Goal: Task Accomplishment & Management: Manage account settings

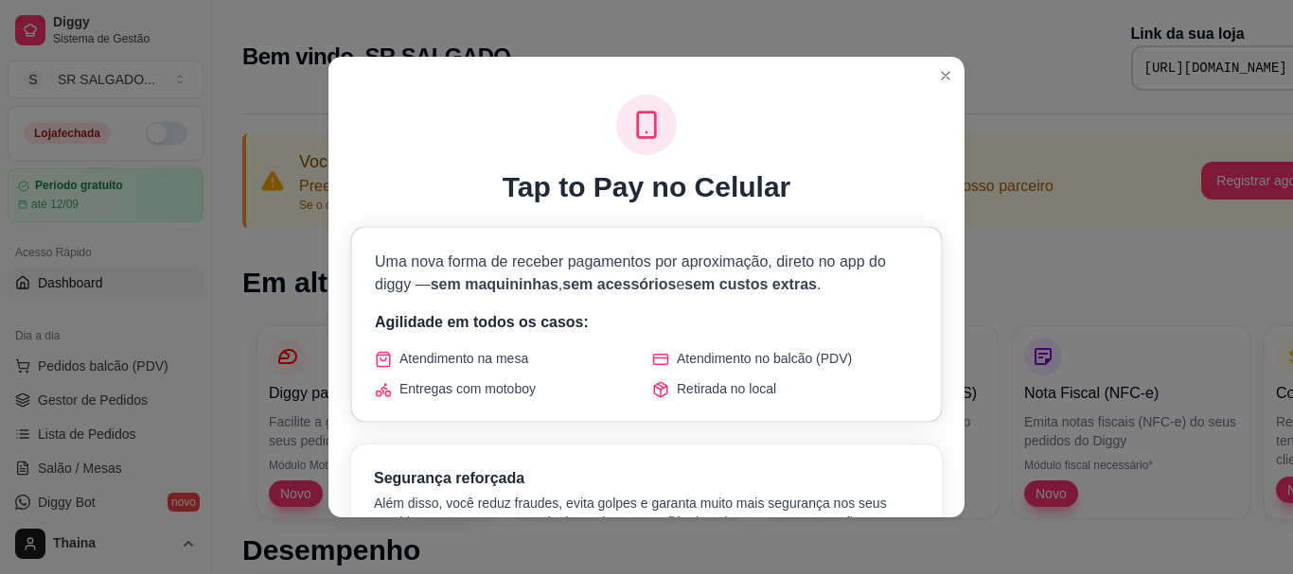
click at [789, 368] on div "Atendimento na mesa Atendimento no balcão (PDV) Entregas com motoboy Retirada n…" at bounding box center [646, 373] width 543 height 49
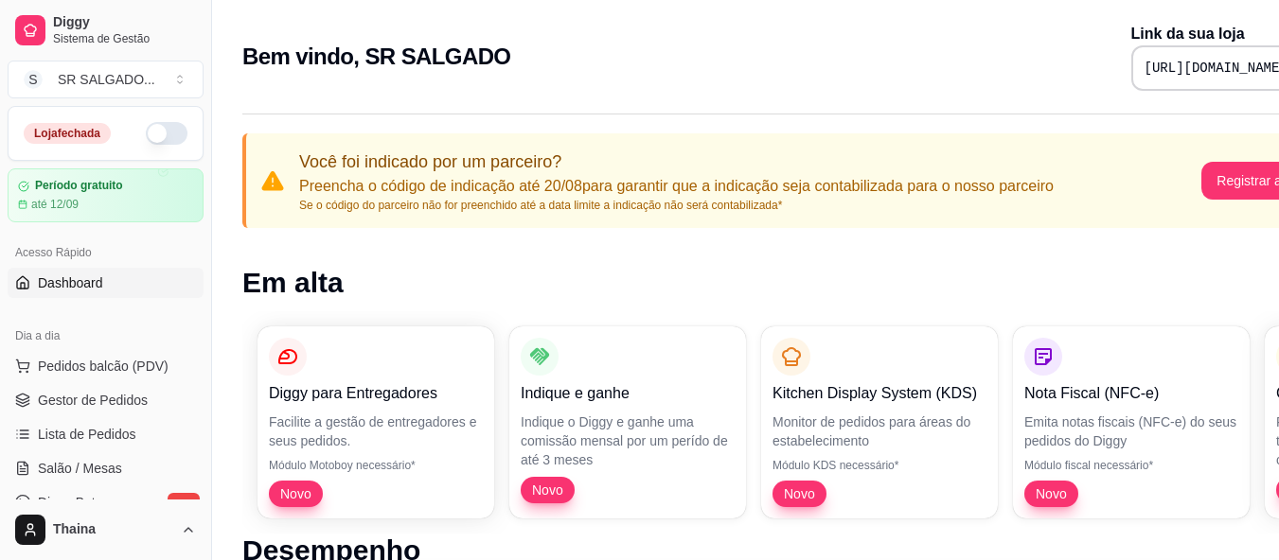
click at [941, 77] on div "Bem vindo, SR [PERSON_NAME] Link da sua loja [URL][DOMAIN_NAME]" at bounding box center [790, 57] width 1096 height 68
click at [931, 77] on div "Bem vindo, SR [PERSON_NAME] Link da sua loja [URL][DOMAIN_NAME]" at bounding box center [790, 57] width 1096 height 68
click at [940, 75] on div "Bem vindo, SR [PERSON_NAME] Link da sua loja [URL][DOMAIN_NAME]" at bounding box center [790, 57] width 1096 height 68
click at [938, 79] on div "Bem vindo, SR [PERSON_NAME] Link da sua loja [URL][DOMAIN_NAME]" at bounding box center [790, 57] width 1096 height 68
click at [934, 79] on div "Bem vindo, SR [PERSON_NAME] Link da sua loja [URL][DOMAIN_NAME]" at bounding box center [790, 57] width 1096 height 68
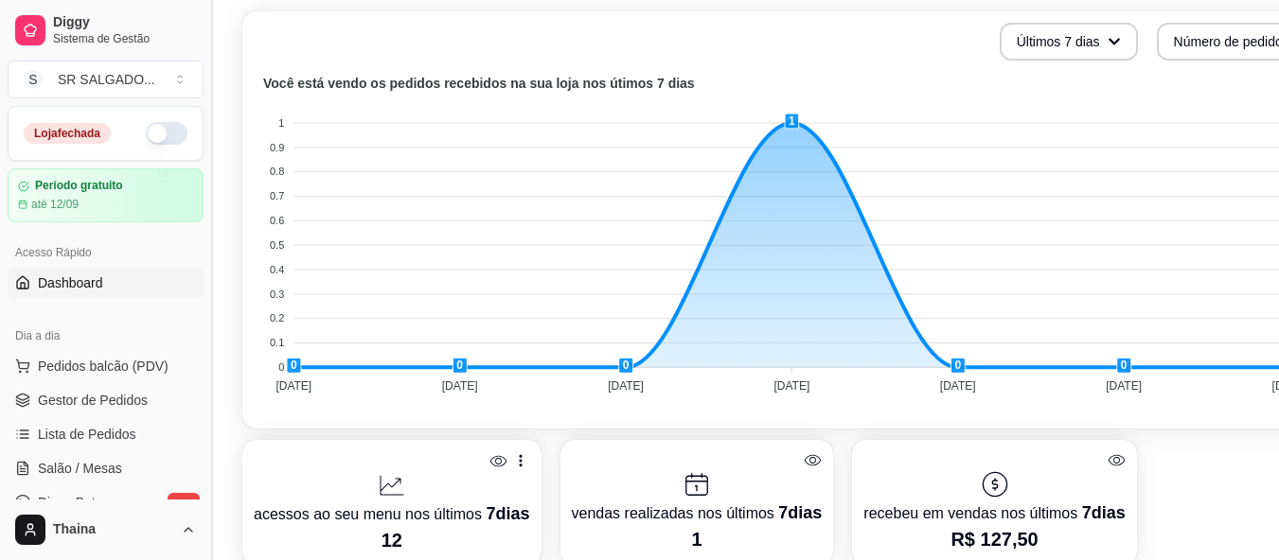
drag, startPoint x: 205, startPoint y: 223, endPoint x: 215, endPoint y: 369, distance: 146.1
click at [215, 369] on button "Toggle Sidebar" at bounding box center [210, 280] width 15 height 560
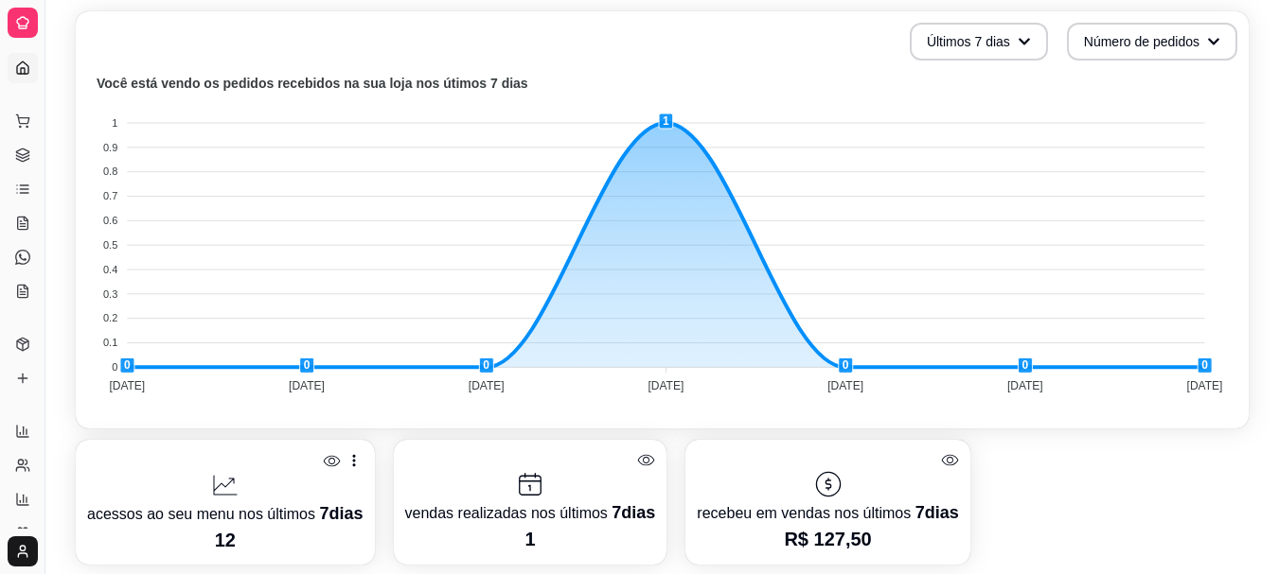
click at [11, 20] on div at bounding box center [23, 23] width 30 height 30
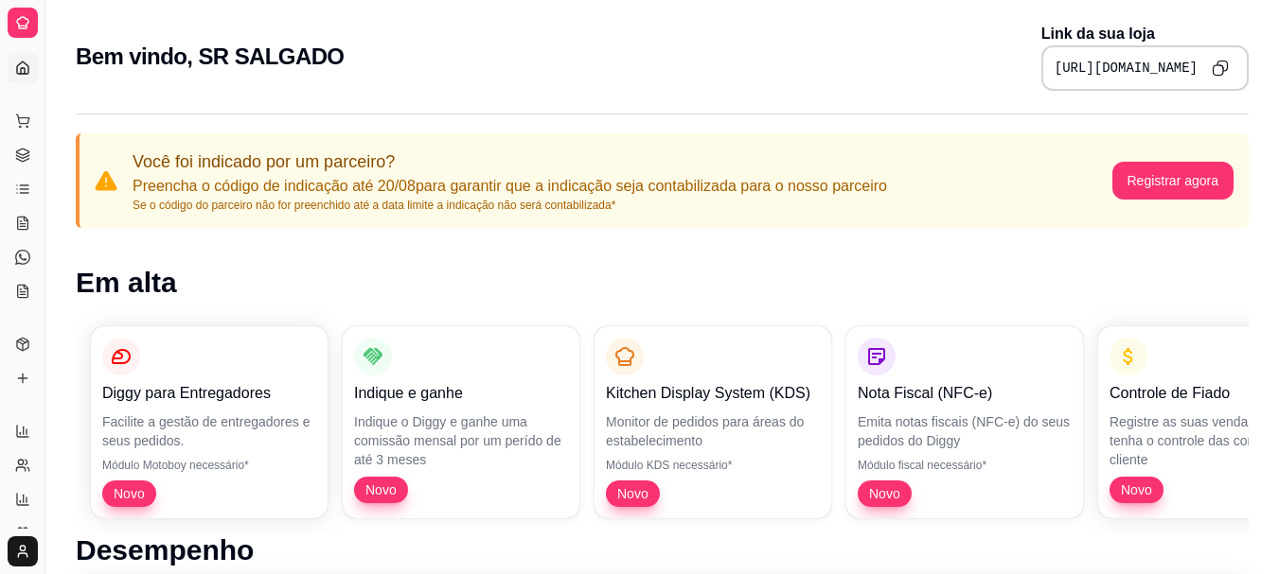
drag, startPoint x: 41, startPoint y: 49, endPoint x: 69, endPoint y: 49, distance: 28.4
click at [44, 57] on button "Toggle Sidebar" at bounding box center [44, 287] width 15 height 574
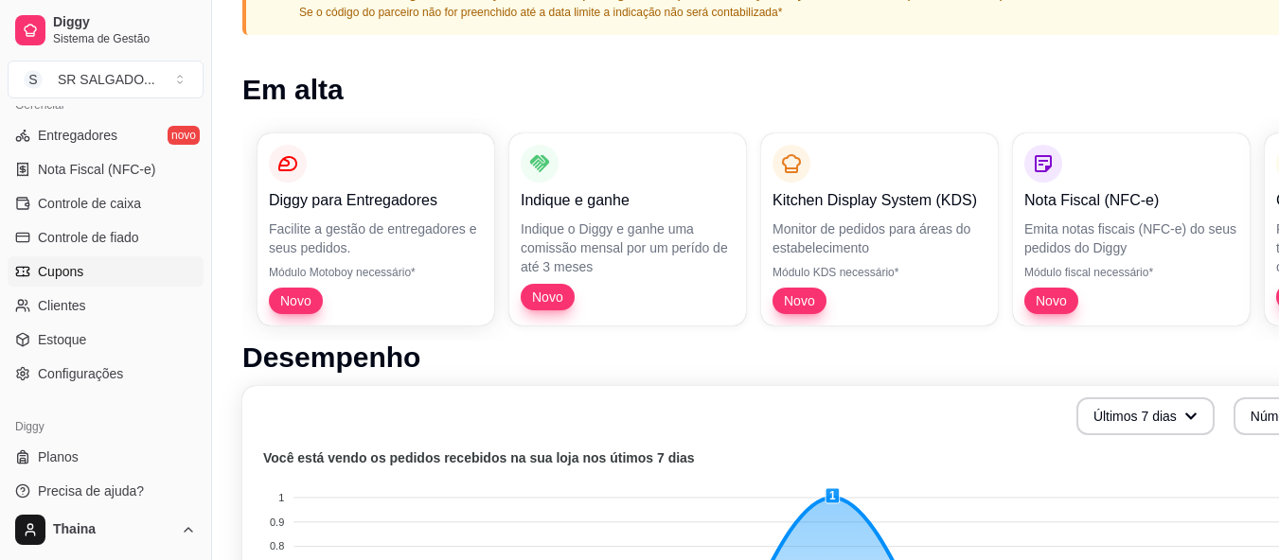
scroll to position [482, 0]
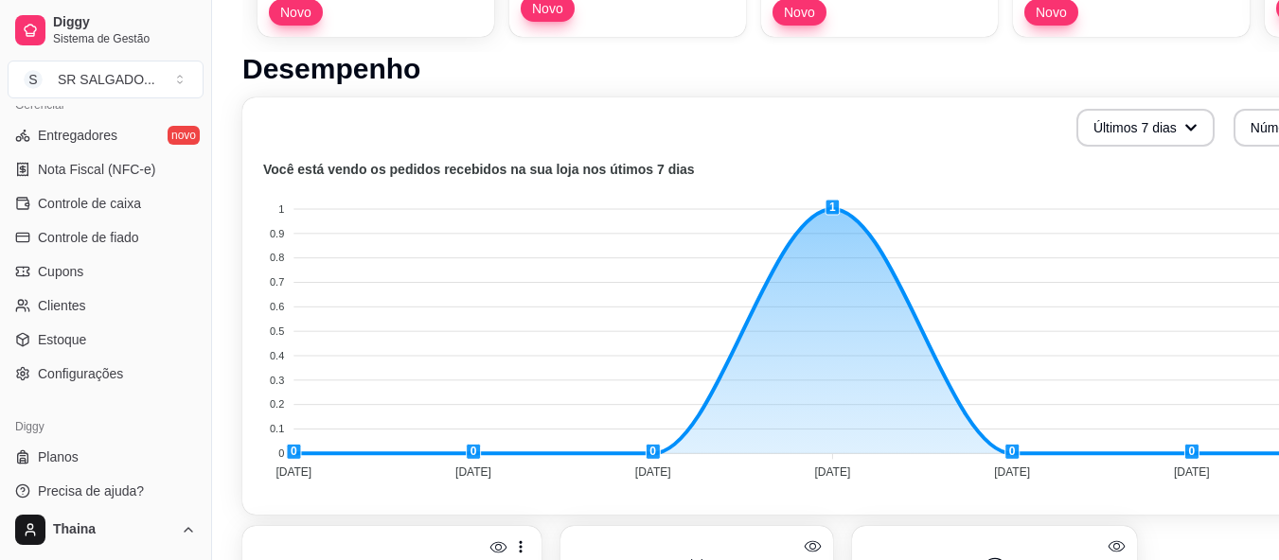
drag, startPoint x: 203, startPoint y: 392, endPoint x: 189, endPoint y: 432, distance: 42.2
click at [189, 432] on div "Diggy Sistema de Gestão S SR SALGADO ... Loja fechada Período gratuito até 12/0…" at bounding box center [105, 280] width 211 height 560
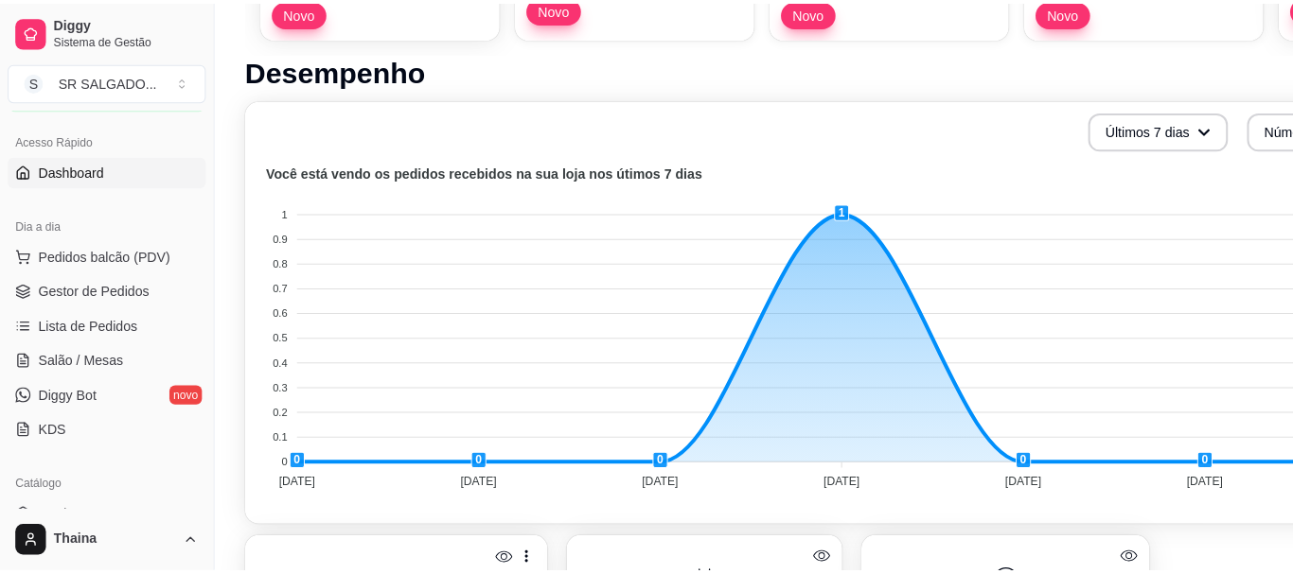
scroll to position [100, 0]
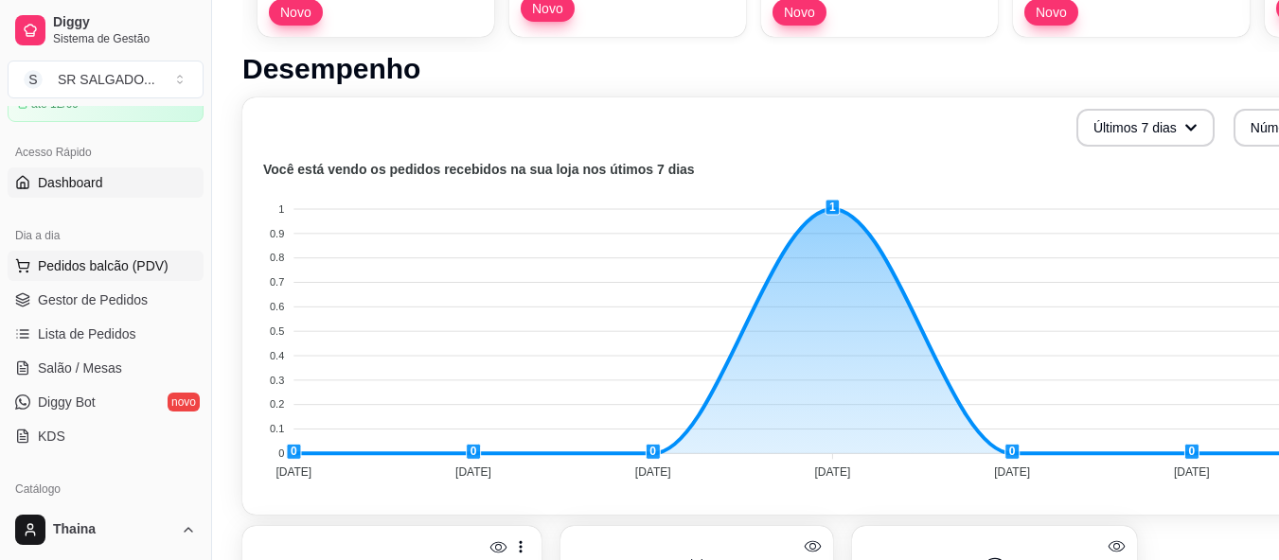
click at [134, 263] on span "Pedidos balcão (PDV)" at bounding box center [103, 265] width 131 height 19
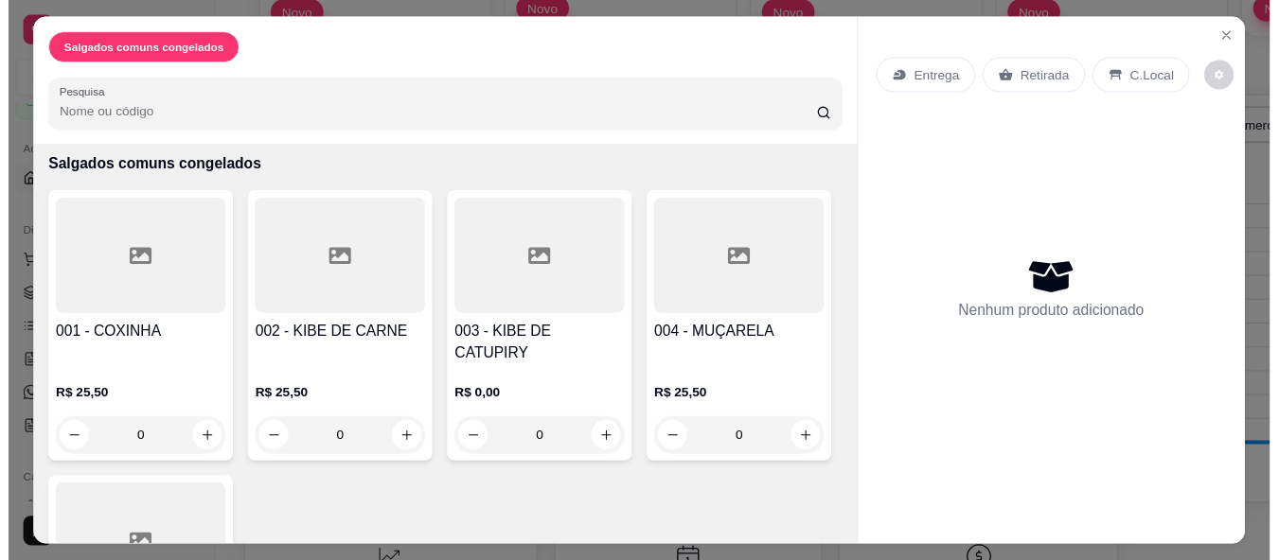
scroll to position [255, 0]
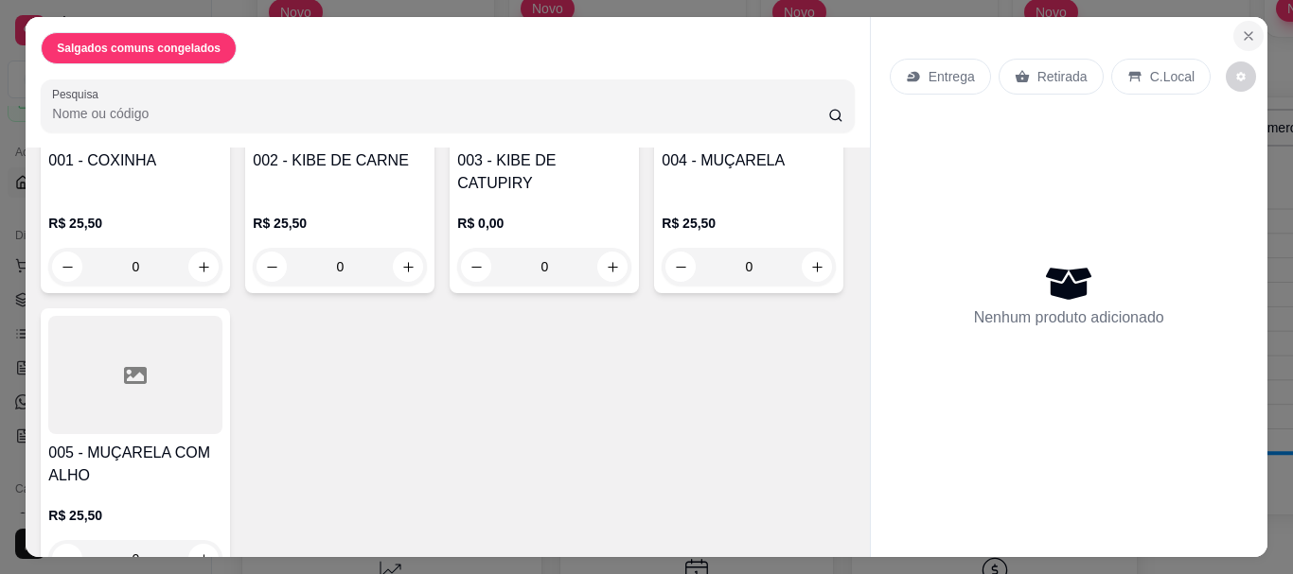
click at [1245, 32] on icon "Close" at bounding box center [1249, 36] width 8 height 8
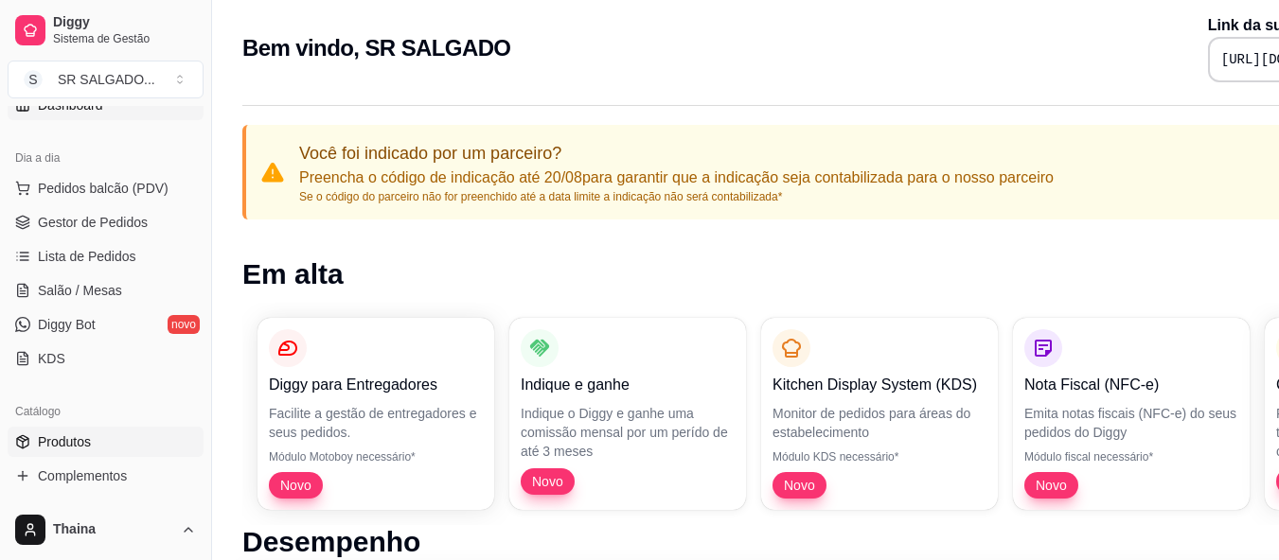
scroll to position [379, 0]
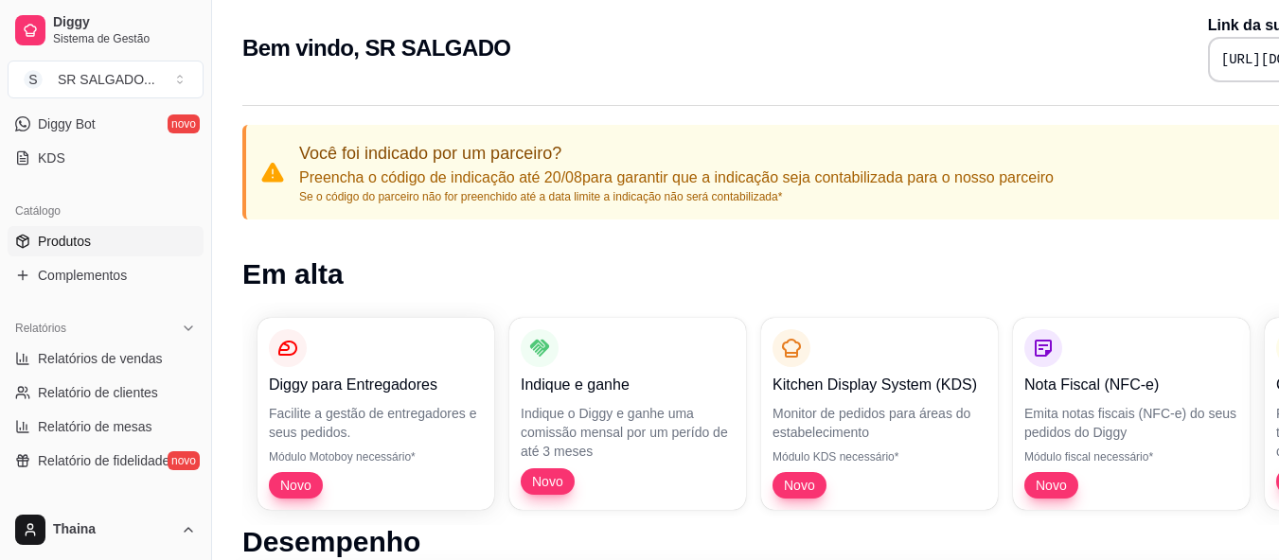
click at [44, 238] on span "Produtos" at bounding box center [64, 241] width 53 height 19
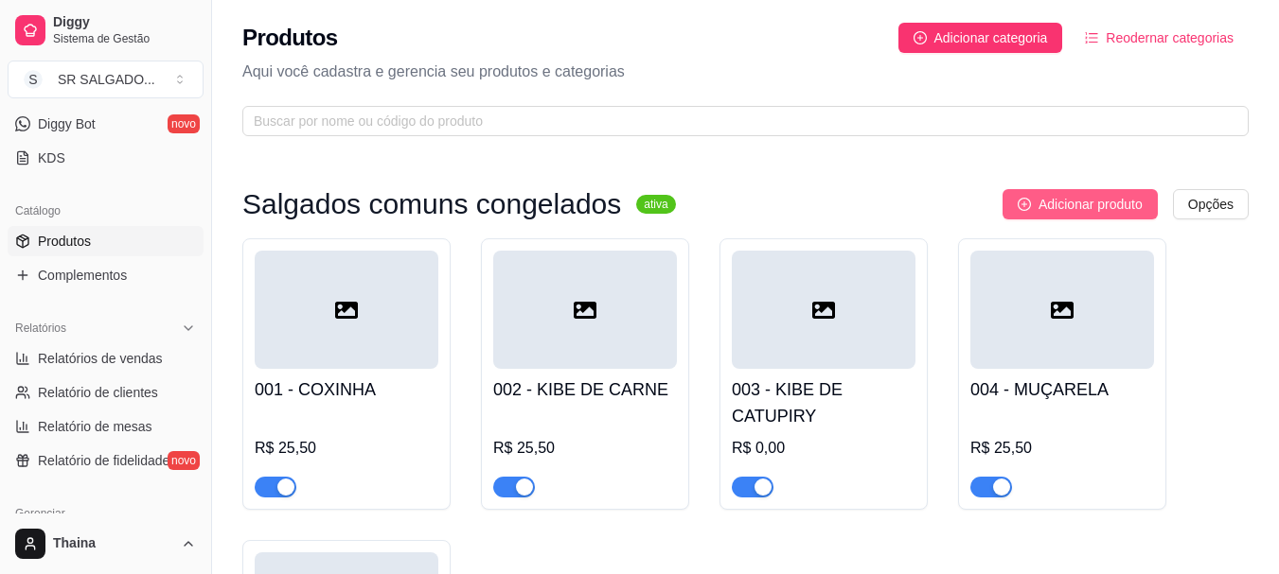
click at [1075, 209] on span "Adicionar produto" at bounding box center [1090, 204] width 104 height 21
click at [1088, 201] on span "Adicionar produto" at bounding box center [1090, 204] width 104 height 21
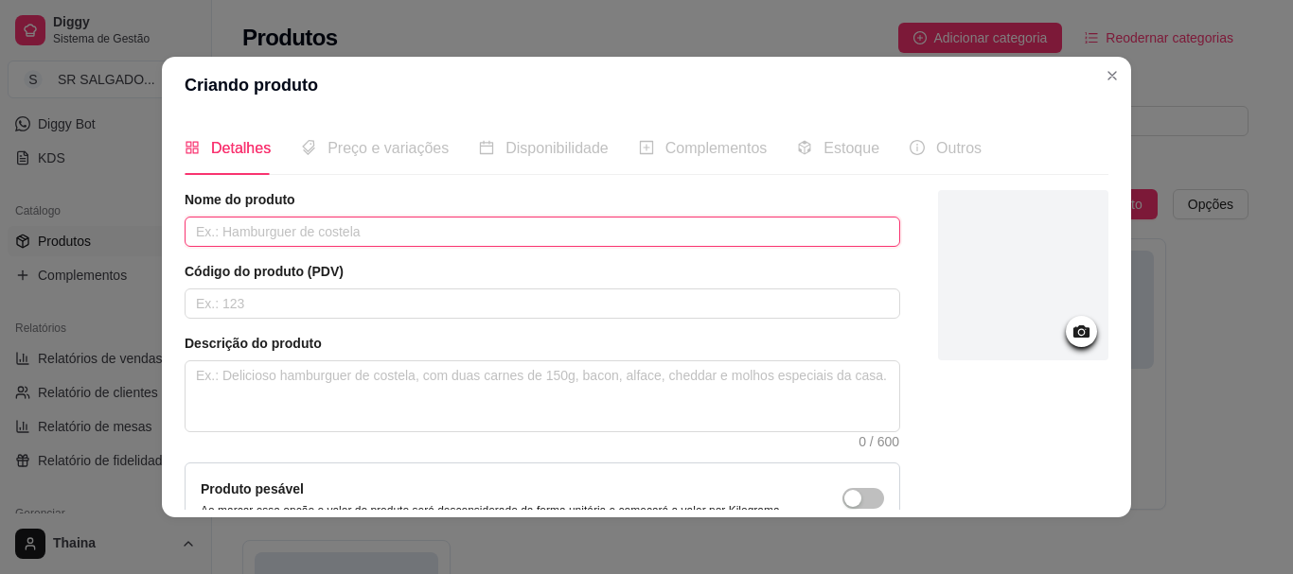
click at [243, 234] on input "text" at bounding box center [542, 232] width 715 height 30
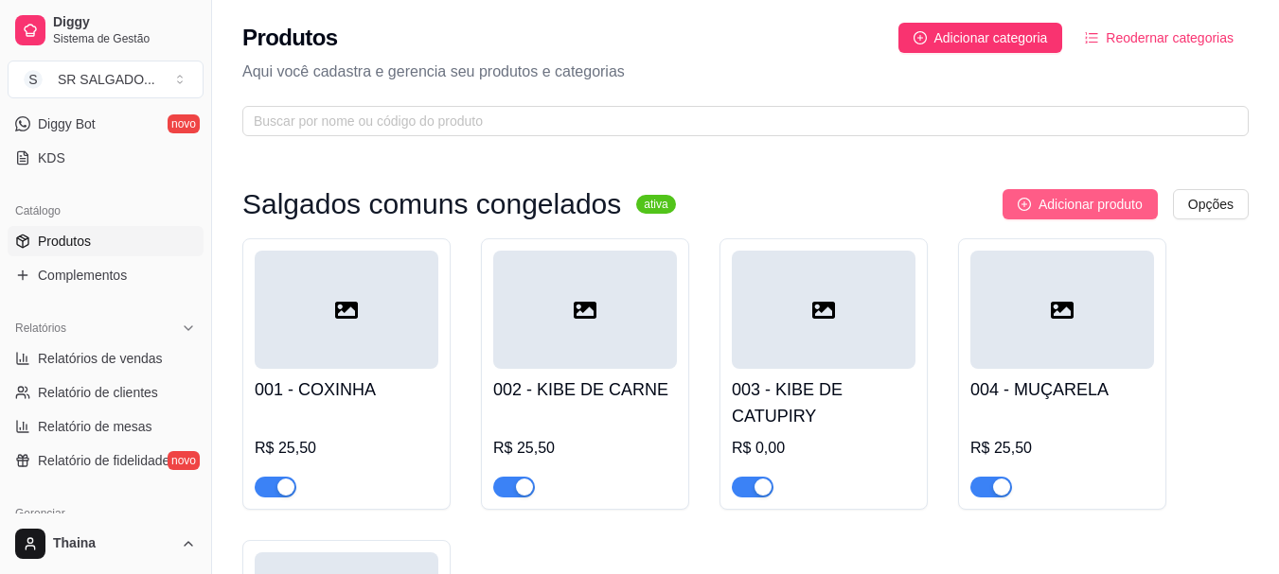
click at [1071, 201] on span "Adicionar produto" at bounding box center [1090, 204] width 104 height 21
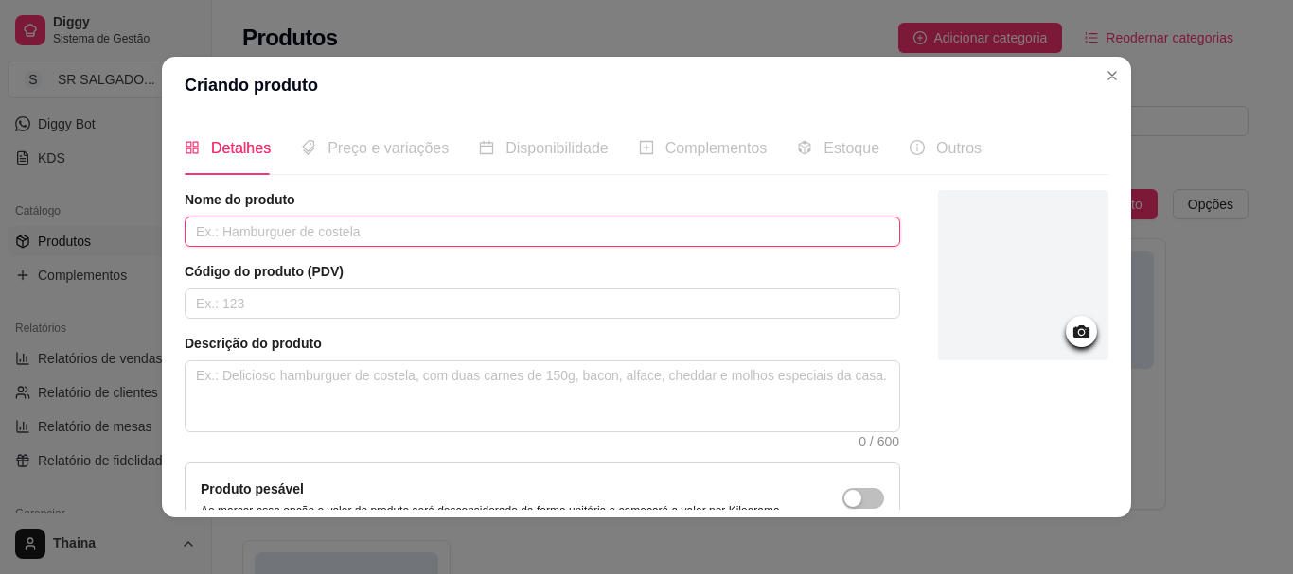
click at [241, 231] on input "text" at bounding box center [542, 232] width 715 height 30
type input "MUÇARELA COM"
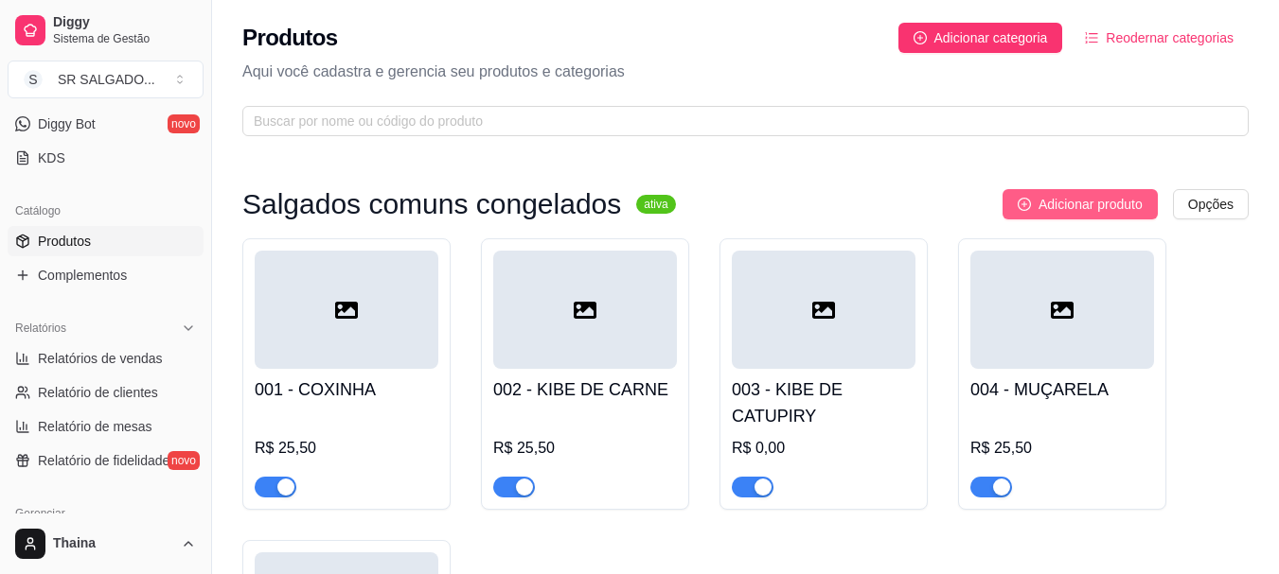
click at [1152, 203] on button "Adicionar produto" at bounding box center [1079, 204] width 155 height 30
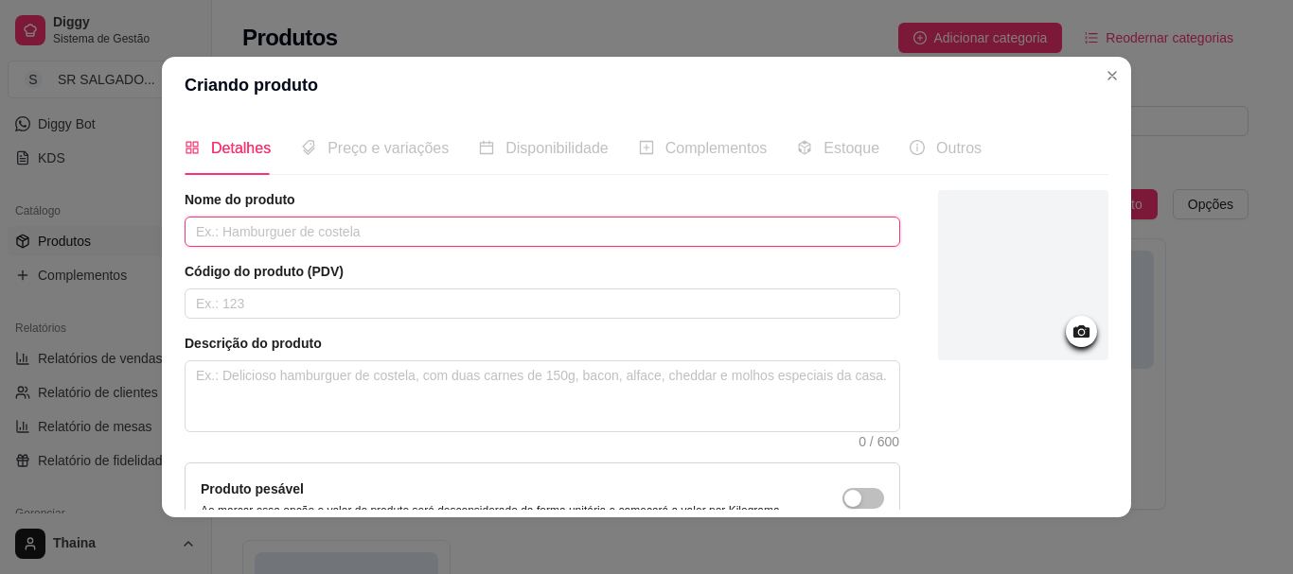
click at [422, 231] on input "text" at bounding box center [542, 232] width 715 height 30
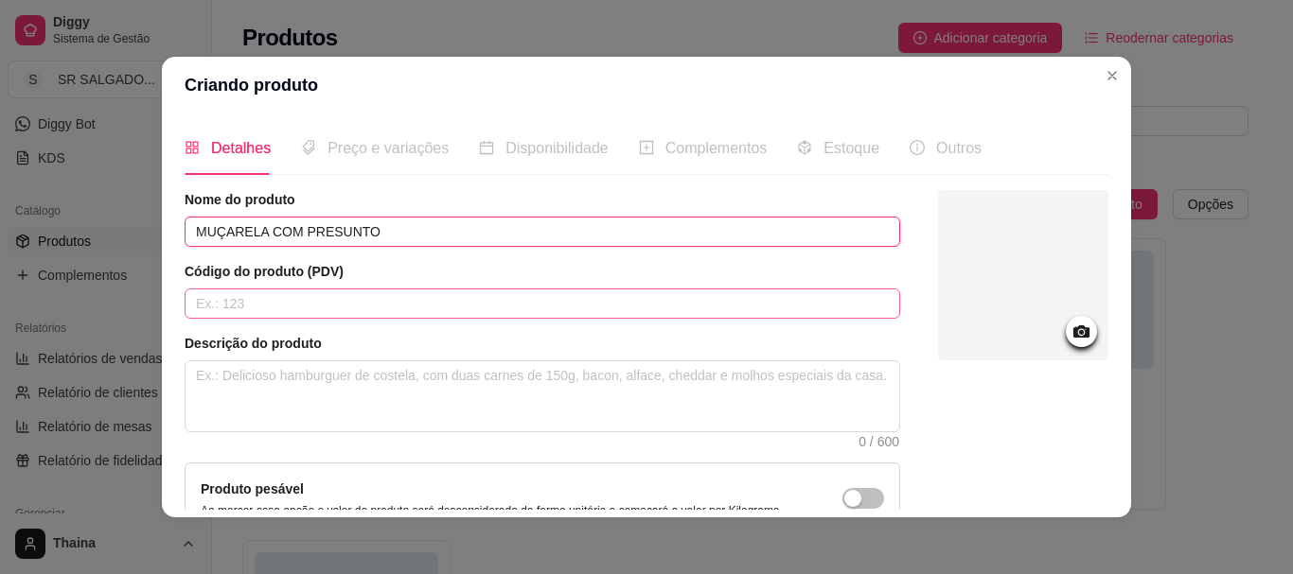
type input "MUÇARELA COM PRESUNTO"
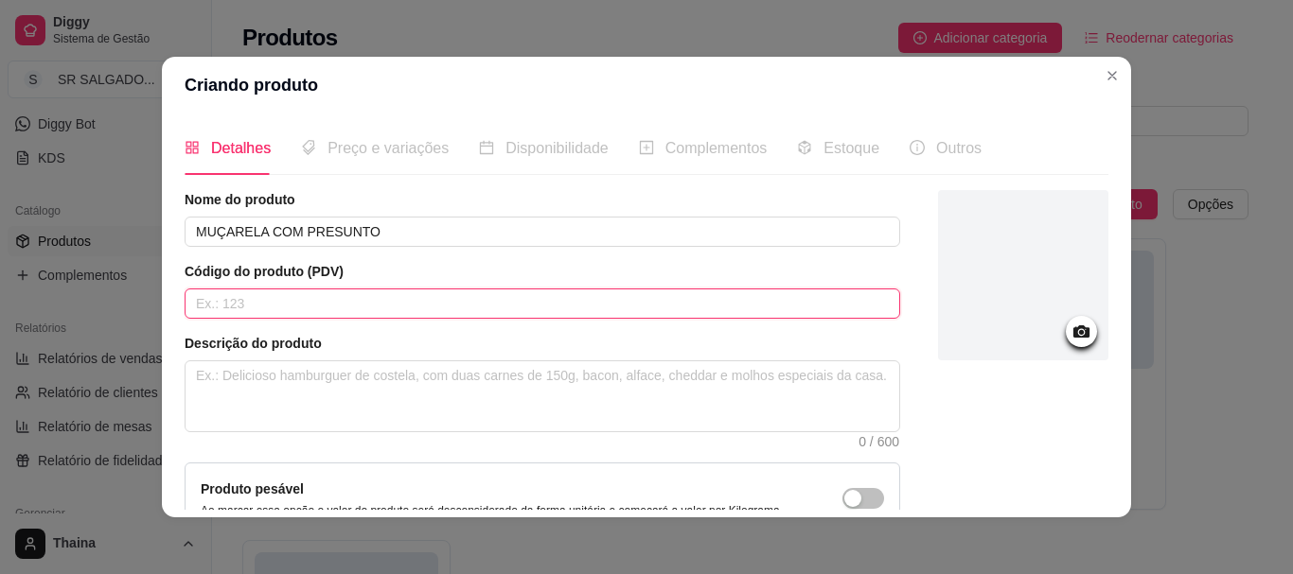
click at [366, 299] on input "text" at bounding box center [542, 304] width 715 height 30
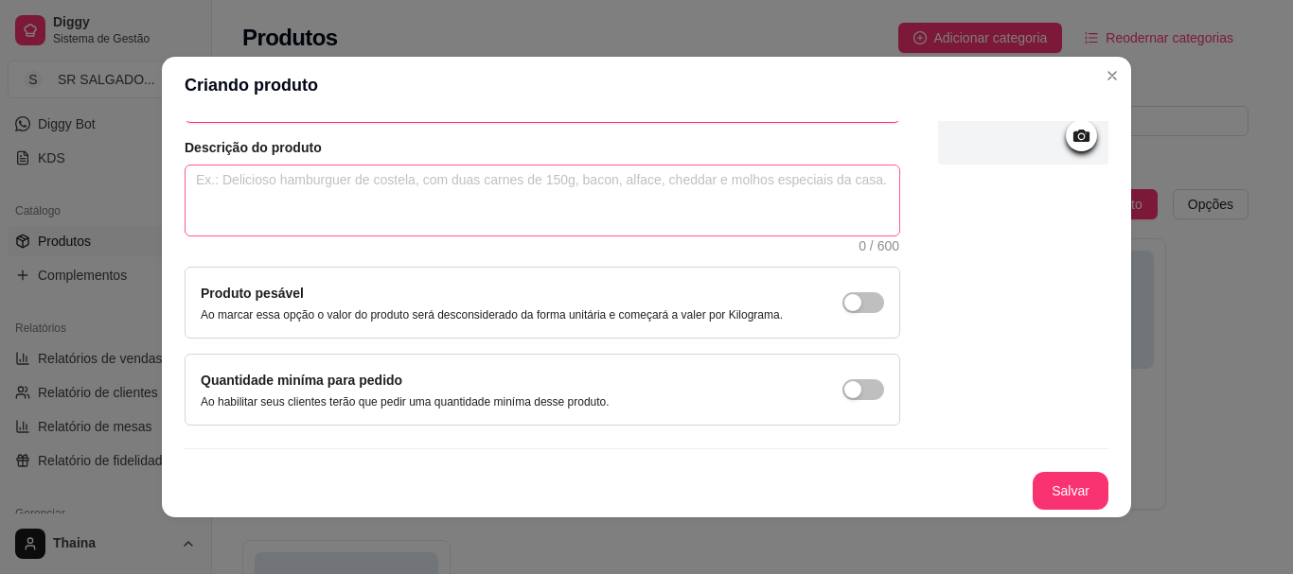
type input "006"
click at [310, 217] on textarea at bounding box center [542, 201] width 714 height 70
type textarea "C"
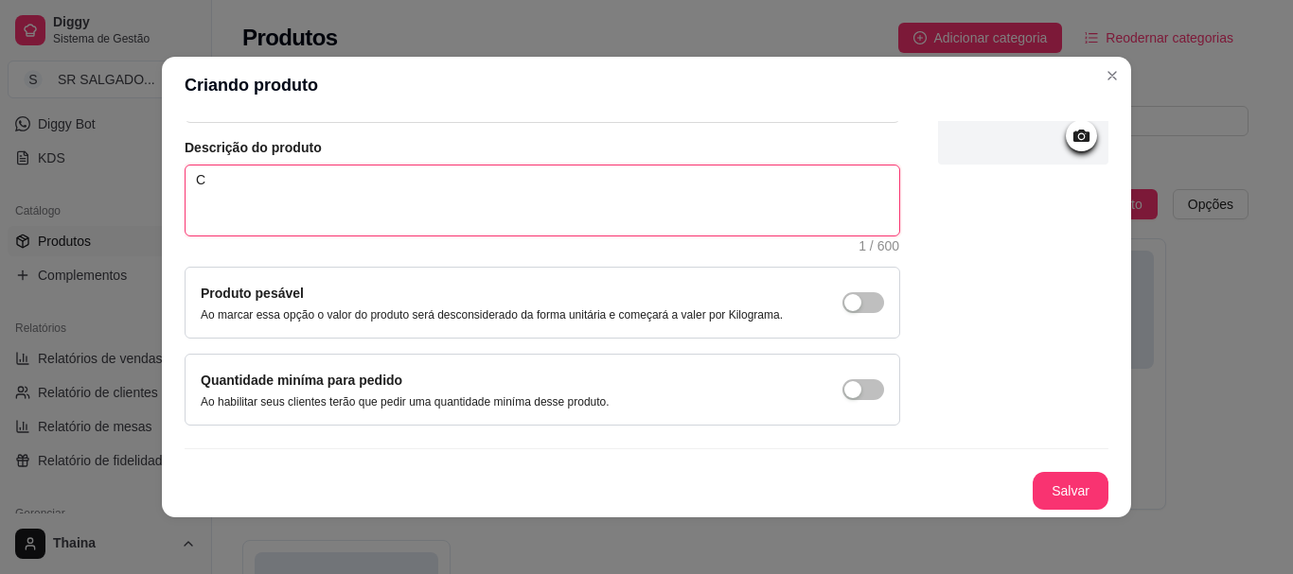
type textarea "CO"
type textarea "CON"
type textarea "CONT"
type textarea "CONTE"
type textarea "CONT"
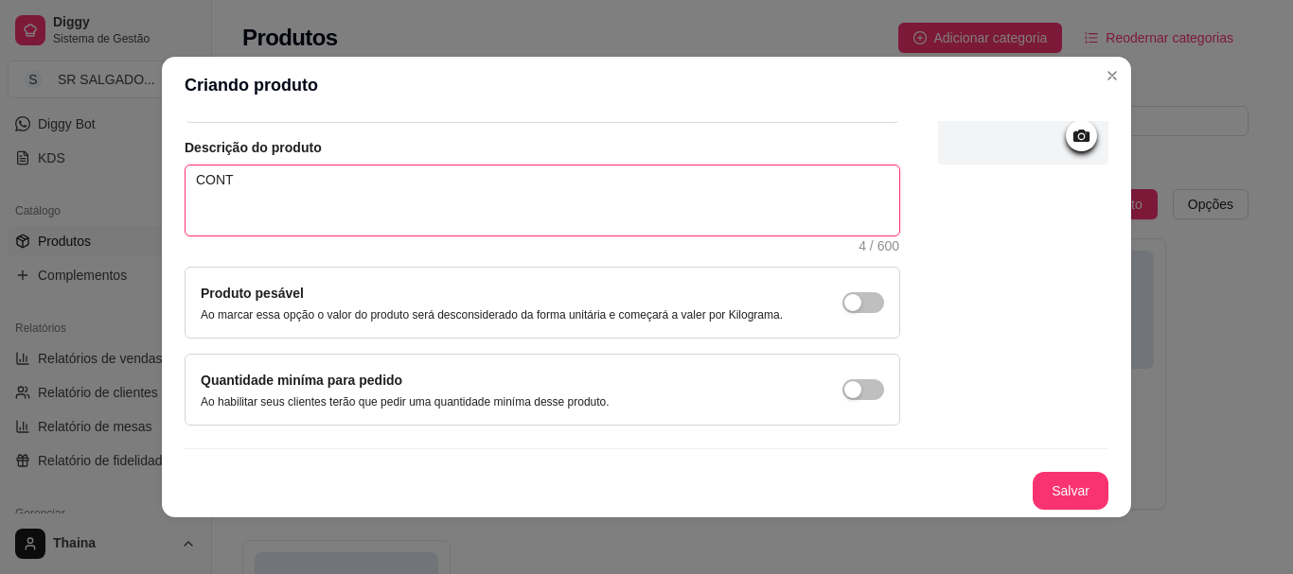
type textarea "CONTP"
type textarea "CONT"
type textarea "CONTÉ"
type textarea "CONTÉM"
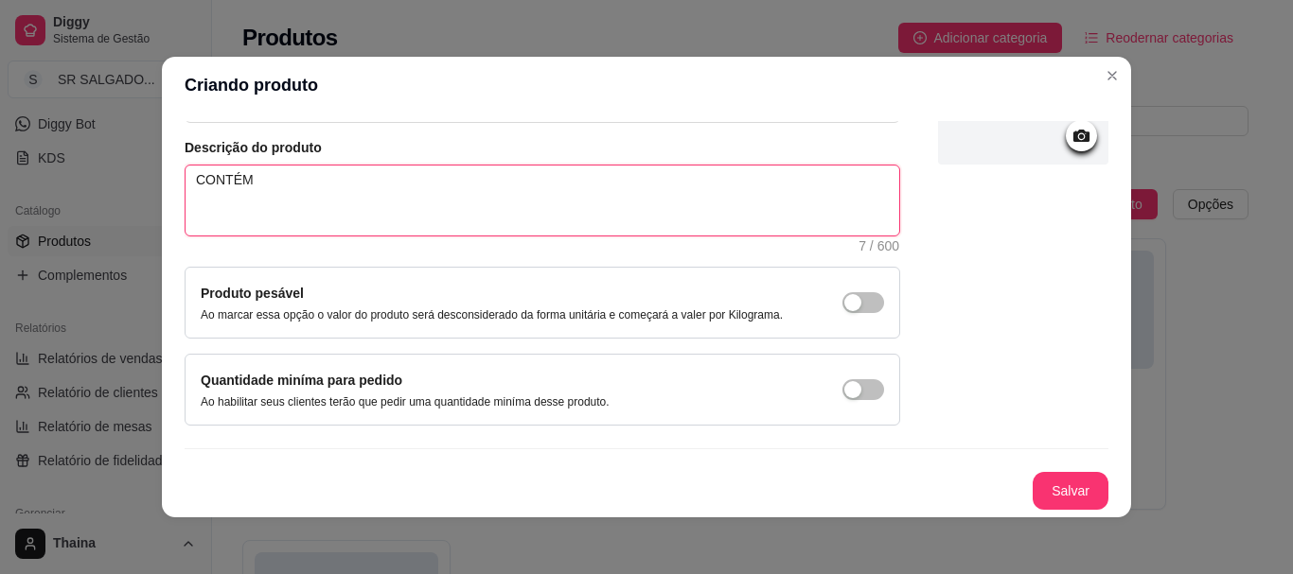
type textarea "CONTÉM G"
type textarea "CONTÉM GLÚ"
type textarea "CONTÉM GLÚTE"
type textarea "CONTÉM GLÚTEE"
type textarea "CONTÉM GLÚTEEM"
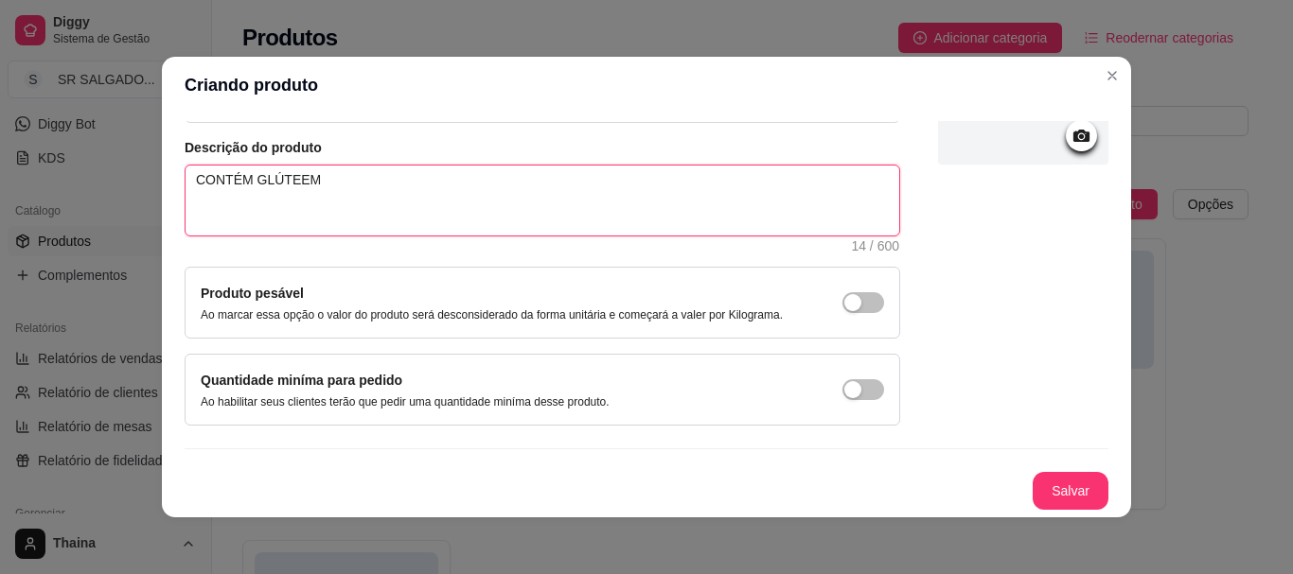
type textarea "CONTÉM GLÚTEEM"
type textarea "CONTÉM GLÚTEE"
type textarea "CONTÉM GLÚTE"
type textarea "CONTÉM GLÚTEM"
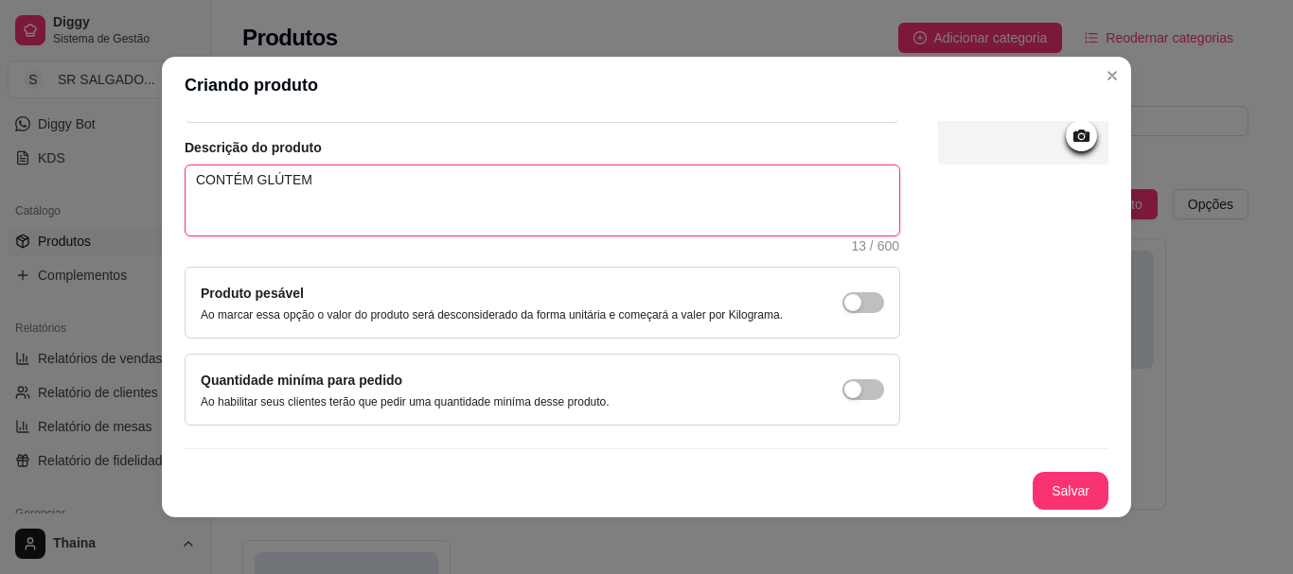
type textarea "CONTÉM GLÚTEM"
type textarea "CONTÉM GLÚTEM E"
type textarea "CONTÉM GLÚTEM E L"
type textarea "CONTÉM GLÚTEM E LA"
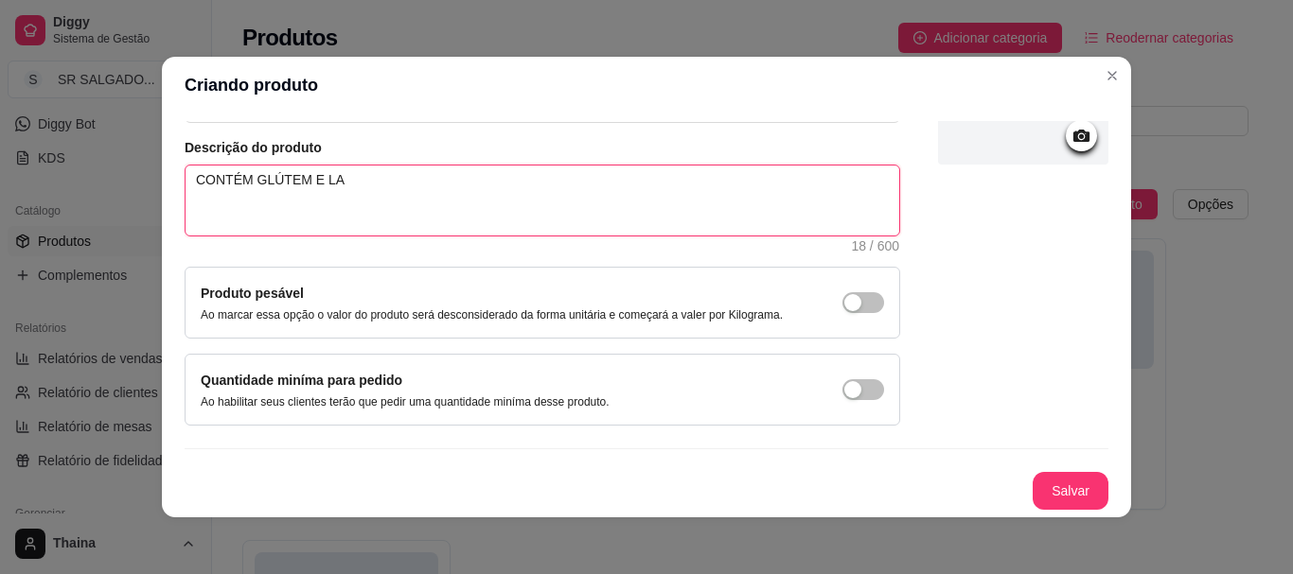
type textarea "CONTÉM GLÚTEM E LAC"
type textarea "CONTÉM GLÚTEM E LACT"
type textarea "CONTÉM GLÚTEM E LACTO"
type textarea "CONTÉM GLÚTEM E LACTOSE"
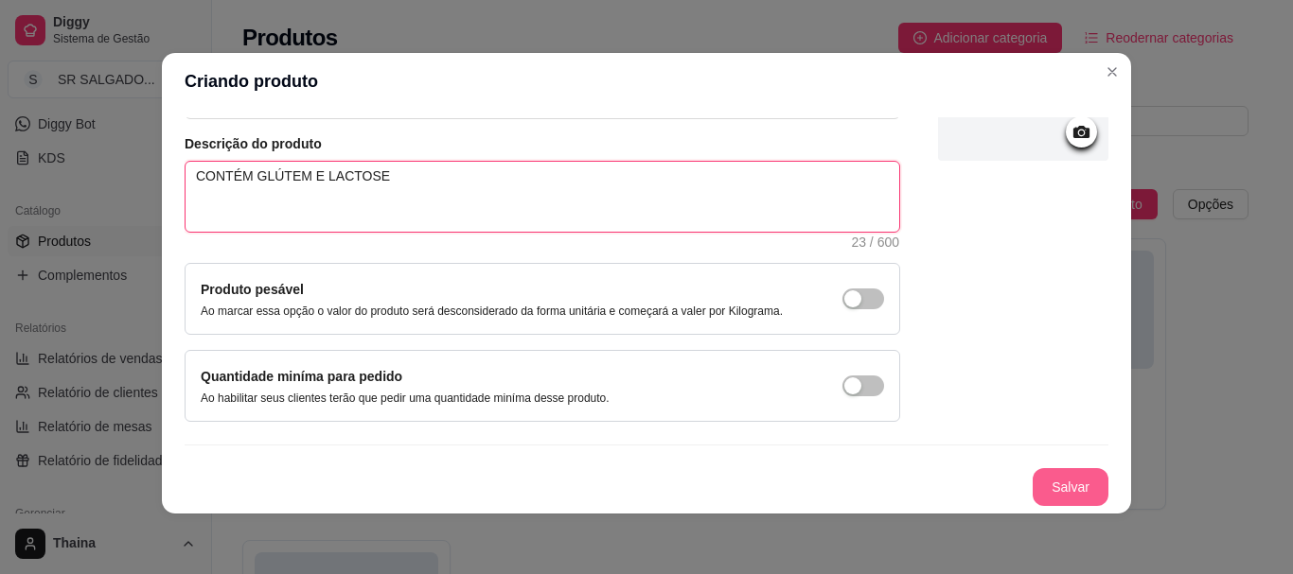
type textarea "CONTÉM GLÚTEM E LACTOSE"
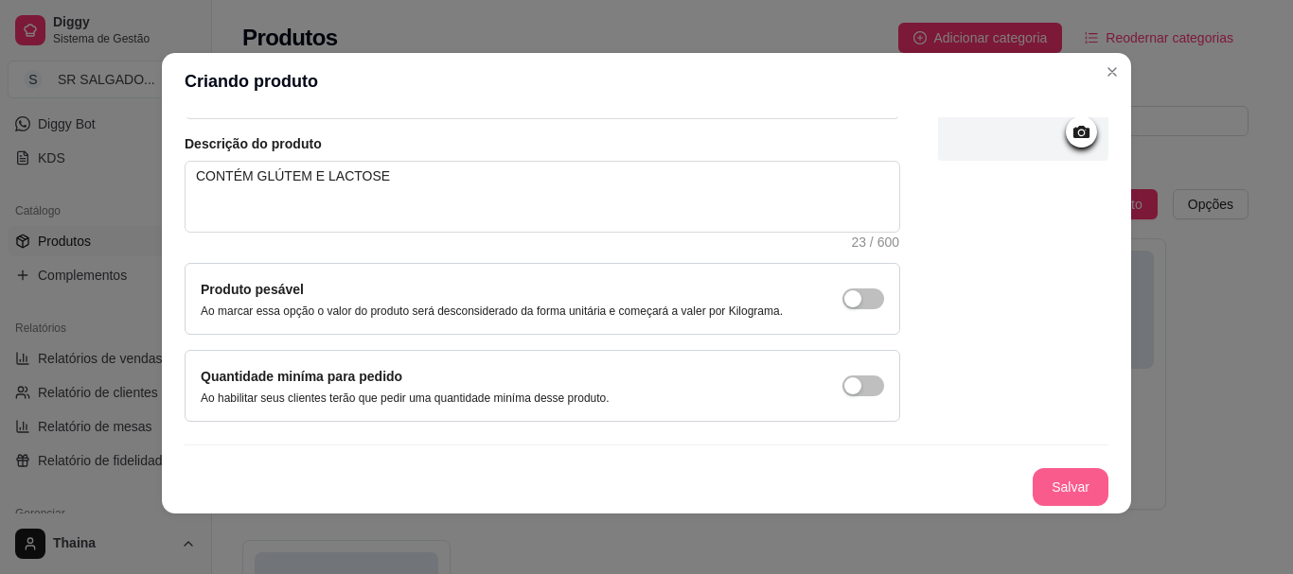
click at [1078, 477] on button "Salvar" at bounding box center [1071, 487] width 76 height 38
click at [1073, 481] on div "Salvar" at bounding box center [647, 487] width 924 height 38
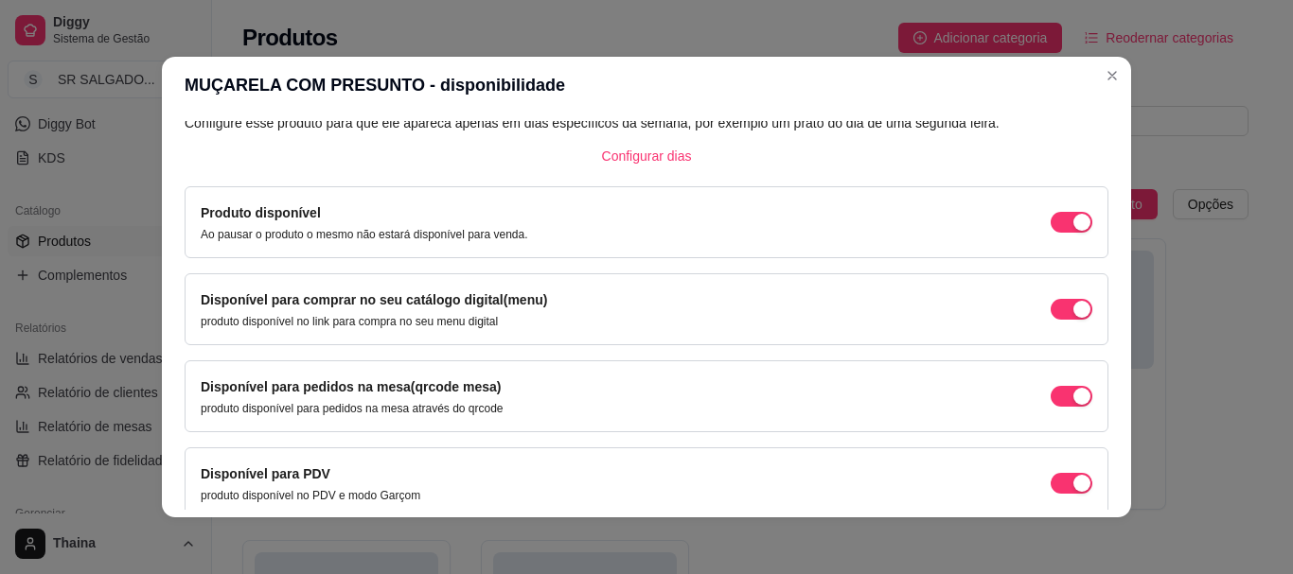
scroll to position [0, 0]
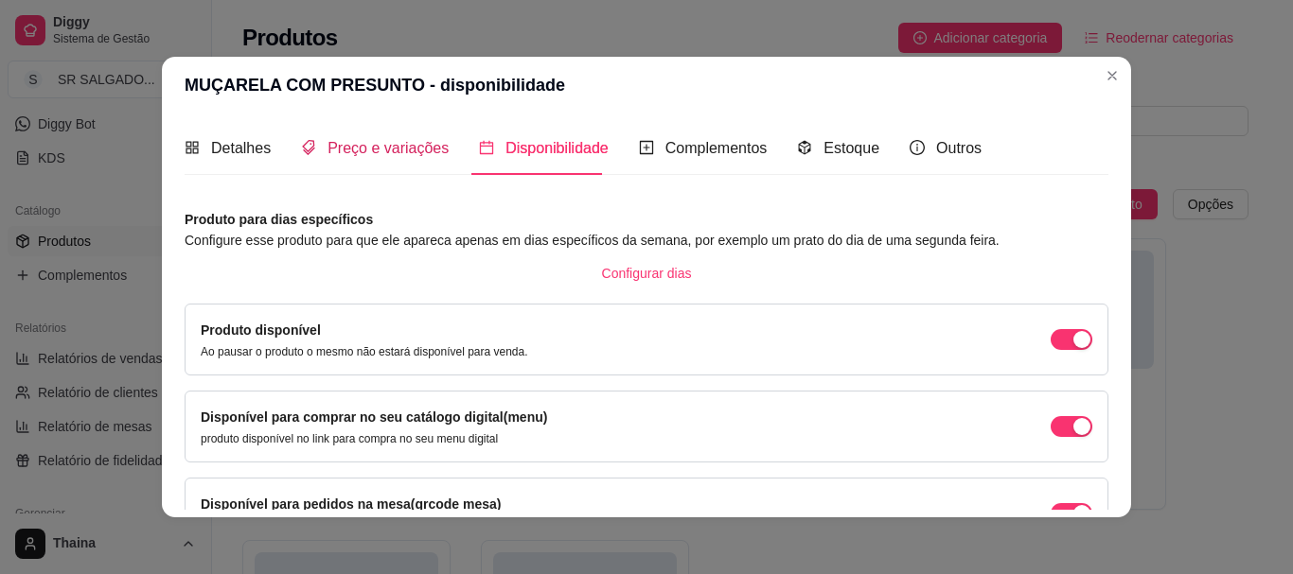
click at [392, 154] on span "Preço e variações" at bounding box center [387, 148] width 121 height 16
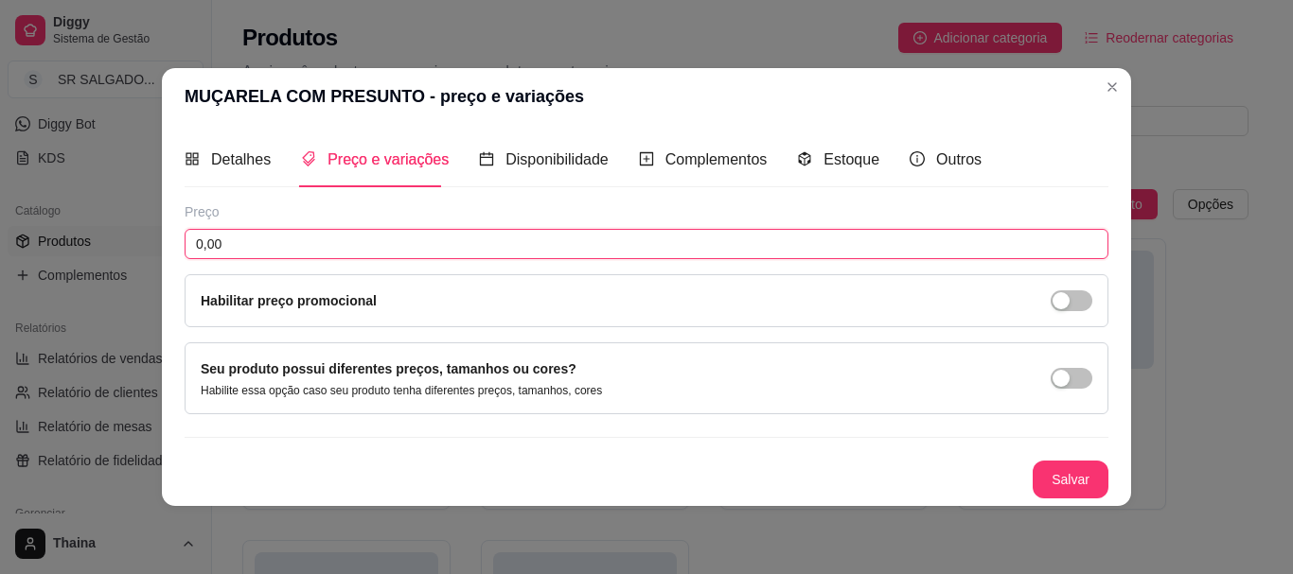
click at [311, 241] on input "0,00" at bounding box center [647, 244] width 924 height 30
click at [232, 251] on input "0,00" at bounding box center [647, 244] width 924 height 30
type input "25,50"
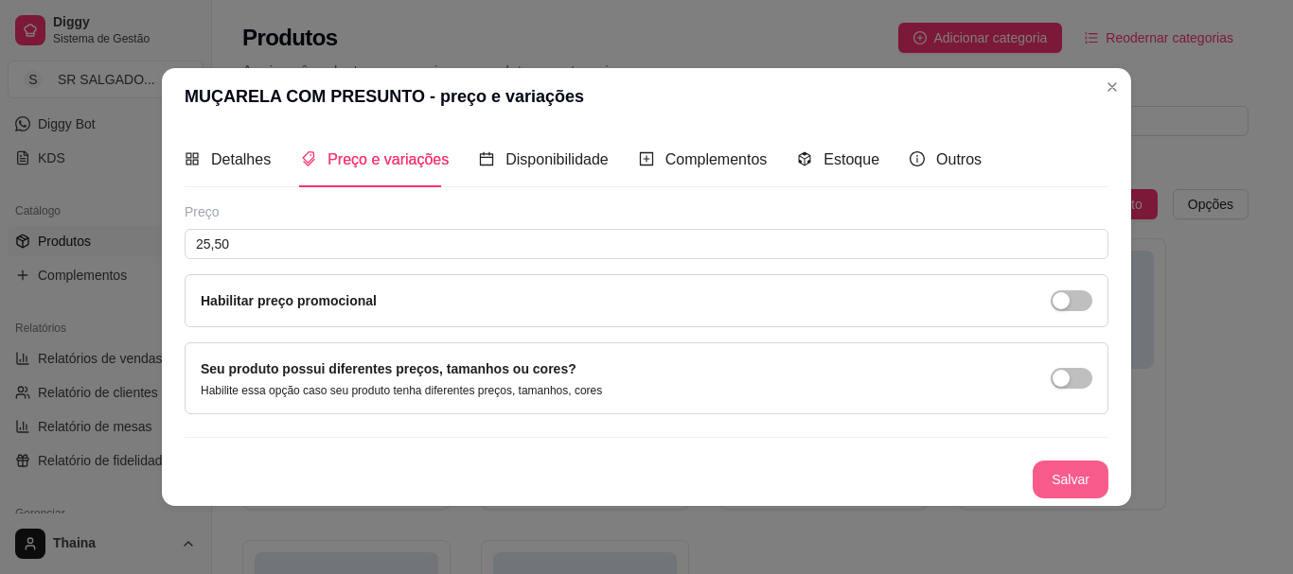
click at [1077, 487] on button "Salvar" at bounding box center [1071, 480] width 76 height 38
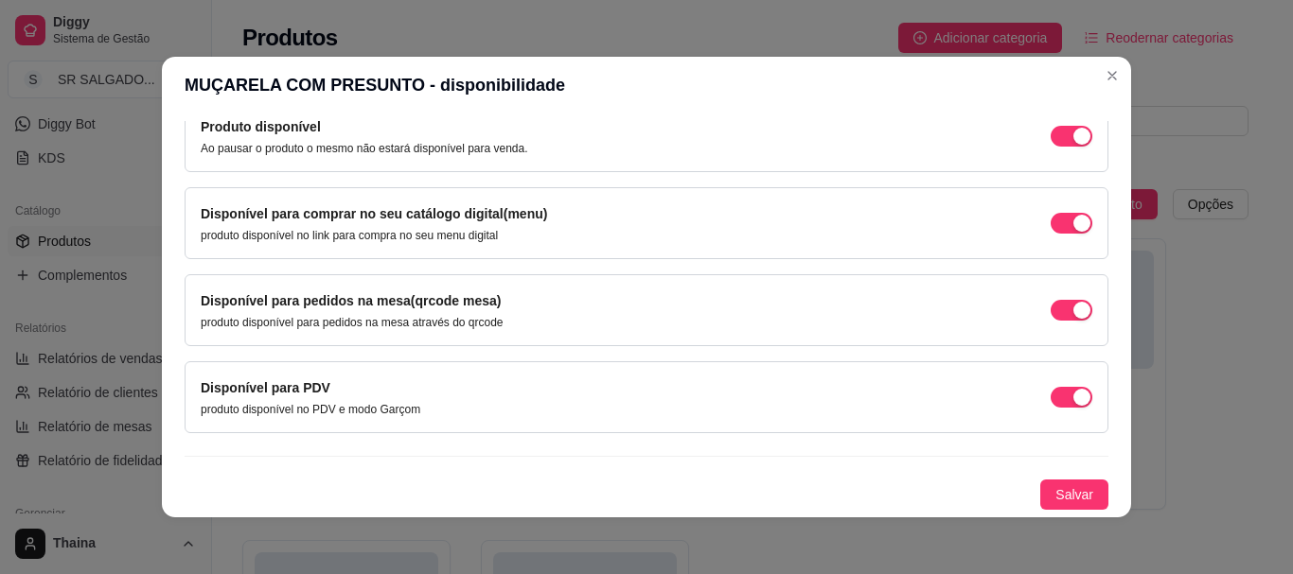
scroll to position [4, 0]
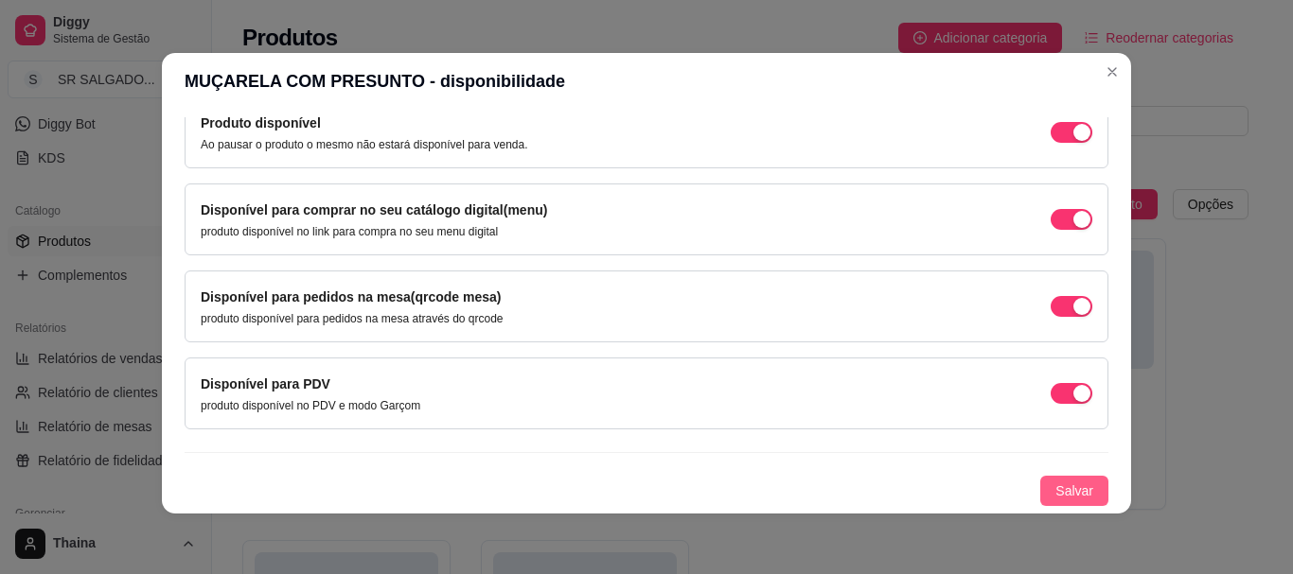
click at [1055, 496] on span "Salvar" at bounding box center [1074, 491] width 38 height 21
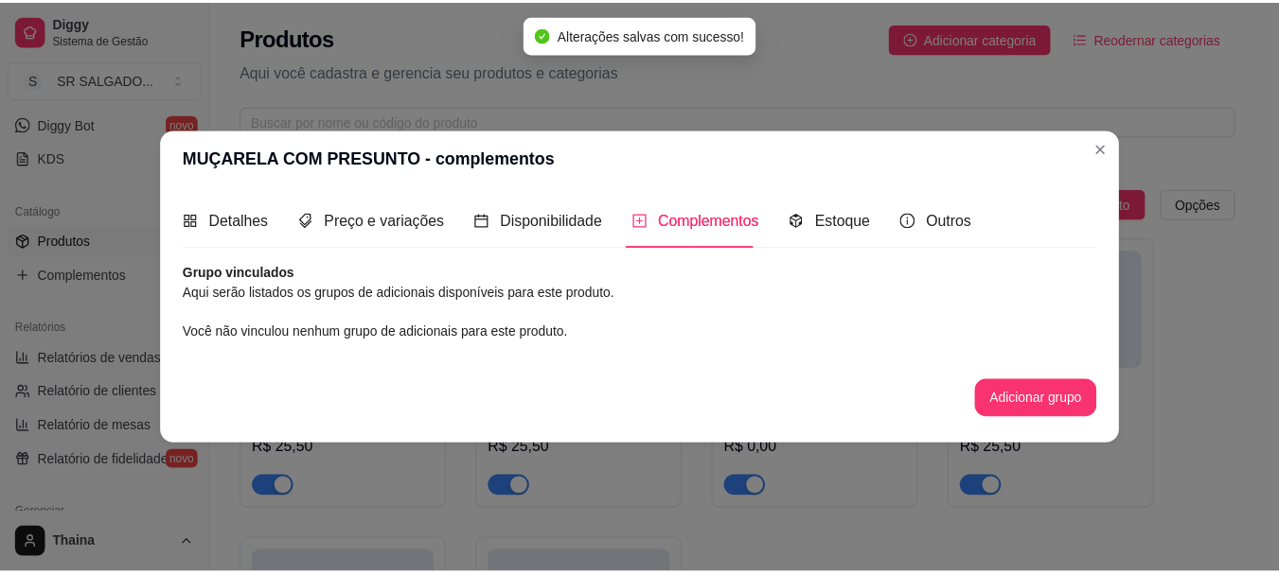
scroll to position [0, 0]
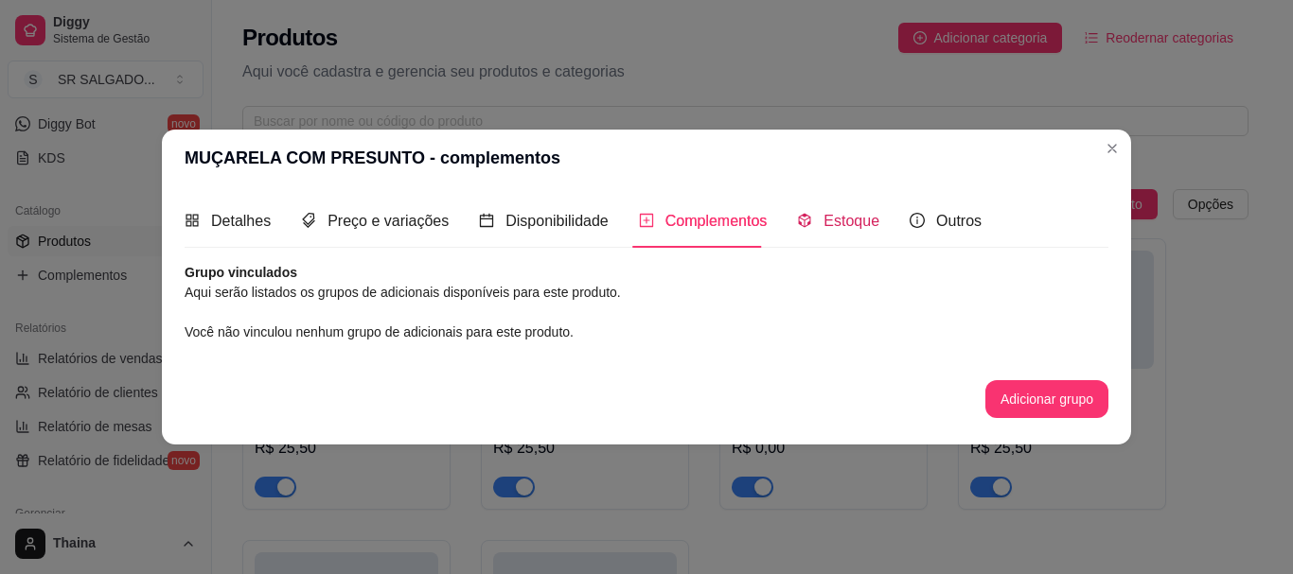
click at [832, 226] on span "Estoque" at bounding box center [851, 221] width 56 height 16
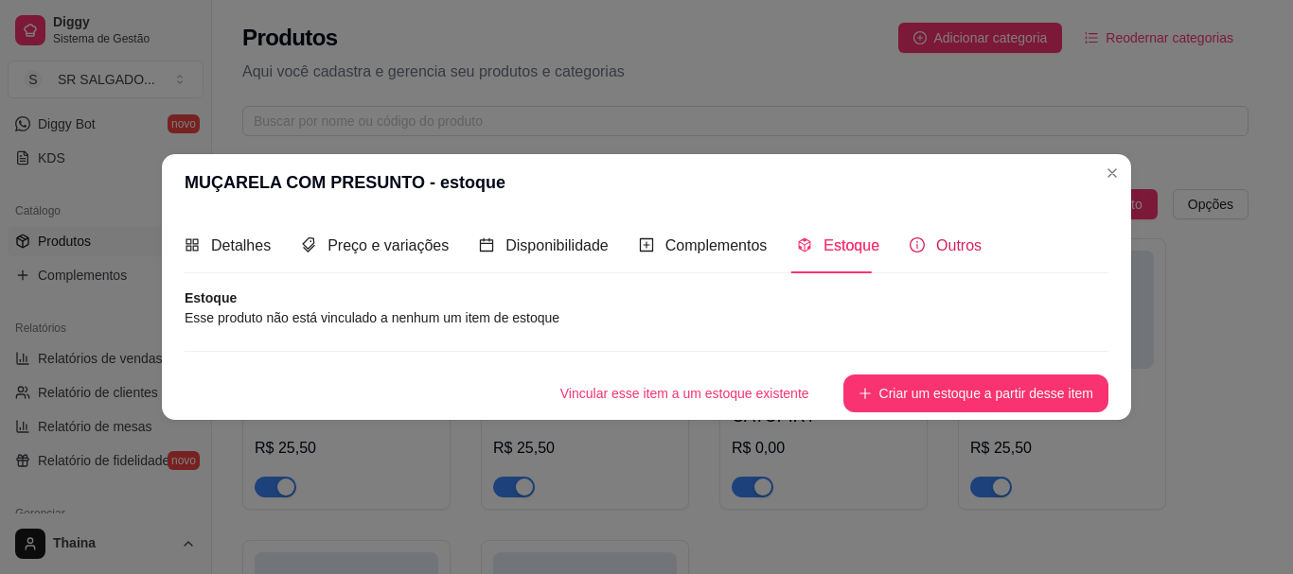
click at [942, 252] on span "Outros" at bounding box center [958, 246] width 45 height 16
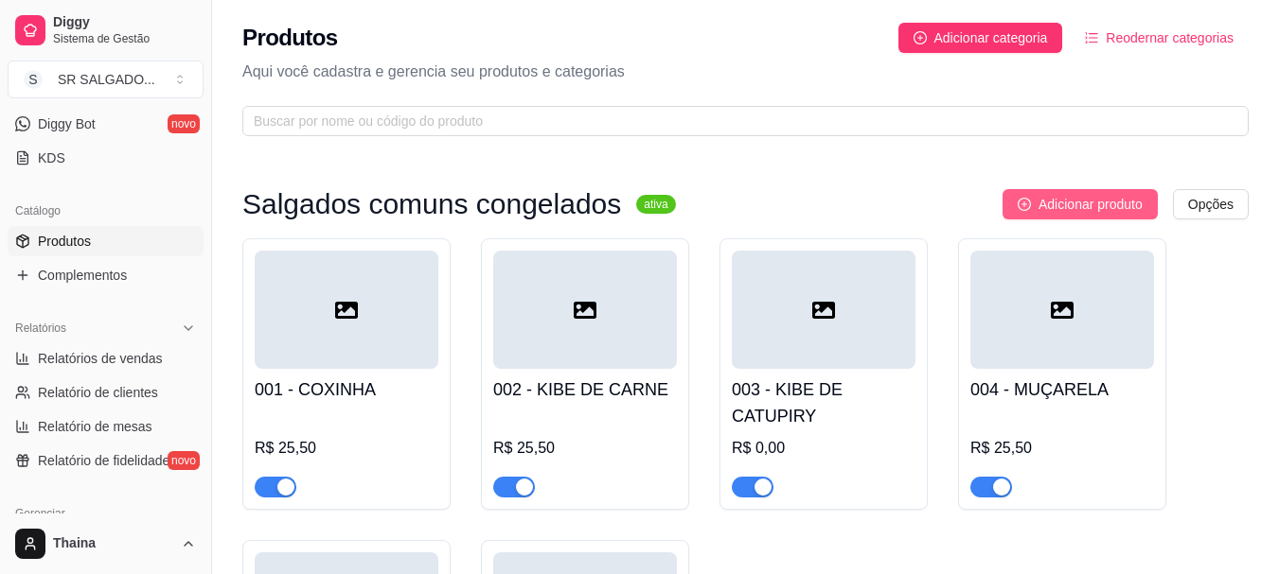
click at [1095, 204] on span "Adicionar produto" at bounding box center [1090, 204] width 104 height 21
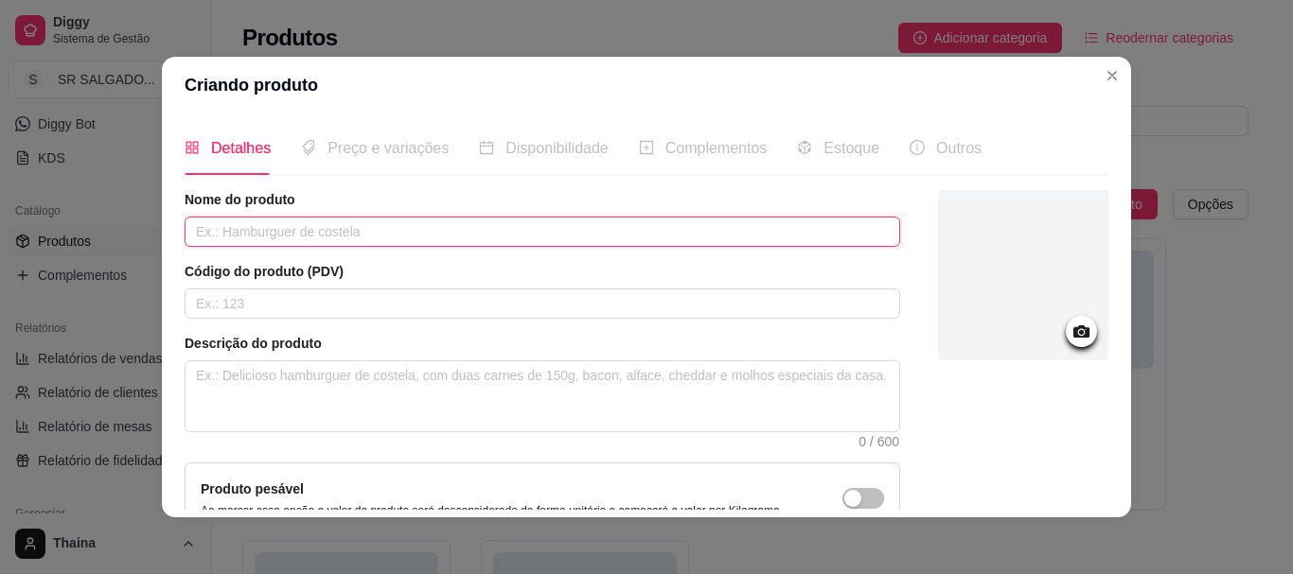
click at [312, 230] on input "text" at bounding box center [542, 232] width 715 height 30
type input "RISOLE DE FRANGO"
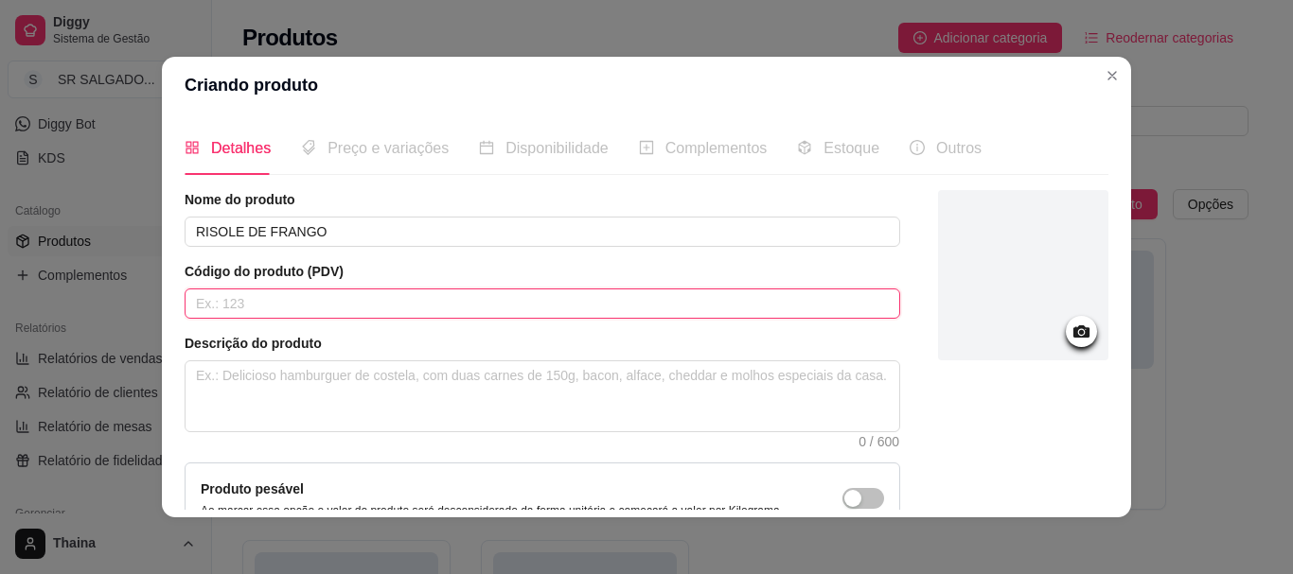
click at [283, 311] on input "text" at bounding box center [542, 304] width 715 height 30
type input "007"
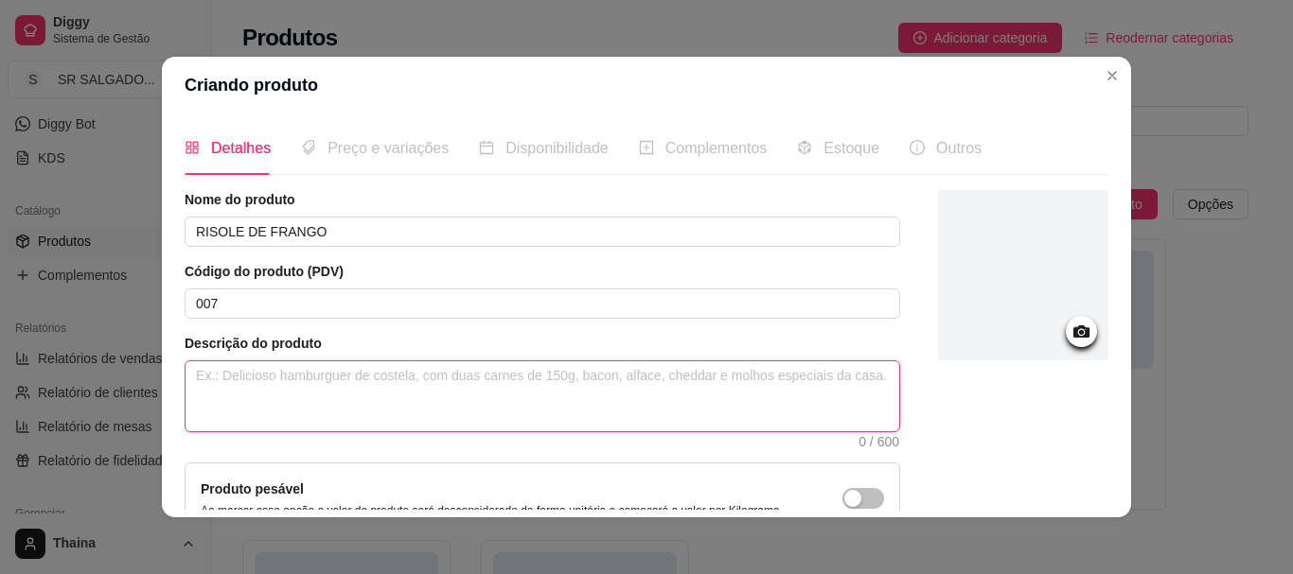
click at [252, 381] on textarea at bounding box center [542, 397] width 714 height 70
type textarea "C"
type textarea "CO"
type textarea "CON"
type textarea "CONT"
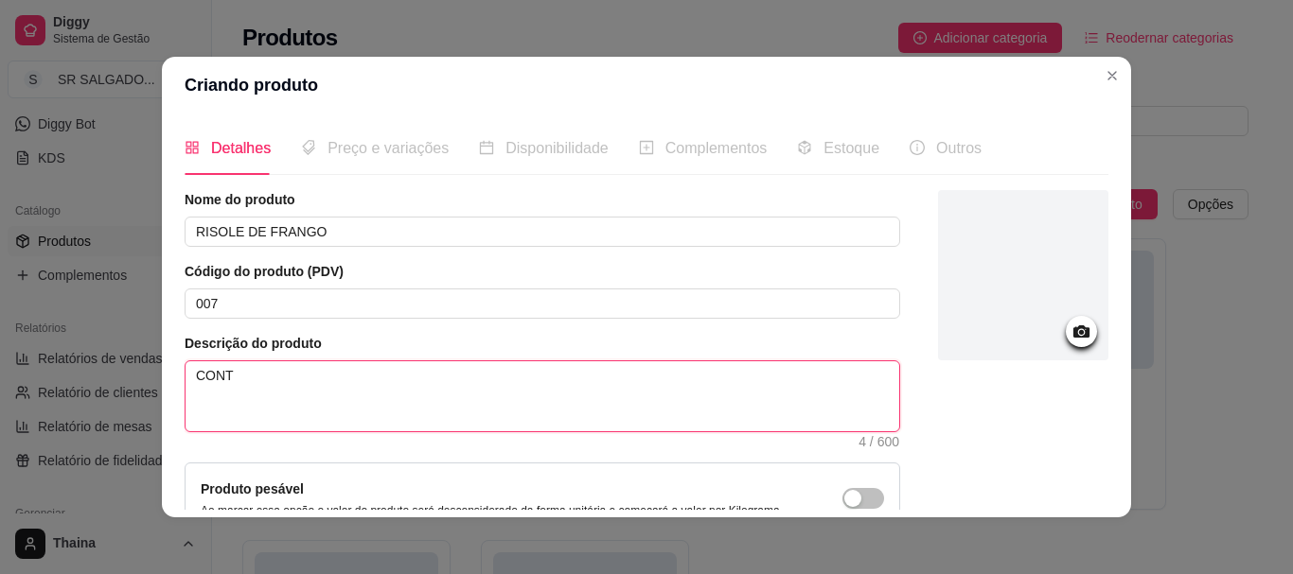
type textarea "CONTÉ"
type textarea "CONTÉM"
type textarea "CONTÉM G"
type textarea "CONTÉM GL"
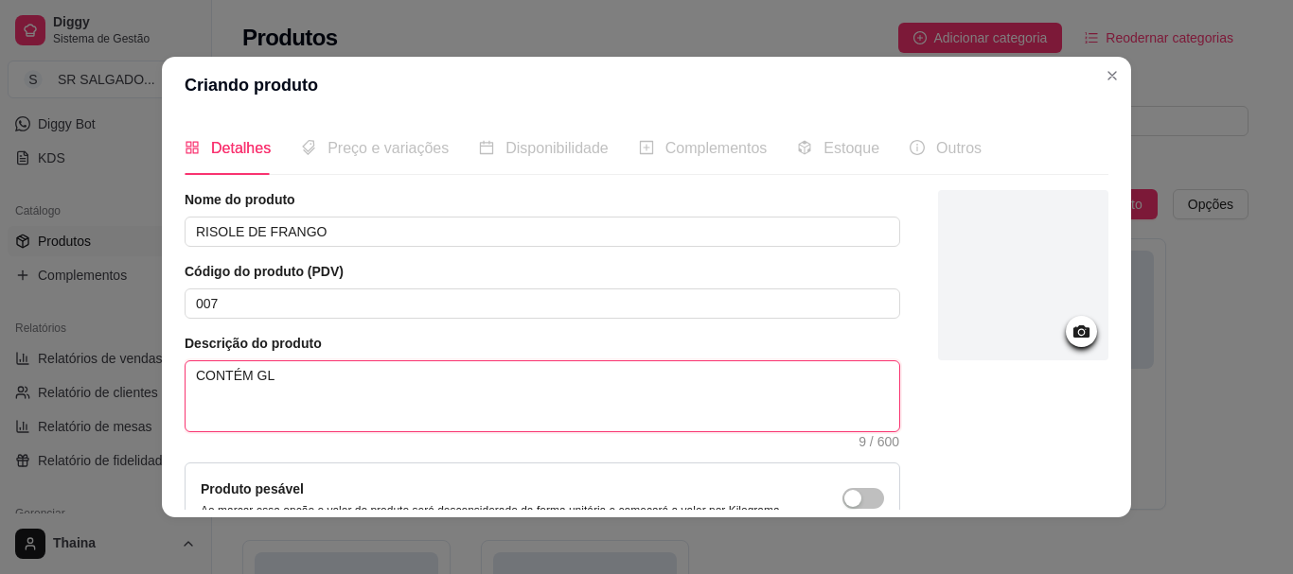
type textarea "CONTÉM GLÚ"
type textarea "CONTÉM GLÚT"
type textarea "CONTÉM GLÚTE"
type textarea "CONTÉM GLÚTEN"
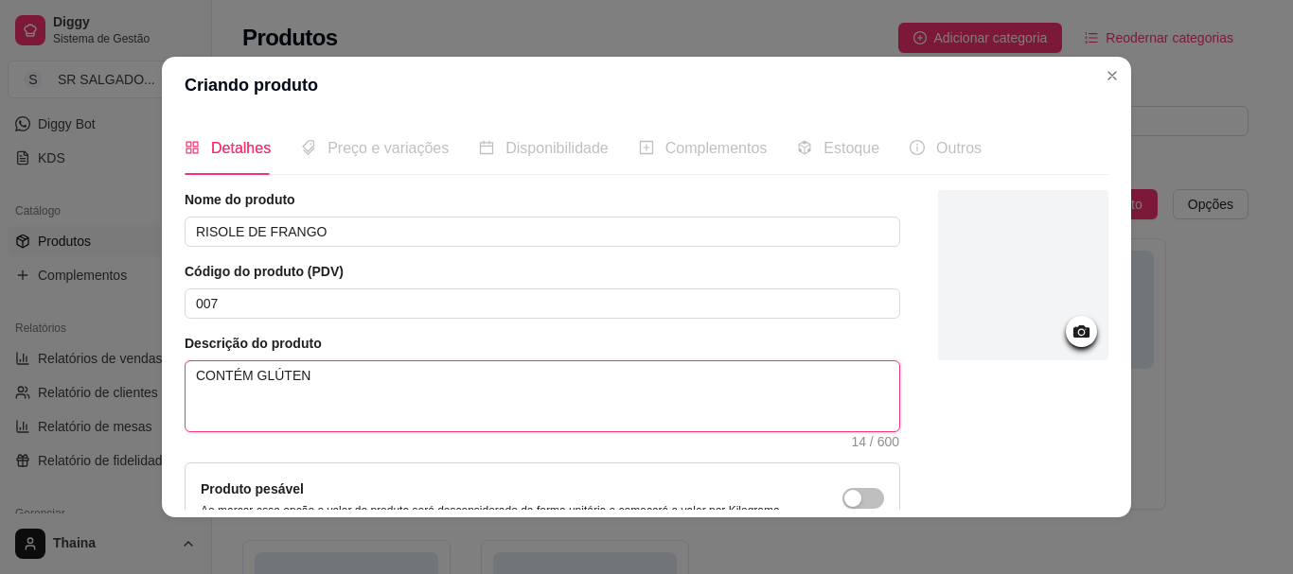
type textarea "CONTÉM GLÚTEN E"
type textarea "CONTÉM GLÚTEN E L"
type textarea "CONTÉM GLÚTEN E LA"
type textarea "CONTÉM GLÚTEN E LAC"
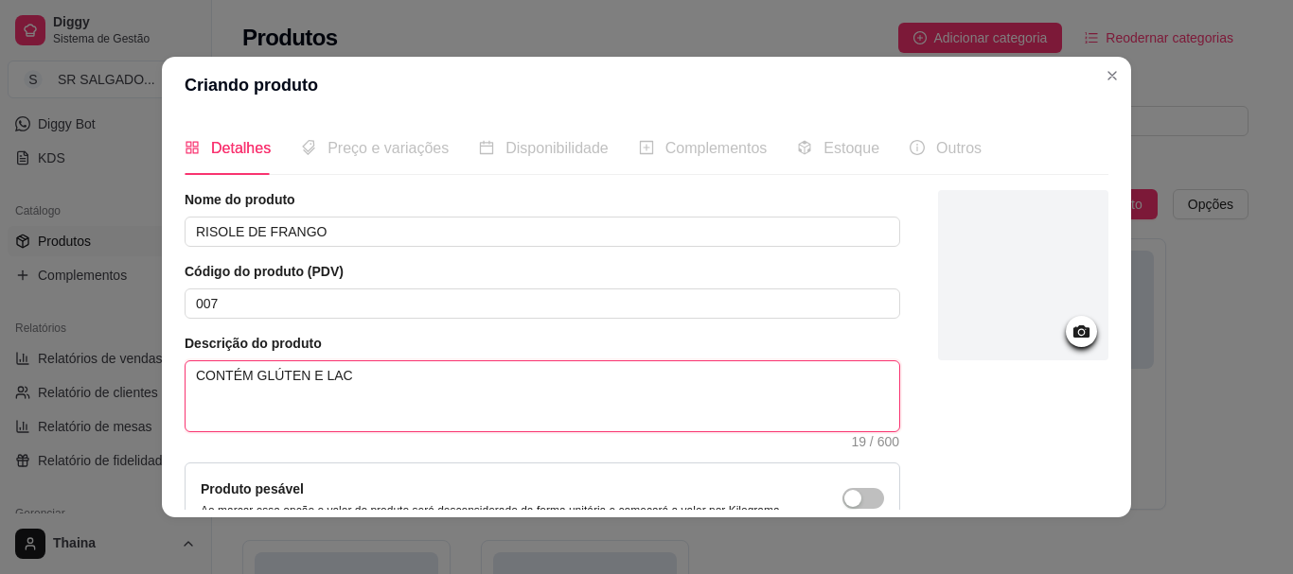
type textarea "CONTÉM GLÚTEN E LACT"
type textarea "CONTÉM GLÚTEN E LACTO"
type textarea "CONTÉM GLÚTEN E LACTOS"
type textarea "CONTÉM GLÚTEN E LACTOSE"
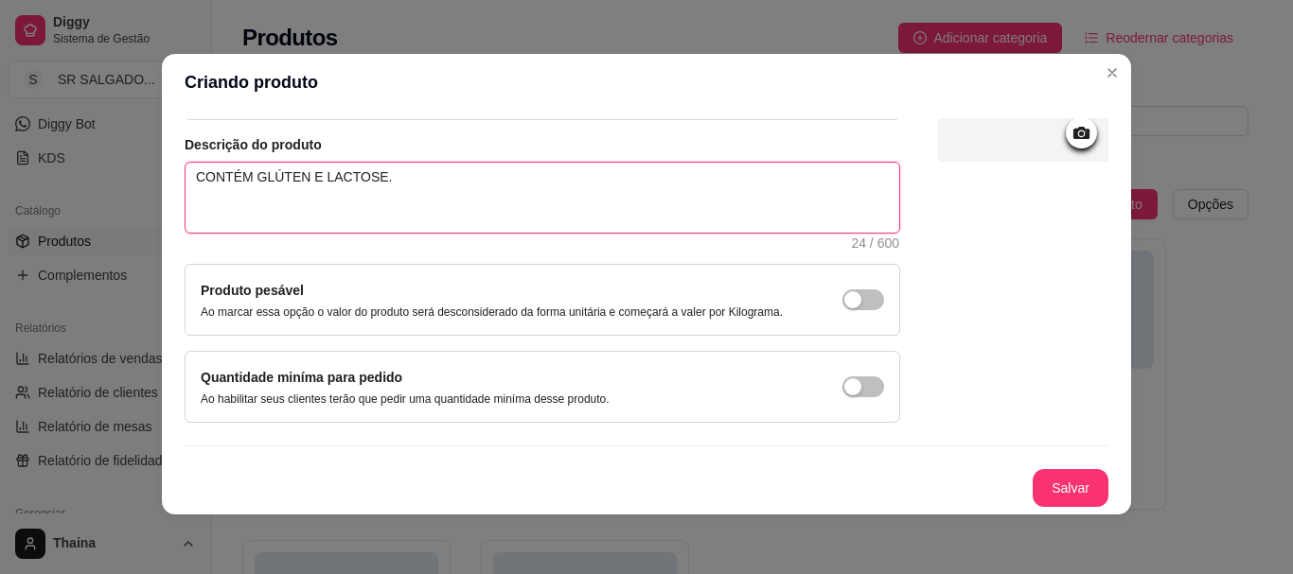
scroll to position [4, 0]
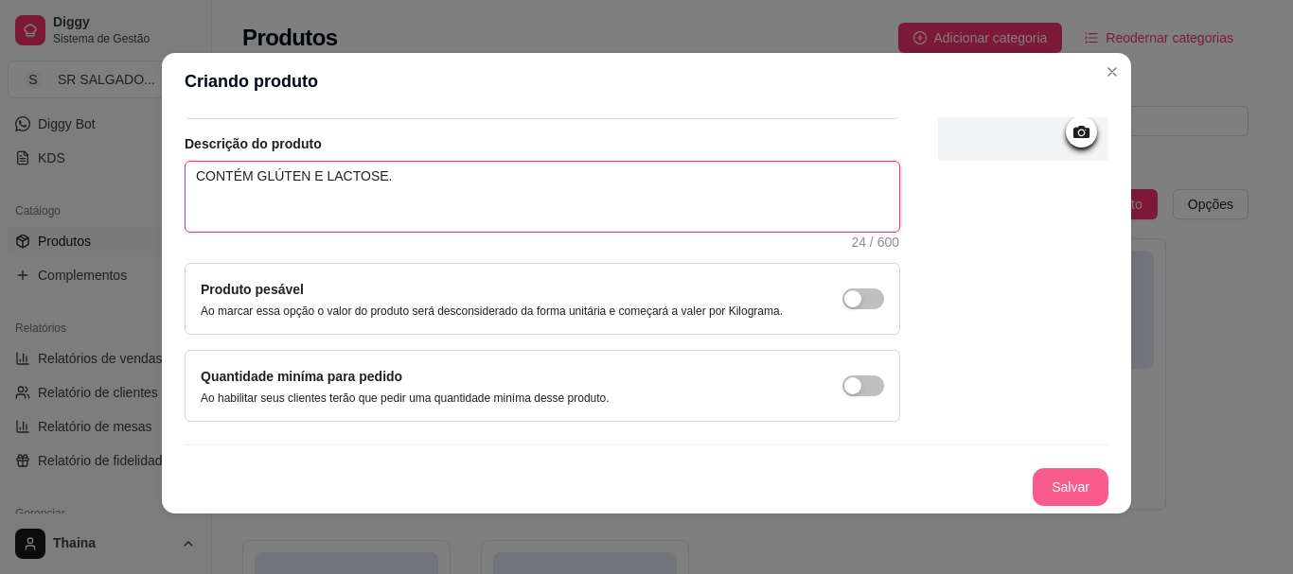
type textarea "CONTÉM GLÚTEN E LACTOSE."
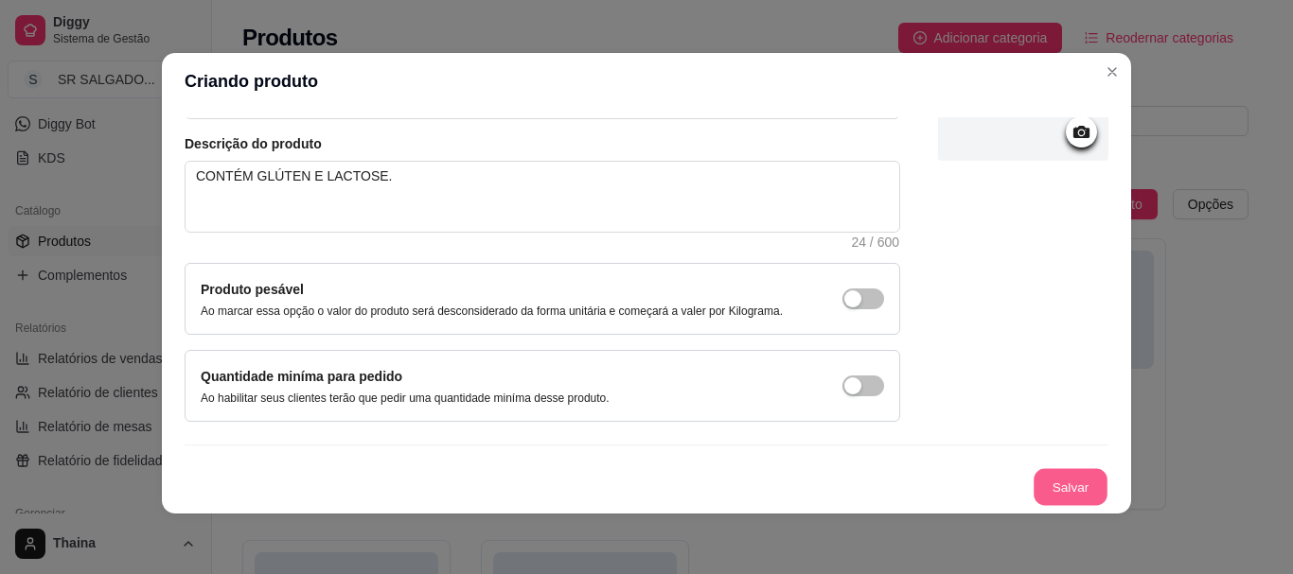
click at [1048, 489] on button "Salvar" at bounding box center [1070, 487] width 74 height 37
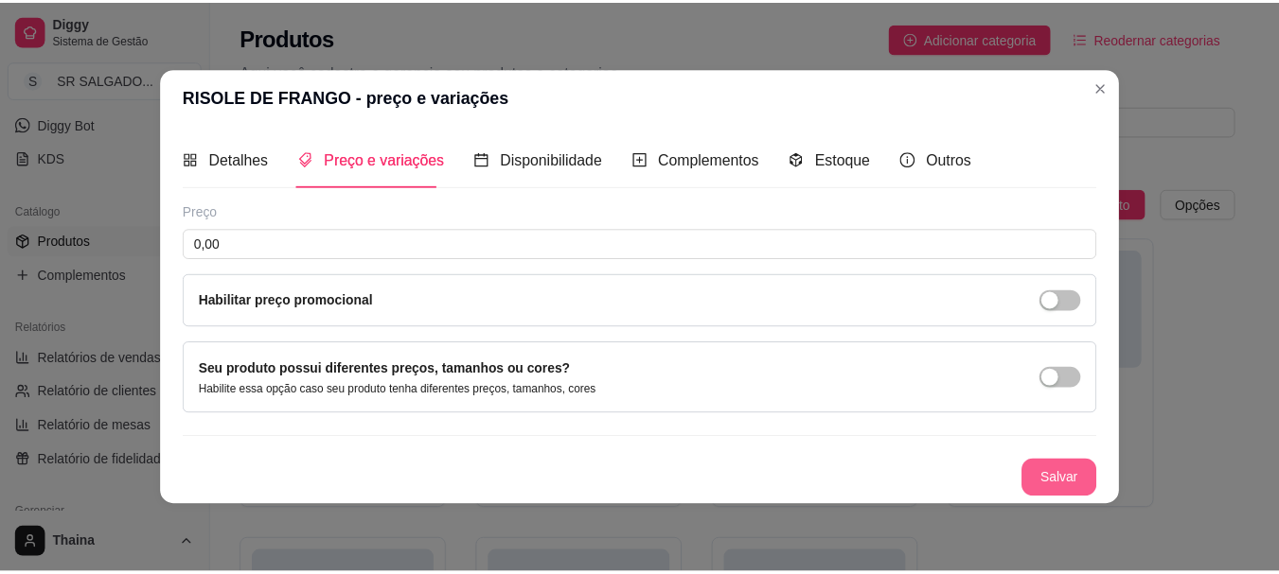
scroll to position [0, 0]
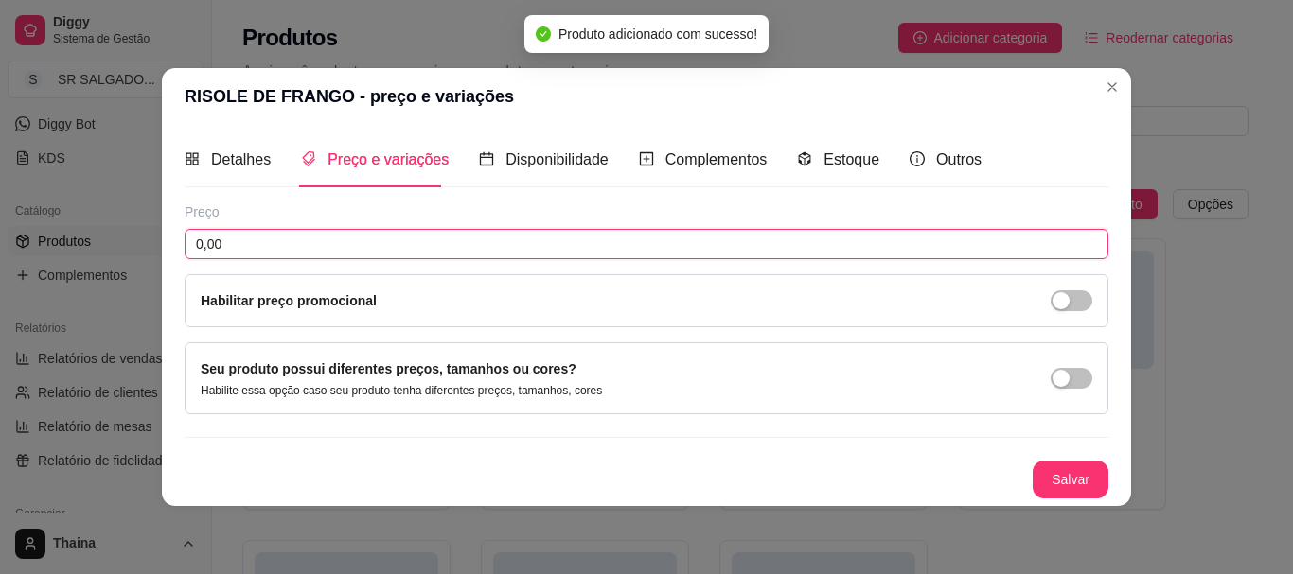
click at [289, 256] on input "0,00" at bounding box center [647, 244] width 924 height 30
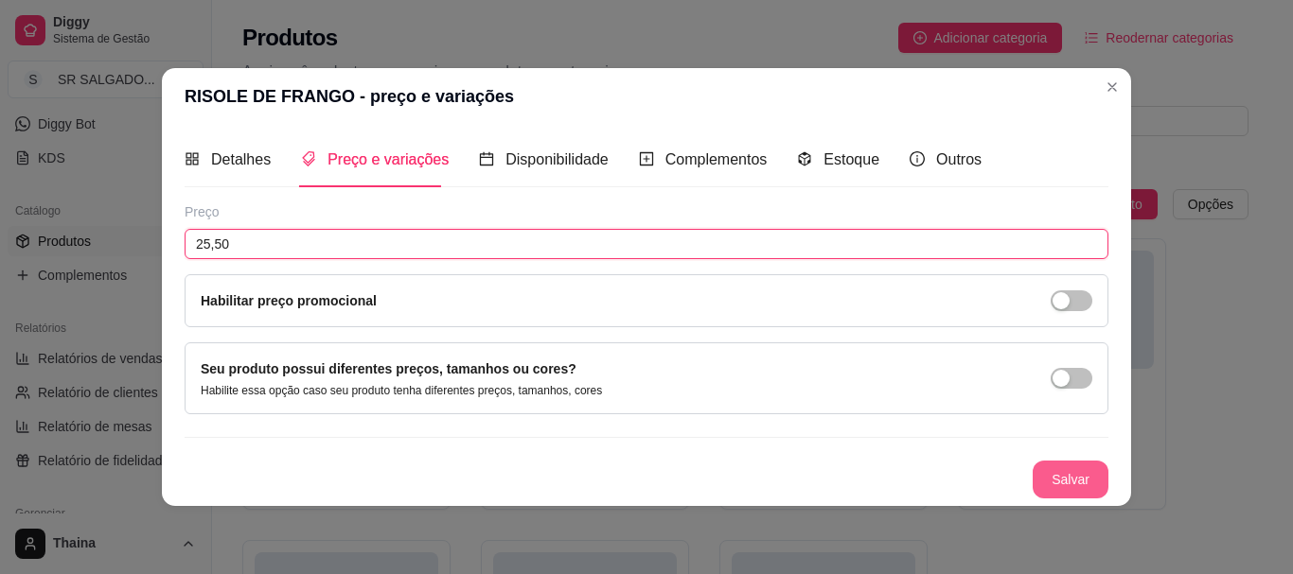
type input "25,50"
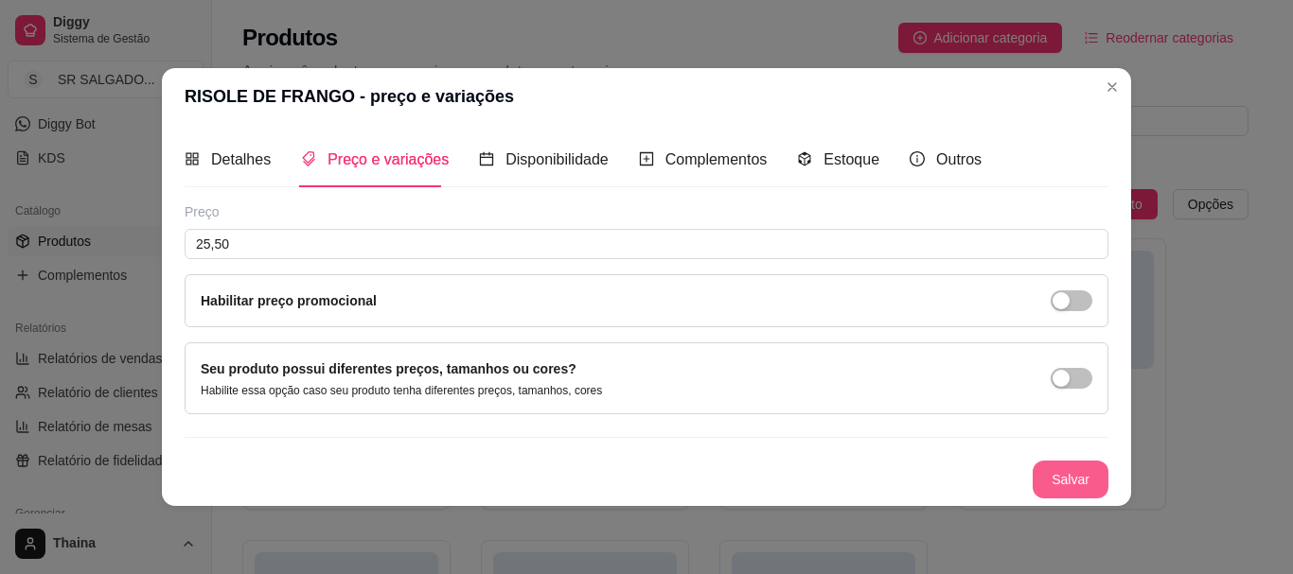
click at [1081, 478] on button "Salvar" at bounding box center [1071, 480] width 76 height 38
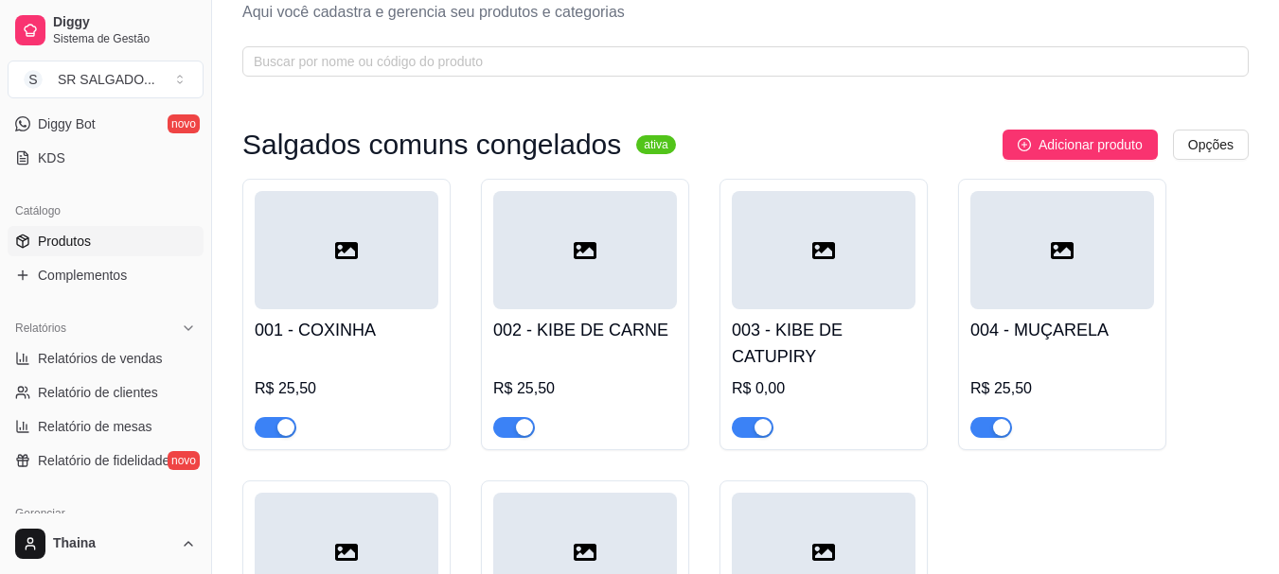
scroll to position [51, 0]
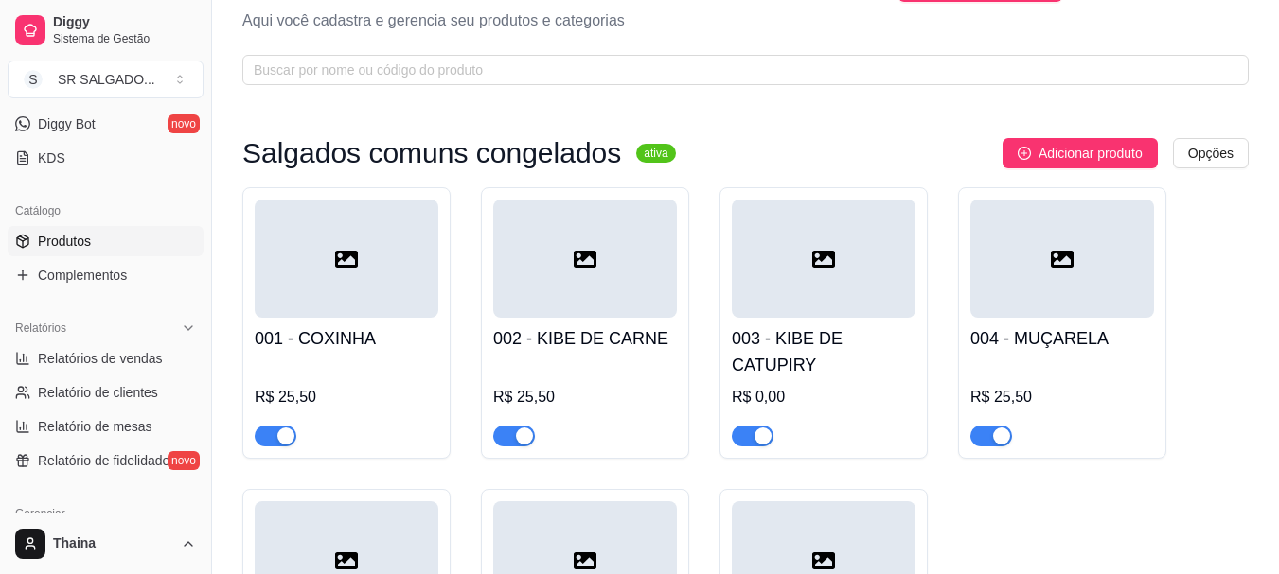
click at [358, 346] on h4 "001 - COXINHA" at bounding box center [347, 339] width 184 height 26
click at [594, 377] on div "R$ 25,50" at bounding box center [585, 403] width 184 height 87
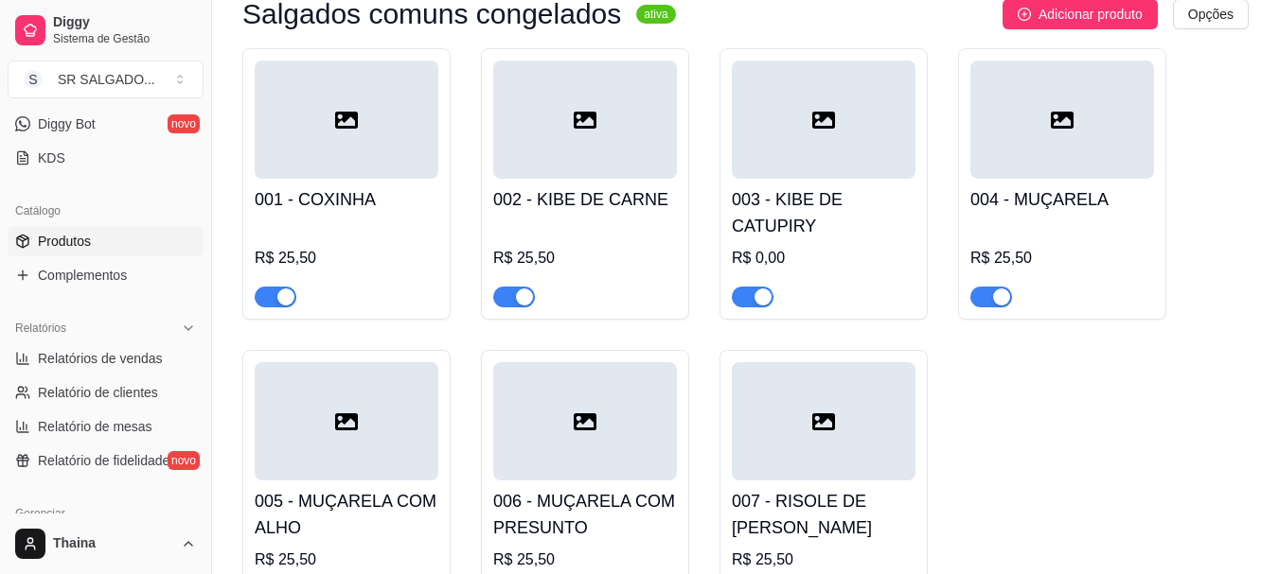
scroll to position [335, 0]
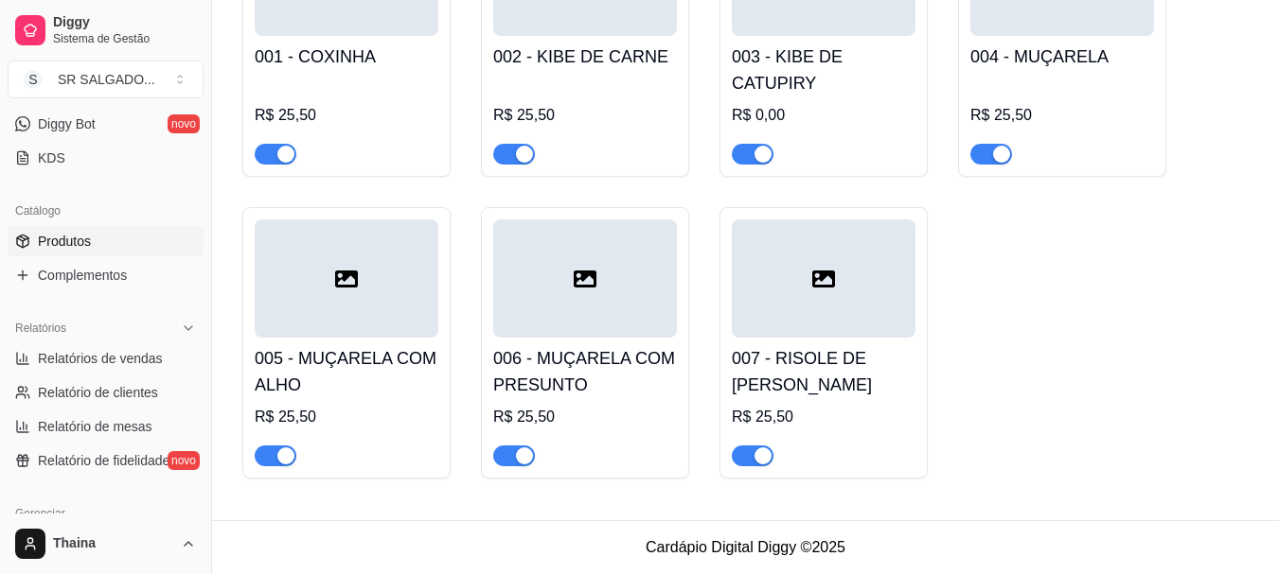
click at [826, 375] on h4 "007 - RISOLE DE [PERSON_NAME]" at bounding box center [824, 371] width 184 height 53
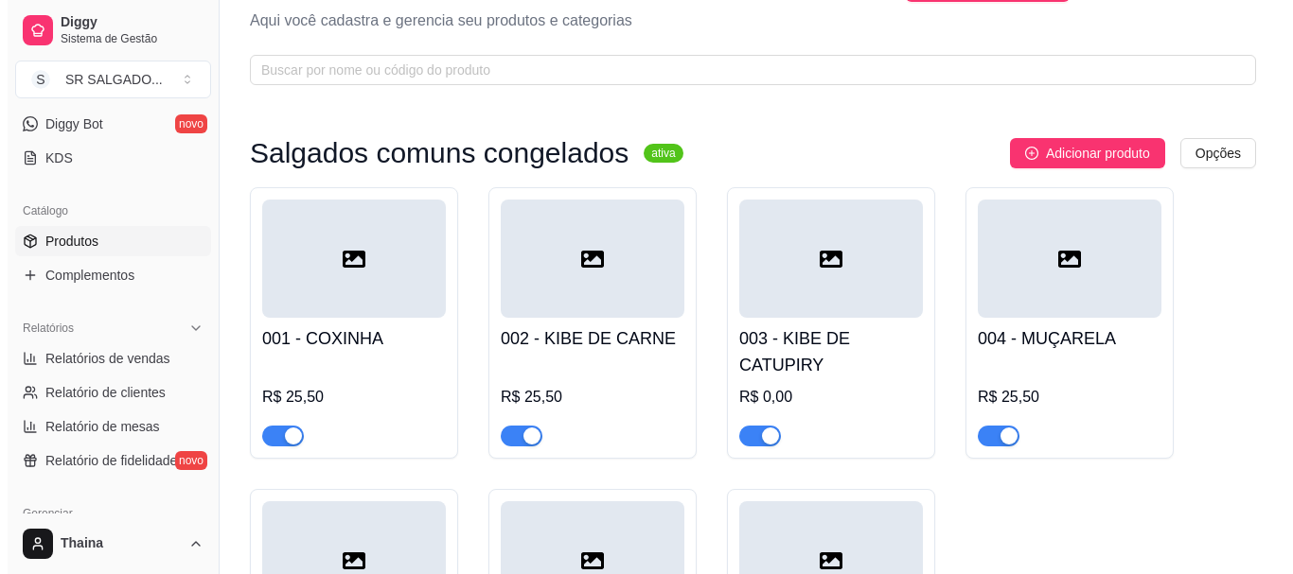
scroll to position [240, 0]
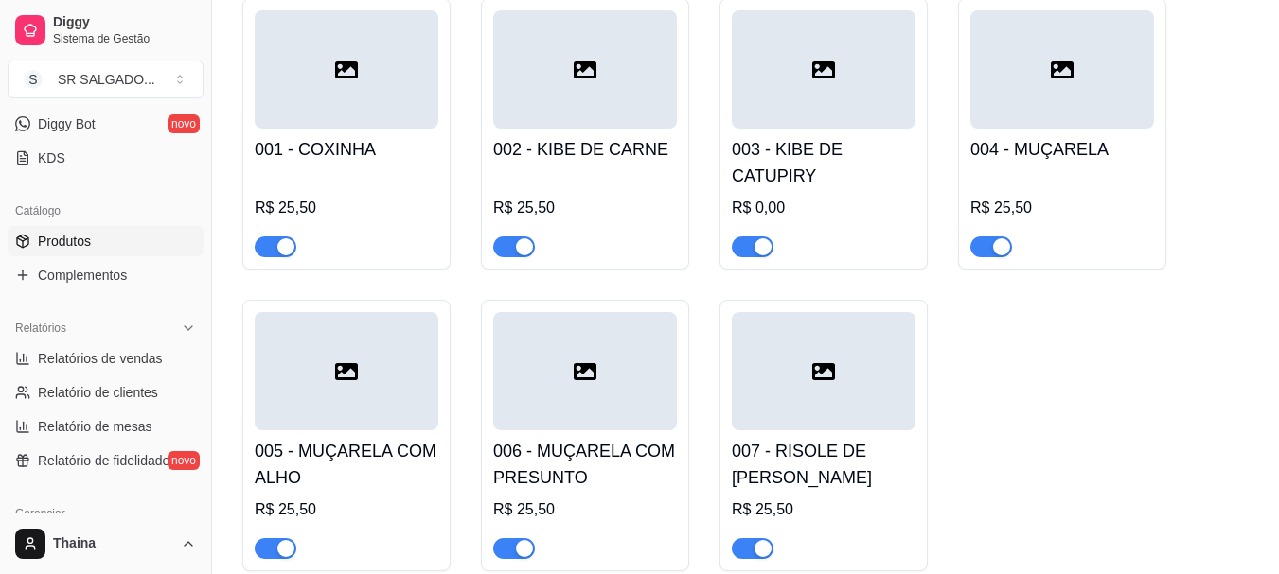
click at [327, 164] on div "001 - COXINHA R$ 25,50" at bounding box center [347, 193] width 184 height 129
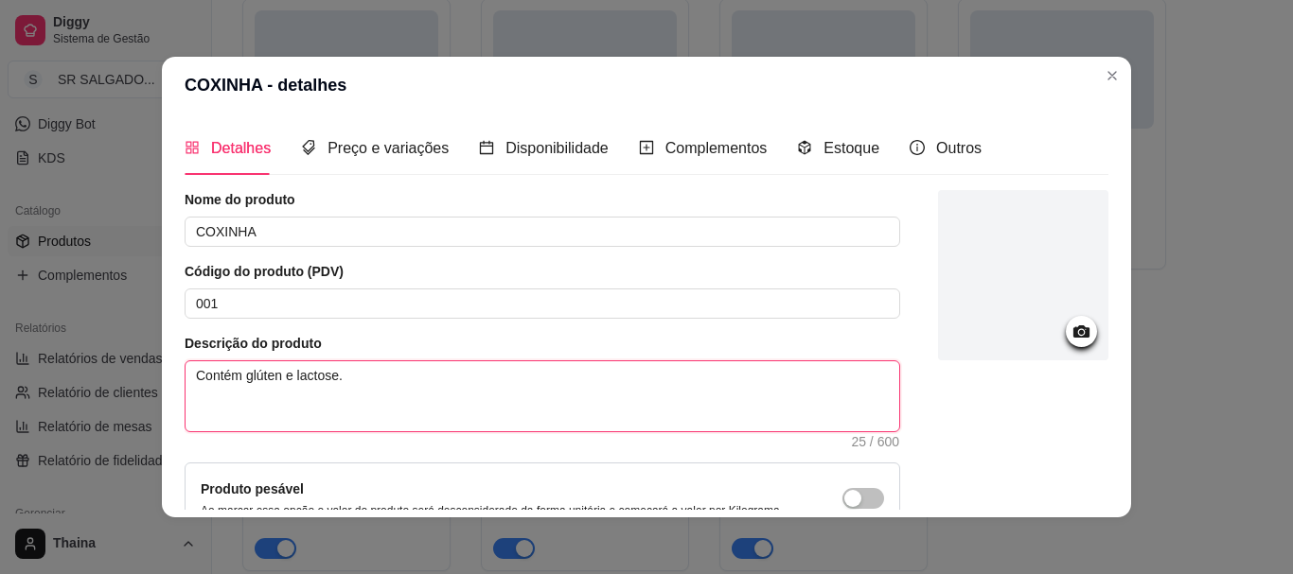
drag, startPoint x: 333, startPoint y: 376, endPoint x: 179, endPoint y: 373, distance: 154.3
click at [185, 373] on textarea "Contém glúten e lactose." at bounding box center [542, 397] width 714 height 70
drag, startPoint x: 211, startPoint y: 381, endPoint x: 364, endPoint y: 398, distance: 154.3
click at [364, 398] on textarea "Contém glúten e lactose." at bounding box center [542, 397] width 714 height 70
type textarea "Contém glúten e lactose."
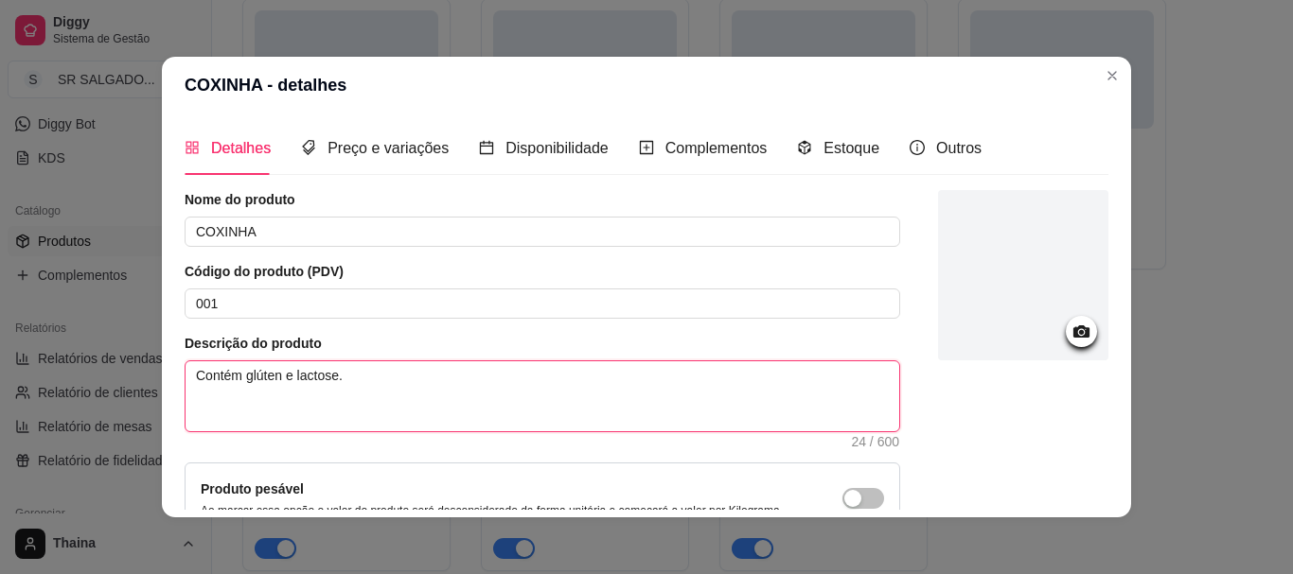
type textarea "Contém glúten e lactose"
type textarea "Contém glúten e lactos"
type textarea "Contém glúten e lacto"
type textarea "Contém glúten e lact"
type textarea "Contém glúten e lac"
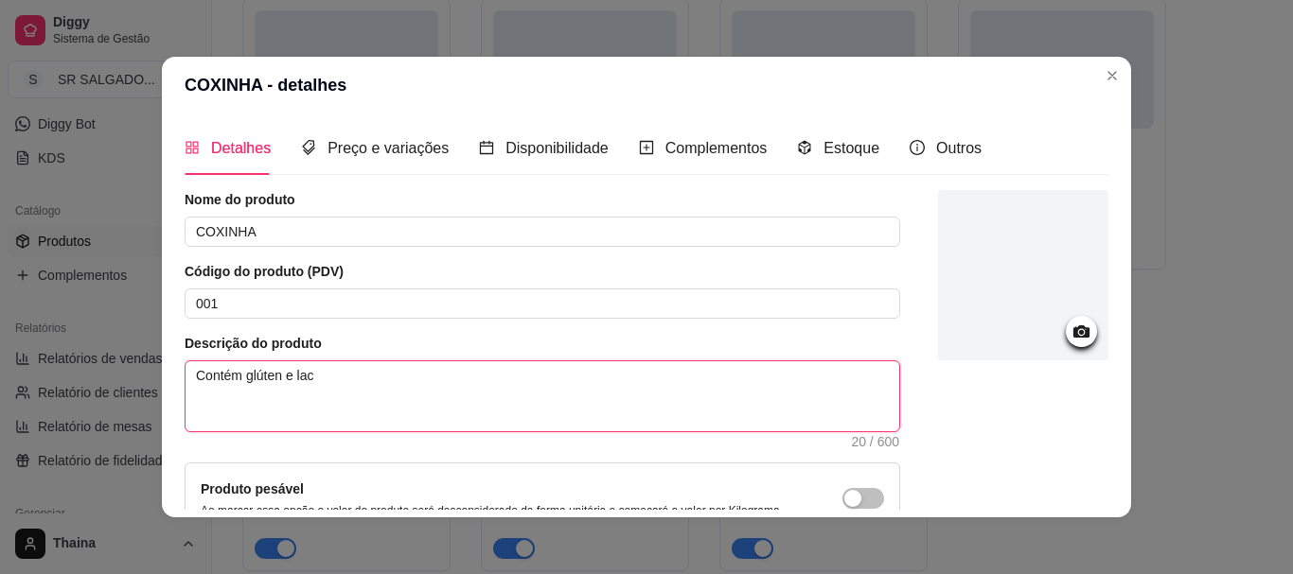
type textarea "Contém glúten e la"
type textarea "Contém glúten e l"
type textarea "Contém glúten e"
type textarea "Contém glúten"
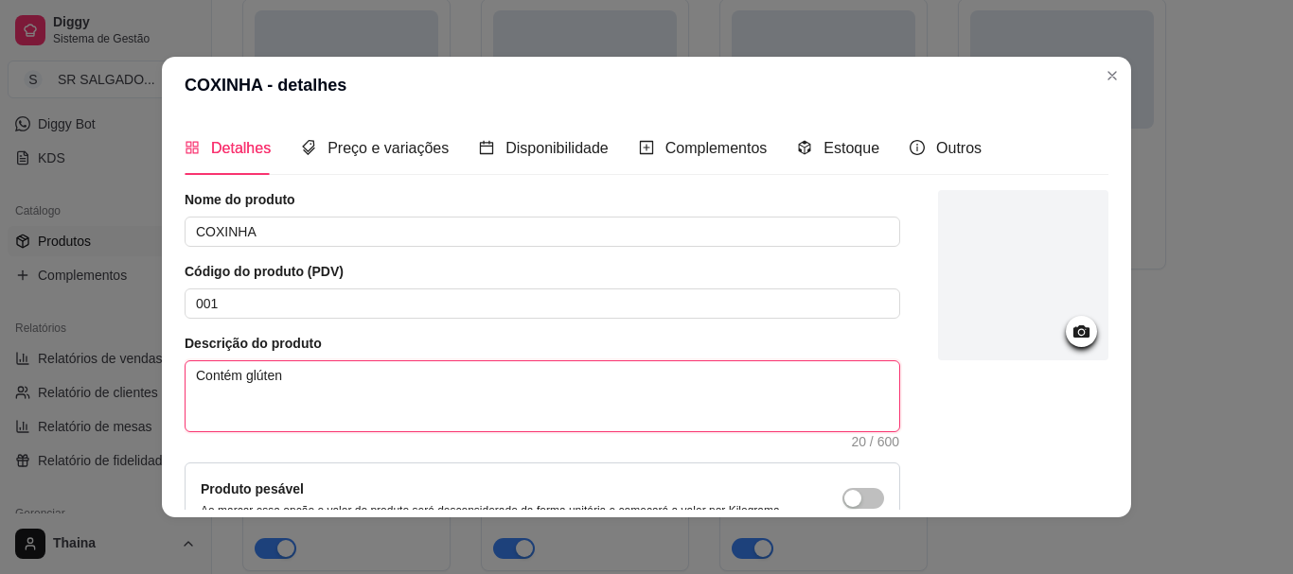
type textarea "Contém glúten"
type textarea "Contém glúte"
type textarea "Contém glút"
type textarea "Contém glú"
type textarea "Contém gl"
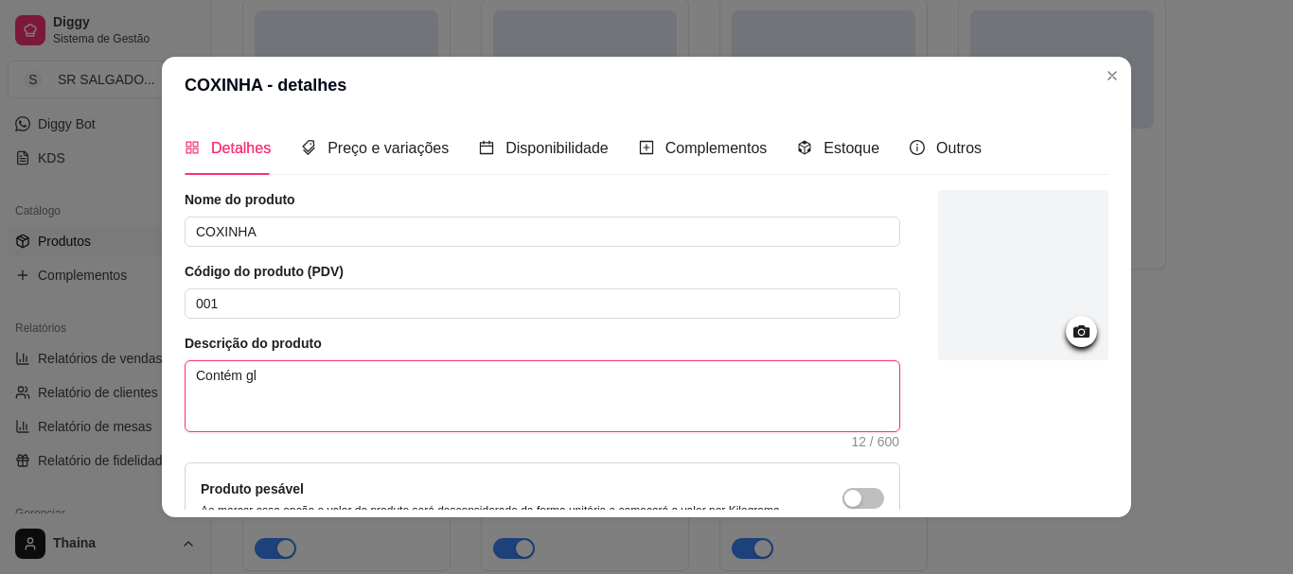
type textarea "Contém g"
type textarea "Contém"
type textarea "Conté"
type textarea "Cont"
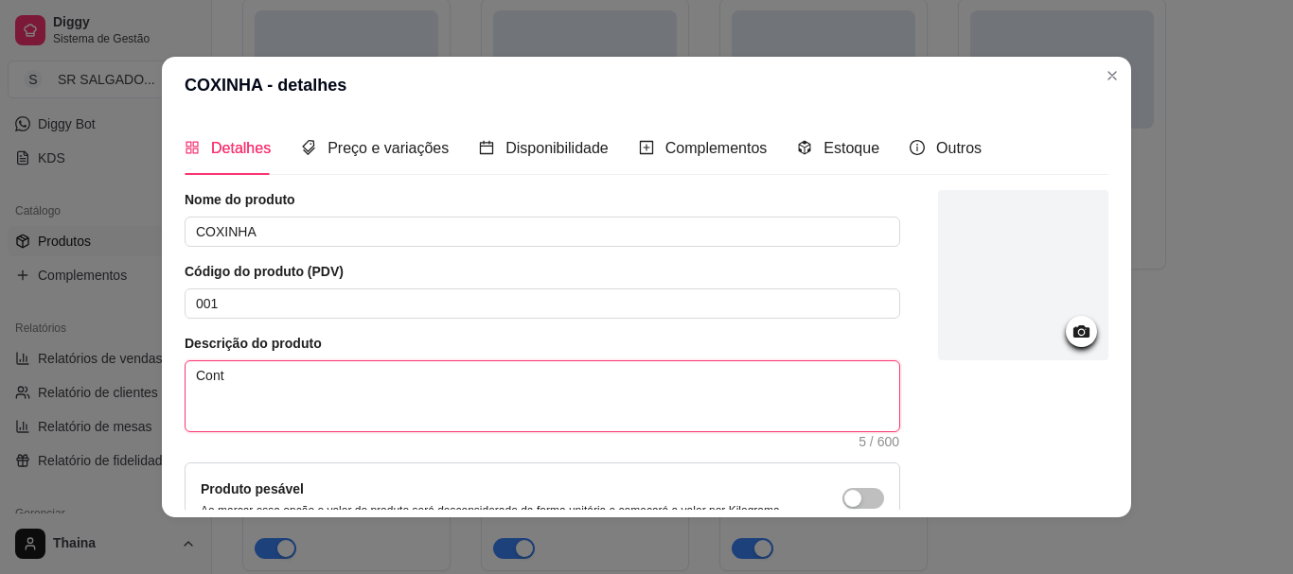
type textarea "Con"
type textarea "Co"
type textarea "C"
type textarea "CO"
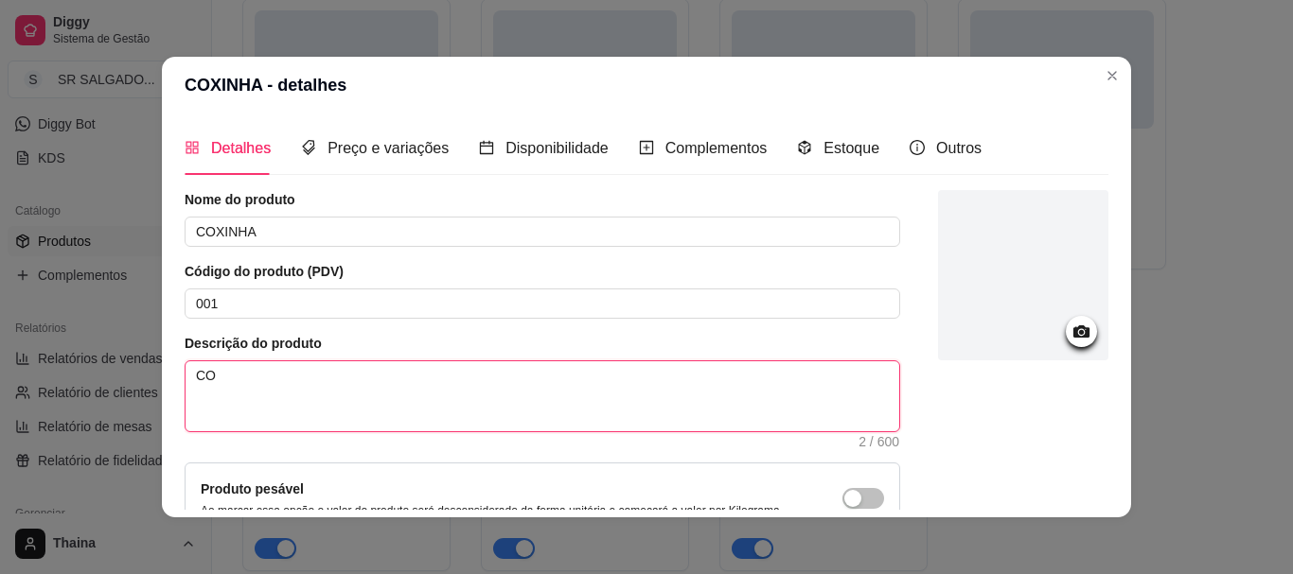
type textarea "COM"
type textarea "CO"
type textarea "CON"
type textarea "CONT"
type textarea "CONTÉ"
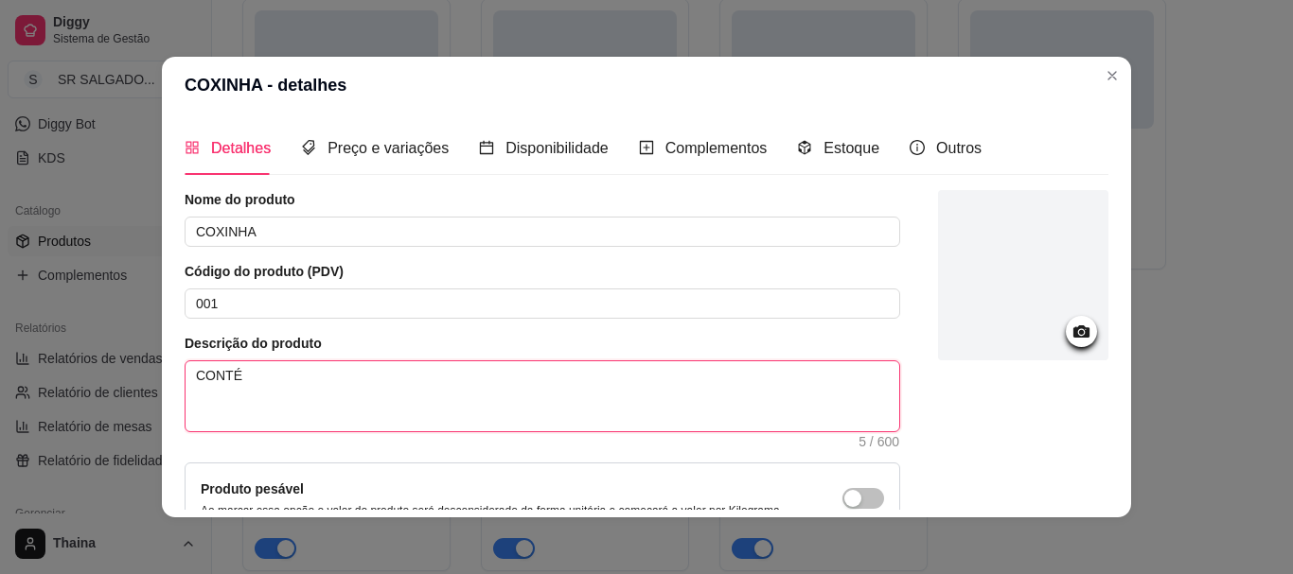
type textarea "CONTÉM"
type textarea "CONTÉM G"
type textarea "CONTÉM GL"
type textarea "CONTÉM GLÚ"
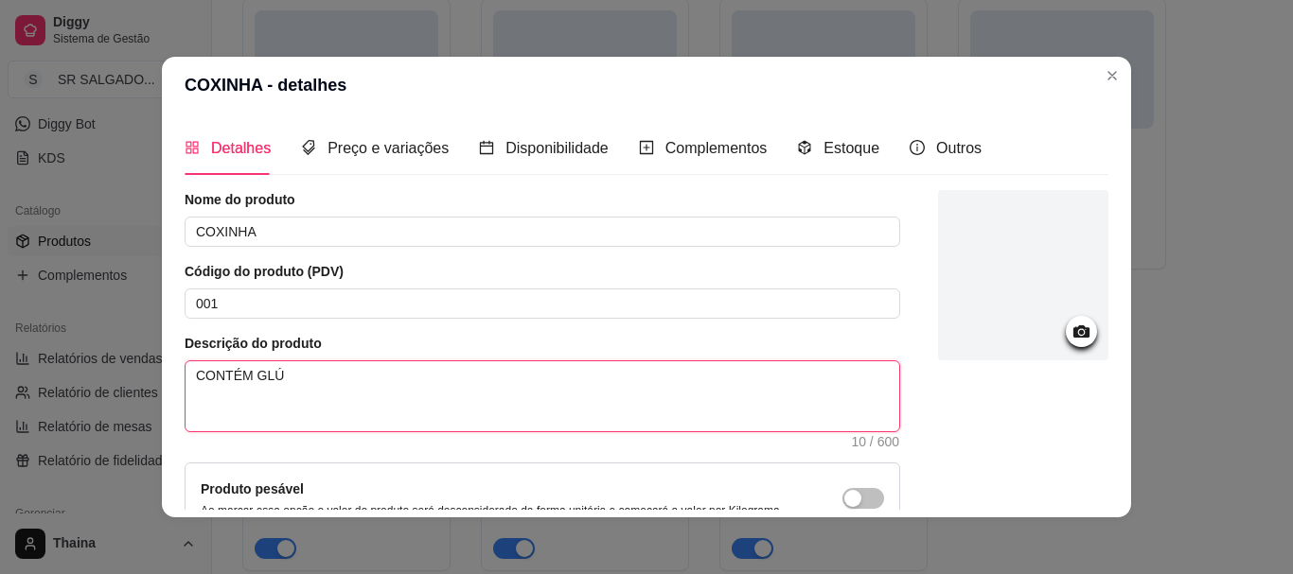
type textarea "CONTÉM GLÚT"
type textarea "CONTÉM GLÚTE"
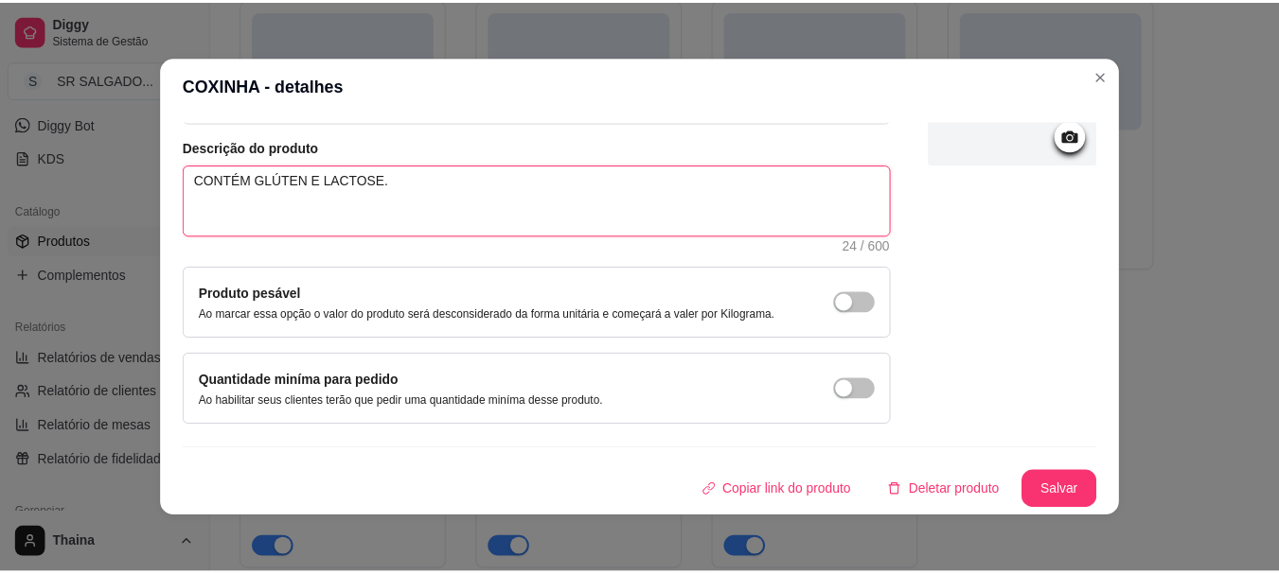
scroll to position [4, 0]
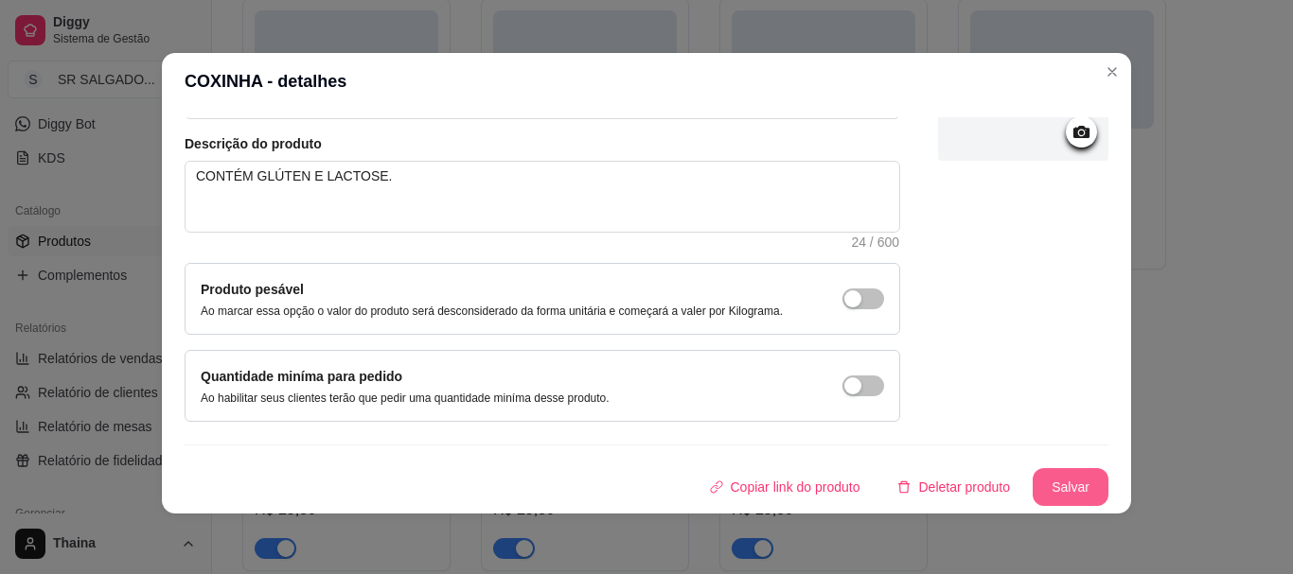
click at [1036, 473] on button "Salvar" at bounding box center [1071, 487] width 76 height 38
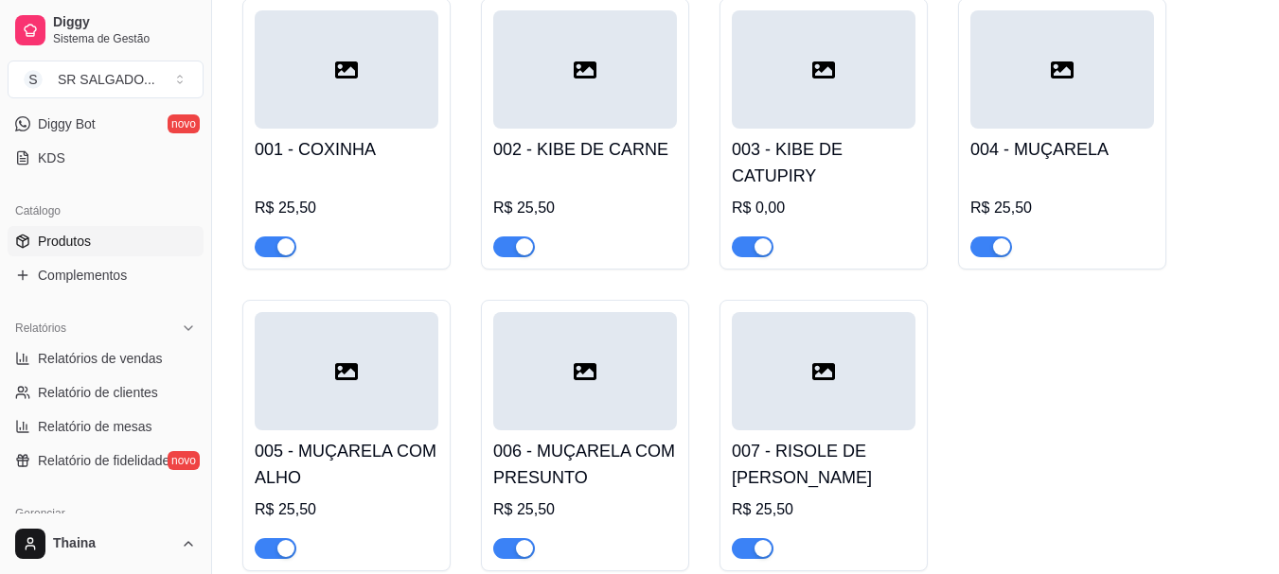
click at [627, 153] on h4 "002 - KIBE DE CARNE" at bounding box center [585, 149] width 184 height 26
click at [1100, 81] on div at bounding box center [1062, 69] width 184 height 118
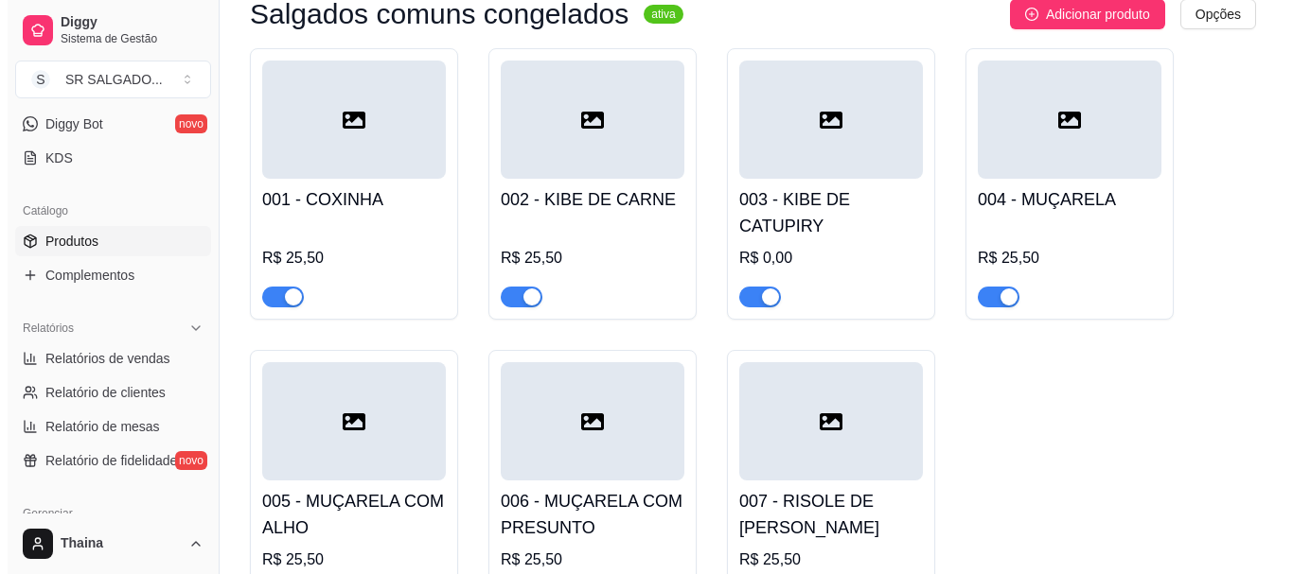
scroll to position [0, 0]
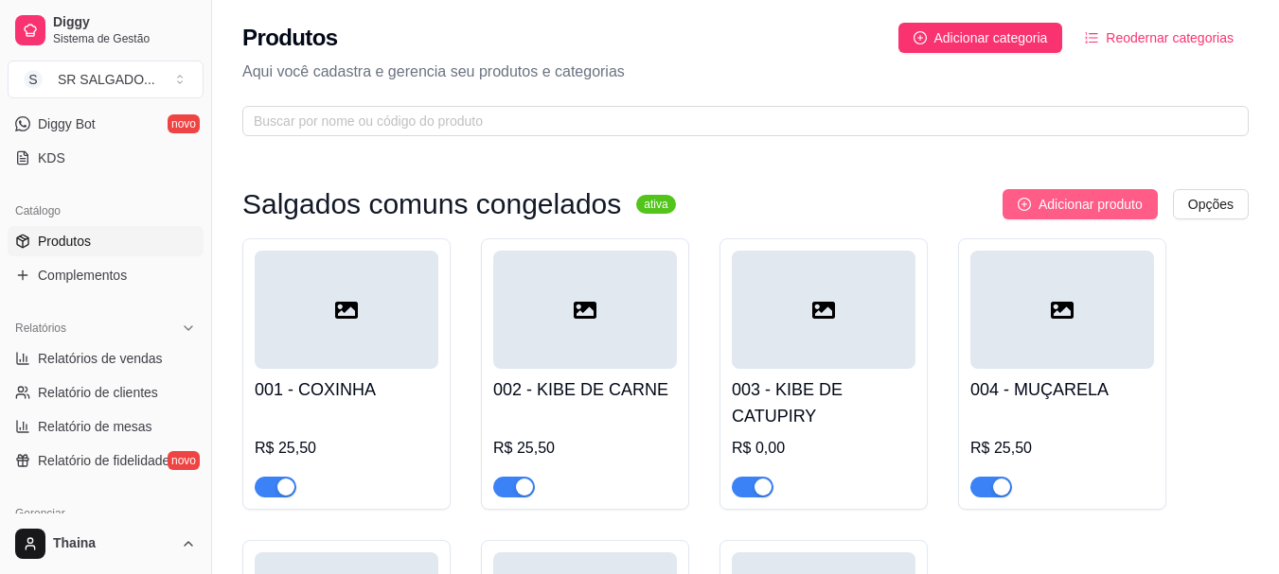
click at [1038, 202] on span "Adicionar produto" at bounding box center [1090, 204] width 104 height 21
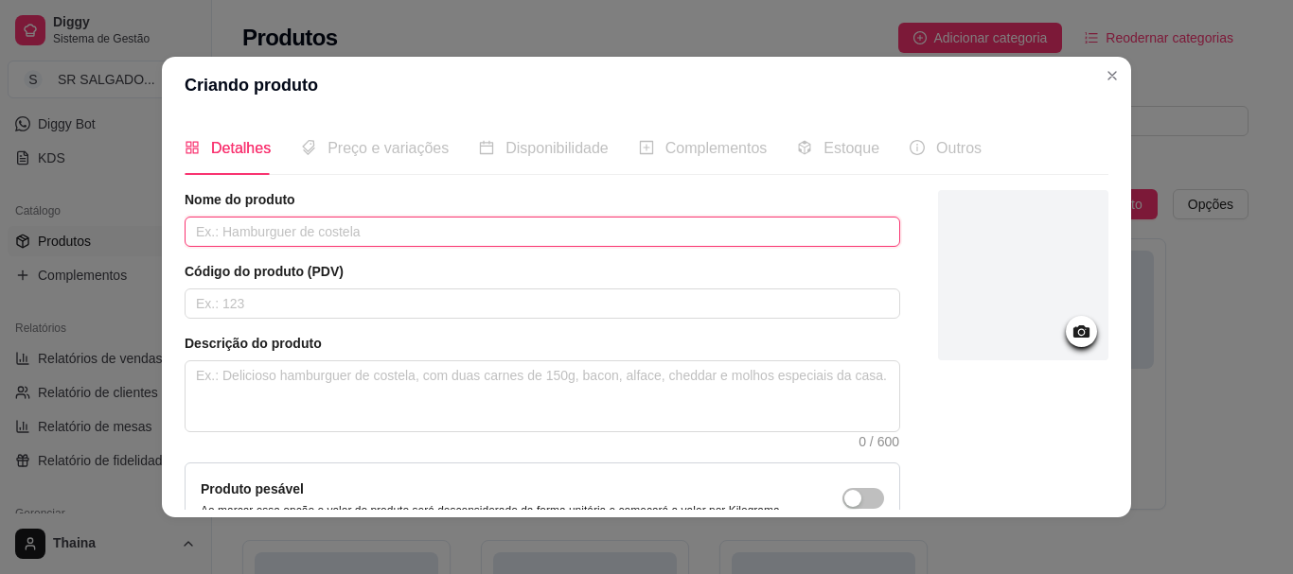
click at [199, 237] on input "text" at bounding box center [542, 232] width 715 height 30
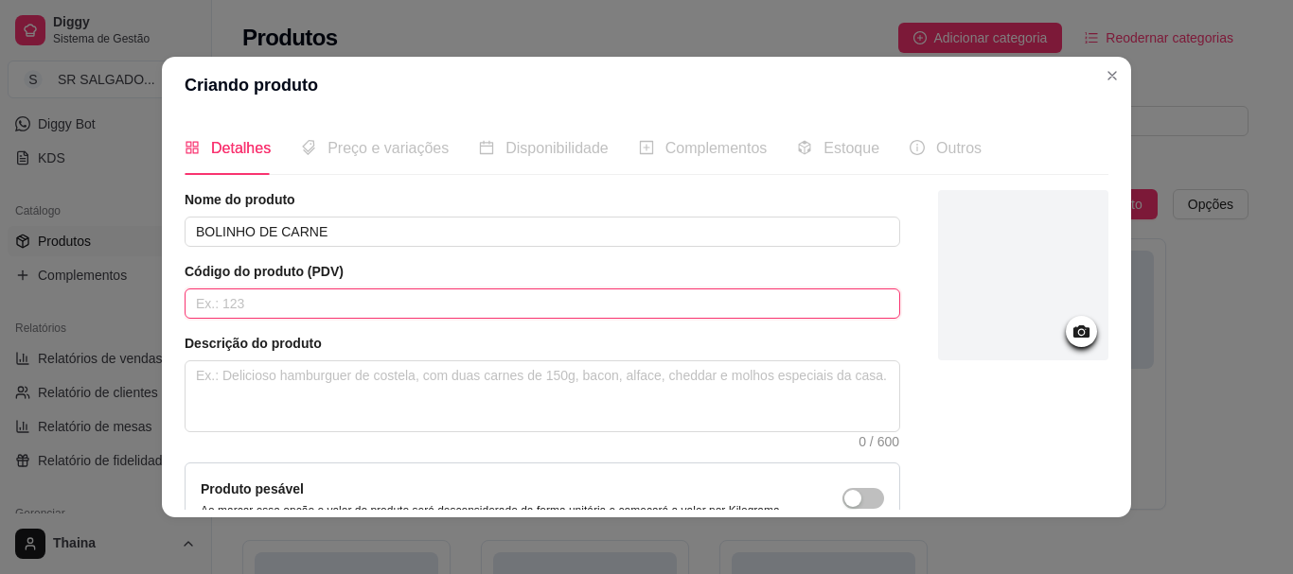
click at [417, 307] on input "text" at bounding box center [542, 304] width 715 height 30
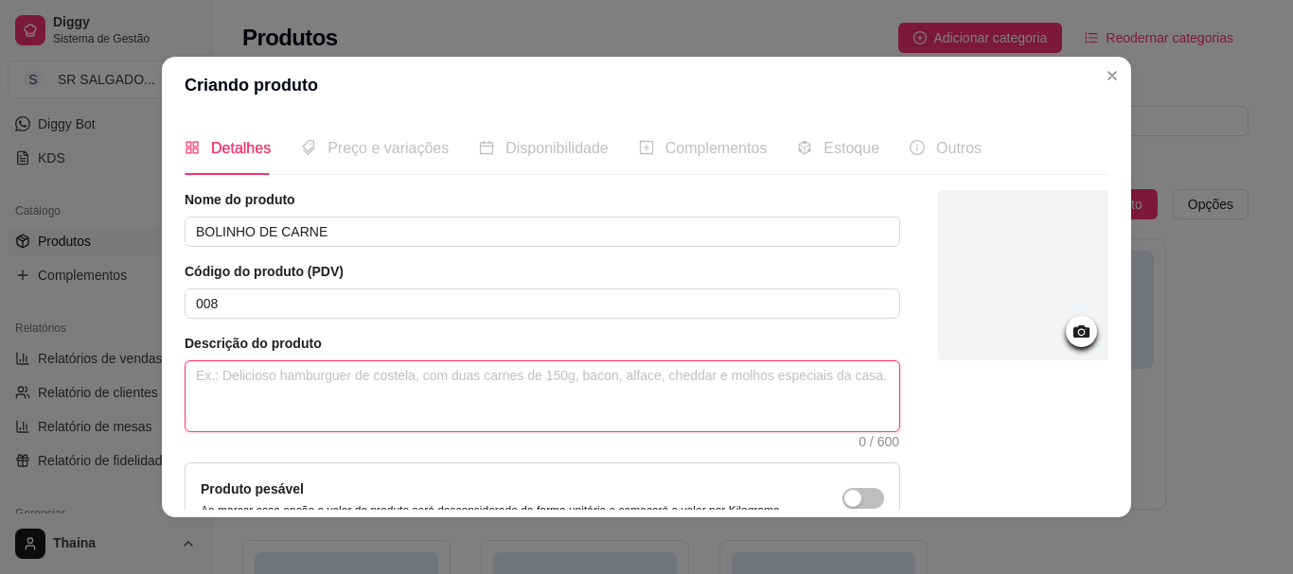
click at [396, 366] on textarea at bounding box center [542, 397] width 714 height 70
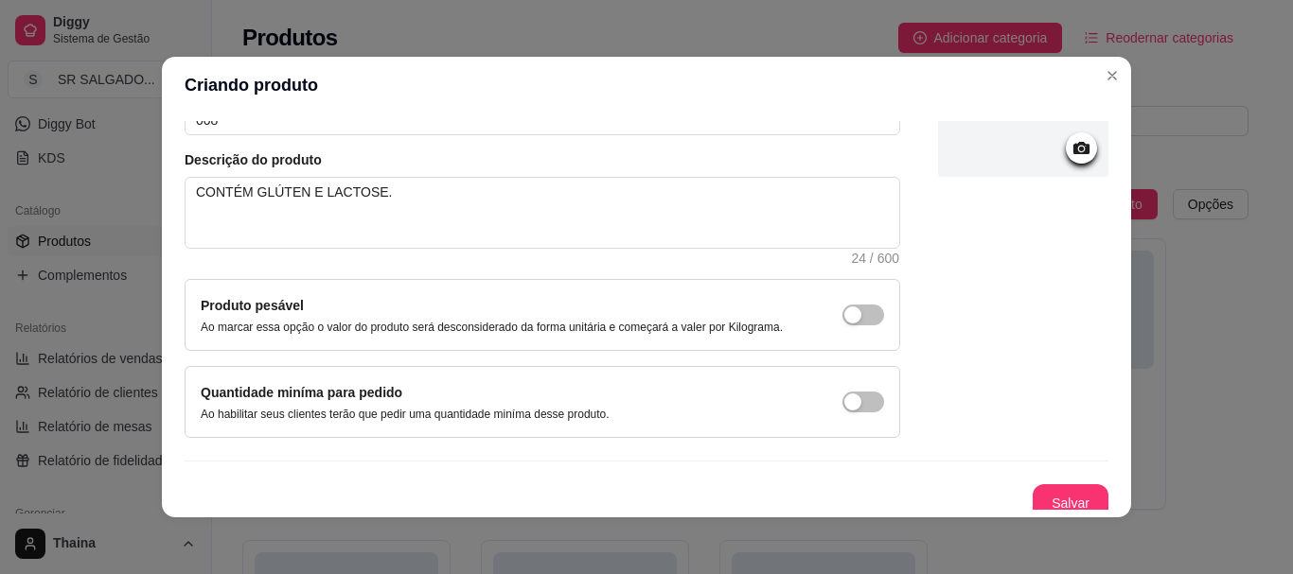
scroll to position [186, 0]
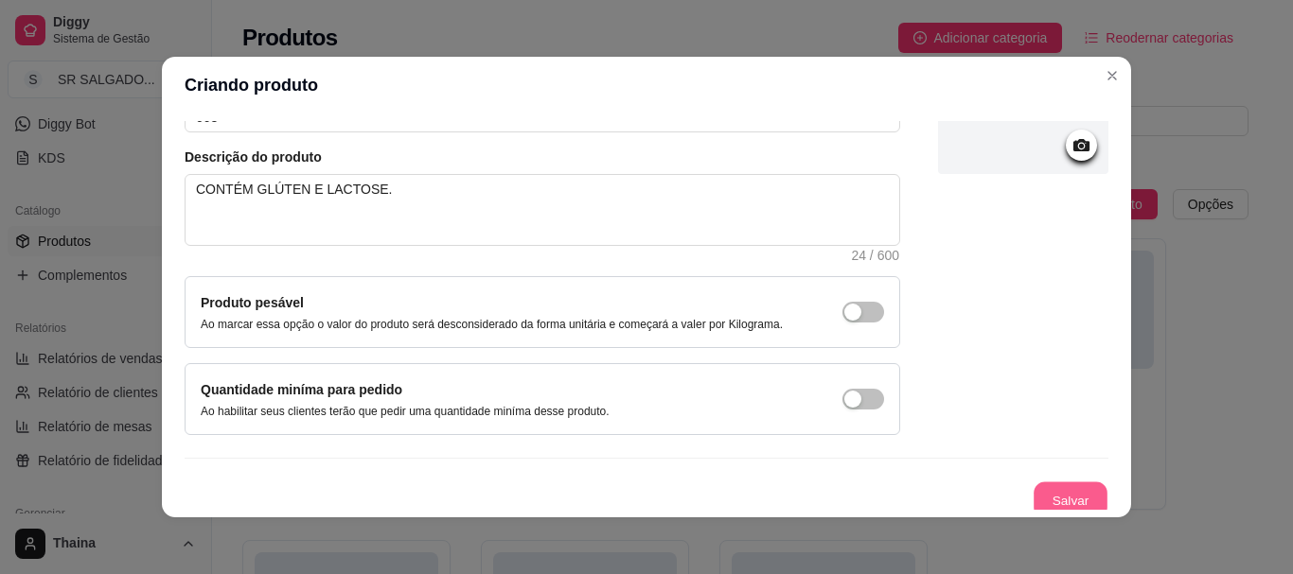
click at [1033, 492] on button "Salvar" at bounding box center [1070, 501] width 74 height 37
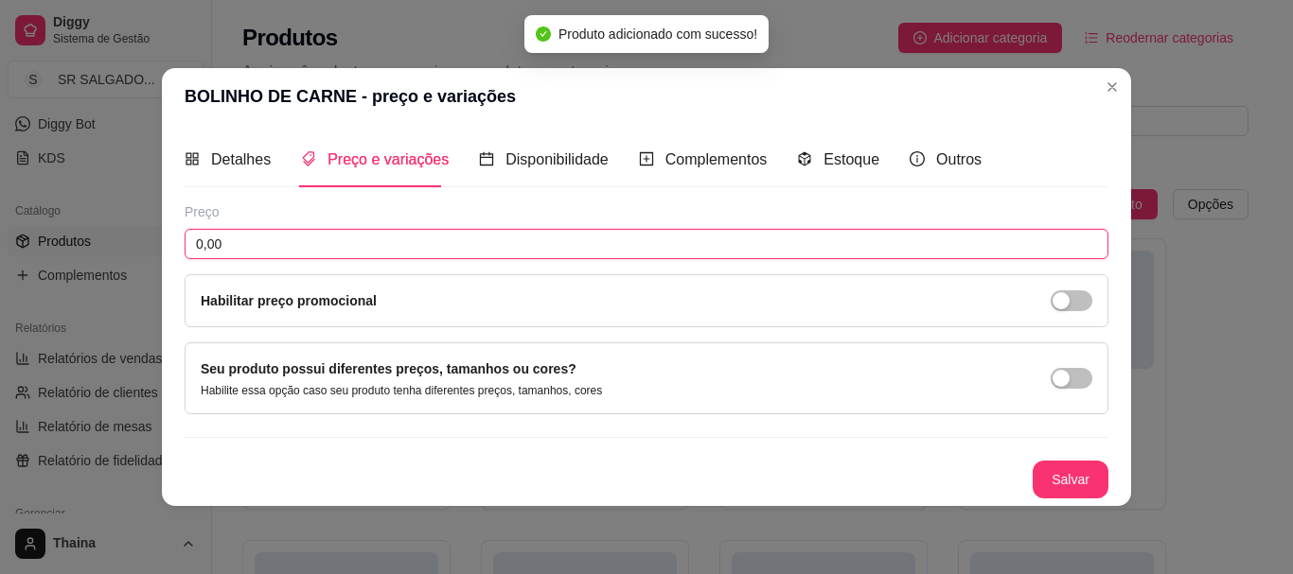
click at [242, 238] on input "0,00" at bounding box center [647, 244] width 924 height 30
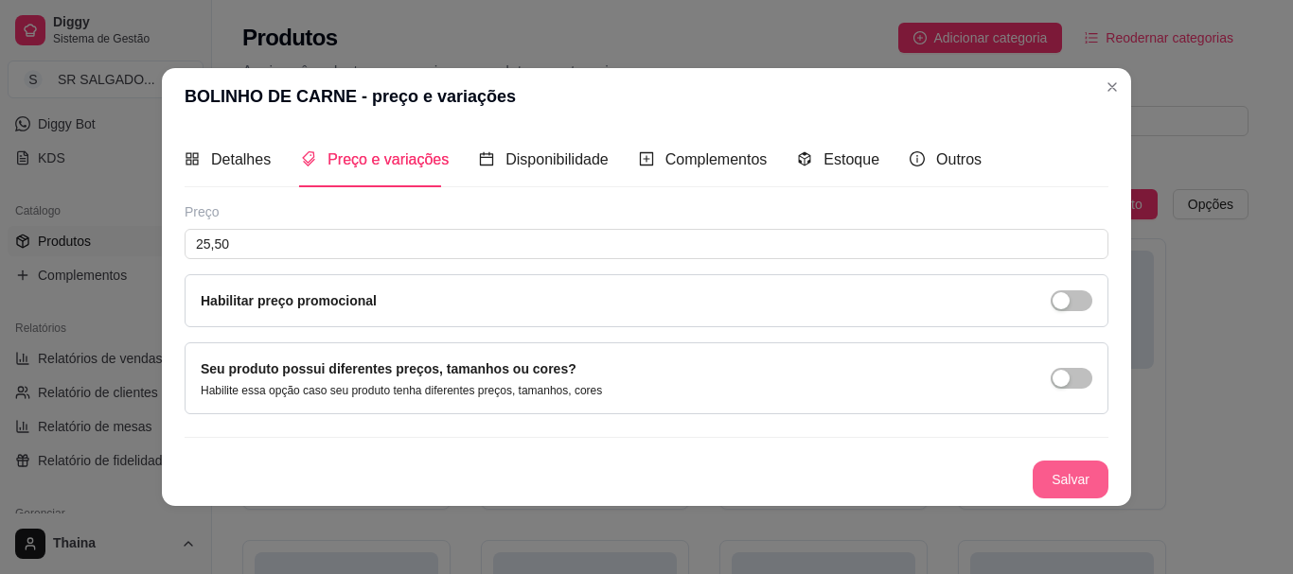
click at [1063, 477] on button "Salvar" at bounding box center [1071, 480] width 76 height 38
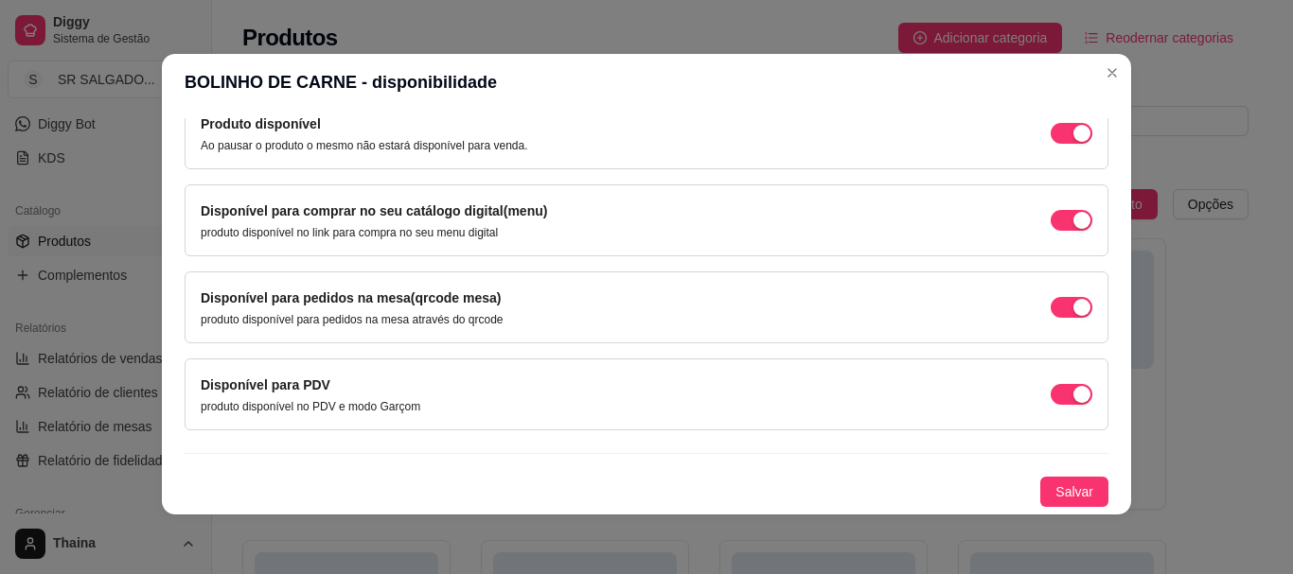
scroll to position [4, 0]
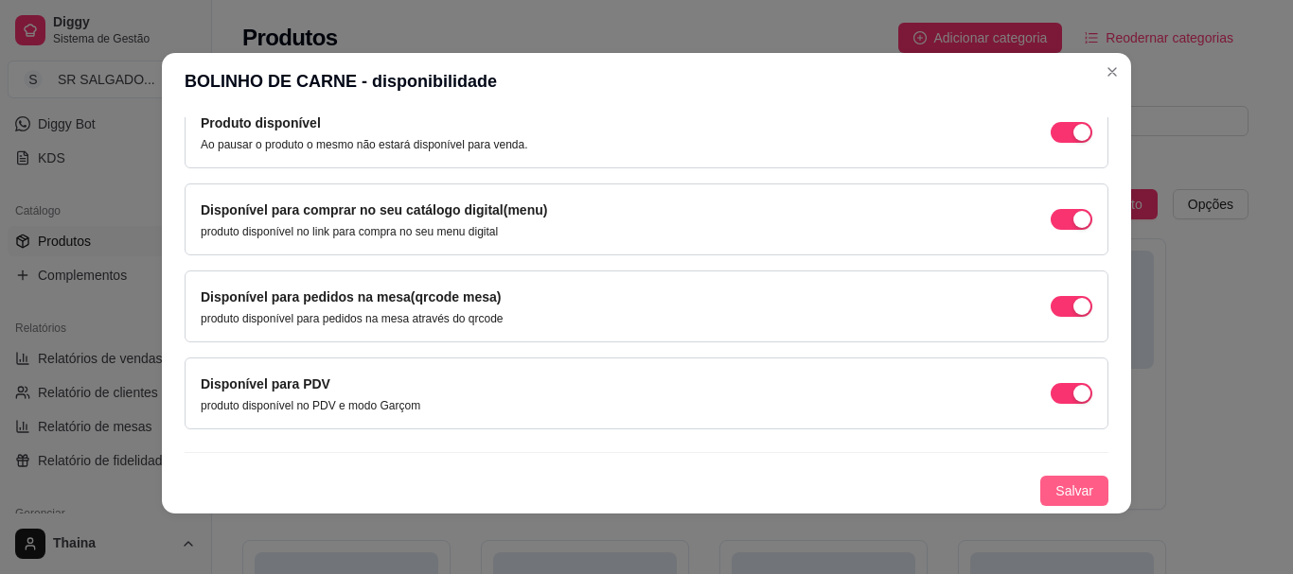
click at [1055, 497] on span "Salvar" at bounding box center [1074, 491] width 38 height 21
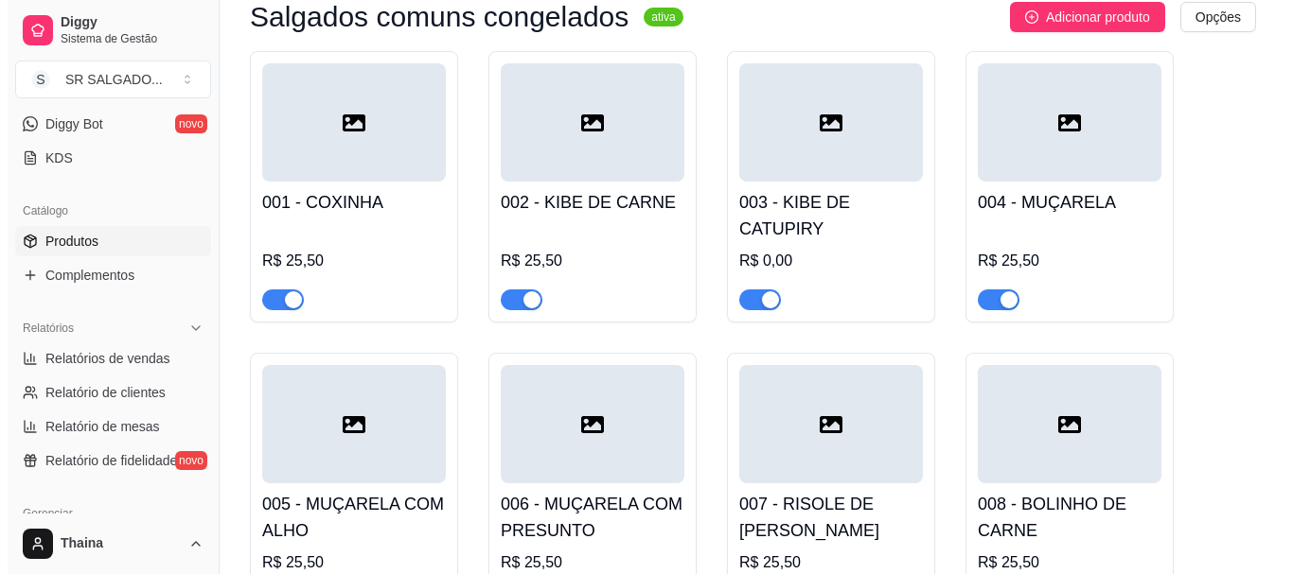
scroll to position [0, 0]
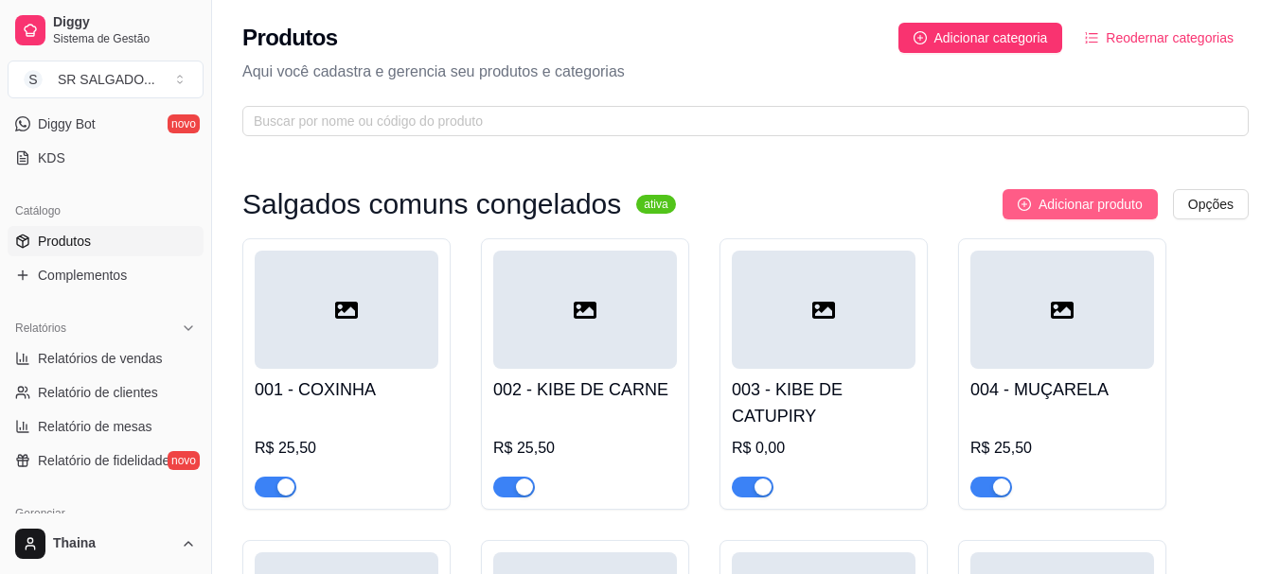
click at [1074, 202] on span "Adicionar produto" at bounding box center [1090, 204] width 104 height 21
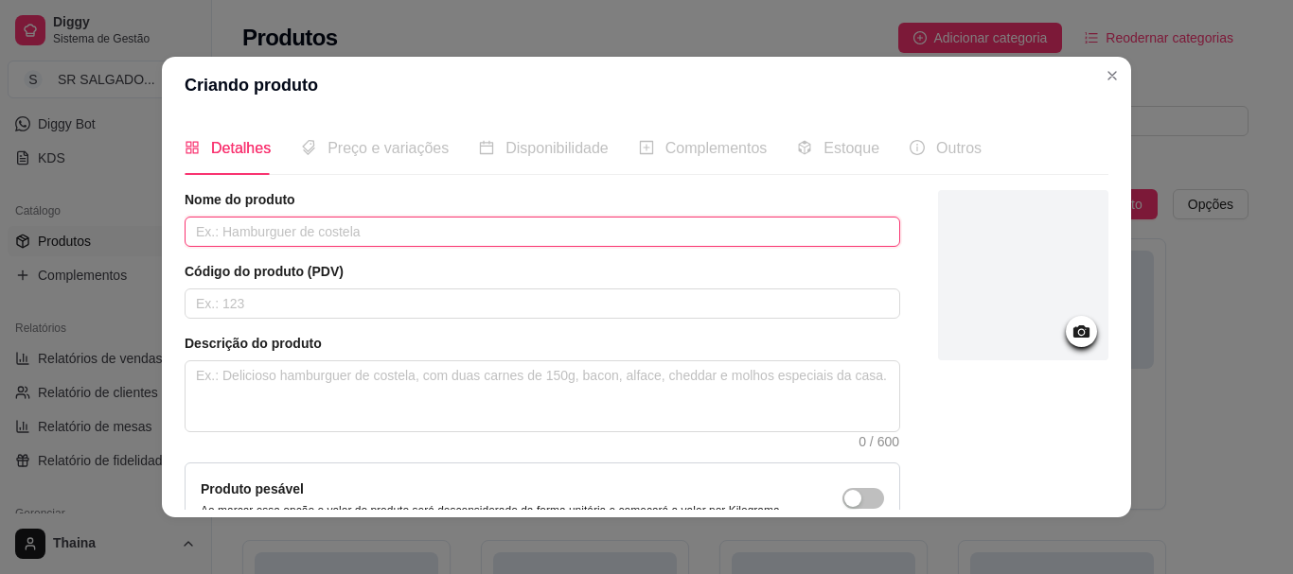
click at [574, 227] on input "text" at bounding box center [542, 232] width 715 height 30
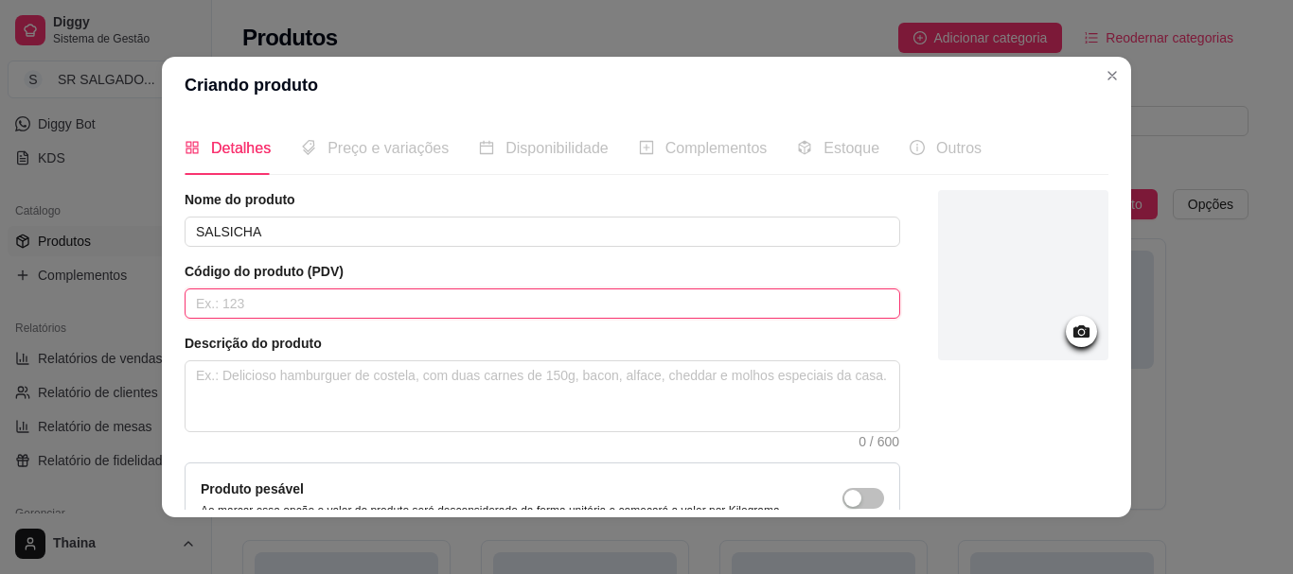
click at [232, 308] on input "text" at bounding box center [542, 304] width 715 height 30
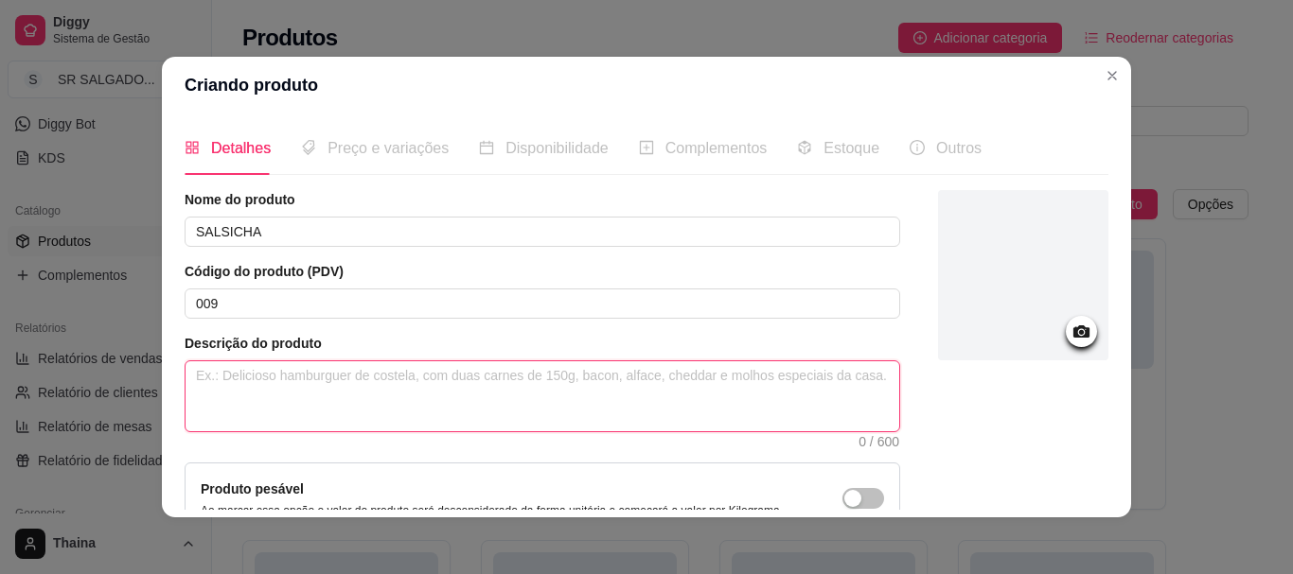
click at [239, 397] on textarea at bounding box center [542, 397] width 714 height 70
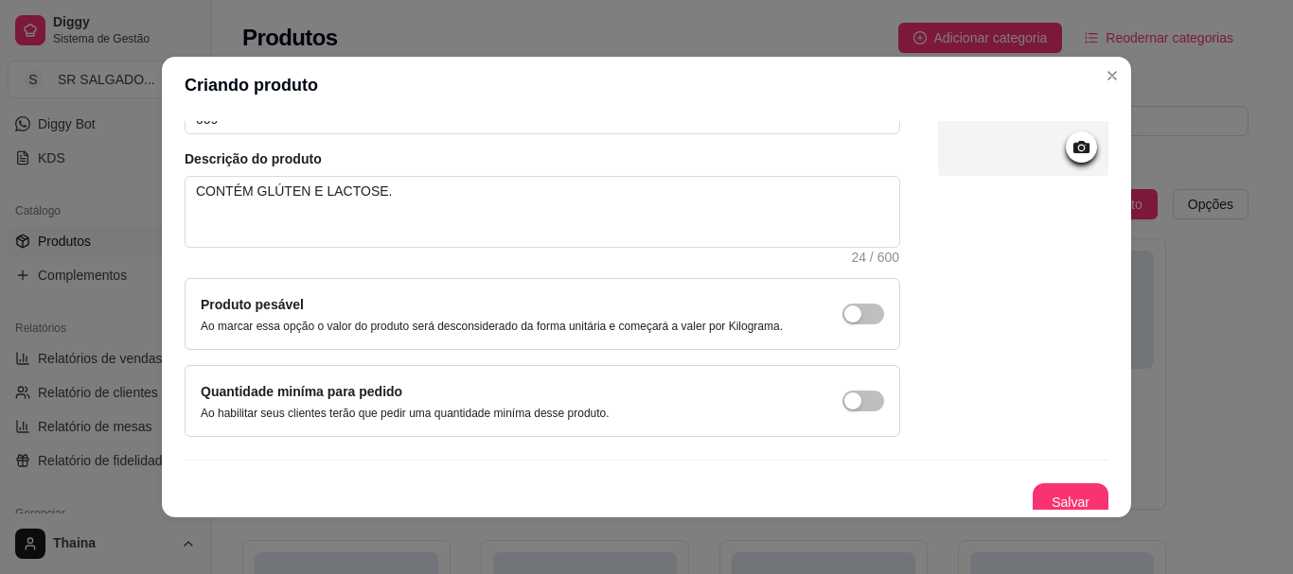
scroll to position [196, 0]
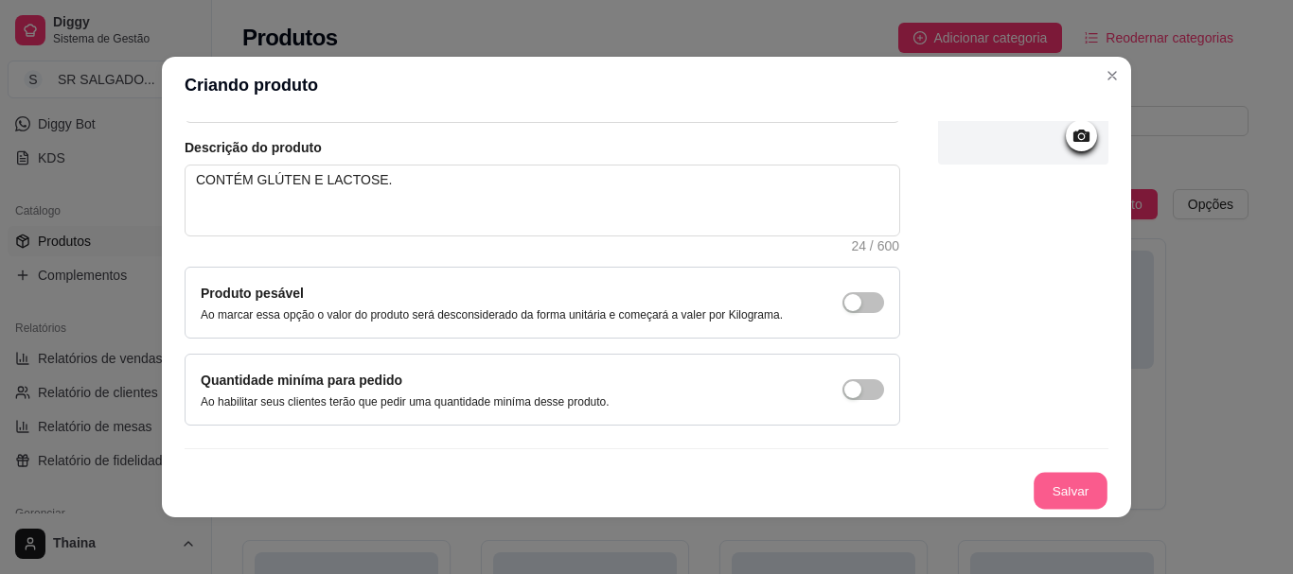
click at [1066, 481] on button "Salvar" at bounding box center [1070, 491] width 74 height 37
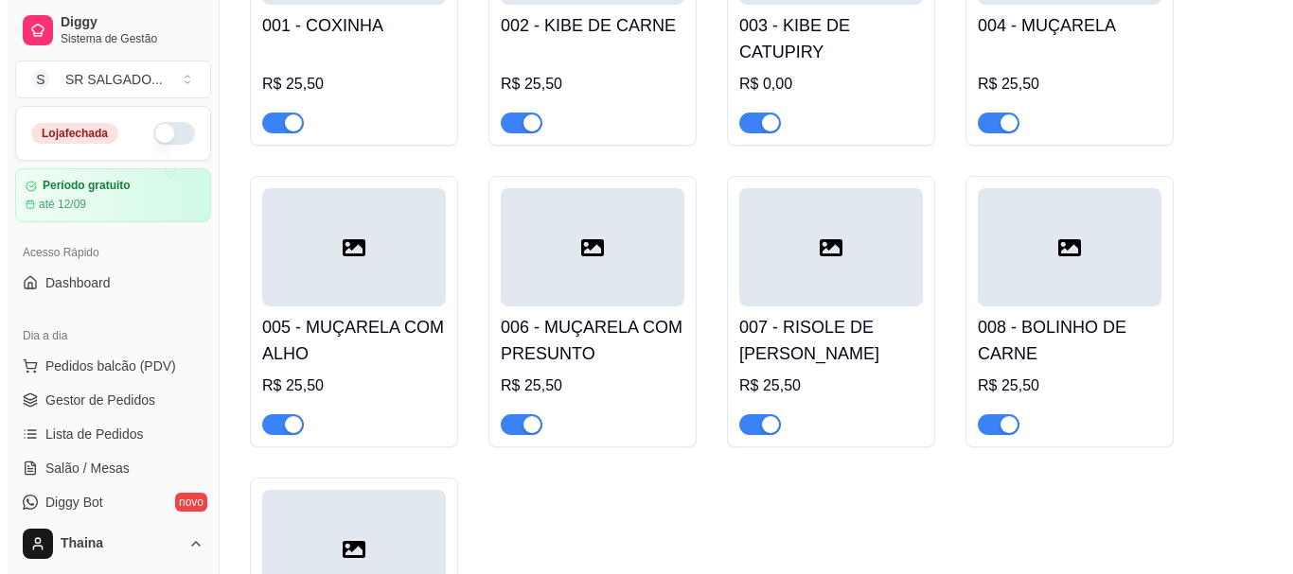
scroll to position [95, 0]
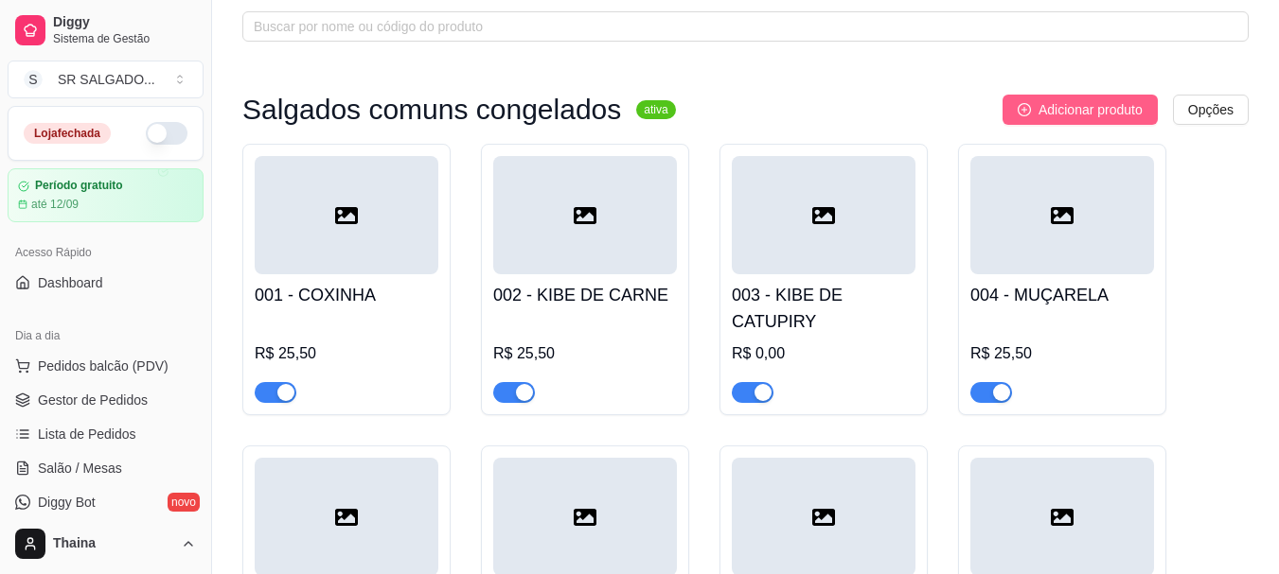
click at [1107, 115] on span "Adicionar produto" at bounding box center [1090, 109] width 104 height 21
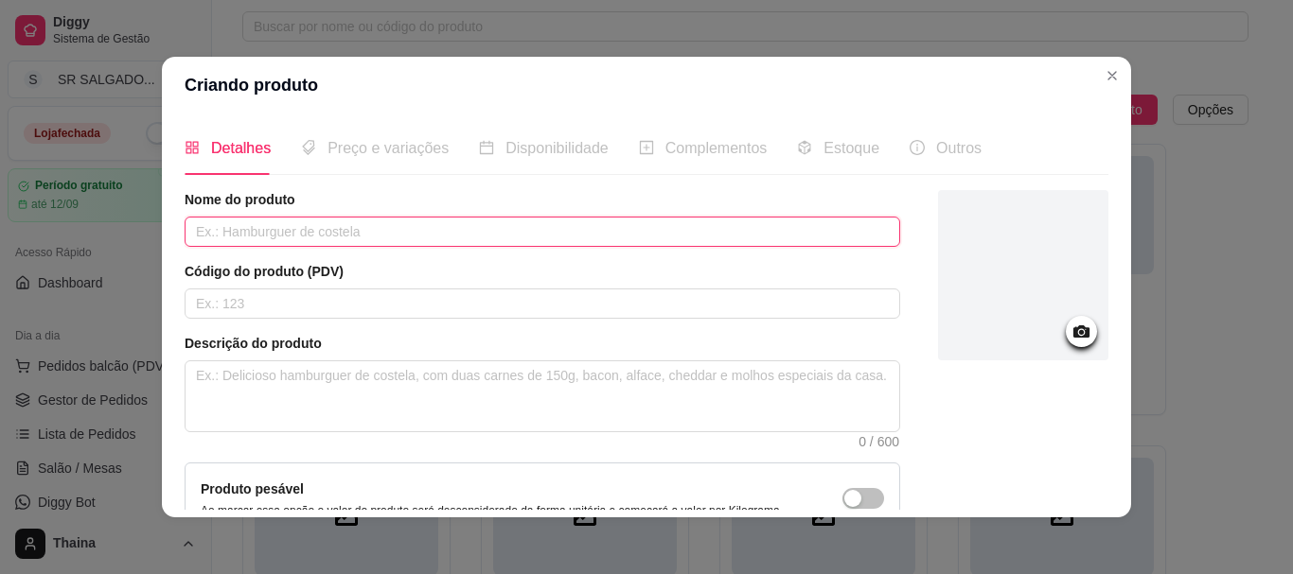
click at [216, 235] on input "text" at bounding box center [542, 232] width 715 height 30
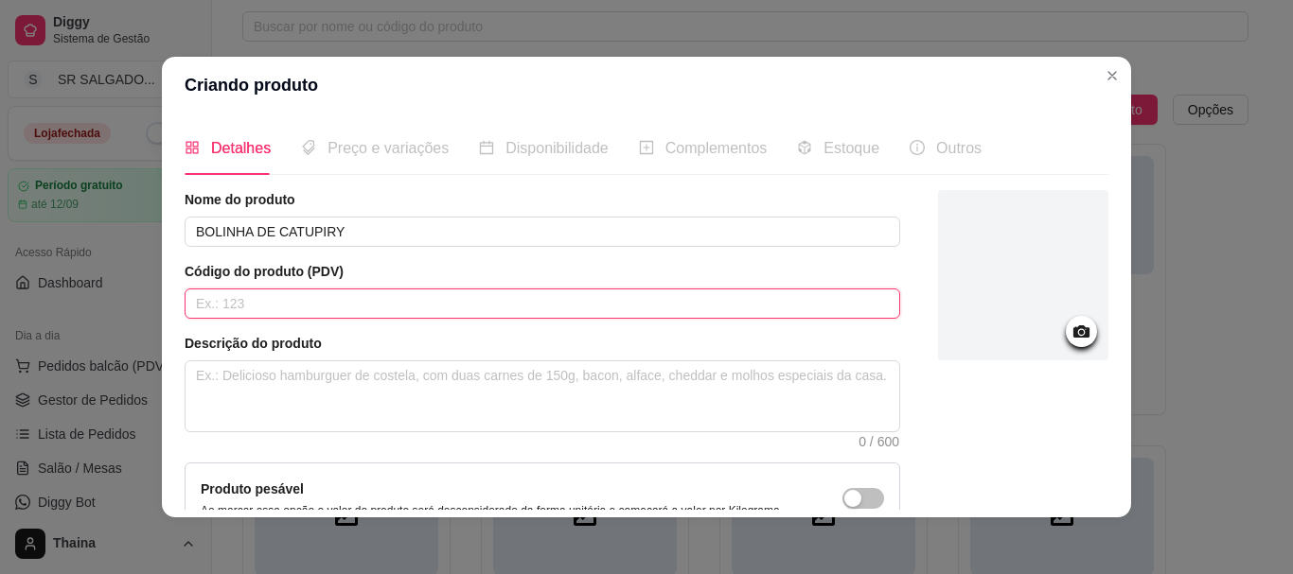
click at [221, 313] on input "text" at bounding box center [542, 304] width 715 height 30
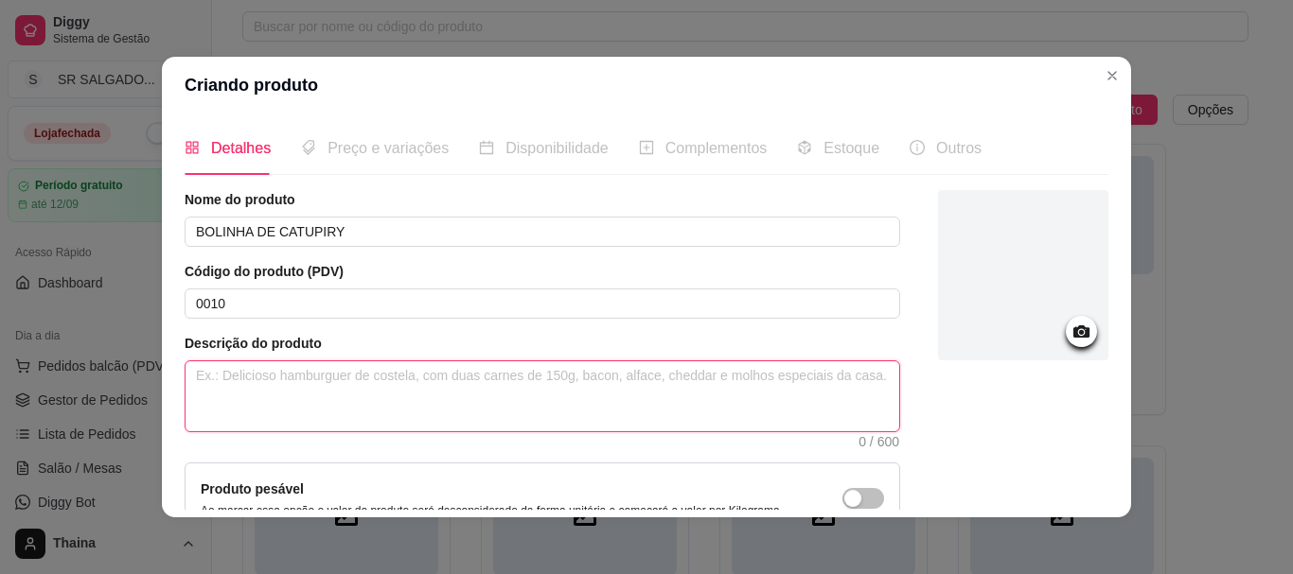
click at [222, 390] on textarea at bounding box center [542, 397] width 714 height 70
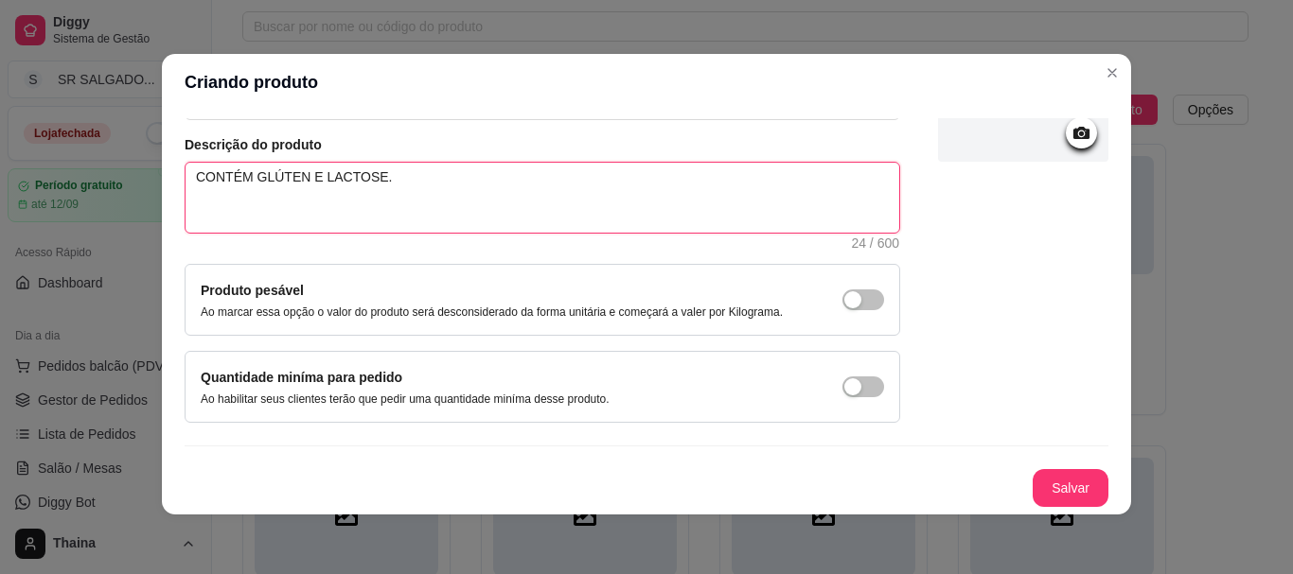
scroll to position [4, 0]
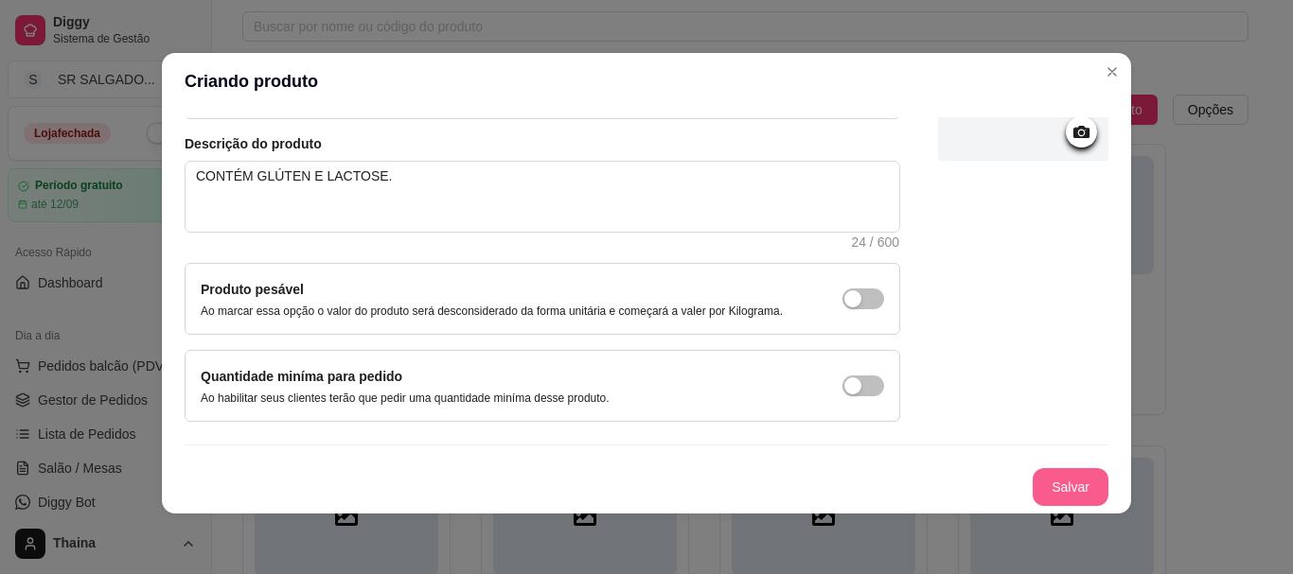
click at [1059, 482] on button "Salvar" at bounding box center [1071, 487] width 76 height 38
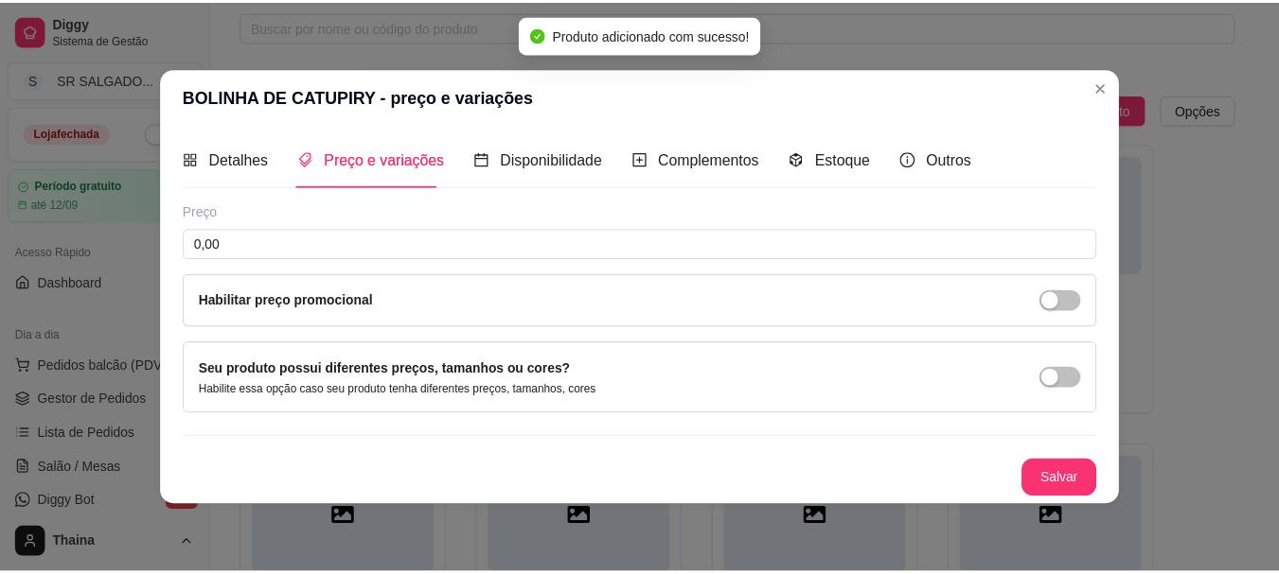
scroll to position [0, 0]
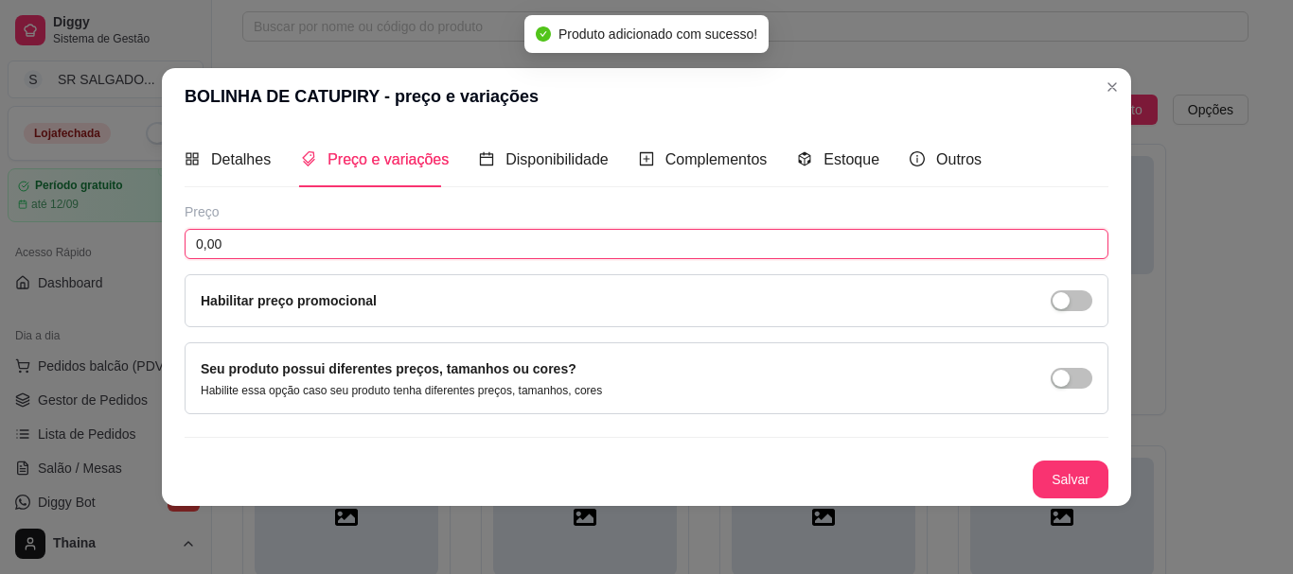
click at [292, 237] on input "0,00" at bounding box center [647, 244] width 924 height 30
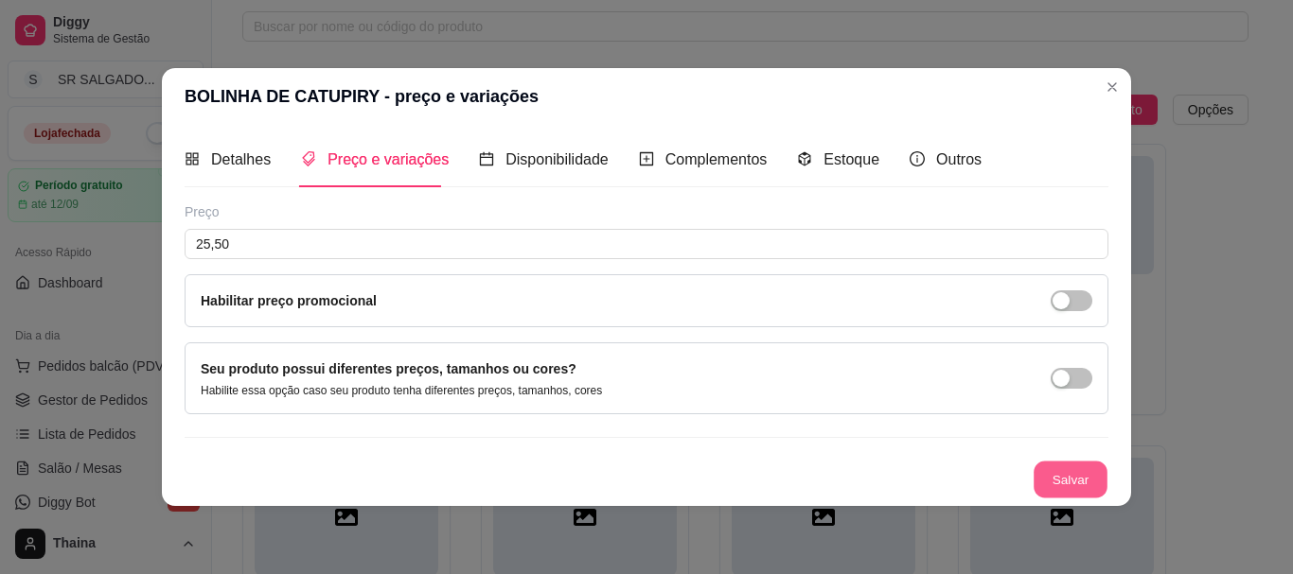
click at [1059, 483] on button "Salvar" at bounding box center [1070, 479] width 74 height 37
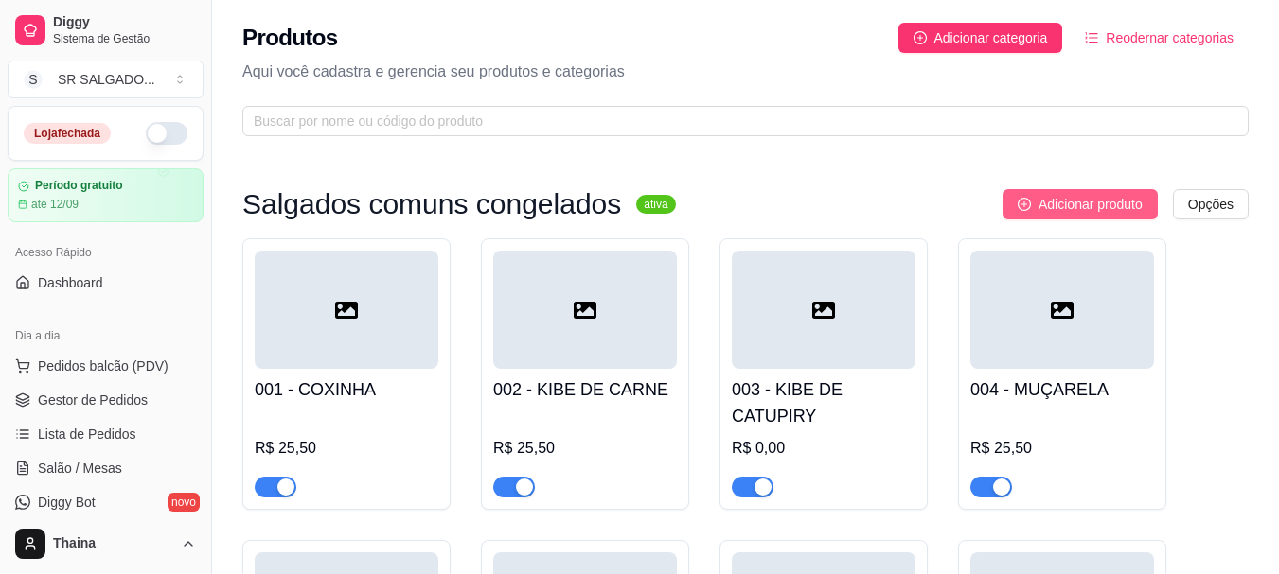
click at [1104, 212] on span "Adicionar produto" at bounding box center [1090, 204] width 104 height 21
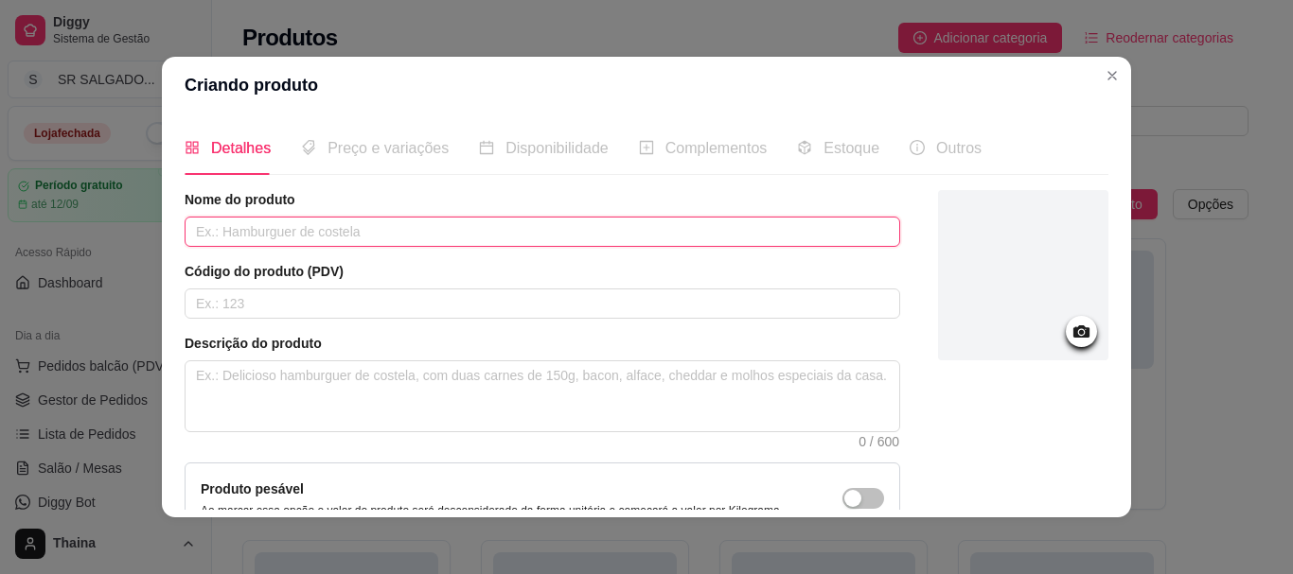
click at [274, 233] on input "text" at bounding box center [542, 232] width 715 height 30
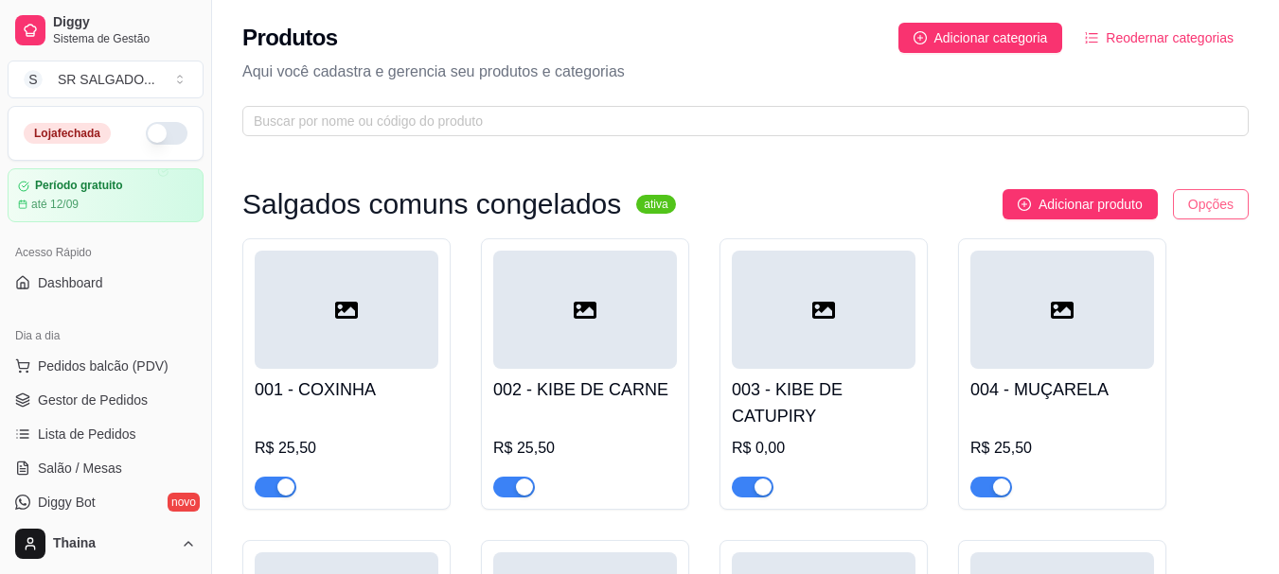
click at [1196, 203] on html "Diggy Sistema de Gestão S SR SALGADO ... Loja fechada Período gratuito até 12/0…" at bounding box center [639, 287] width 1279 height 574
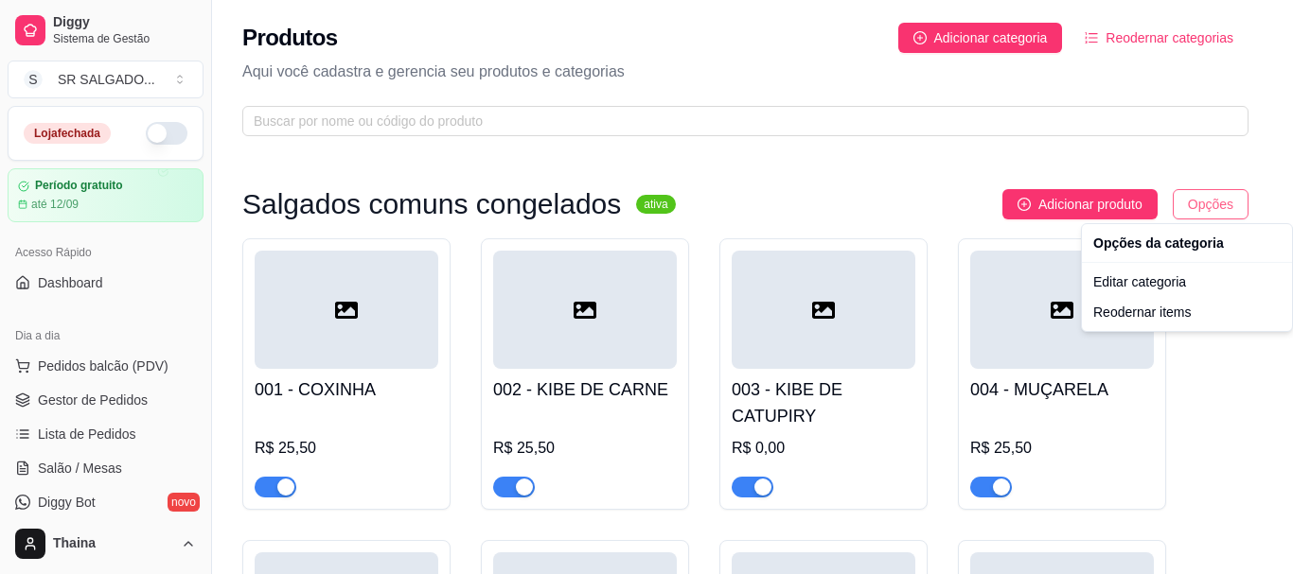
click at [1196, 203] on html "Diggy Sistema de Gestão S SR SALGADO ... Loja fechada Período gratuito até 12/0…" at bounding box center [646, 287] width 1293 height 574
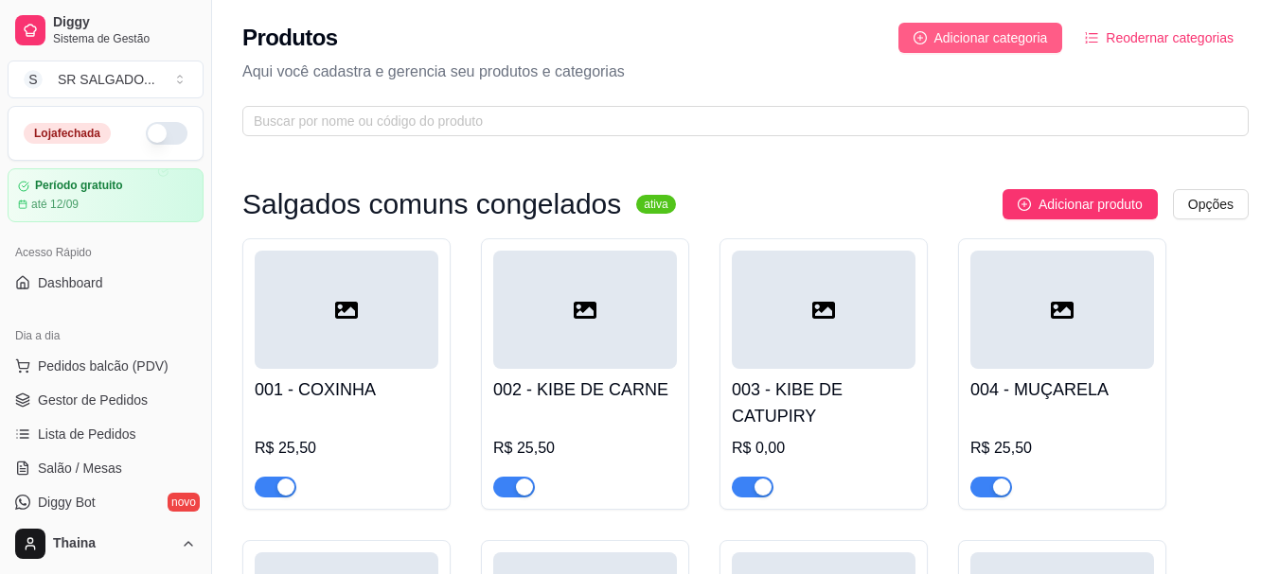
click at [929, 45] on button "Adicionar categoria" at bounding box center [980, 38] width 165 height 30
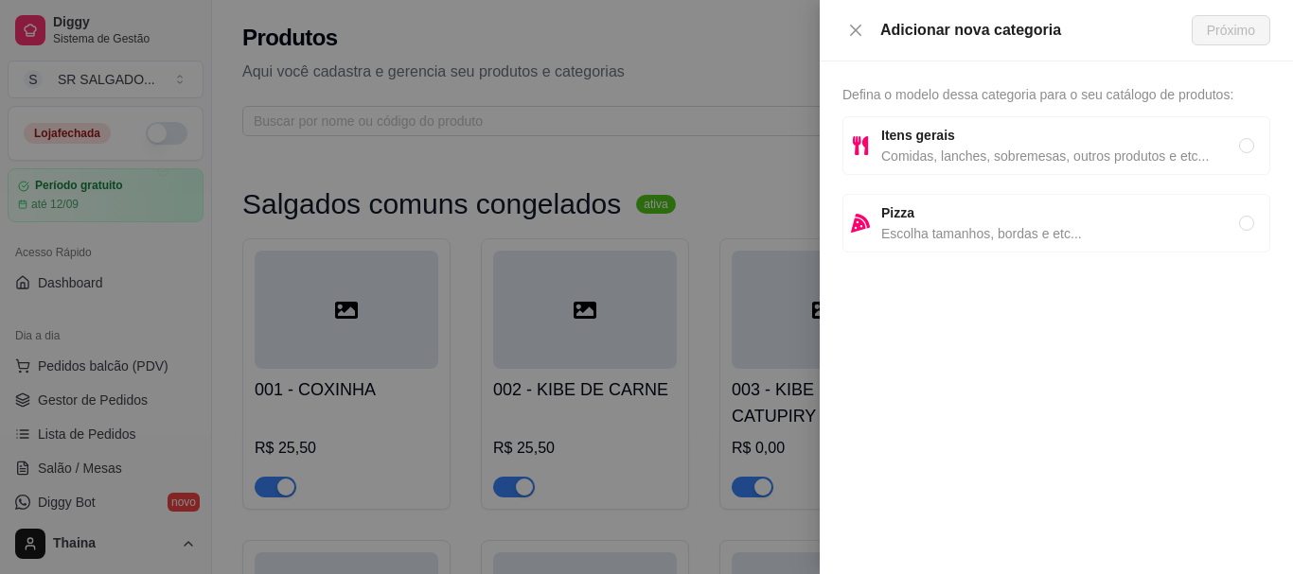
click at [945, 149] on span "Comidas, lanches, sobremesas, outros produtos e etc..." at bounding box center [1060, 156] width 358 height 21
click at [1241, 141] on input "radio" at bounding box center [1246, 145] width 15 height 15
click at [1241, 148] on input "radio" at bounding box center [1246, 145] width 15 height 15
click at [1235, 27] on span "Próximo" at bounding box center [1231, 30] width 48 height 21
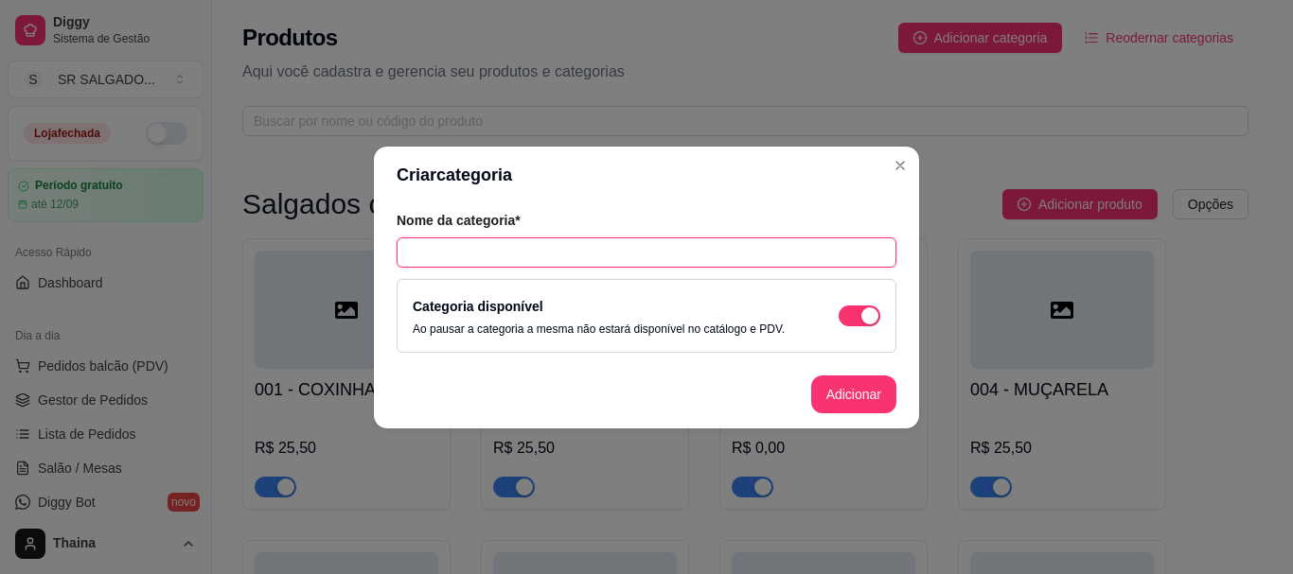
click at [517, 250] on input "text" at bounding box center [647, 253] width 500 height 30
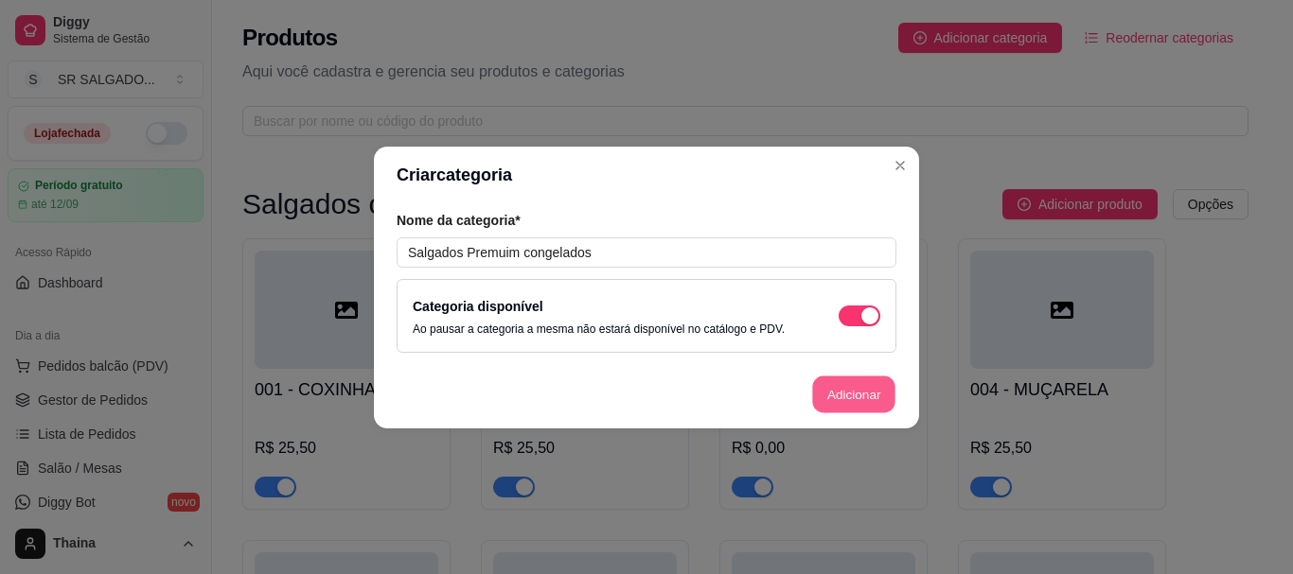
click at [862, 401] on button "Adicionar" at bounding box center [853, 394] width 83 height 37
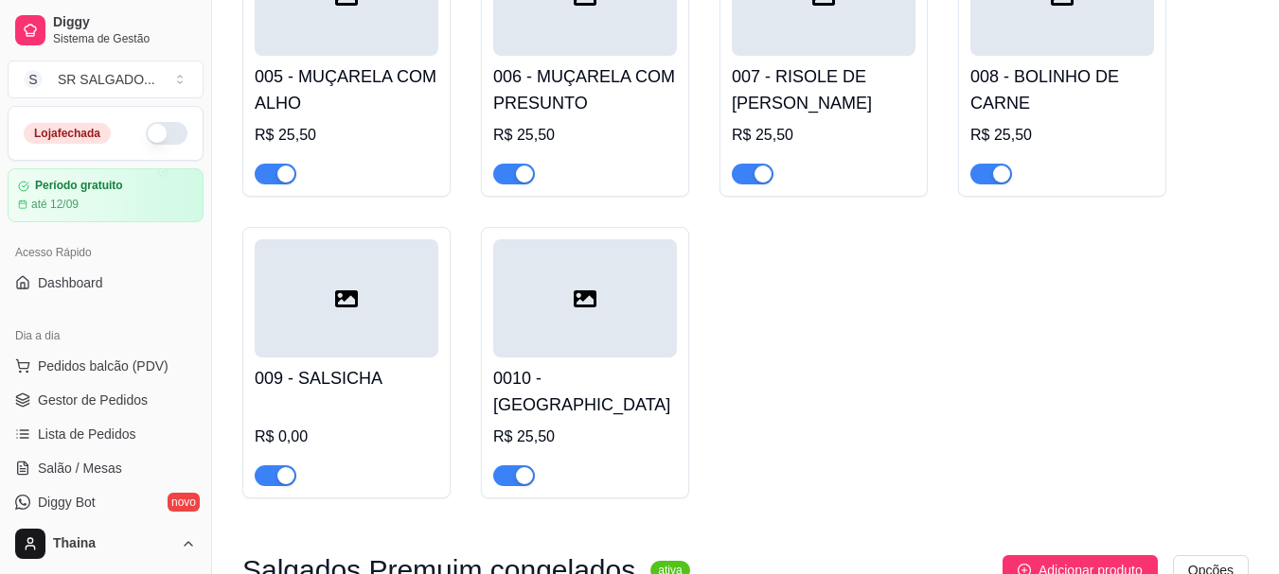
scroll to position [767, 0]
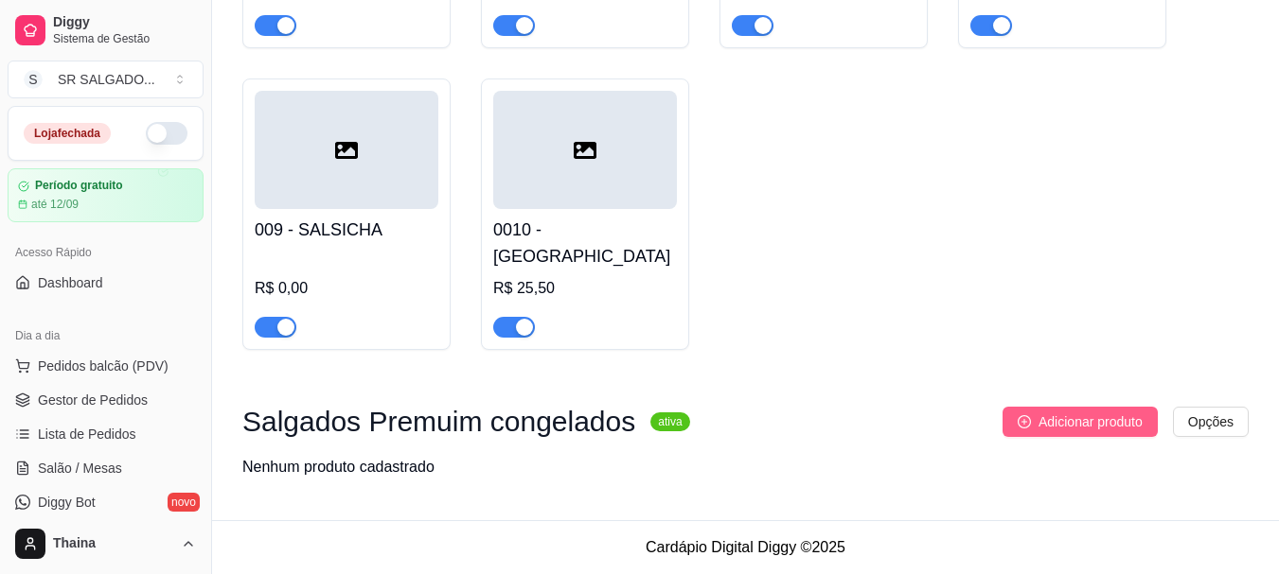
click at [1042, 422] on span "Adicionar produto" at bounding box center [1090, 422] width 104 height 21
click at [1051, 426] on span "Adicionar produto" at bounding box center [1090, 422] width 104 height 21
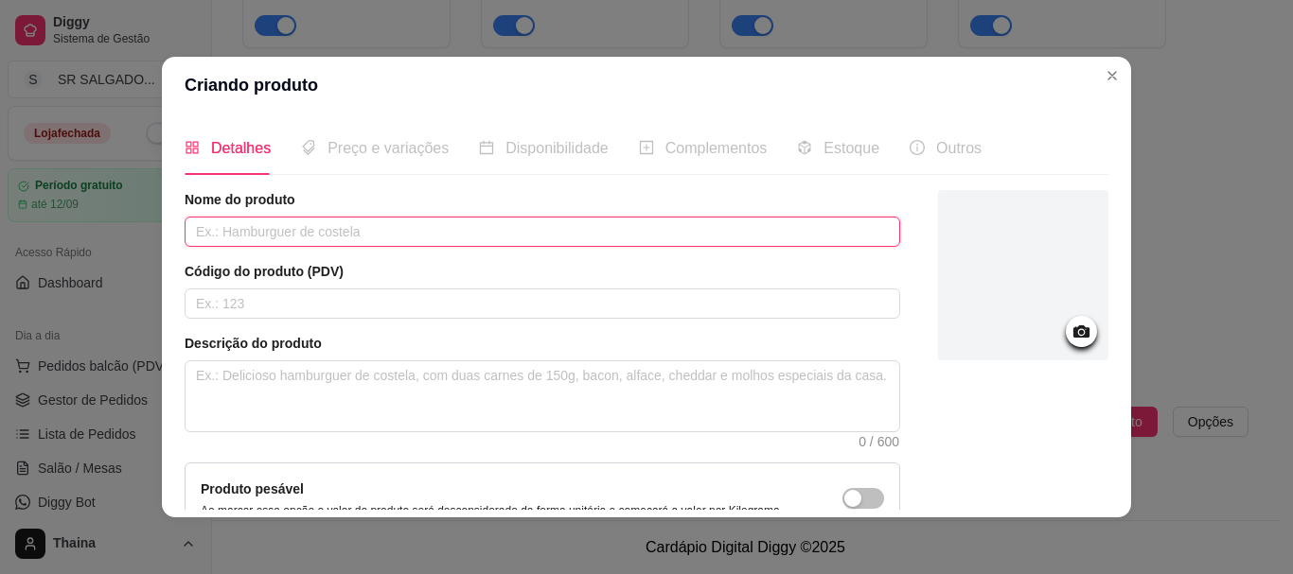
click at [366, 235] on input "text" at bounding box center [542, 232] width 715 height 30
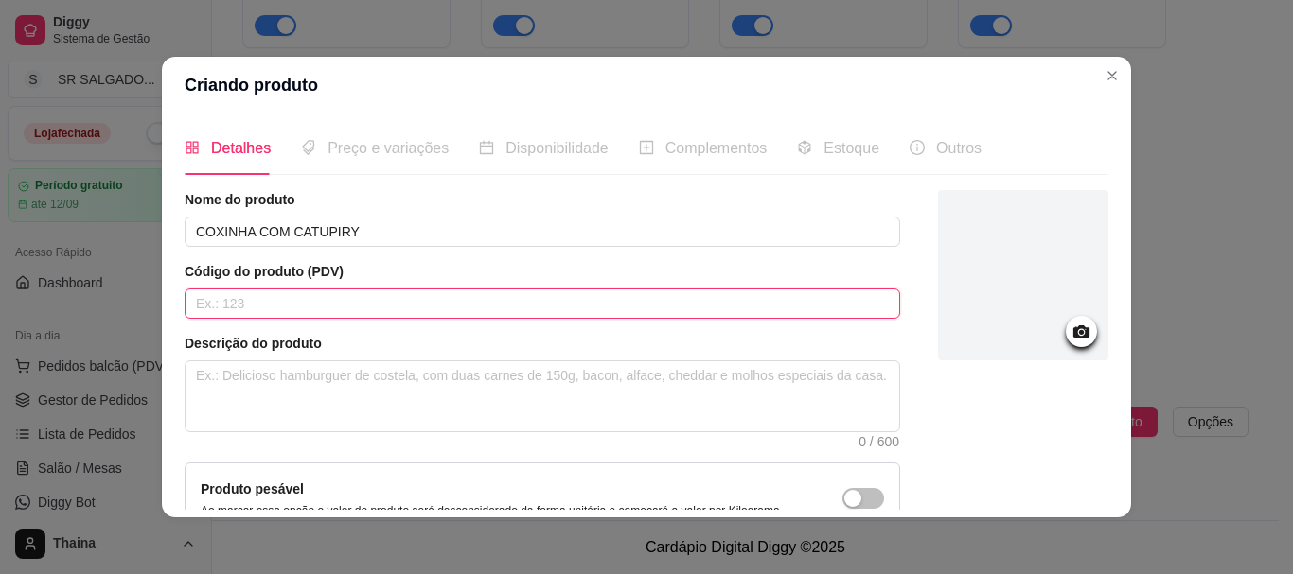
click at [292, 312] on input "text" at bounding box center [542, 304] width 715 height 30
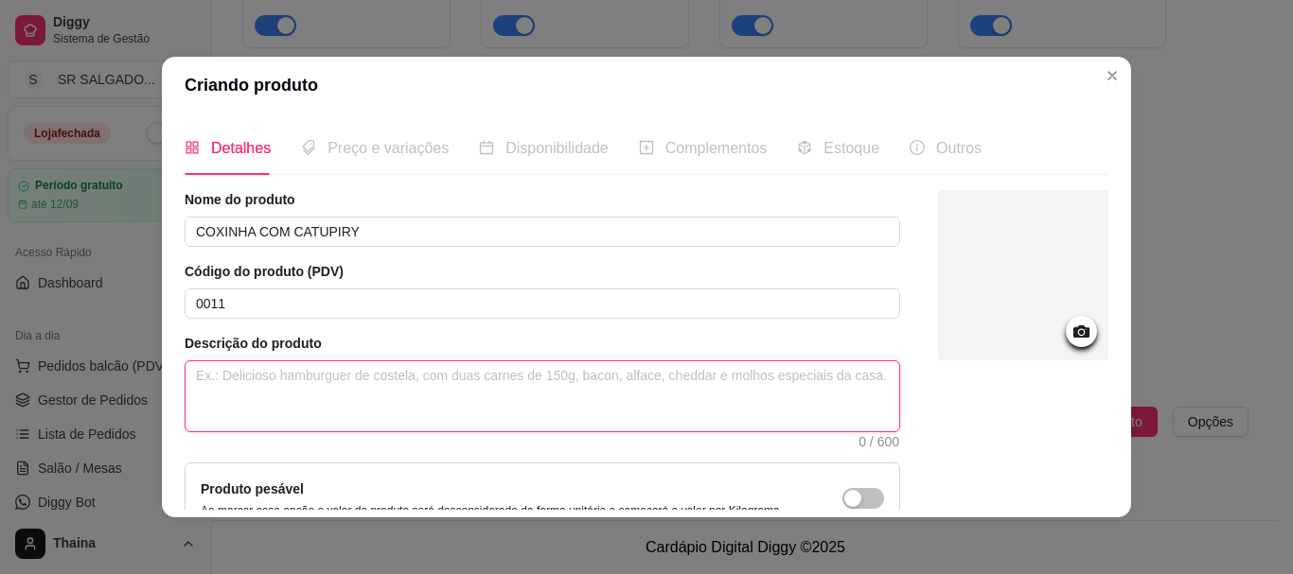
click at [342, 367] on textarea at bounding box center [542, 397] width 714 height 70
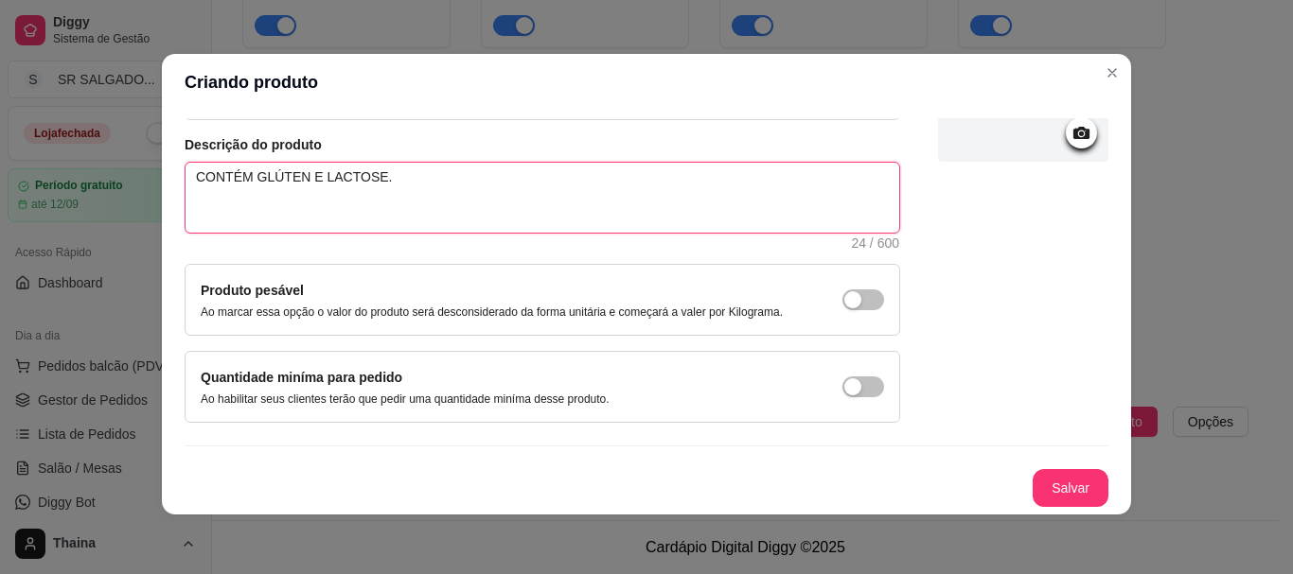
scroll to position [4, 0]
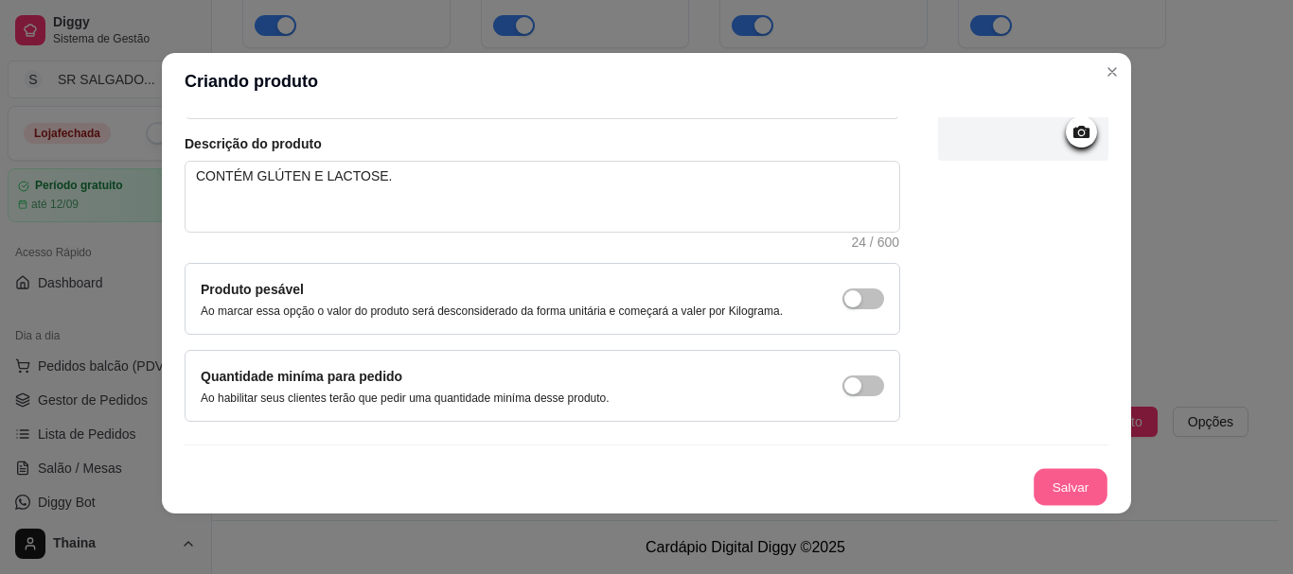
click at [1054, 497] on button "Salvar" at bounding box center [1070, 487] width 74 height 37
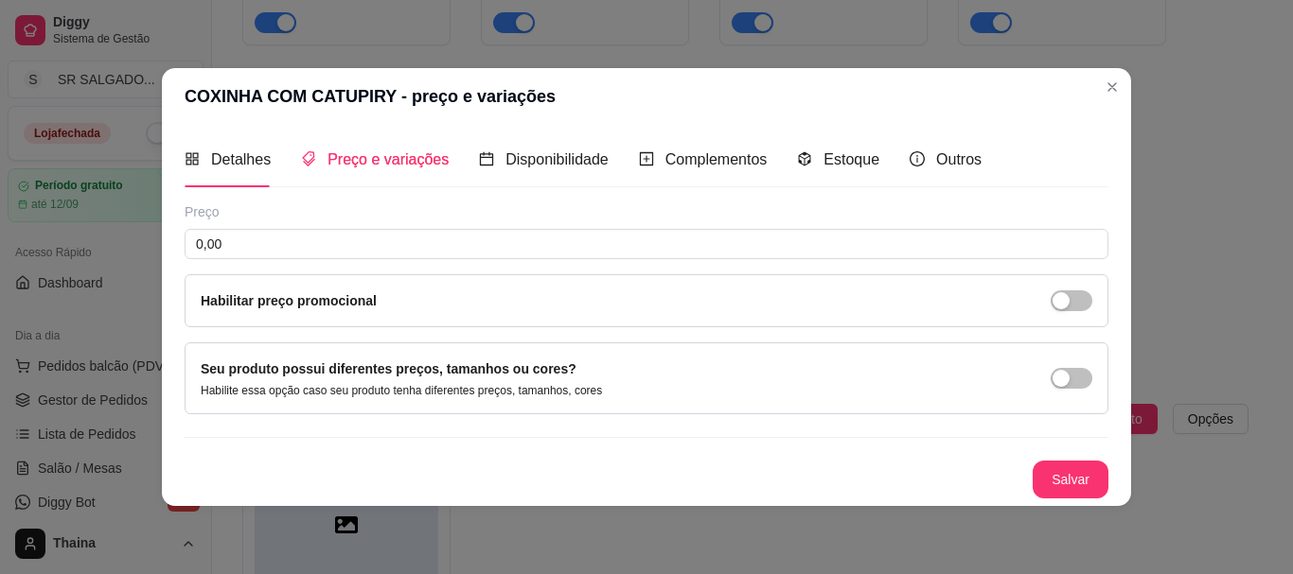
scroll to position [0, 0]
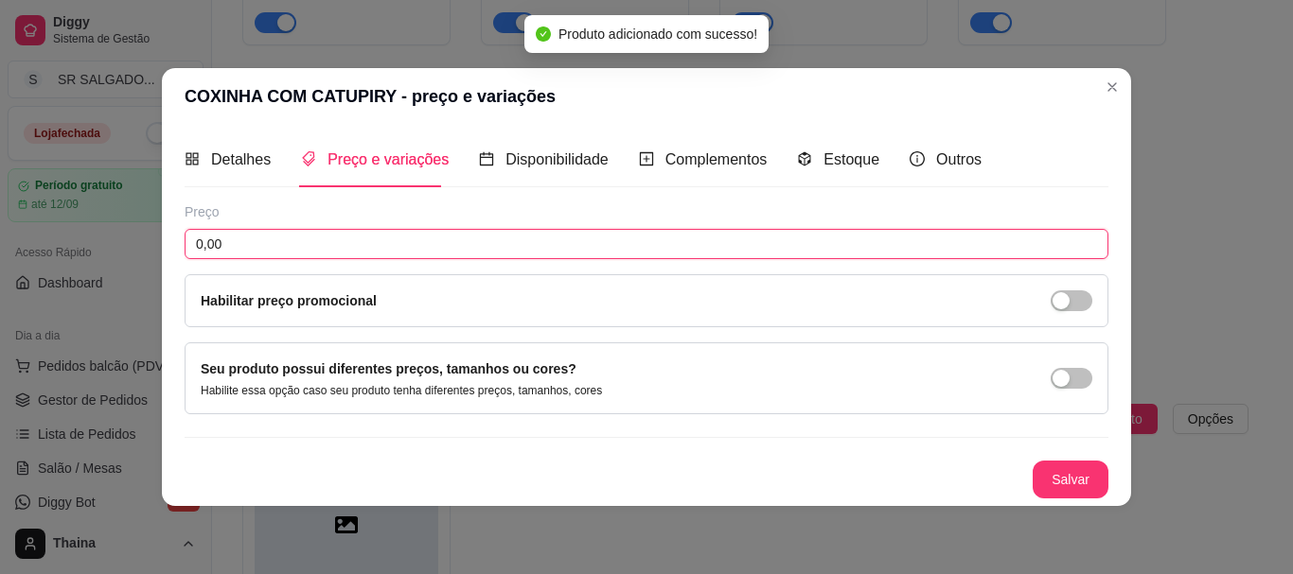
click at [229, 254] on input "0,00" at bounding box center [647, 244] width 924 height 30
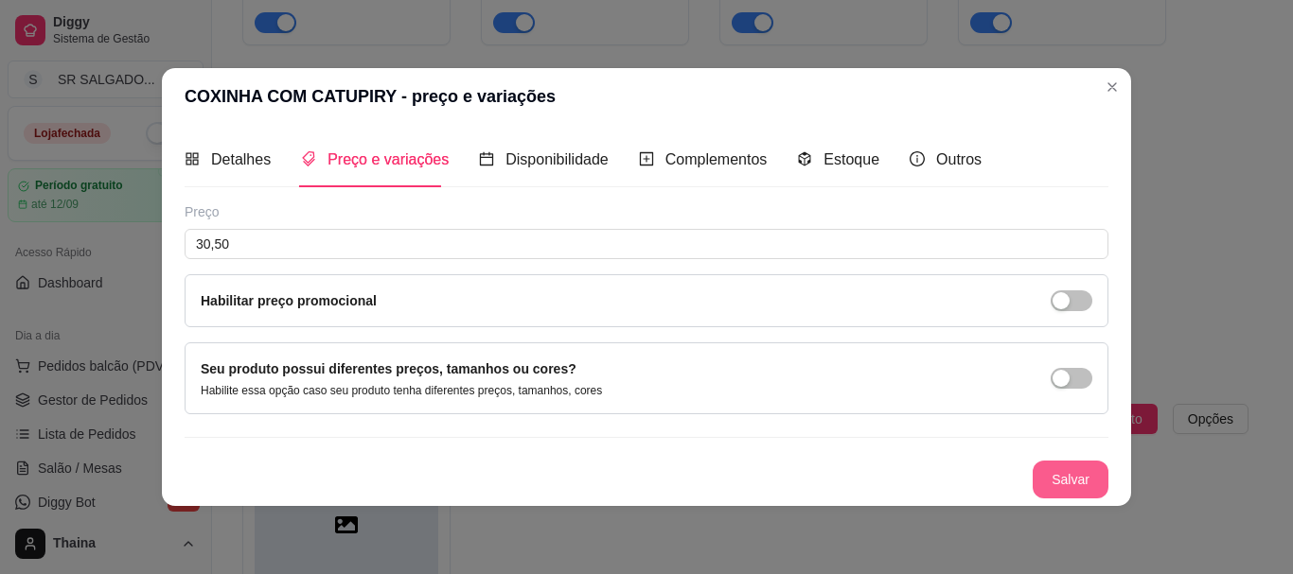
click at [1051, 471] on button "Salvar" at bounding box center [1071, 480] width 76 height 38
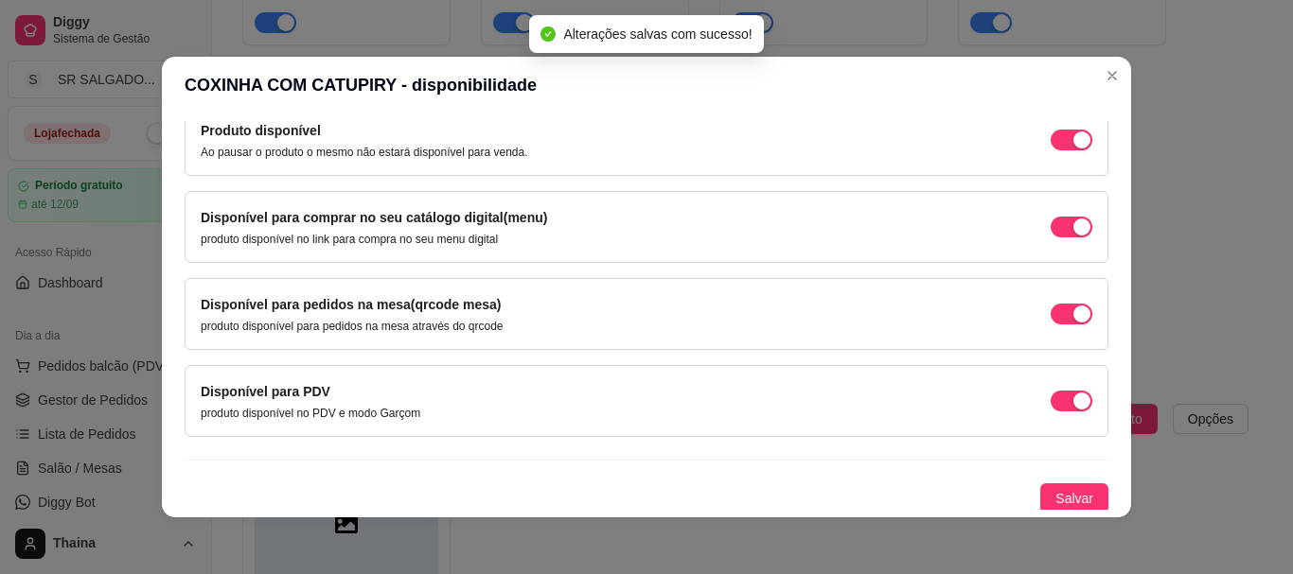
scroll to position [203, 0]
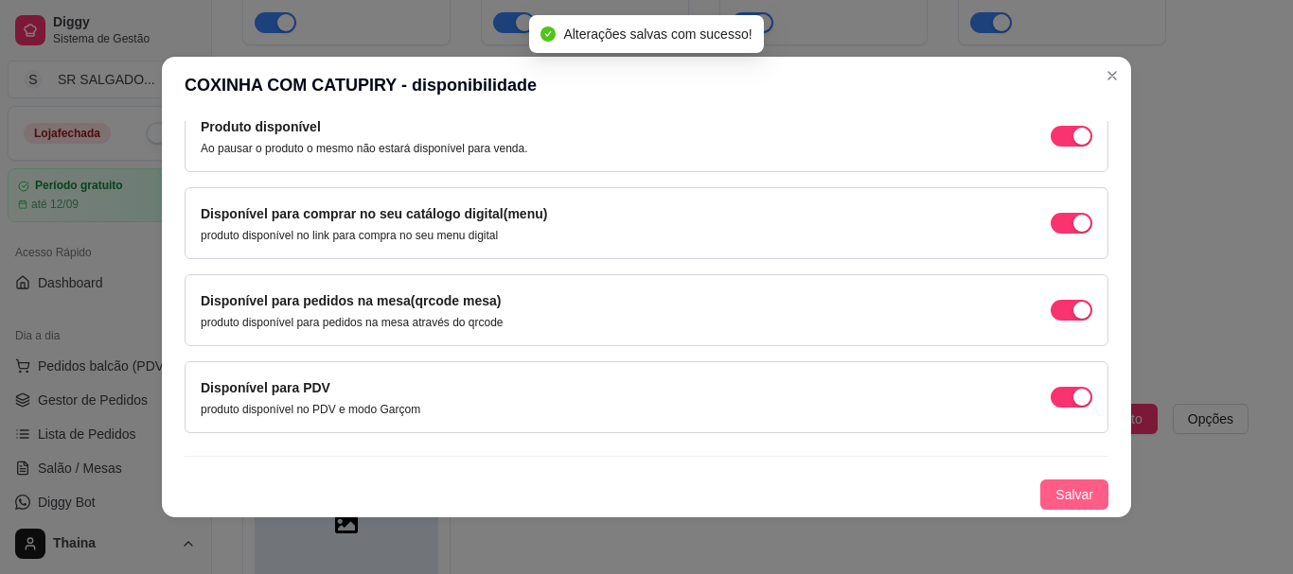
click at [1068, 491] on span "Salvar" at bounding box center [1074, 495] width 38 height 21
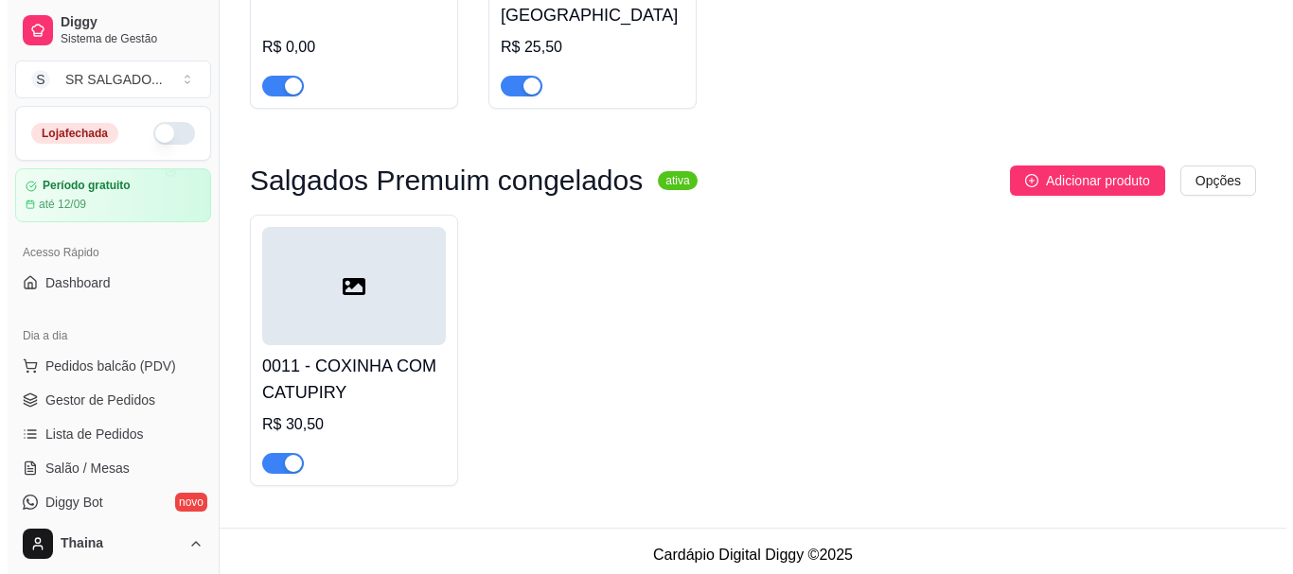
scroll to position [1016, 0]
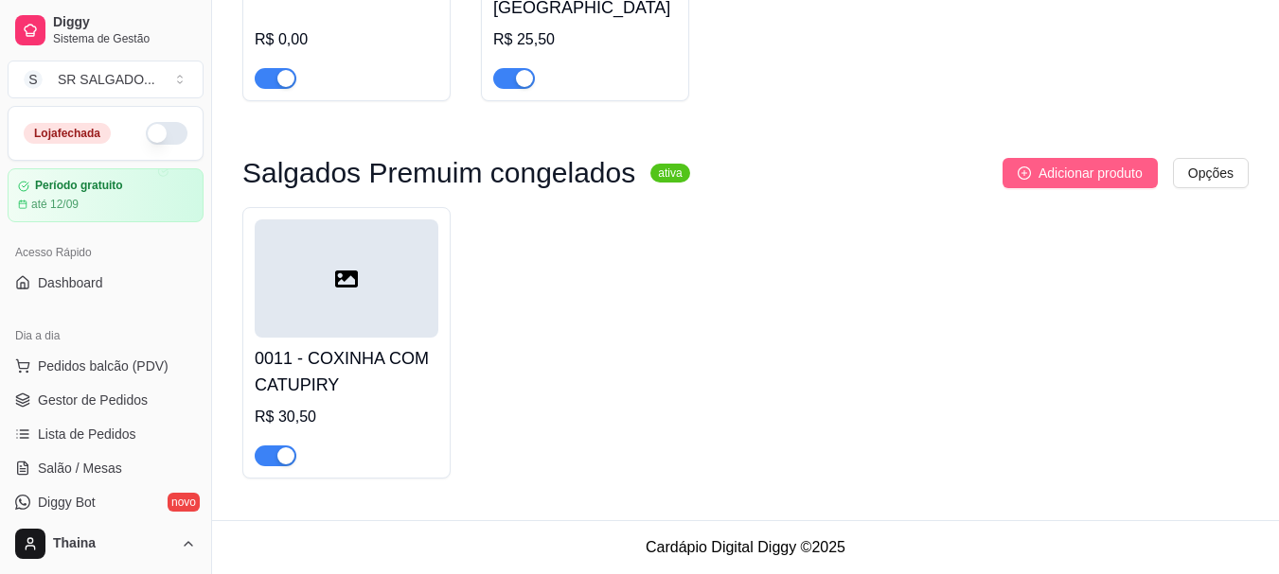
click at [1051, 184] on button "Adicionar produto" at bounding box center [1079, 173] width 155 height 30
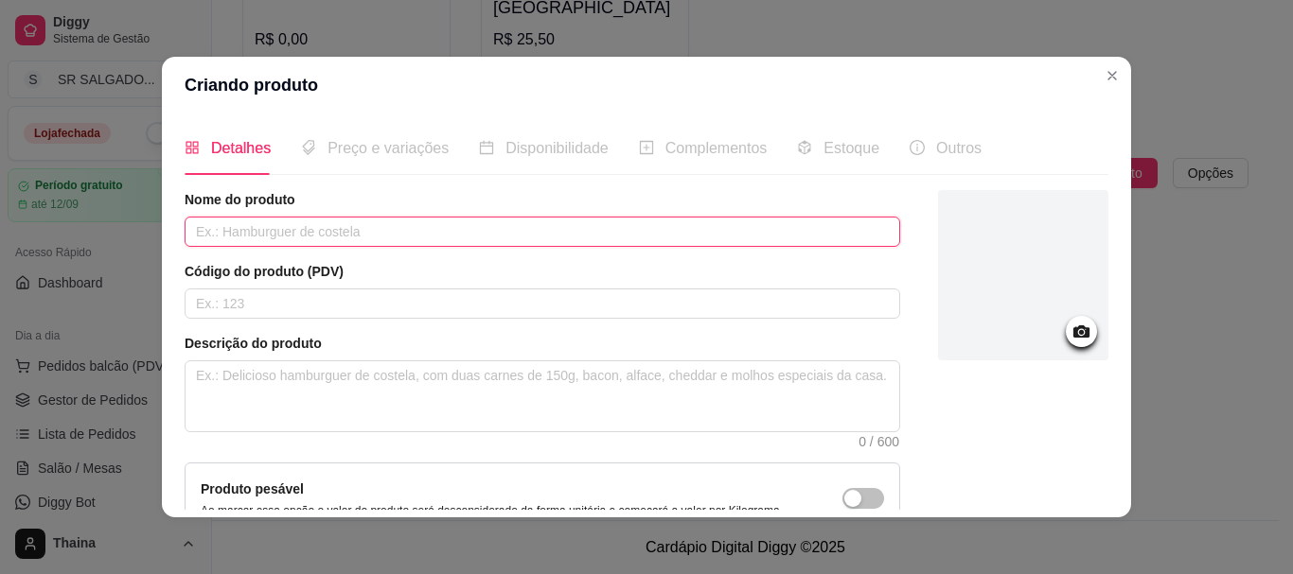
click at [256, 223] on input "text" at bounding box center [542, 232] width 715 height 30
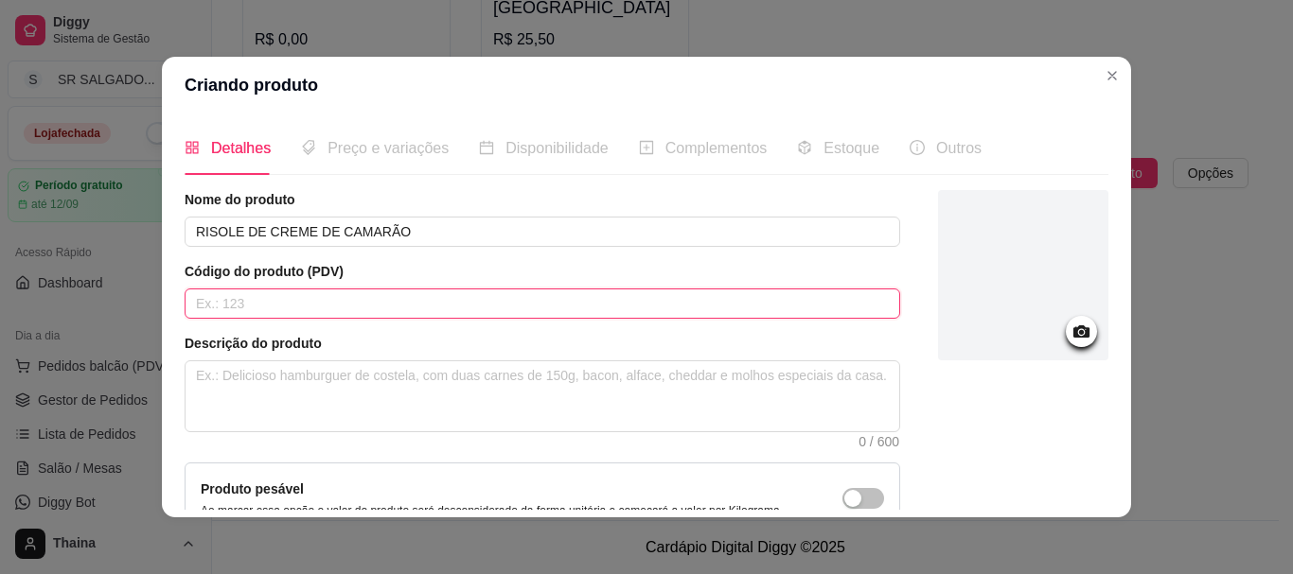
click at [291, 294] on input "text" at bounding box center [542, 304] width 715 height 30
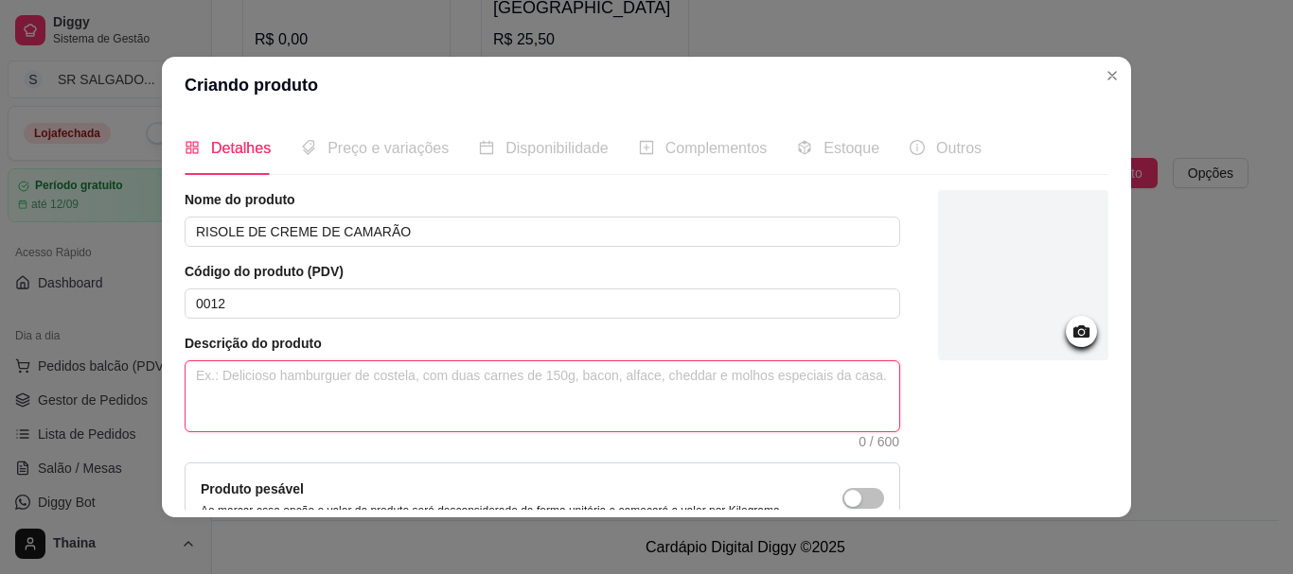
click at [208, 378] on textarea at bounding box center [542, 397] width 714 height 70
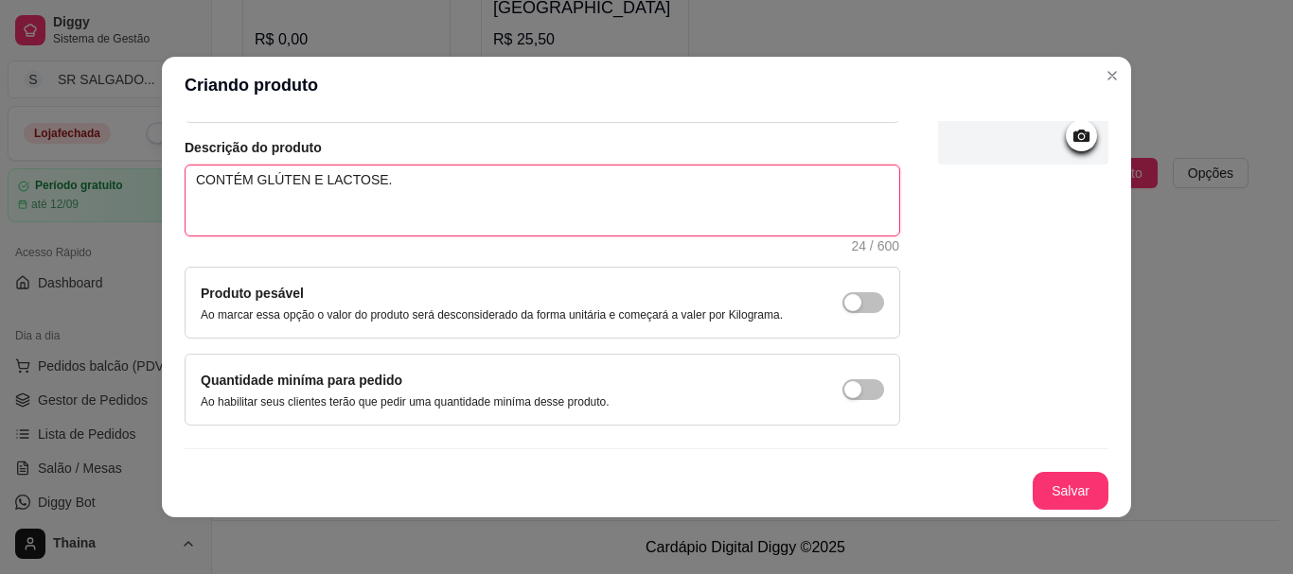
scroll to position [4, 0]
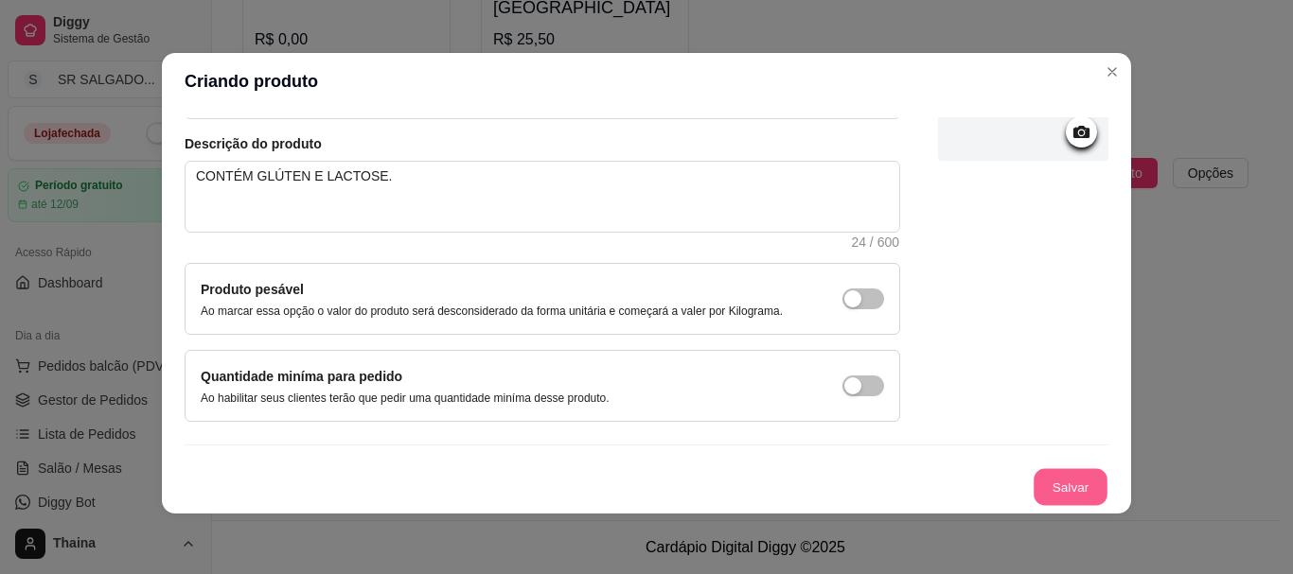
click at [1054, 486] on button "Salvar" at bounding box center [1070, 487] width 74 height 37
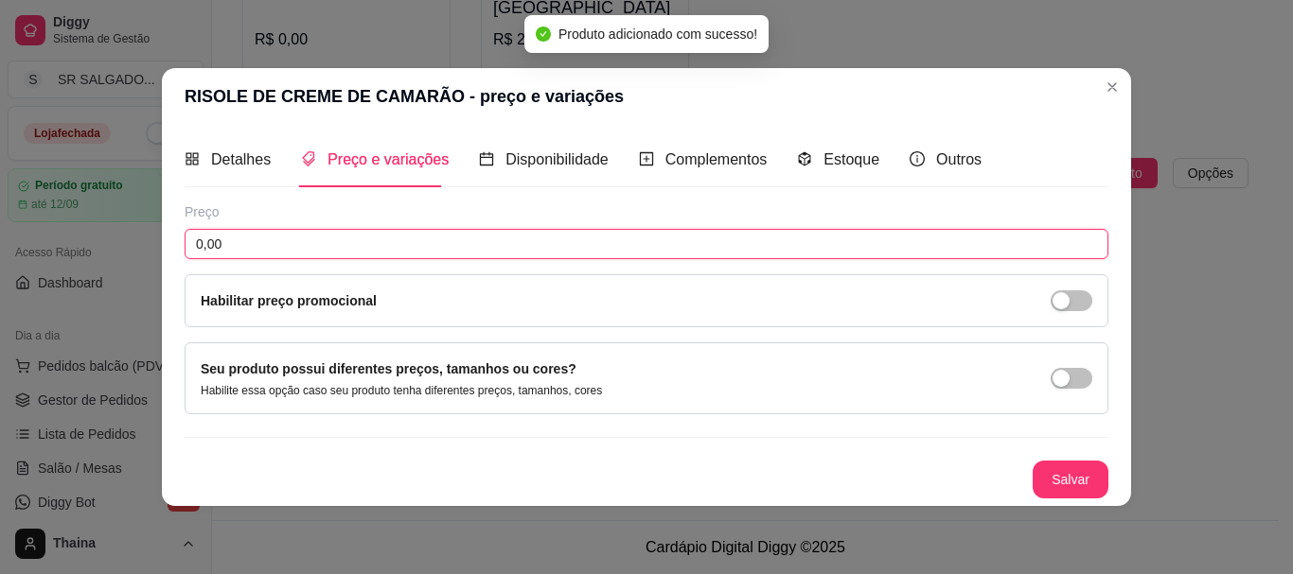
click at [261, 237] on input "0,00" at bounding box center [647, 244] width 924 height 30
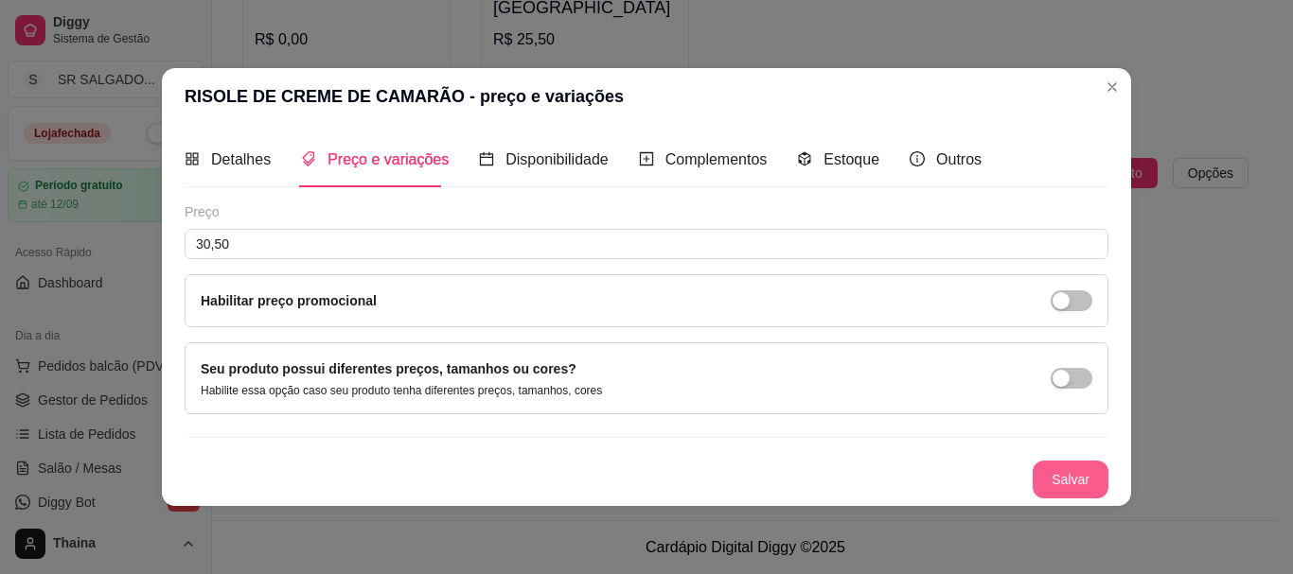
click at [1058, 476] on button "Salvar" at bounding box center [1071, 480] width 76 height 38
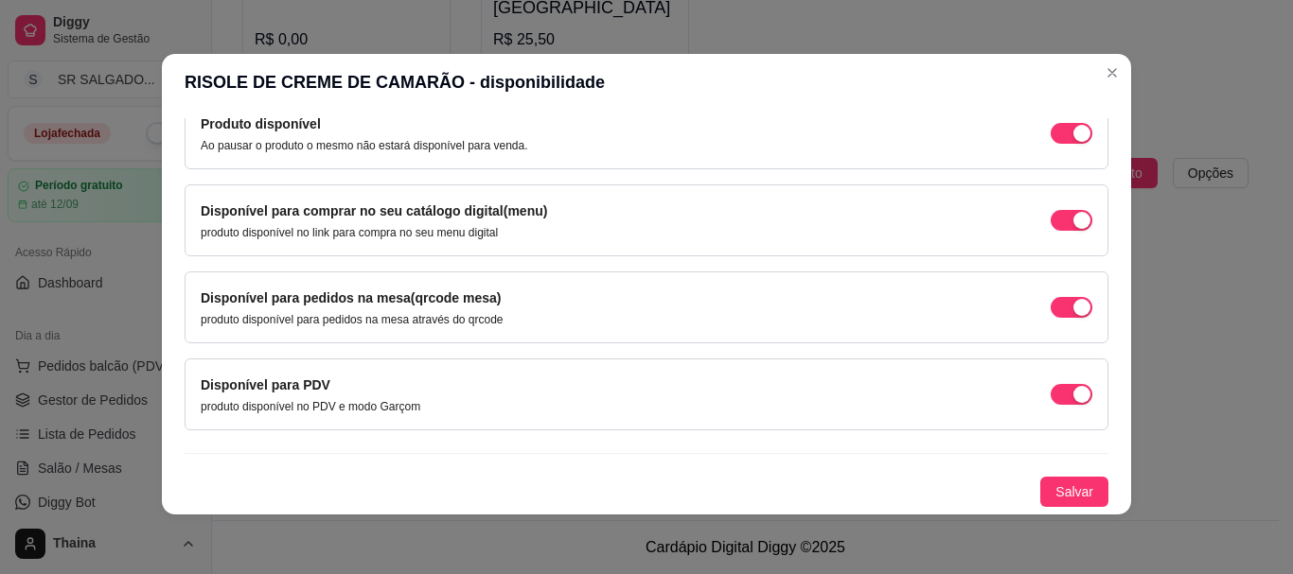
scroll to position [4, 0]
click at [1055, 493] on span "Salvar" at bounding box center [1074, 491] width 38 height 21
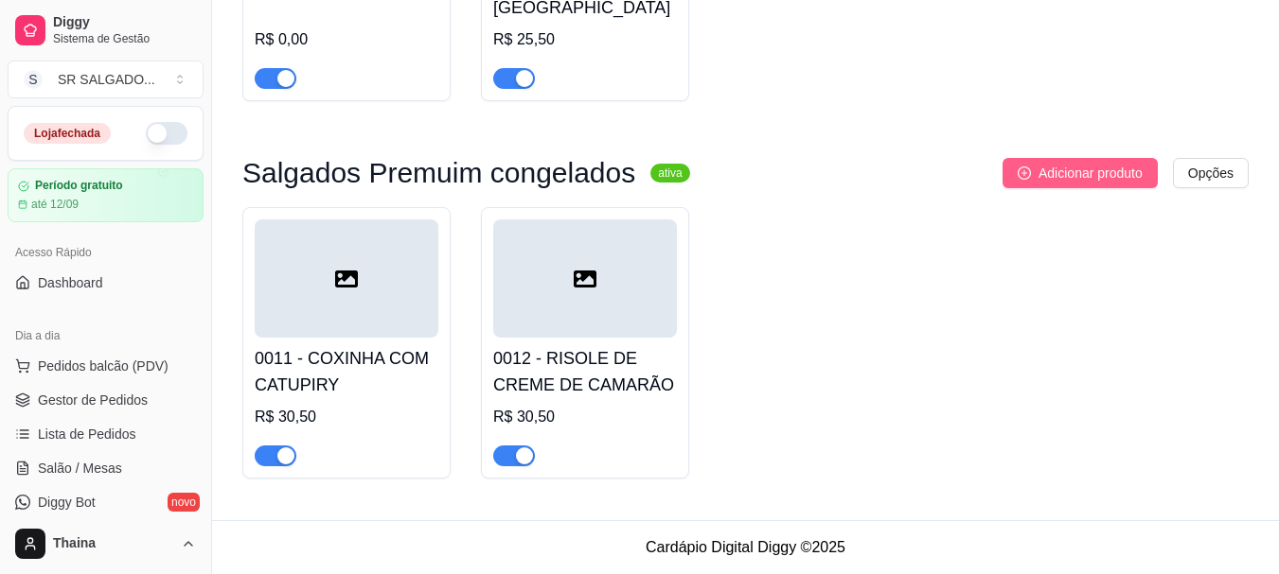
click at [1055, 163] on span "Adicionar produto" at bounding box center [1090, 173] width 104 height 21
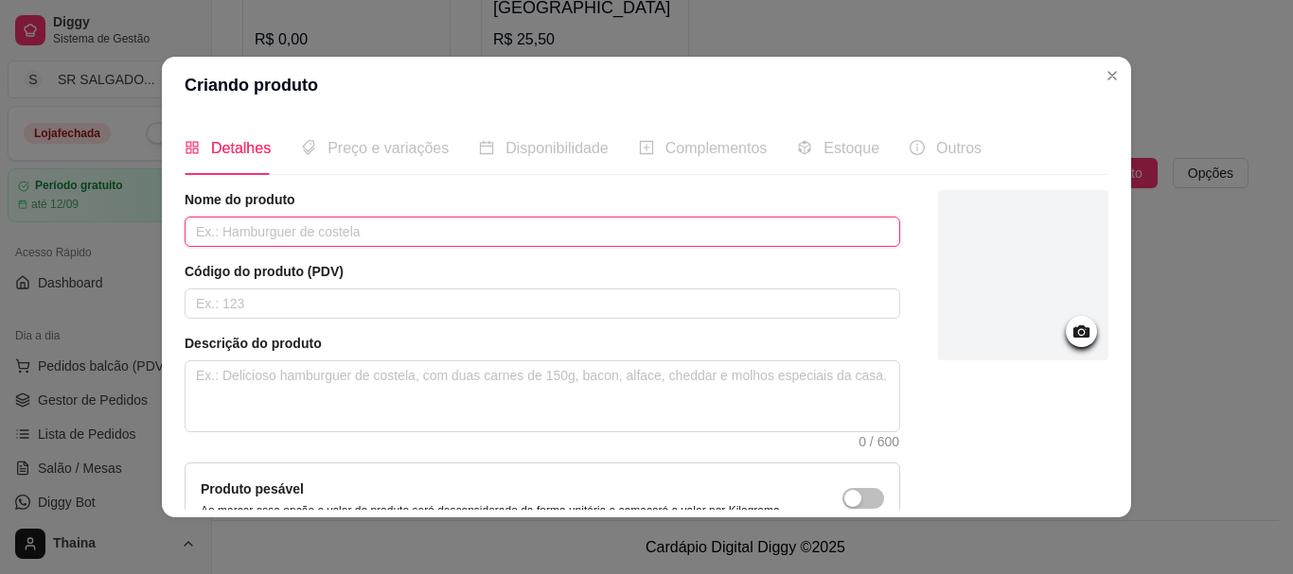
click at [433, 224] on input "text" at bounding box center [542, 232] width 715 height 30
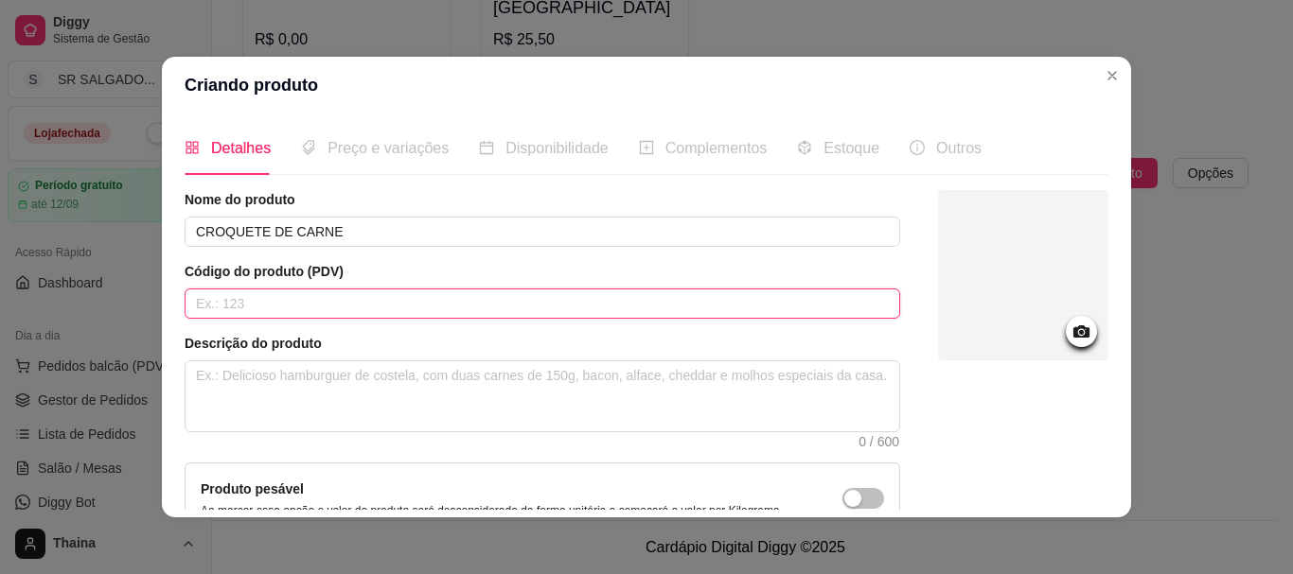
click at [274, 306] on input "text" at bounding box center [542, 304] width 715 height 30
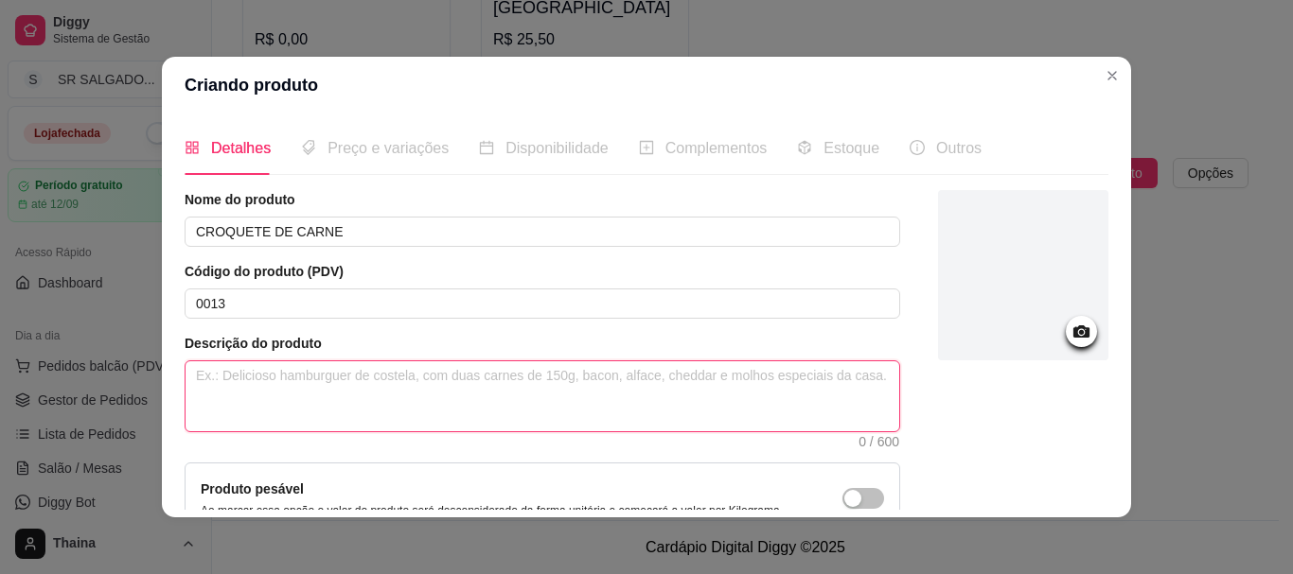
click at [201, 380] on textarea at bounding box center [542, 397] width 714 height 70
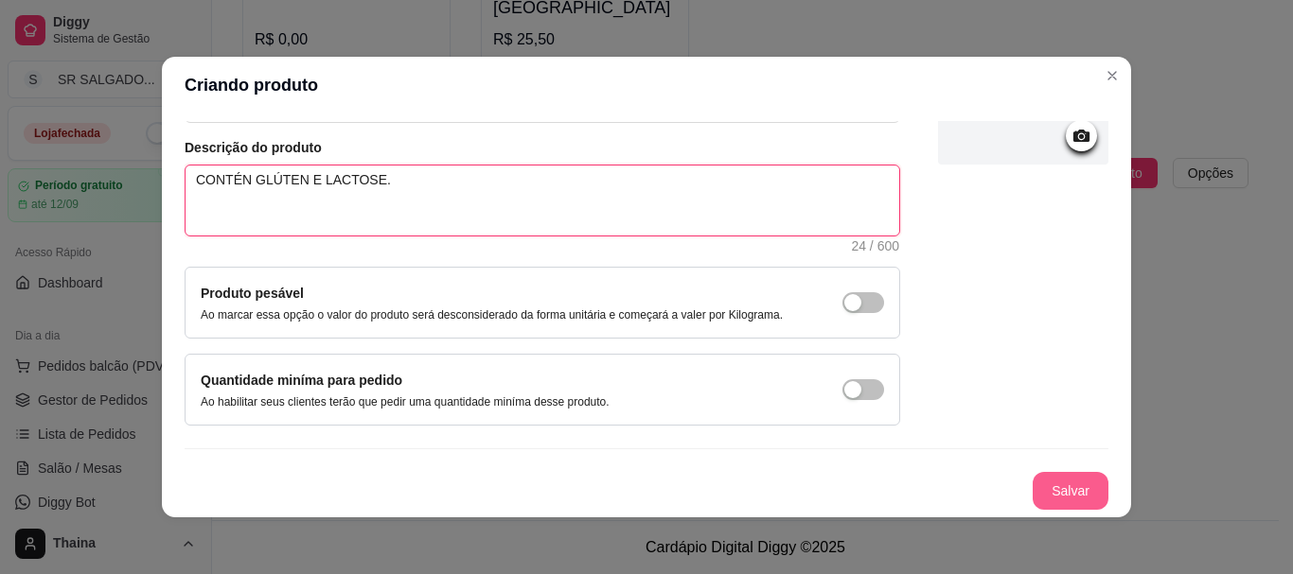
scroll to position [4, 0]
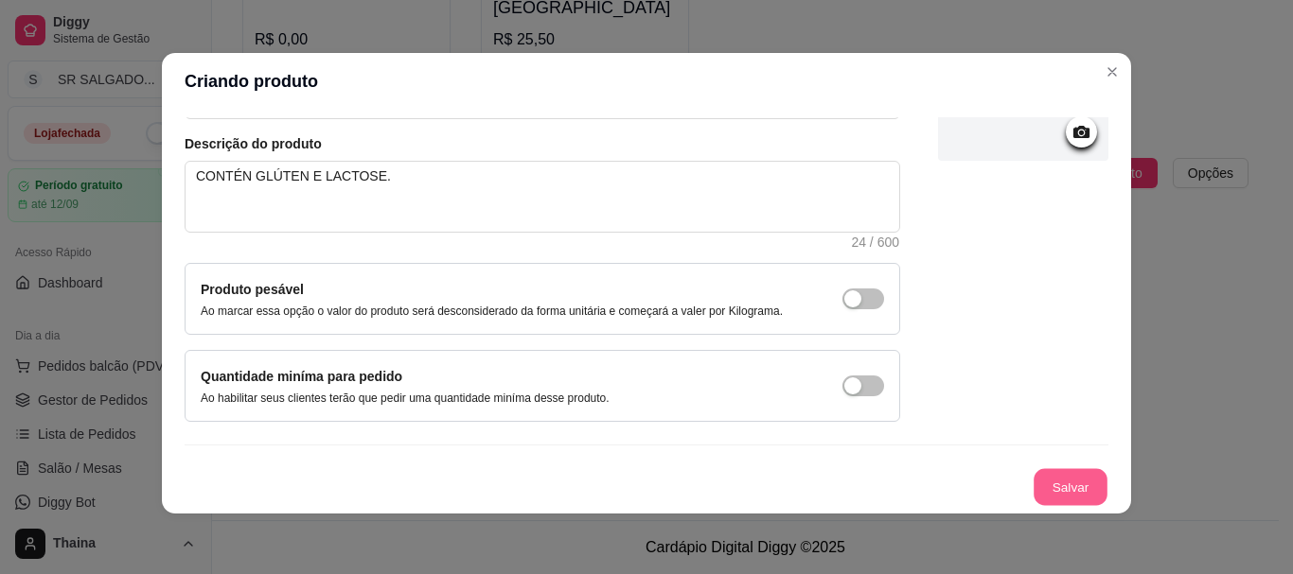
click at [1033, 485] on button "Salvar" at bounding box center [1070, 487] width 74 height 37
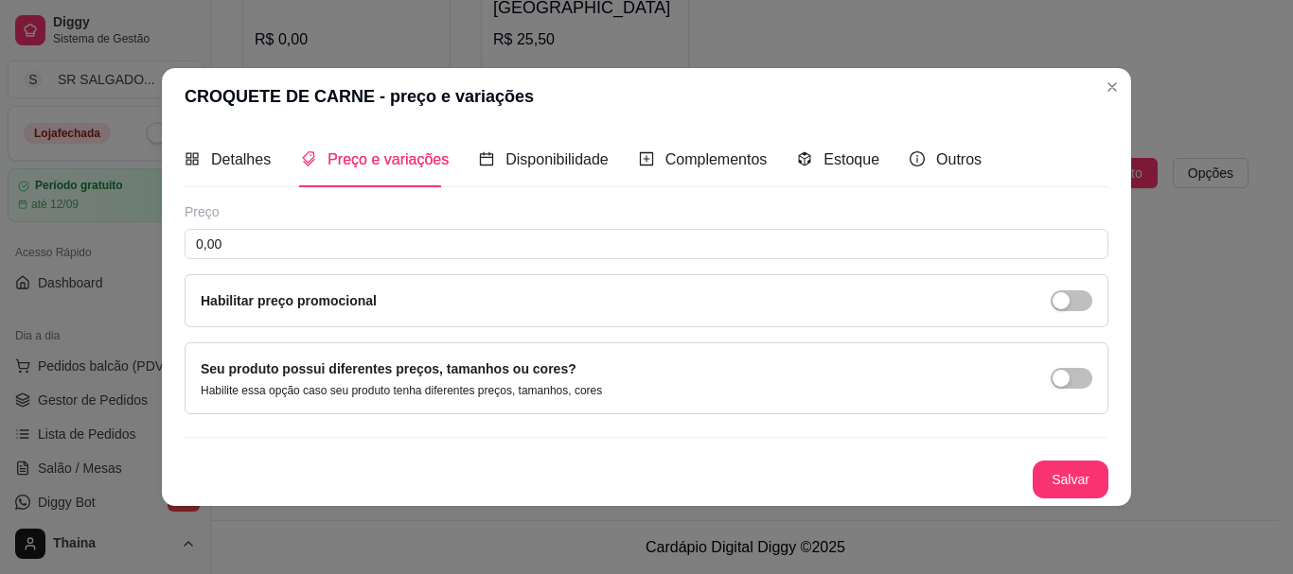
scroll to position [0, 0]
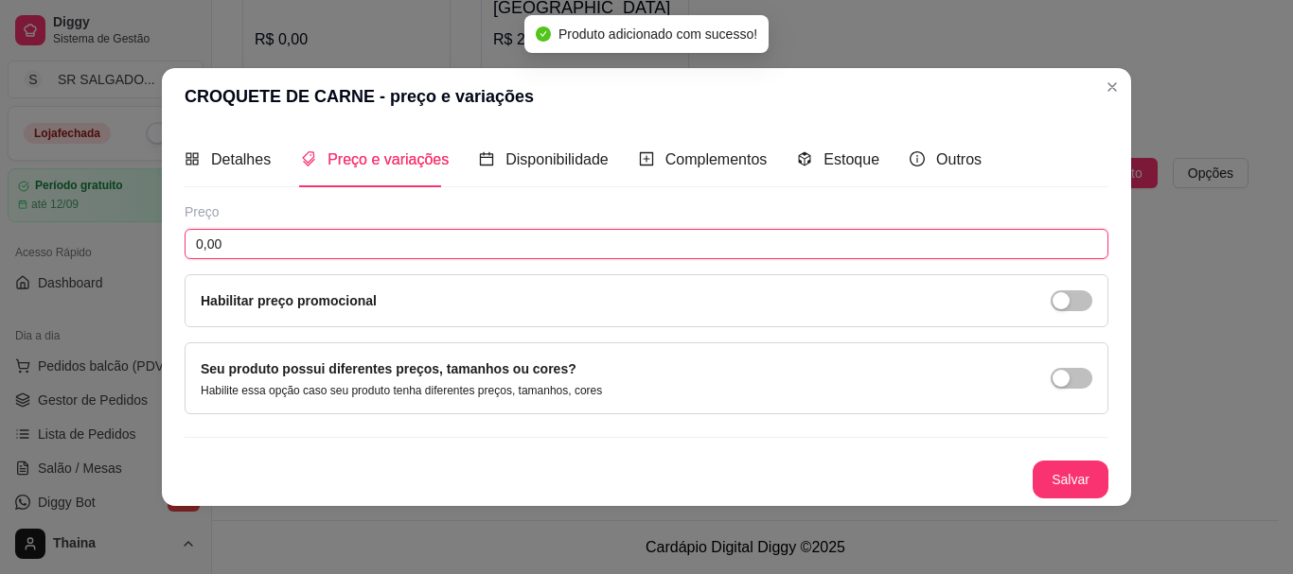
click at [236, 255] on input "0,00" at bounding box center [647, 244] width 924 height 30
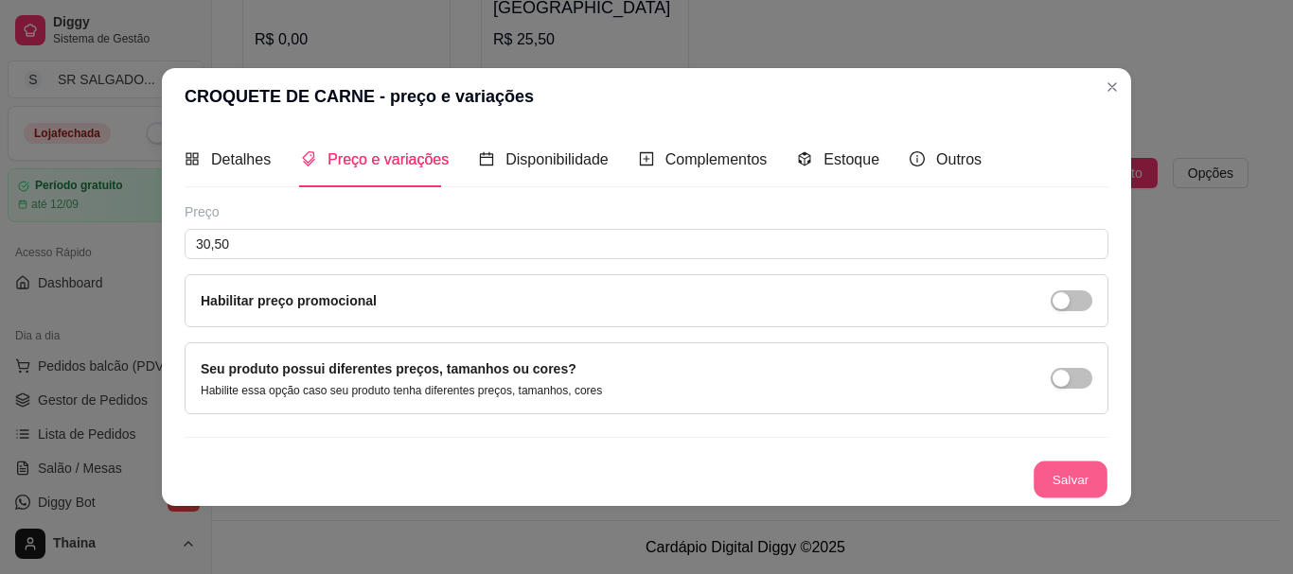
click at [1099, 472] on button "Salvar" at bounding box center [1070, 479] width 74 height 37
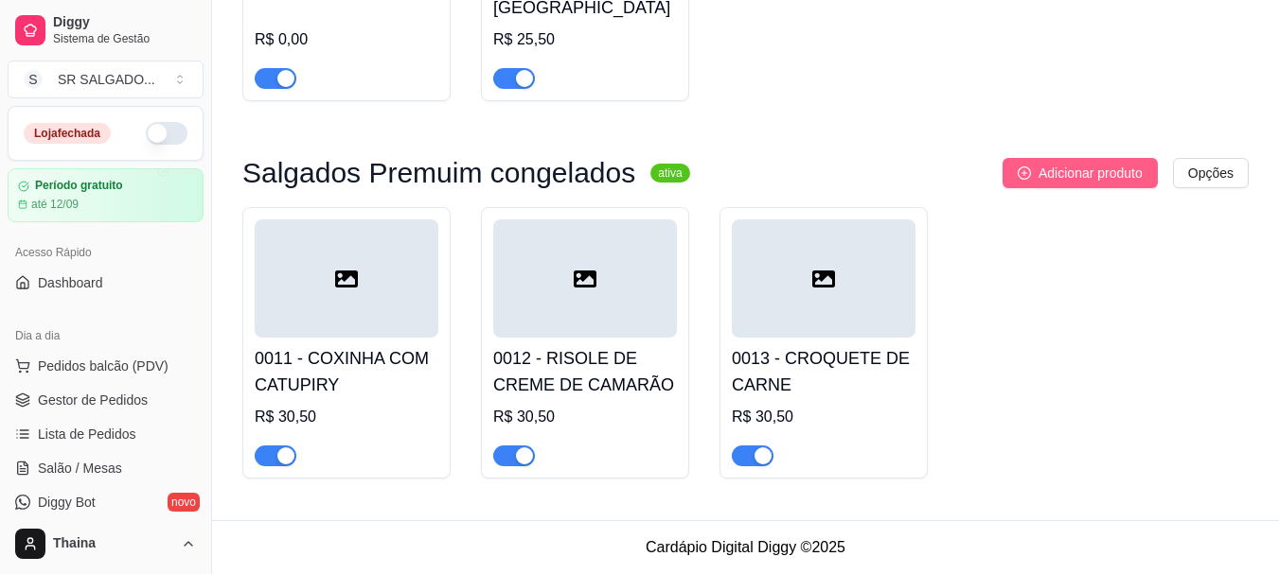
click at [1069, 179] on span "Adicionar produto" at bounding box center [1090, 173] width 104 height 21
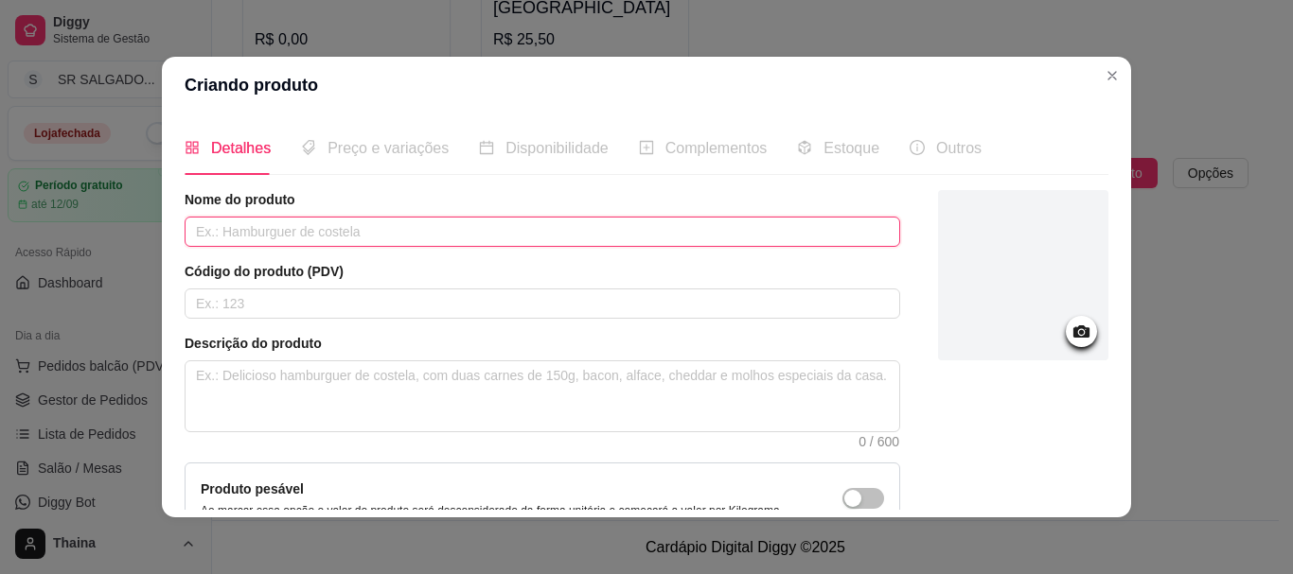
click at [453, 244] on input "text" at bounding box center [542, 232] width 715 height 30
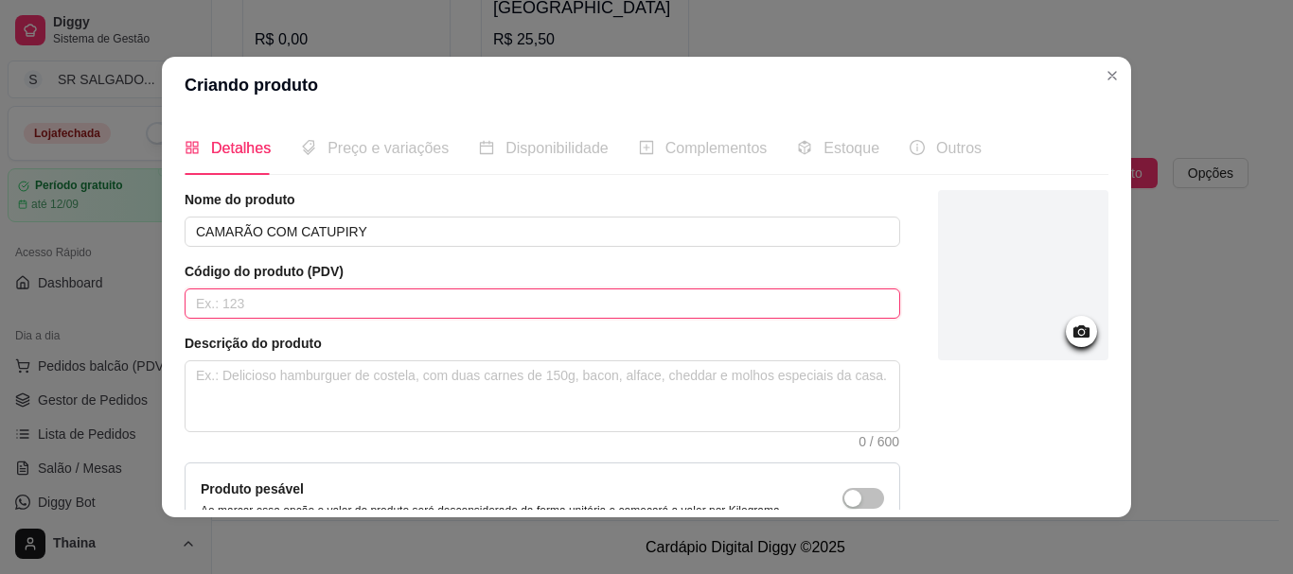
click at [327, 308] on input "text" at bounding box center [542, 304] width 715 height 30
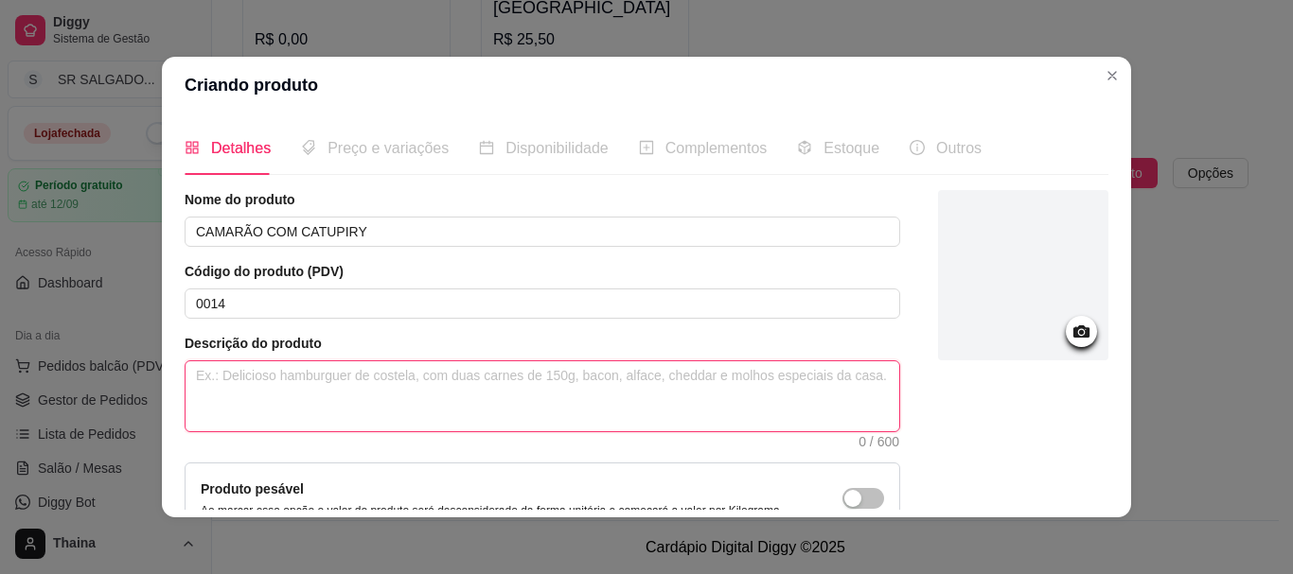
click at [529, 379] on textarea at bounding box center [542, 397] width 714 height 70
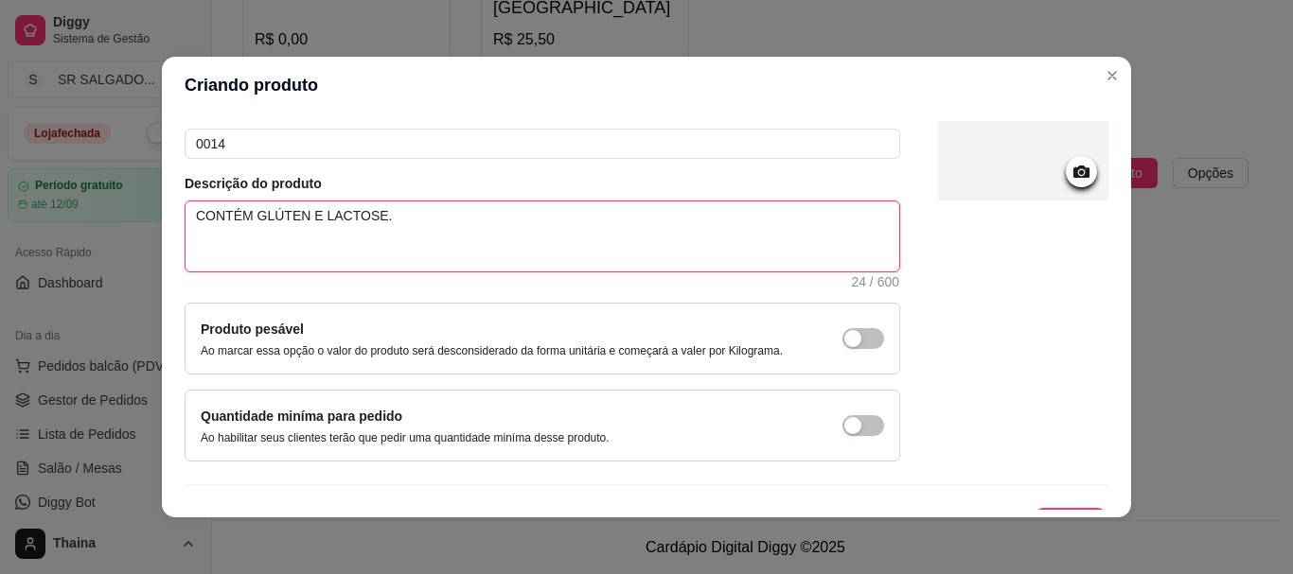
scroll to position [196, 0]
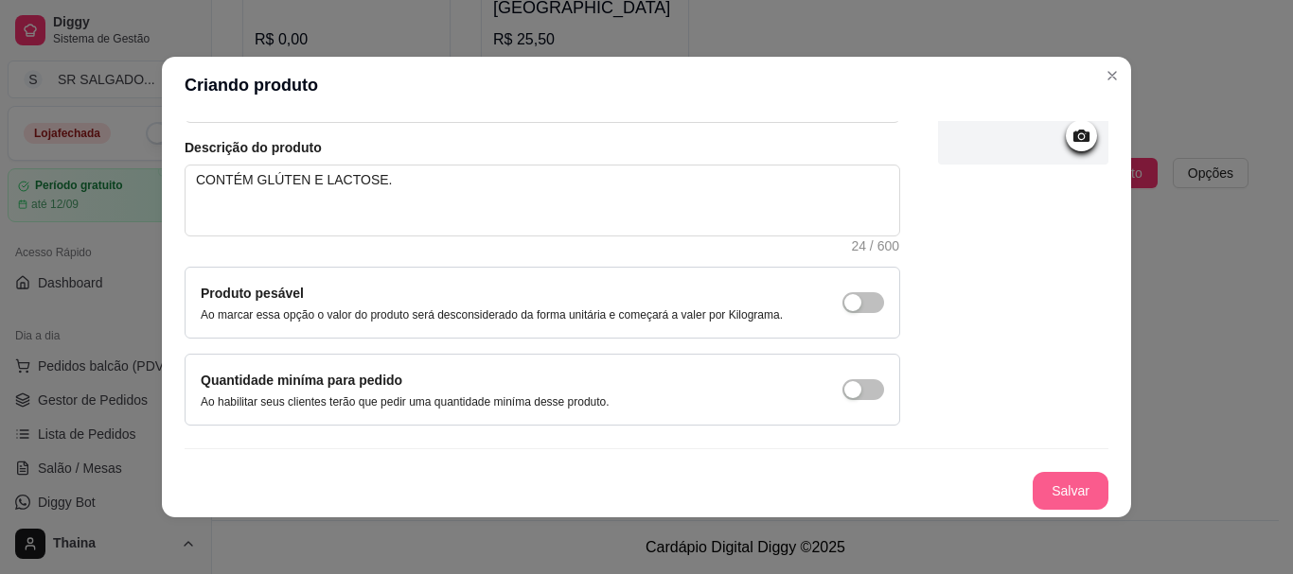
click at [1056, 498] on button "Salvar" at bounding box center [1071, 491] width 76 height 38
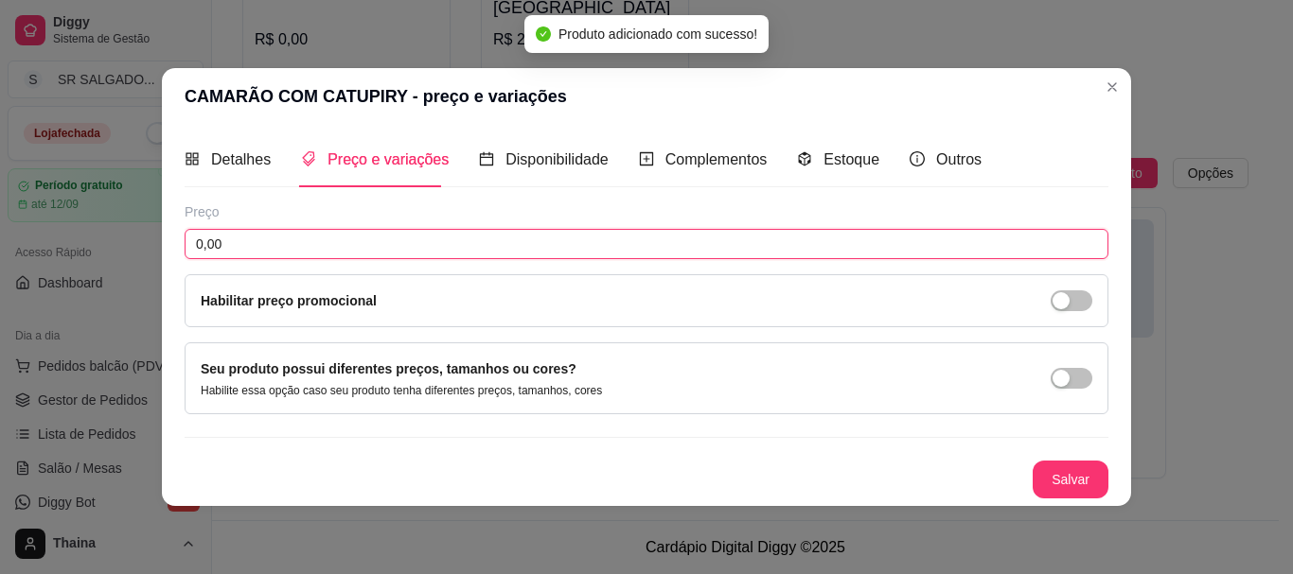
click at [243, 248] on input "0,00" at bounding box center [647, 244] width 924 height 30
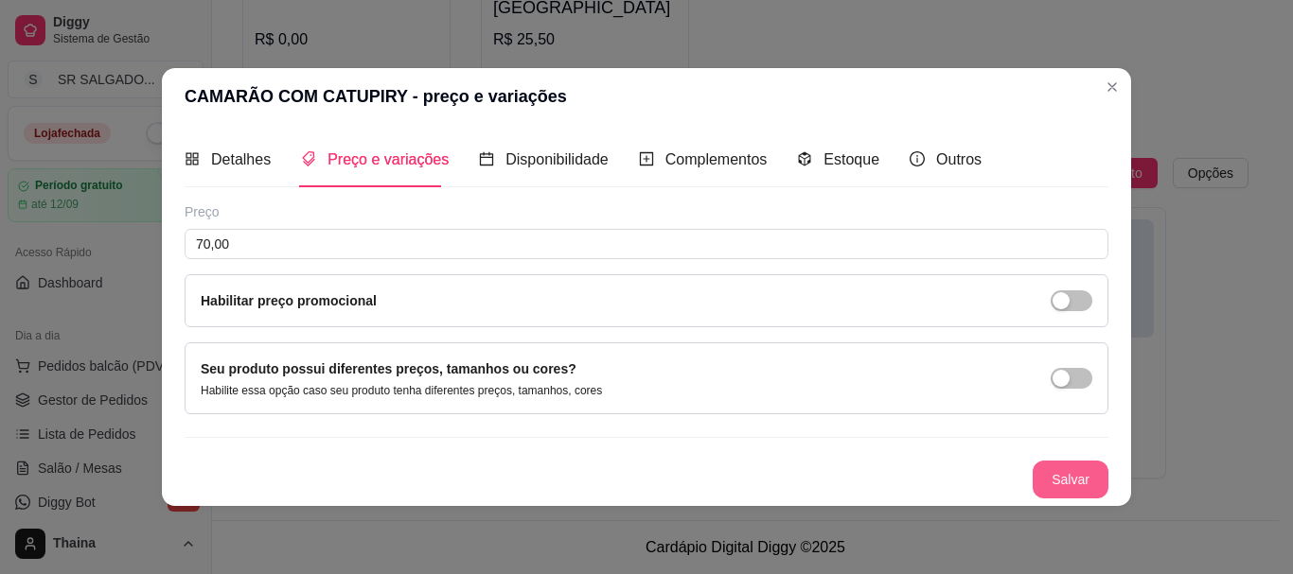
click at [1056, 471] on button "Salvar" at bounding box center [1071, 480] width 76 height 38
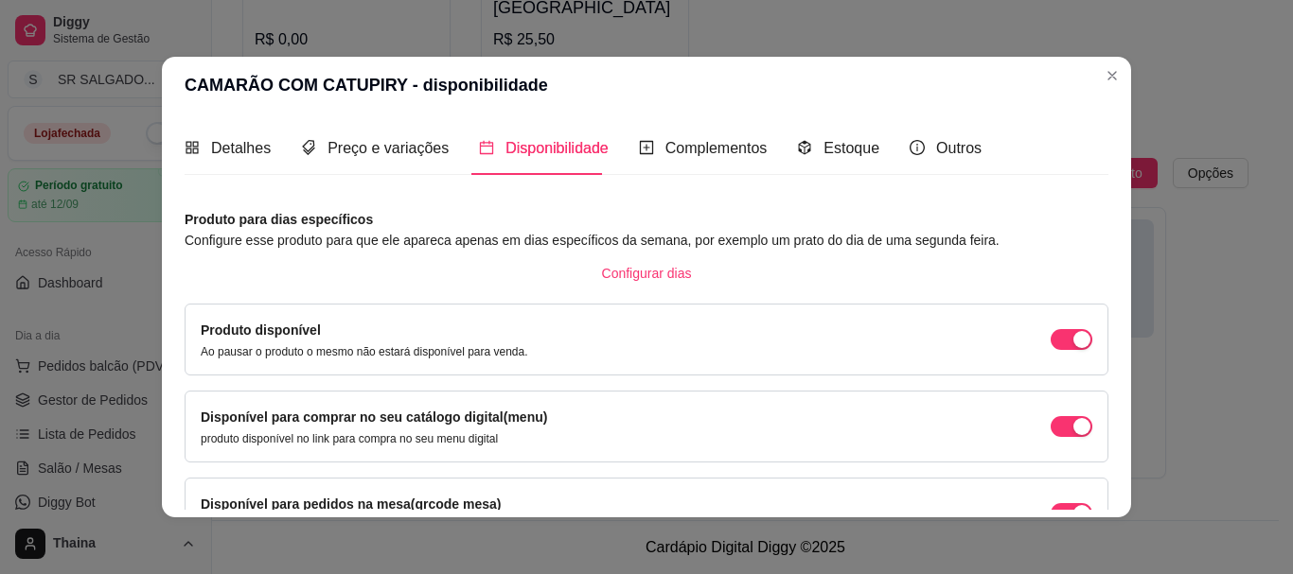
scroll to position [203, 0]
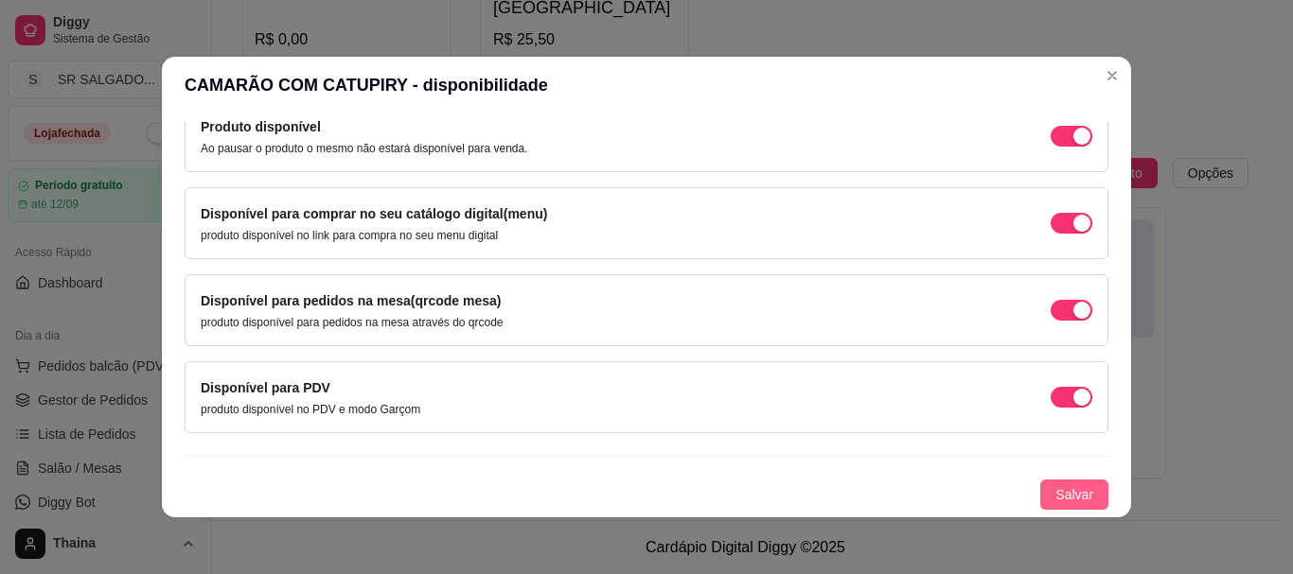
click at [1061, 495] on span "Salvar" at bounding box center [1074, 495] width 38 height 21
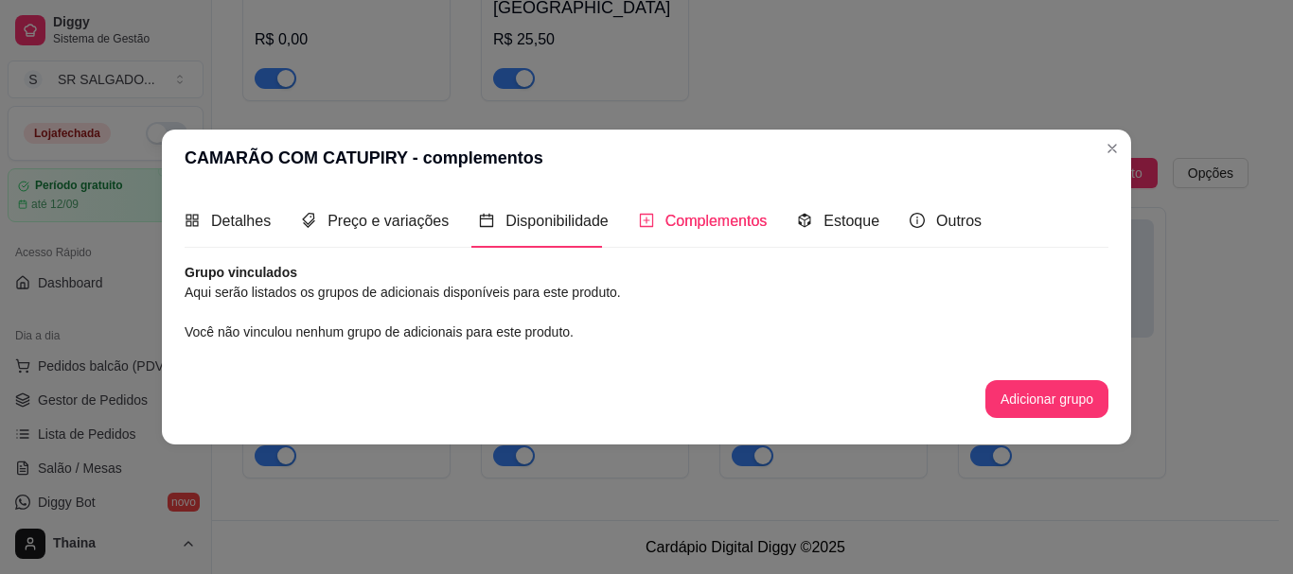
scroll to position [0, 0]
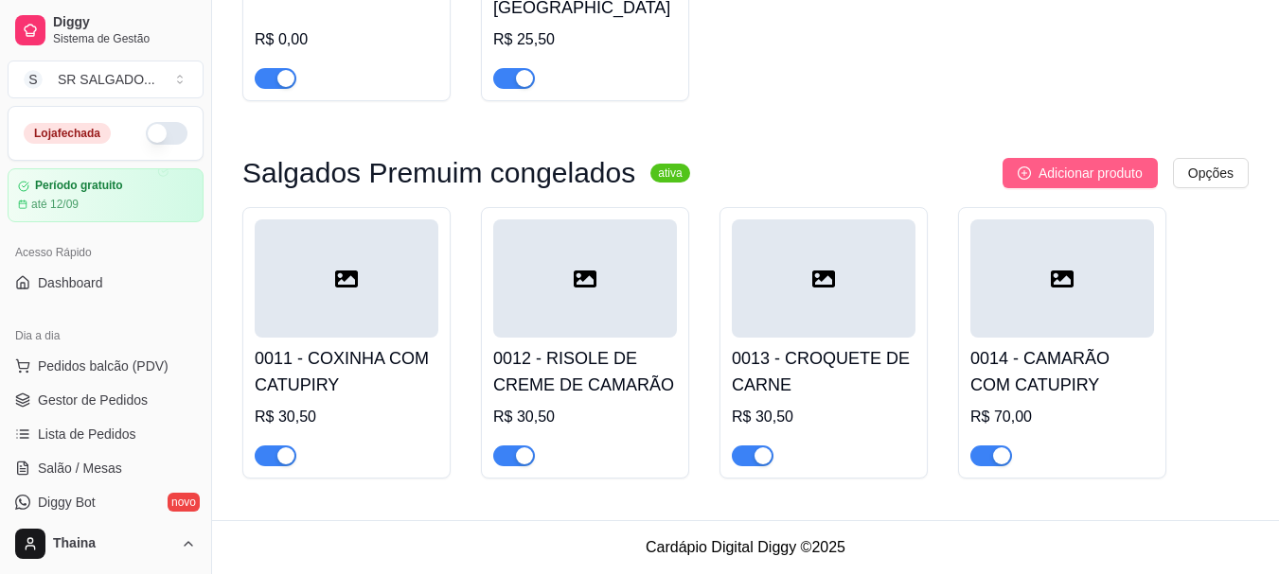
click at [1107, 172] on span "Adicionar produto" at bounding box center [1090, 173] width 104 height 21
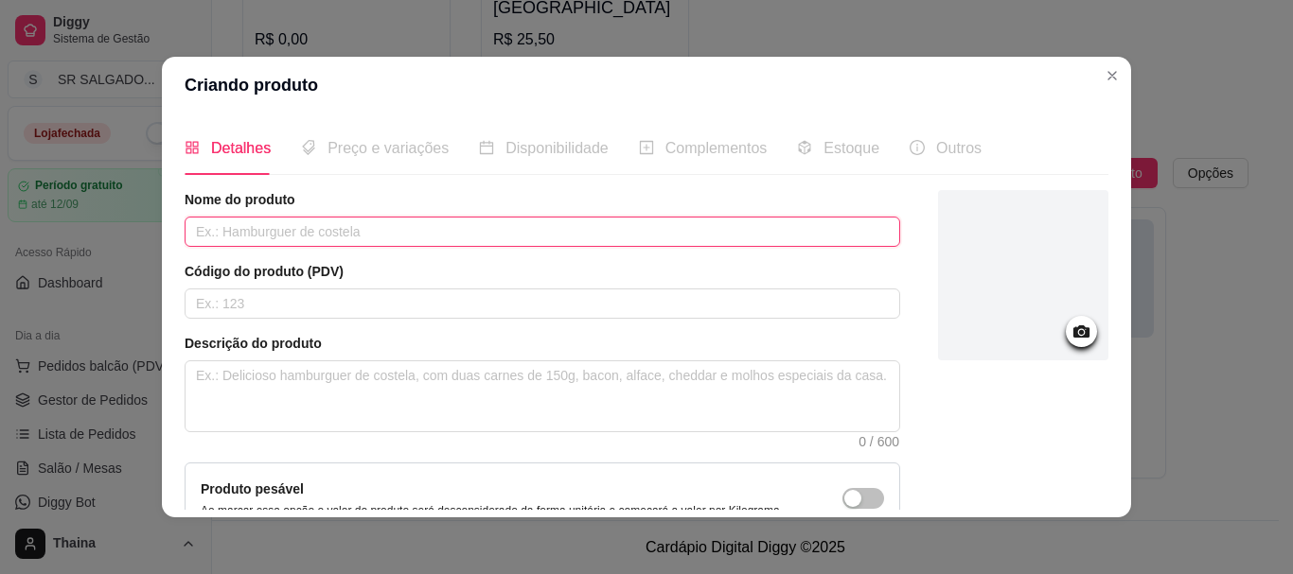
click at [312, 237] on input "text" at bounding box center [542, 232] width 715 height 30
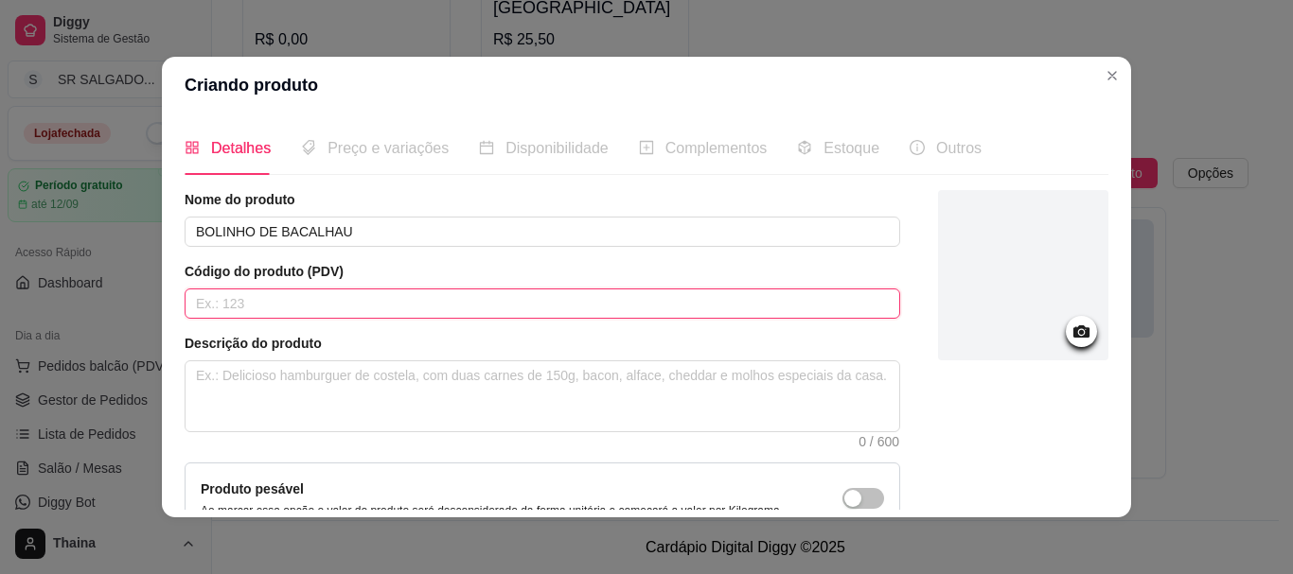
click at [318, 297] on input "text" at bounding box center [542, 304] width 715 height 30
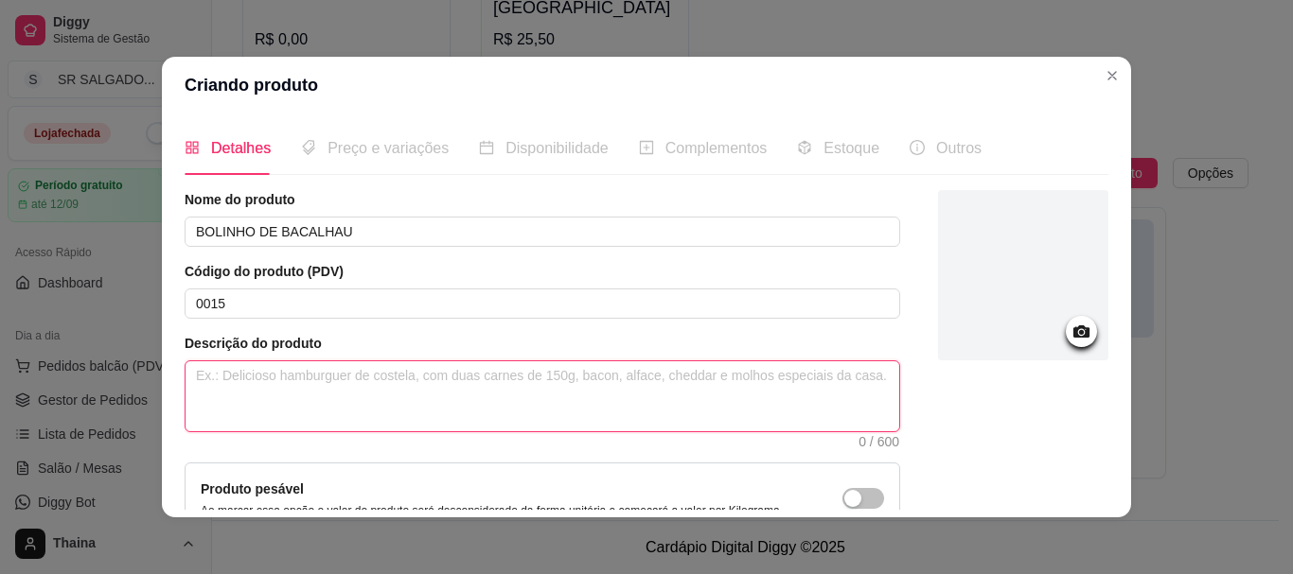
click at [258, 397] on textarea at bounding box center [542, 397] width 714 height 70
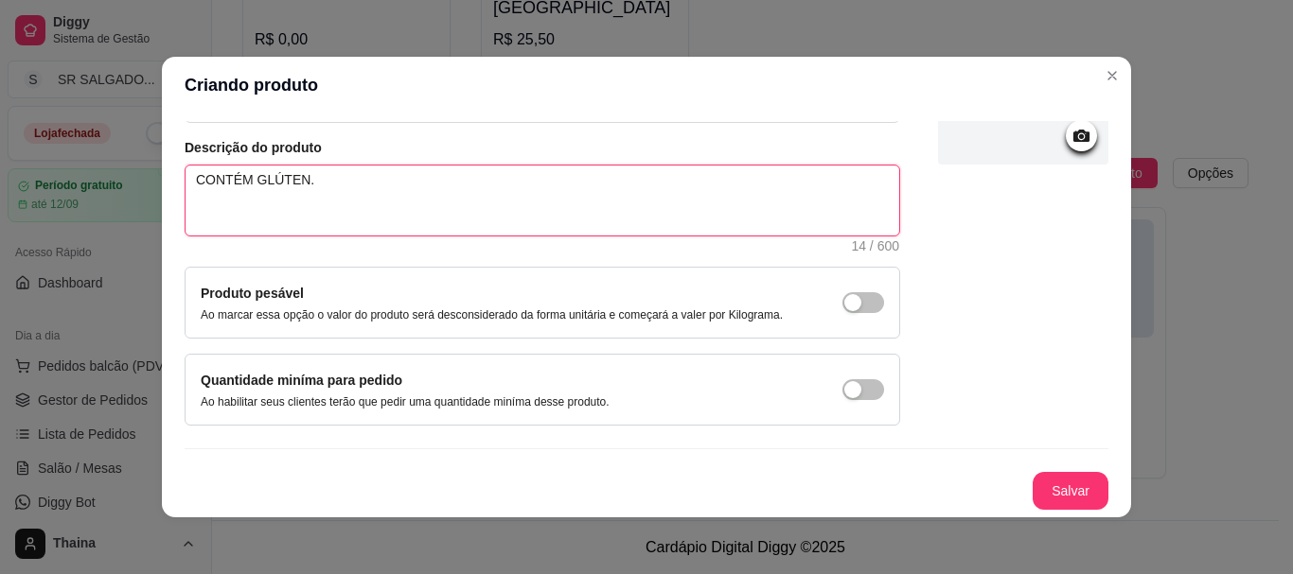
scroll to position [4, 0]
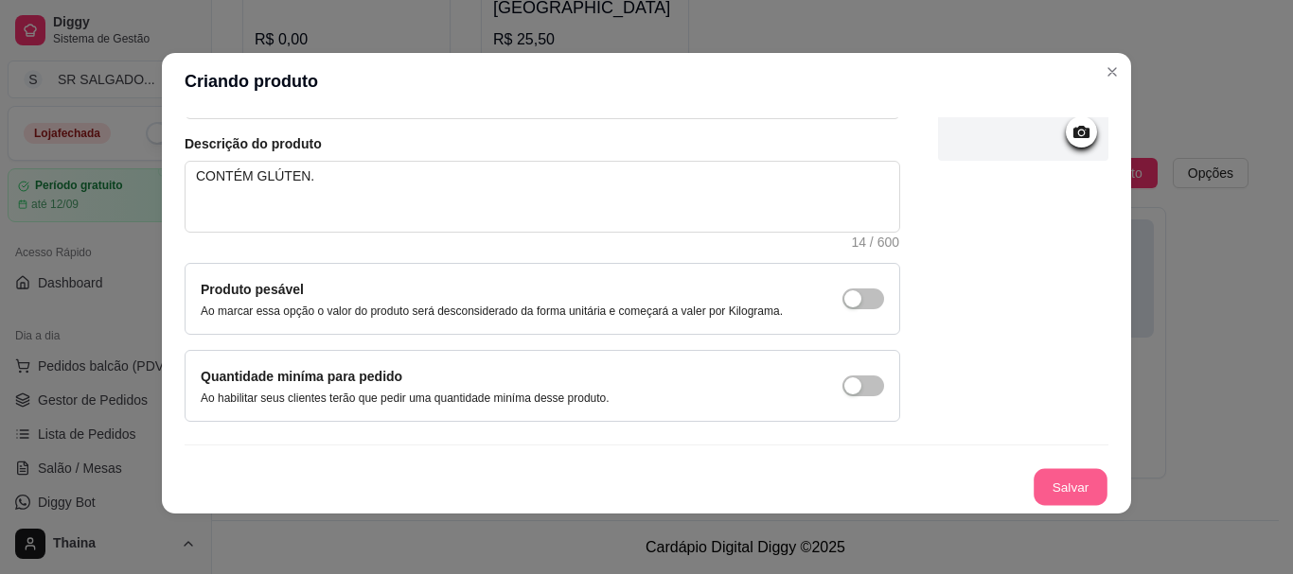
click at [1045, 489] on button "Salvar" at bounding box center [1070, 487] width 74 height 37
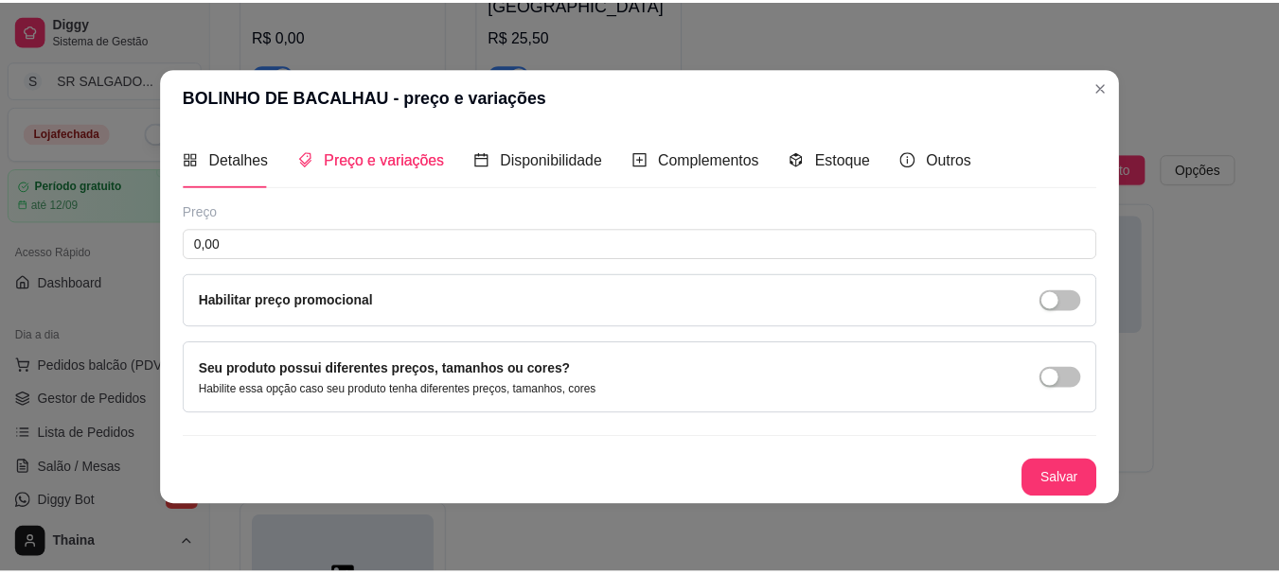
scroll to position [0, 0]
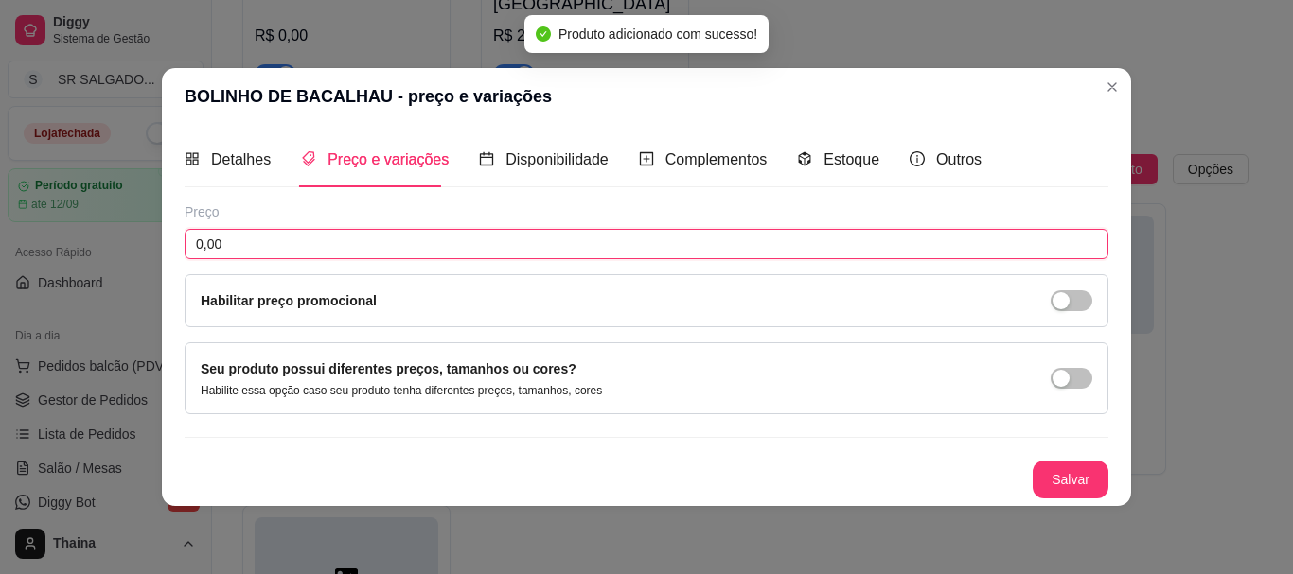
click at [255, 243] on input "0,00" at bounding box center [647, 244] width 924 height 30
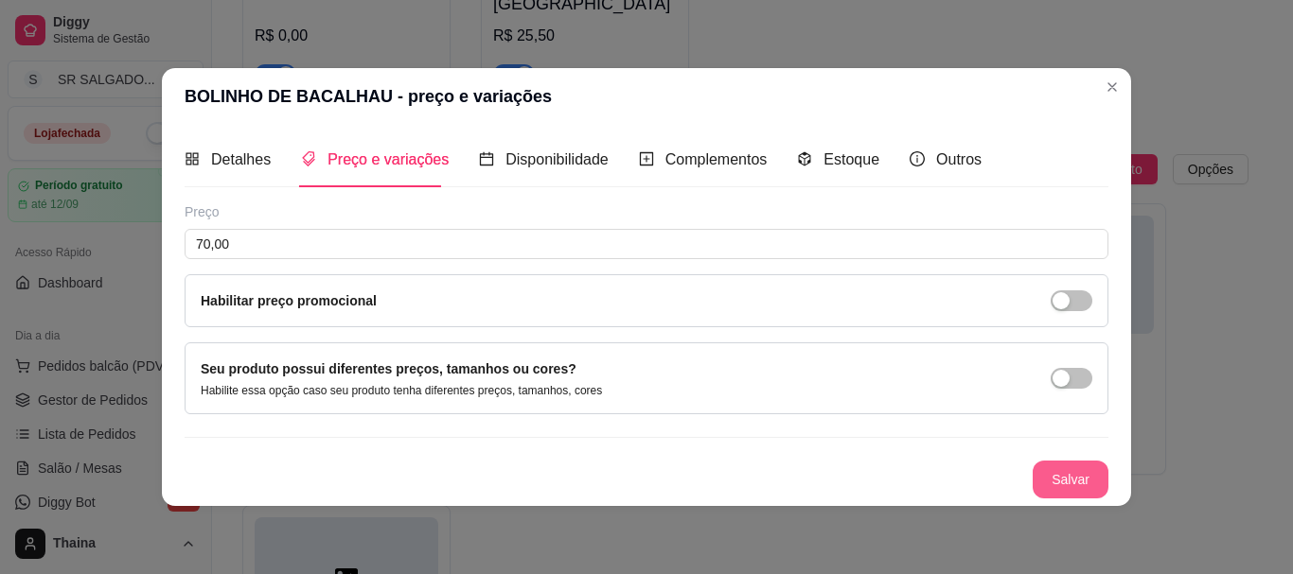
click at [1052, 468] on button "Salvar" at bounding box center [1071, 480] width 76 height 38
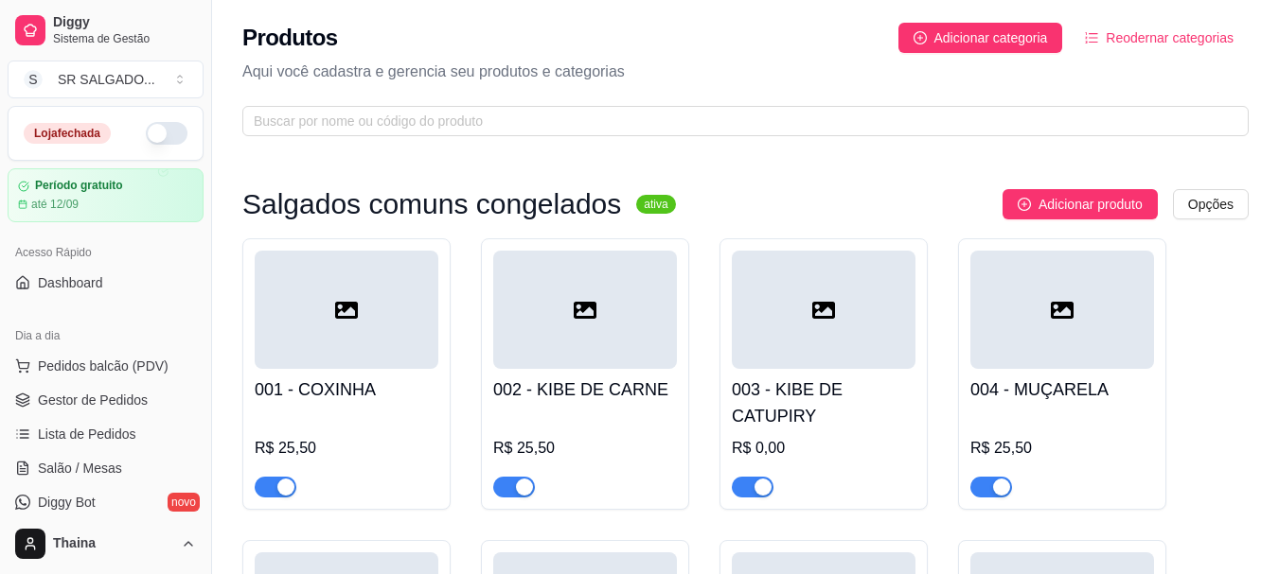
click at [309, 384] on h4 "001 - COXINHA" at bounding box center [347, 390] width 184 height 26
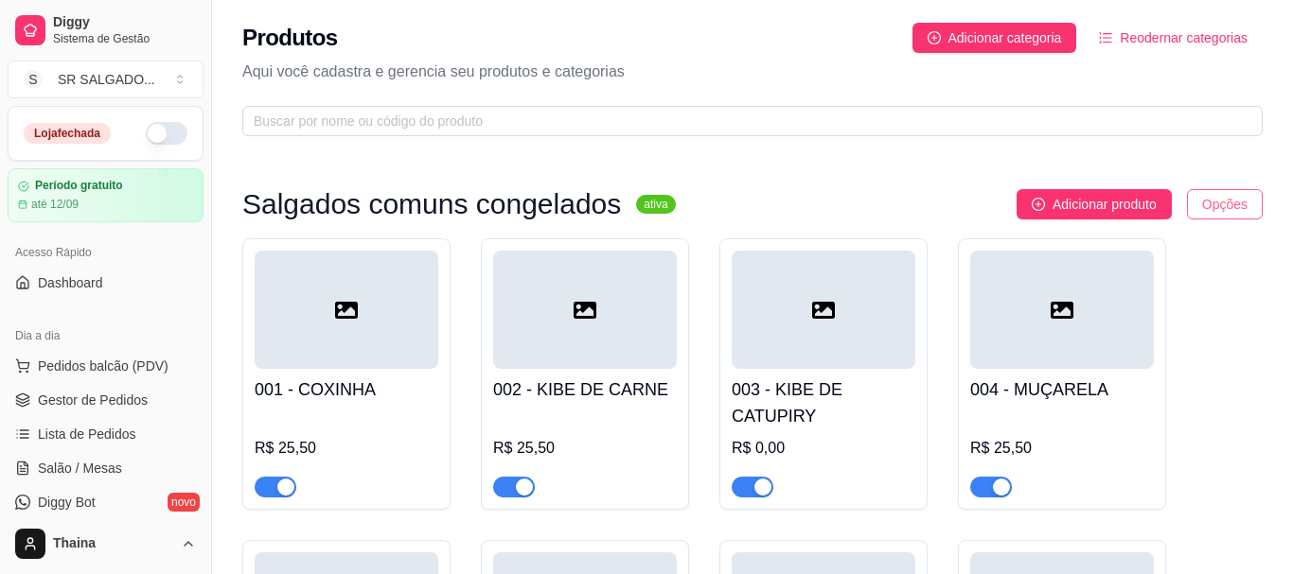
click at [1225, 196] on html "Diggy Sistema de Gestão S SR SALGADO ... Loja fechada Período gratuito até 12/0…" at bounding box center [646, 287] width 1293 height 574
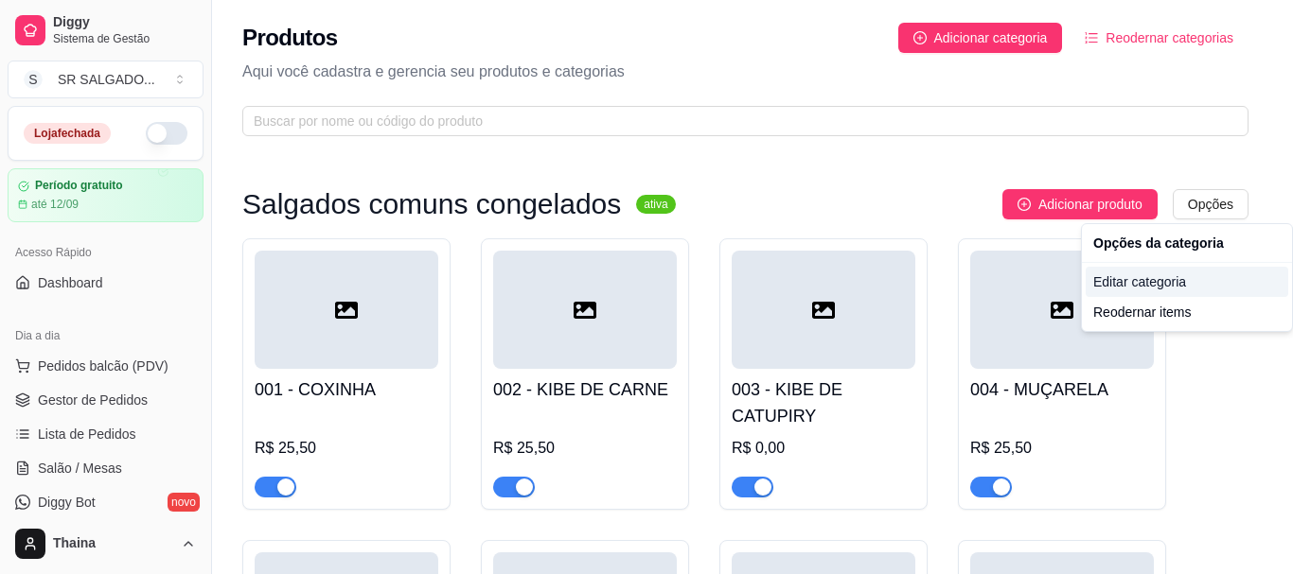
click at [1176, 294] on div "Editar categoria" at bounding box center [1187, 282] width 203 height 30
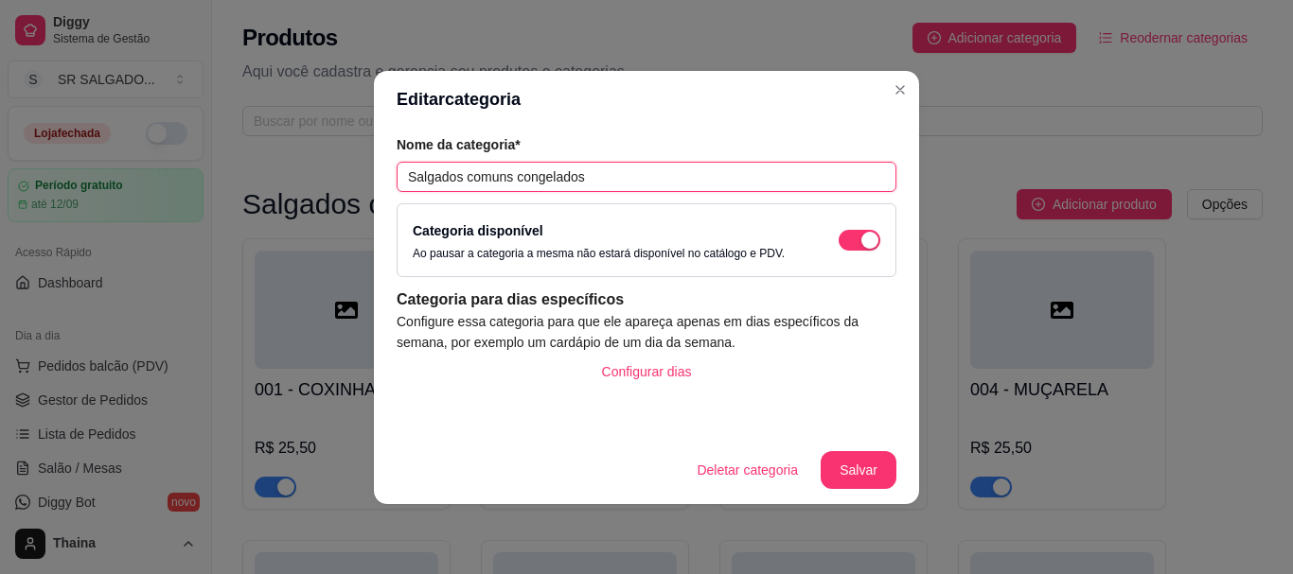
click at [597, 172] on input "Salgados comuns congelados" at bounding box center [647, 177] width 500 height 30
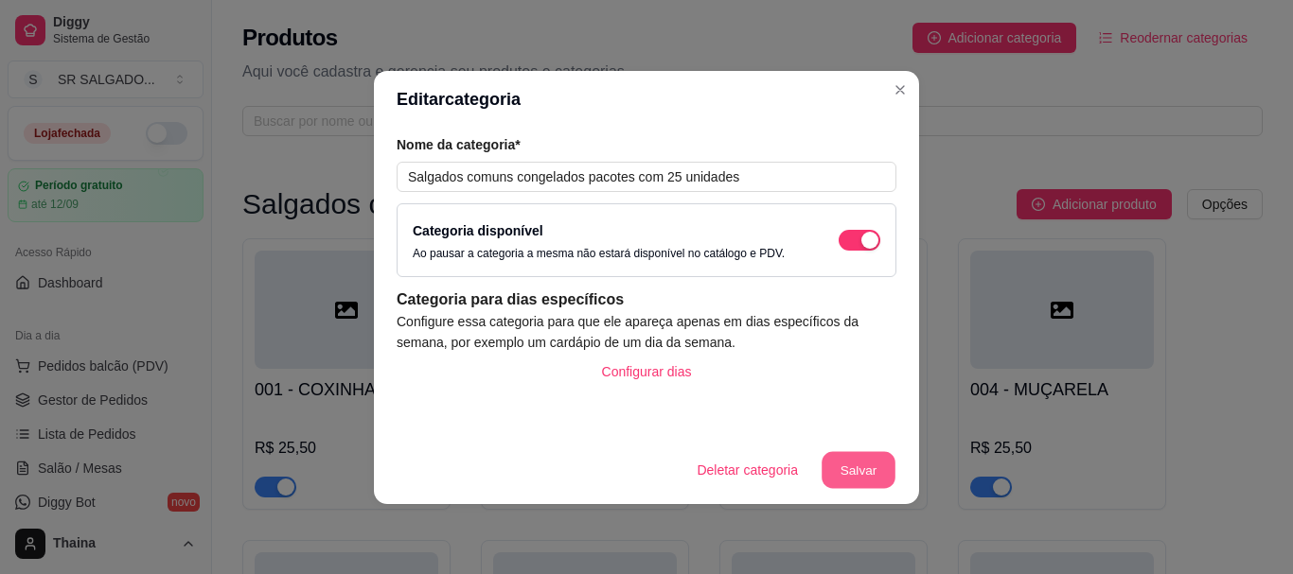
click at [851, 462] on button "Salvar" at bounding box center [858, 469] width 74 height 37
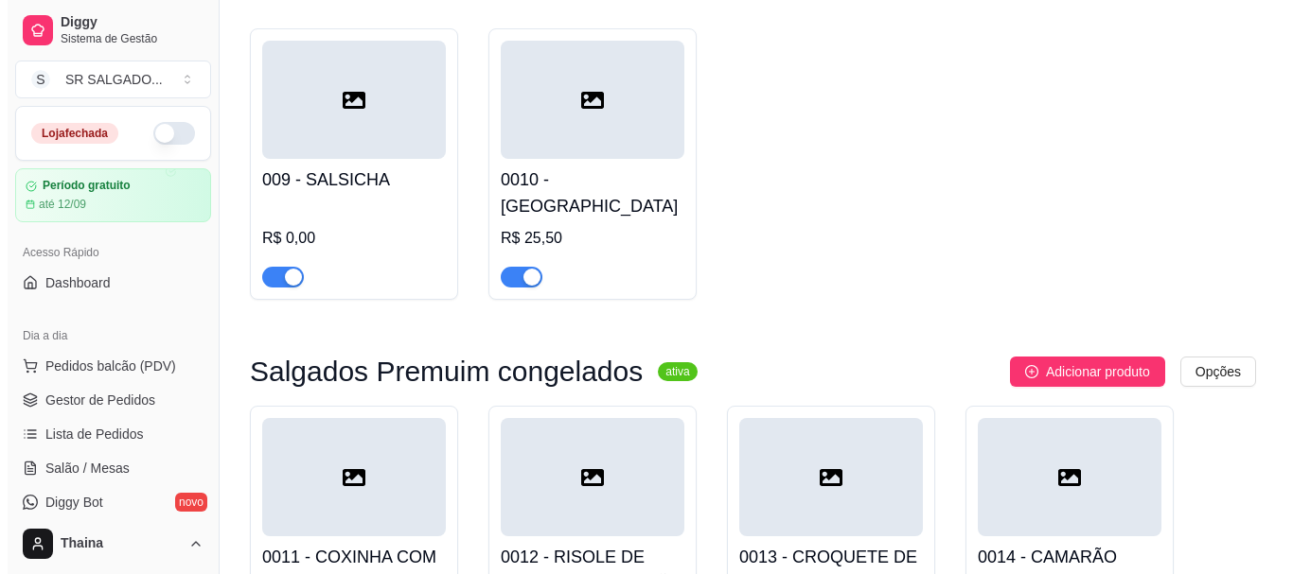
scroll to position [1041, 0]
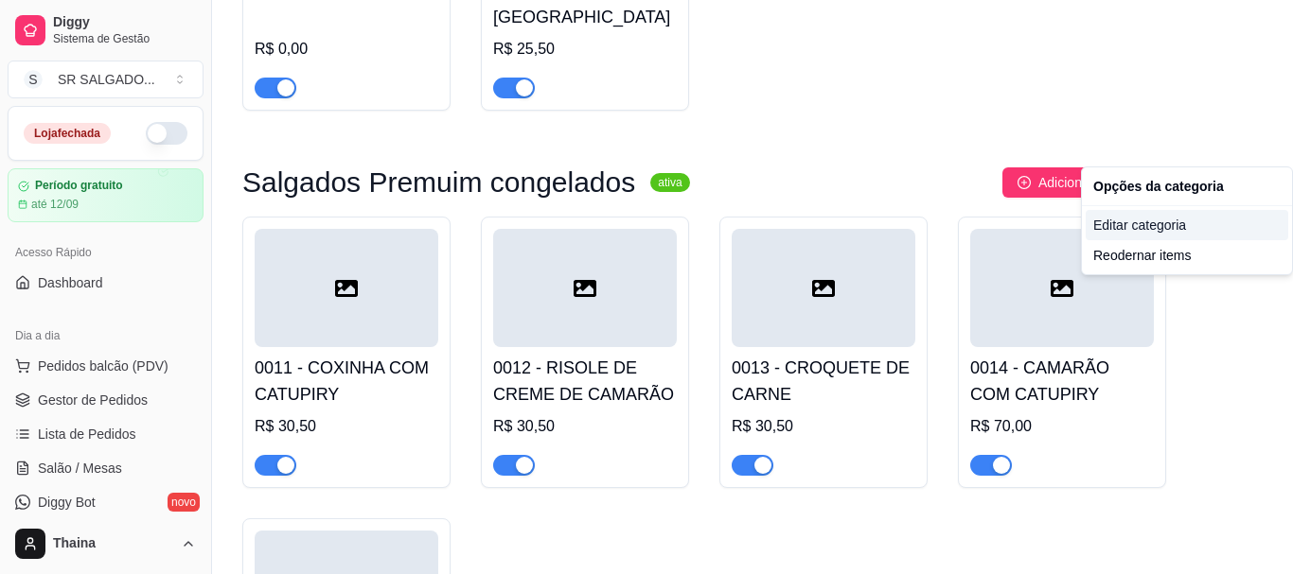
click at [1184, 226] on div "Editar categoria" at bounding box center [1187, 225] width 203 height 30
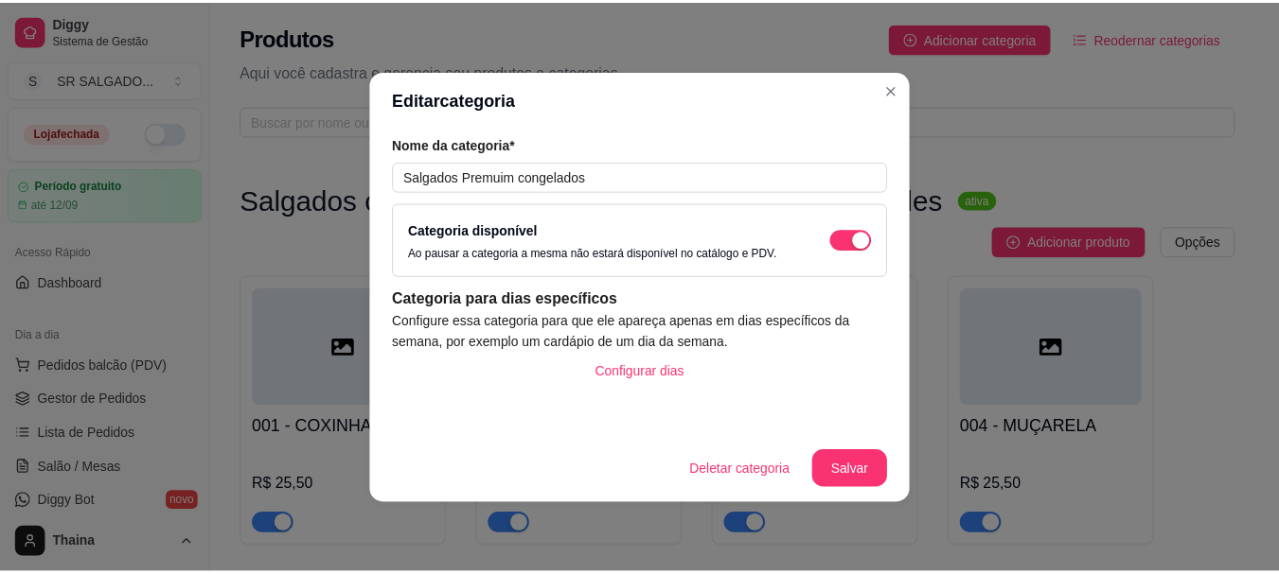
scroll to position [902, 0]
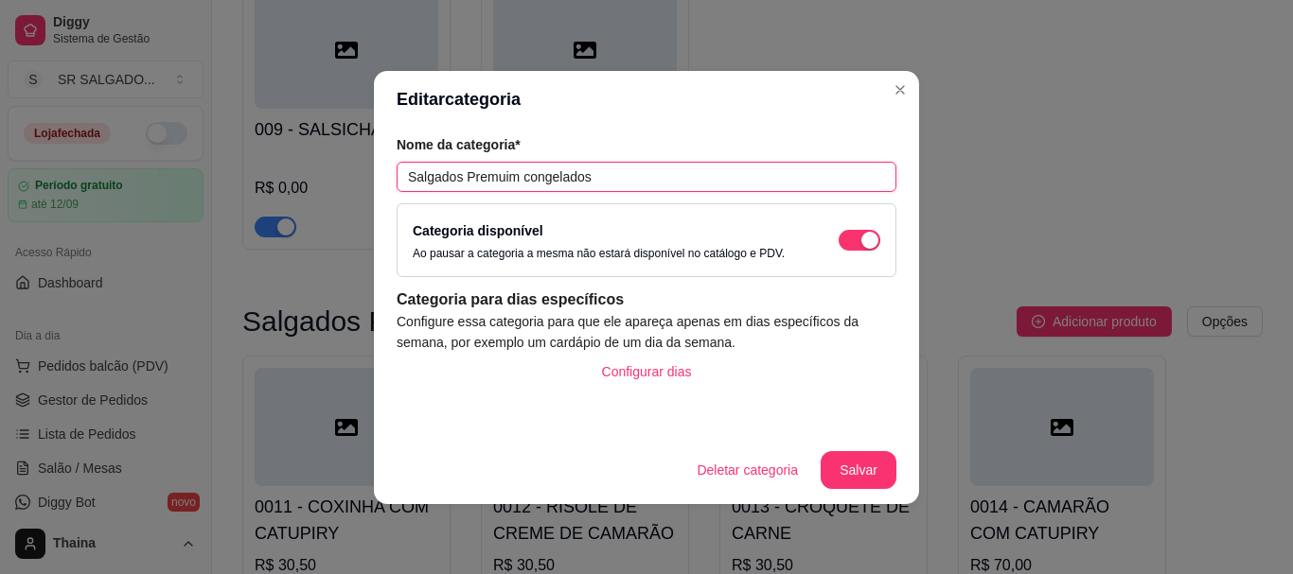
click at [596, 180] on input "Salgados Premuim congelados" at bounding box center [647, 177] width 500 height 30
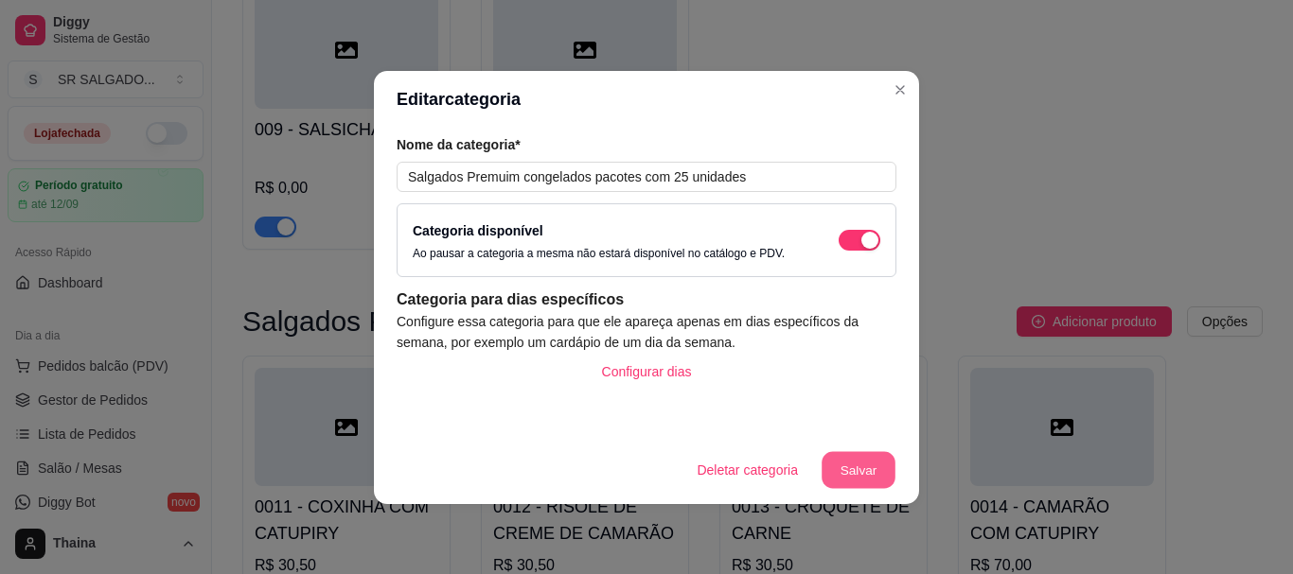
click at [863, 478] on button "Salvar" at bounding box center [858, 469] width 74 height 37
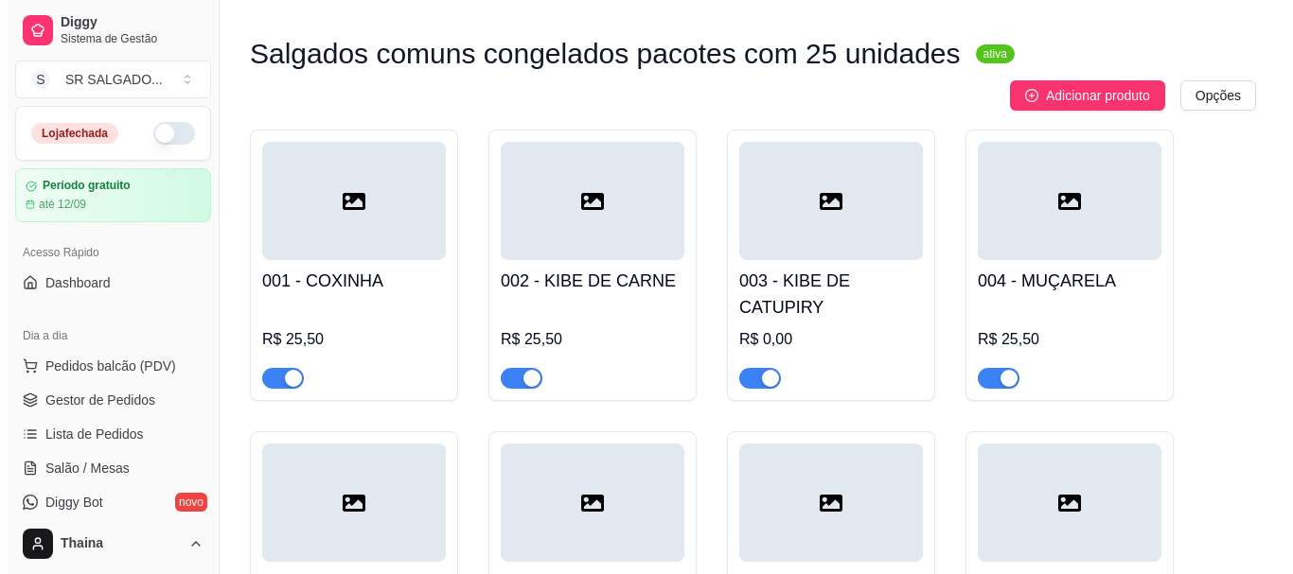
scroll to position [0, 0]
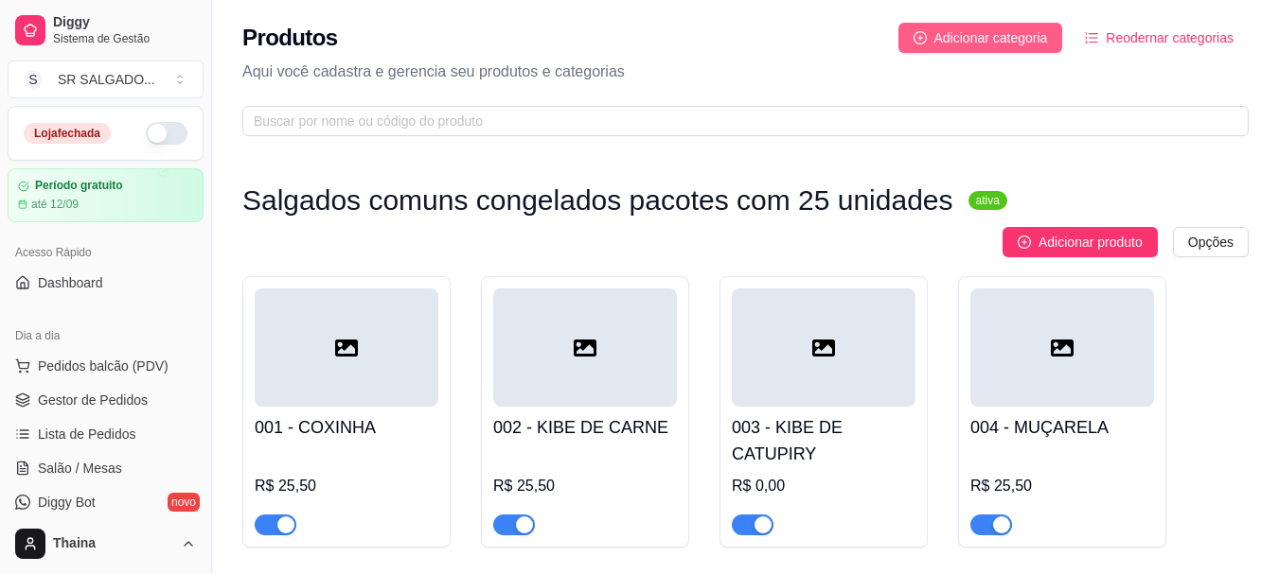
click at [963, 37] on span "Adicionar categoria" at bounding box center [991, 37] width 114 height 21
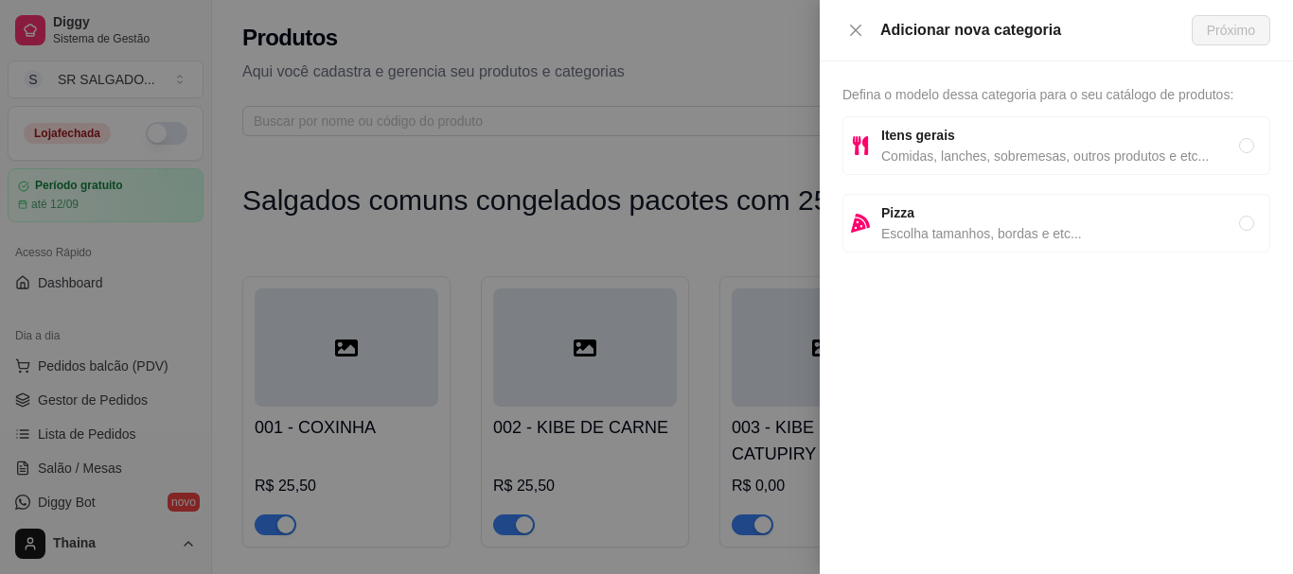
click at [932, 226] on span "Escolha tamanhos, bordas e etc..." at bounding box center [1060, 233] width 358 height 21
click at [1237, 34] on span "Próximo" at bounding box center [1231, 30] width 48 height 21
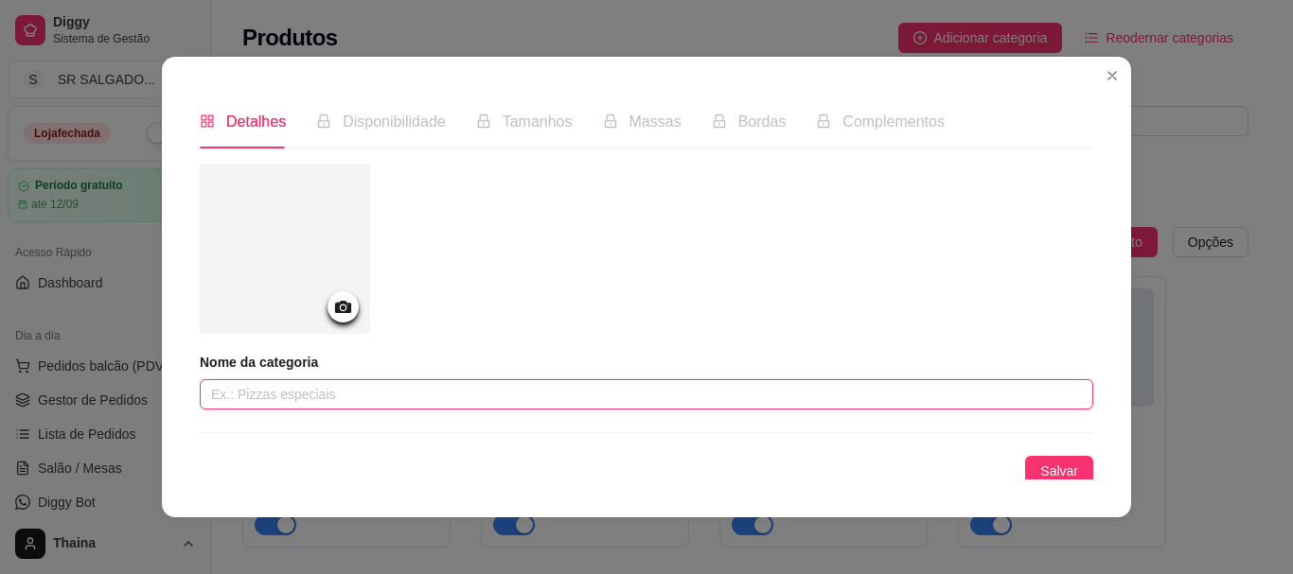
click at [272, 397] on input "text" at bounding box center [646, 395] width 893 height 30
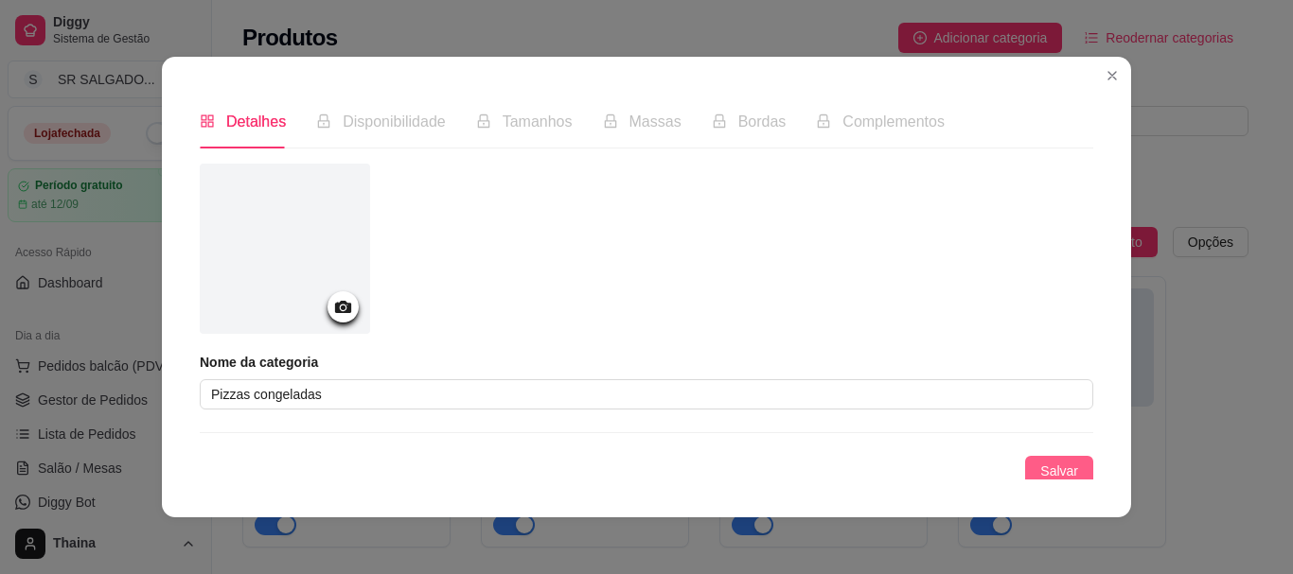
click at [1046, 468] on span "Salvar" at bounding box center [1059, 471] width 38 height 21
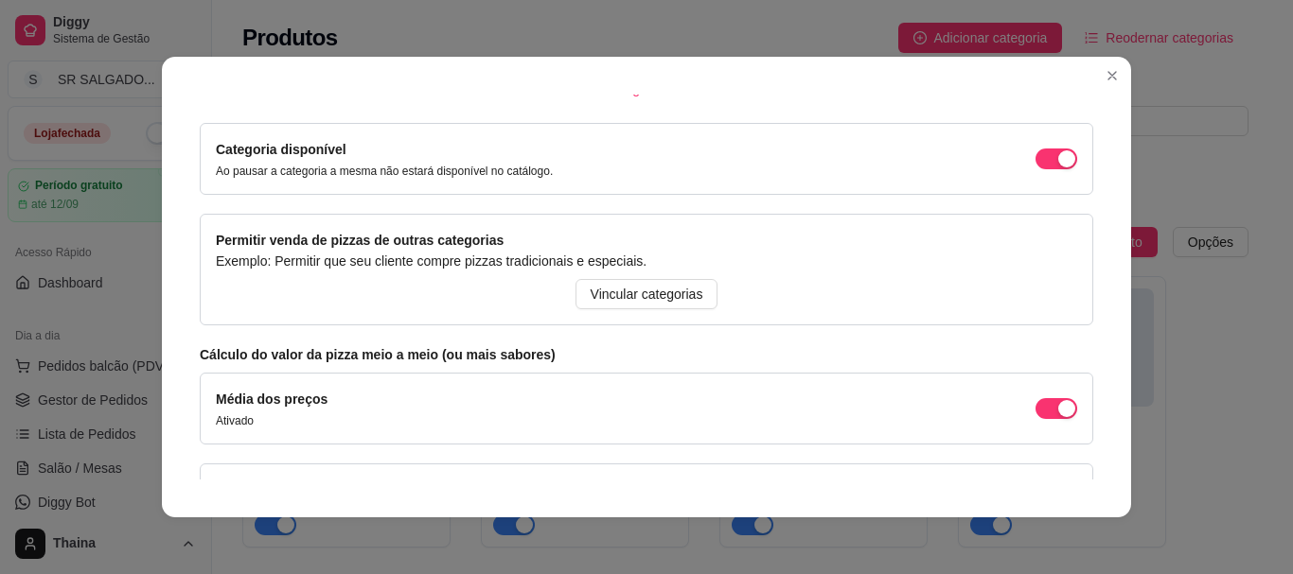
scroll to position [272, 0]
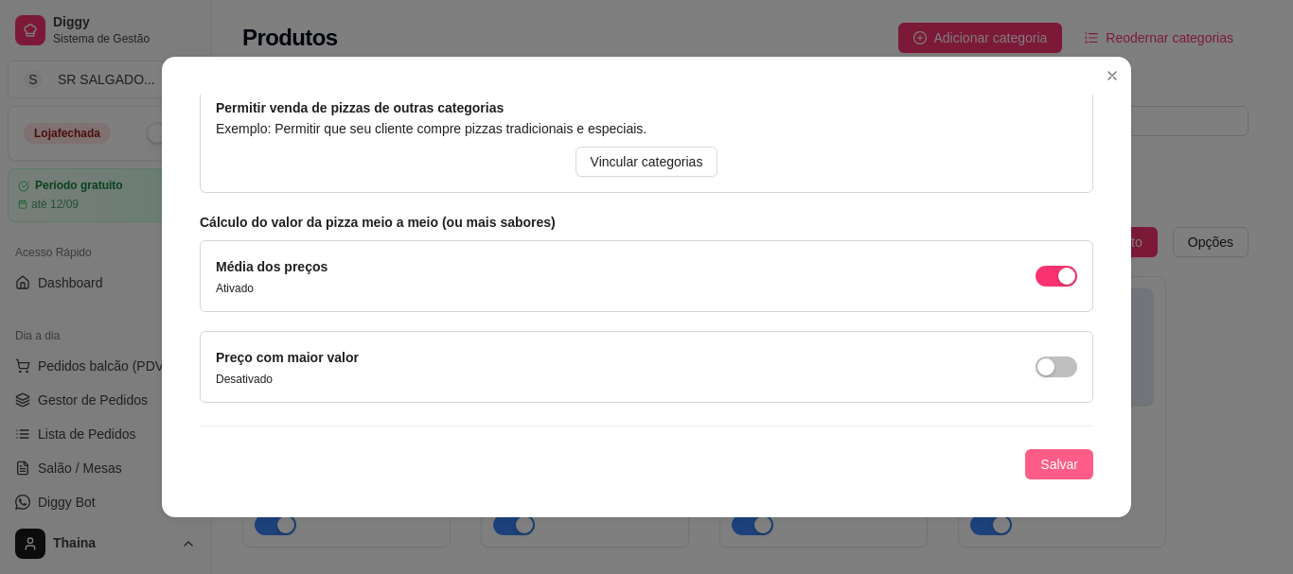
click at [1040, 455] on span "Salvar" at bounding box center [1059, 464] width 38 height 21
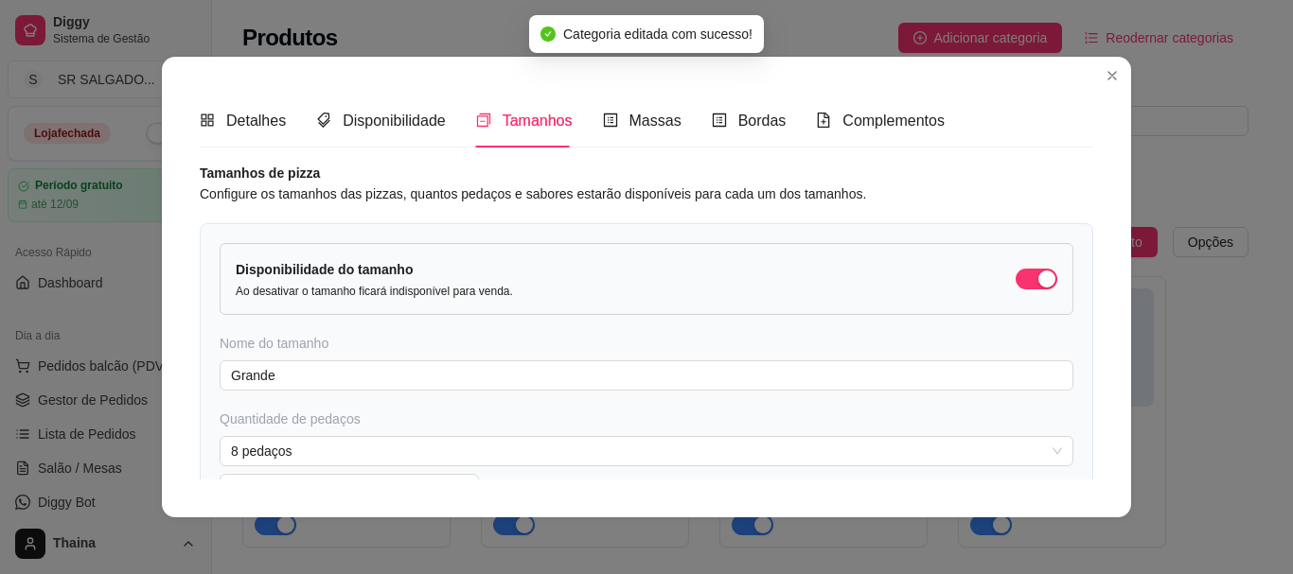
scroll to position [0, 0]
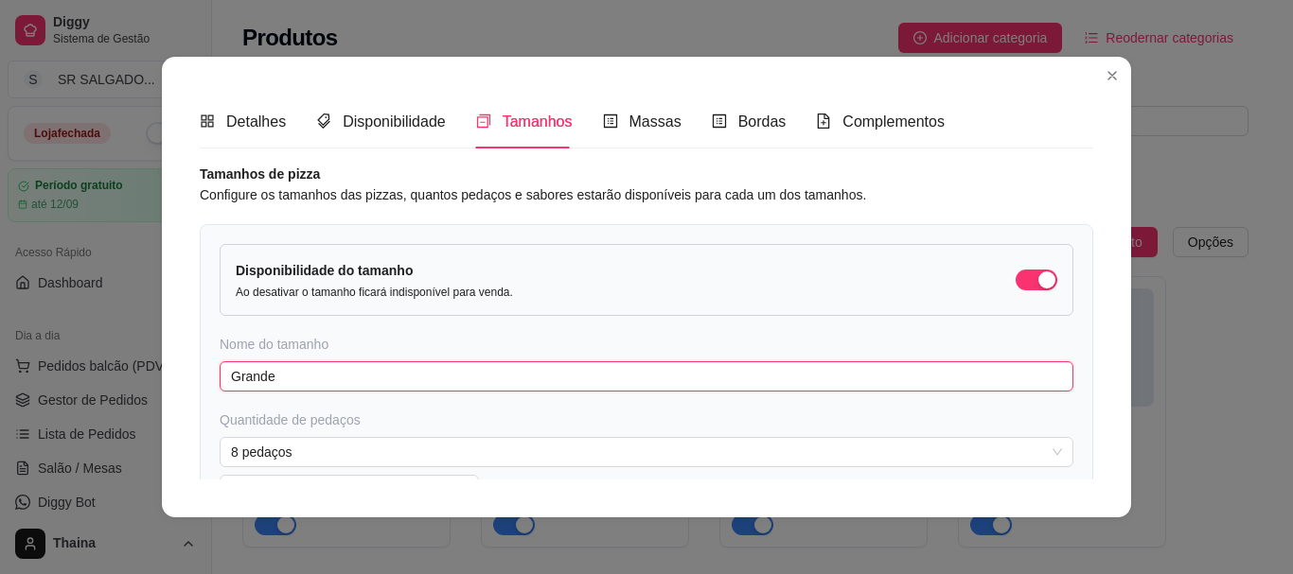
click at [291, 379] on input "Grande" at bounding box center [647, 377] width 854 height 30
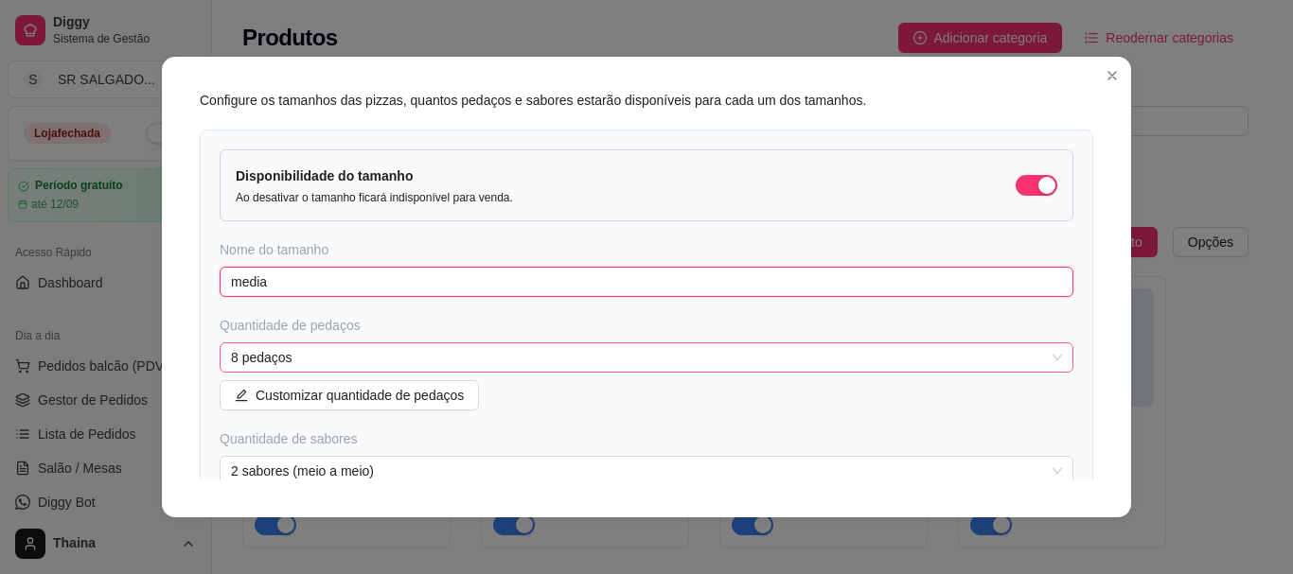
click at [335, 360] on span "8 pedaços" at bounding box center [646, 358] width 831 height 28
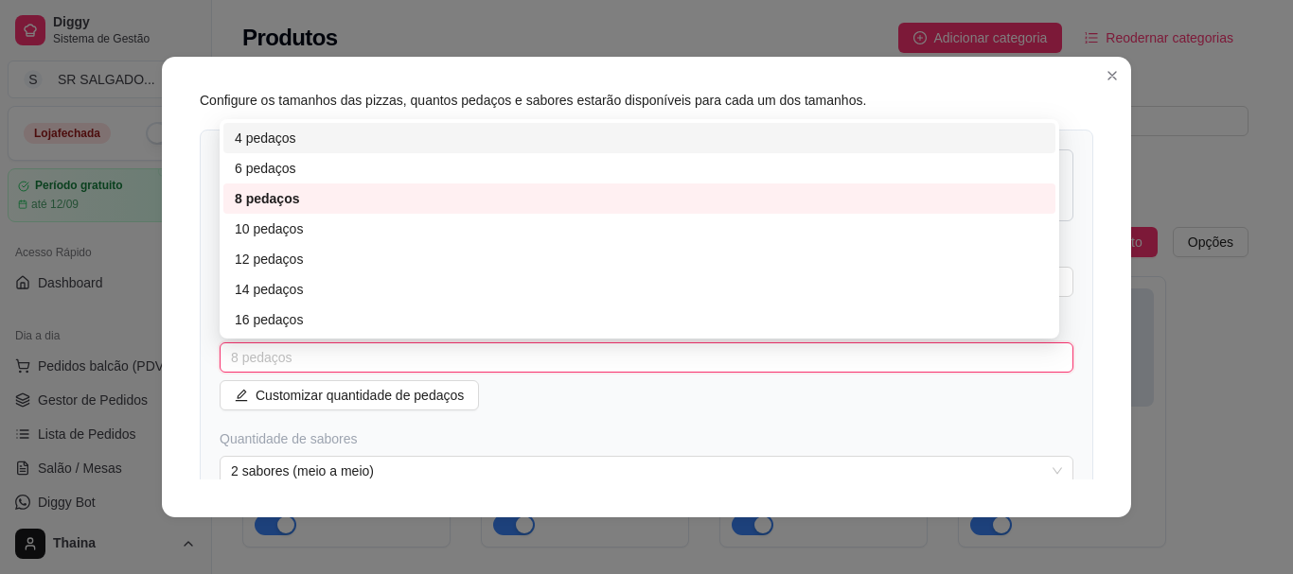
click at [250, 142] on div "4 pedaços" at bounding box center [639, 138] width 809 height 21
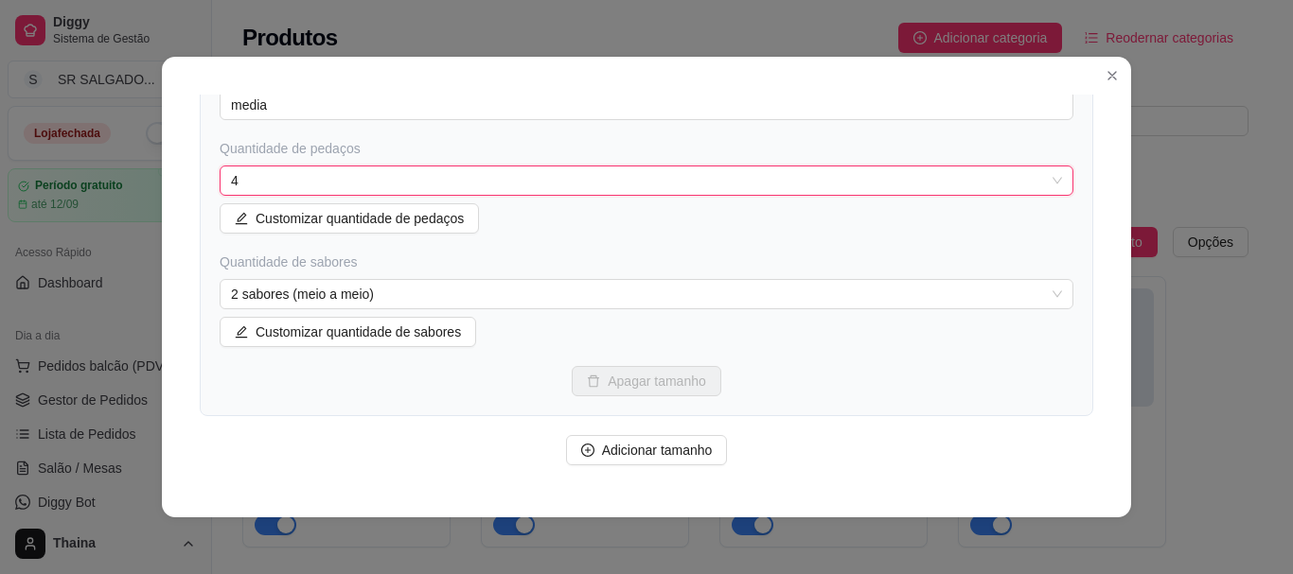
scroll to position [284, 0]
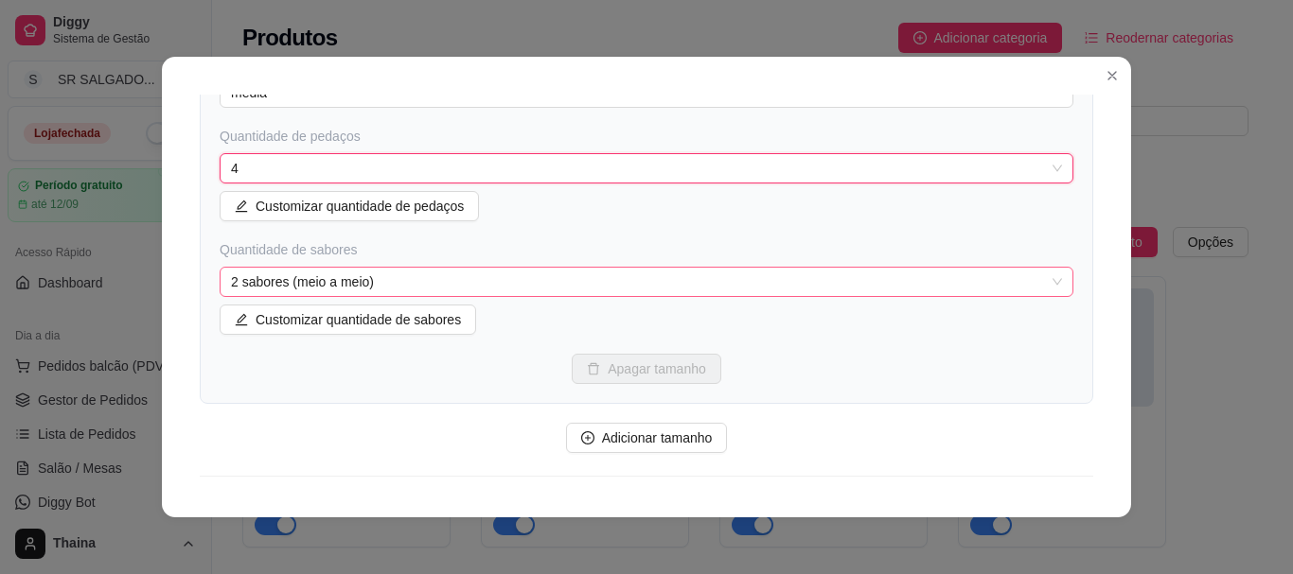
click at [392, 287] on span "2 sabores (meio a meio)" at bounding box center [646, 282] width 831 height 28
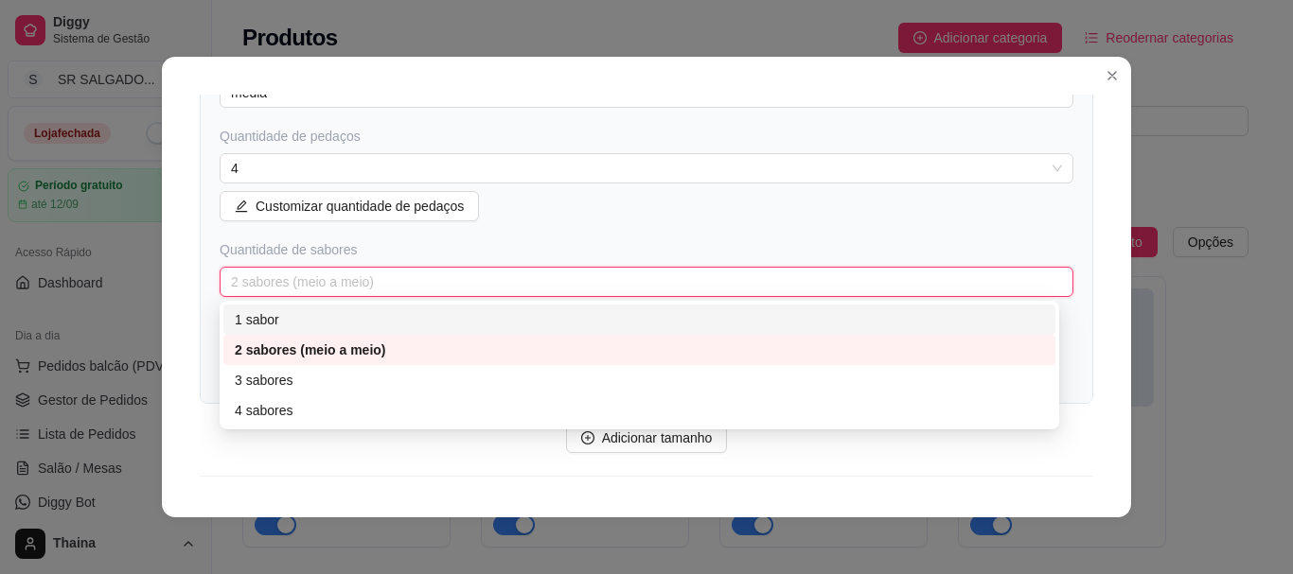
click at [305, 320] on div "1 sabor" at bounding box center [639, 319] width 809 height 21
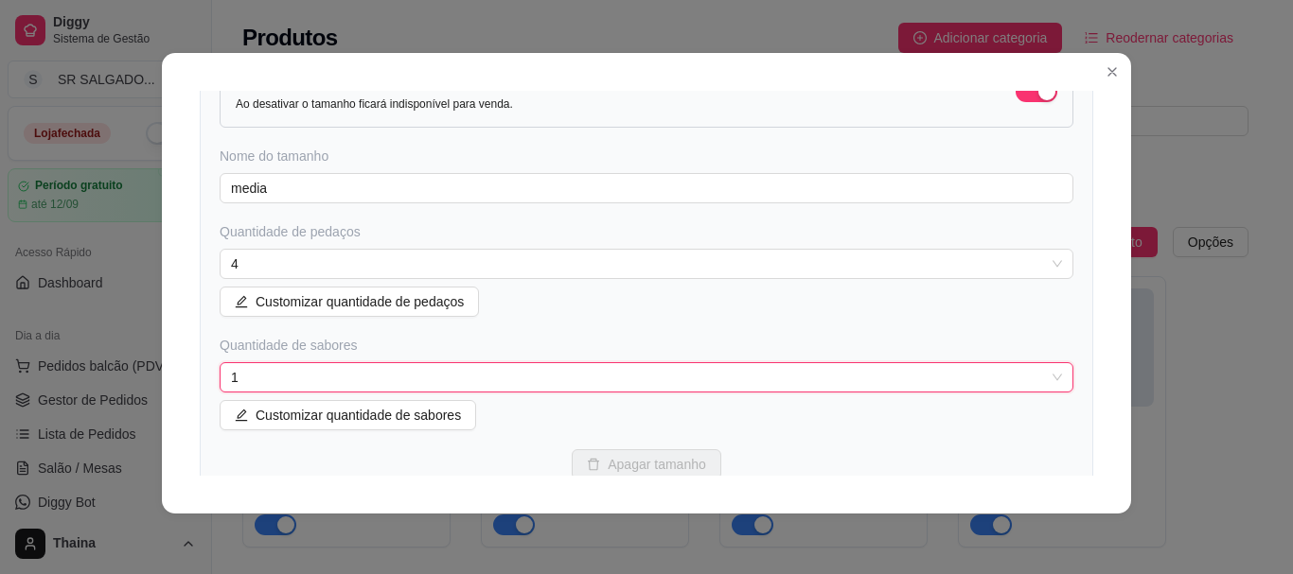
scroll to position [0, 0]
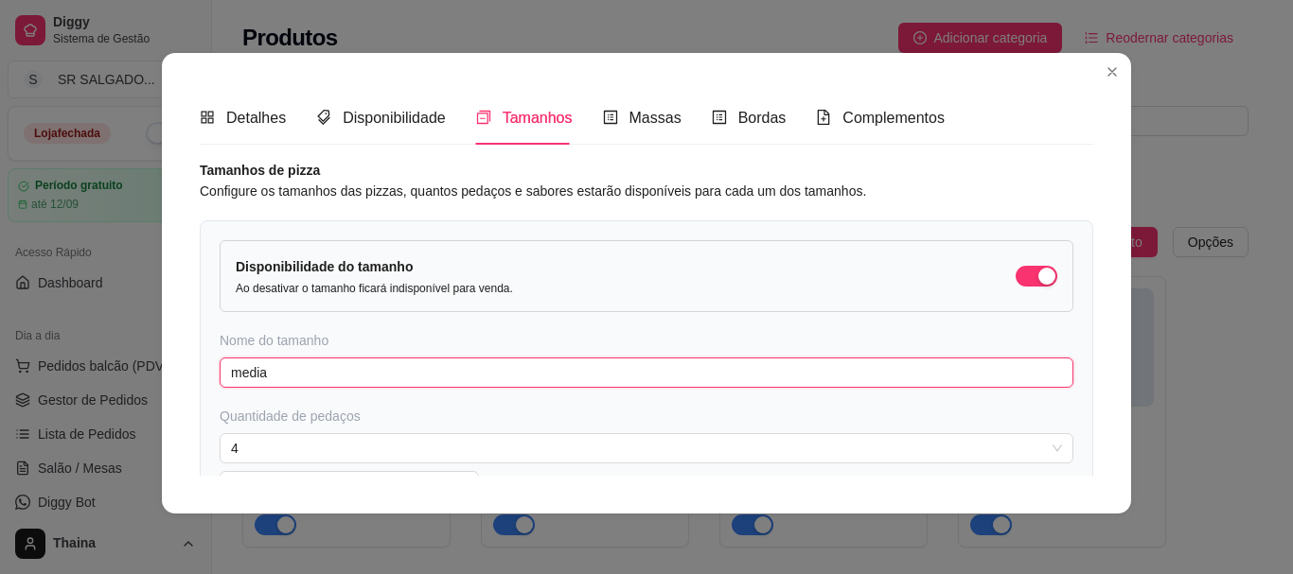
click at [298, 377] on input "media" at bounding box center [647, 373] width 854 height 30
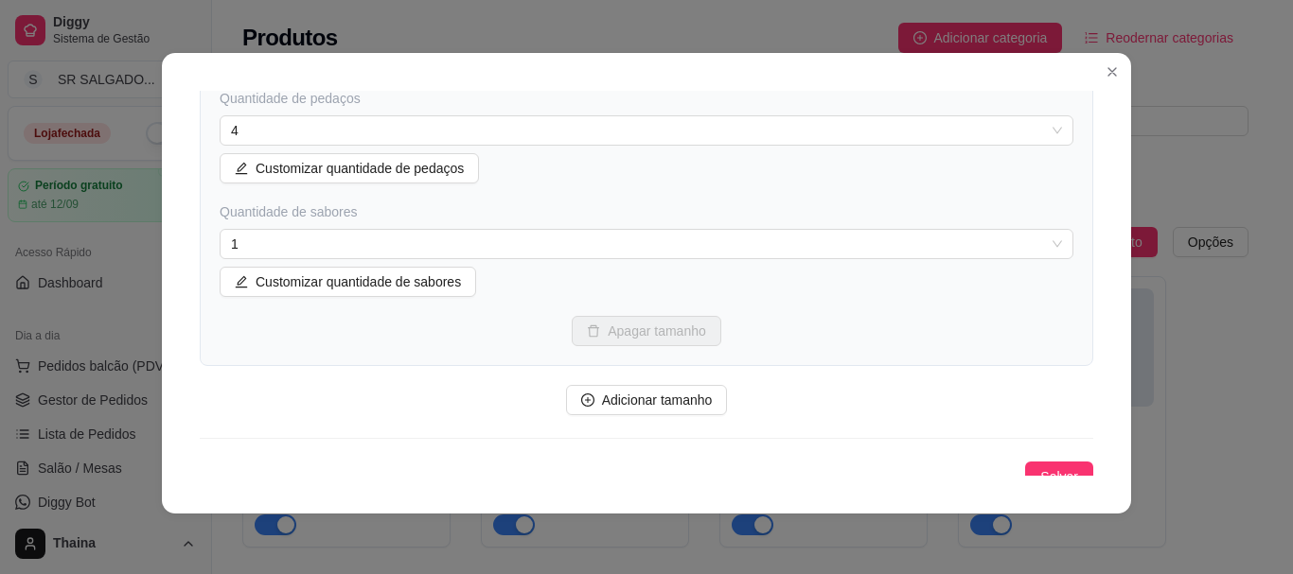
scroll to position [334, 0]
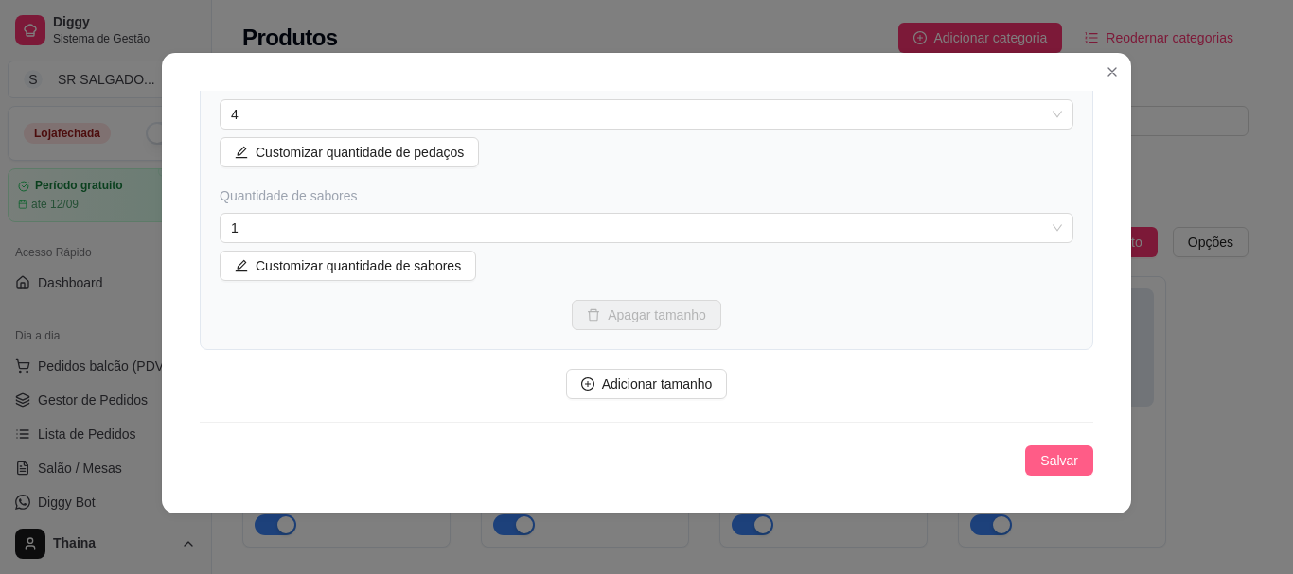
click at [1040, 459] on span "Salvar" at bounding box center [1059, 460] width 38 height 21
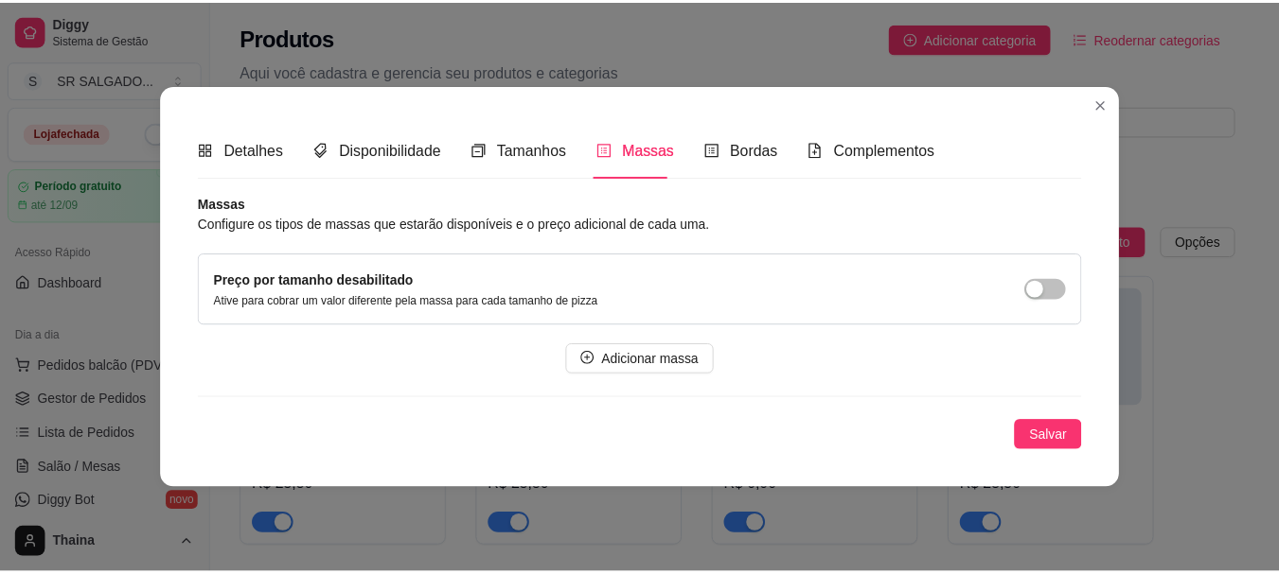
scroll to position [0, 0]
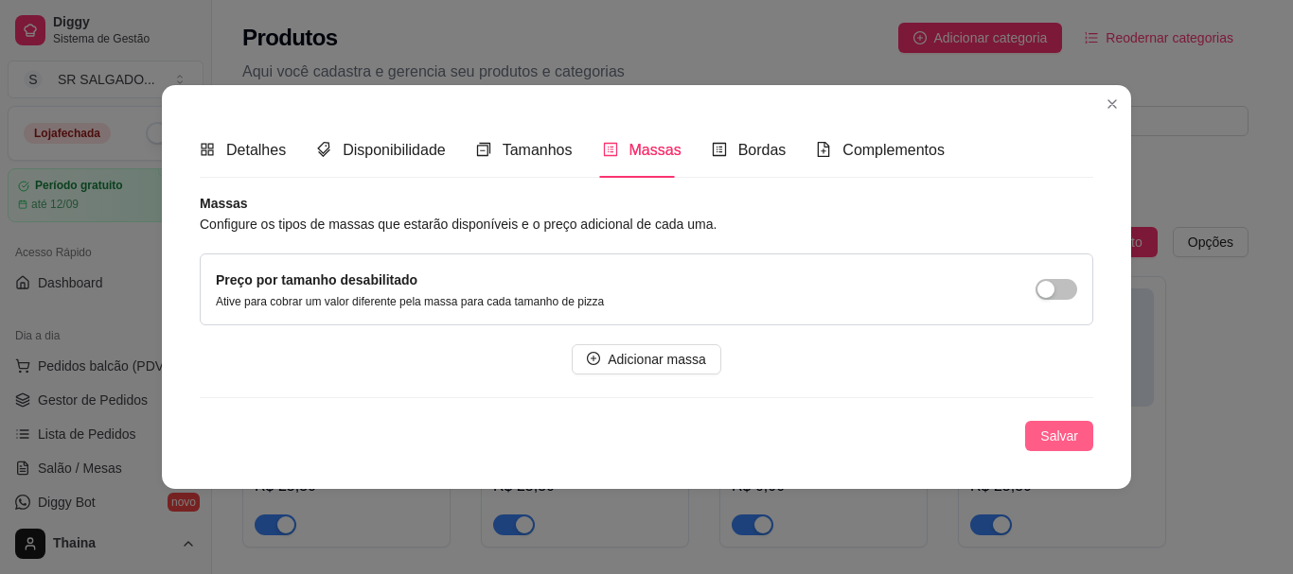
click at [1057, 434] on span "Salvar" at bounding box center [1059, 436] width 38 height 21
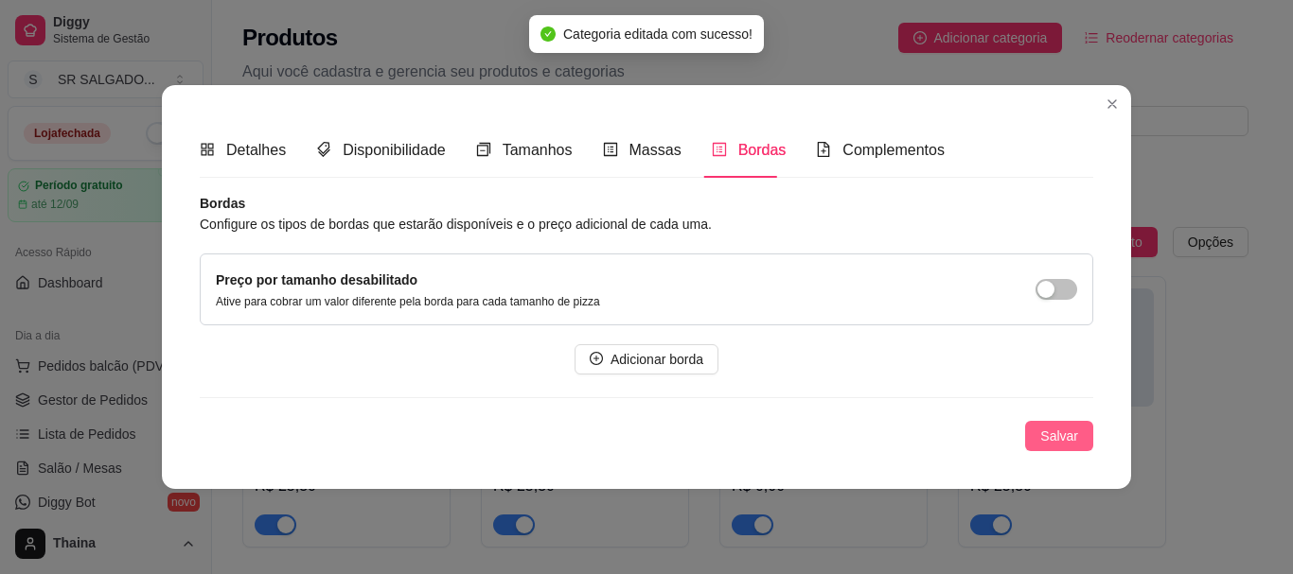
click at [1056, 435] on span "Salvar" at bounding box center [1059, 436] width 38 height 21
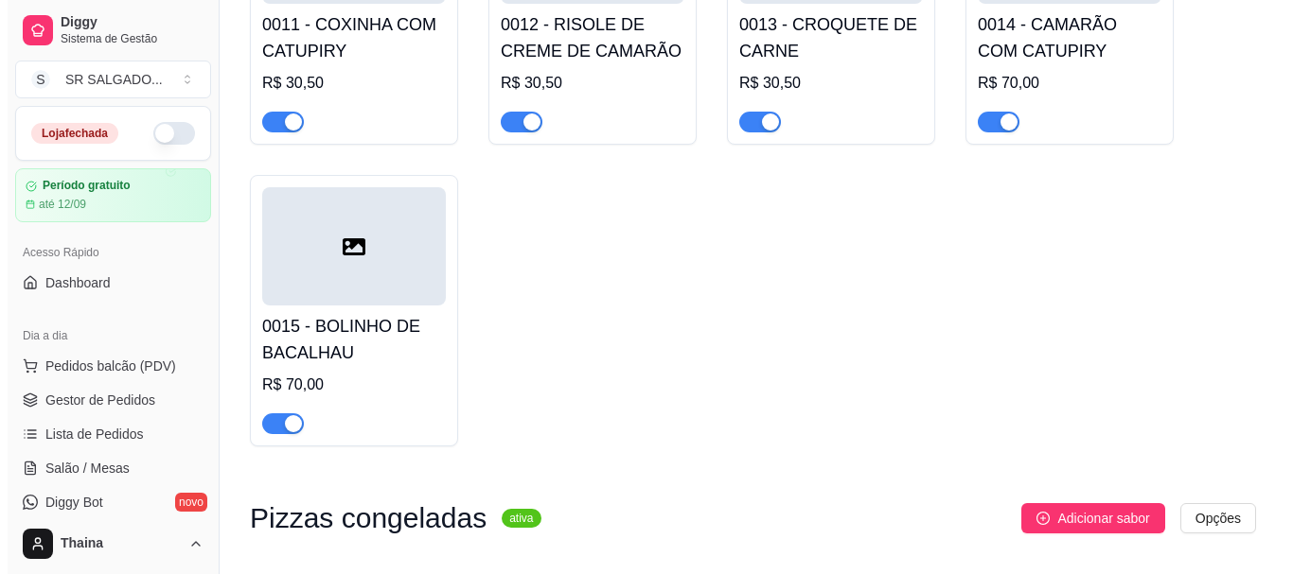
scroll to position [1425, 0]
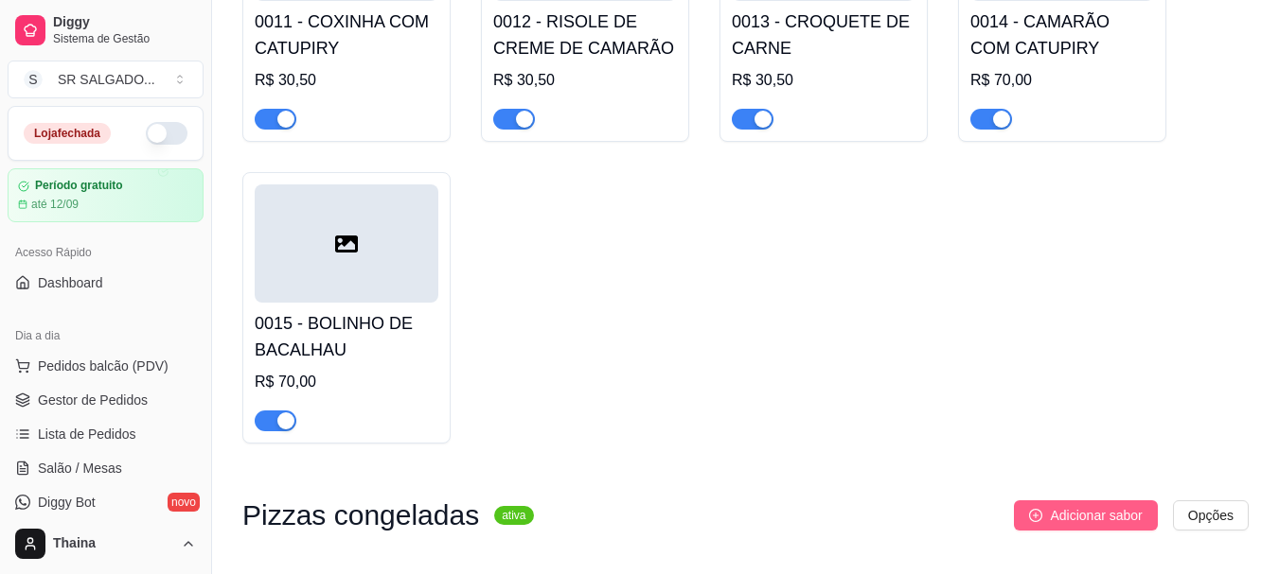
click at [1038, 501] on button "Adicionar sabor" at bounding box center [1085, 516] width 143 height 30
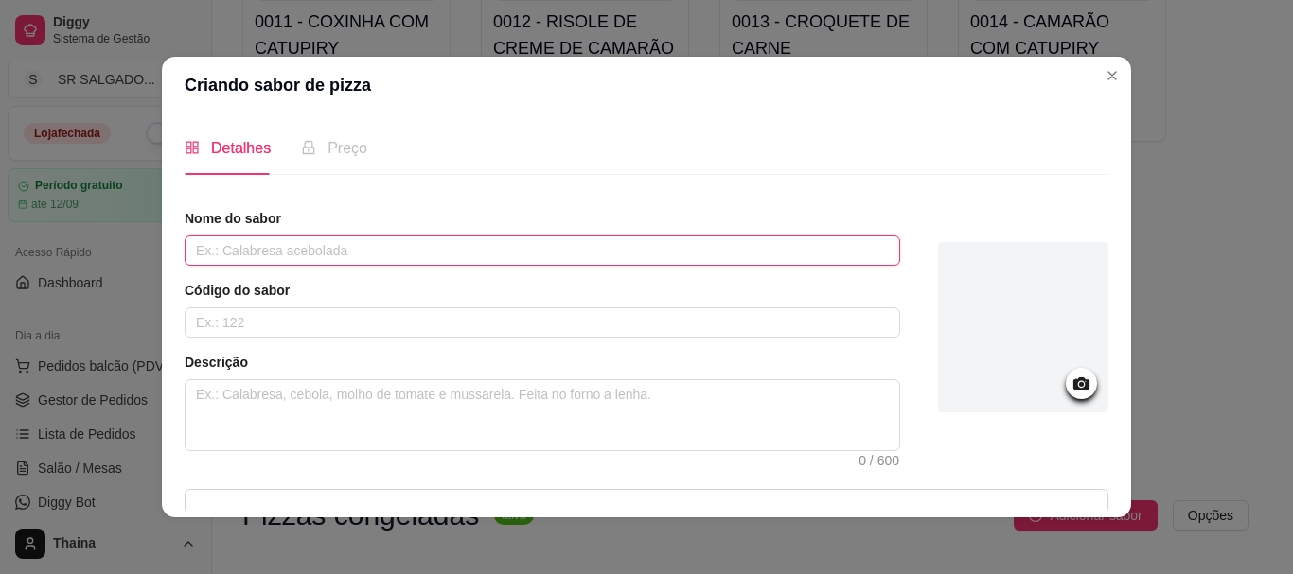
click at [185, 255] on input "text" at bounding box center [542, 251] width 715 height 30
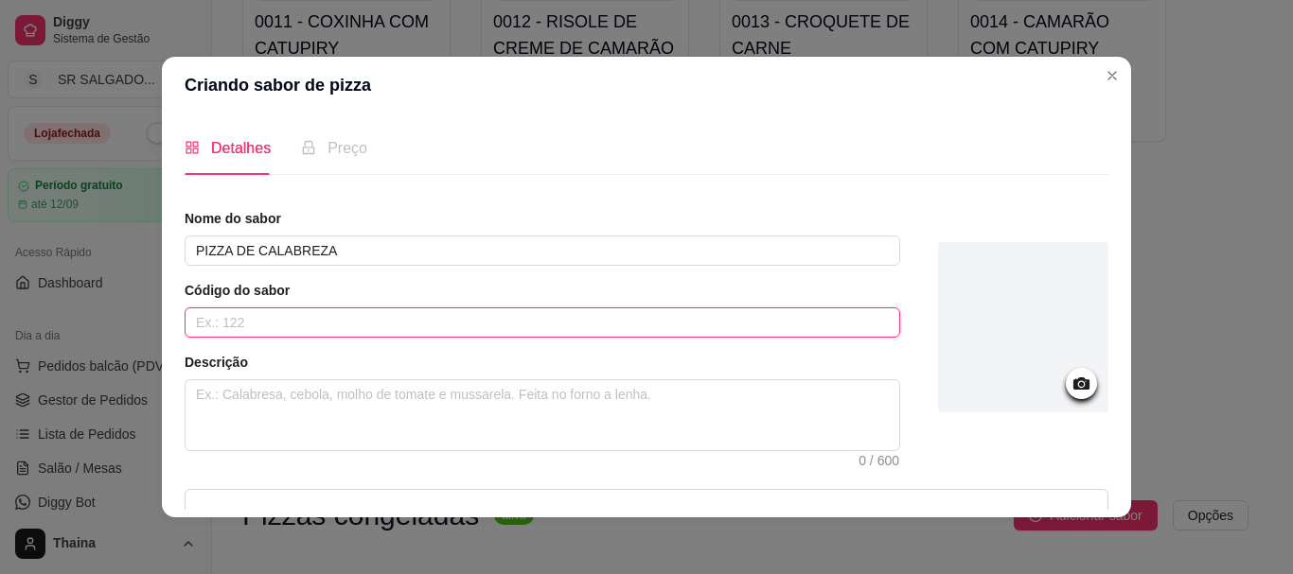
click at [329, 326] on input "text" at bounding box center [542, 323] width 715 height 30
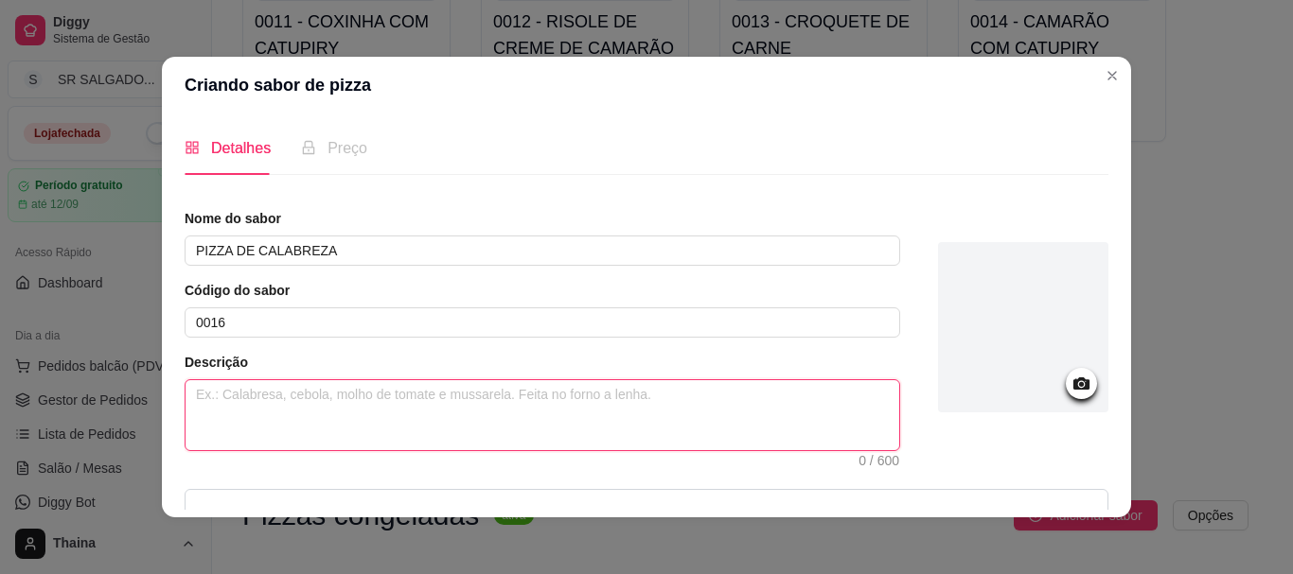
click at [327, 403] on textarea at bounding box center [542, 415] width 714 height 70
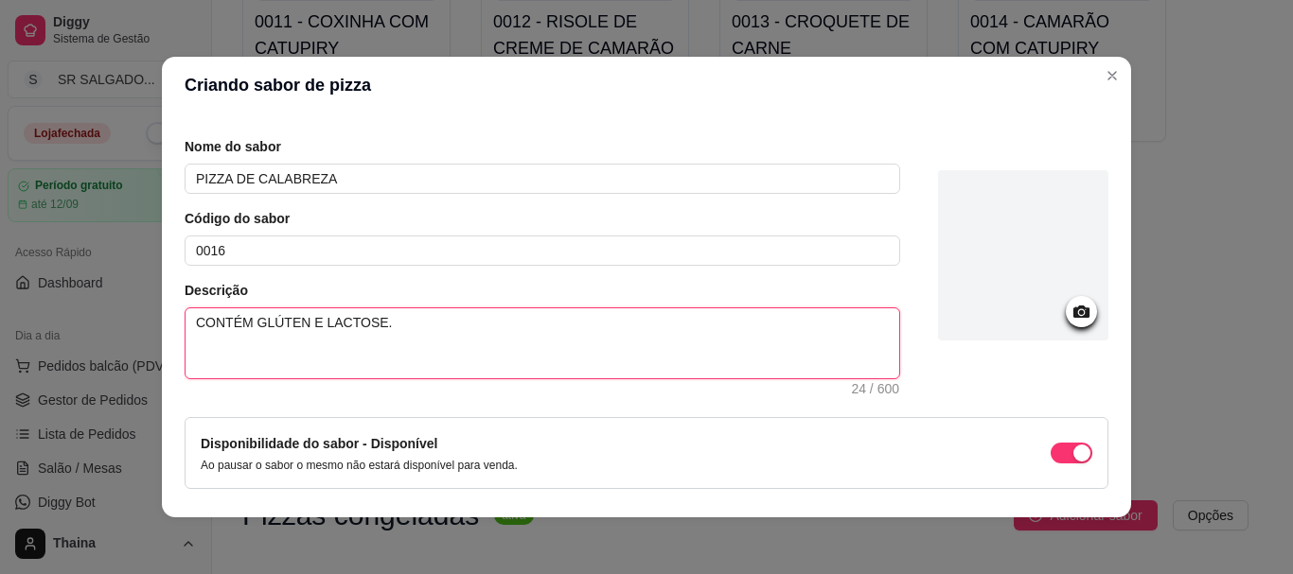
scroll to position [135, 0]
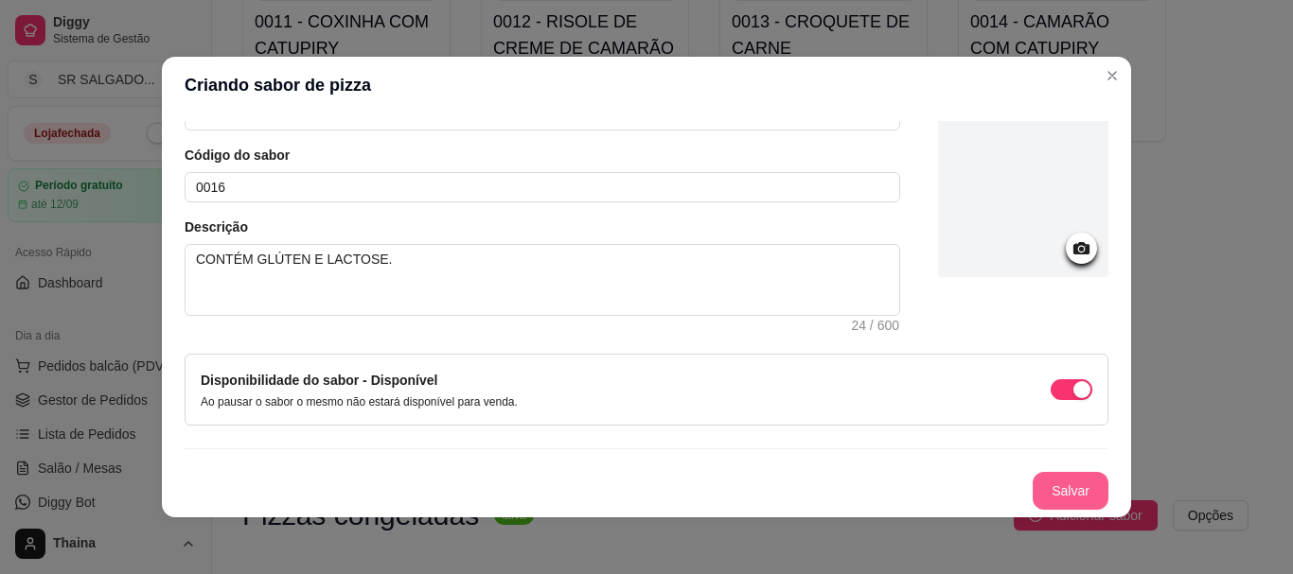
click at [1050, 485] on button "Salvar" at bounding box center [1071, 491] width 76 height 38
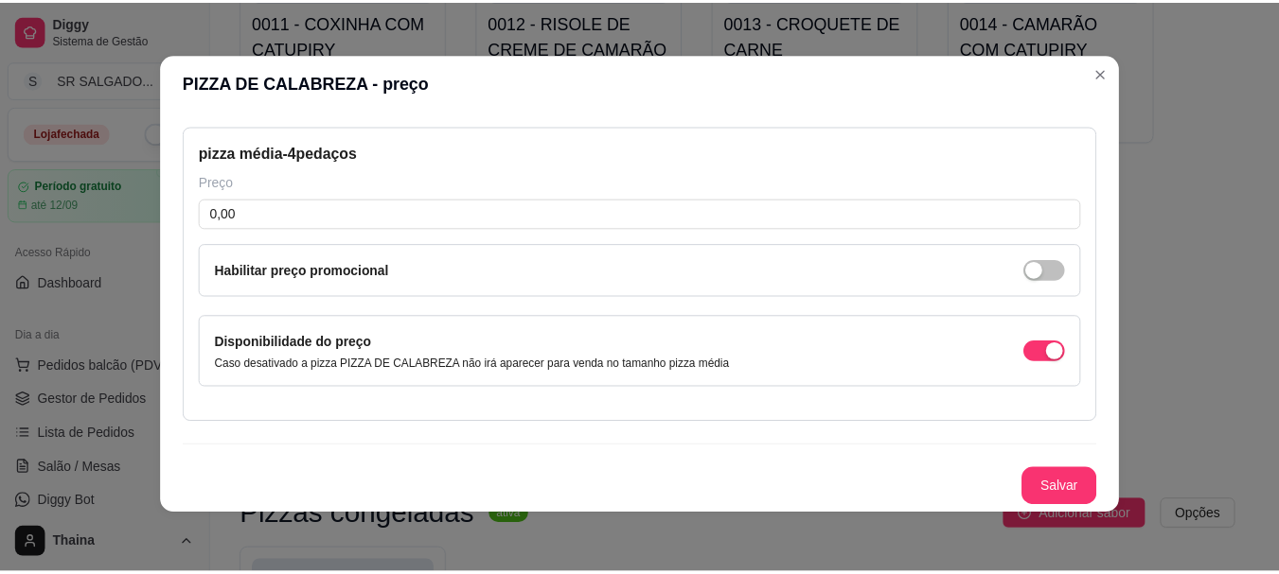
scroll to position [4, 0]
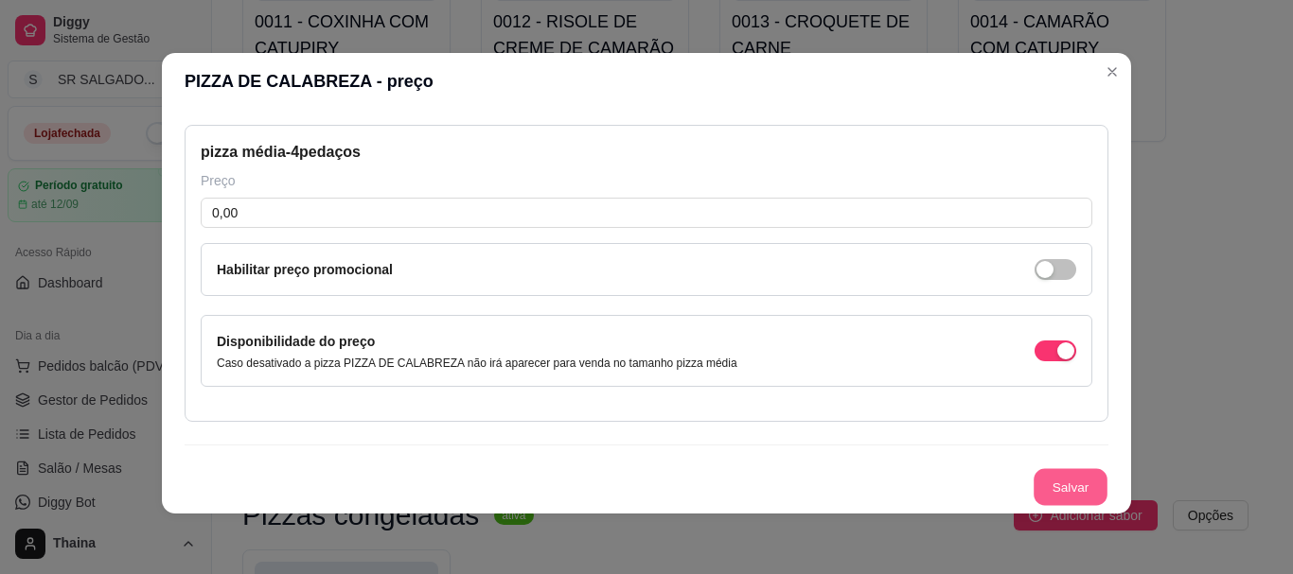
click at [1044, 487] on button "Salvar" at bounding box center [1070, 487] width 74 height 37
click at [1049, 488] on button "Salvar" at bounding box center [1070, 487] width 74 height 37
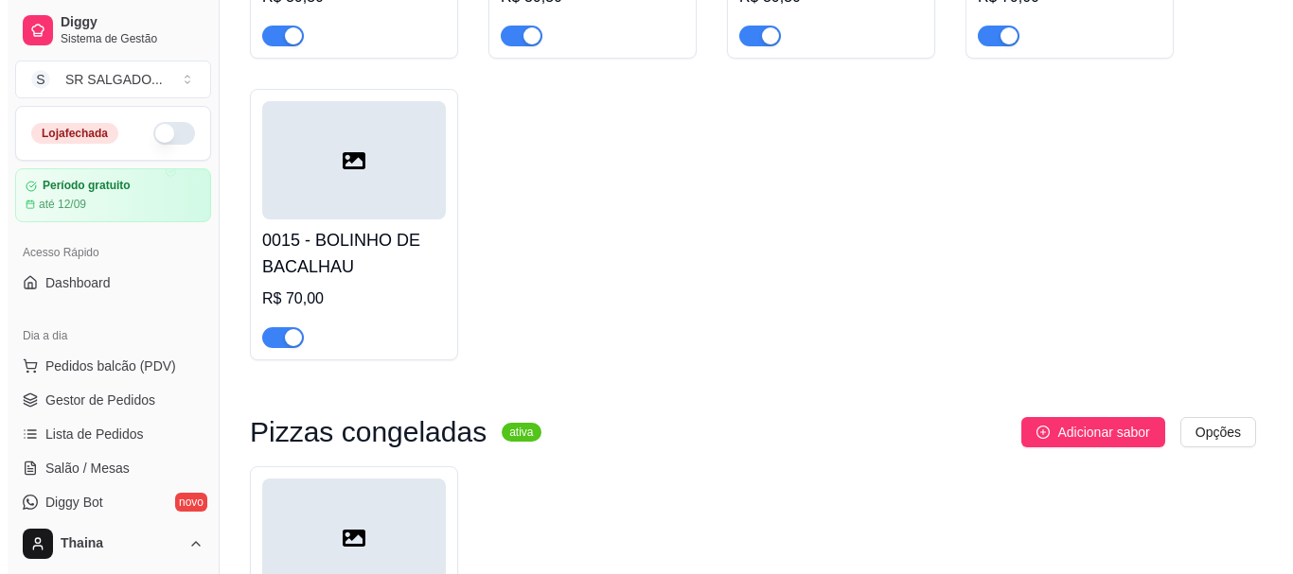
scroll to position [1655, 0]
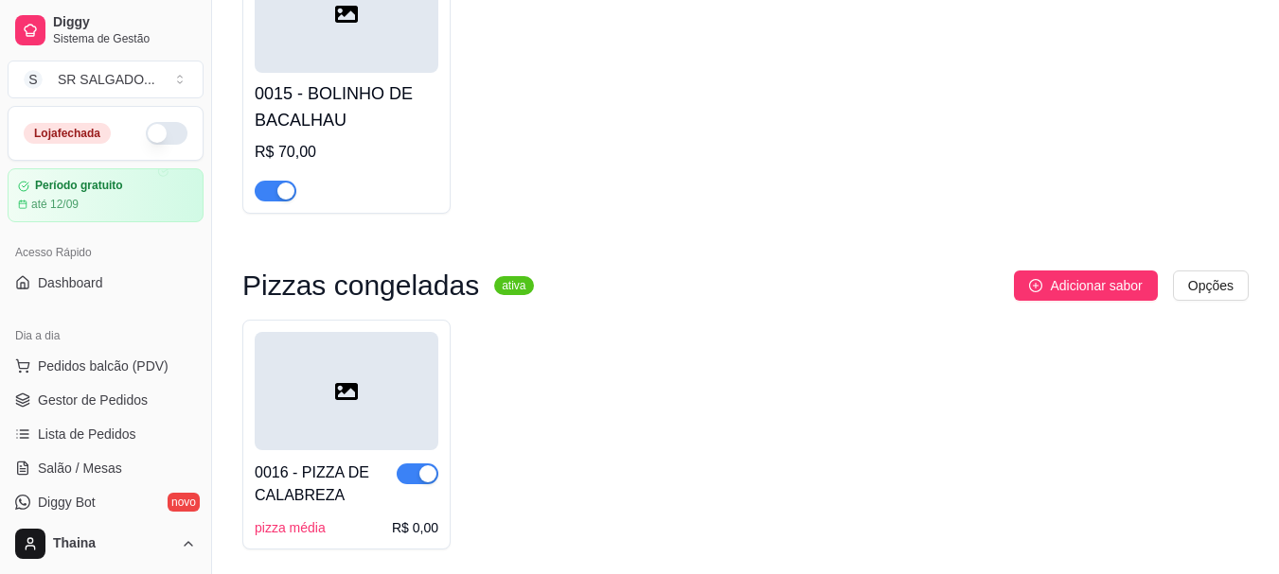
click at [390, 347] on div at bounding box center [347, 391] width 184 height 118
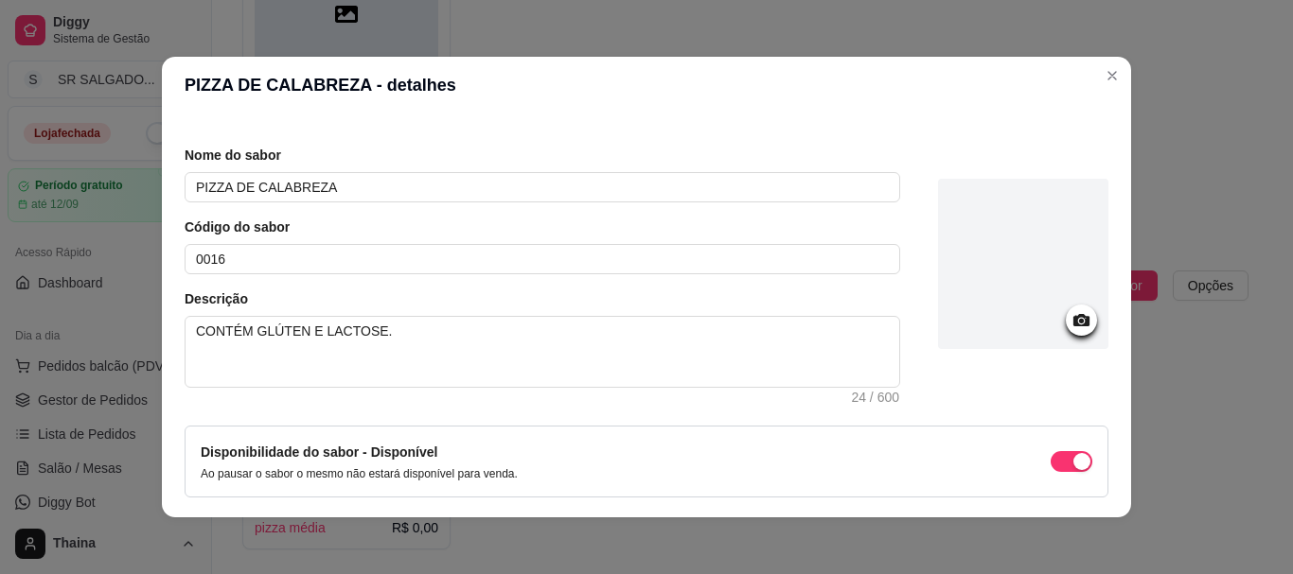
scroll to position [0, 0]
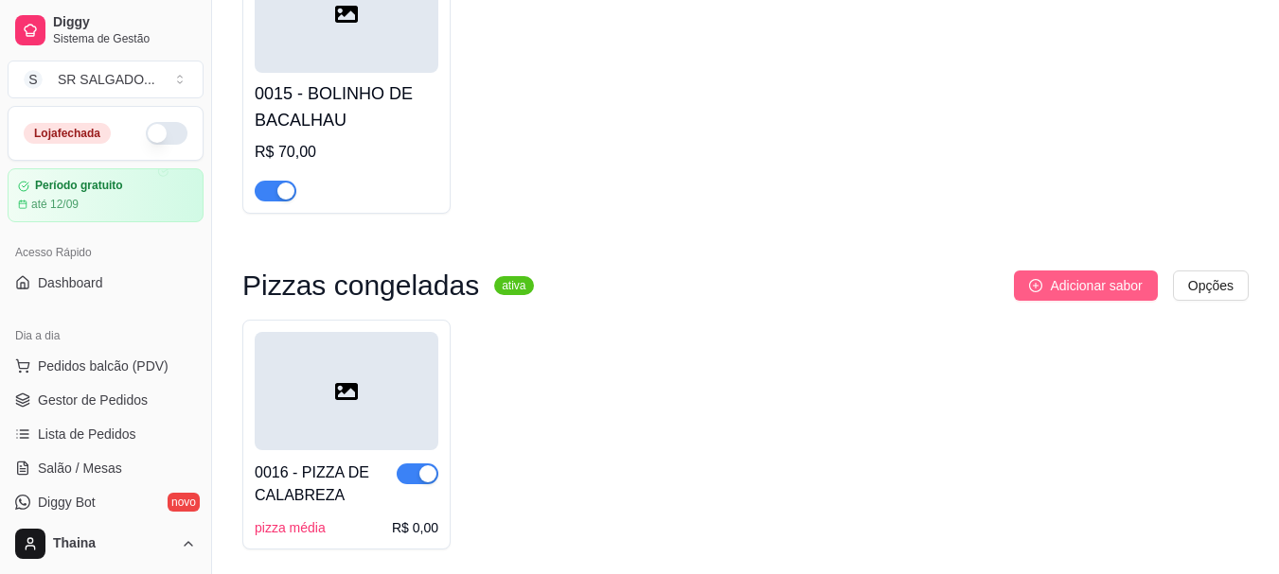
click at [1059, 275] on span "Adicionar sabor" at bounding box center [1096, 285] width 92 height 21
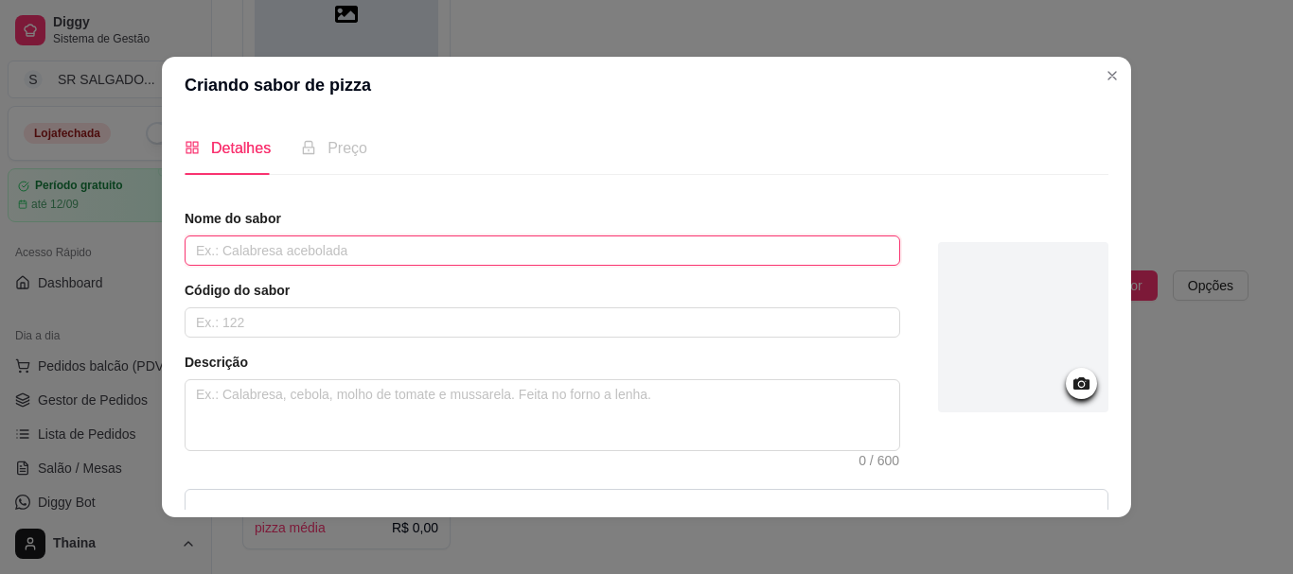
click at [247, 258] on input "text" at bounding box center [542, 251] width 715 height 30
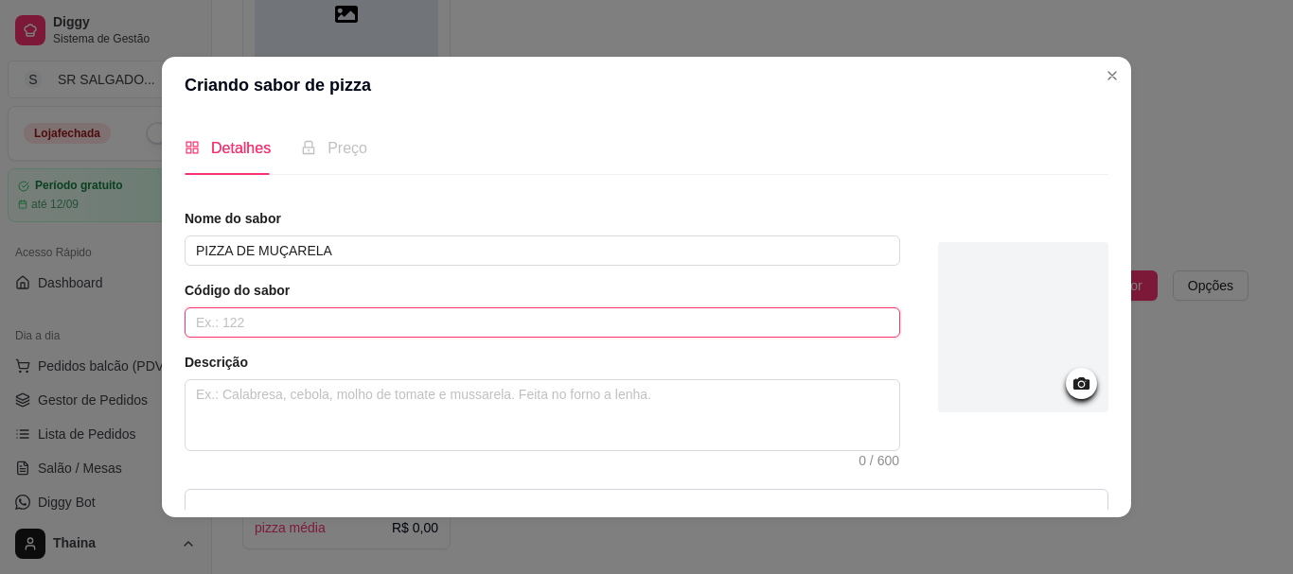
click at [256, 320] on input "text" at bounding box center [542, 323] width 715 height 30
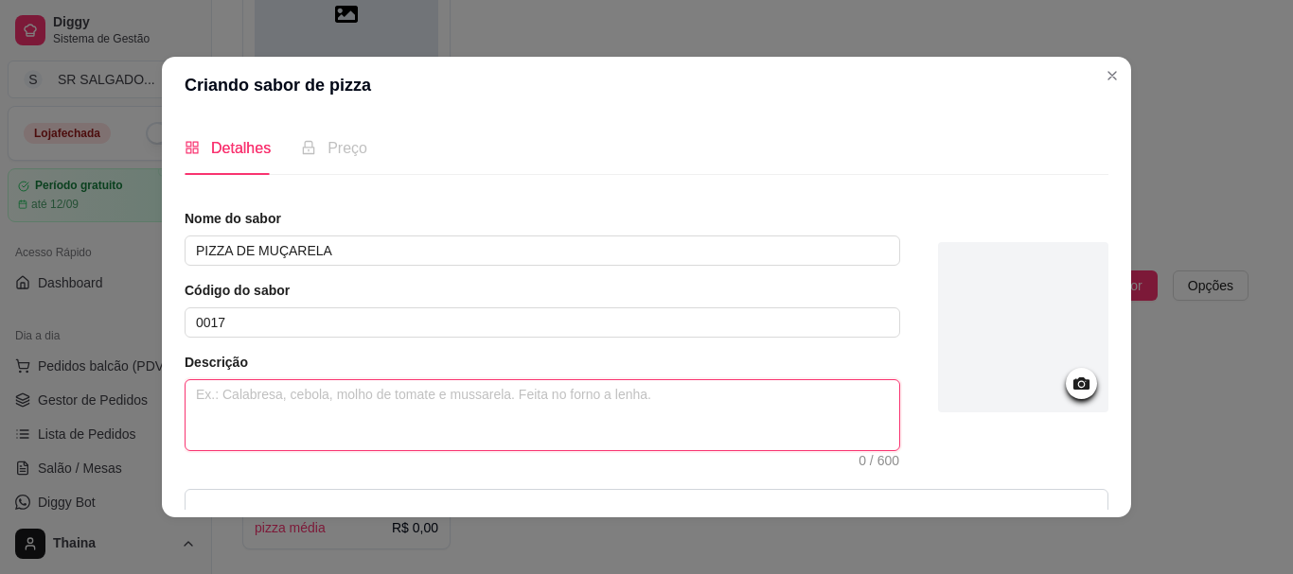
click at [297, 404] on textarea at bounding box center [542, 415] width 714 height 70
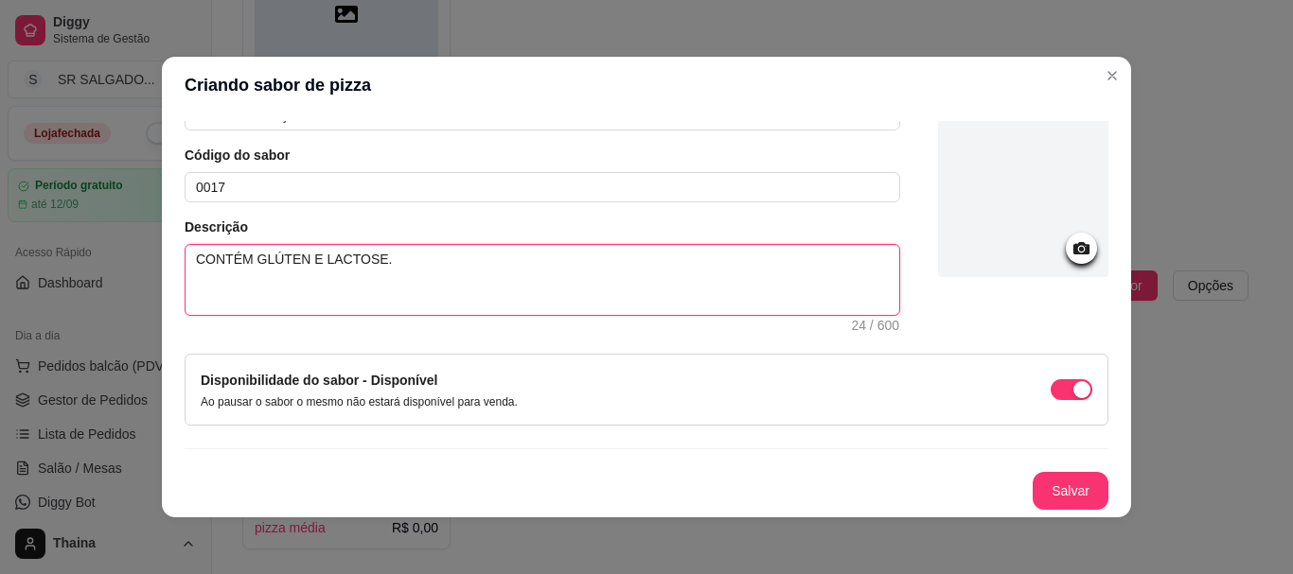
scroll to position [4, 0]
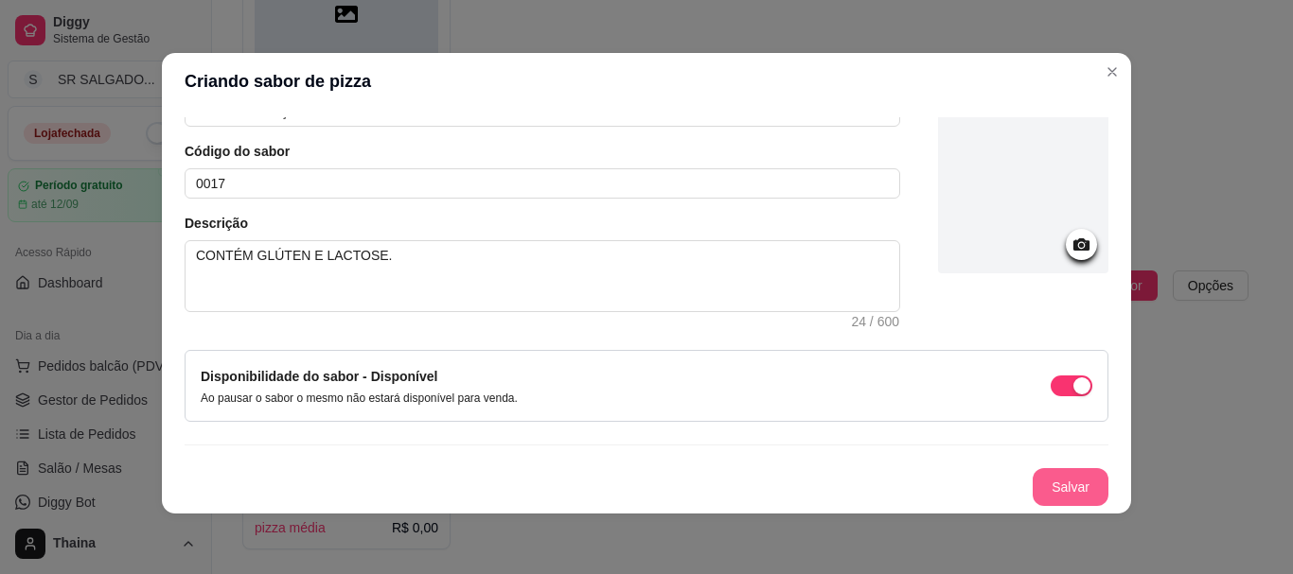
click at [1060, 480] on button "Salvar" at bounding box center [1071, 487] width 76 height 38
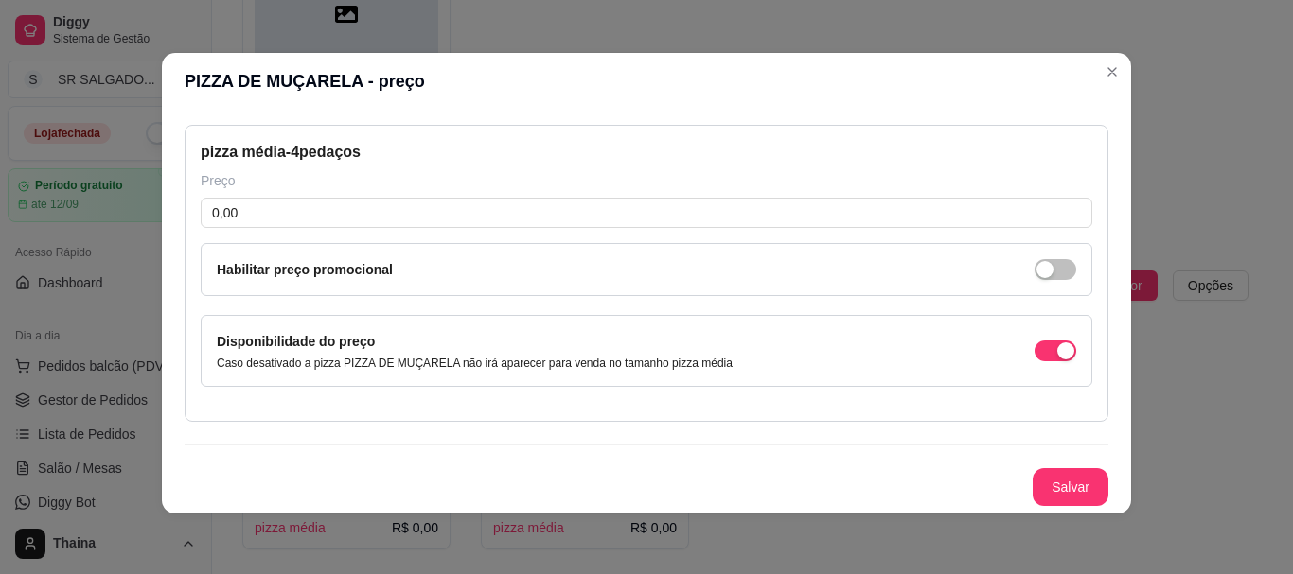
scroll to position [77, 0]
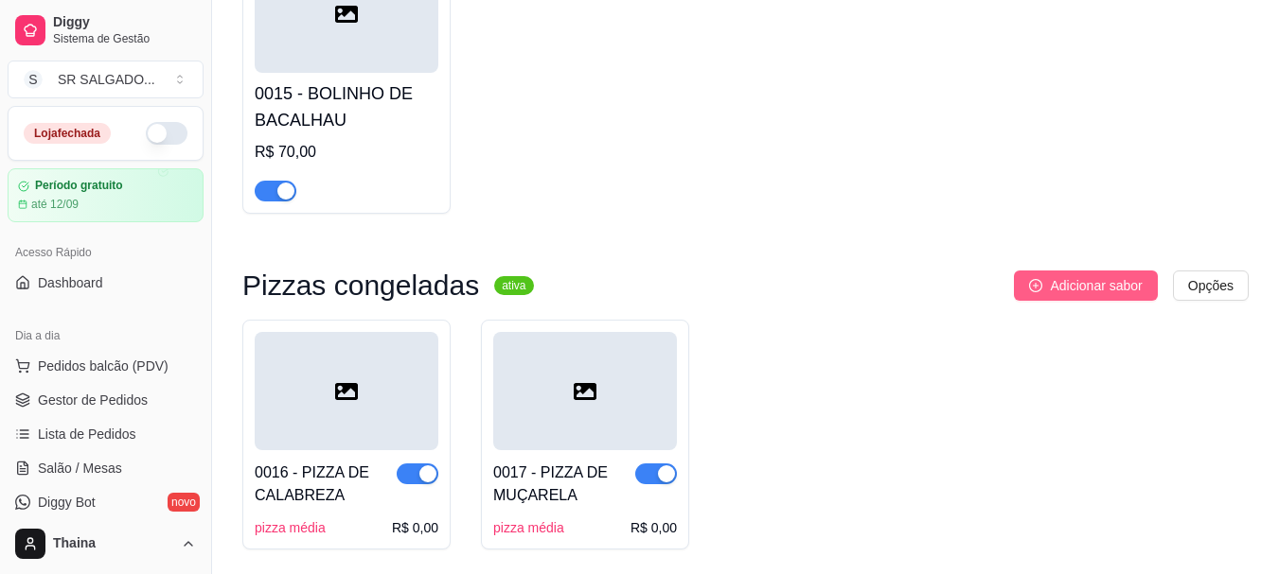
click at [1040, 279] on icon "plus-circle" at bounding box center [1035, 285] width 13 height 13
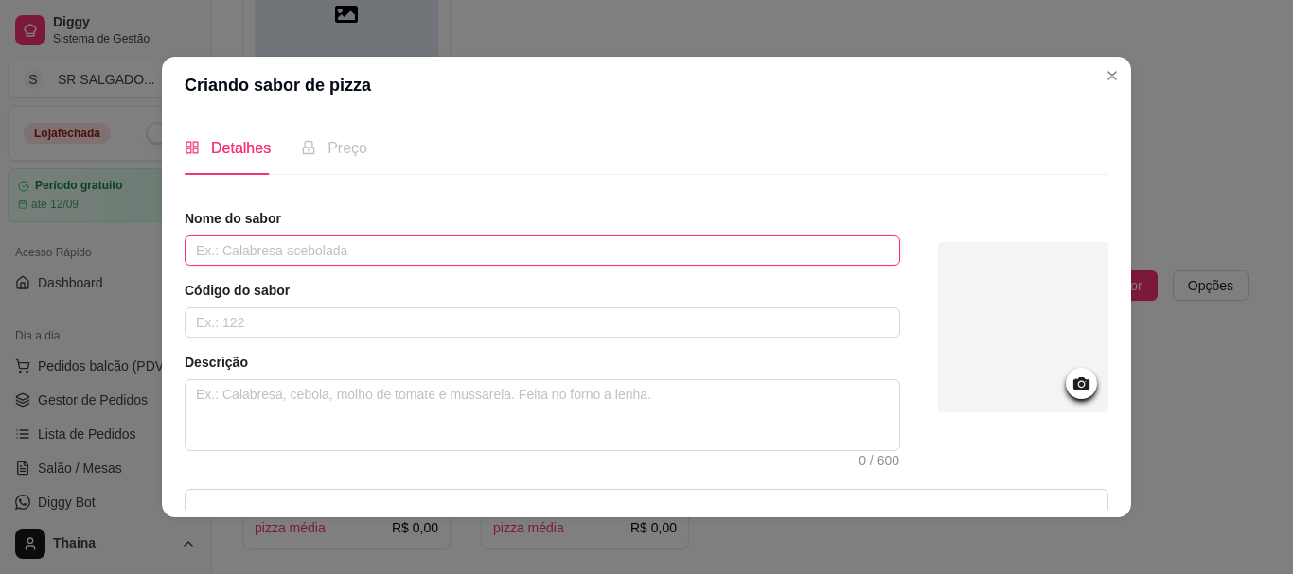
click at [302, 248] on input "text" at bounding box center [542, 251] width 715 height 30
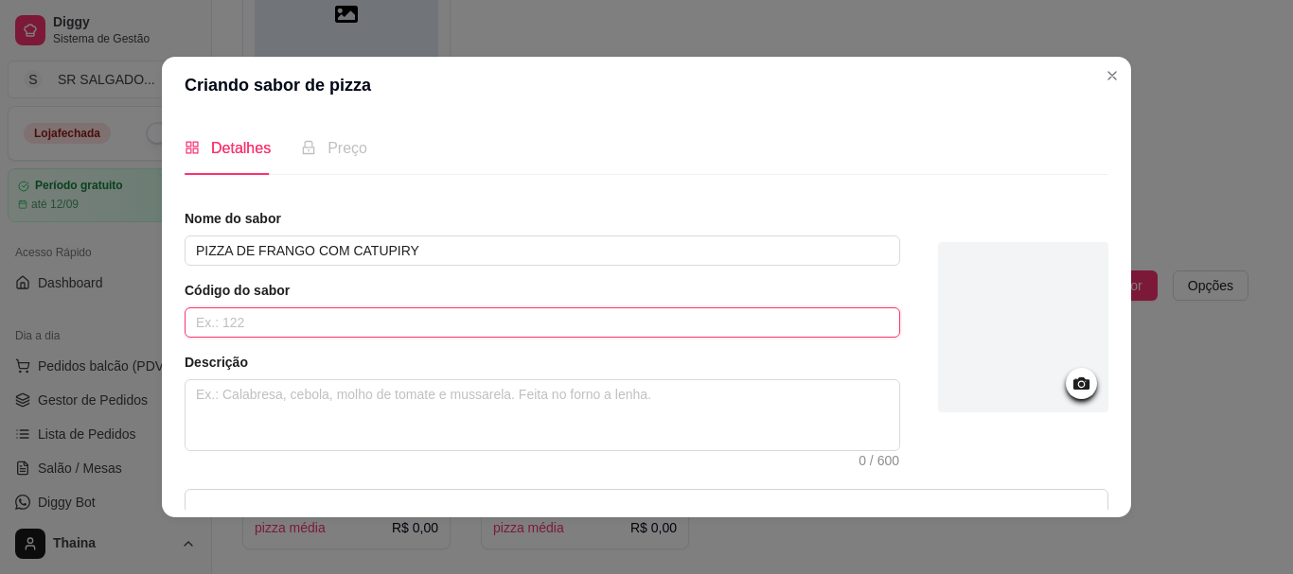
click at [247, 334] on input "text" at bounding box center [542, 323] width 715 height 30
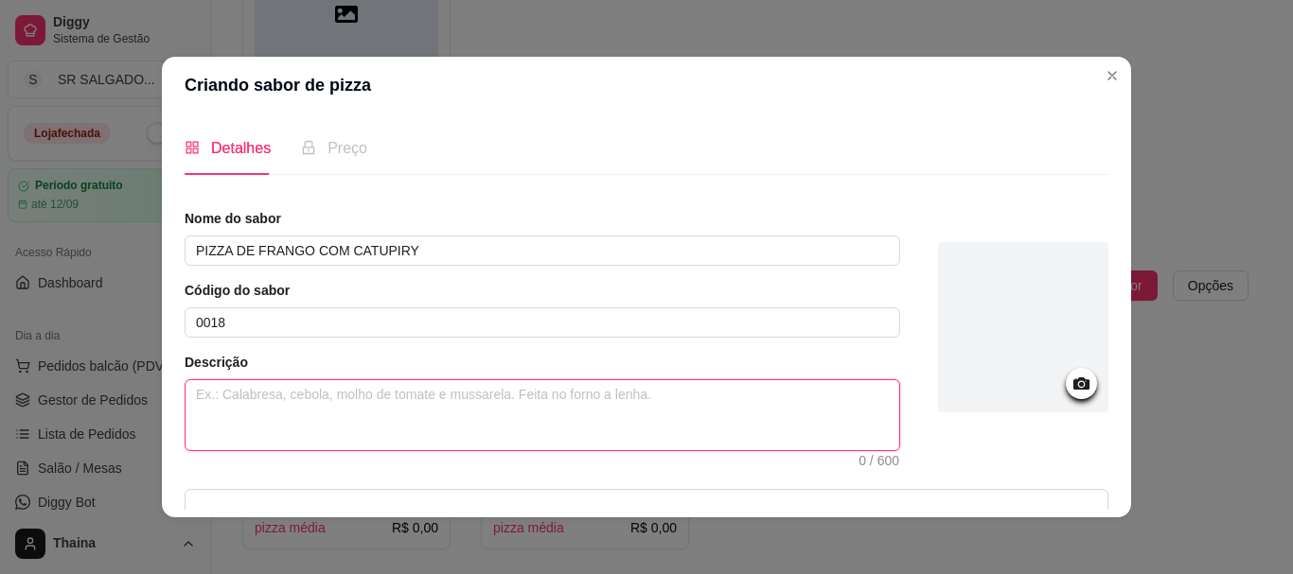
click at [253, 398] on textarea at bounding box center [542, 415] width 714 height 70
click at [242, 394] on textarea "CONTÉMGLÚTEN E" at bounding box center [542, 415] width 714 height 70
click at [321, 390] on textarea "CONTÉM GLÚTEN E" at bounding box center [542, 415] width 714 height 70
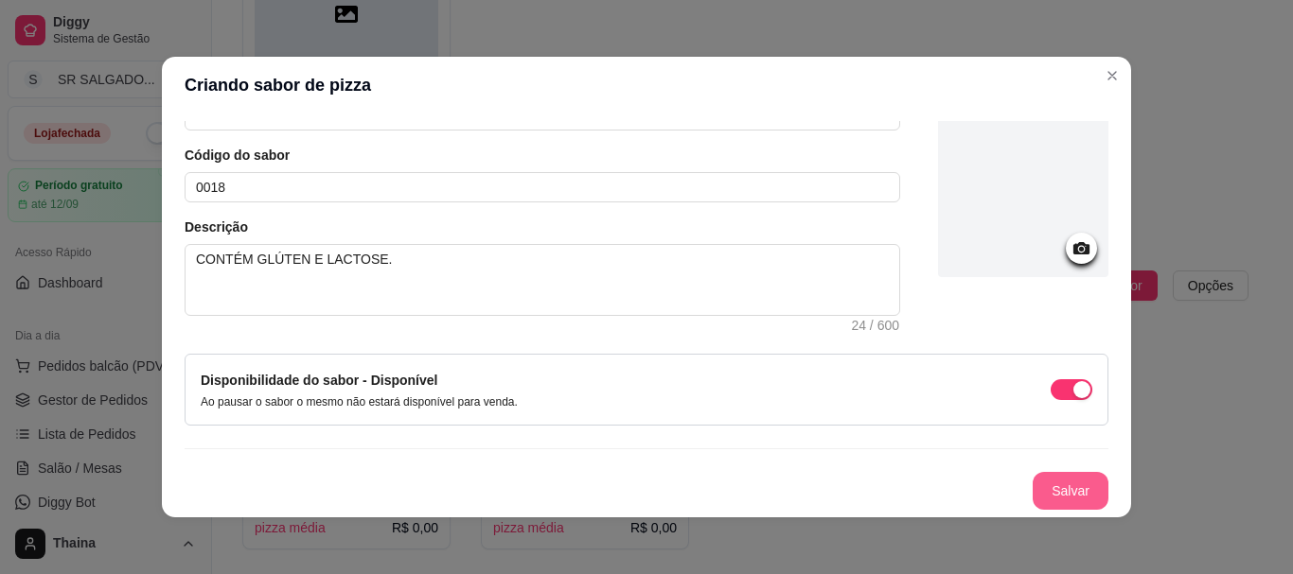
click at [1033, 477] on button "Salvar" at bounding box center [1071, 491] width 76 height 38
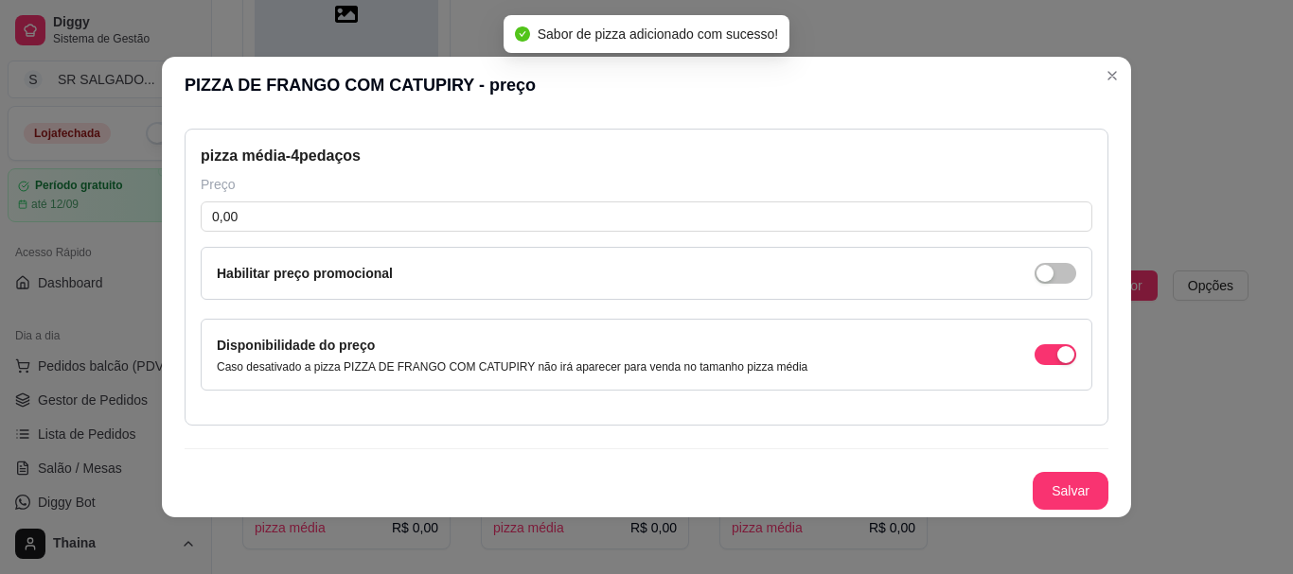
scroll to position [77, 0]
click at [1060, 479] on button "Salvar" at bounding box center [1071, 491] width 76 height 38
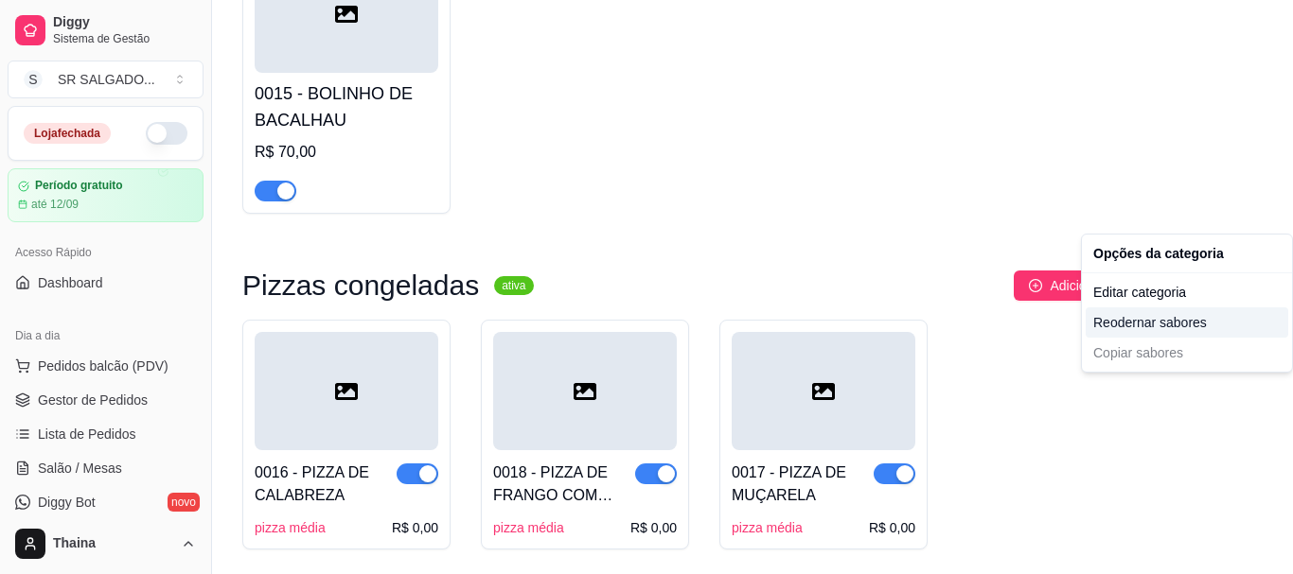
click at [1188, 329] on div "Reodernar sabores" at bounding box center [1187, 323] width 203 height 30
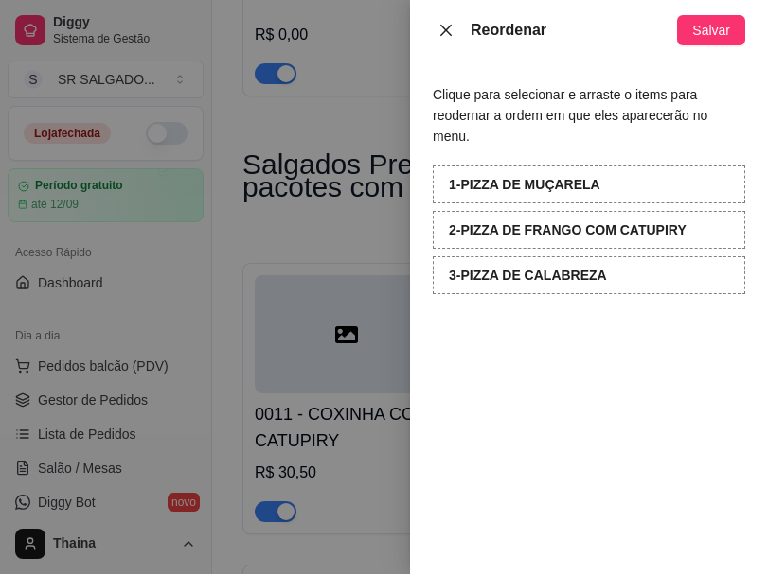
click at [445, 26] on icon "close" at bounding box center [445, 30] width 15 height 15
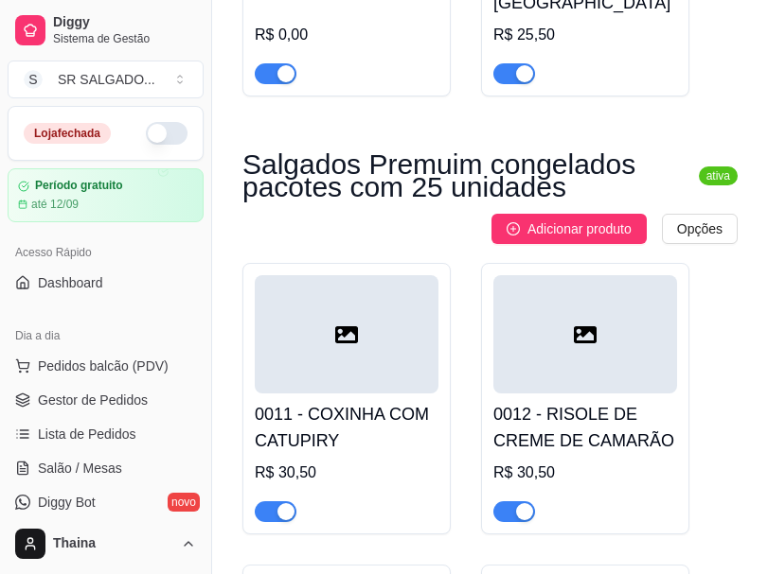
click at [382, 136] on span "Disponibilidade" at bounding box center [396, 143] width 106 height 17
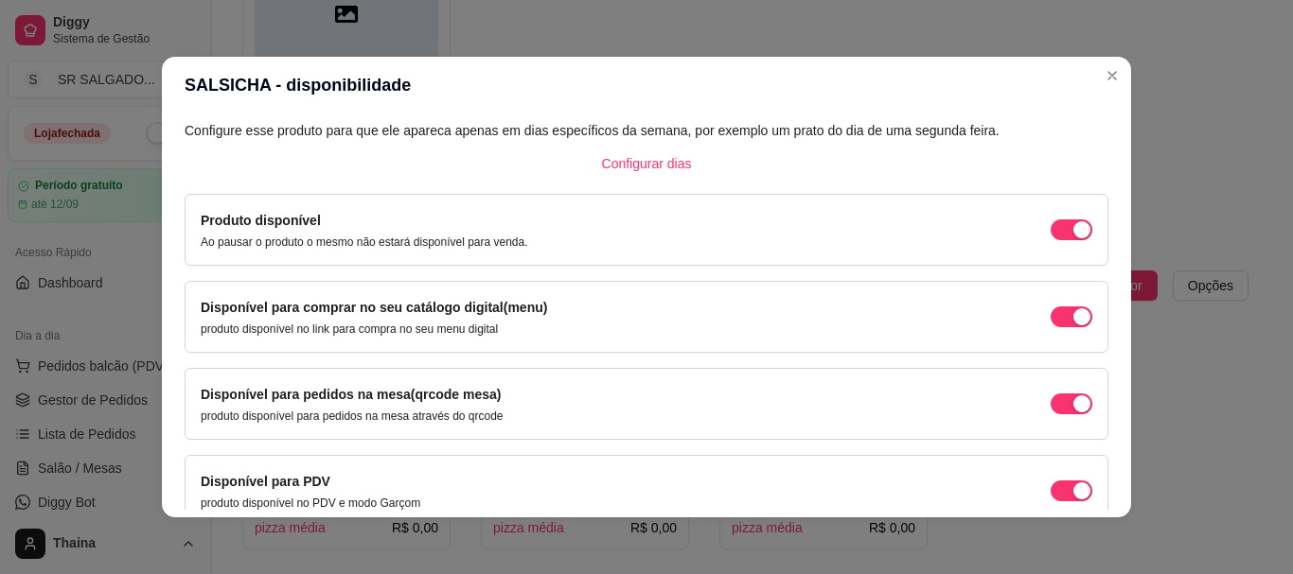
scroll to position [203, 0]
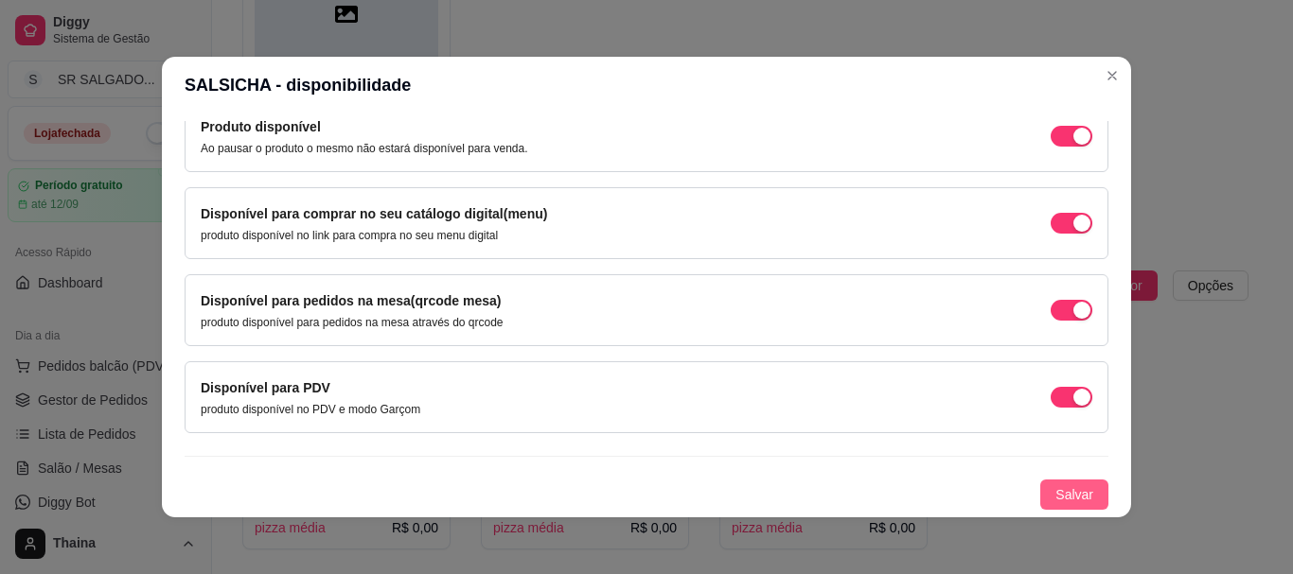
click at [1040, 489] on button "Salvar" at bounding box center [1074, 495] width 68 height 30
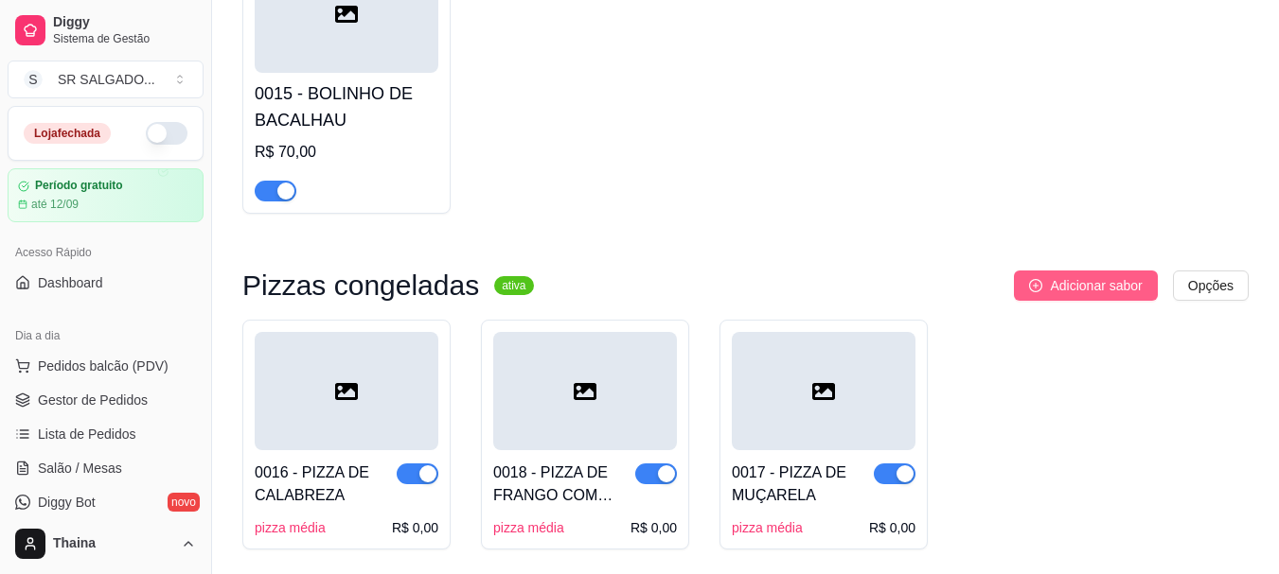
click at [1087, 275] on span "Adicionar sabor" at bounding box center [1096, 285] width 92 height 21
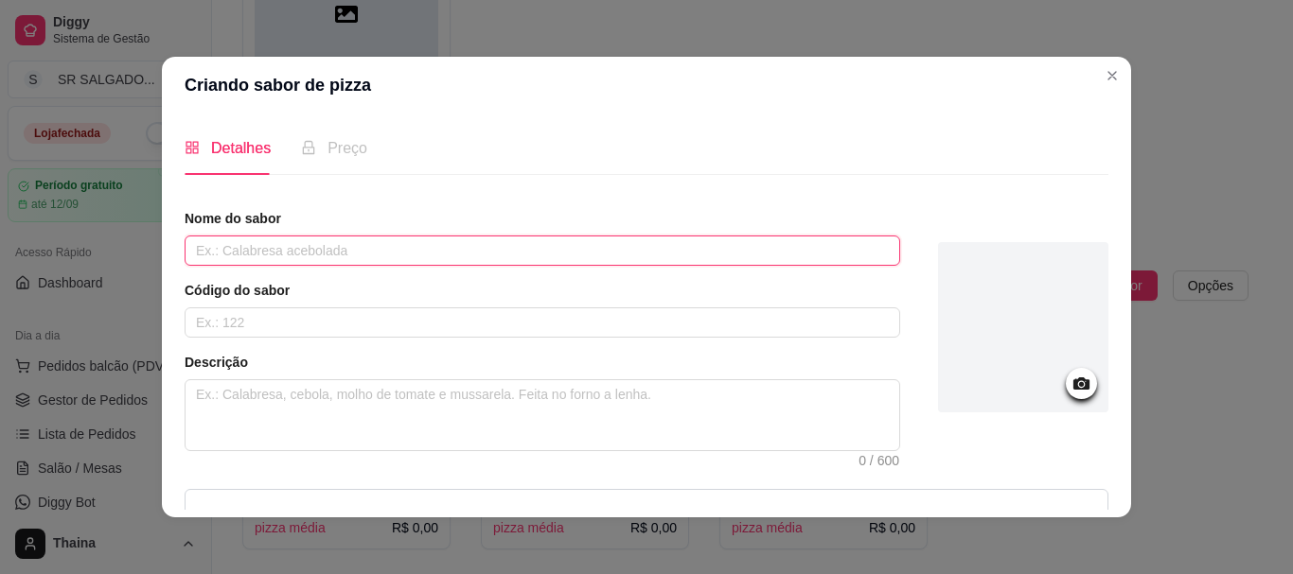
click at [282, 250] on input "text" at bounding box center [542, 251] width 715 height 30
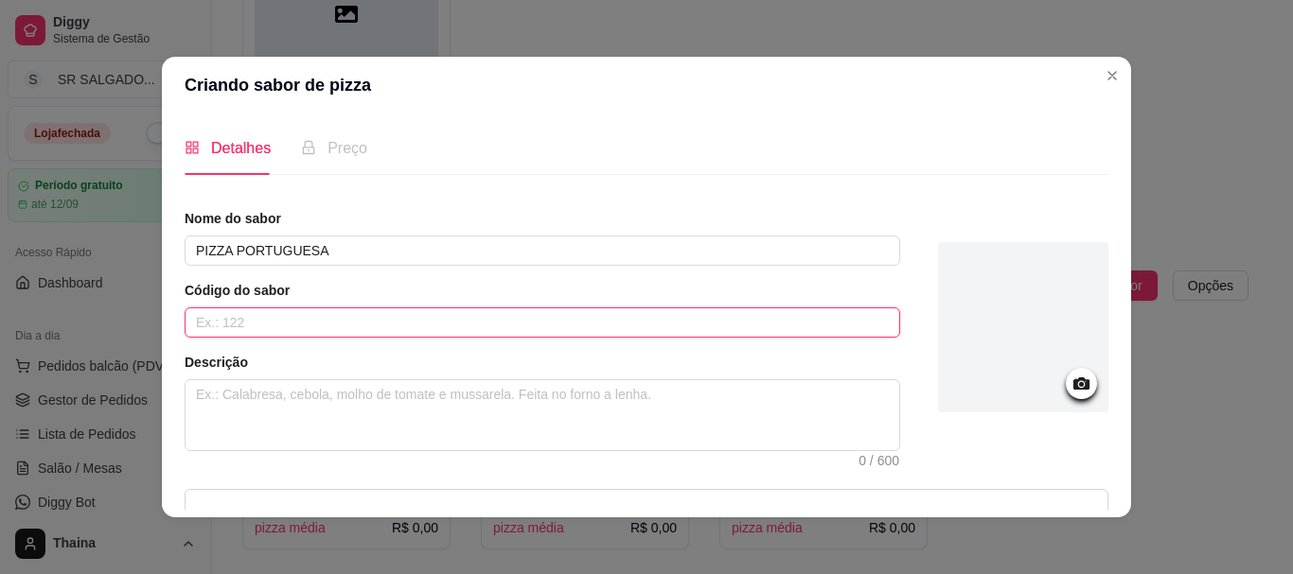
click at [234, 328] on input "text" at bounding box center [542, 323] width 715 height 30
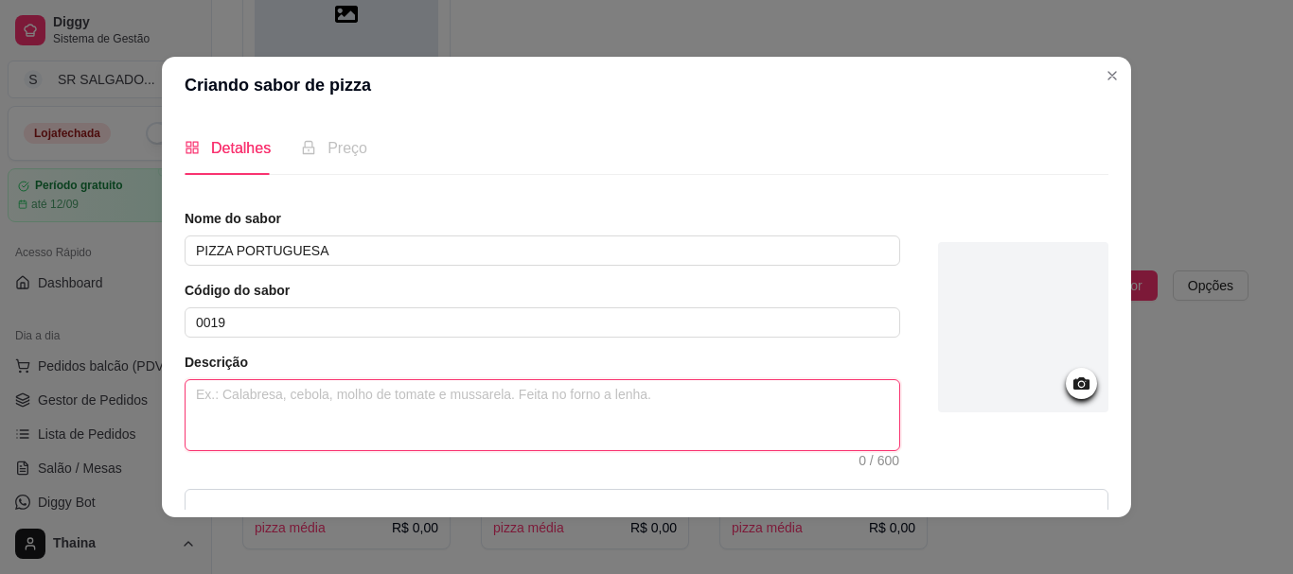
click at [234, 411] on textarea at bounding box center [542, 415] width 714 height 70
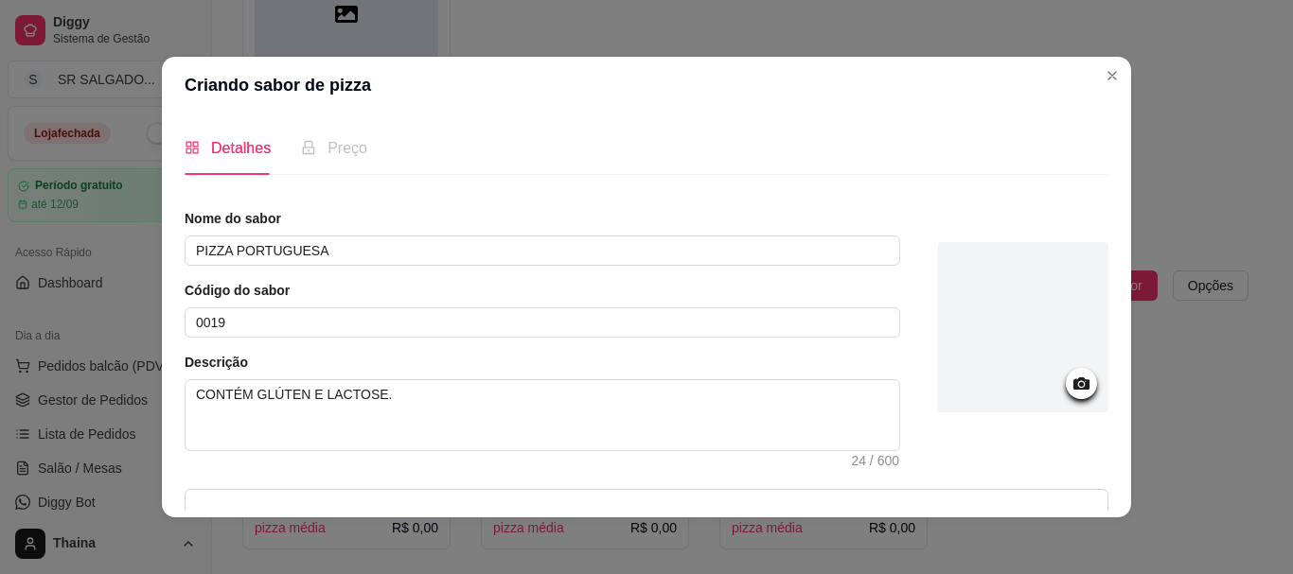
scroll to position [135, 0]
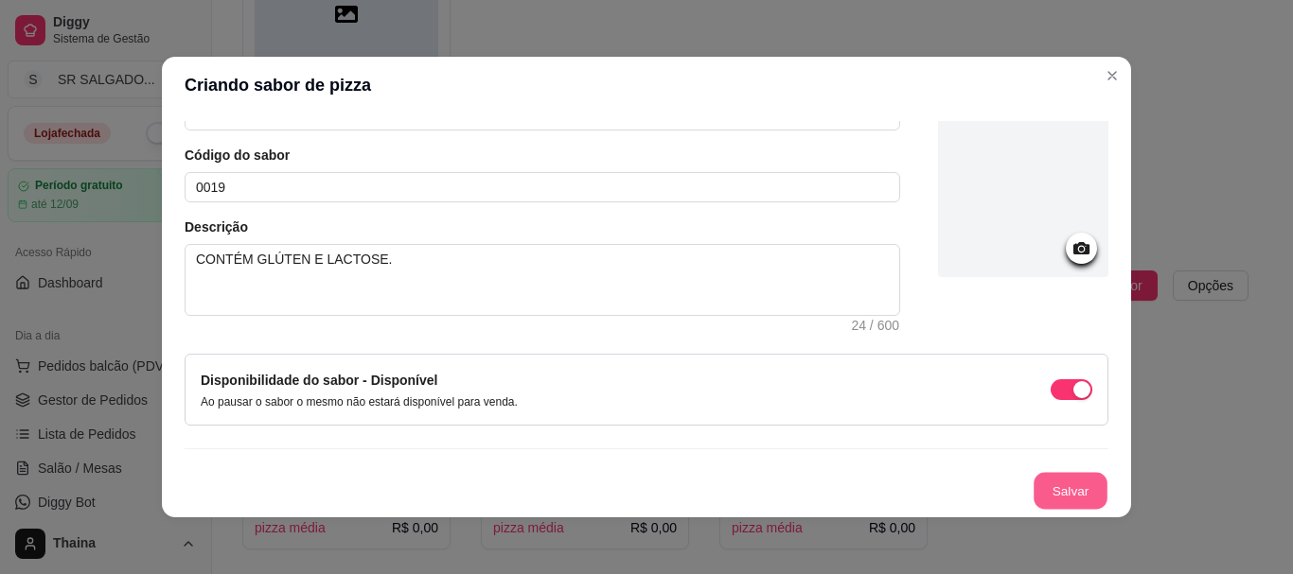
click at [1053, 498] on button "Salvar" at bounding box center [1070, 491] width 74 height 37
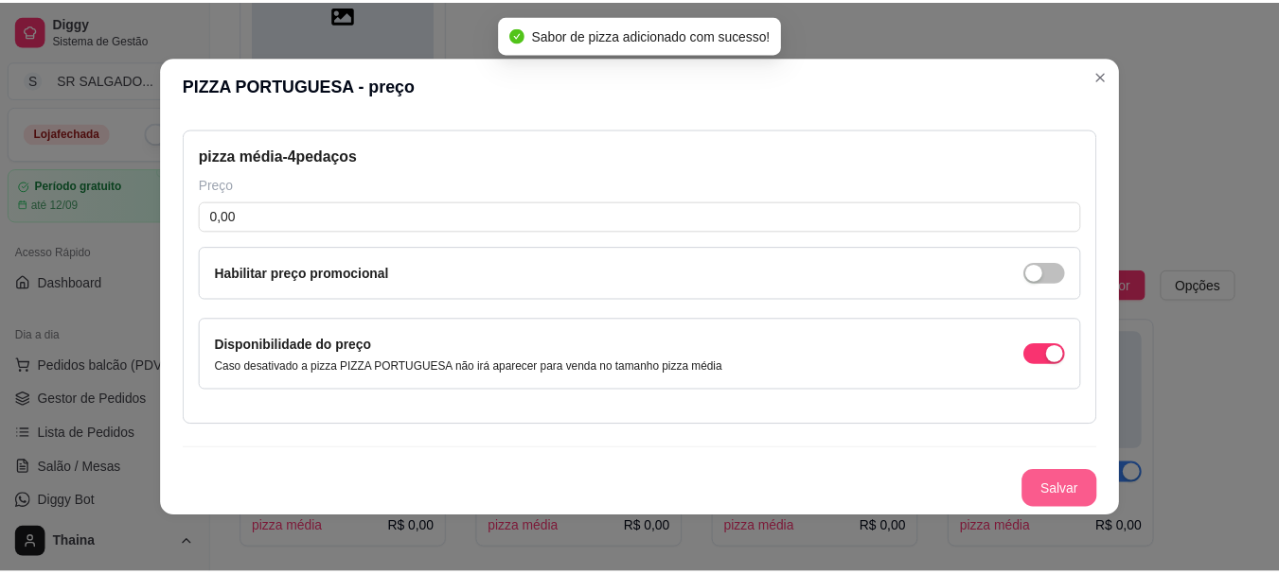
scroll to position [77, 0]
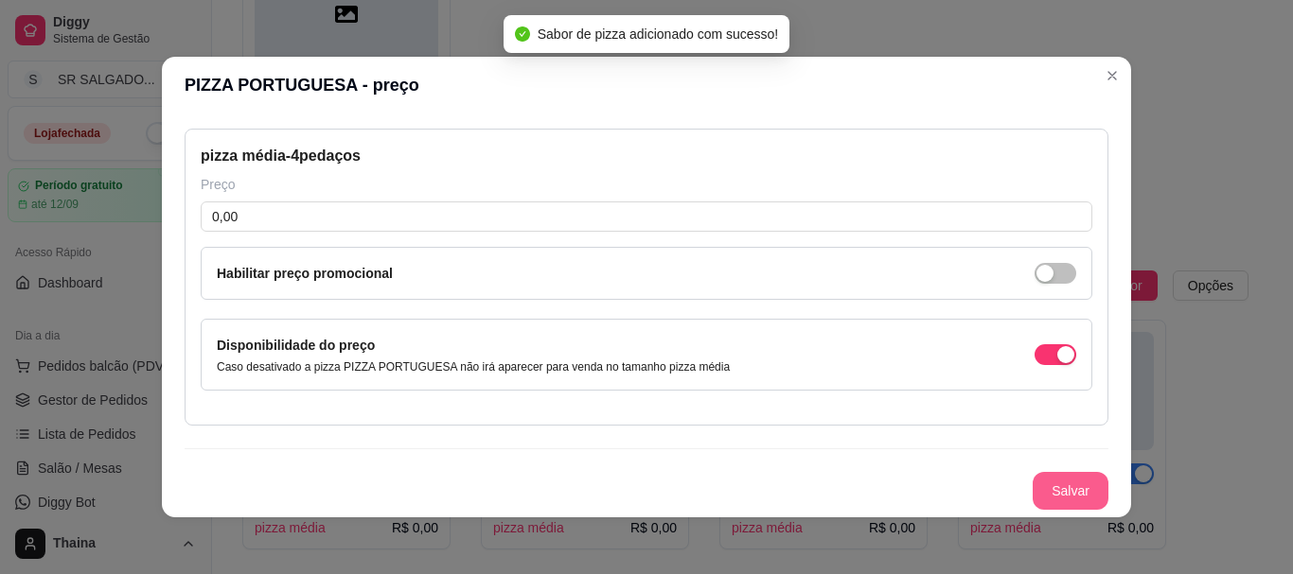
click at [1033, 491] on button "Salvar" at bounding box center [1071, 491] width 76 height 38
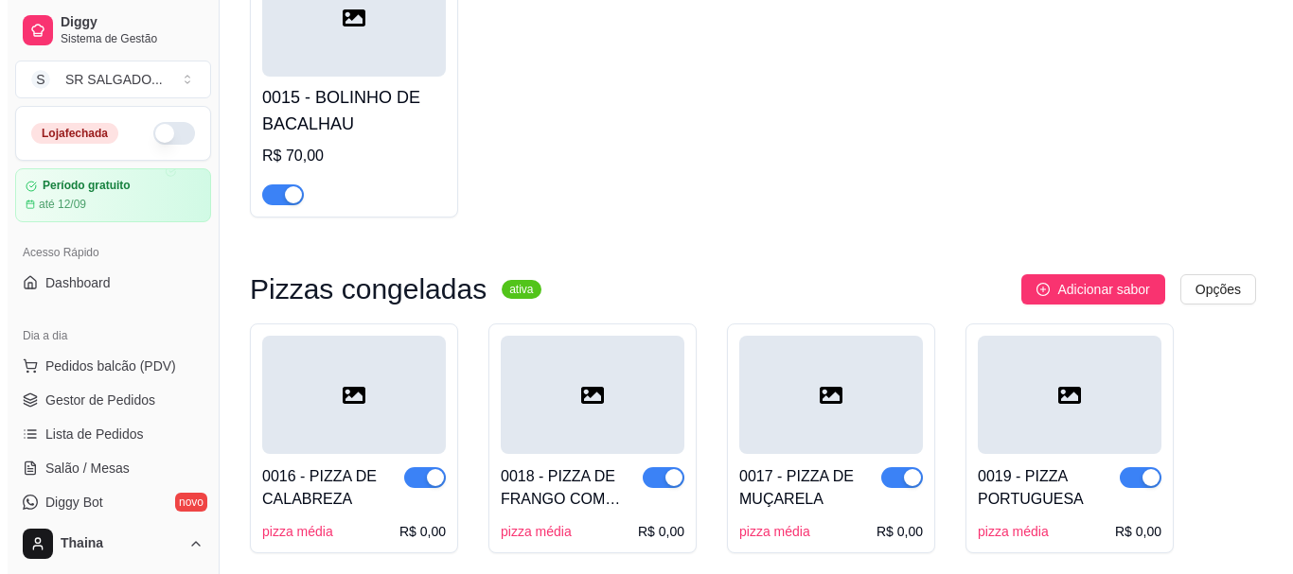
scroll to position [1655, 0]
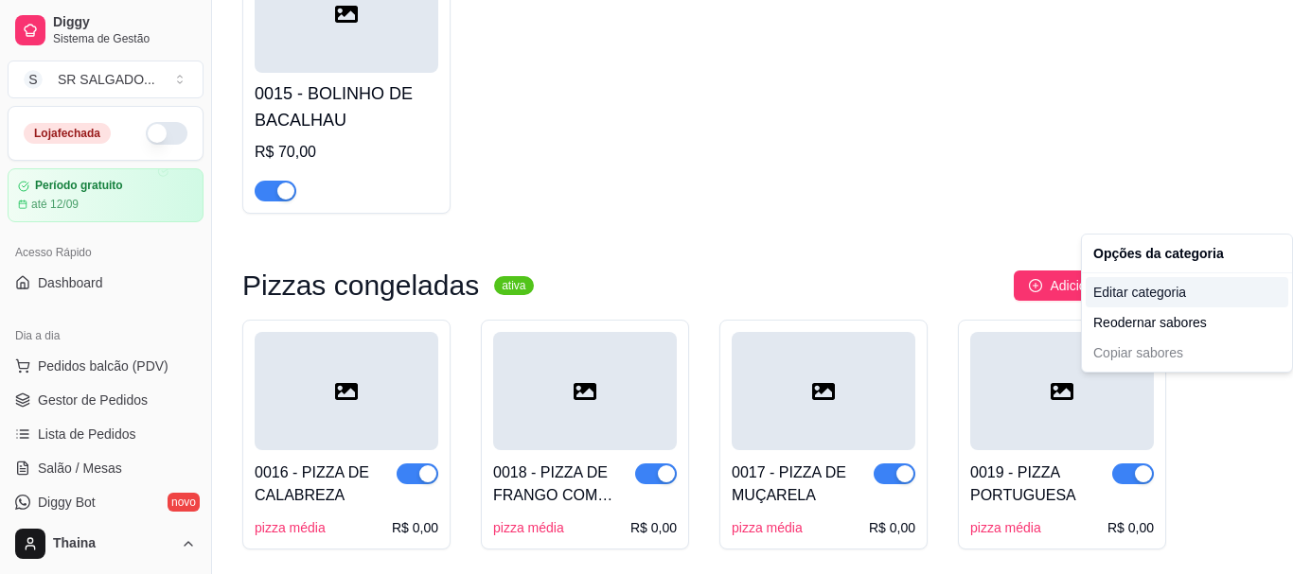
click at [1141, 296] on div "Editar categoria" at bounding box center [1187, 292] width 203 height 30
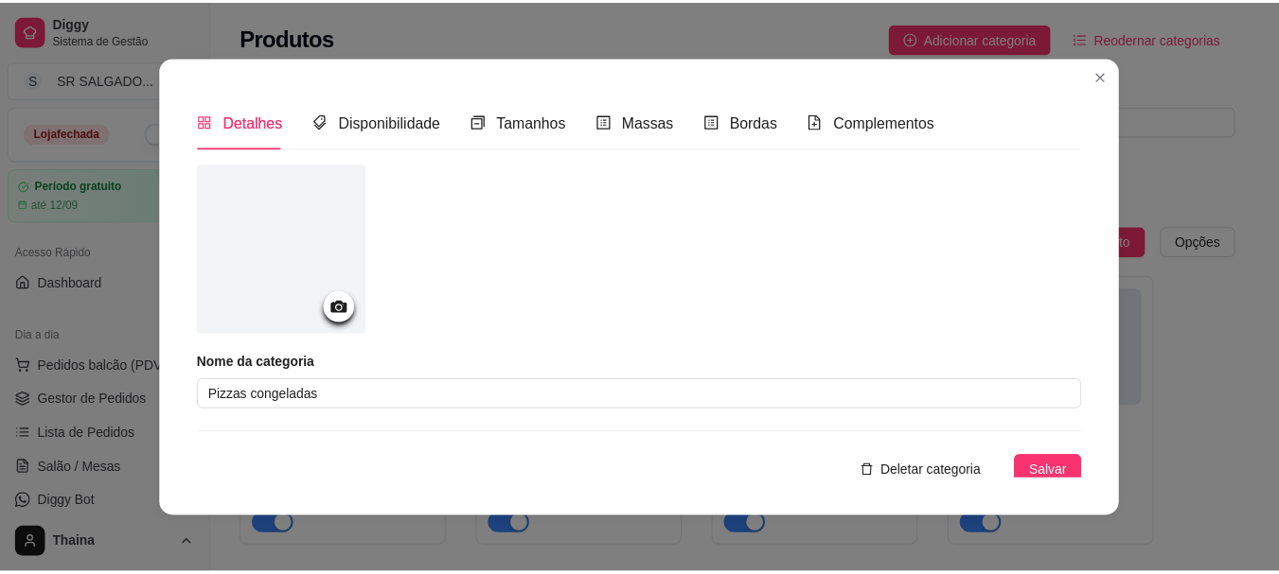
scroll to position [1583, 0]
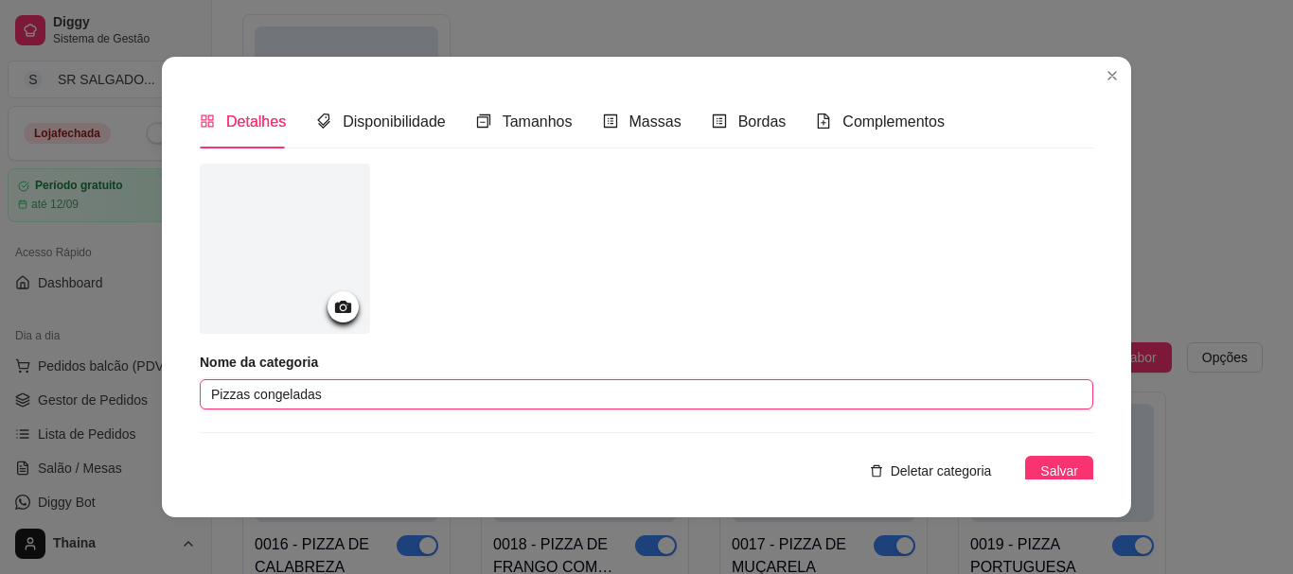
click at [316, 394] on input "Pizzas congeladas" at bounding box center [646, 395] width 893 height 30
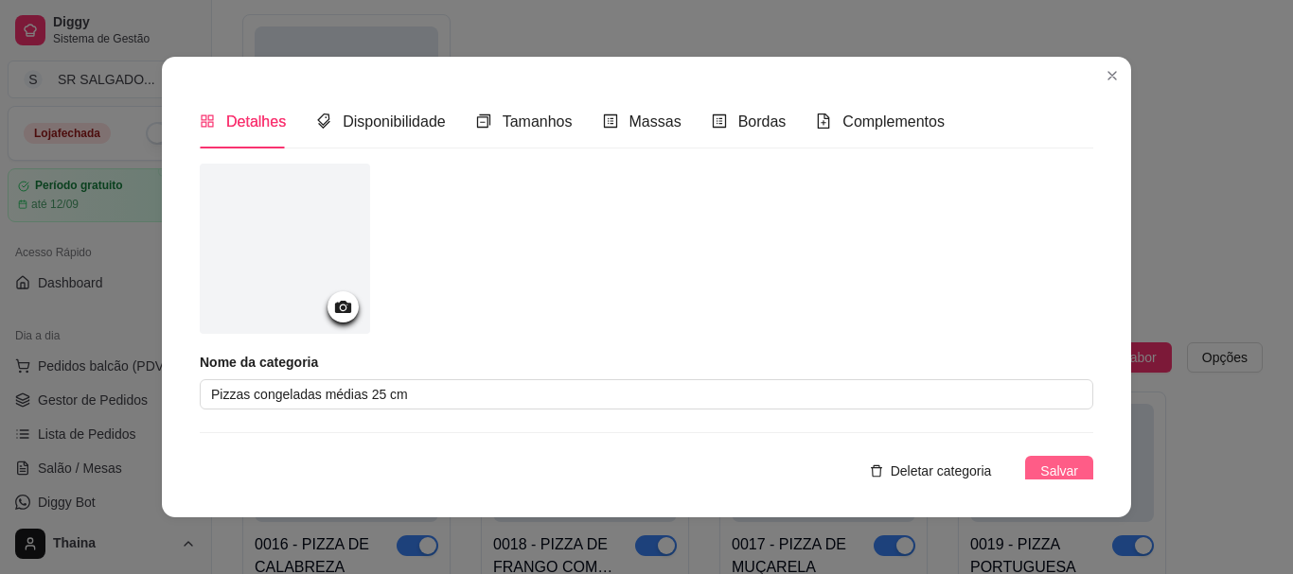
click at [1025, 468] on button "Salvar" at bounding box center [1059, 471] width 68 height 30
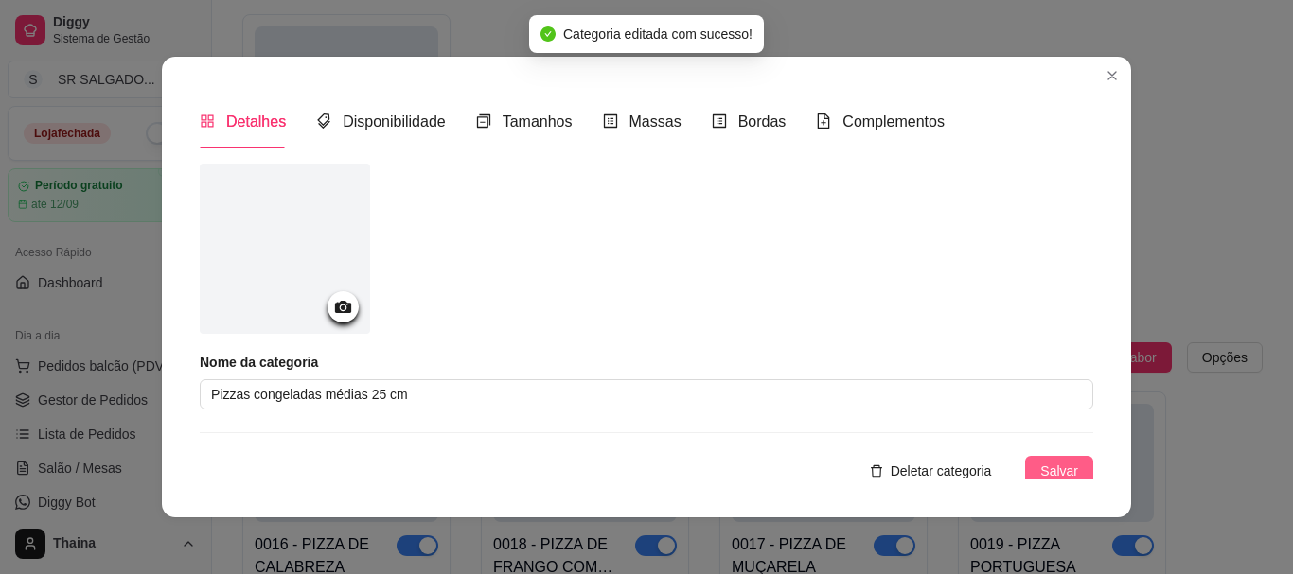
click at [1050, 460] on button "Salvar" at bounding box center [1059, 471] width 68 height 30
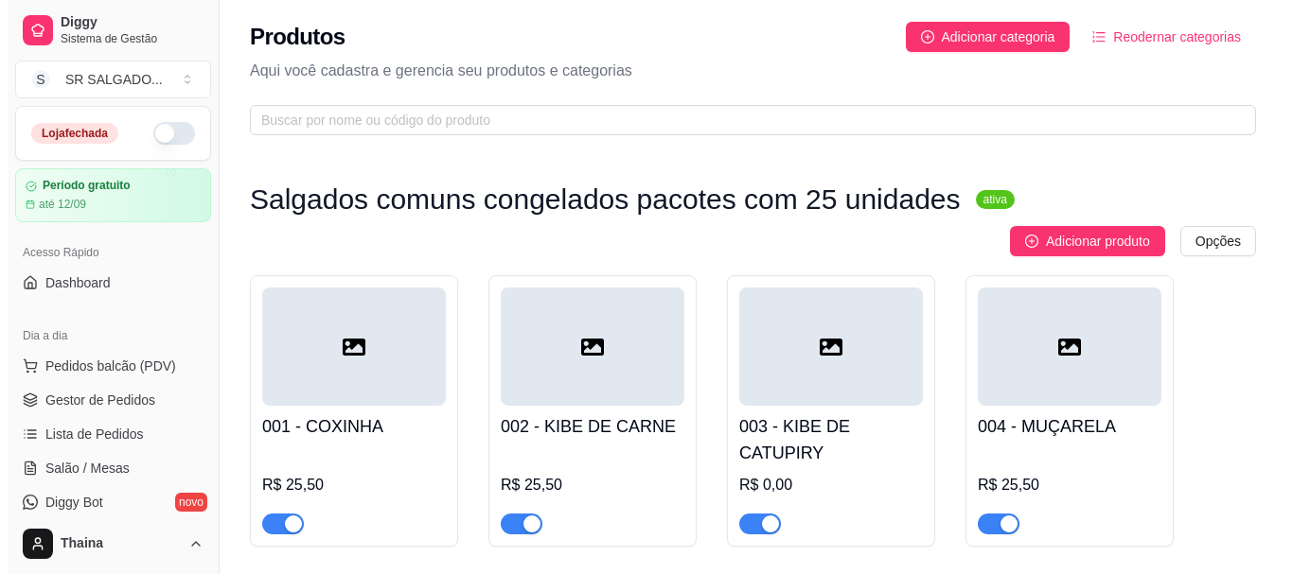
scroll to position [0, 0]
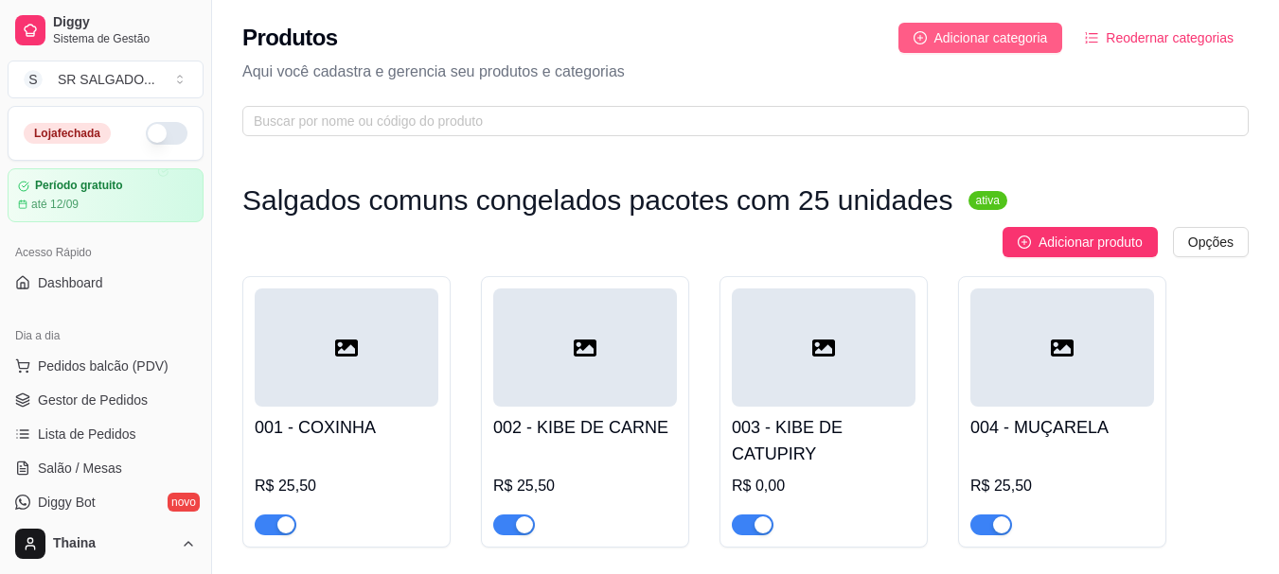
click at [933, 39] on button "Adicionar categoria" at bounding box center [980, 38] width 165 height 30
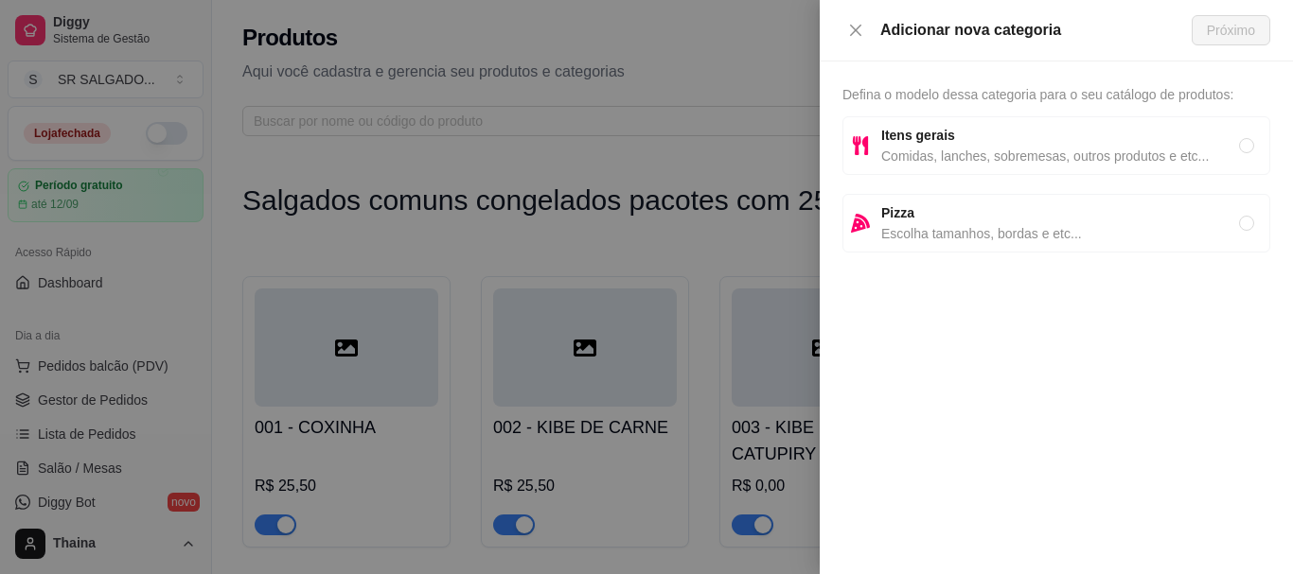
click at [953, 221] on span "Pizza" at bounding box center [1060, 213] width 358 height 21
click at [1223, 30] on span "Próximo" at bounding box center [1231, 30] width 48 height 21
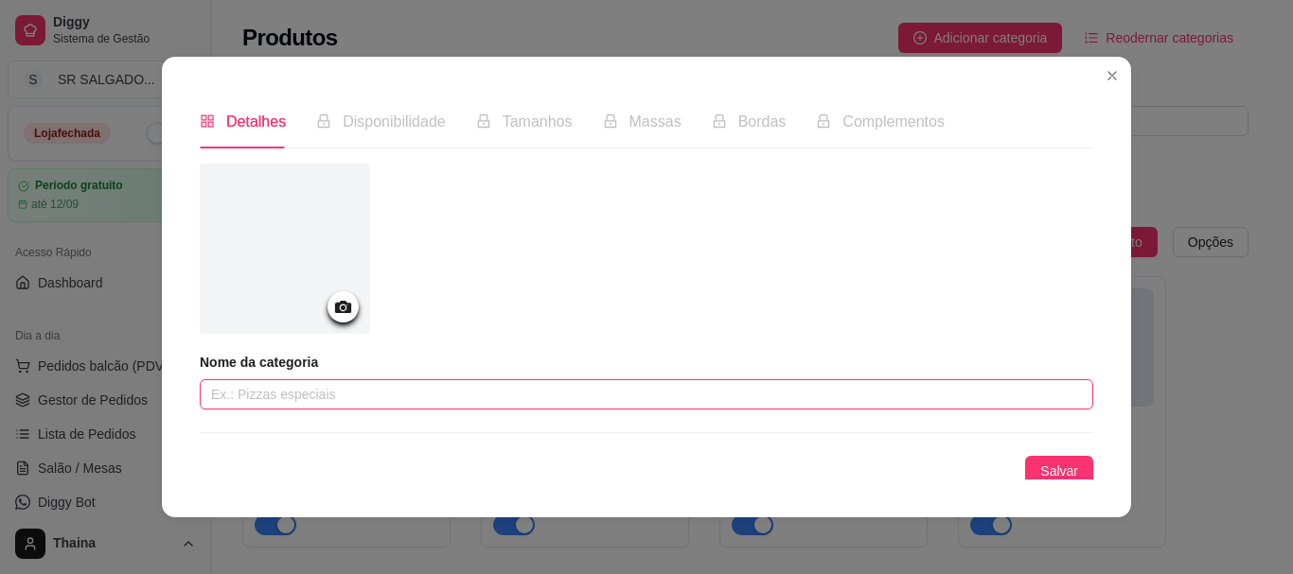
click at [375, 389] on input "text" at bounding box center [646, 395] width 893 height 30
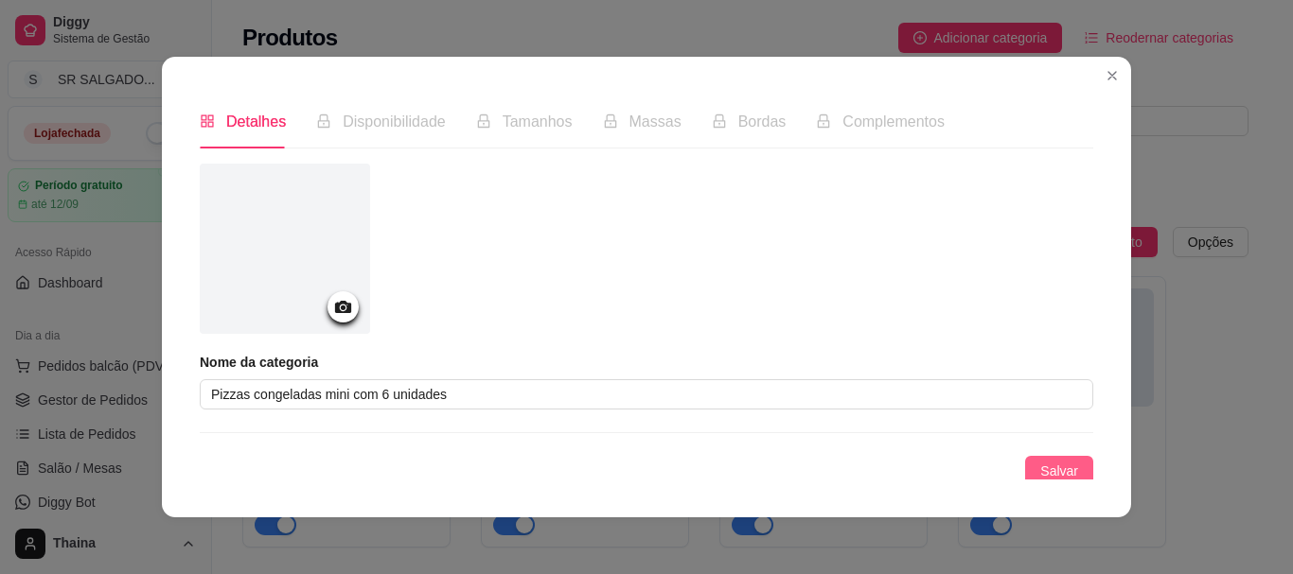
click at [1025, 460] on button "Salvar" at bounding box center [1059, 471] width 68 height 30
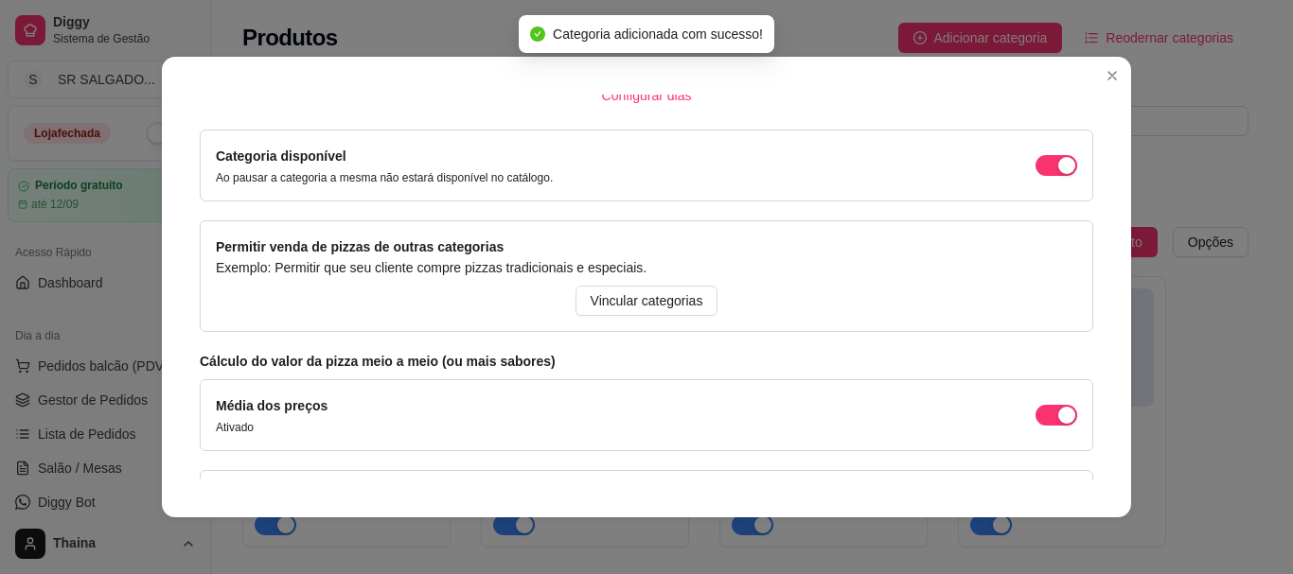
scroll to position [272, 0]
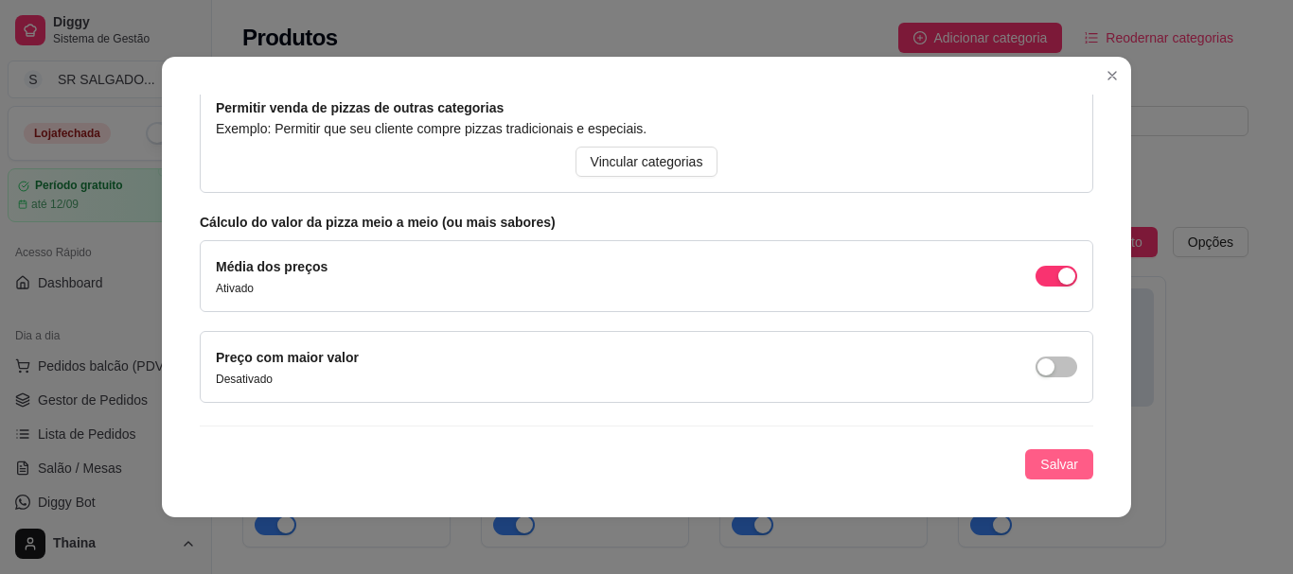
click at [1040, 467] on span "Salvar" at bounding box center [1059, 464] width 38 height 21
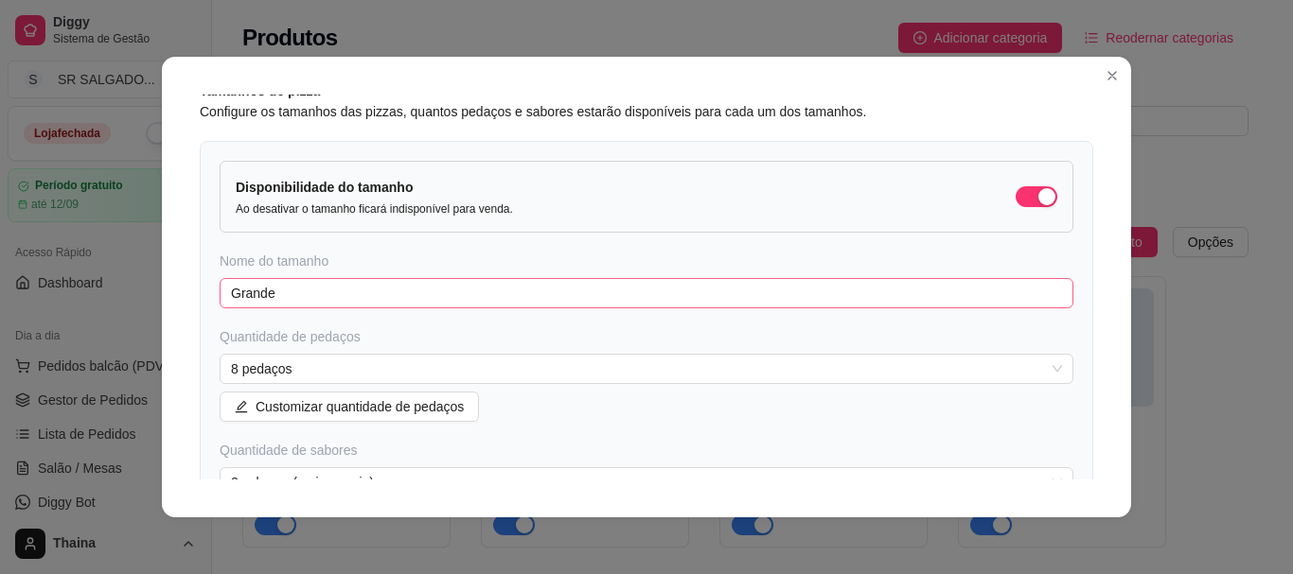
scroll to position [82, 0]
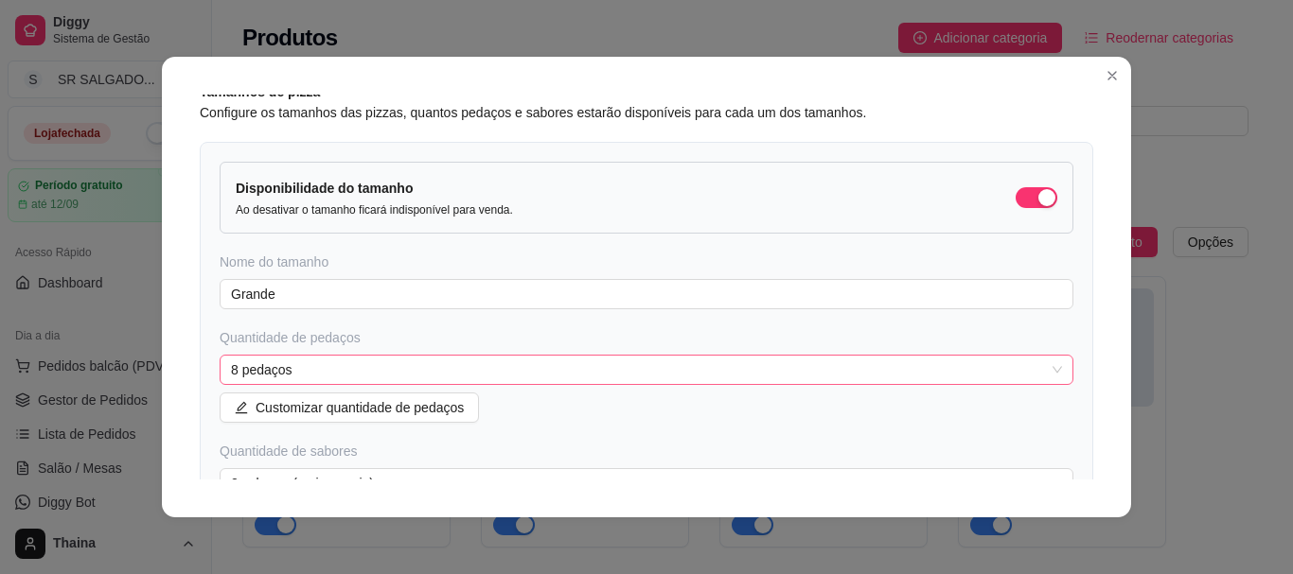
click at [330, 362] on span "8 pedaços" at bounding box center [646, 370] width 831 height 28
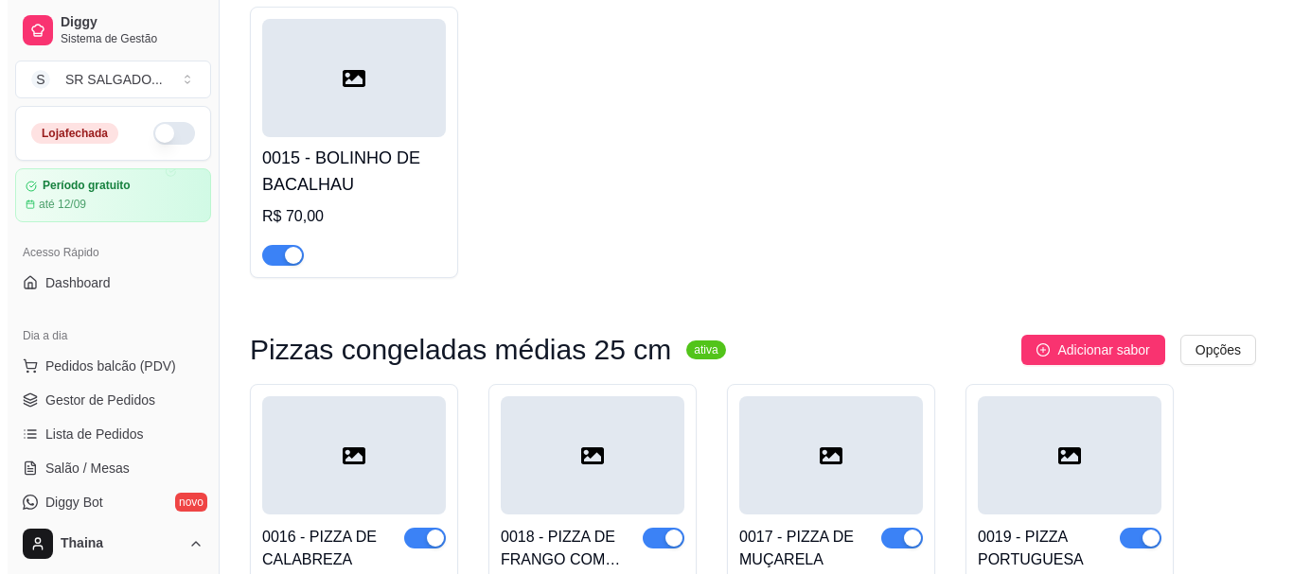
scroll to position [1761, 0]
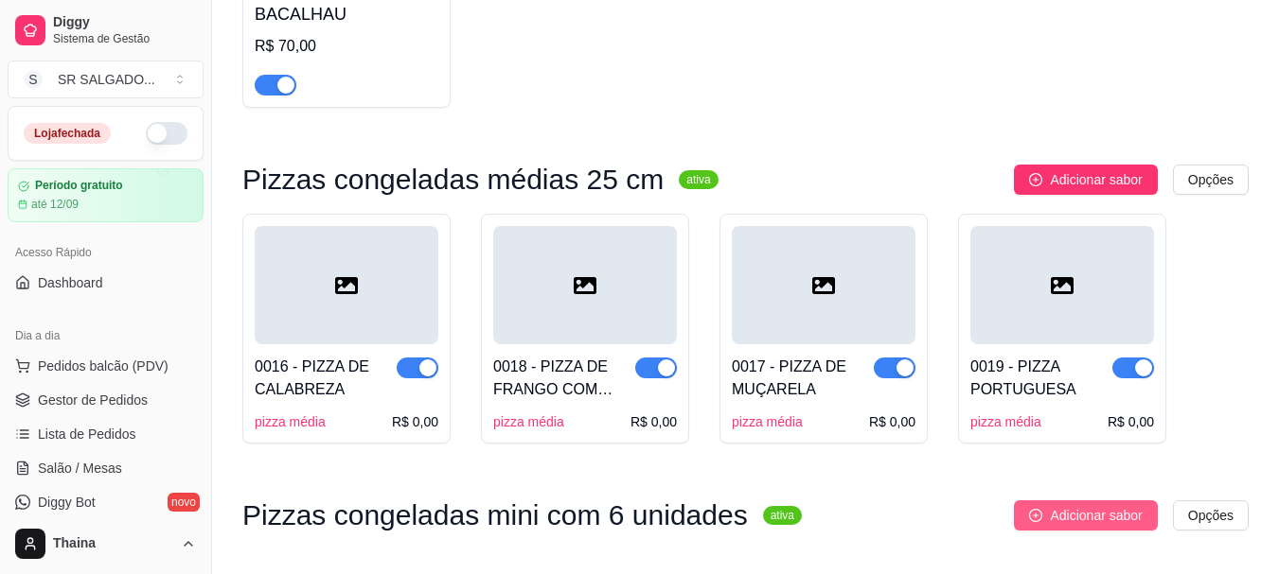
click at [1032, 509] on icon "plus-circle" at bounding box center [1035, 515] width 13 height 13
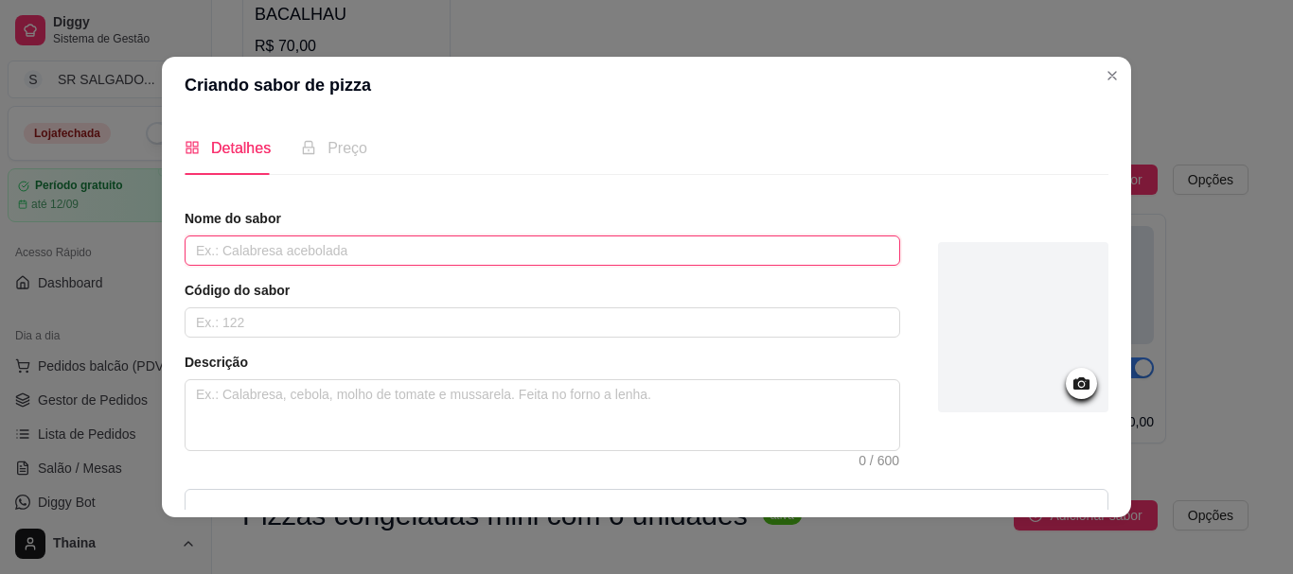
click at [220, 260] on input "text" at bounding box center [542, 251] width 715 height 30
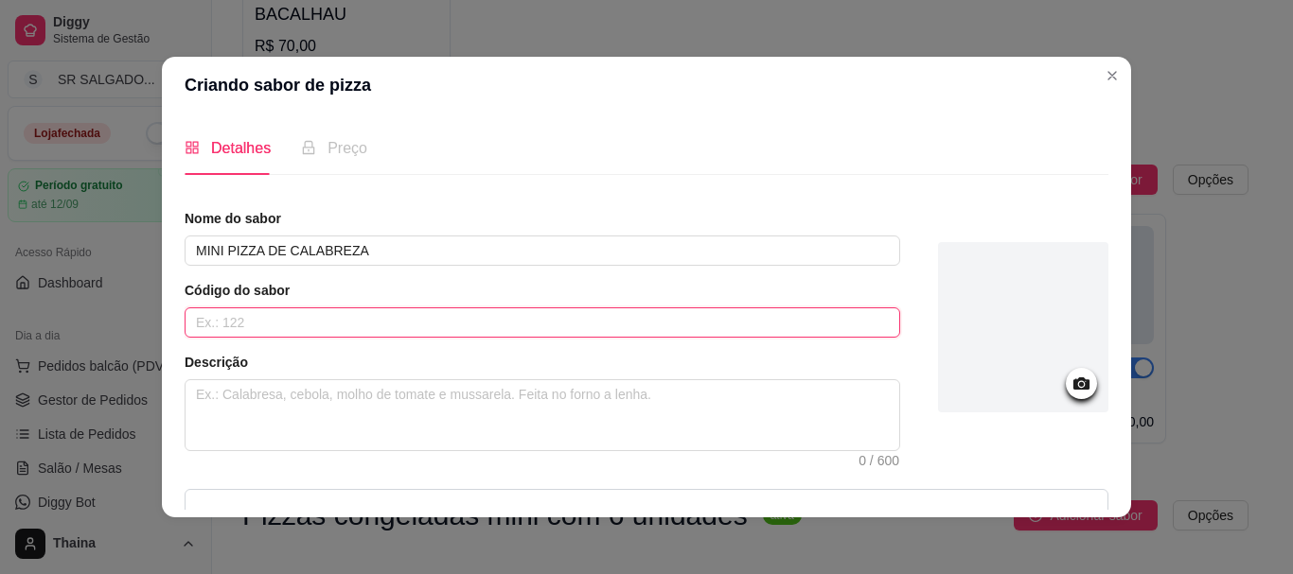
click at [274, 328] on input "text" at bounding box center [542, 323] width 715 height 30
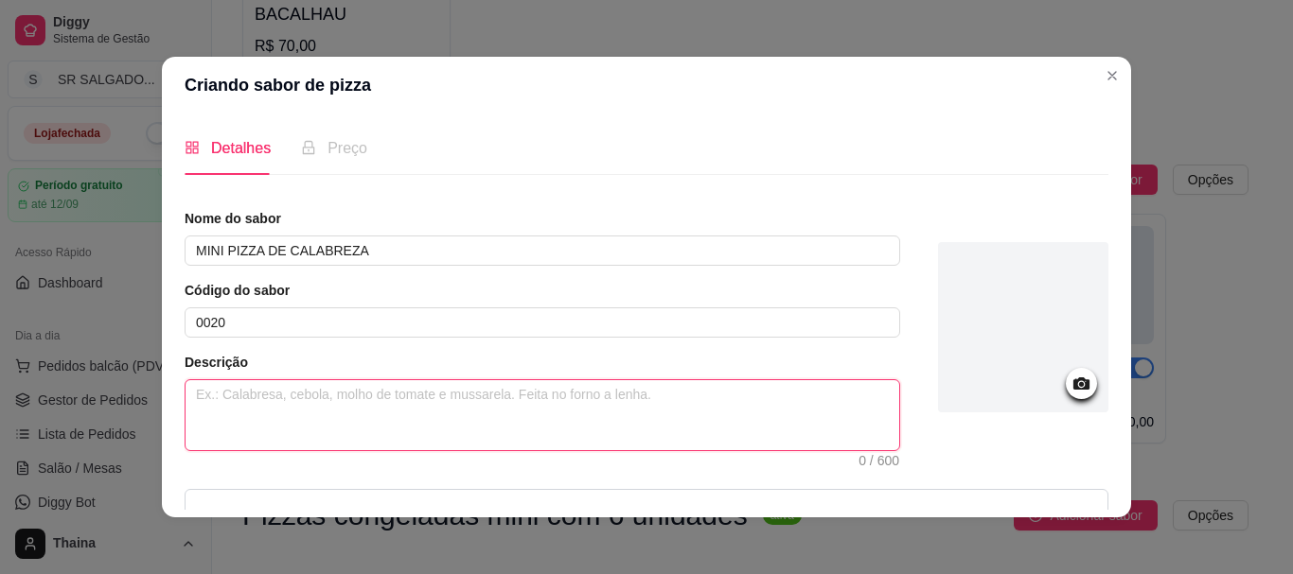
click at [369, 412] on textarea at bounding box center [542, 415] width 714 height 70
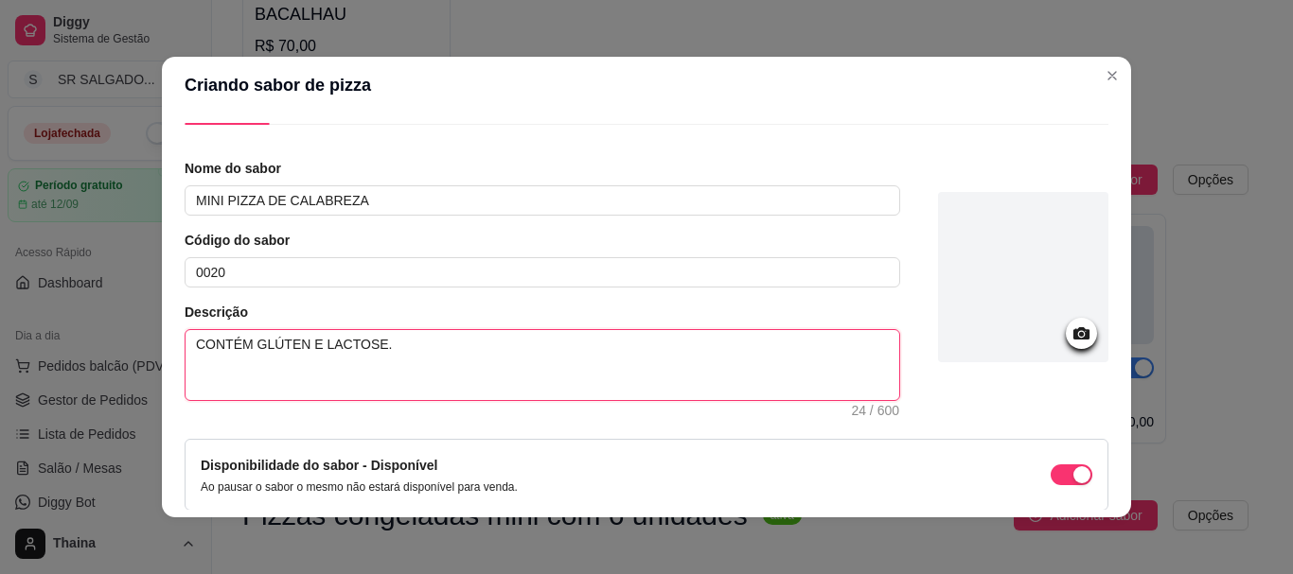
scroll to position [135, 0]
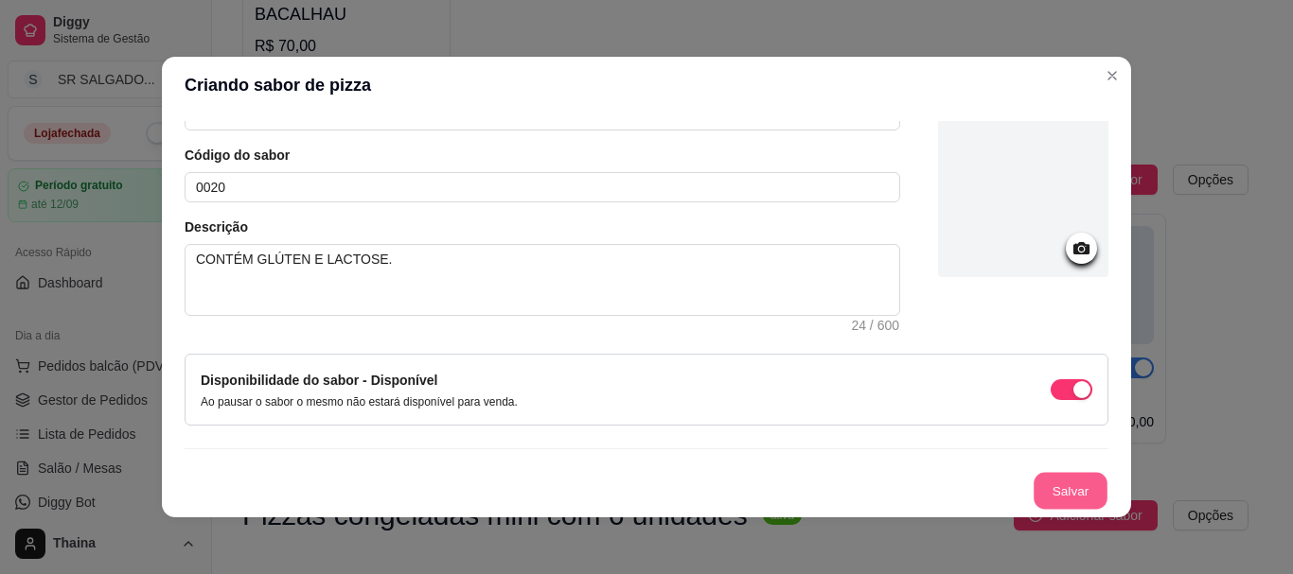
click at [1060, 499] on button "Salvar" at bounding box center [1070, 491] width 74 height 37
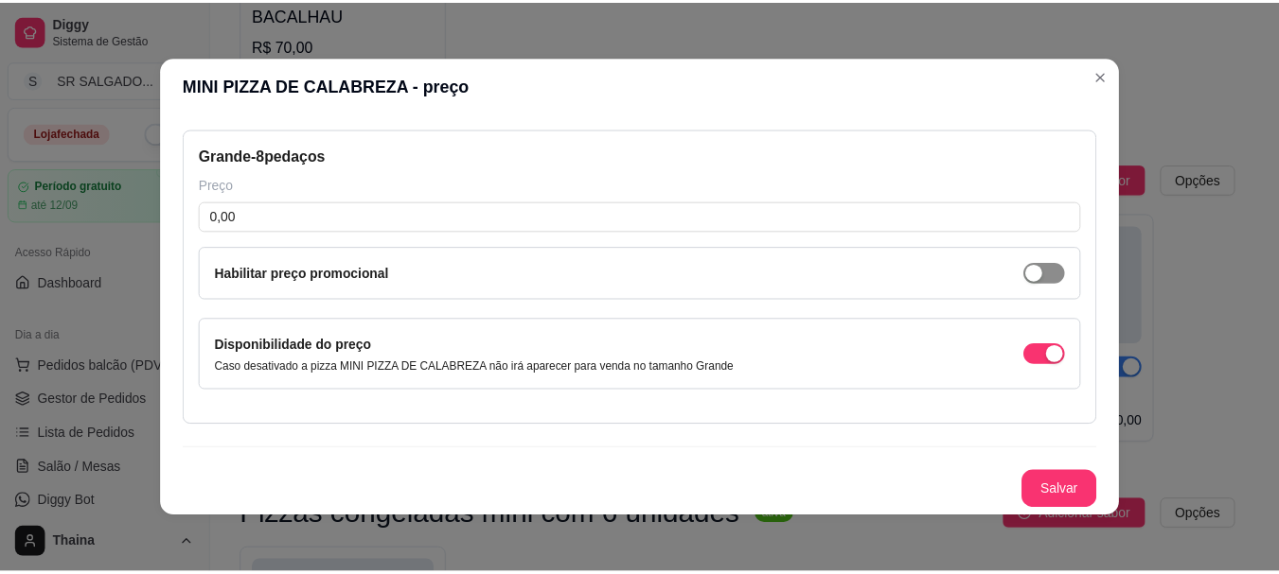
scroll to position [77, 0]
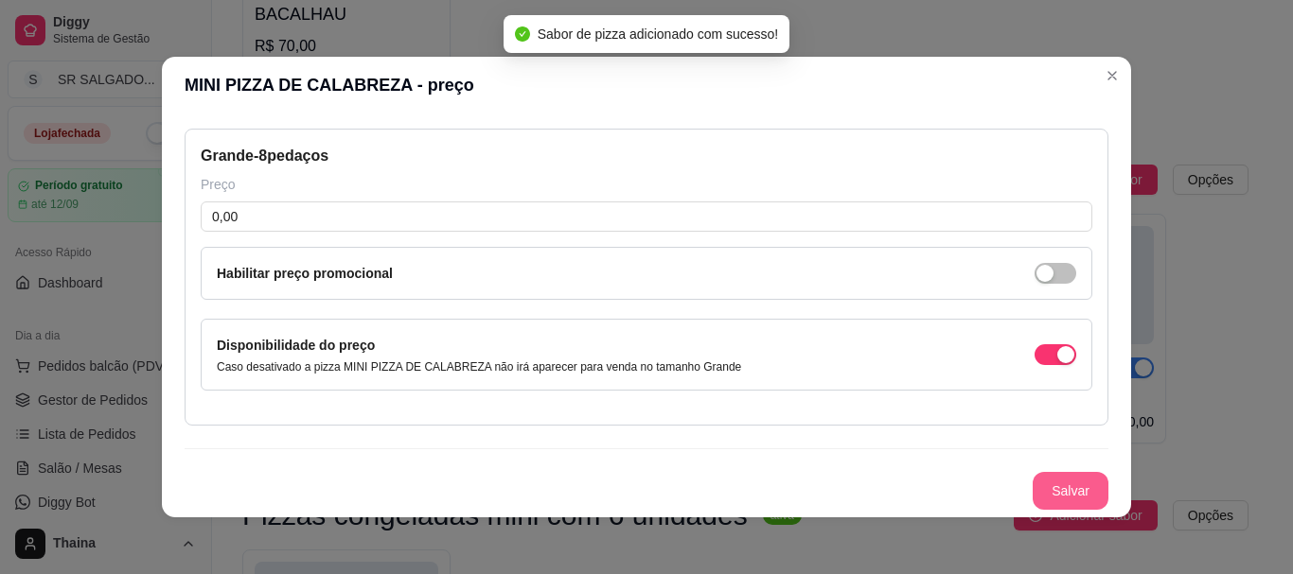
click at [1043, 484] on button "Salvar" at bounding box center [1071, 491] width 76 height 38
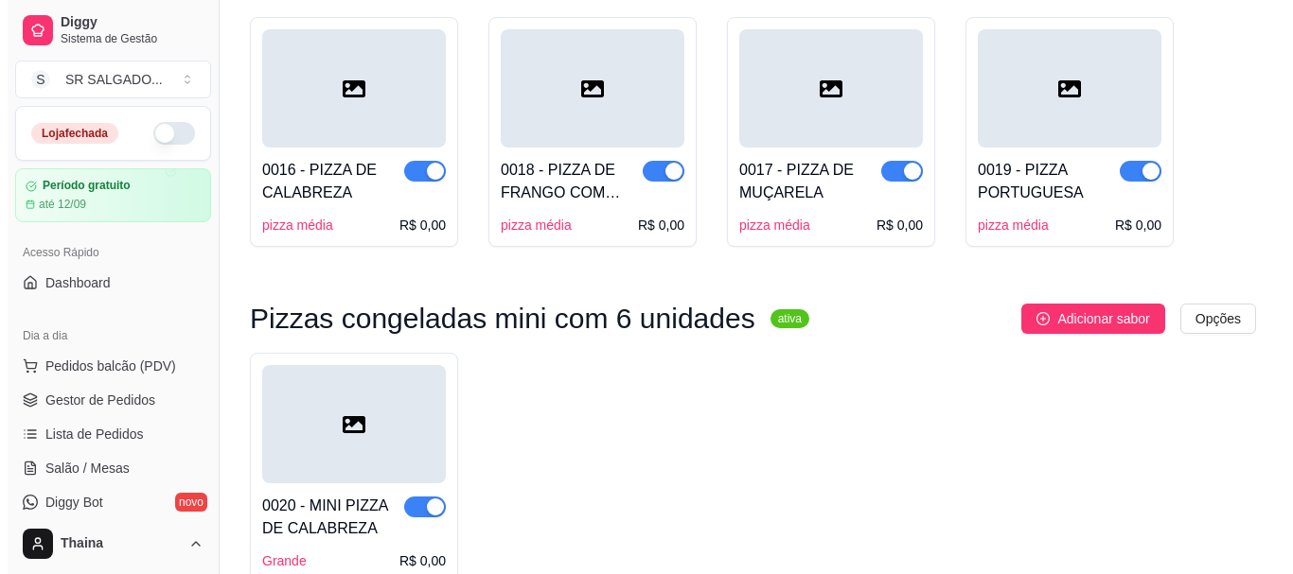
scroll to position [1991, 0]
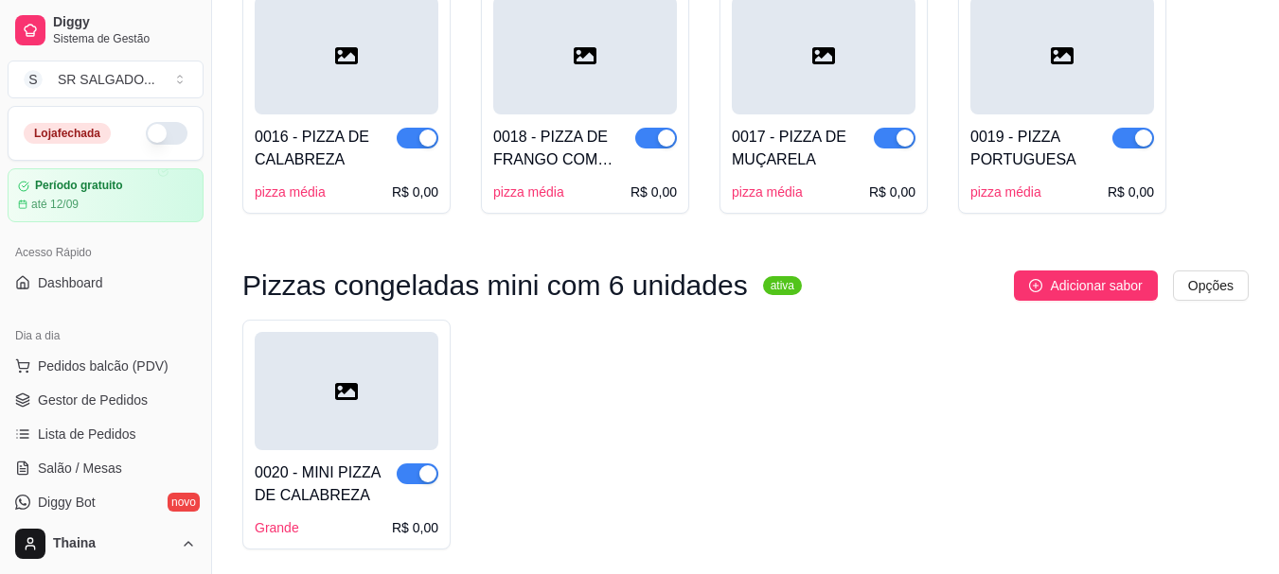
click at [343, 519] on div "Grande R$ 0,00" at bounding box center [347, 528] width 184 height 19
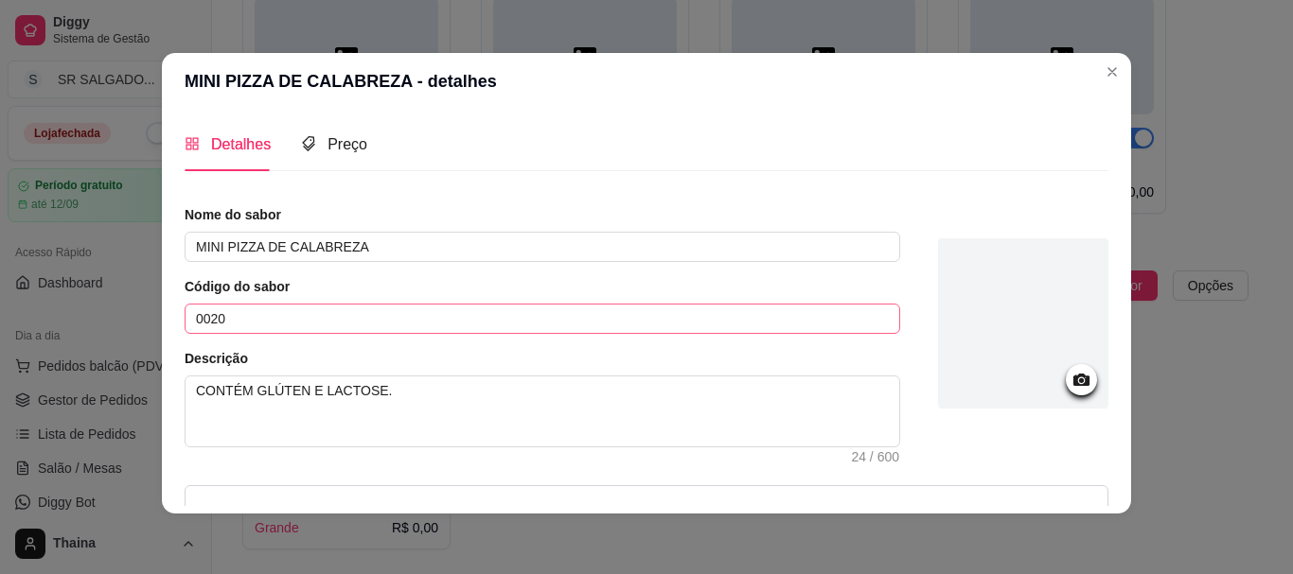
scroll to position [0, 0]
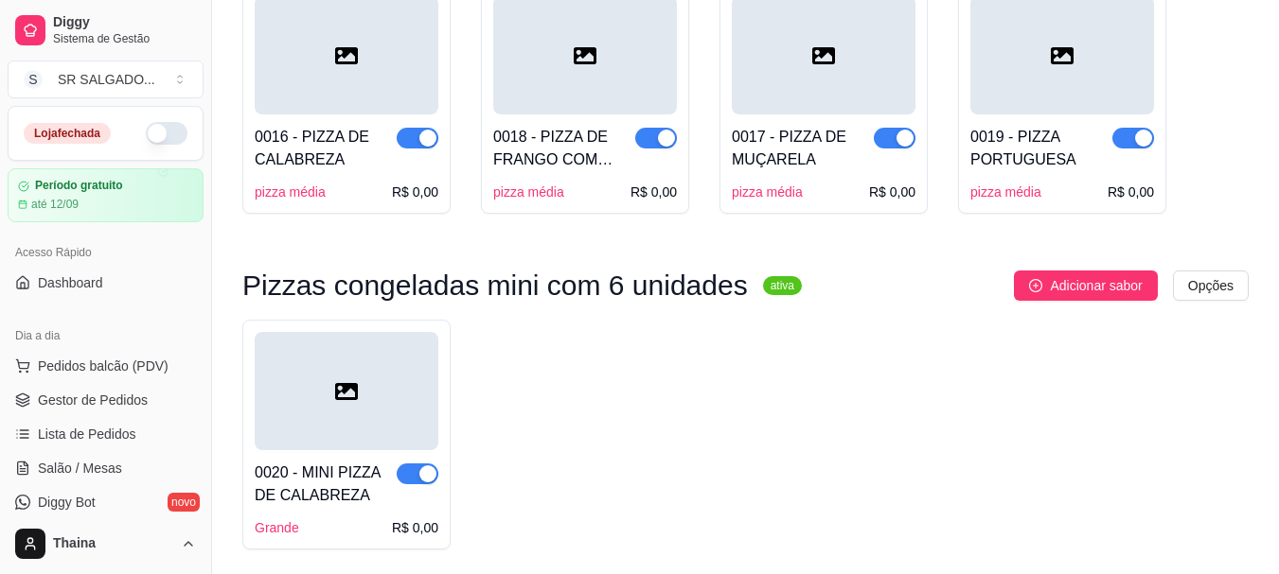
click at [263, 519] on div "Grande" at bounding box center [277, 528] width 44 height 19
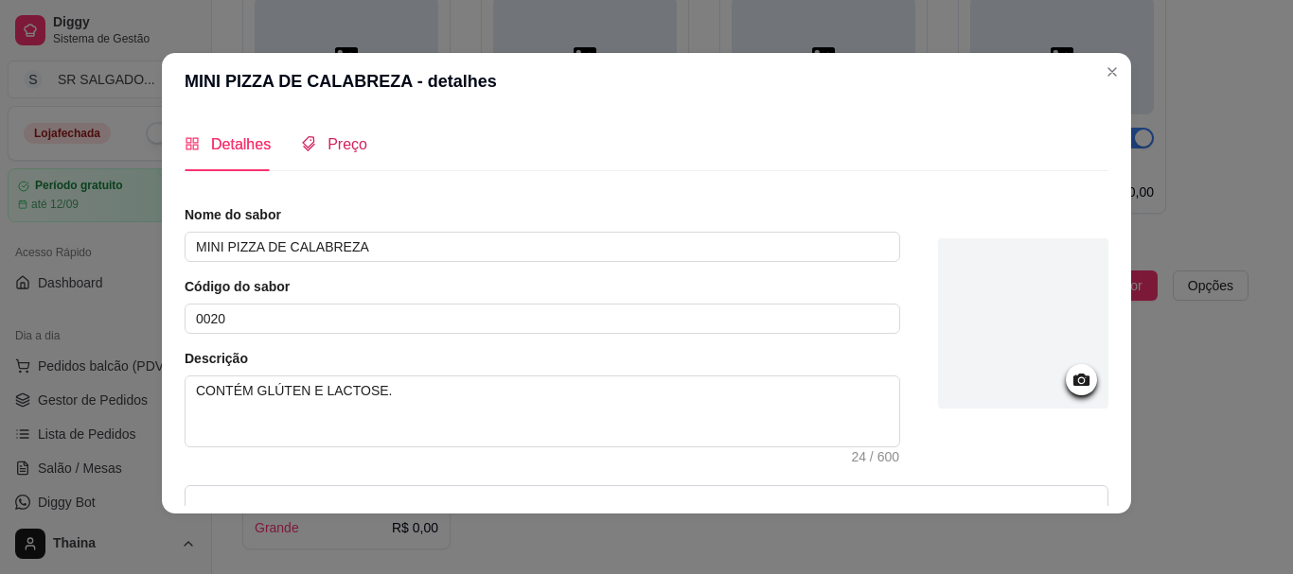
click at [327, 149] on span "Preço" at bounding box center [347, 144] width 40 height 16
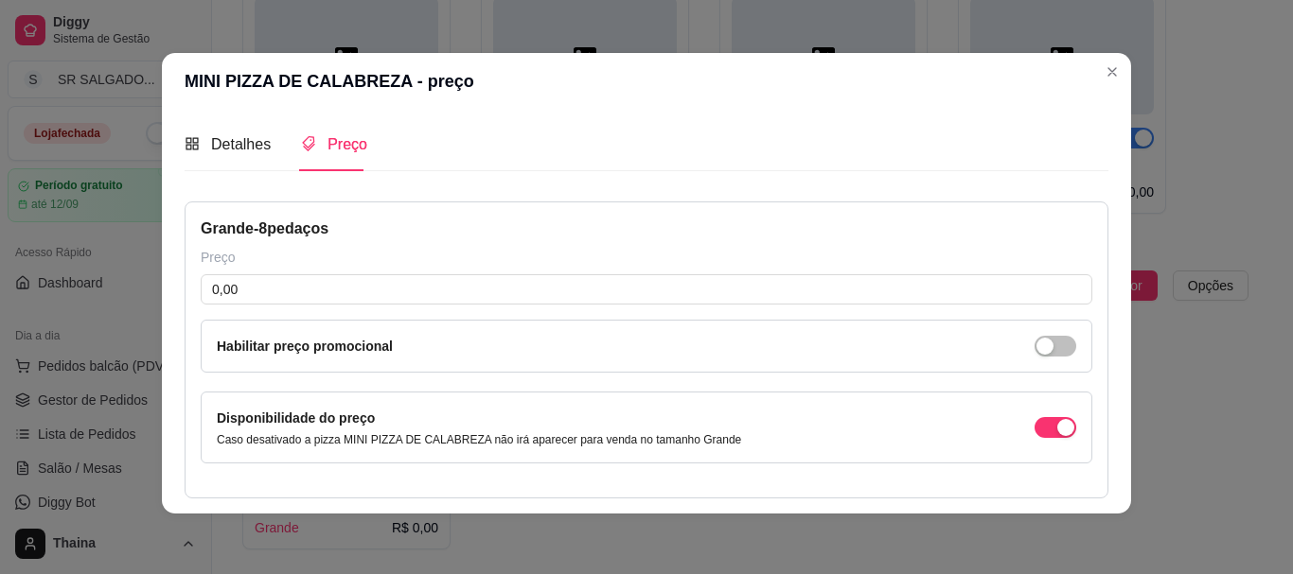
click at [282, 227] on div "Grande - 8 pedaços" at bounding box center [647, 229] width 892 height 23
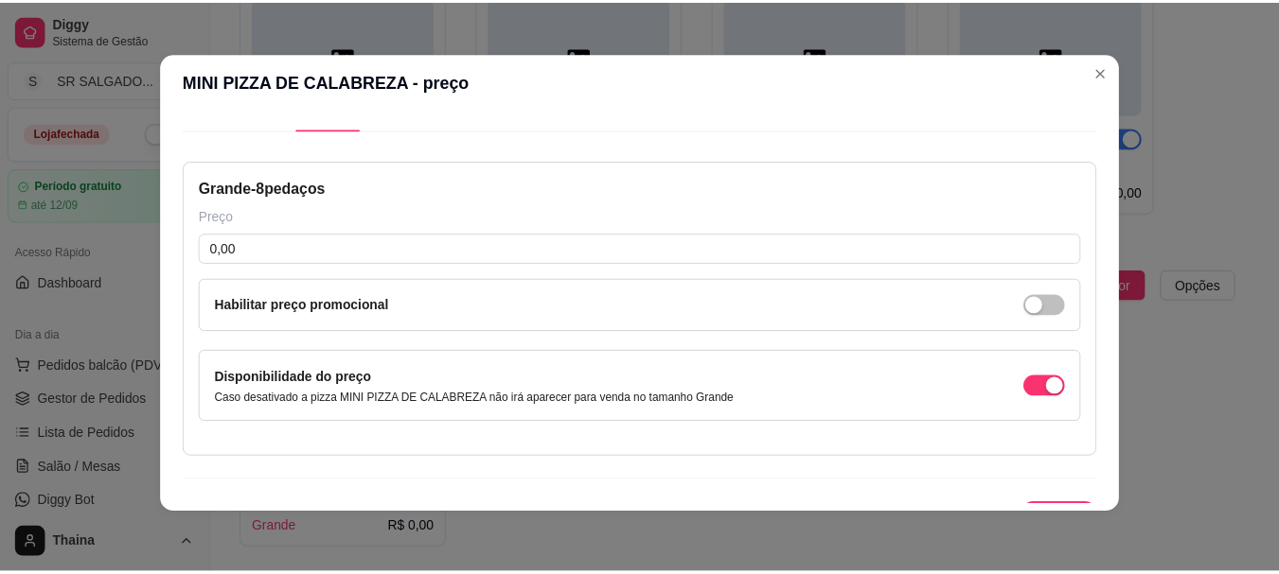
scroll to position [77, 0]
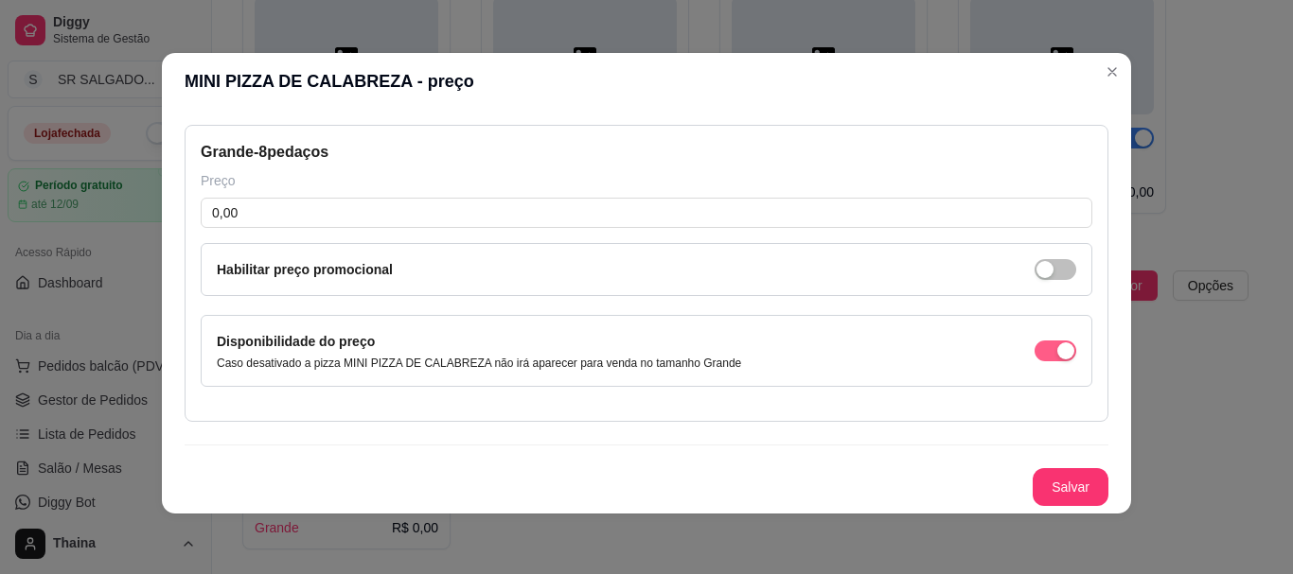
click at [1057, 350] on div "button" at bounding box center [1065, 351] width 17 height 17
click at [1048, 492] on button "Salvar" at bounding box center [1071, 487] width 76 height 38
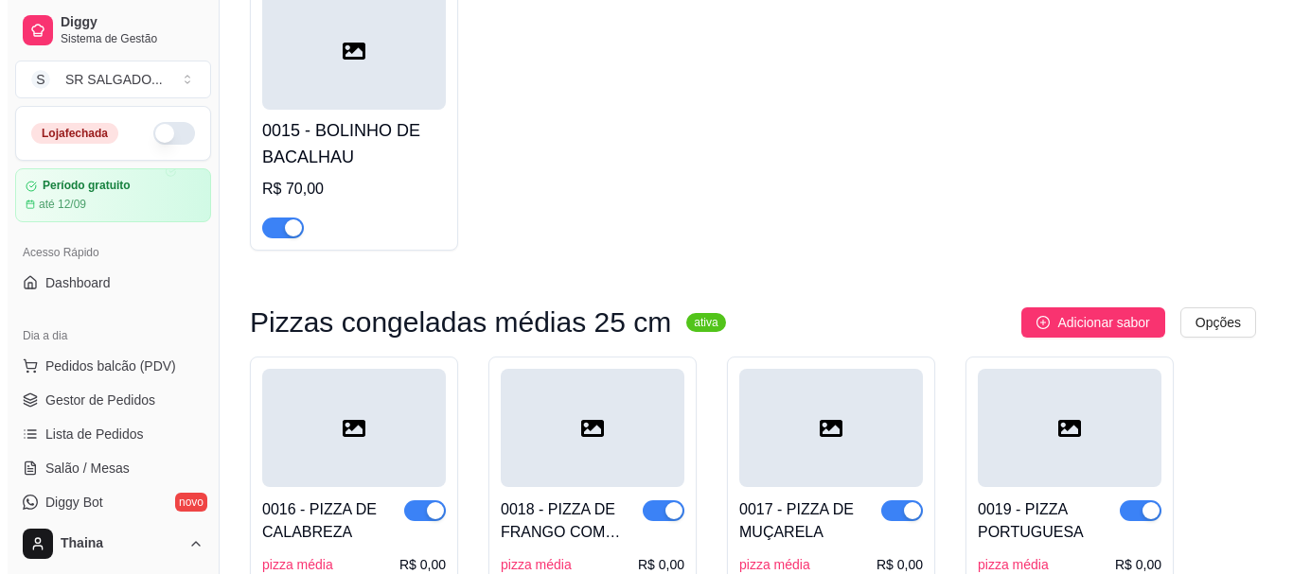
scroll to position [1991, 0]
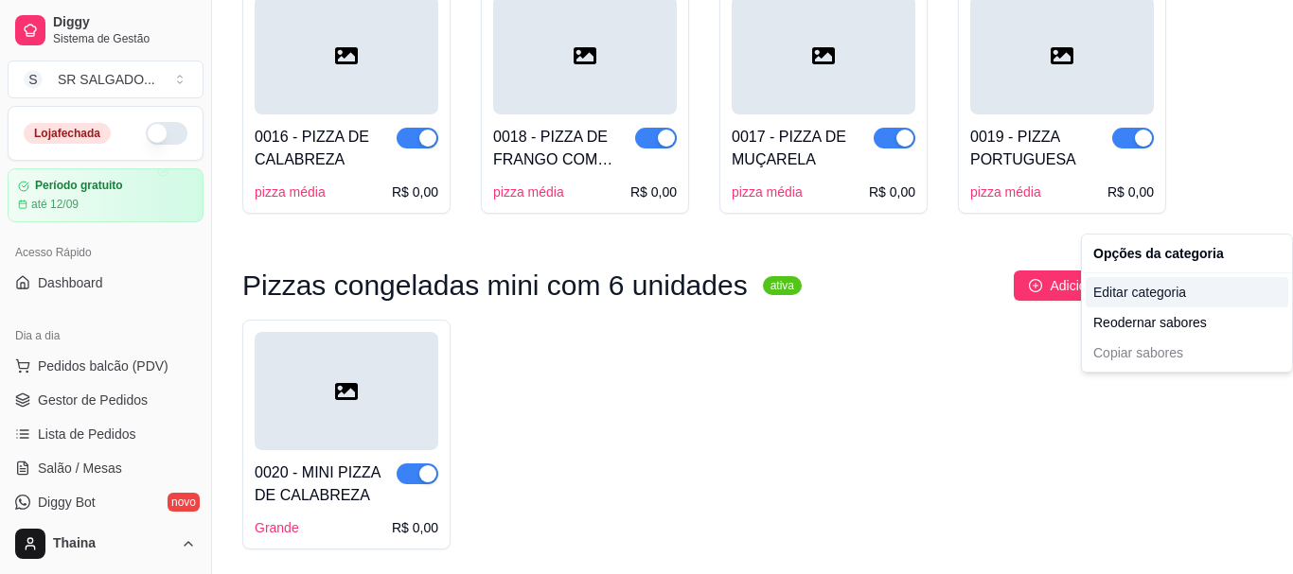
click at [1157, 295] on div "Editar categoria" at bounding box center [1187, 292] width 203 height 30
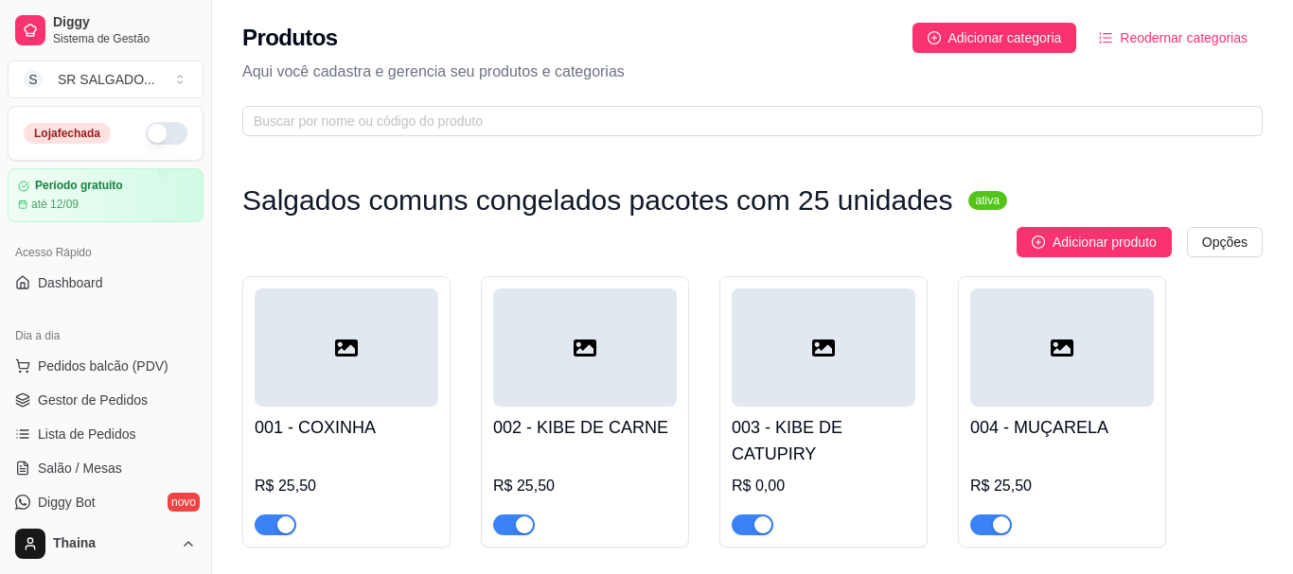
scroll to position [1919, 0]
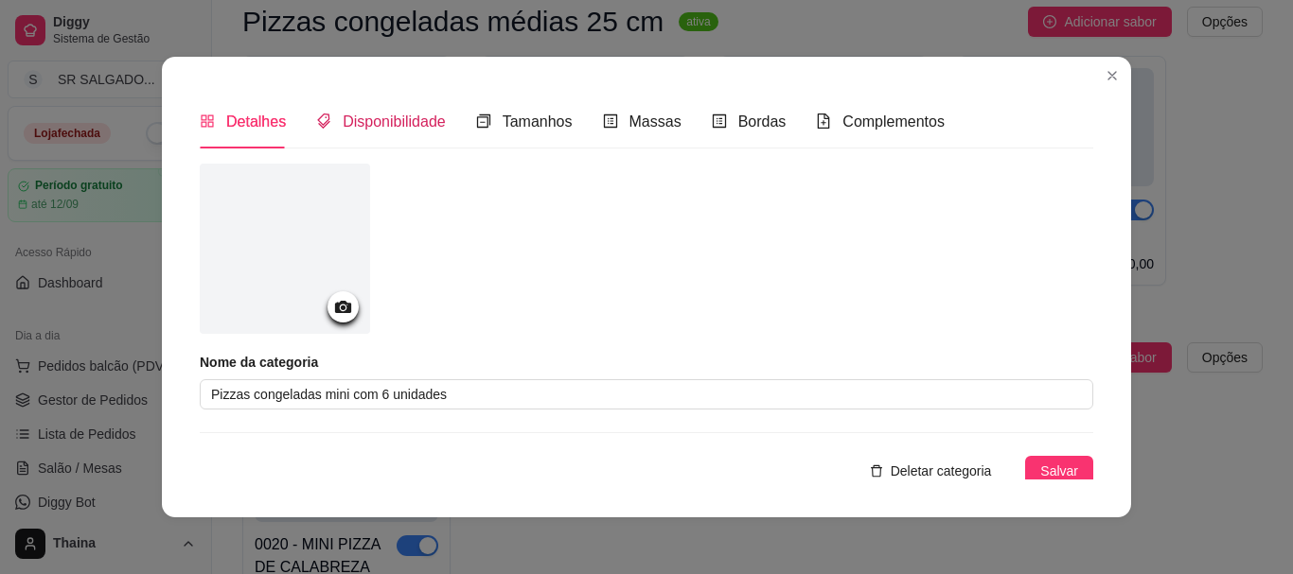
click at [370, 129] on span "Disponibilidade" at bounding box center [394, 122] width 103 height 16
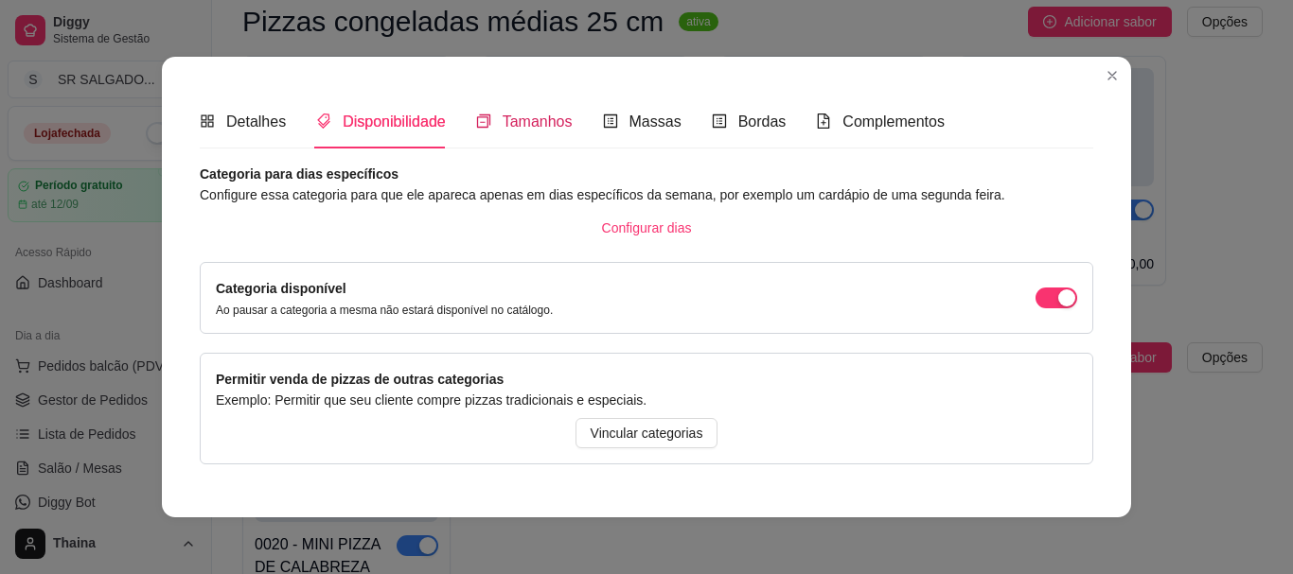
click at [515, 117] on span "Tamanhos" at bounding box center [538, 122] width 70 height 16
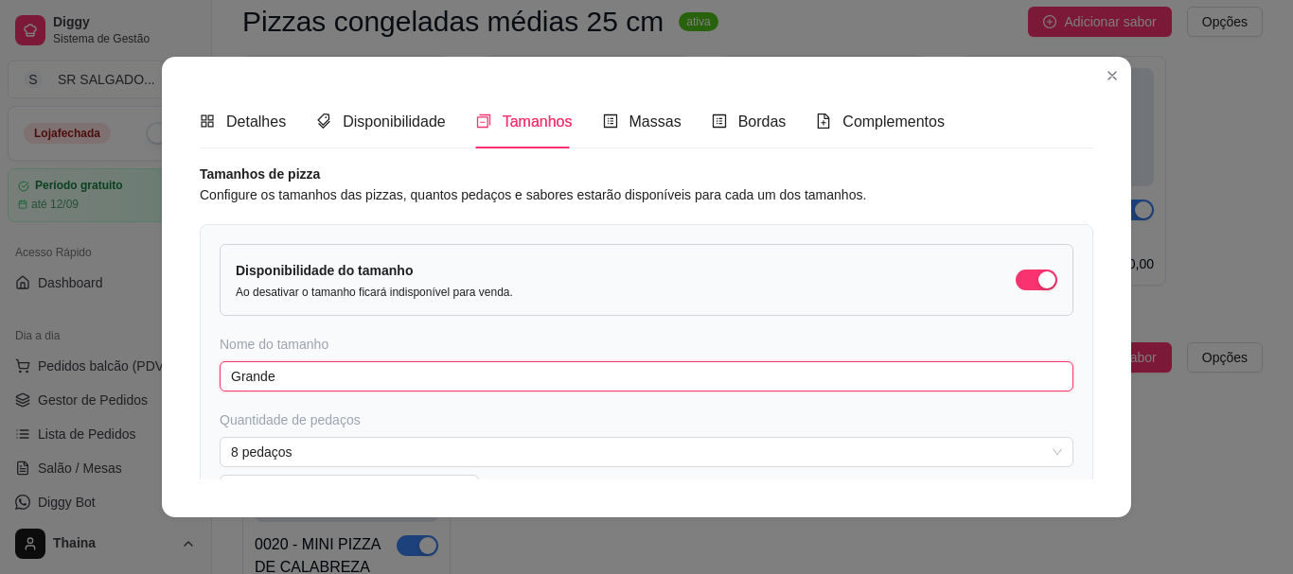
click at [356, 374] on input "Grande" at bounding box center [647, 377] width 854 height 30
click at [351, 442] on span "8 pedaços" at bounding box center [646, 452] width 831 height 28
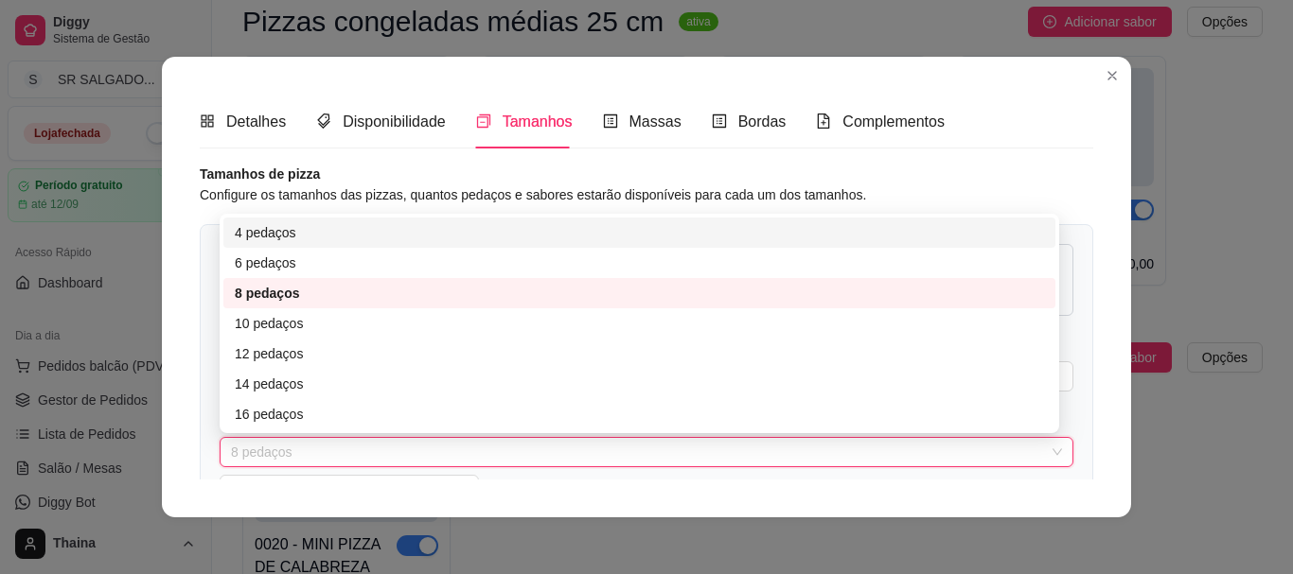
click at [169, 235] on div "Detalhes Disponibilidade Tamanhos Massas Bordas Complementos Nome da categoria …" at bounding box center [646, 287] width 969 height 461
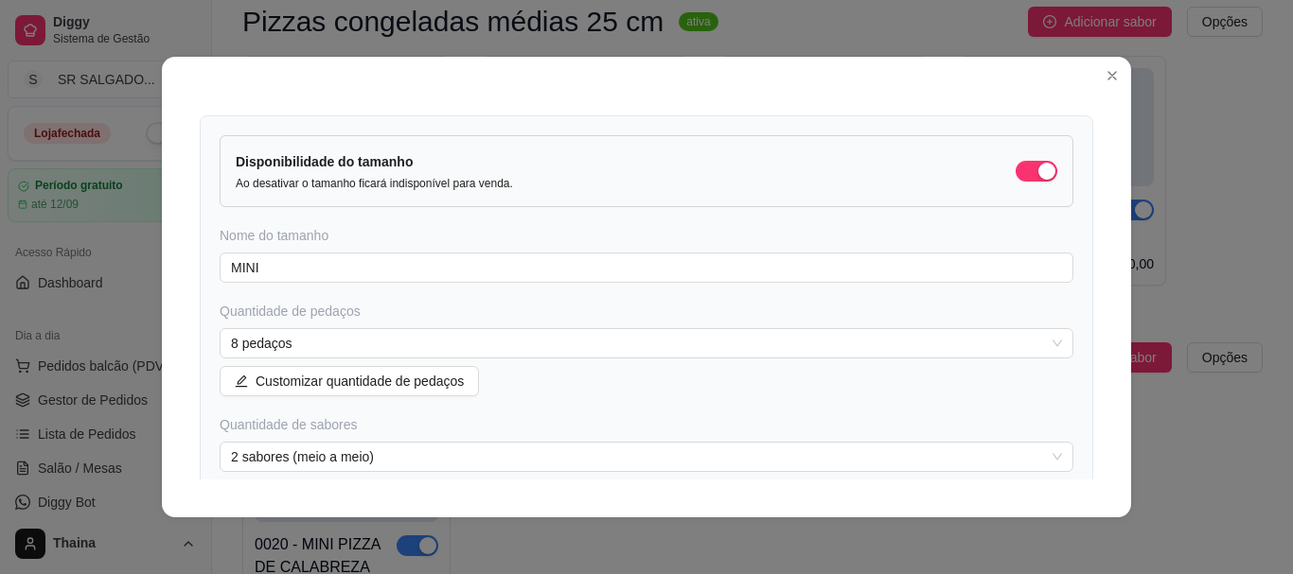
scroll to position [95, 0]
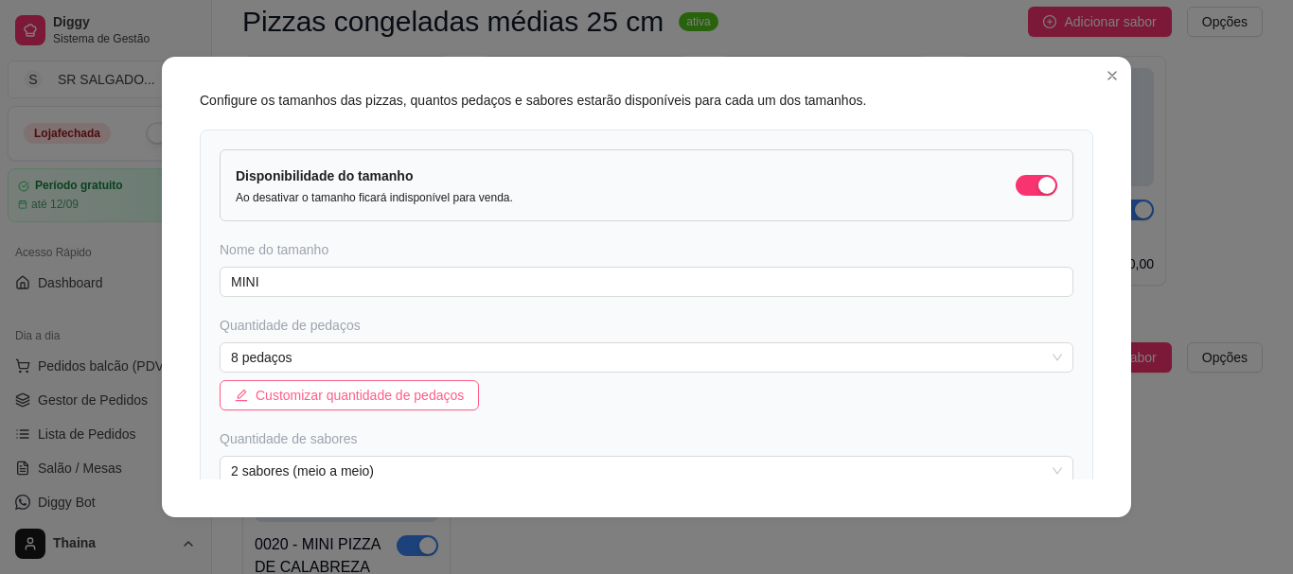
click at [298, 387] on span "Customizar quantidade de pedaços" at bounding box center [360, 395] width 208 height 21
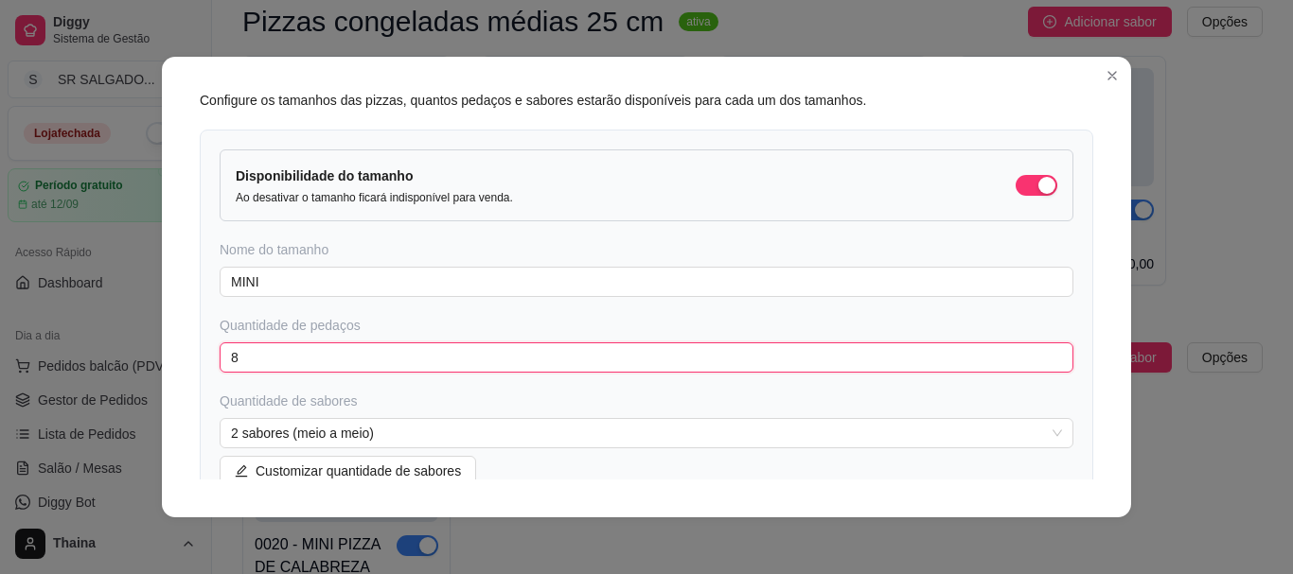
click at [396, 343] on input "8" at bounding box center [647, 358] width 854 height 30
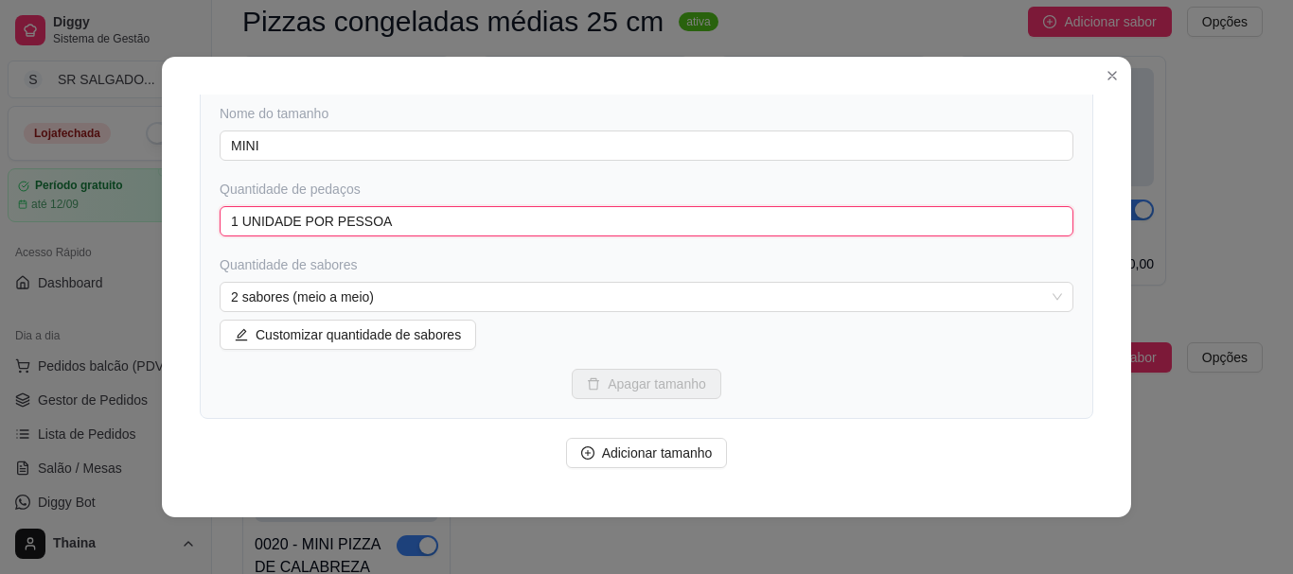
scroll to position [284, 0]
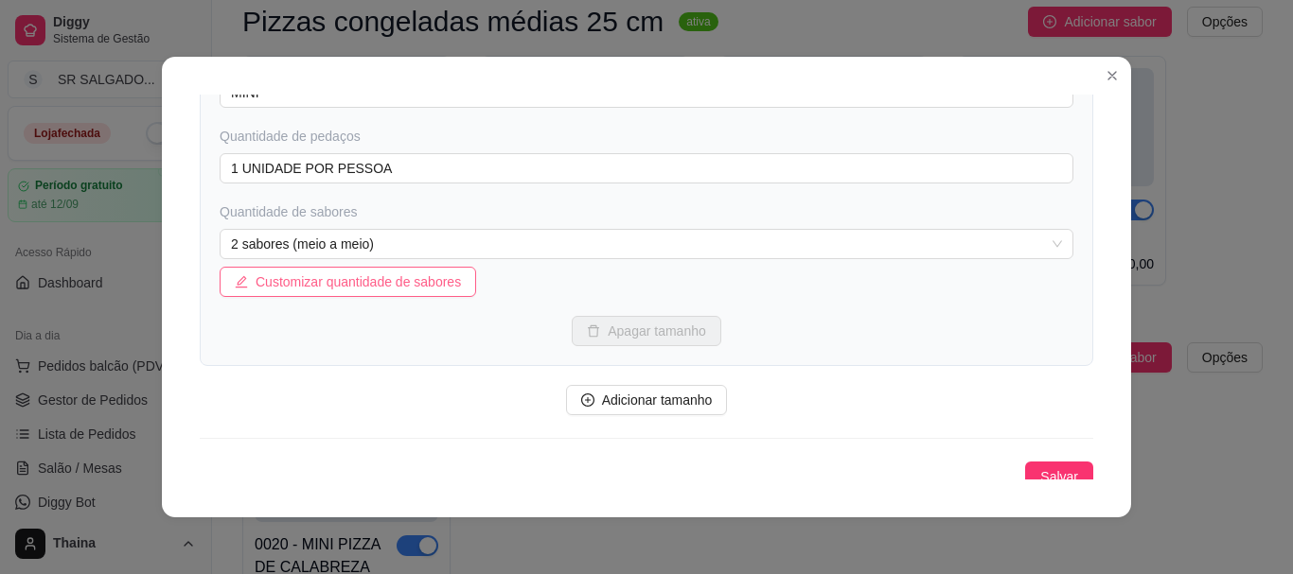
click at [379, 283] on span "Customizar quantidade de sabores" at bounding box center [358, 282] width 205 height 21
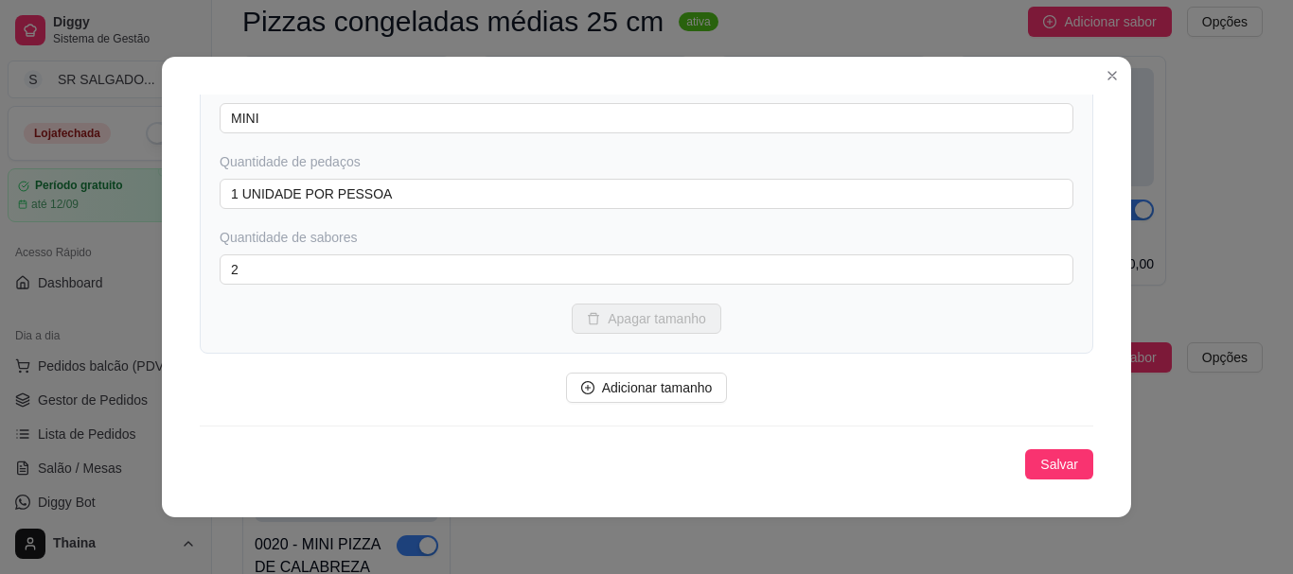
scroll to position [258, 0]
click at [269, 262] on input "2" at bounding box center [647, 270] width 854 height 30
click at [1045, 455] on span "Salvar" at bounding box center [1059, 464] width 38 height 21
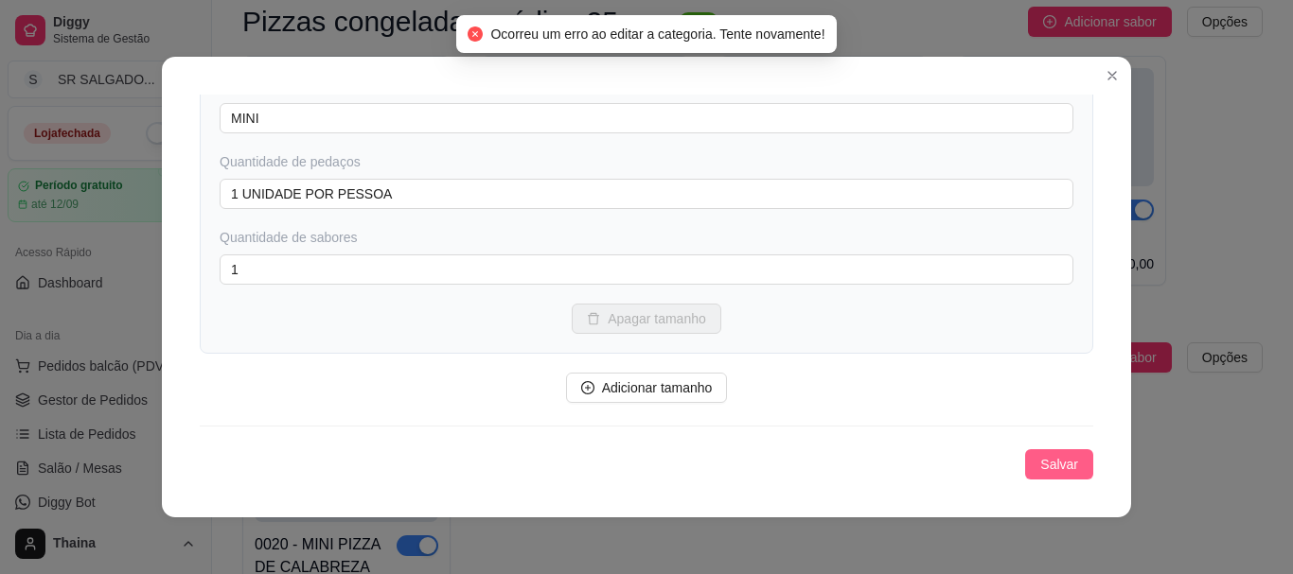
click at [1025, 466] on button "Salvar" at bounding box center [1059, 465] width 68 height 30
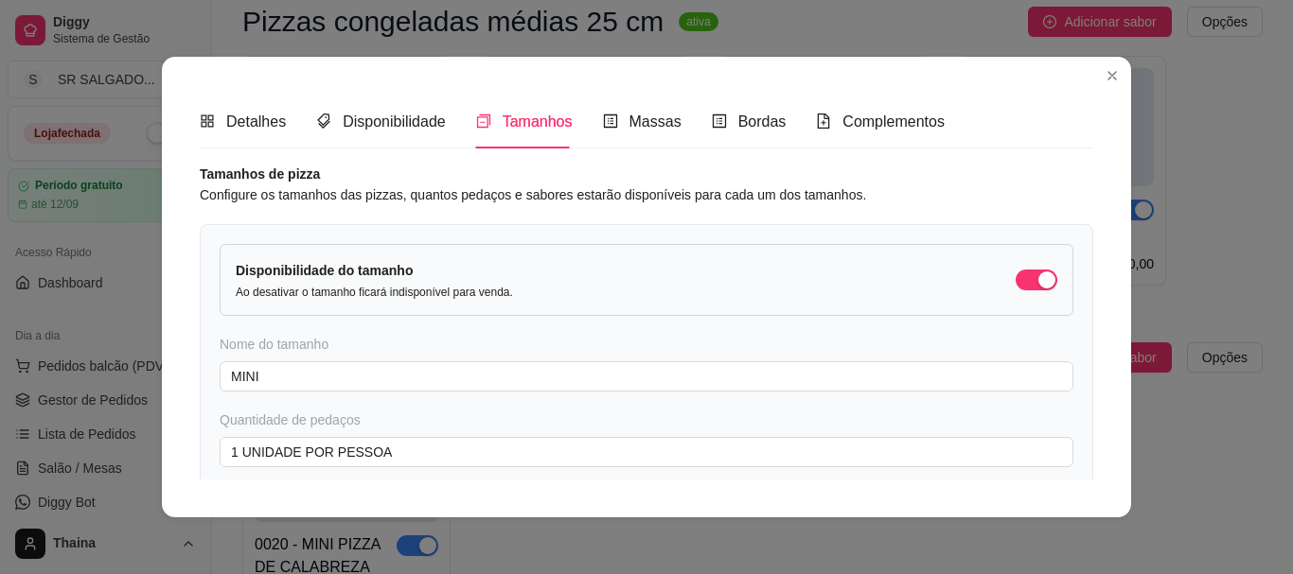
click at [991, 270] on div "Disponibilidade do tamanho Ao desativar o tamanho ficará indisponível para vend…" at bounding box center [646, 280] width 821 height 40
click at [1038, 279] on div "button" at bounding box center [1046, 280] width 17 height 17
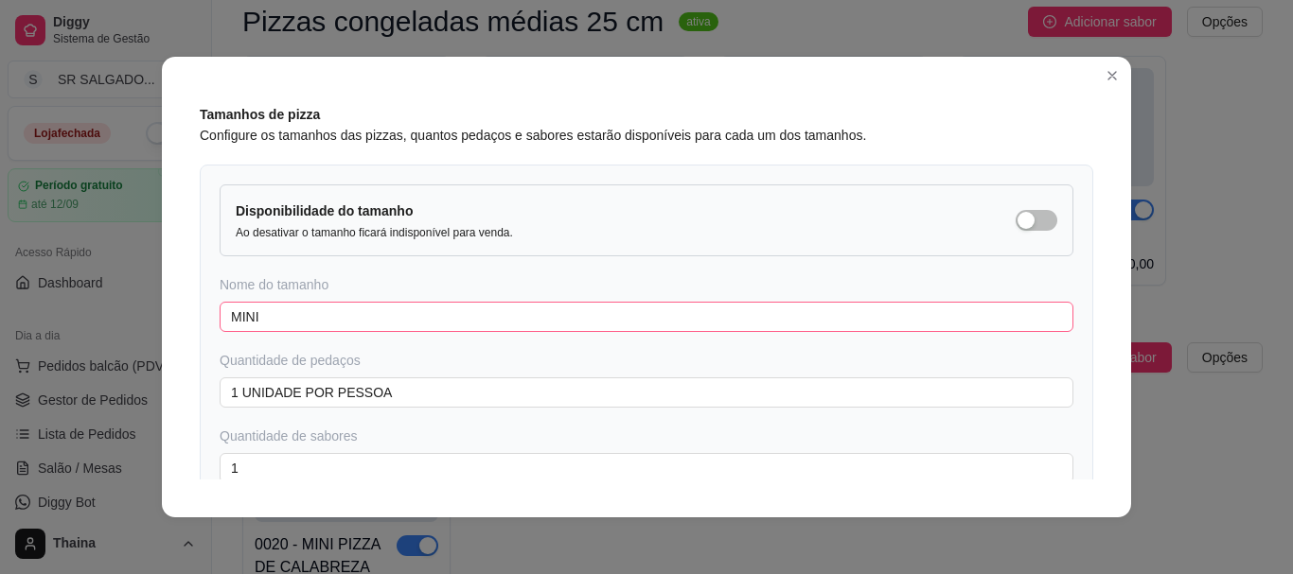
scroll to position [258, 0]
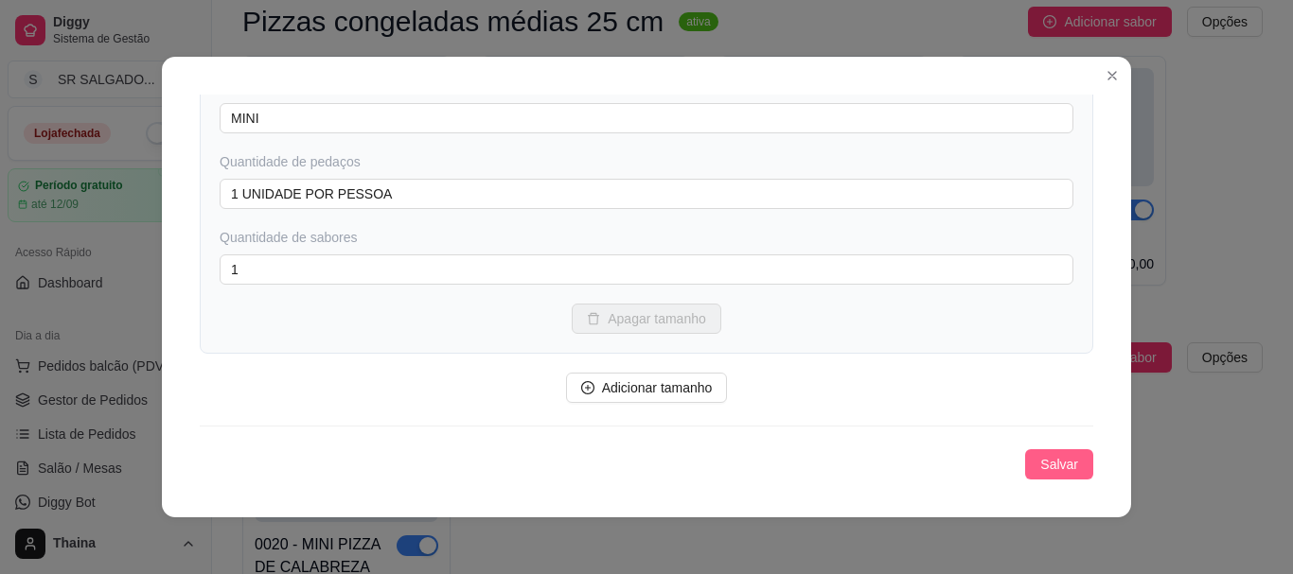
click at [1040, 471] on span "Salvar" at bounding box center [1059, 464] width 38 height 21
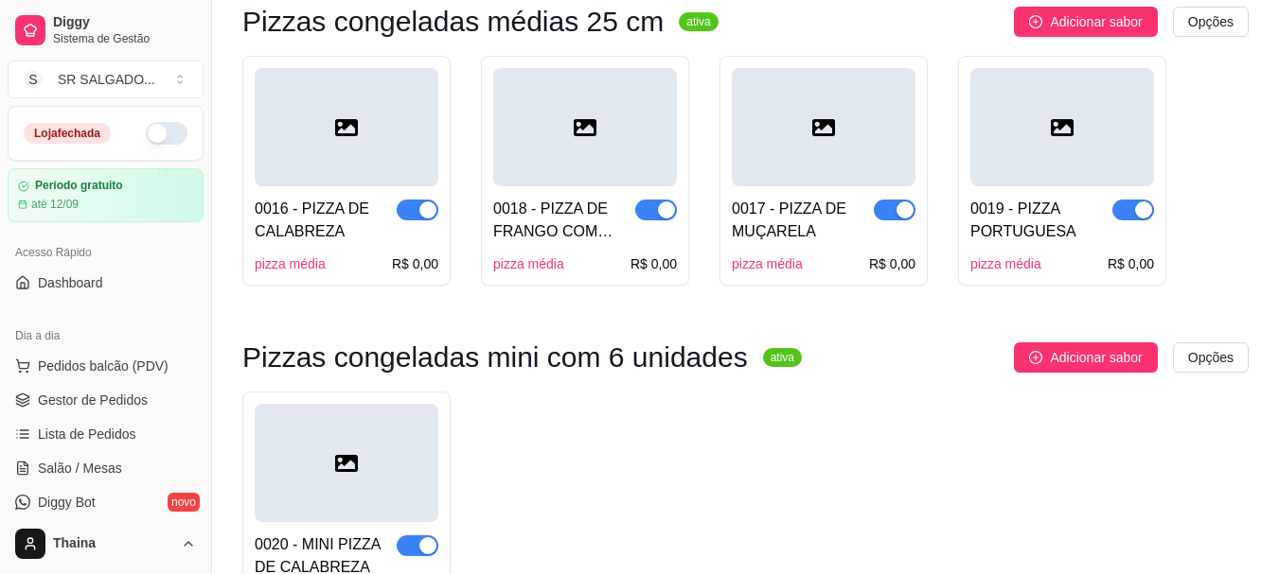
click at [302, 435] on div at bounding box center [347, 463] width 184 height 118
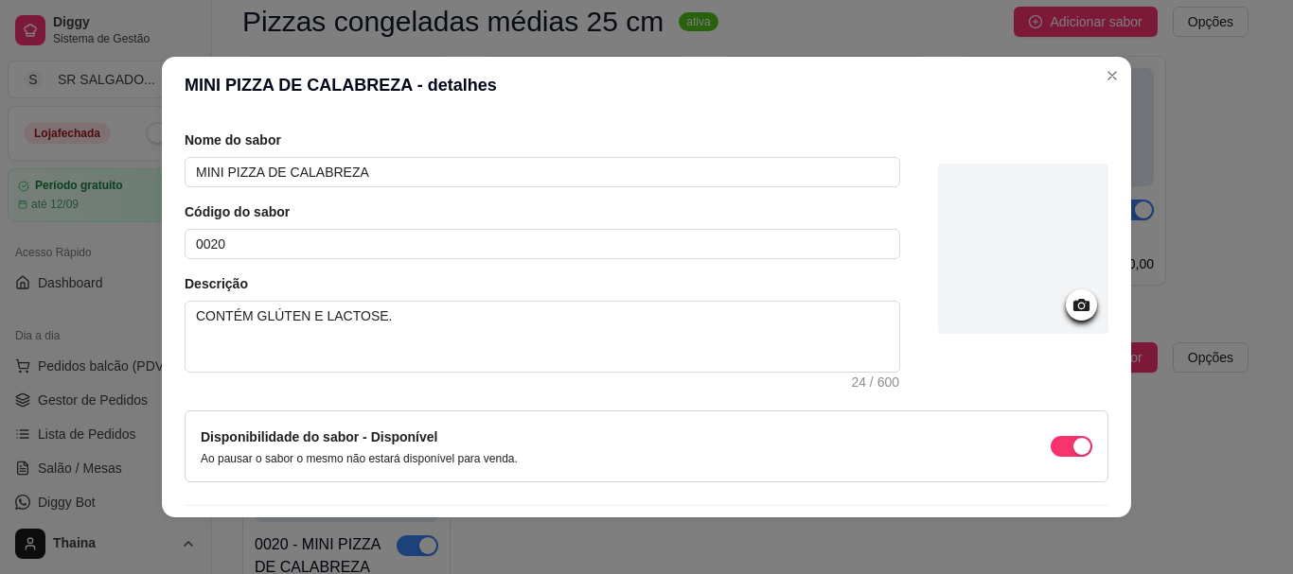
scroll to position [135, 0]
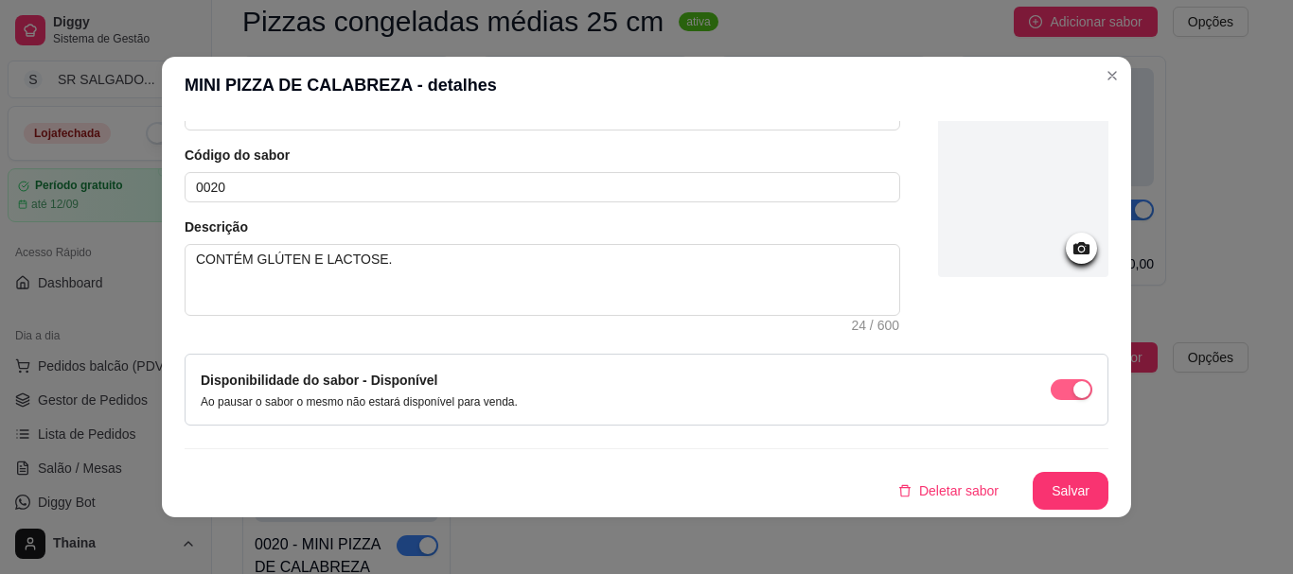
click at [1051, 397] on span "button" at bounding box center [1072, 390] width 42 height 21
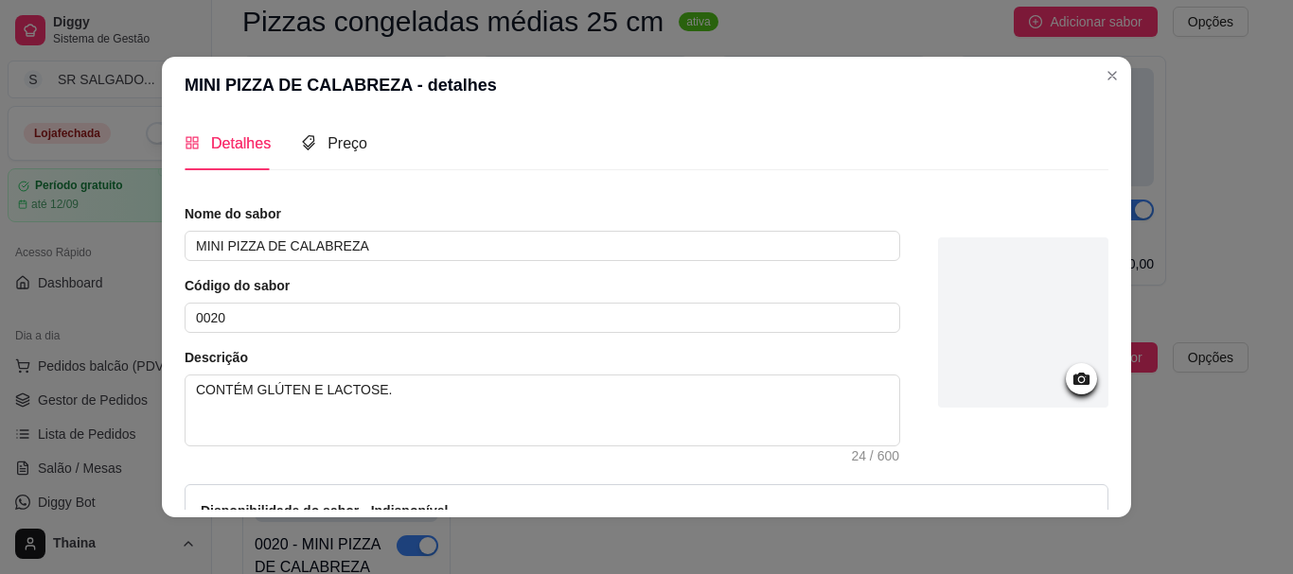
scroll to position [0, 0]
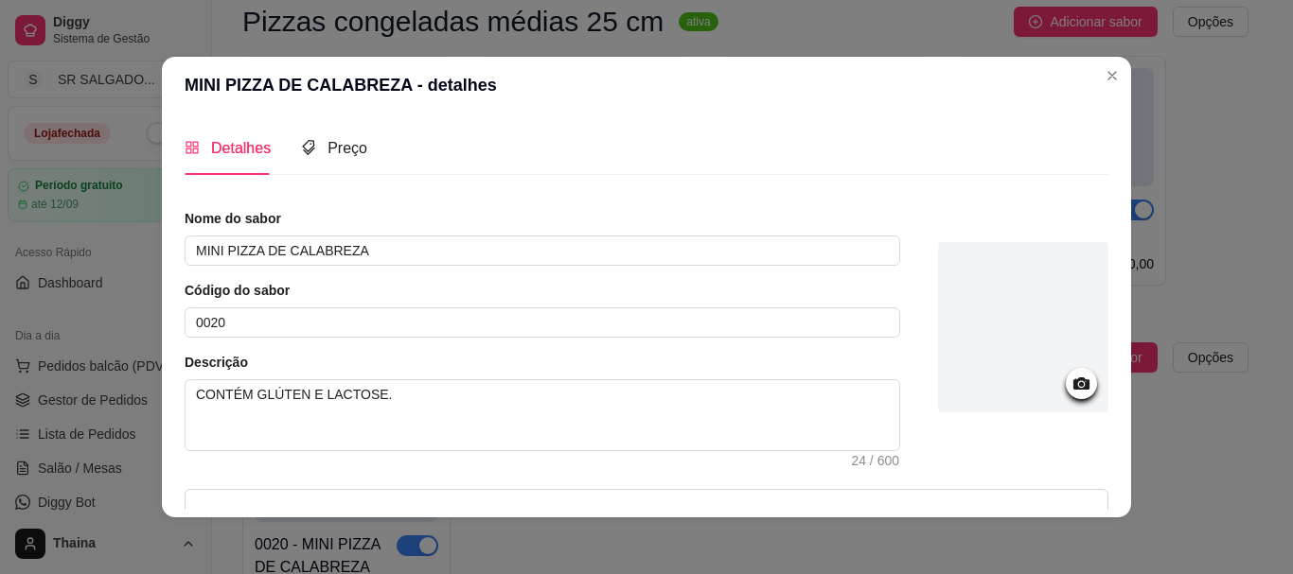
click at [446, 90] on header "MINI PIZZA DE CALABREZA - detalhes" at bounding box center [646, 85] width 969 height 57
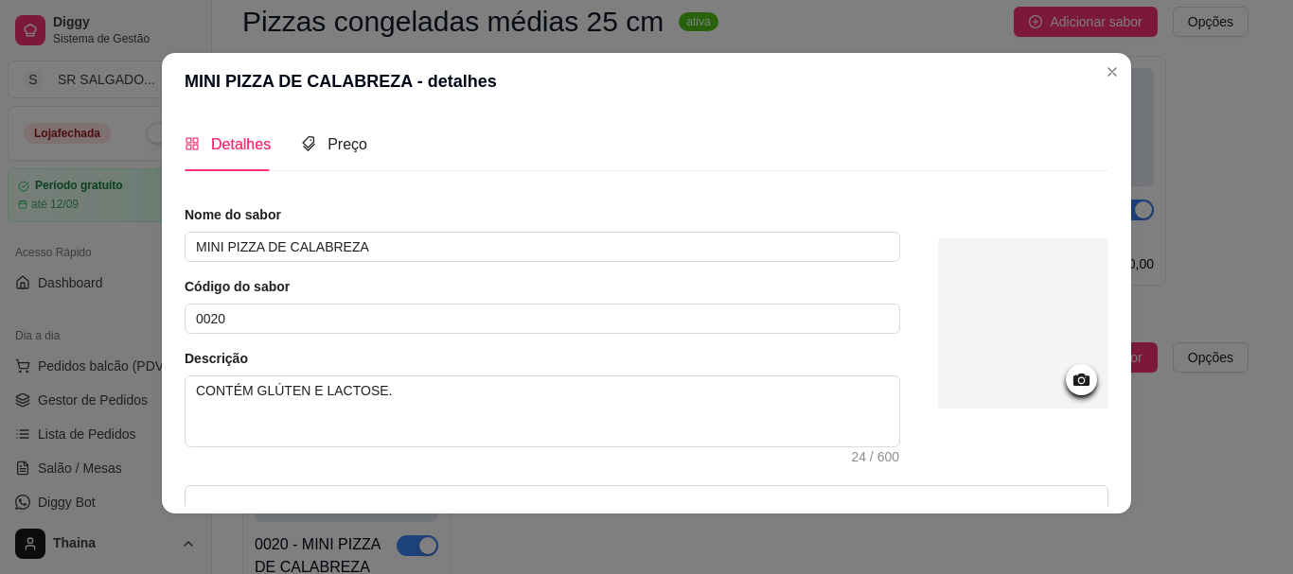
scroll to position [135, 0]
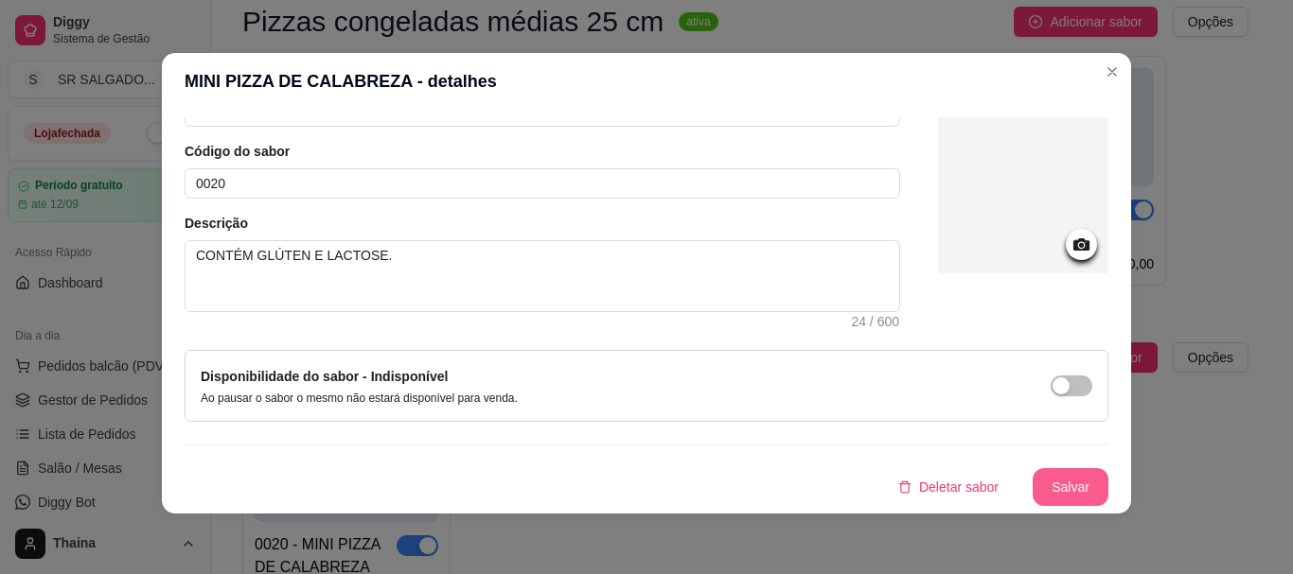
click at [1051, 487] on button "Salvar" at bounding box center [1071, 487] width 76 height 38
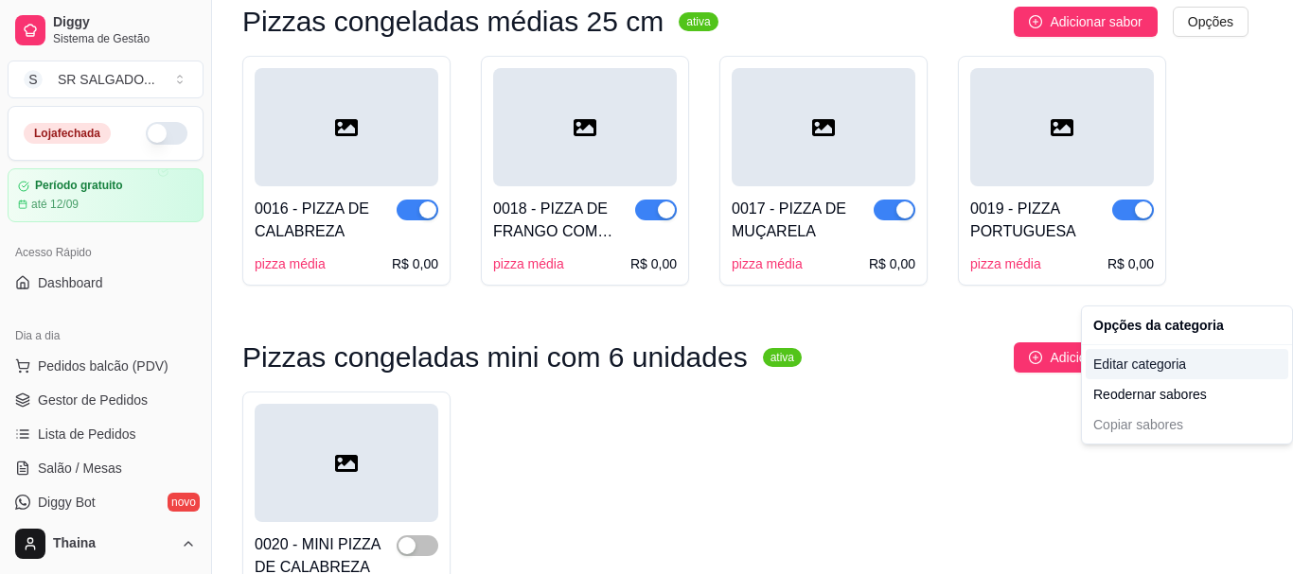
click at [1158, 360] on div "Editar categoria" at bounding box center [1187, 364] width 203 height 30
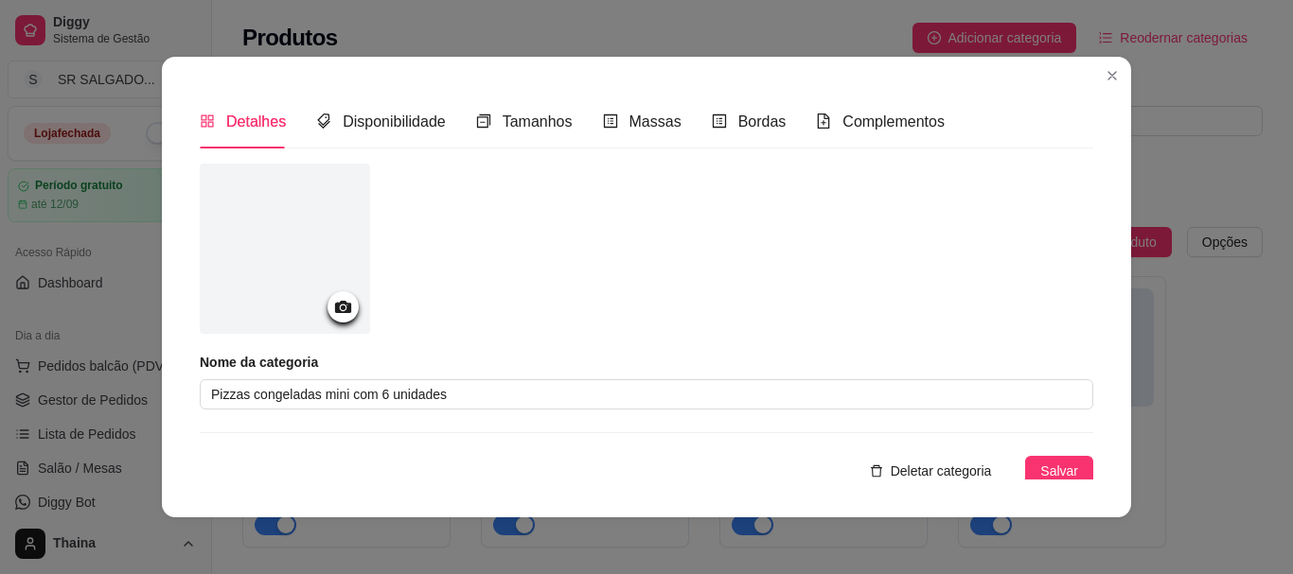
scroll to position [1919, 0]
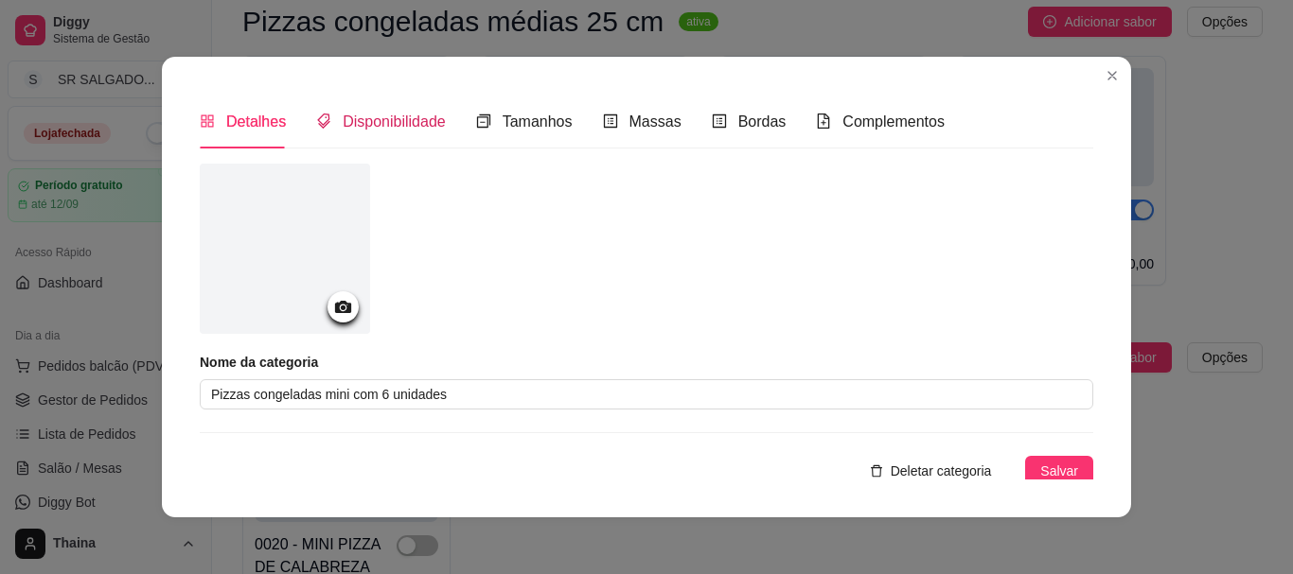
click at [393, 121] on span "Disponibilidade" at bounding box center [394, 122] width 103 height 16
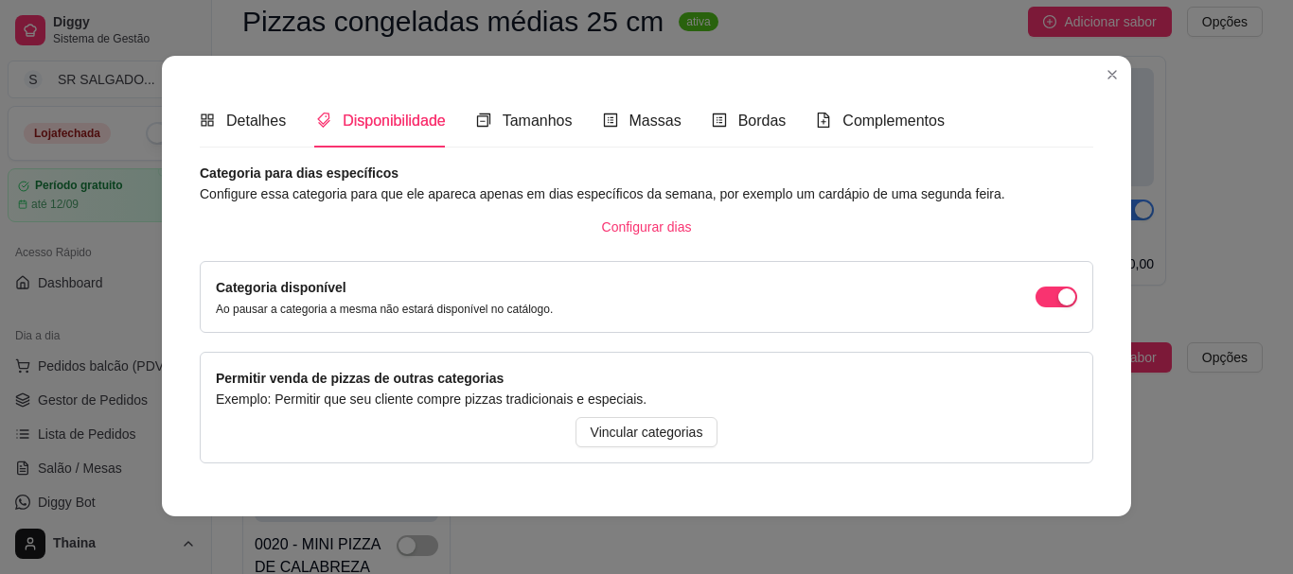
scroll to position [0, 0]
click at [533, 117] on span "Tamanhos" at bounding box center [538, 122] width 70 height 16
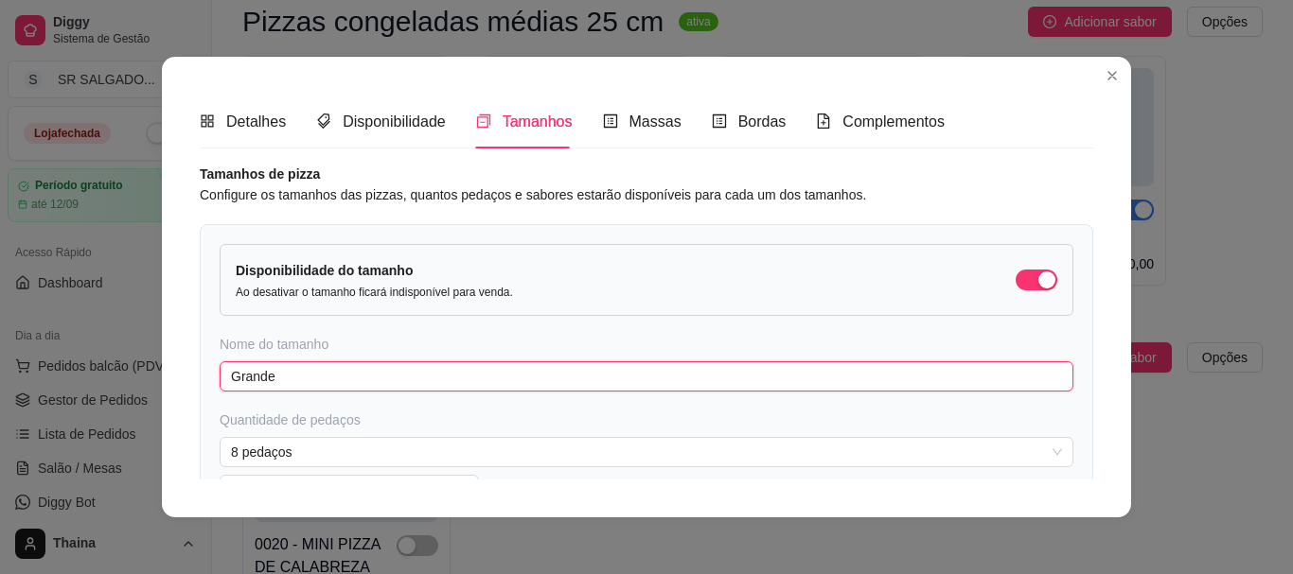
click at [545, 376] on input "Grande" at bounding box center [647, 377] width 854 height 30
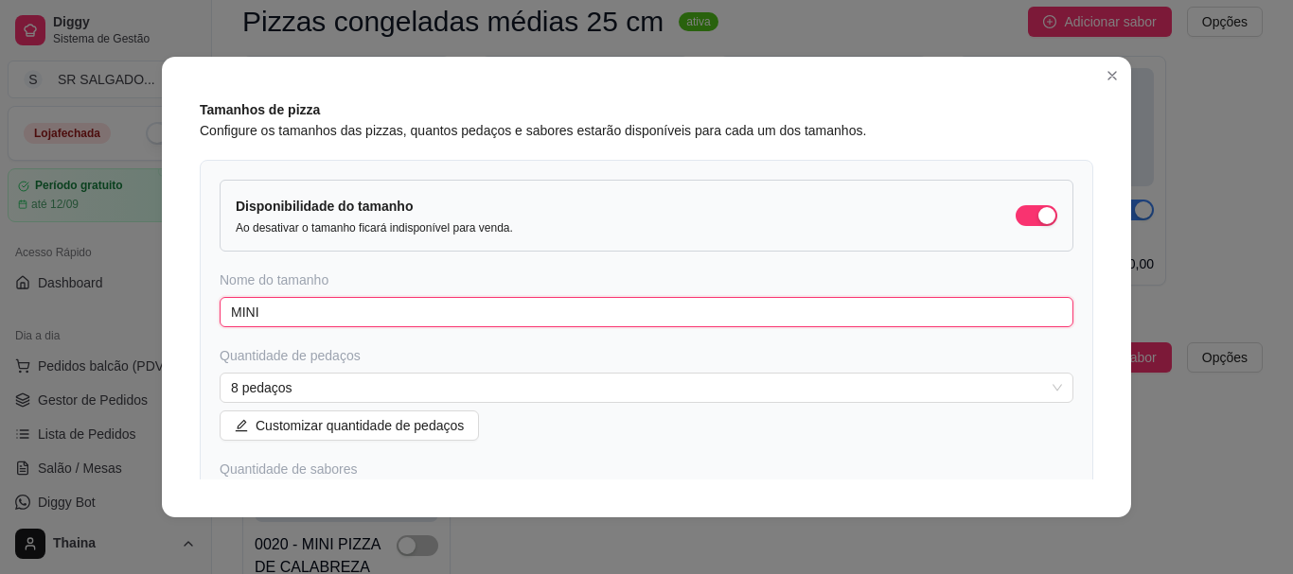
scroll to position [189, 0]
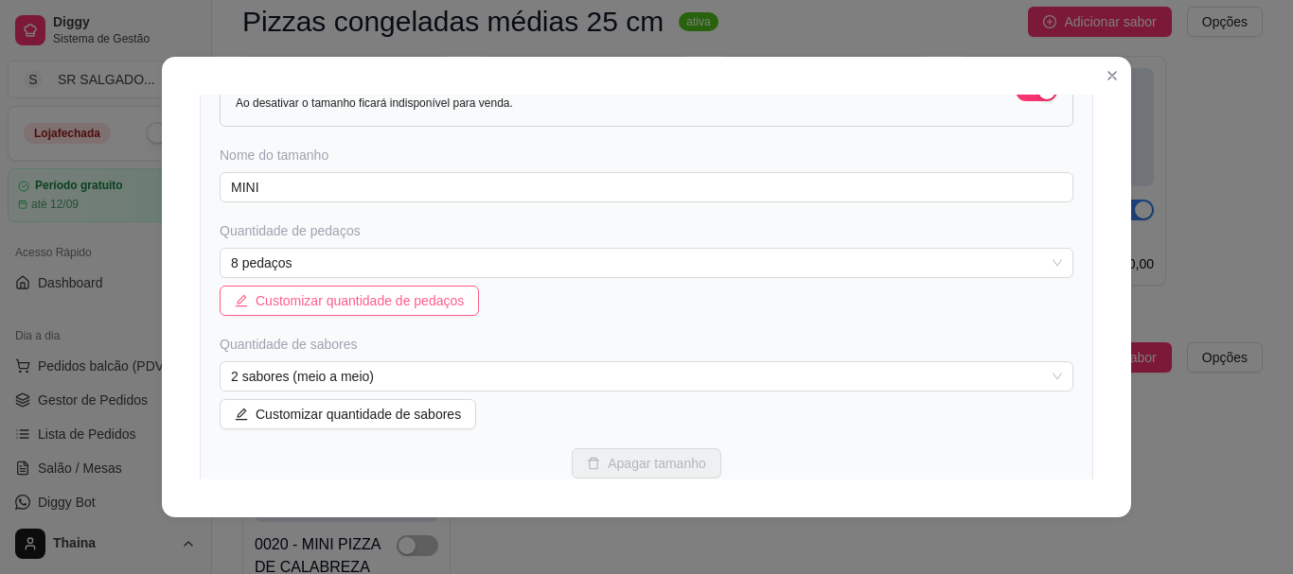
click at [256, 293] on span "Customizar quantidade de pedaços" at bounding box center [360, 301] width 208 height 21
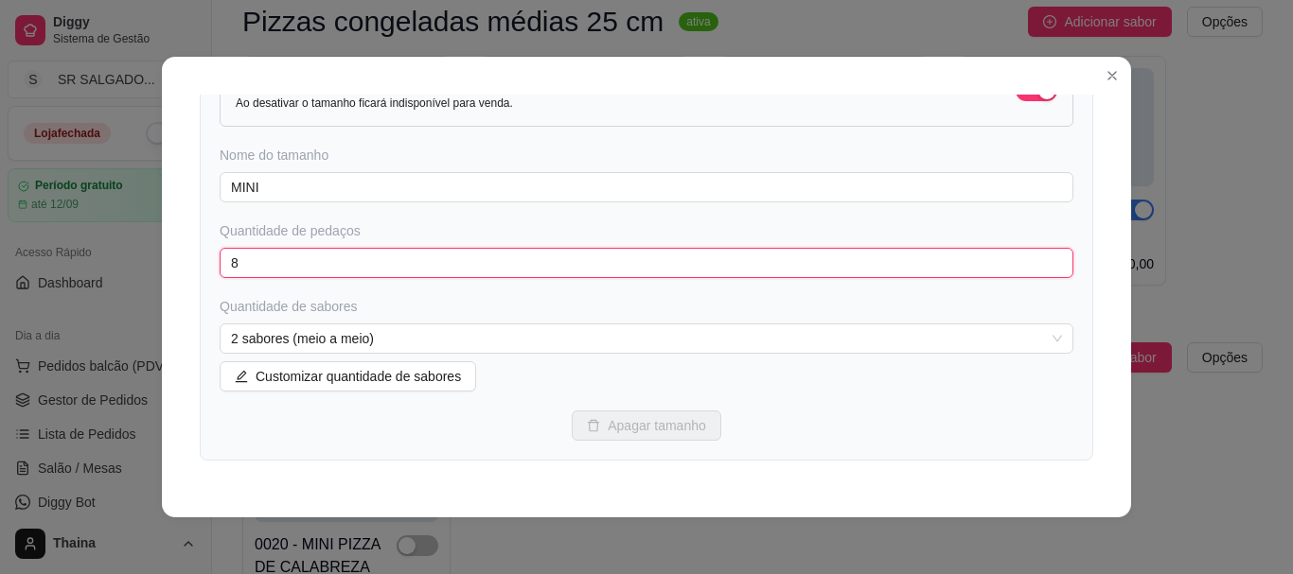
click at [273, 256] on input "8" at bounding box center [647, 263] width 854 height 30
click at [311, 327] on span "2 sabores (meio a meio)" at bounding box center [646, 339] width 831 height 28
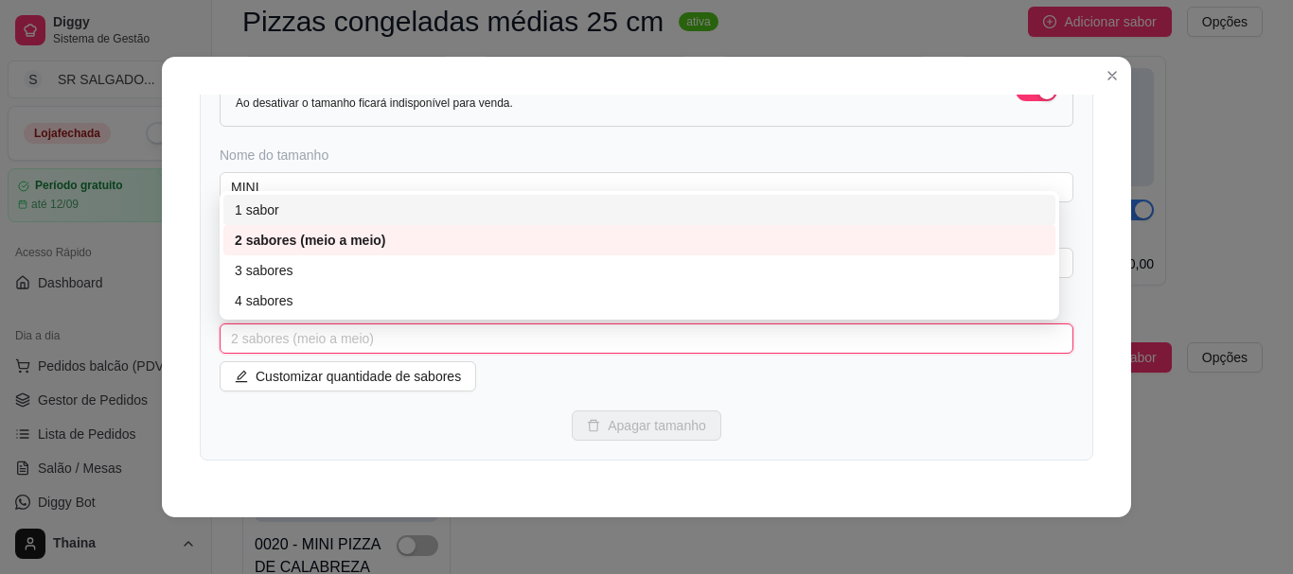
click at [274, 206] on div "1 sabor" at bounding box center [639, 210] width 809 height 21
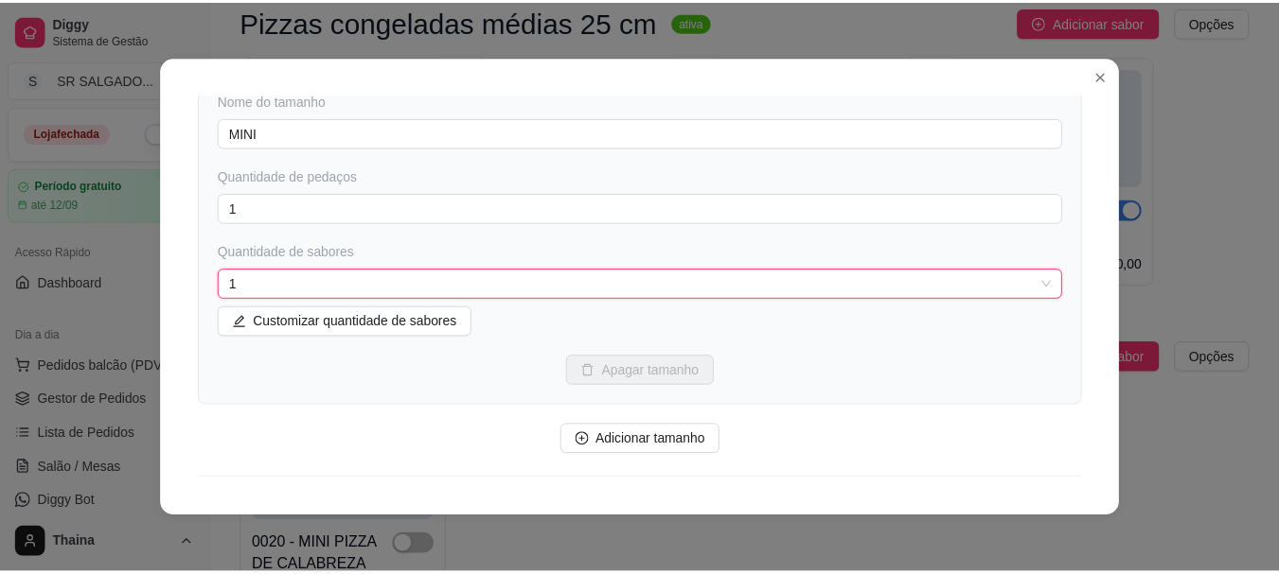
scroll to position [296, 0]
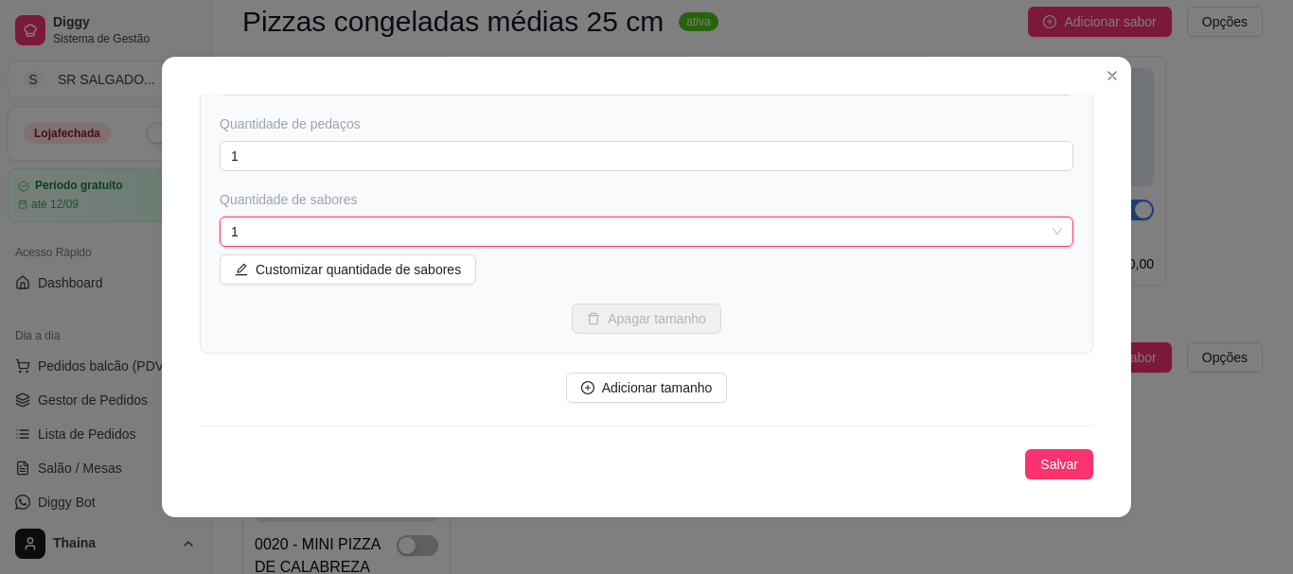
click at [1050, 446] on div "Tamanhos de pizza Configure os tamanhos das pizzas, quantos pedaços e sabores e…" at bounding box center [646, 174] width 893 height 612
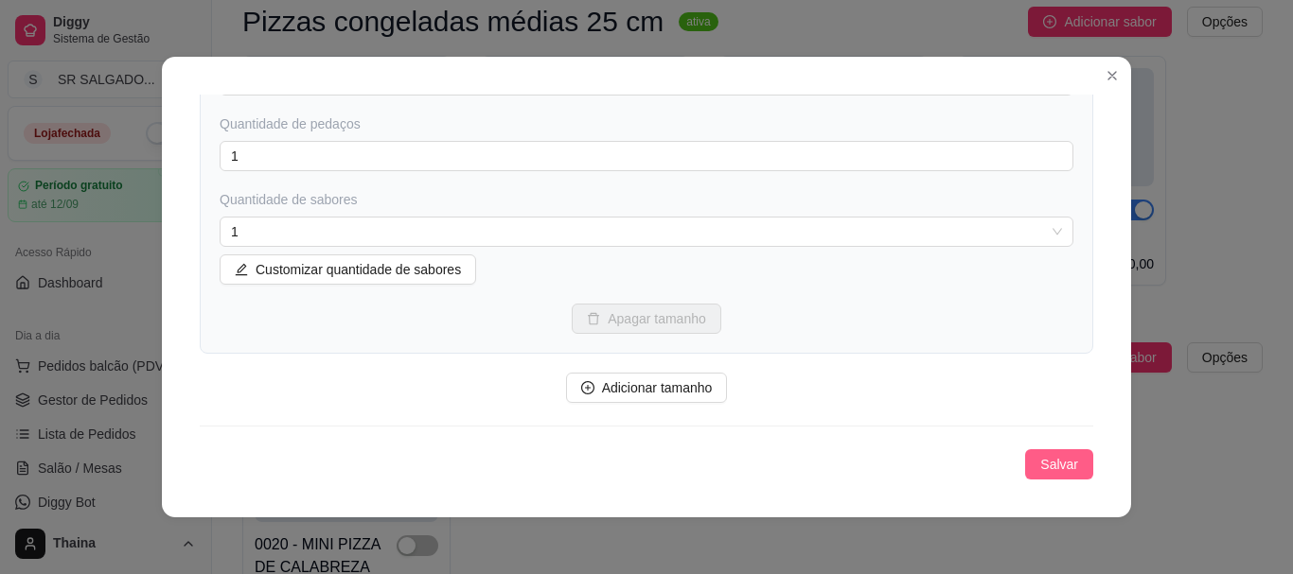
click at [1048, 452] on button "Salvar" at bounding box center [1059, 465] width 68 height 30
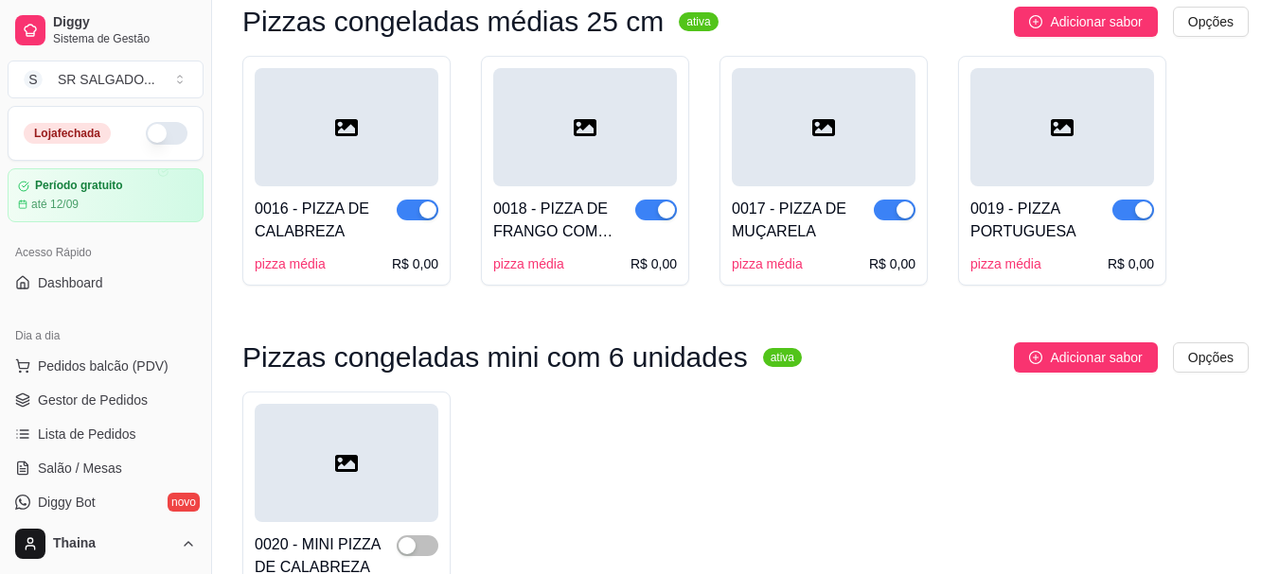
click at [308, 534] on div "0020 - MINI PIZZA DE CALABREZA" at bounding box center [326, 556] width 142 height 45
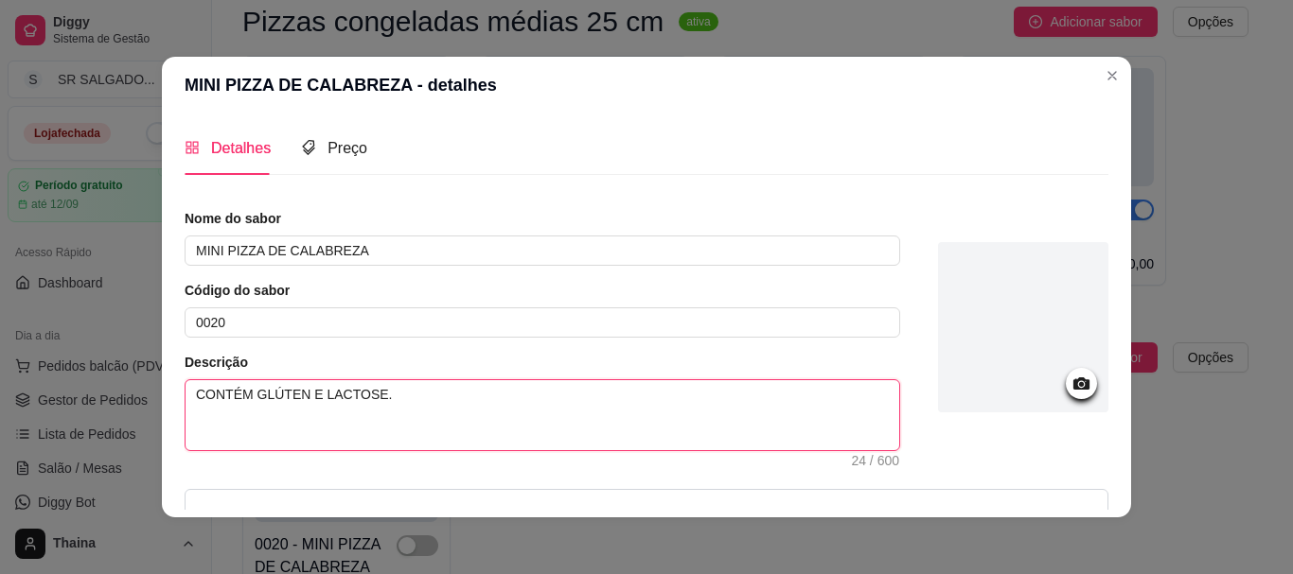
click at [205, 429] on textarea "CONTÉM GLÚTEN E LACTOSE." at bounding box center [542, 415] width 714 height 70
click at [399, 394] on textarea "CONTÉM GLÚTEN E LACTOSE." at bounding box center [542, 415] width 714 height 70
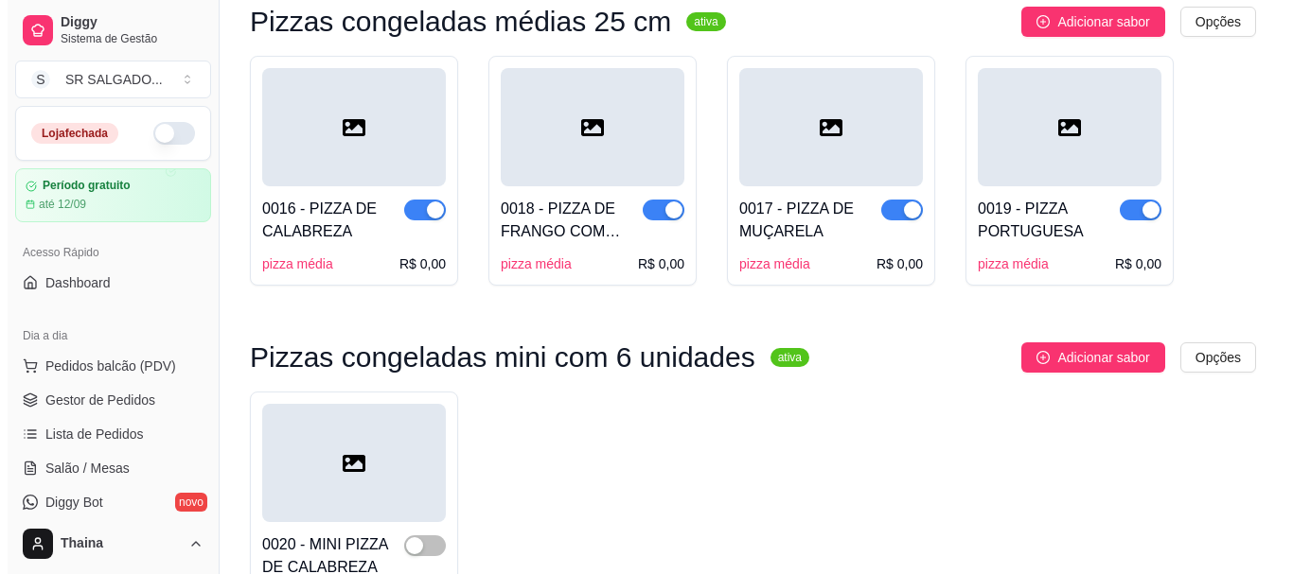
scroll to position [1991, 0]
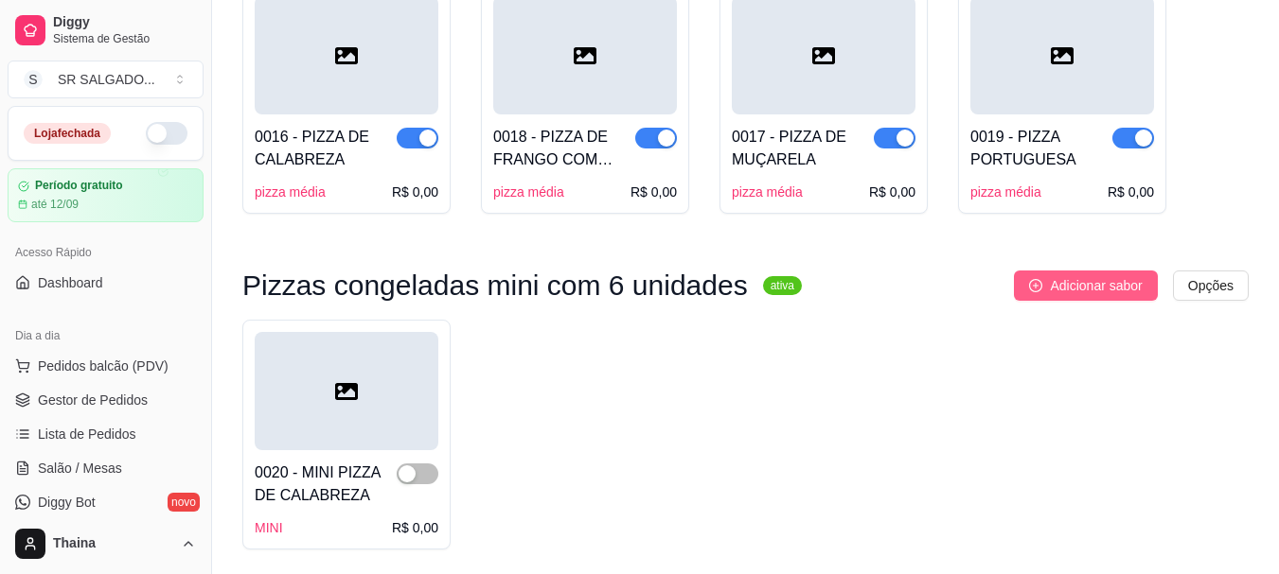
click at [1050, 271] on button "Adicionar sabor" at bounding box center [1085, 286] width 143 height 30
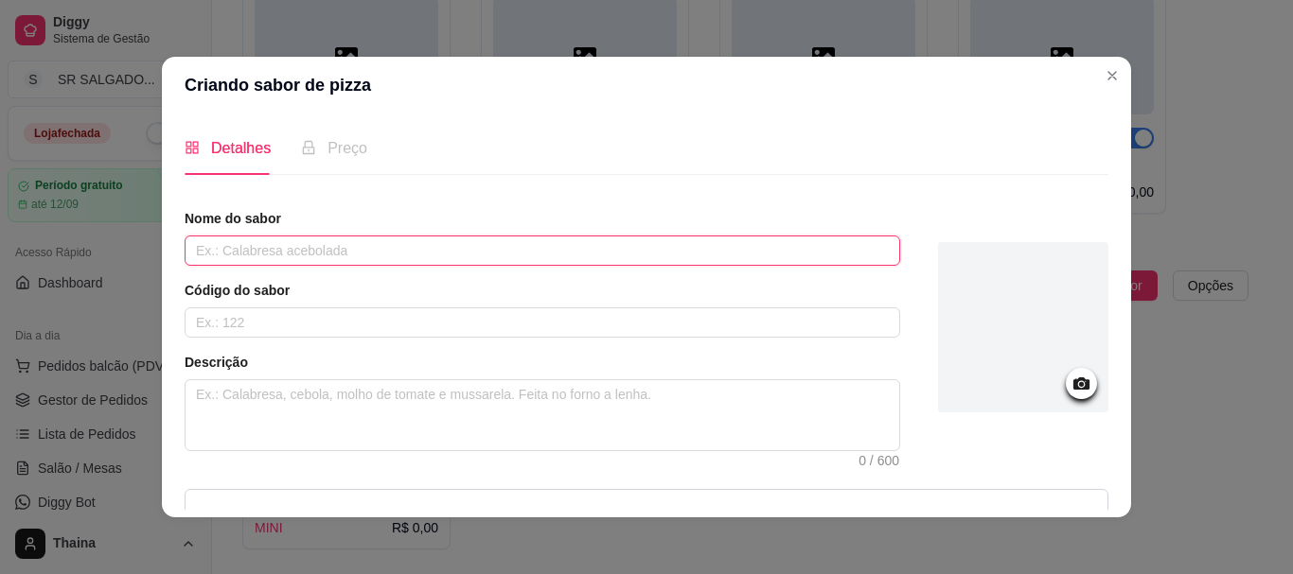
click at [340, 265] on input "text" at bounding box center [542, 251] width 715 height 30
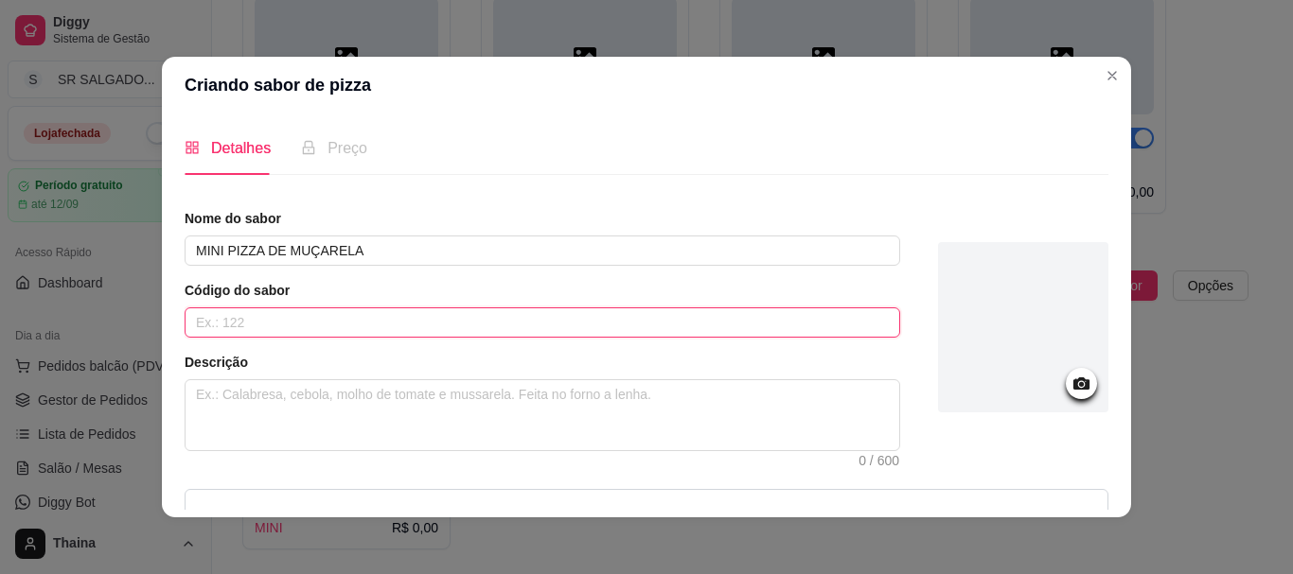
click at [377, 321] on input "text" at bounding box center [542, 323] width 715 height 30
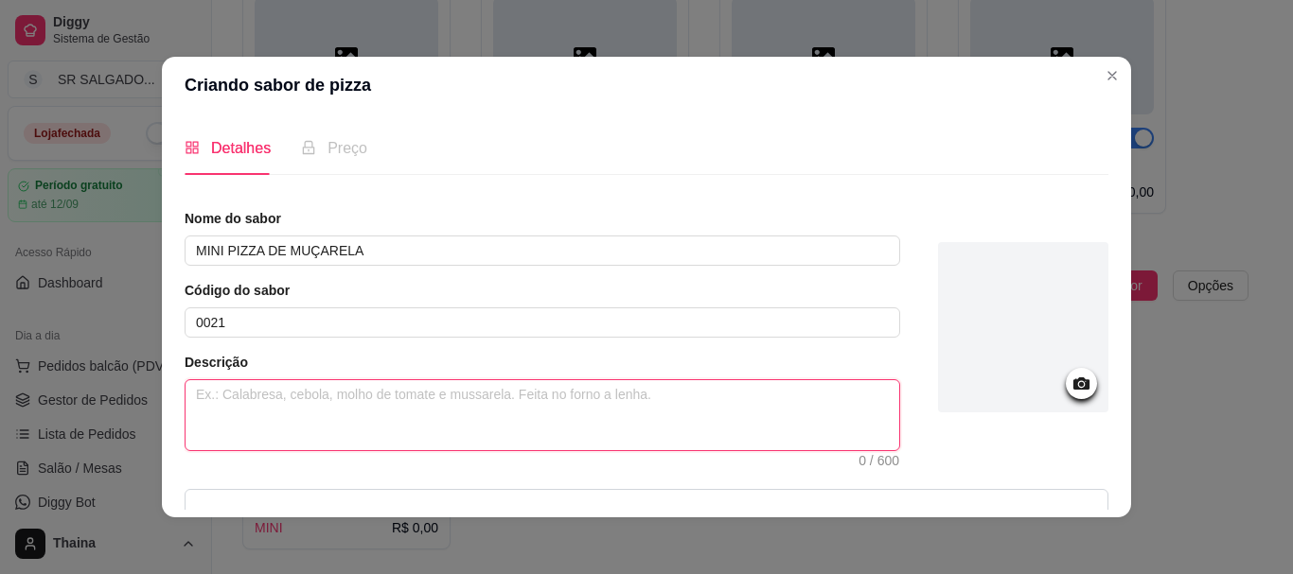
click at [317, 393] on textarea at bounding box center [542, 415] width 714 height 70
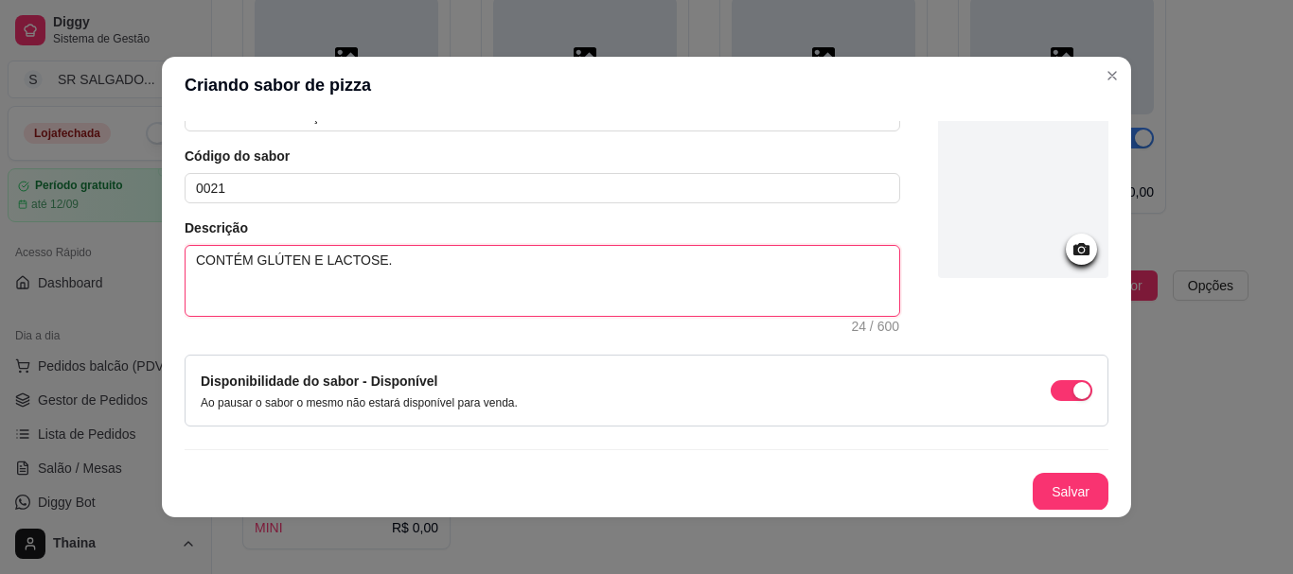
scroll to position [135, 0]
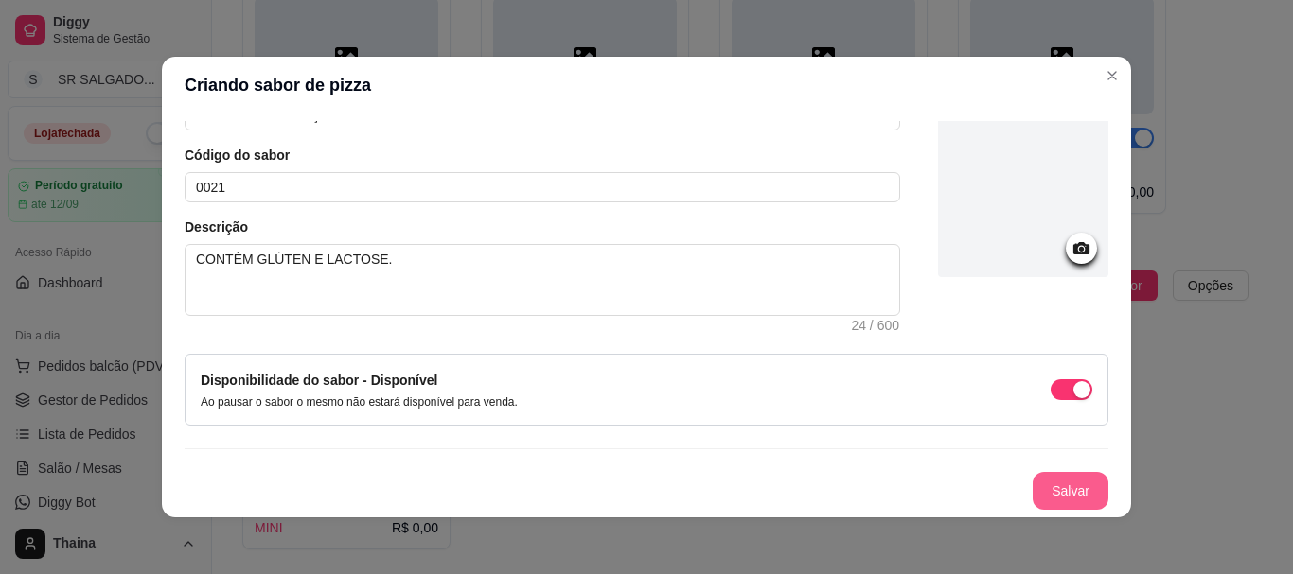
click at [1033, 490] on button "Salvar" at bounding box center [1071, 491] width 76 height 38
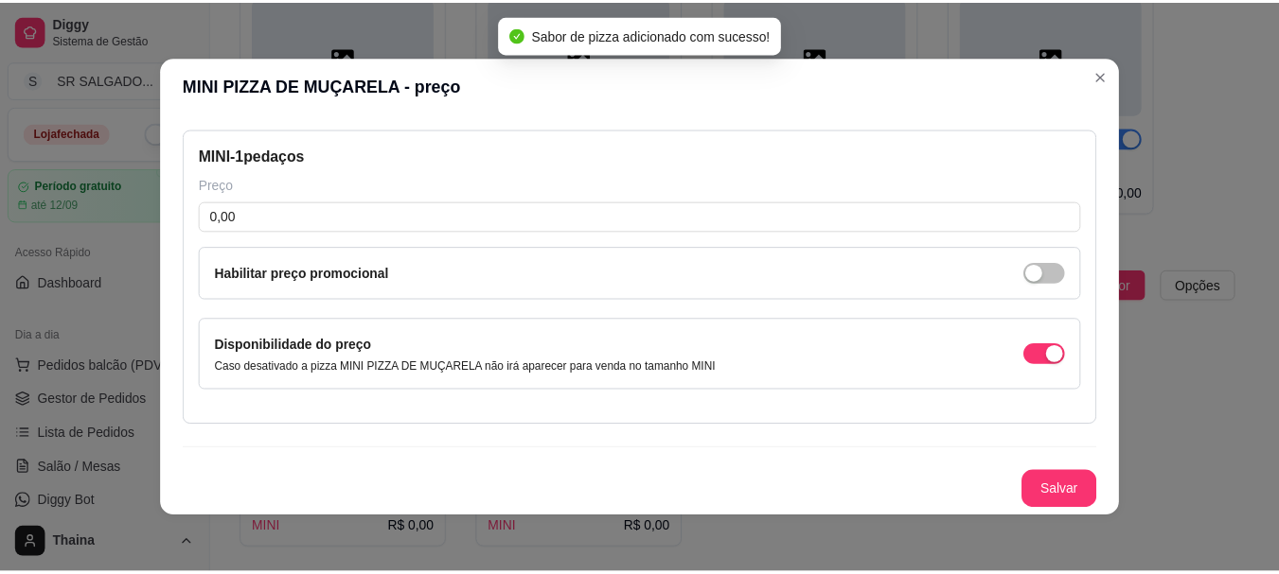
scroll to position [77, 0]
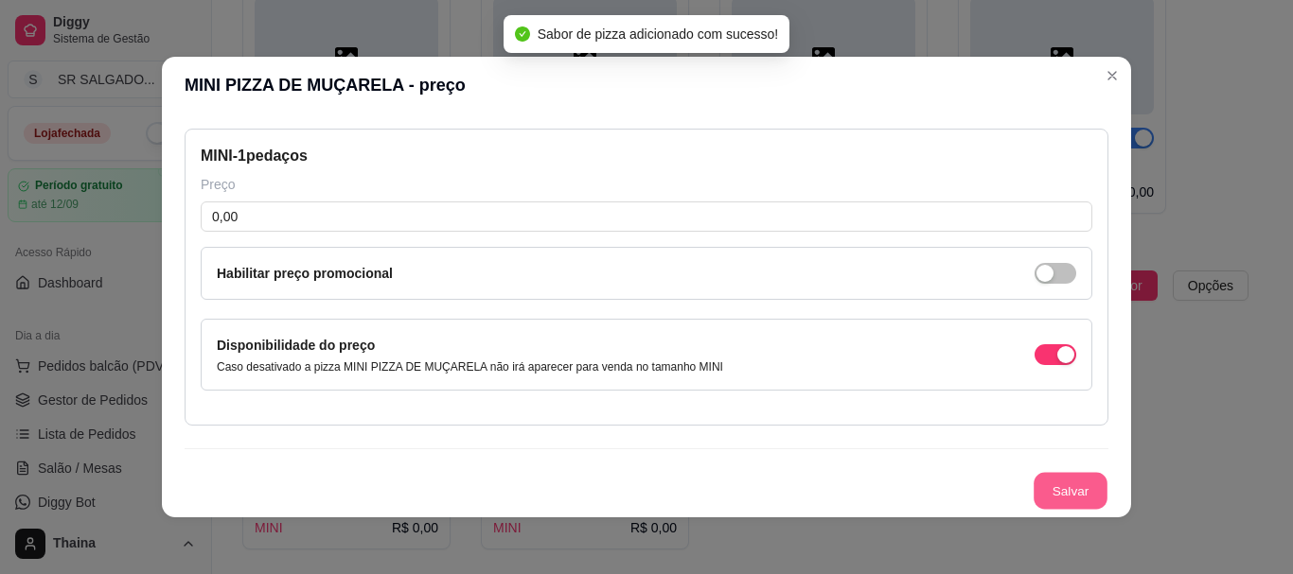
click at [1033, 497] on button "Salvar" at bounding box center [1070, 491] width 74 height 37
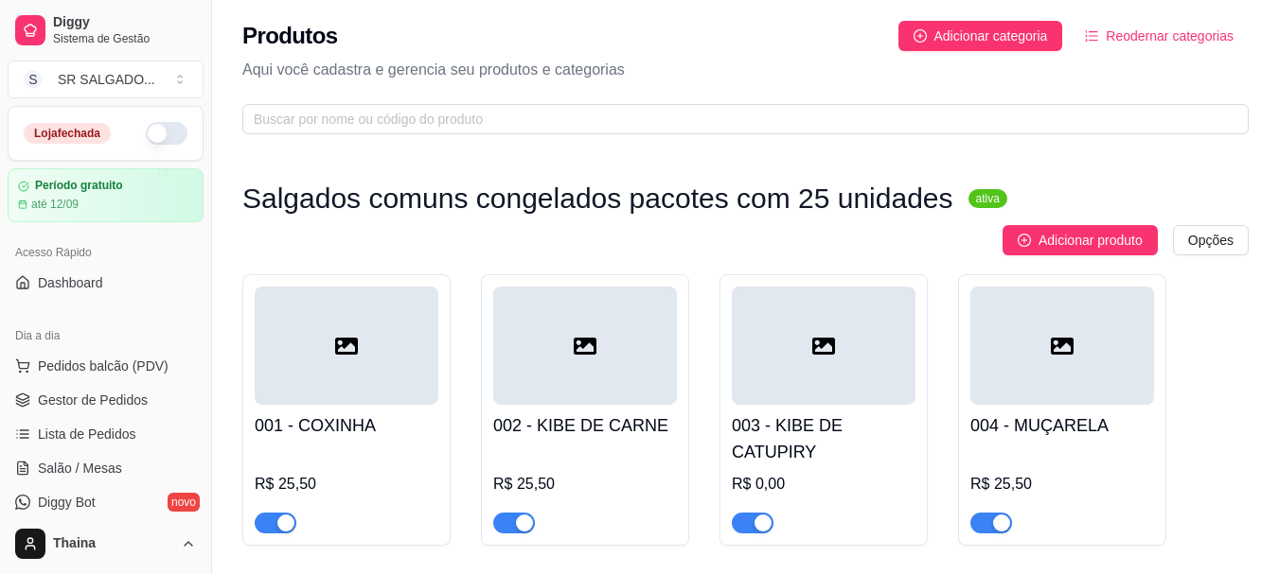
scroll to position [0, 0]
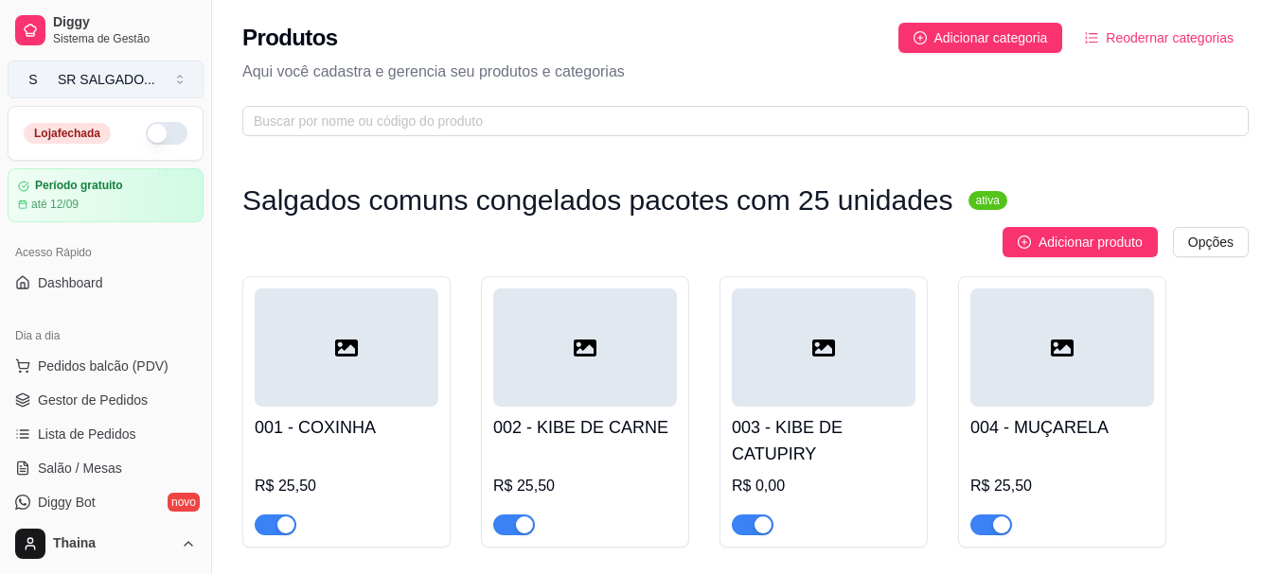
click at [97, 73] on div "SR SALGADO ..." at bounding box center [106, 79] width 97 height 19
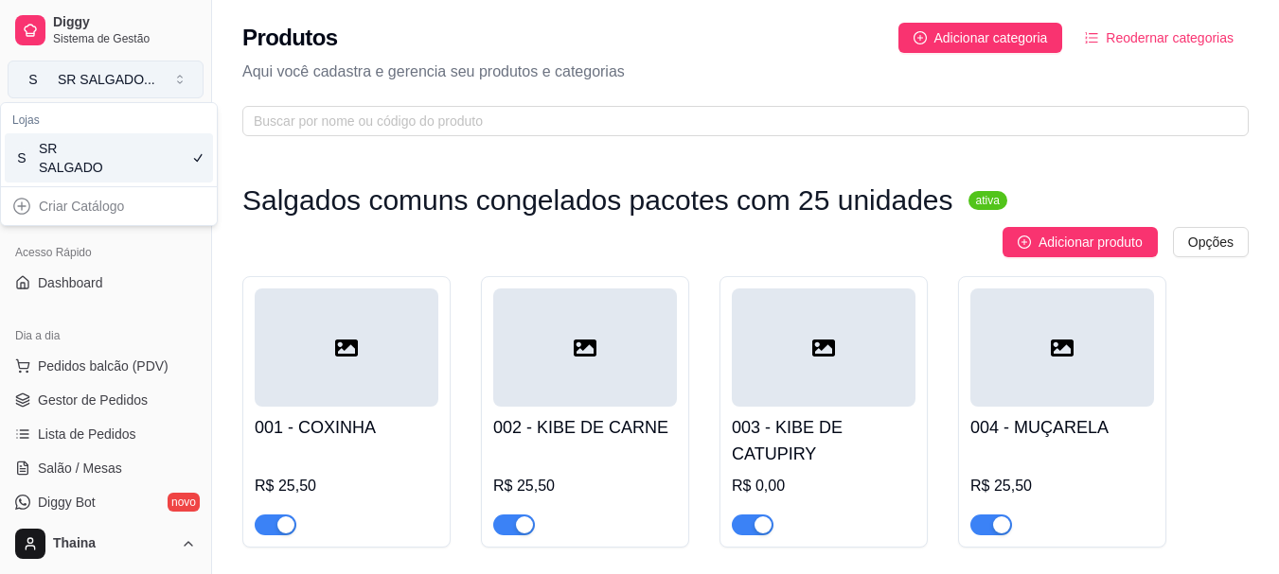
click at [97, 73] on div "SR SALGADO ..." at bounding box center [106, 79] width 97 height 19
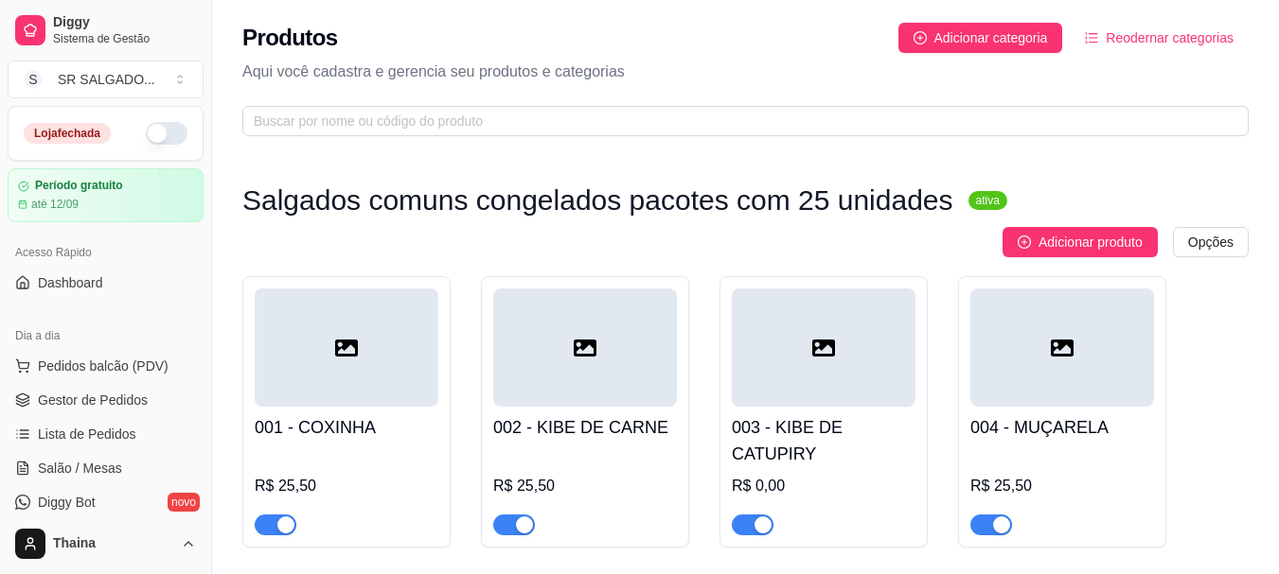
click at [148, 134] on button "button" at bounding box center [167, 133] width 42 height 23
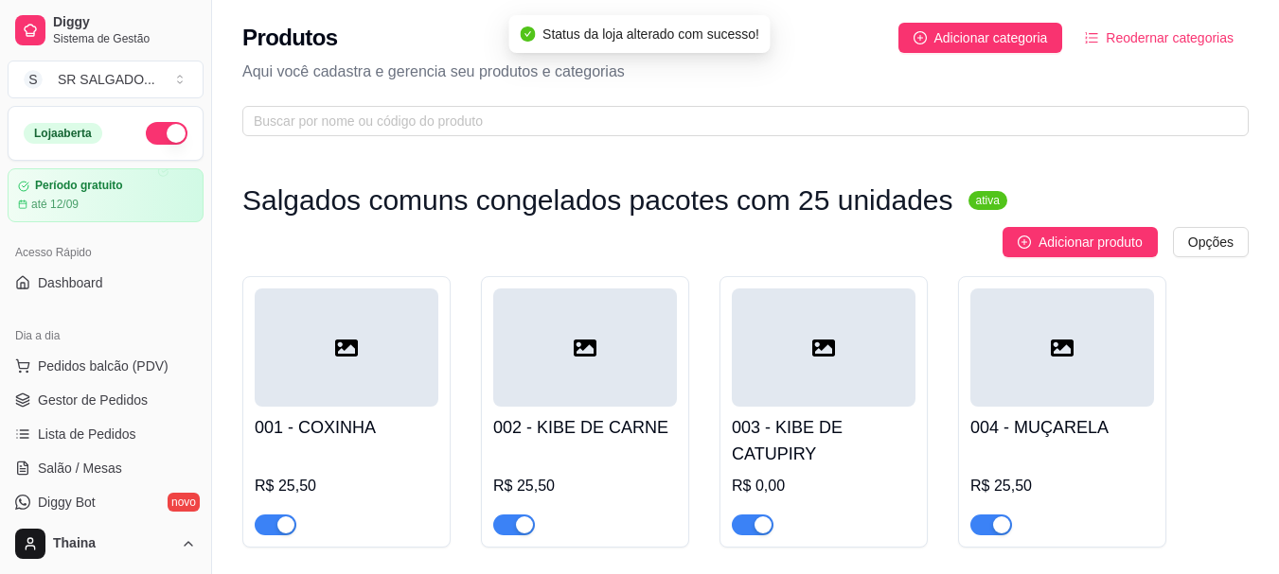
click at [146, 134] on button "button" at bounding box center [167, 133] width 42 height 23
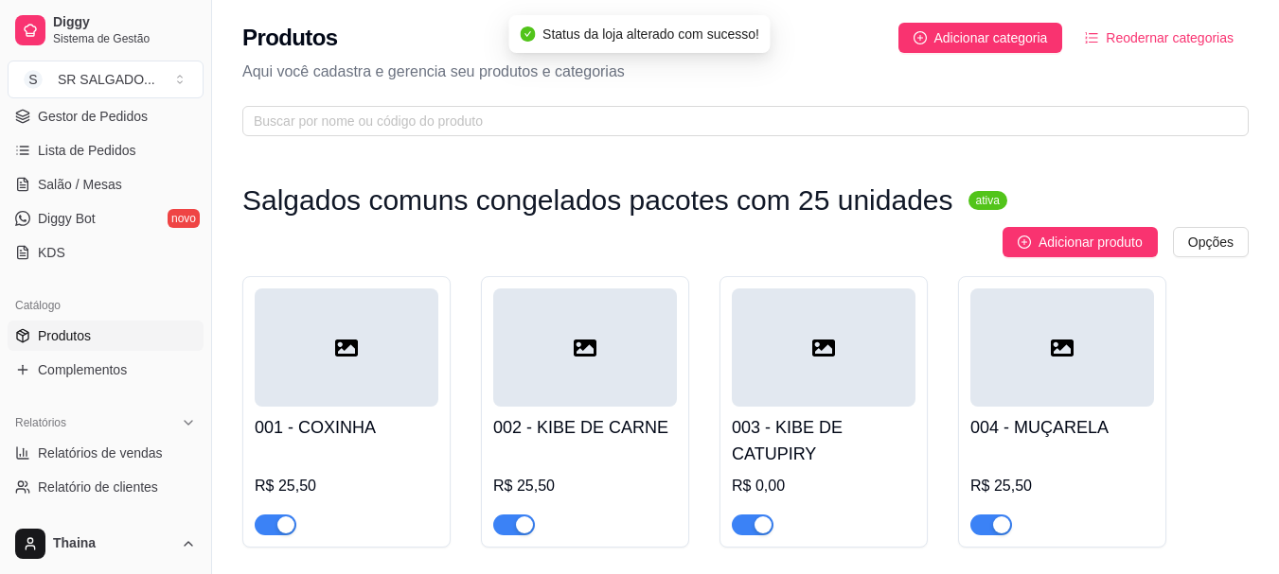
scroll to position [189, 0]
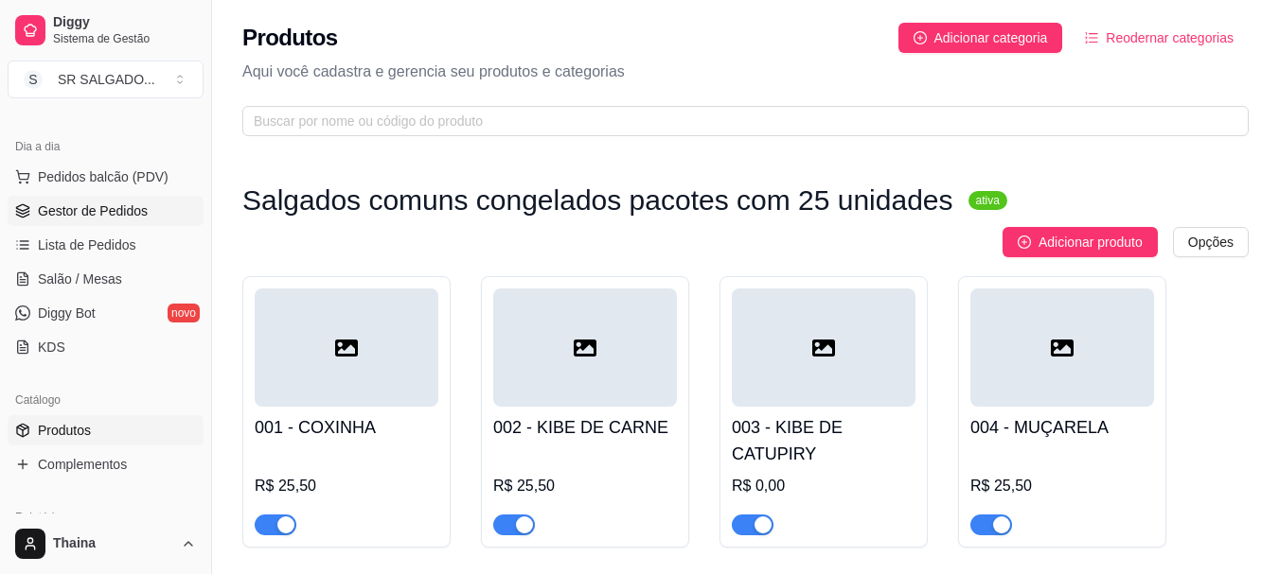
click at [125, 203] on span "Gestor de Pedidos" at bounding box center [93, 211] width 110 height 19
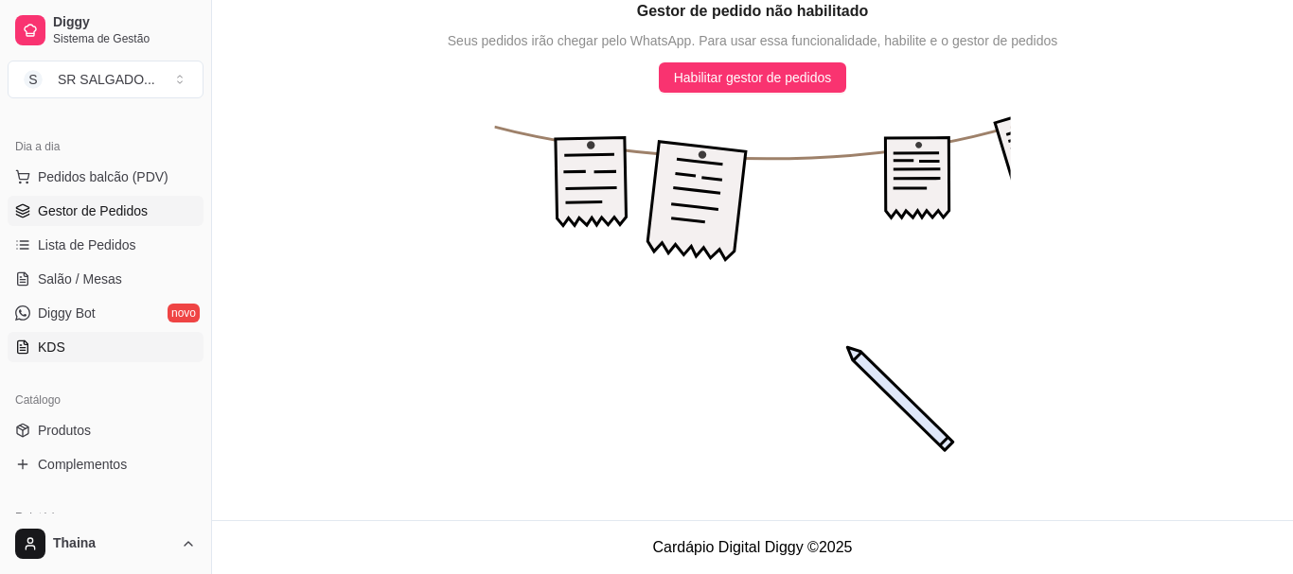
click at [53, 347] on span "KDS" at bounding box center [51, 347] width 27 height 19
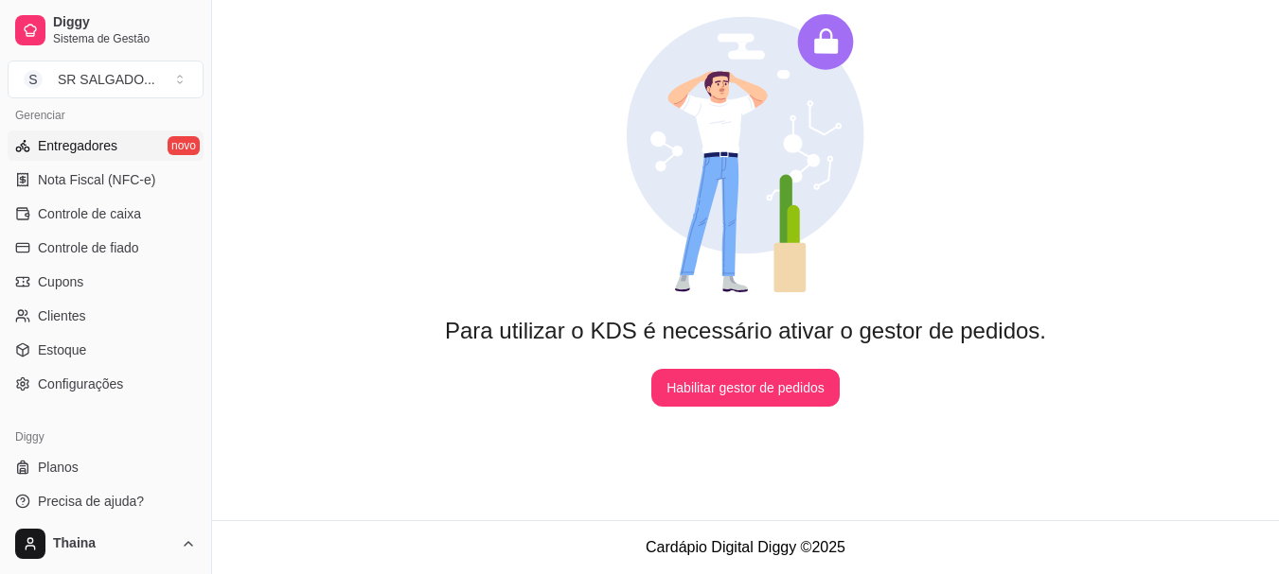
scroll to position [787, 0]
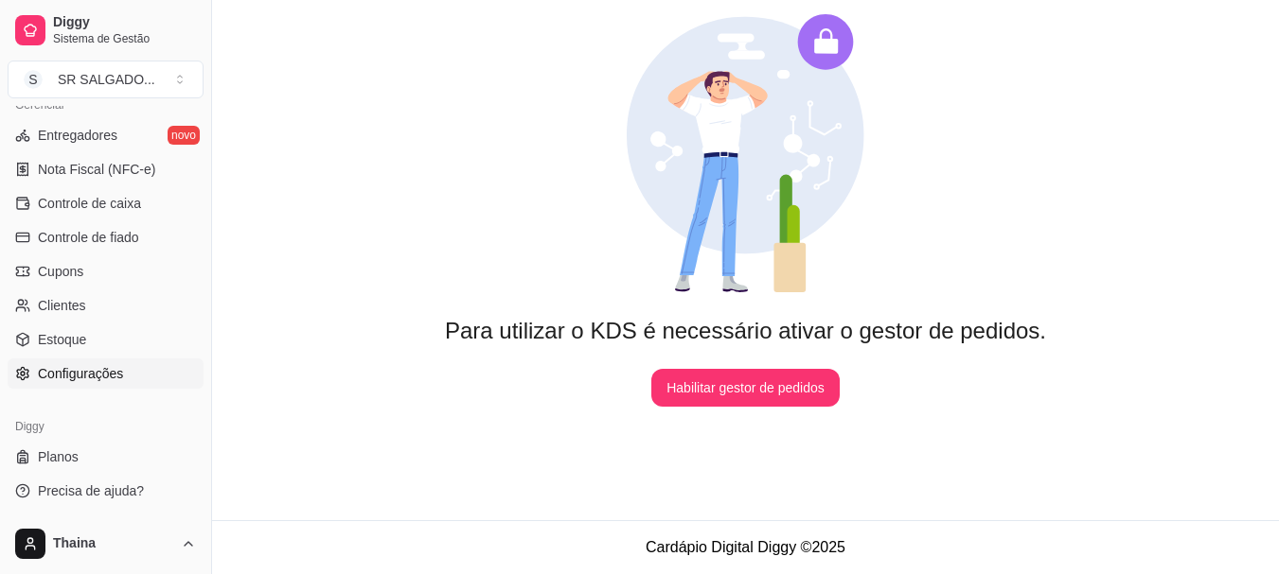
click at [93, 366] on span "Configurações" at bounding box center [80, 373] width 85 height 19
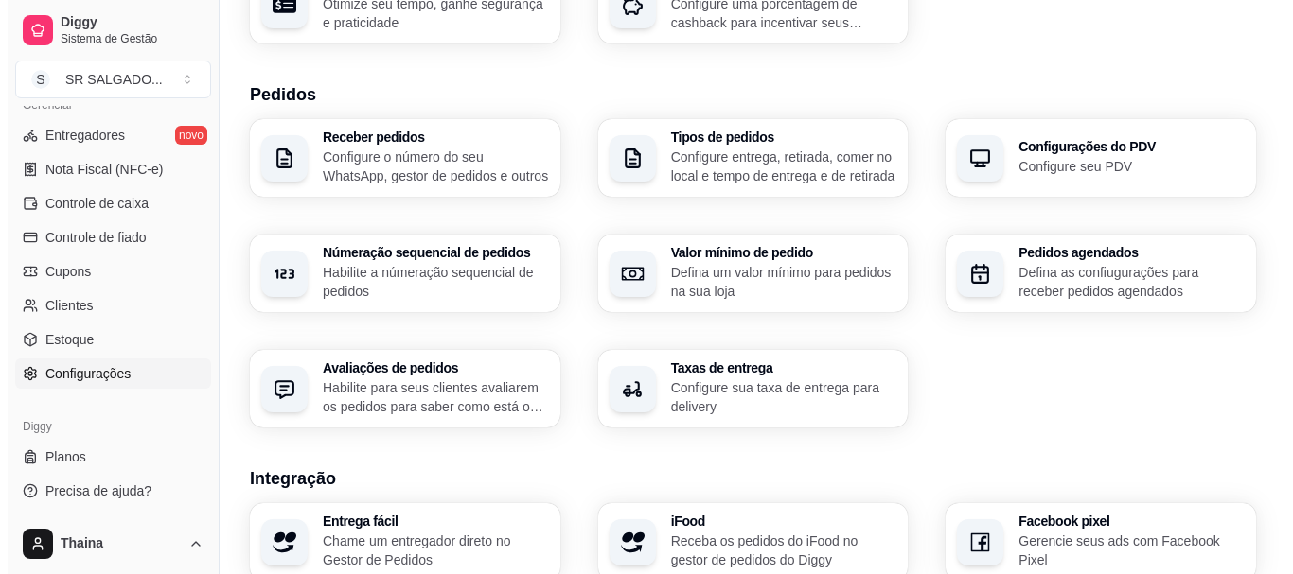
scroll to position [473, 0]
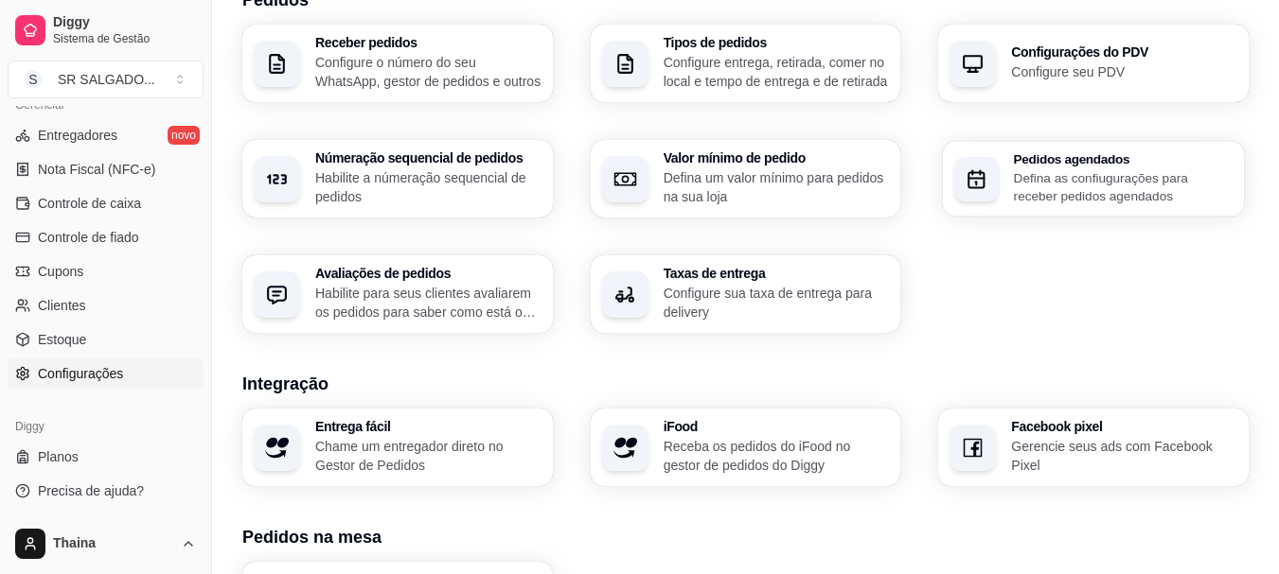
click at [1048, 167] on div "Pedidos agendados Defina as confiugurações para receber pedidos agendados" at bounding box center [1123, 178] width 219 height 53
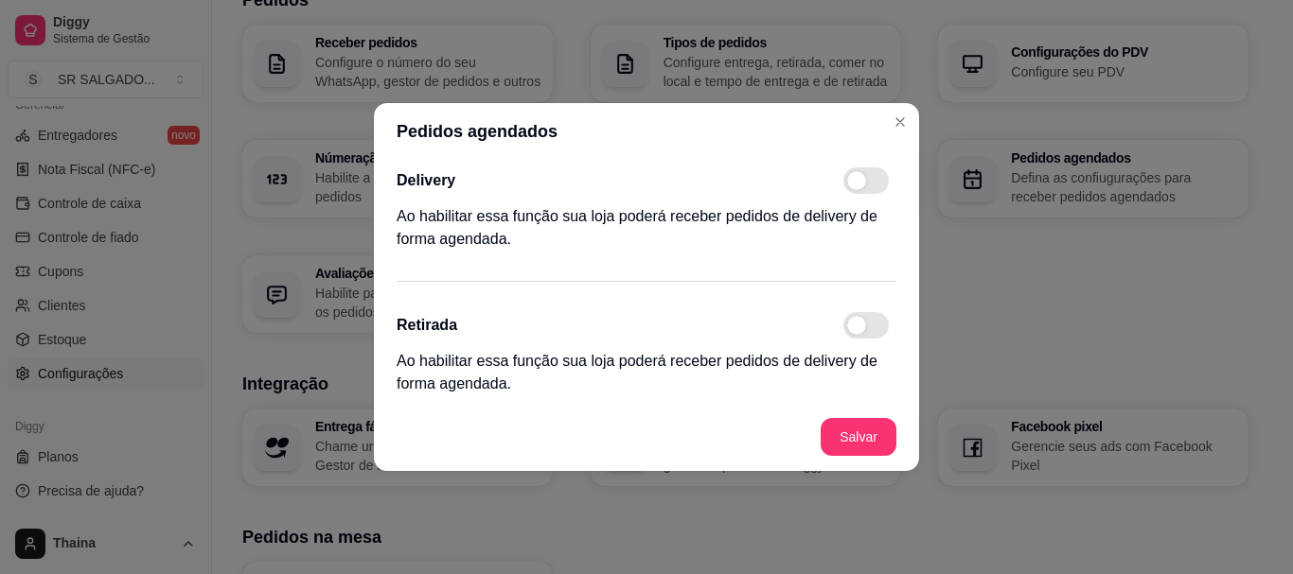
click at [880, 329] on span at bounding box center [865, 325] width 45 height 26
click at [855, 329] on input "checkbox" at bounding box center [848, 335] width 12 height 12
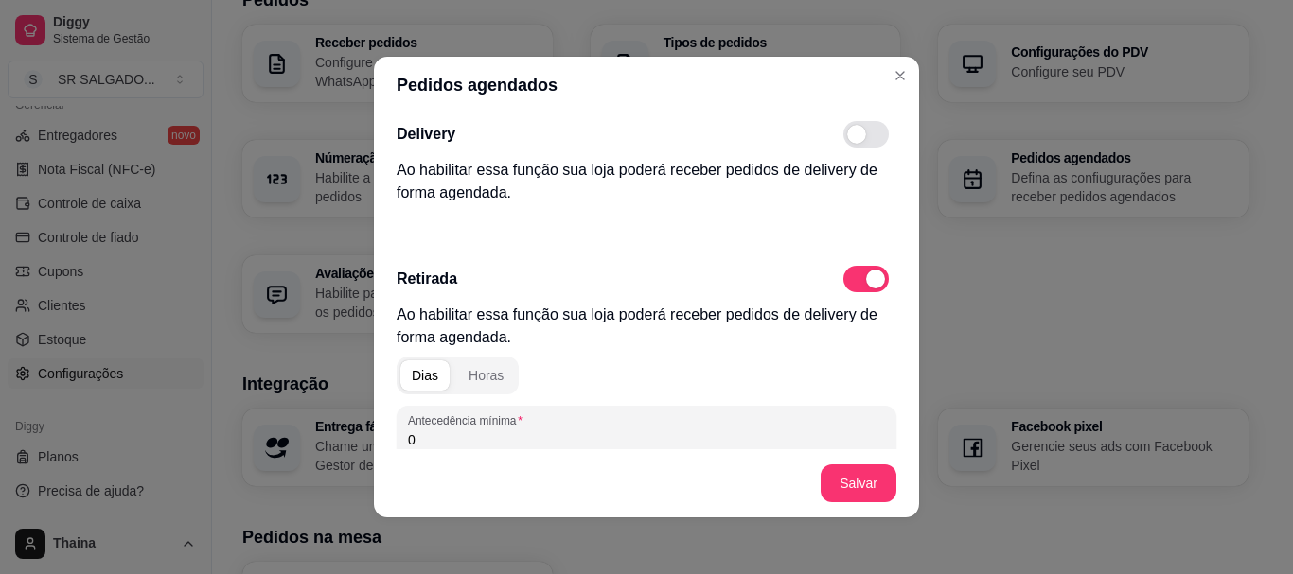
click at [418, 381] on div "Dias" at bounding box center [425, 375] width 26 height 19
click at [412, 375] on div "Dias" at bounding box center [425, 375] width 26 height 19
click at [466, 442] on input "0" at bounding box center [646, 440] width 477 height 19
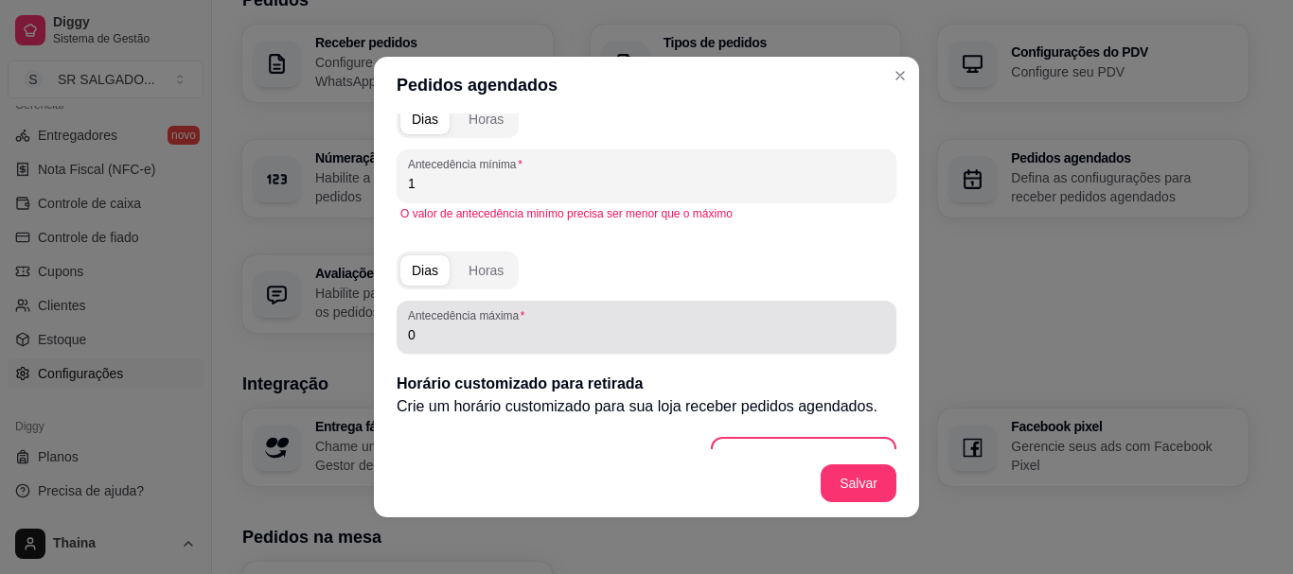
scroll to position [290, 0]
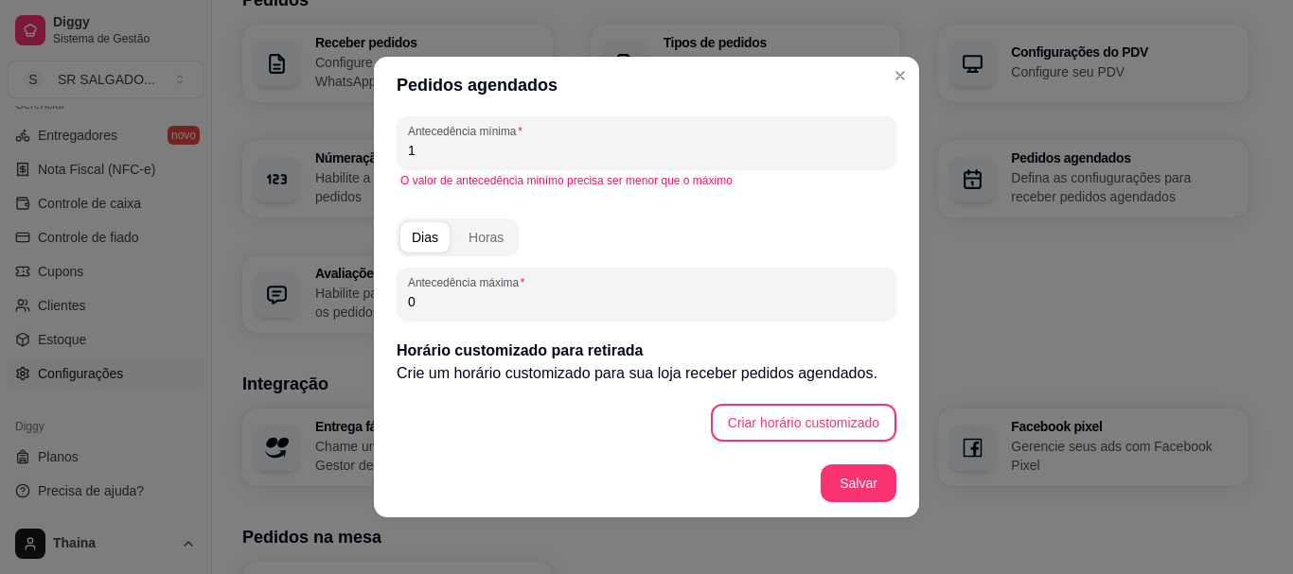
click at [453, 305] on input "0" at bounding box center [646, 301] width 477 height 19
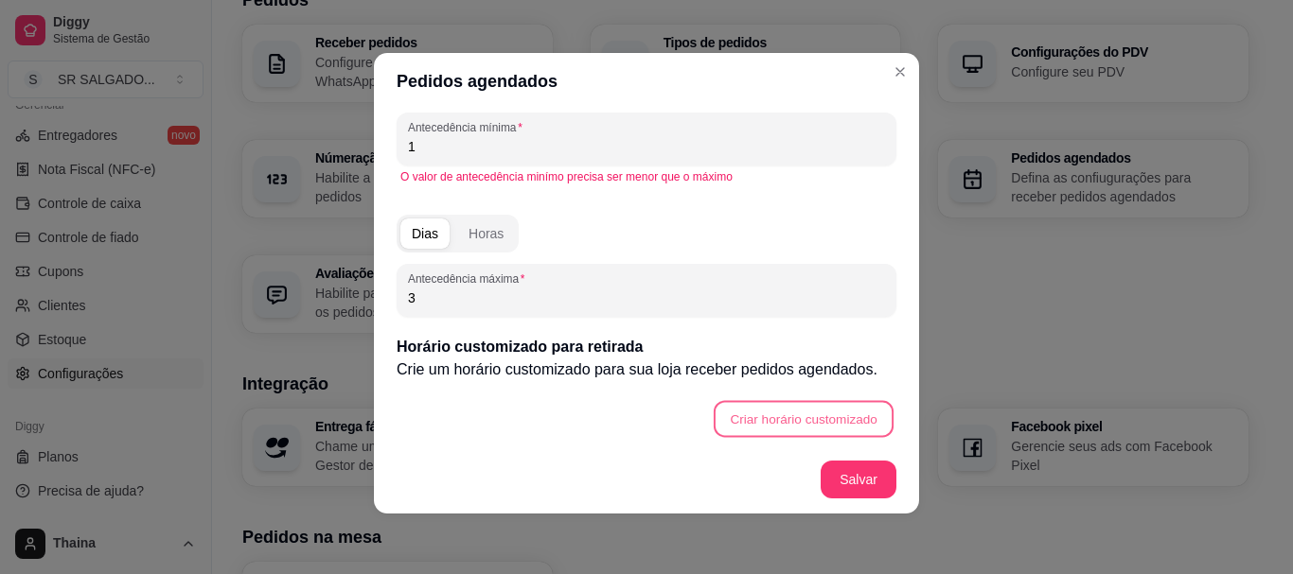
click at [778, 421] on button "Criar horário customizado" at bounding box center [804, 419] width 180 height 37
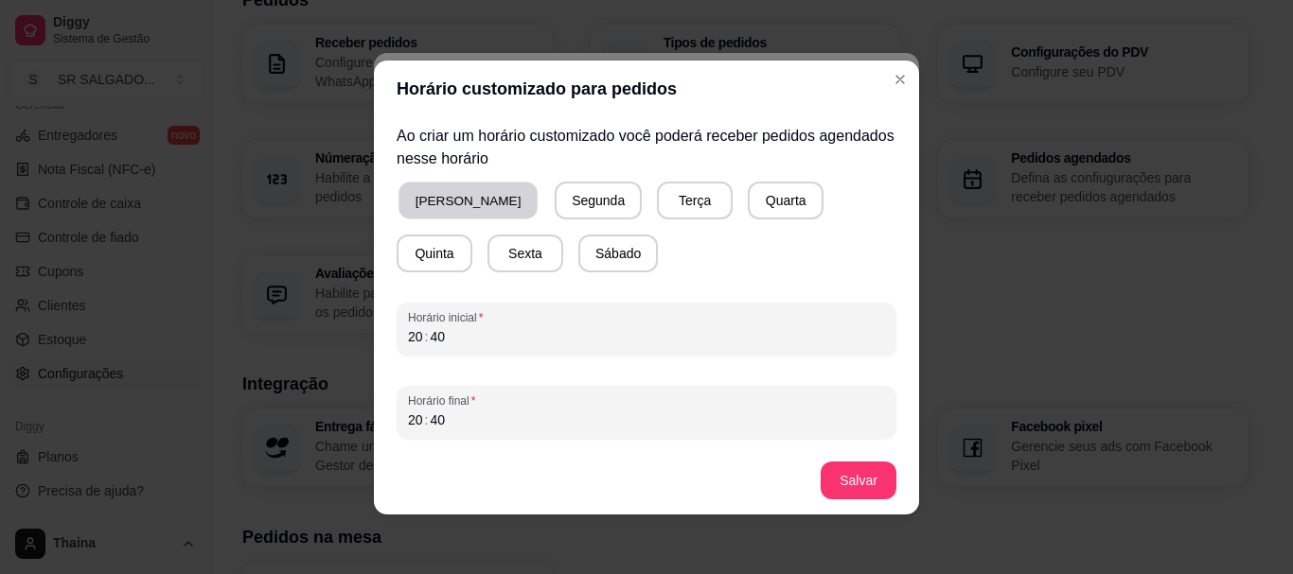
click at [441, 204] on button "[PERSON_NAME]" at bounding box center [467, 200] width 139 height 37
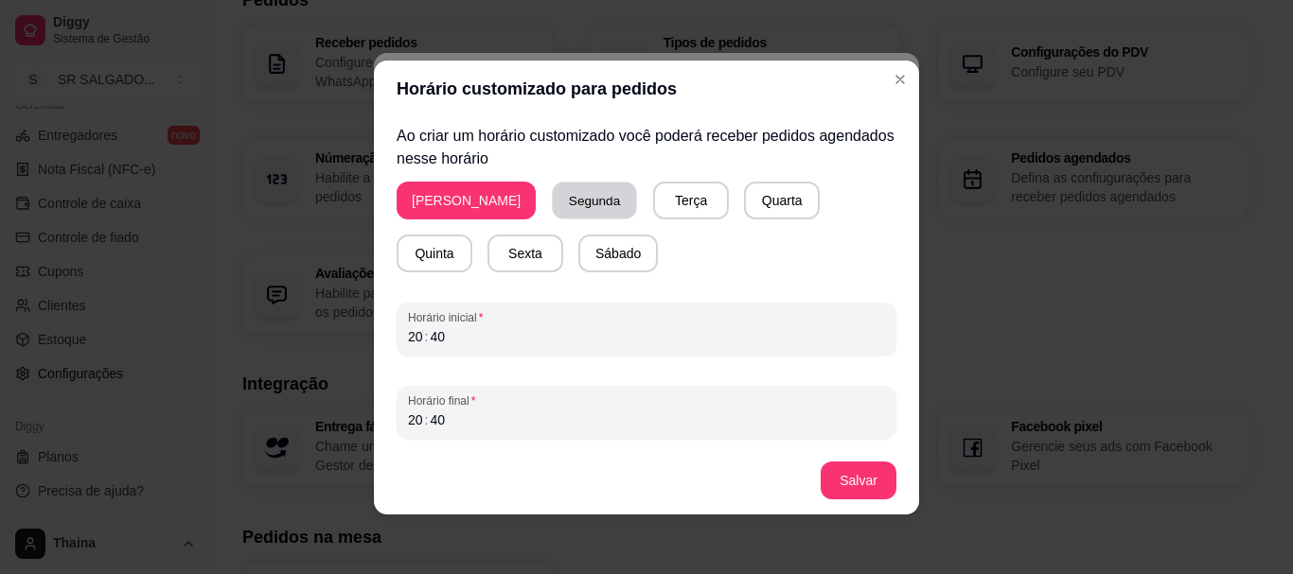
click at [553, 194] on button "Segunda" at bounding box center [595, 200] width 84 height 37
click at [650, 201] on button "Terça" at bounding box center [687, 200] width 74 height 37
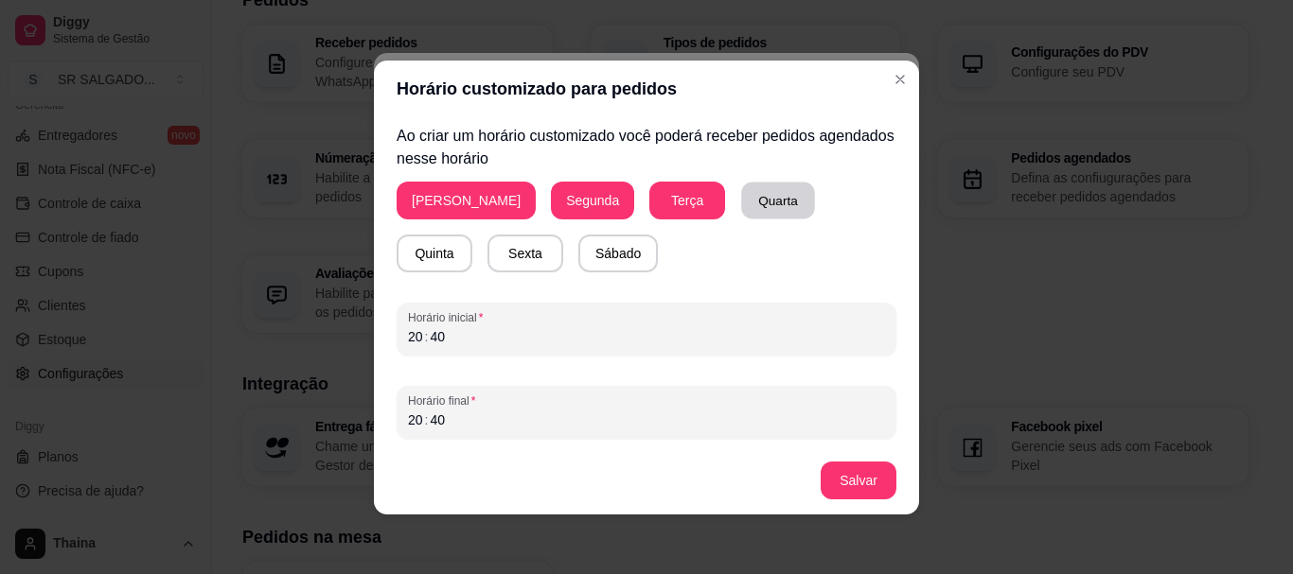
click at [741, 192] on button "Quarta" at bounding box center [778, 200] width 74 height 37
click at [472, 235] on button "Quinta" at bounding box center [435, 254] width 76 height 38
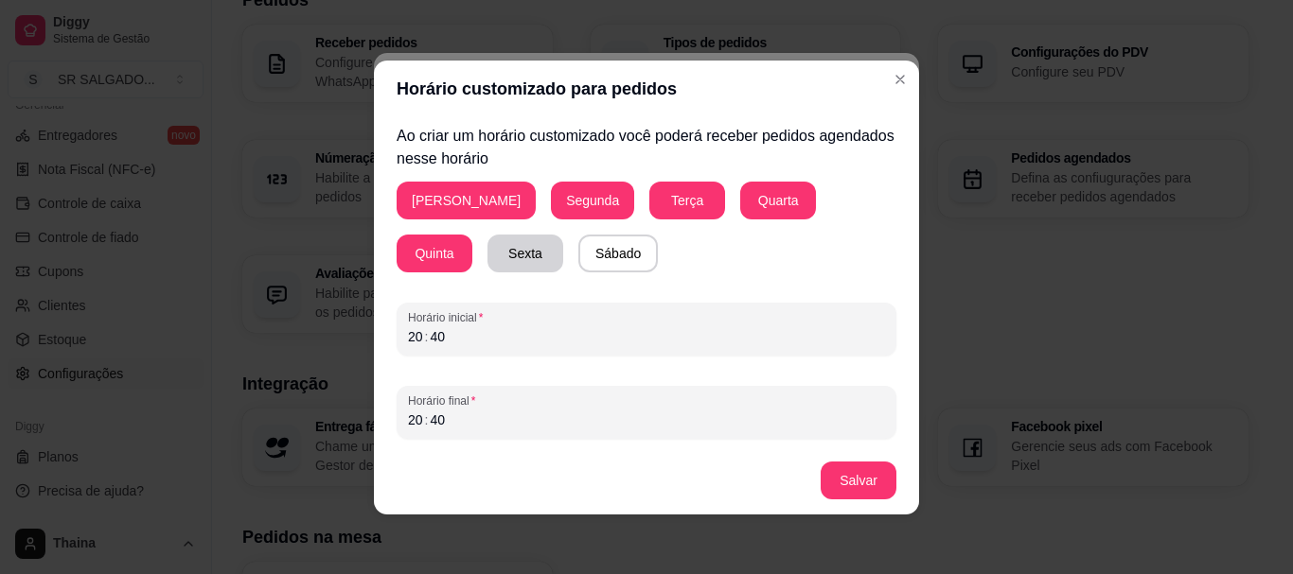
click at [487, 249] on button "Sexta" at bounding box center [525, 254] width 76 height 38
click at [579, 246] on button "Sábado" at bounding box center [618, 253] width 78 height 37
click at [456, 342] on div "20 : 40" at bounding box center [646, 337] width 477 height 23
click at [463, 426] on div "20 : 40" at bounding box center [646, 420] width 477 height 23
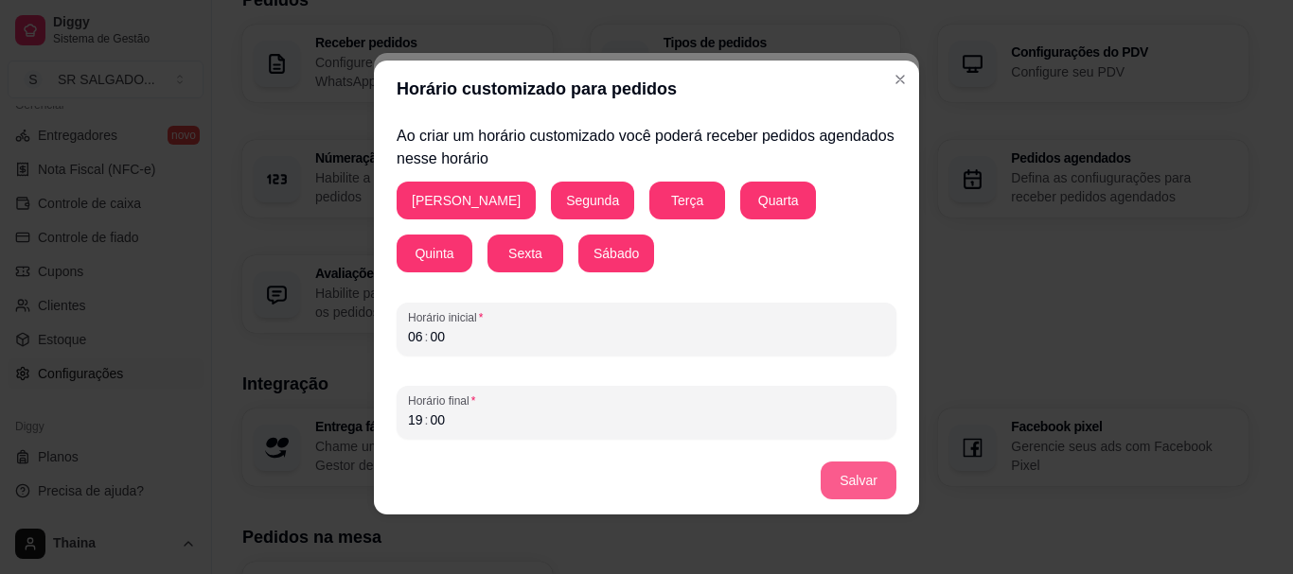
click at [840, 476] on button "Salvar" at bounding box center [859, 481] width 76 height 38
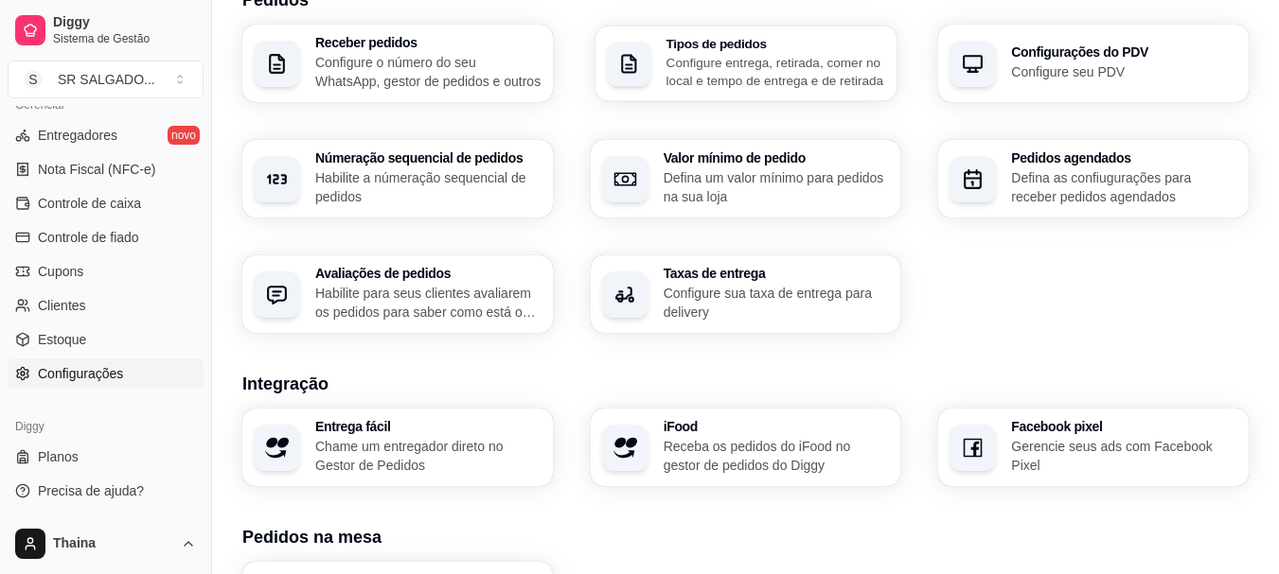
click at [679, 76] on p "Configure entrega, retirada, comer no local e tempo de entrega e de retirada" at bounding box center [775, 71] width 220 height 37
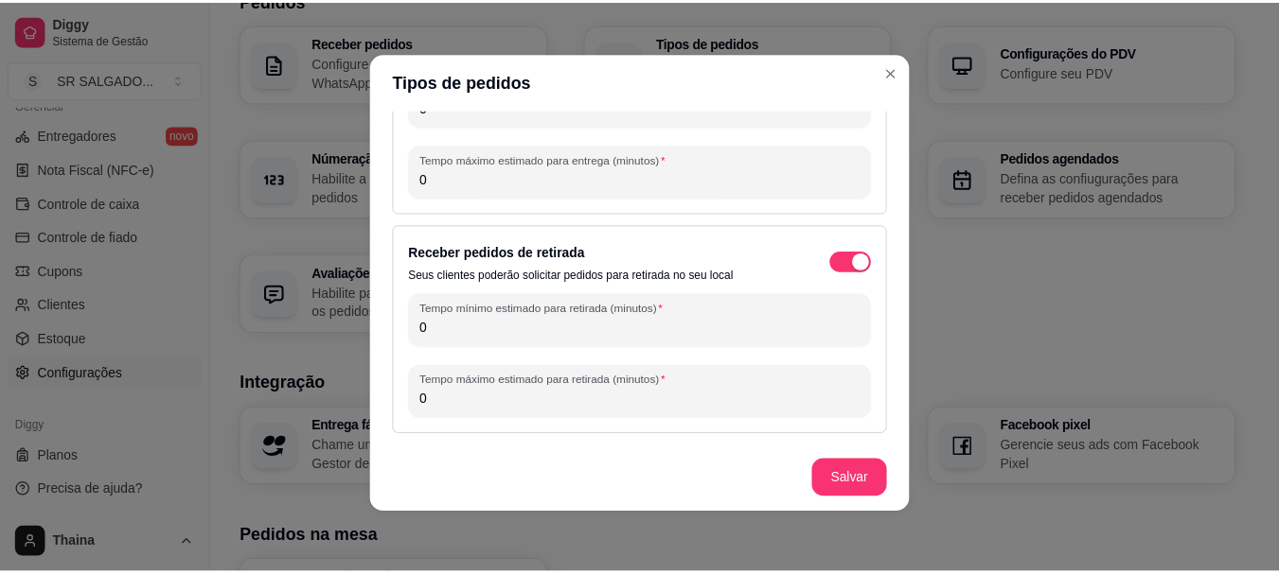
scroll to position [0, 0]
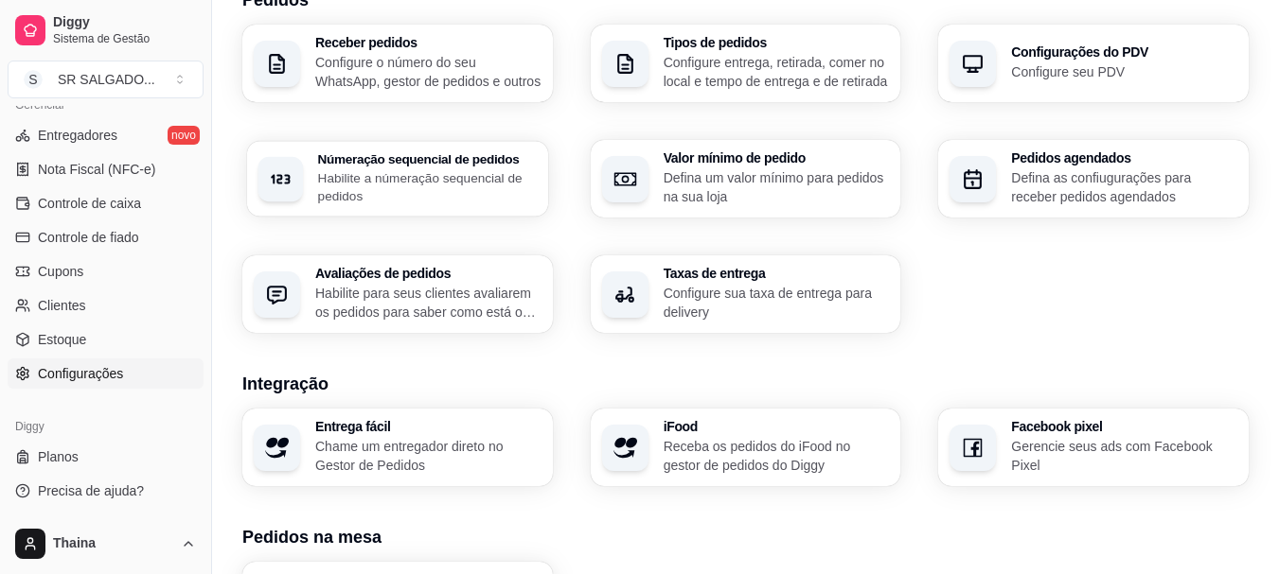
click at [363, 192] on p "Habilite a númeração sequencial de pedidos" at bounding box center [427, 186] width 219 height 37
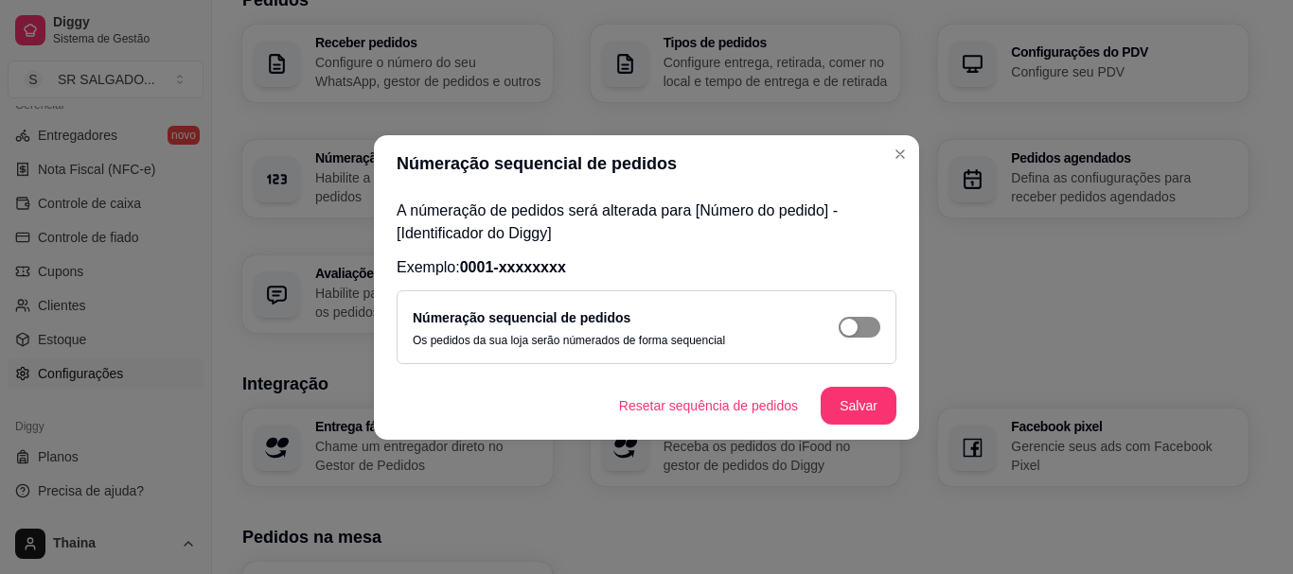
click at [857, 329] on button "button" at bounding box center [860, 327] width 42 height 21
click at [844, 393] on button "Salvar" at bounding box center [859, 406] width 76 height 38
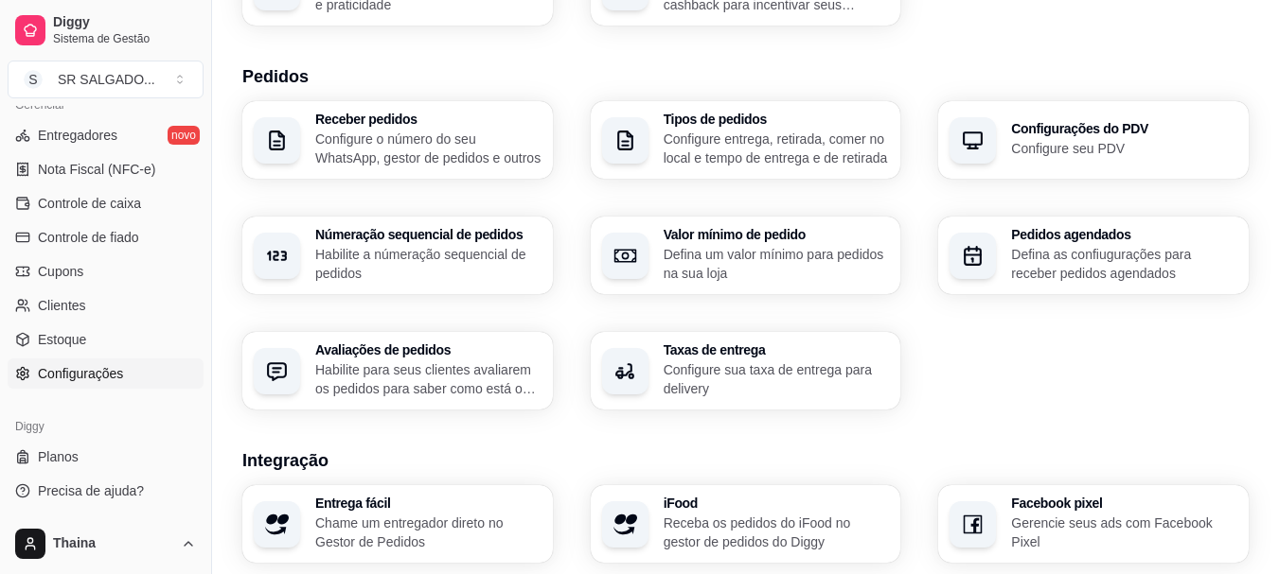
scroll to position [284, 0]
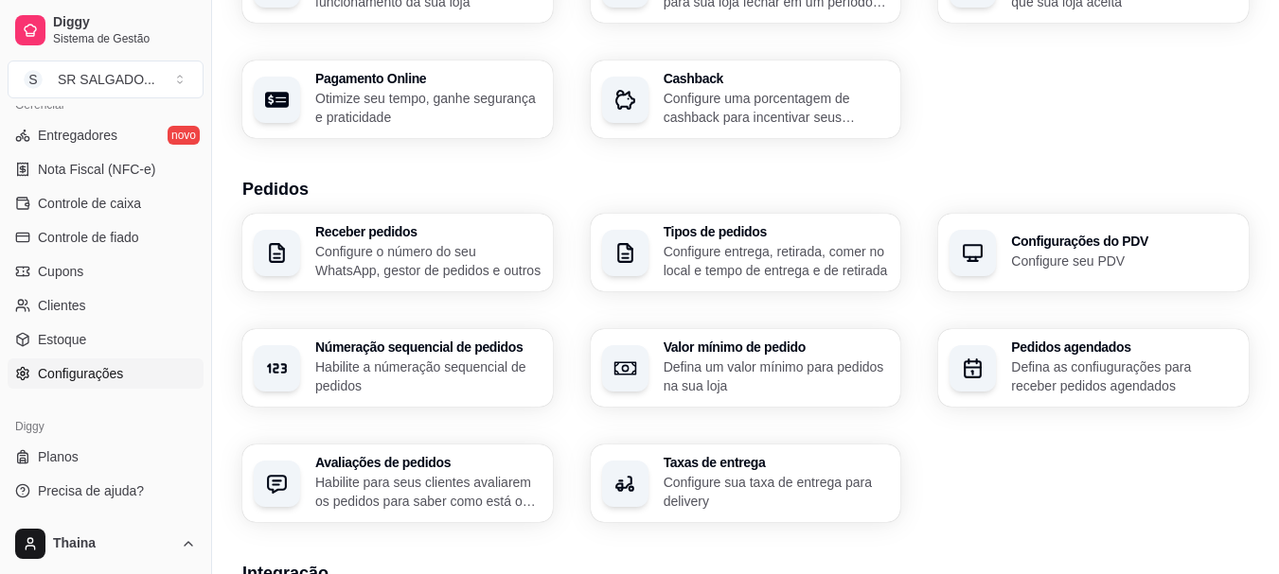
click at [1043, 261] on p "Configure seu PDV" at bounding box center [1124, 261] width 226 height 19
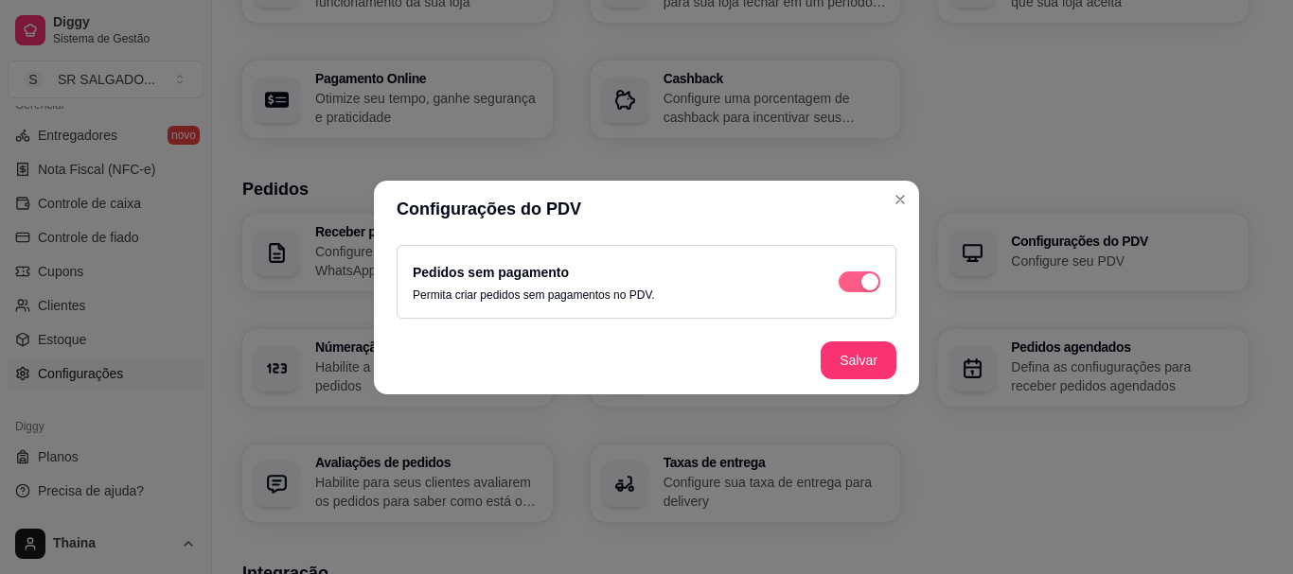
click at [843, 280] on span "button" at bounding box center [860, 282] width 42 height 21
click at [857, 365] on button "Salvar" at bounding box center [859, 361] width 76 height 38
click at [866, 283] on span "button" at bounding box center [860, 282] width 42 height 21
click at [860, 362] on button "Salvar" at bounding box center [859, 361] width 76 height 38
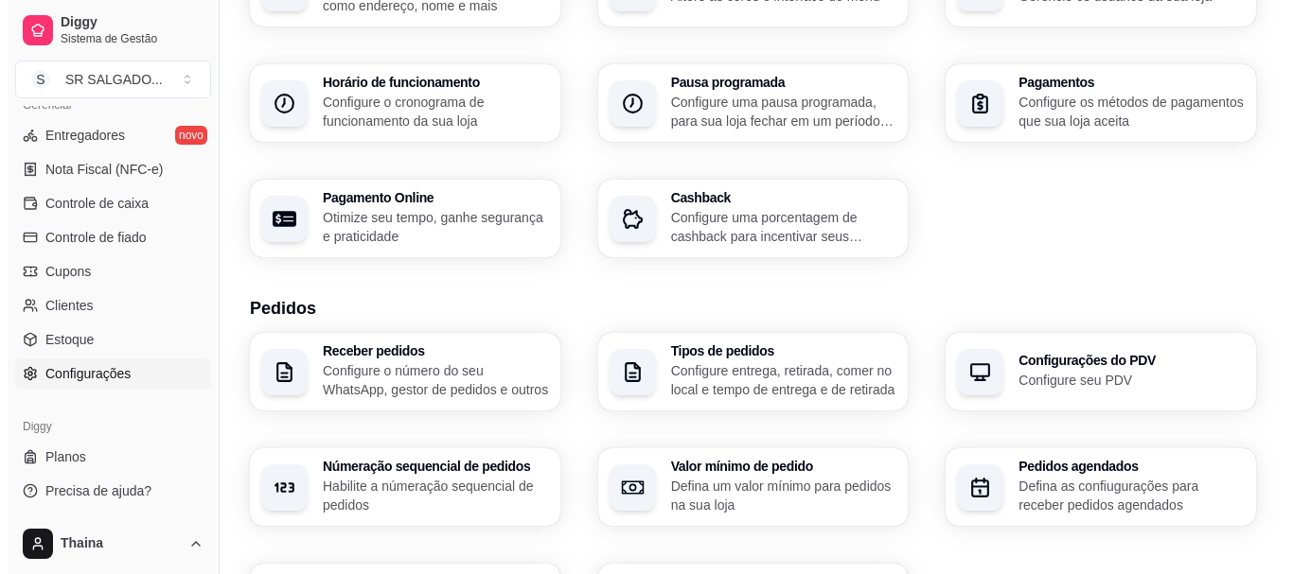
scroll to position [0, 0]
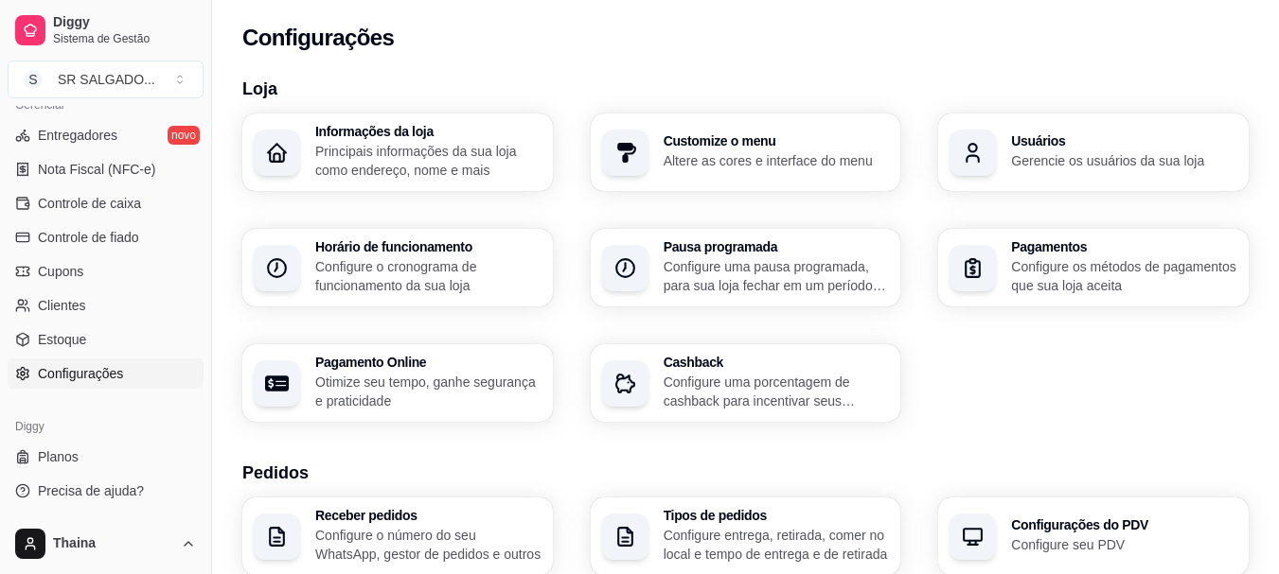
click at [354, 391] on p "Otimize seu tempo, ganhe segurança e praticidade" at bounding box center [428, 392] width 226 height 38
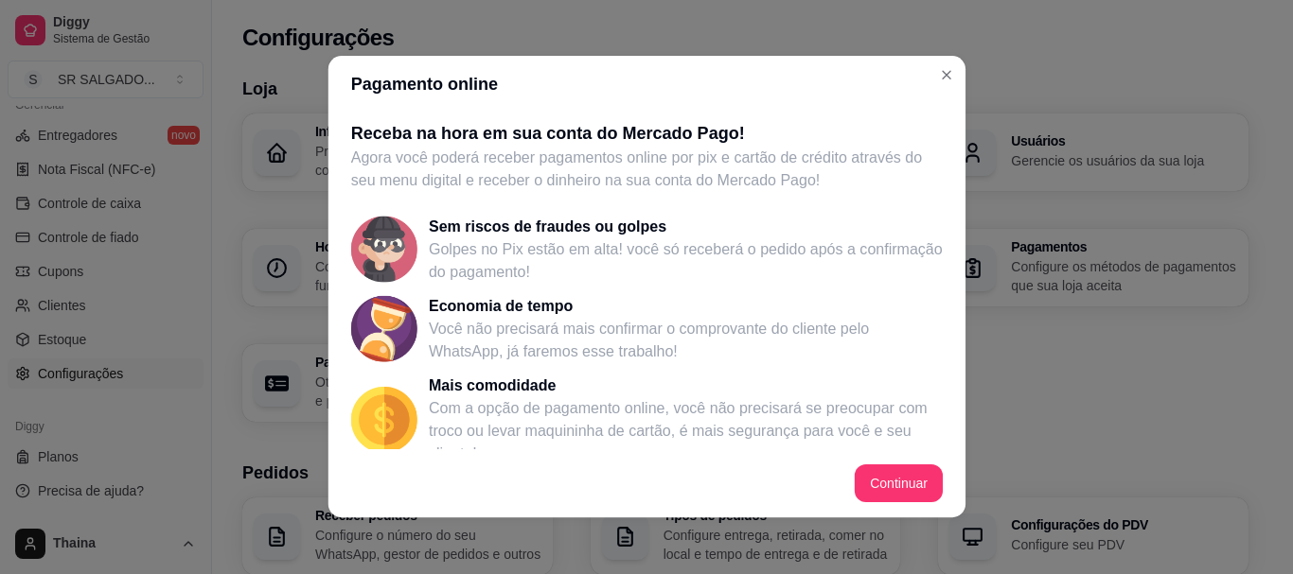
click at [915, 483] on button "Continuar" at bounding box center [899, 484] width 88 height 38
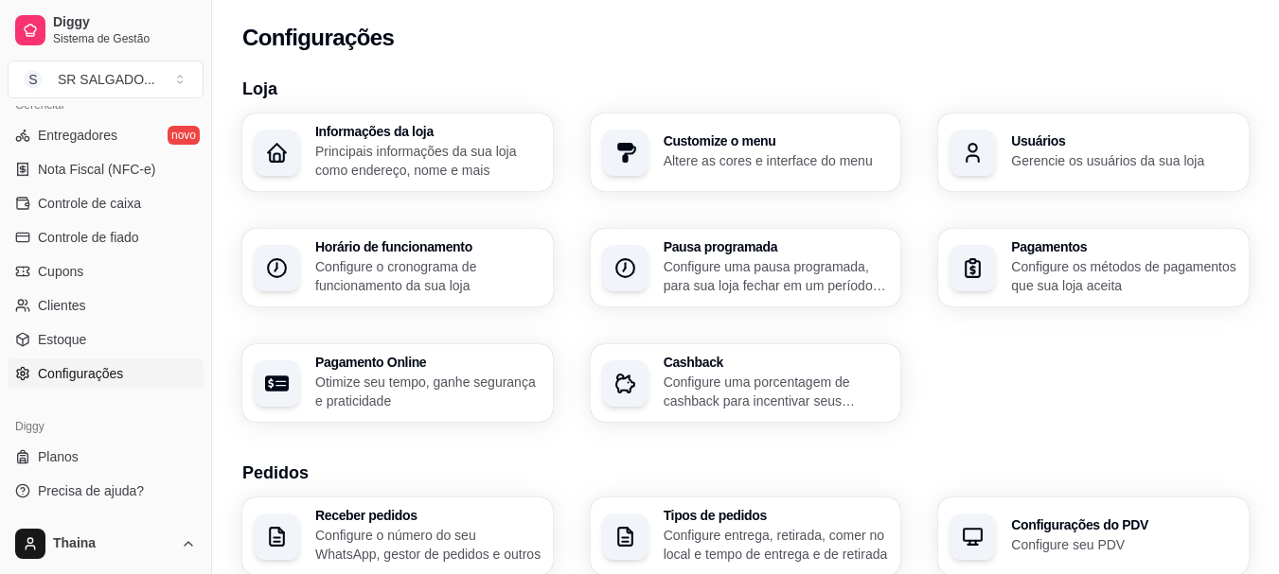
click at [751, 159] on p "Altere as cores e interface do menu" at bounding box center [776, 160] width 226 height 19
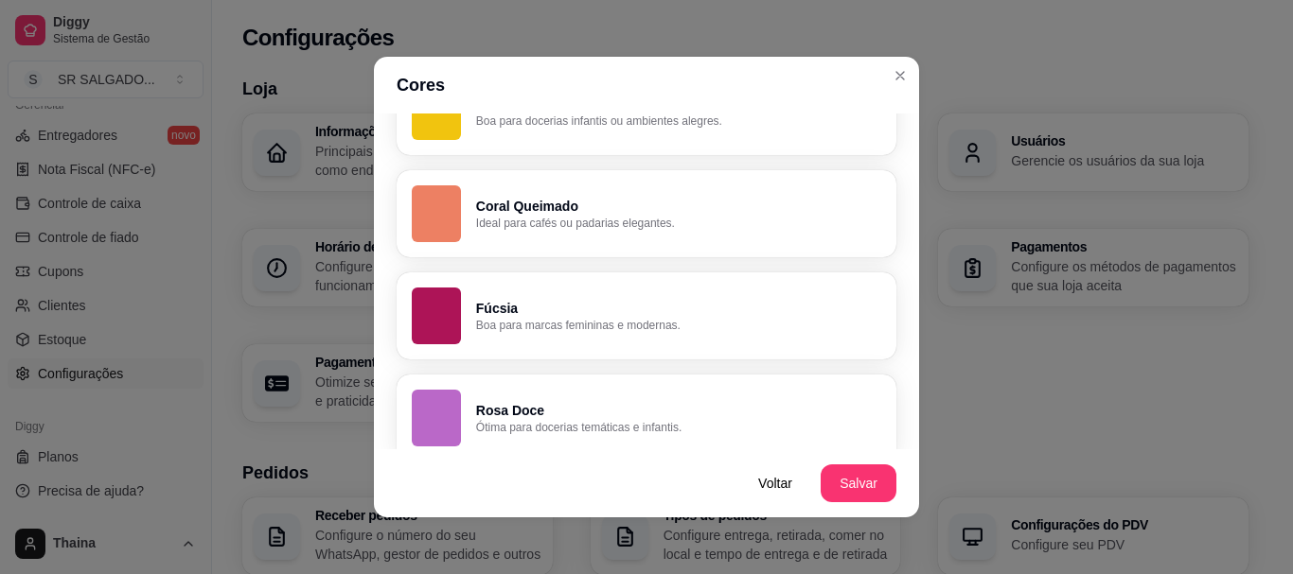
scroll to position [1470, 0]
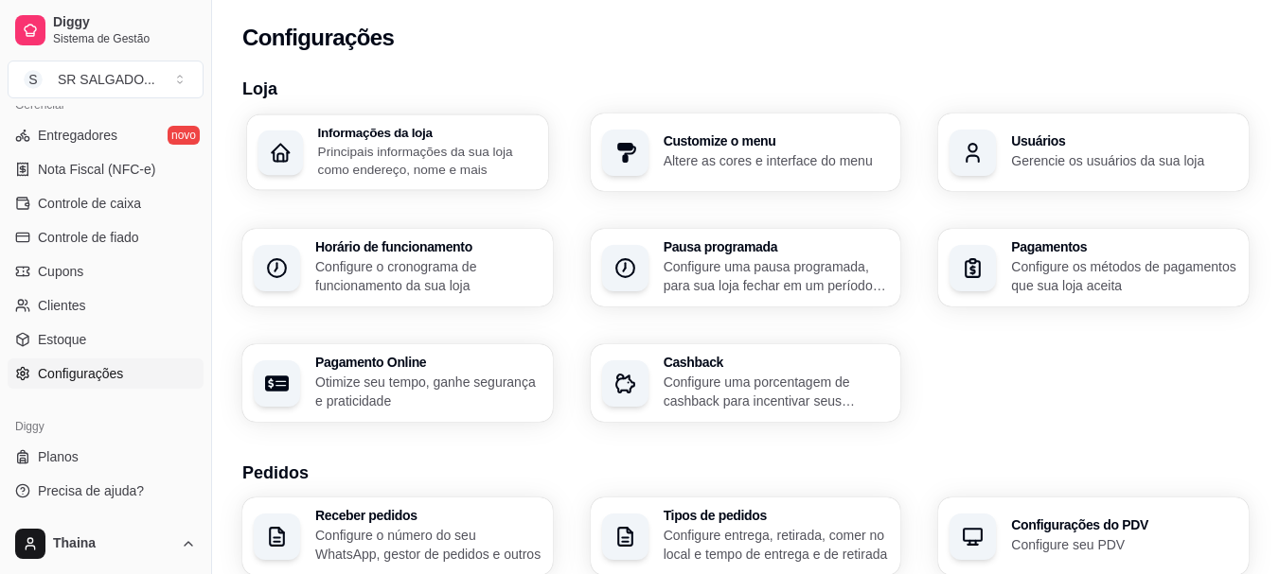
click at [351, 159] on p "Principais informações da sua loja como endereço, nome e mais" at bounding box center [427, 160] width 219 height 37
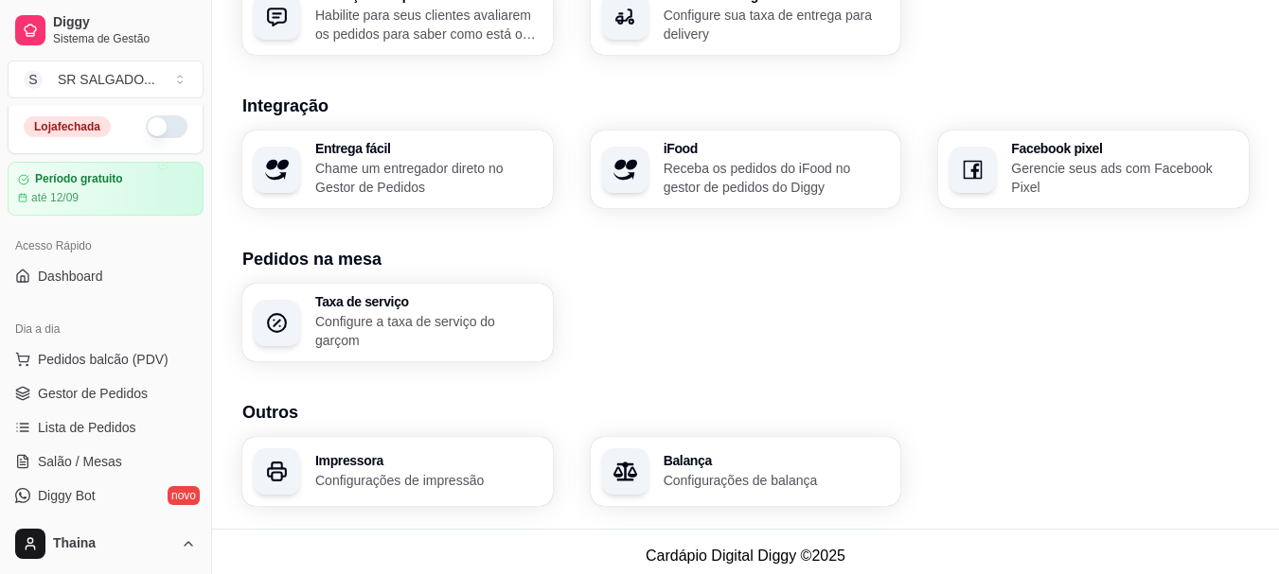
scroll to position [0, 0]
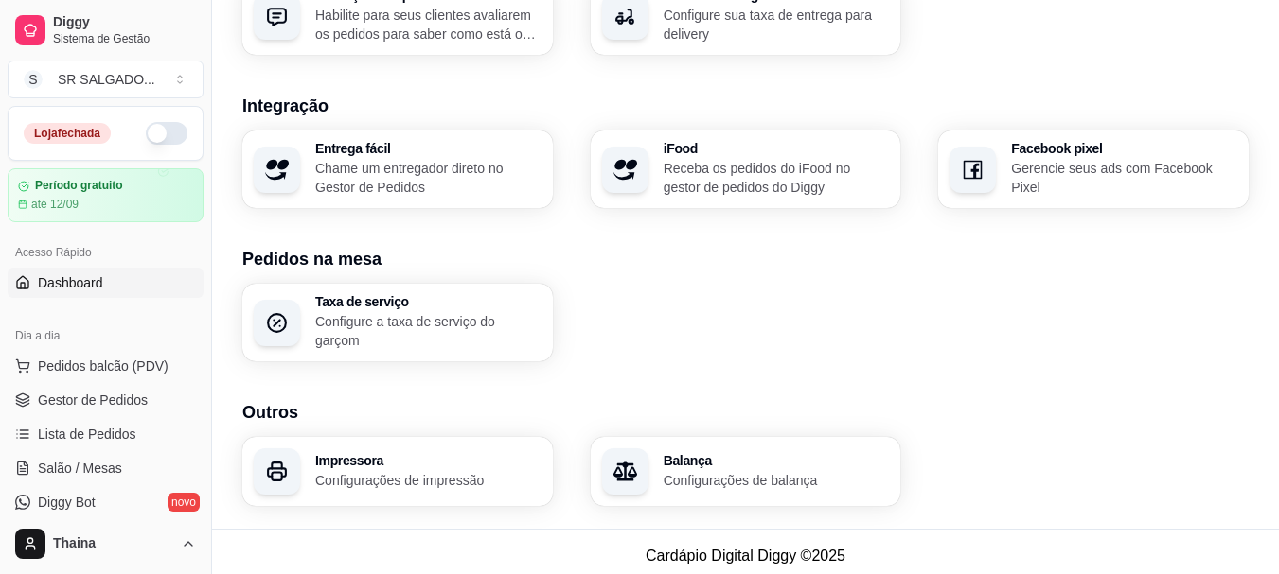
click at [64, 274] on span "Dashboard" at bounding box center [70, 283] width 65 height 19
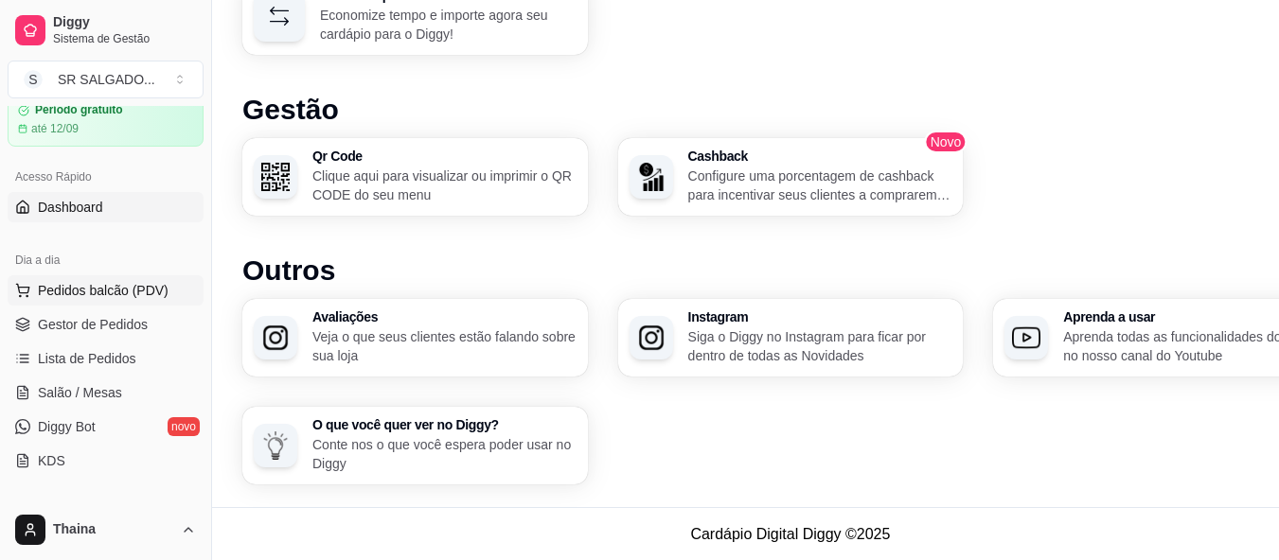
scroll to position [189, 0]
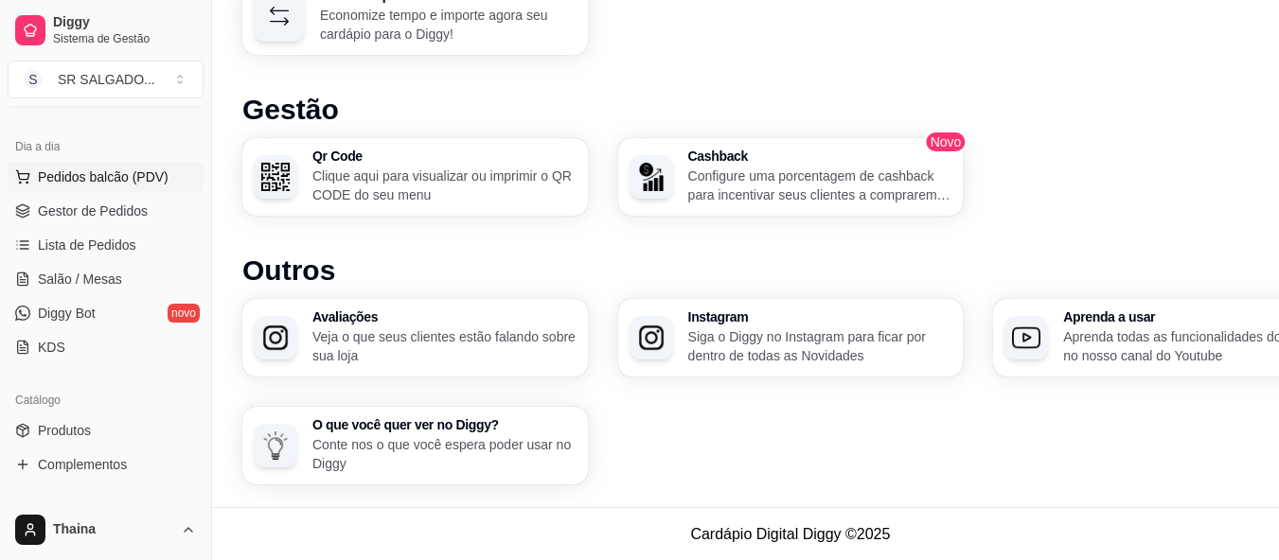
click at [111, 166] on button "Pedidos balcão (PDV)" at bounding box center [106, 177] width 196 height 30
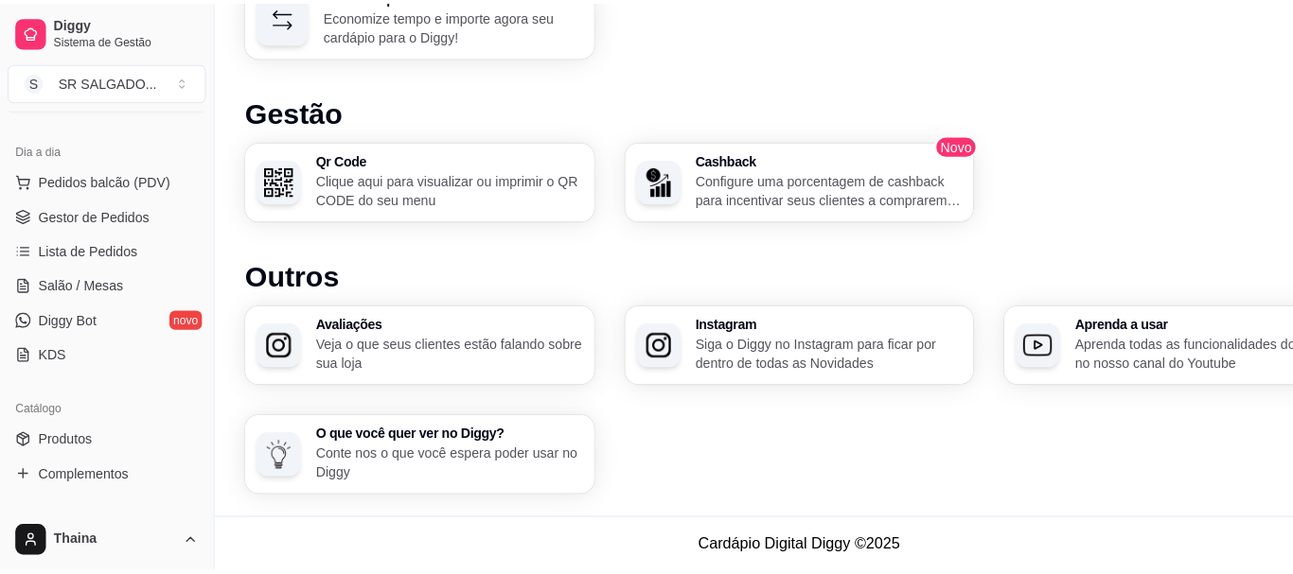
scroll to position [1225, 0]
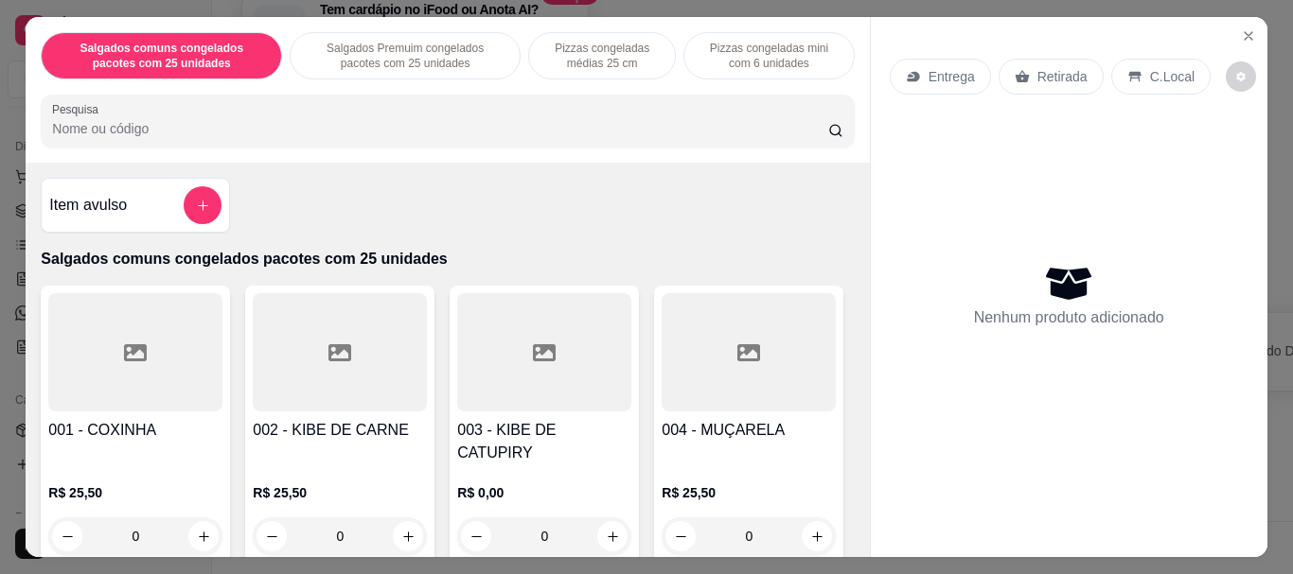
click at [113, 178] on div "Item avulso" at bounding box center [135, 205] width 189 height 55
click at [745, 60] on p "Pizzas congeladas mini com 6 unidades" at bounding box center [768, 56] width 138 height 30
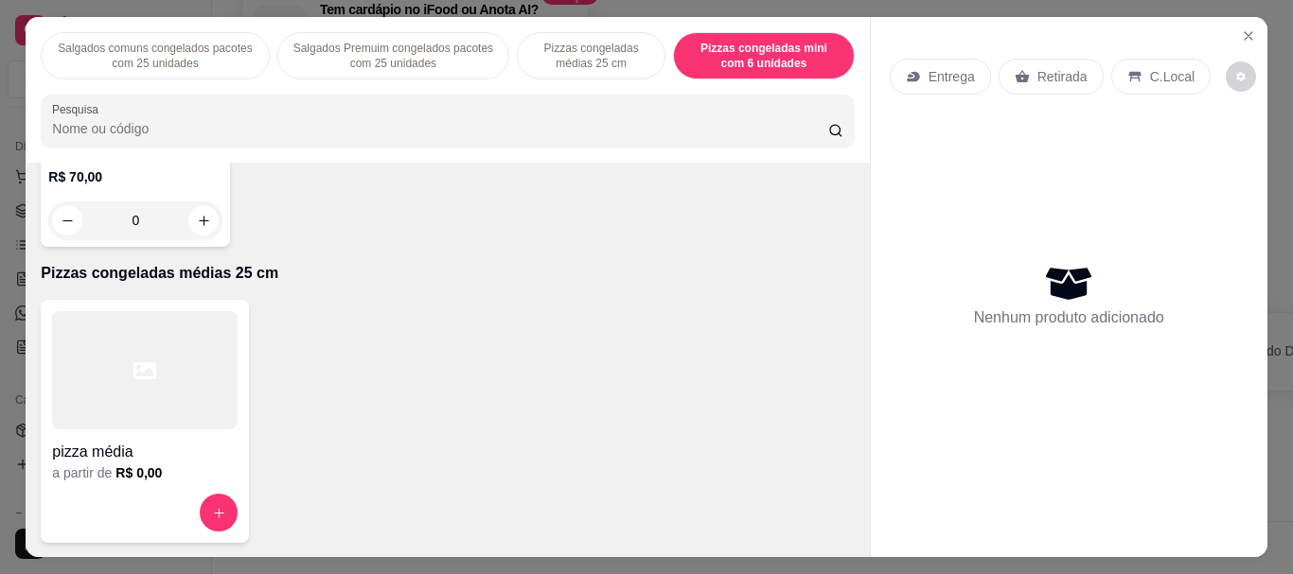
scroll to position [2091, 0]
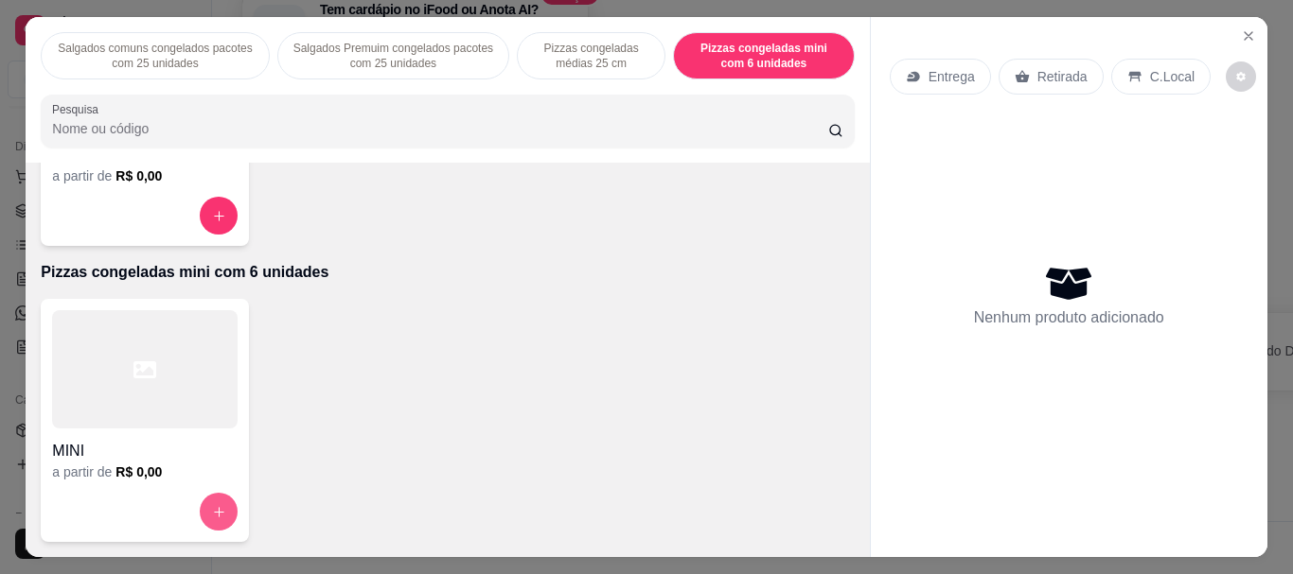
click at [213, 510] on icon "increase-product-quantity" at bounding box center [219, 512] width 14 height 14
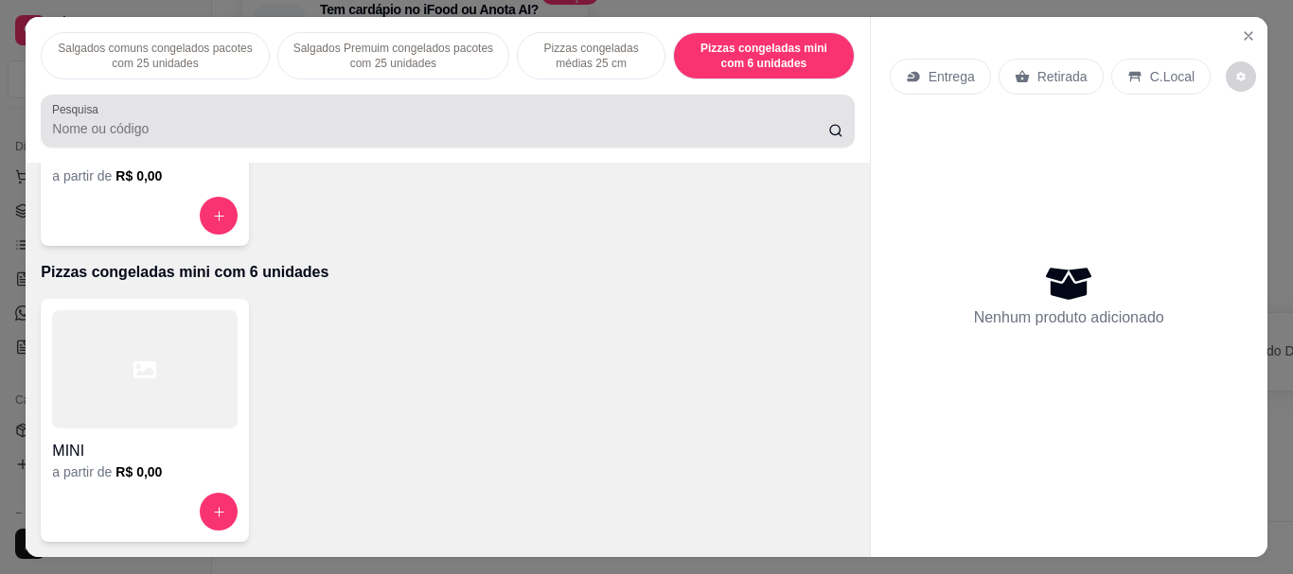
click at [151, 119] on input "Pesquisa" at bounding box center [440, 128] width 776 height 19
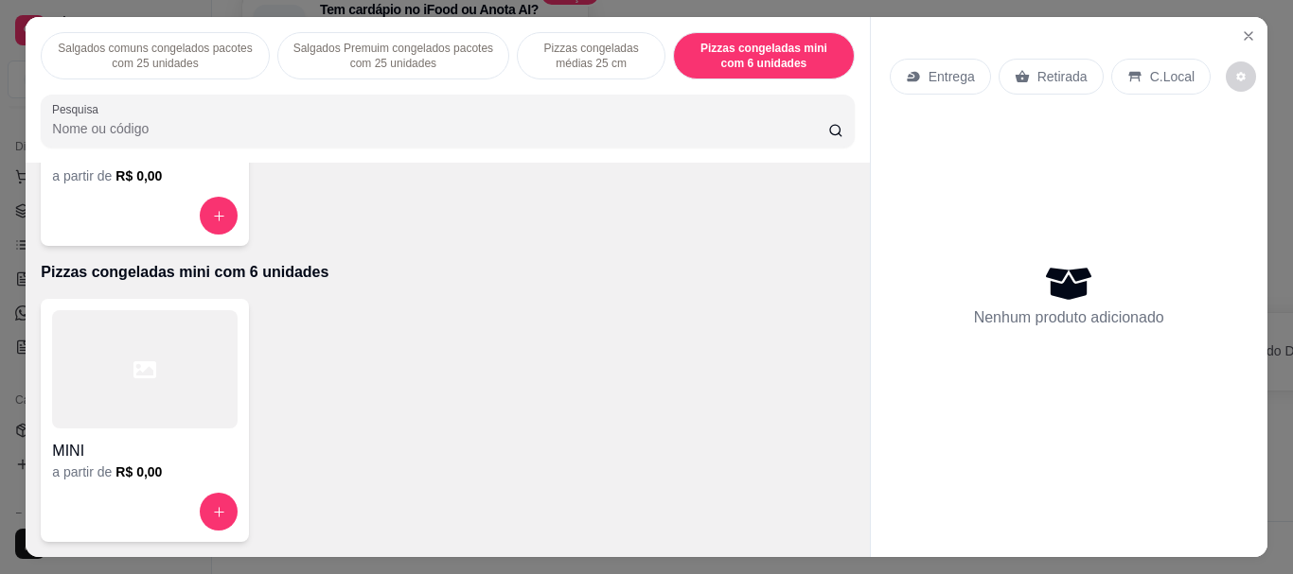
drag, startPoint x: 640, startPoint y: 65, endPoint x: 621, endPoint y: 65, distance: 18.9
click at [638, 65] on div "Pizzas congeladas médias 25 cm" at bounding box center [591, 55] width 149 height 47
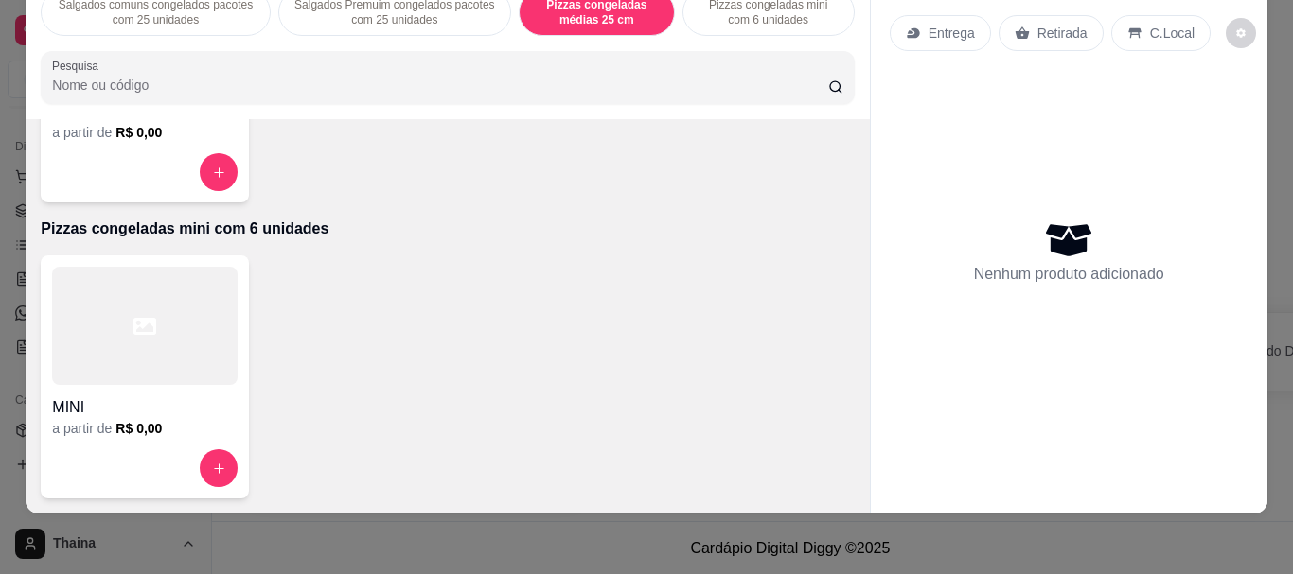
click at [160, 123] on h4 "pizza média" at bounding box center [144, 111] width 185 height 23
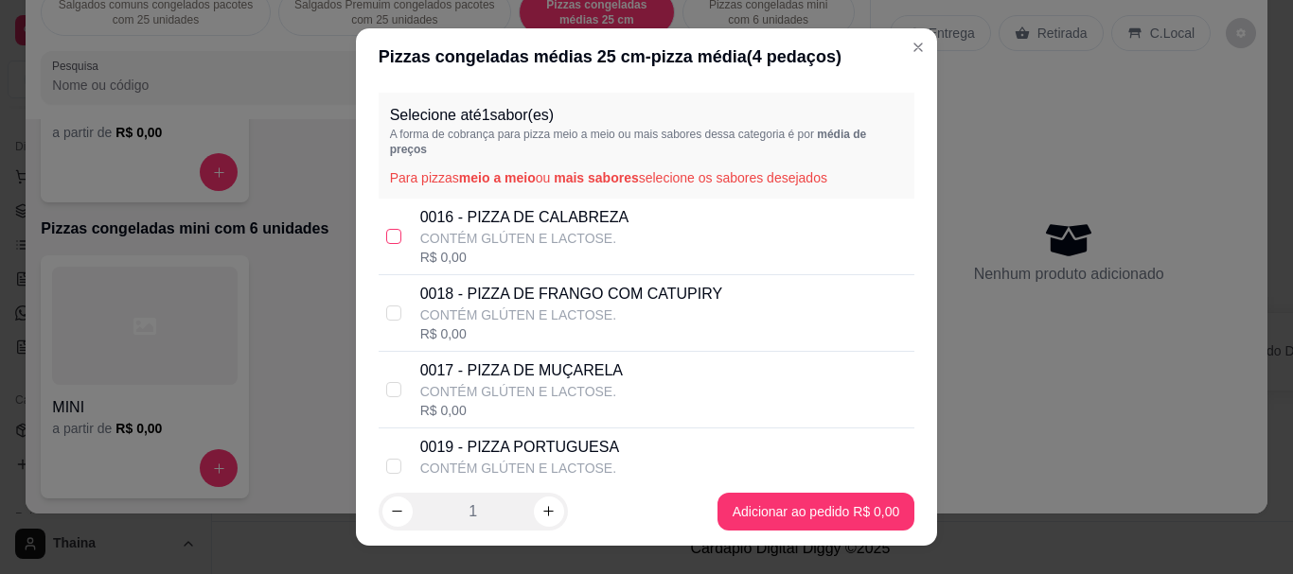
click at [387, 229] on input "checkbox" at bounding box center [393, 236] width 15 height 15
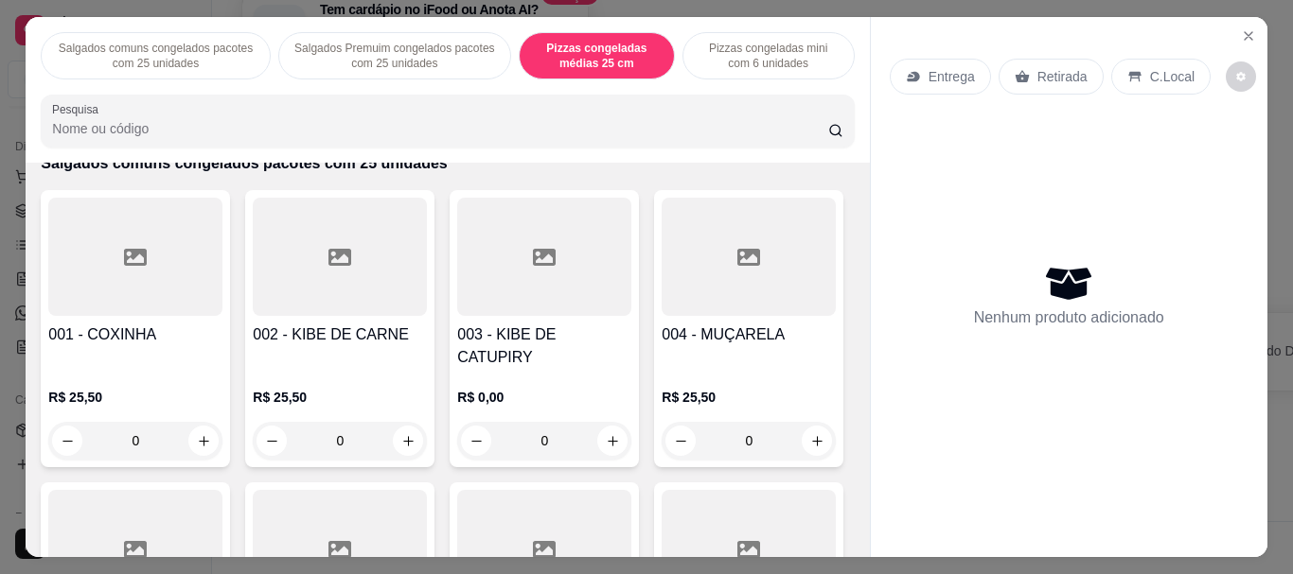
scroll to position [95, 0]
click at [203, 435] on icon "increase-product-quantity" at bounding box center [204, 442] width 14 height 14
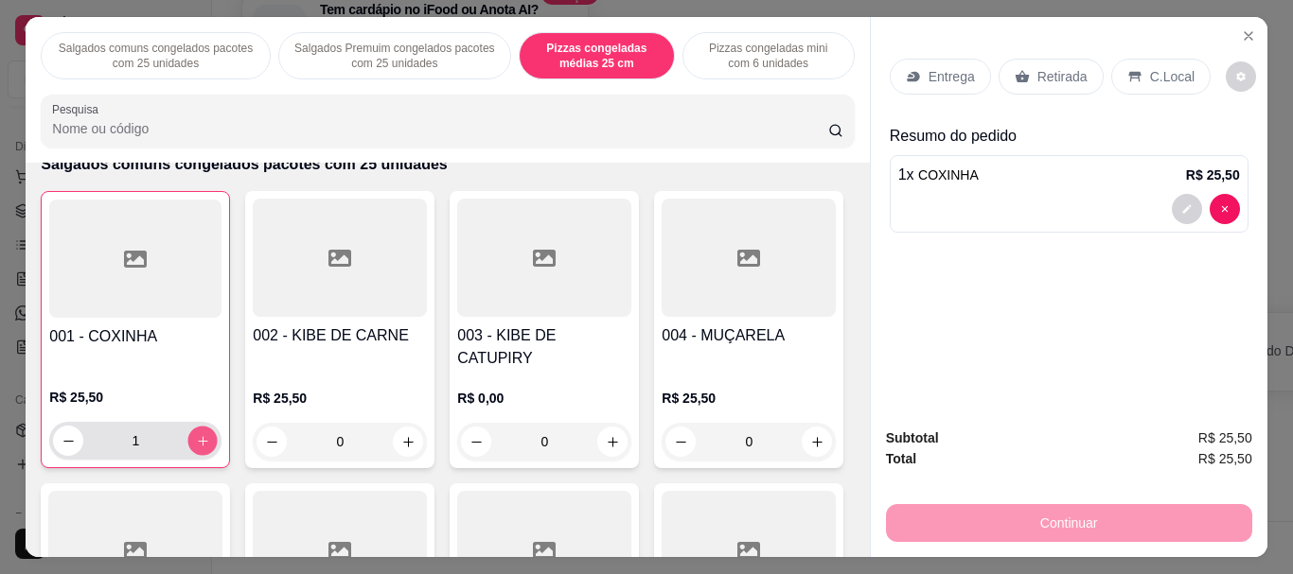
click at [204, 427] on button "increase-product-quantity" at bounding box center [202, 441] width 29 height 29
click at [204, 426] on button "increase-product-quantity" at bounding box center [202, 441] width 30 height 30
click at [606, 435] on icon "increase-product-quantity" at bounding box center [613, 442] width 14 height 14
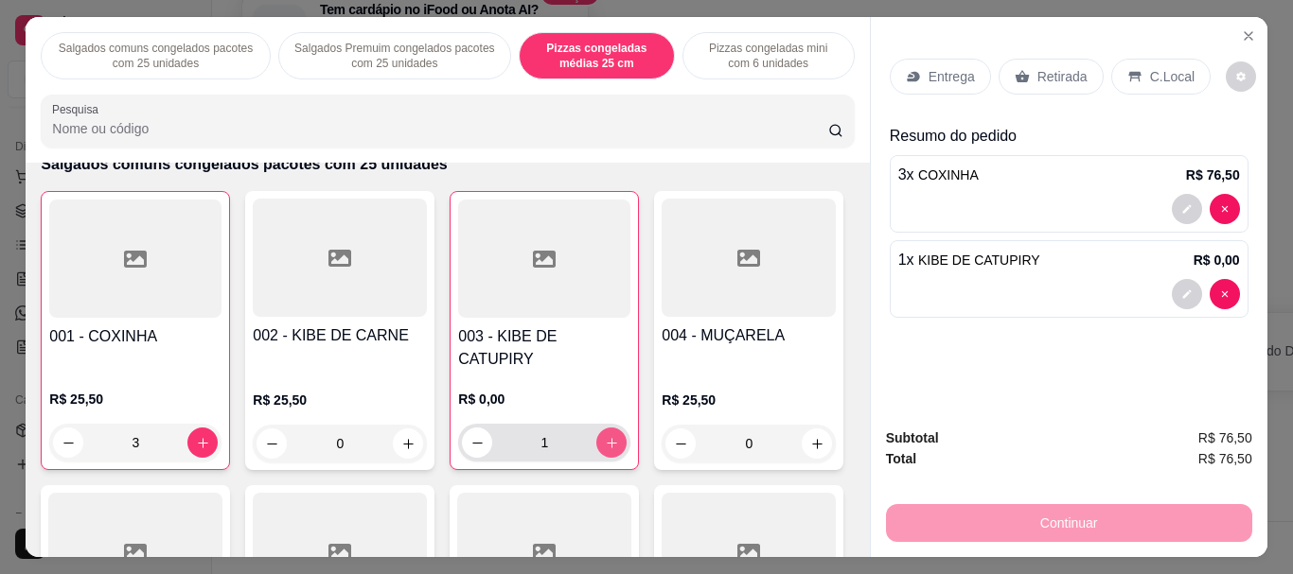
click at [605, 436] on icon "increase-product-quantity" at bounding box center [612, 443] width 14 height 14
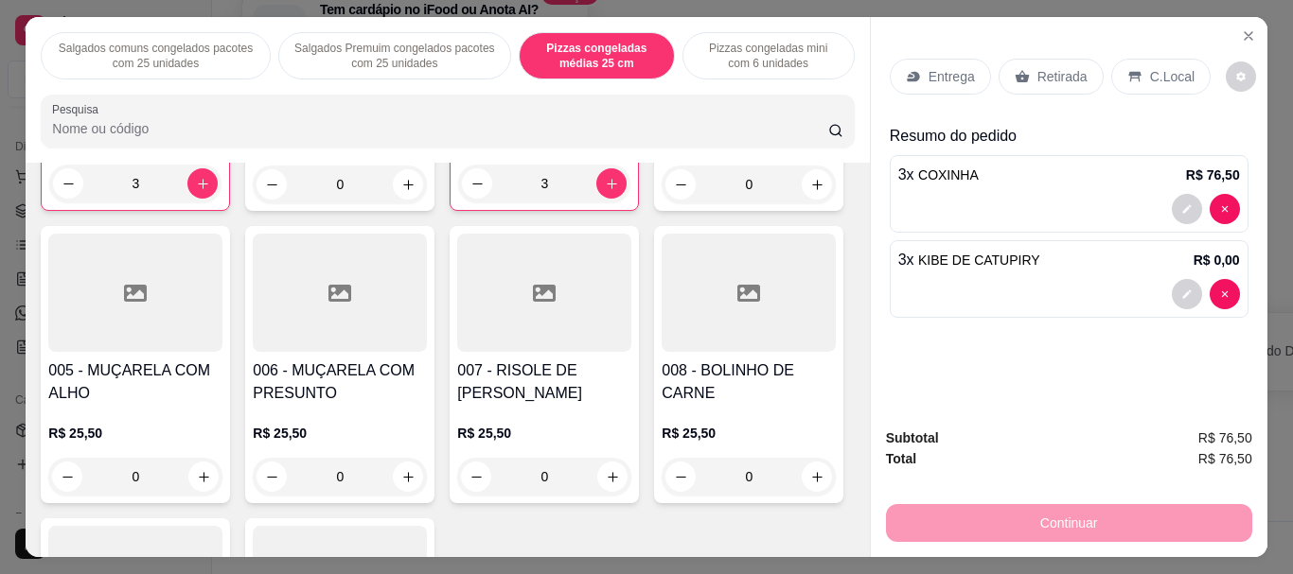
scroll to position [379, 0]
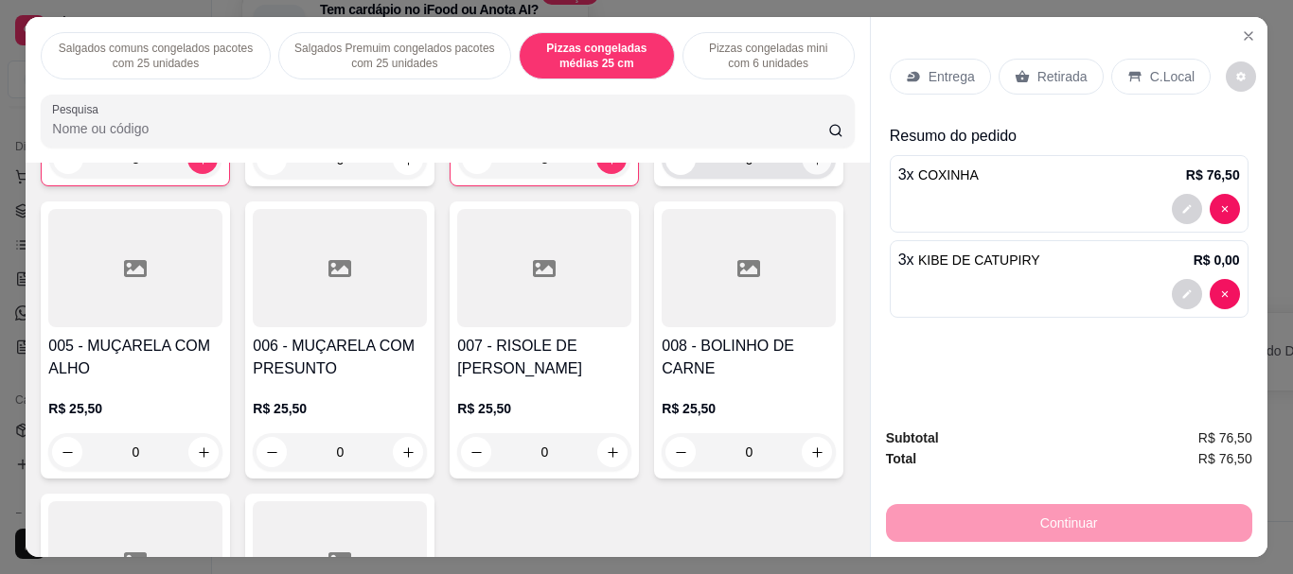
click at [810, 168] on icon "increase-product-quantity" at bounding box center [817, 160] width 14 height 14
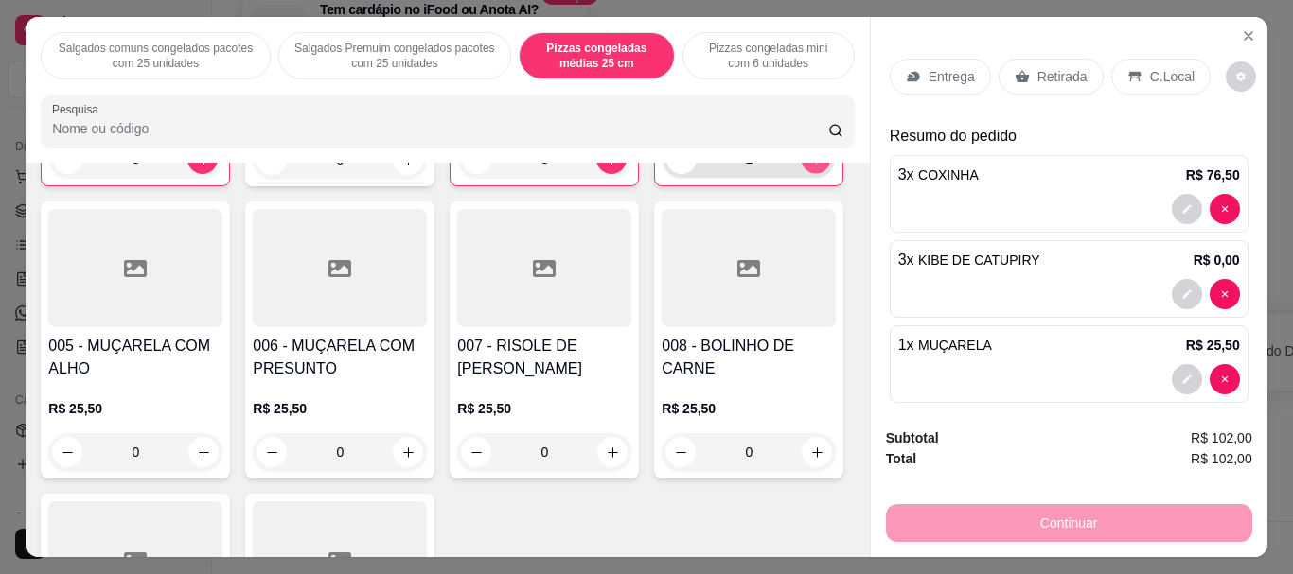
click at [809, 167] on icon "increase-product-quantity" at bounding box center [816, 159] width 14 height 14
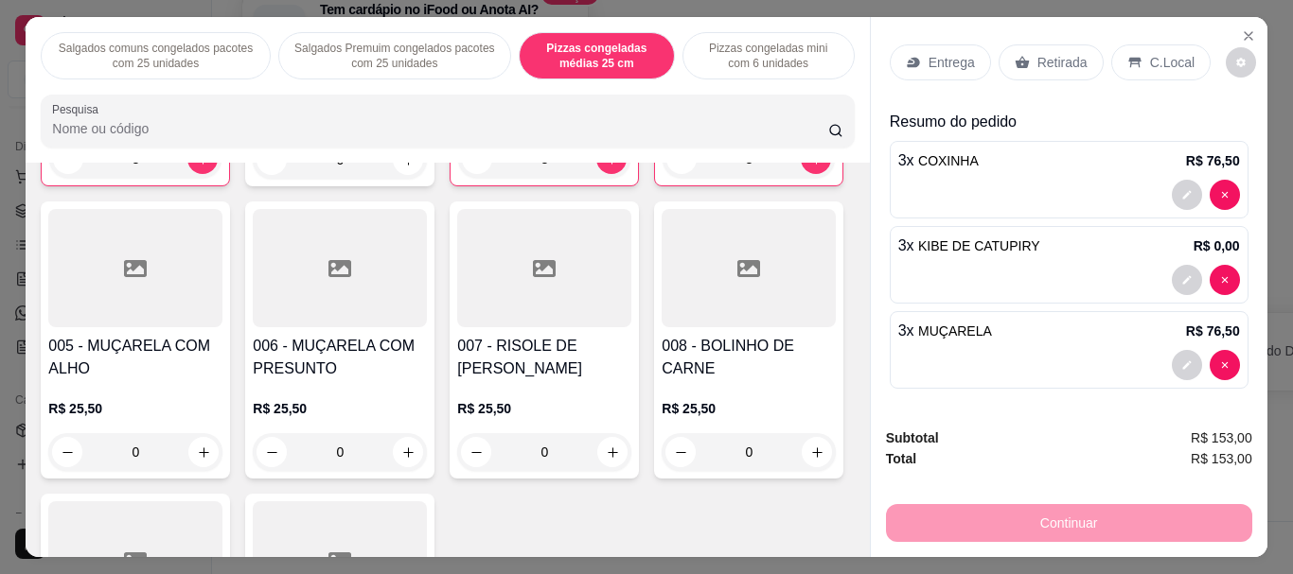
scroll to position [17, 0]
click at [1165, 515] on div "Continuar" at bounding box center [1069, 521] width 366 height 43
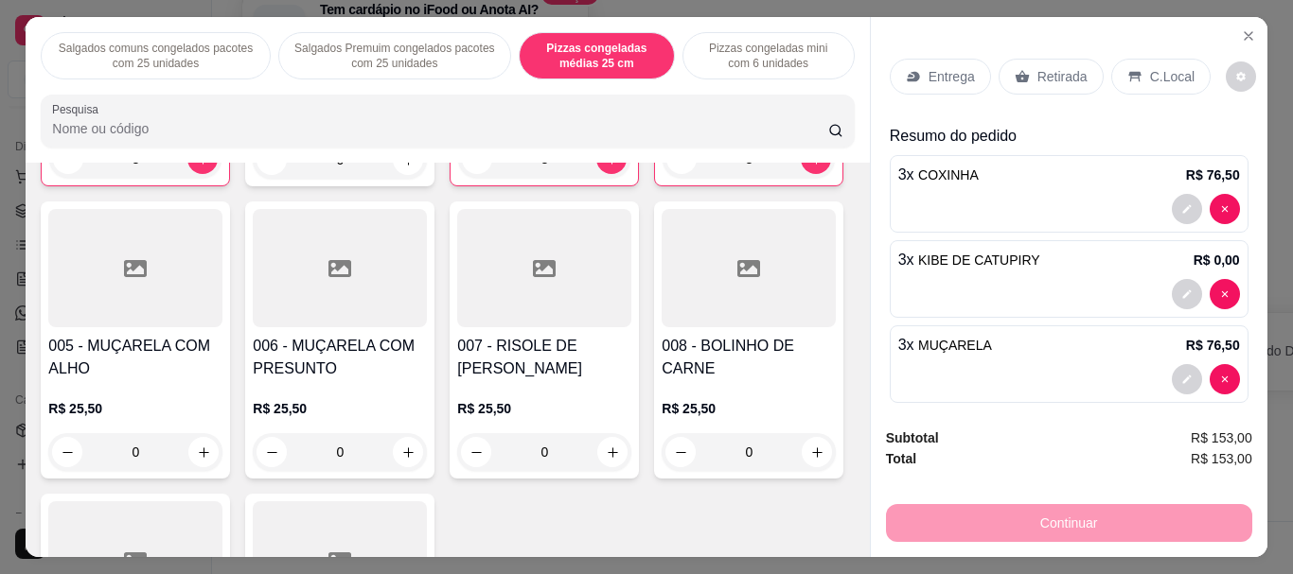
click at [1027, 72] on div "Retirada" at bounding box center [1050, 77] width 105 height 36
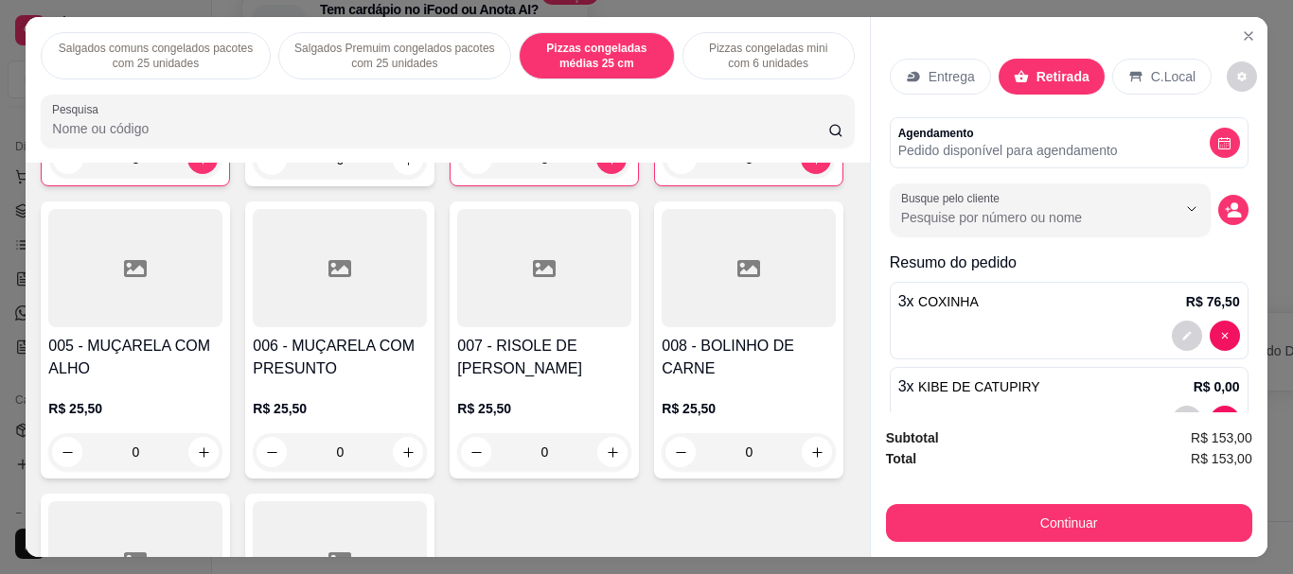
click at [1129, 72] on icon at bounding box center [1135, 77] width 12 height 10
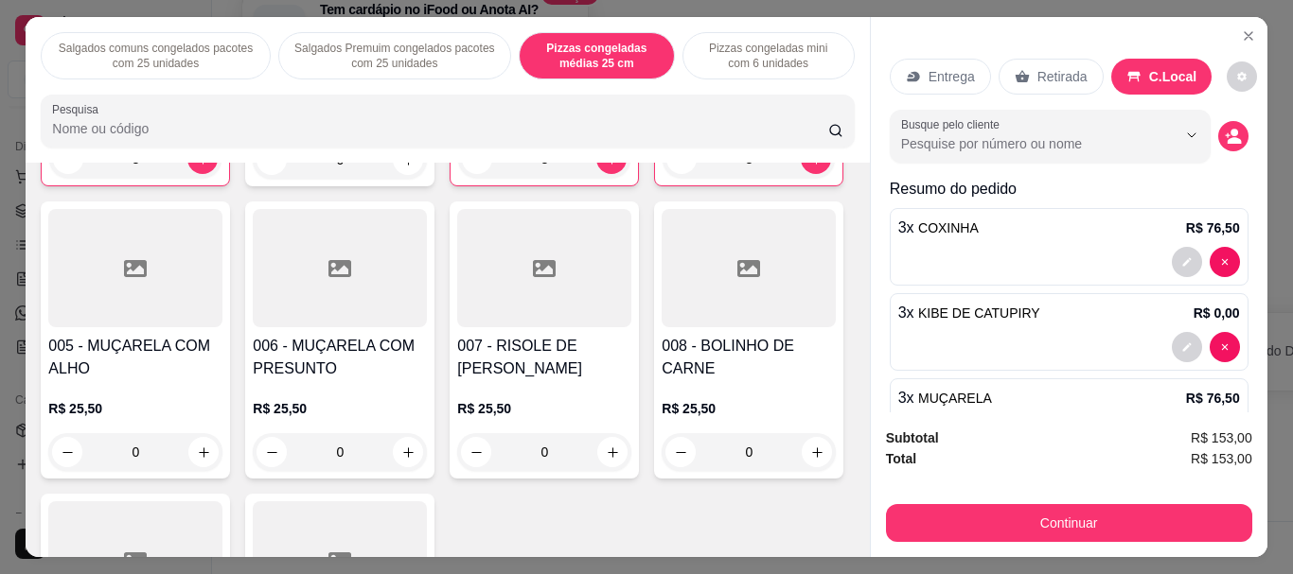
click at [1041, 79] on p "Retirada" at bounding box center [1062, 76] width 50 height 19
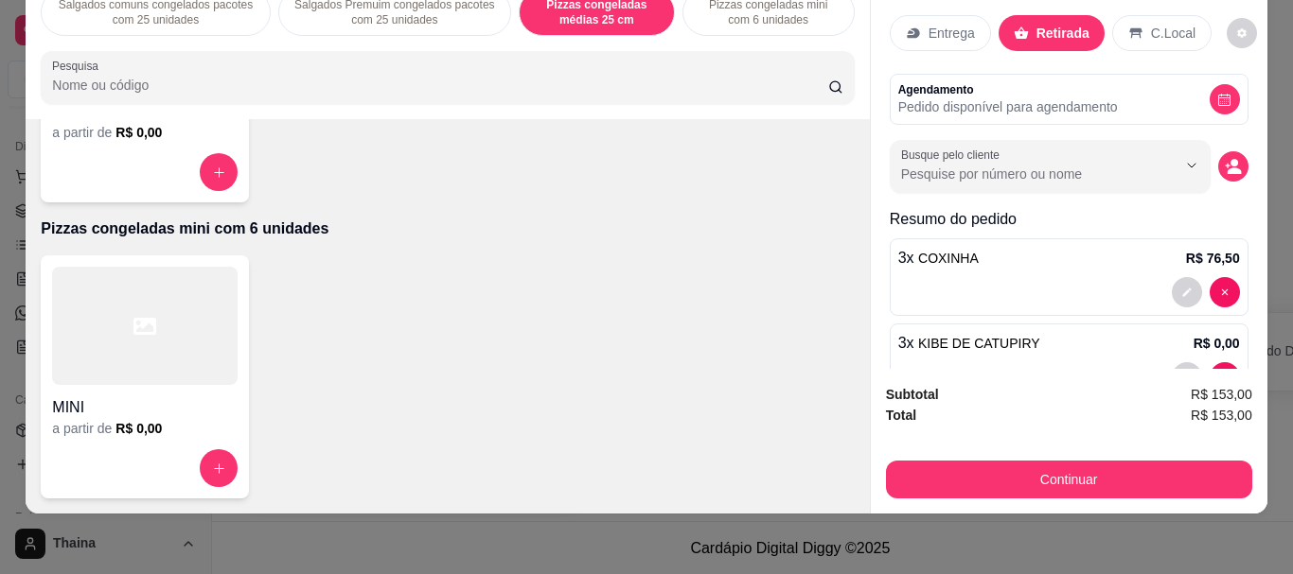
scroll to position [2093, 0]
click at [1188, 92] on div "Agendamento Pedido disponível para agendamento" at bounding box center [1069, 99] width 342 height 34
click at [1217, 93] on icon "decrease-product-quantity" at bounding box center [1224, 100] width 14 height 14
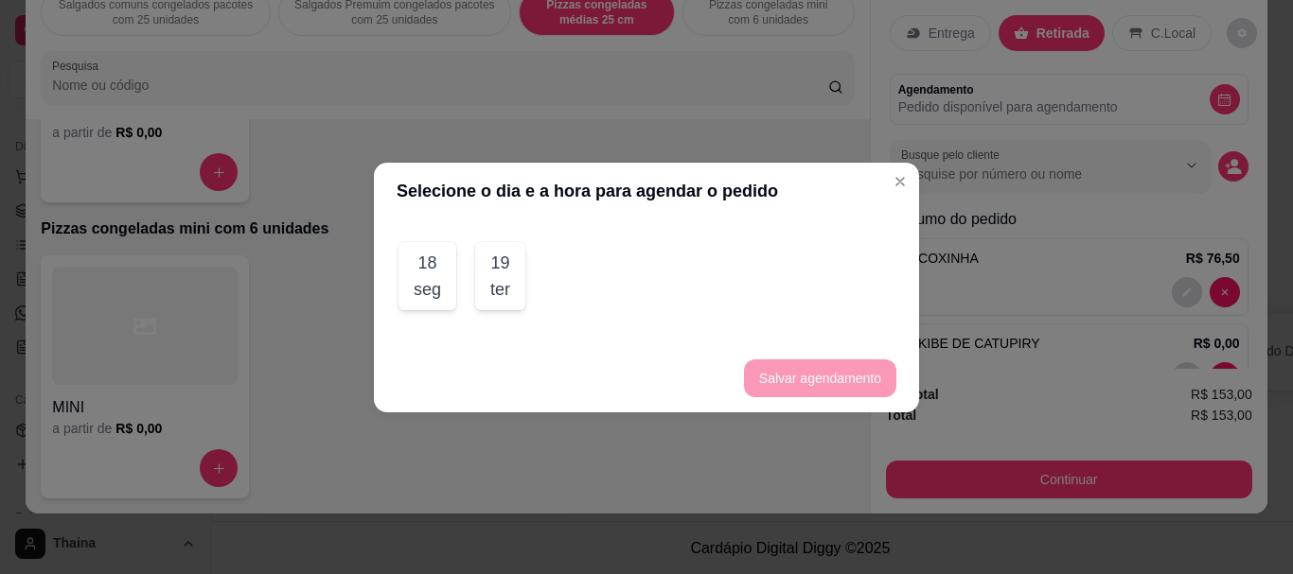
click at [493, 292] on div "ter" at bounding box center [500, 289] width 20 height 26
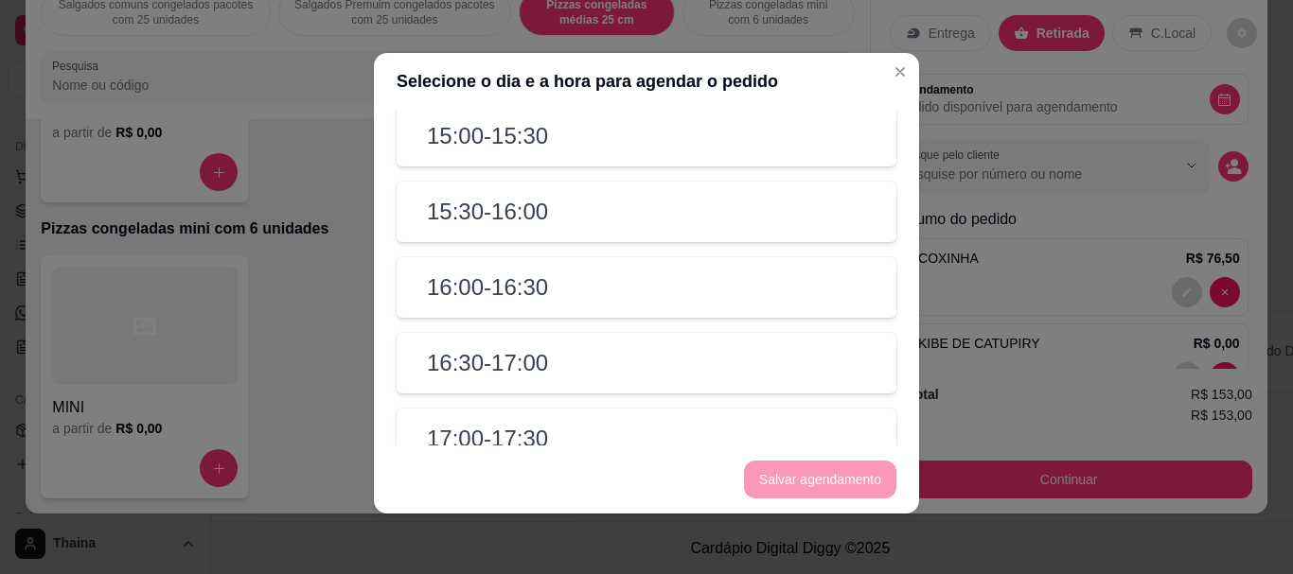
scroll to position [1609, 0]
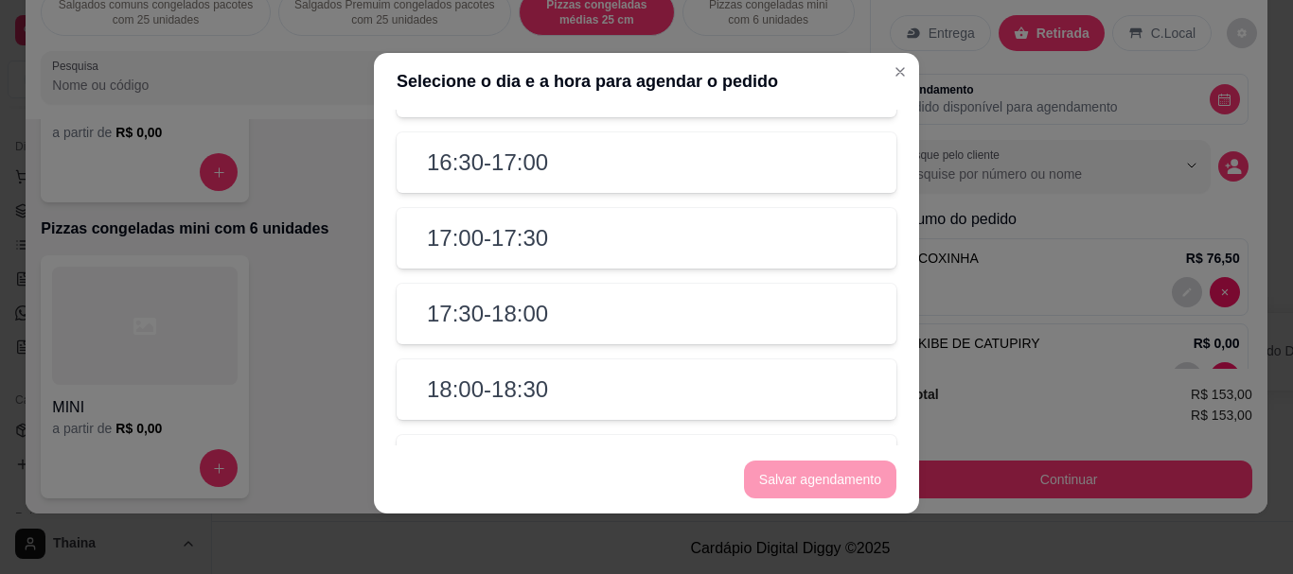
click at [525, 384] on h2 "18:00 - 18:30" at bounding box center [487, 390] width 121 height 30
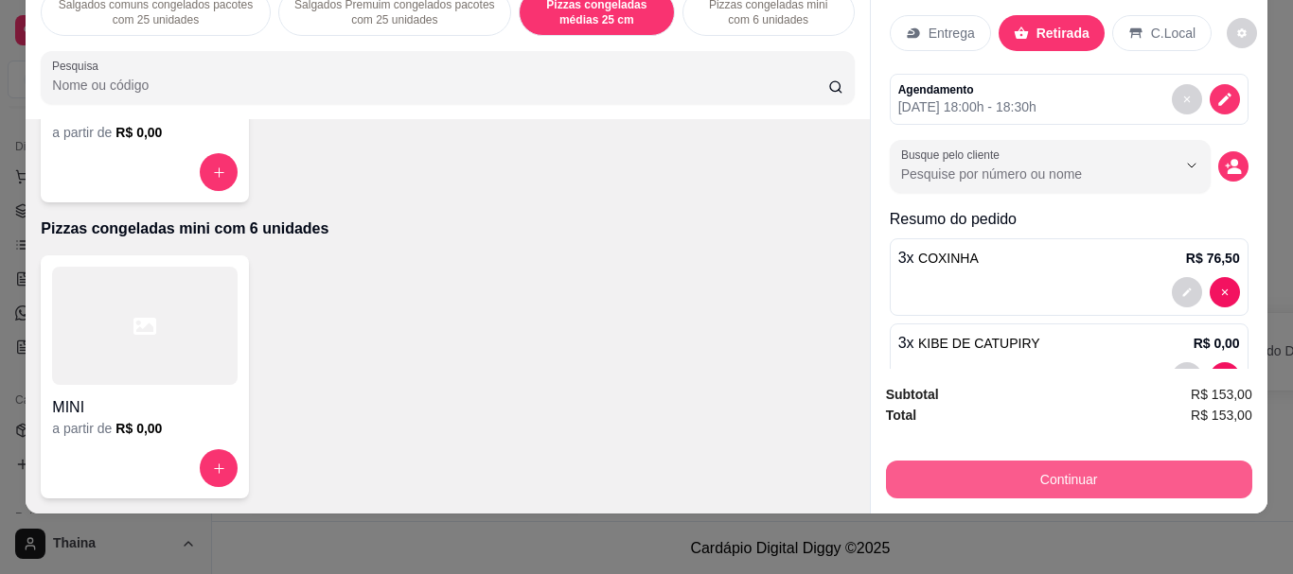
click at [1119, 468] on button "Continuar" at bounding box center [1069, 480] width 366 height 38
